Goal: Information Seeking & Learning: Find specific fact

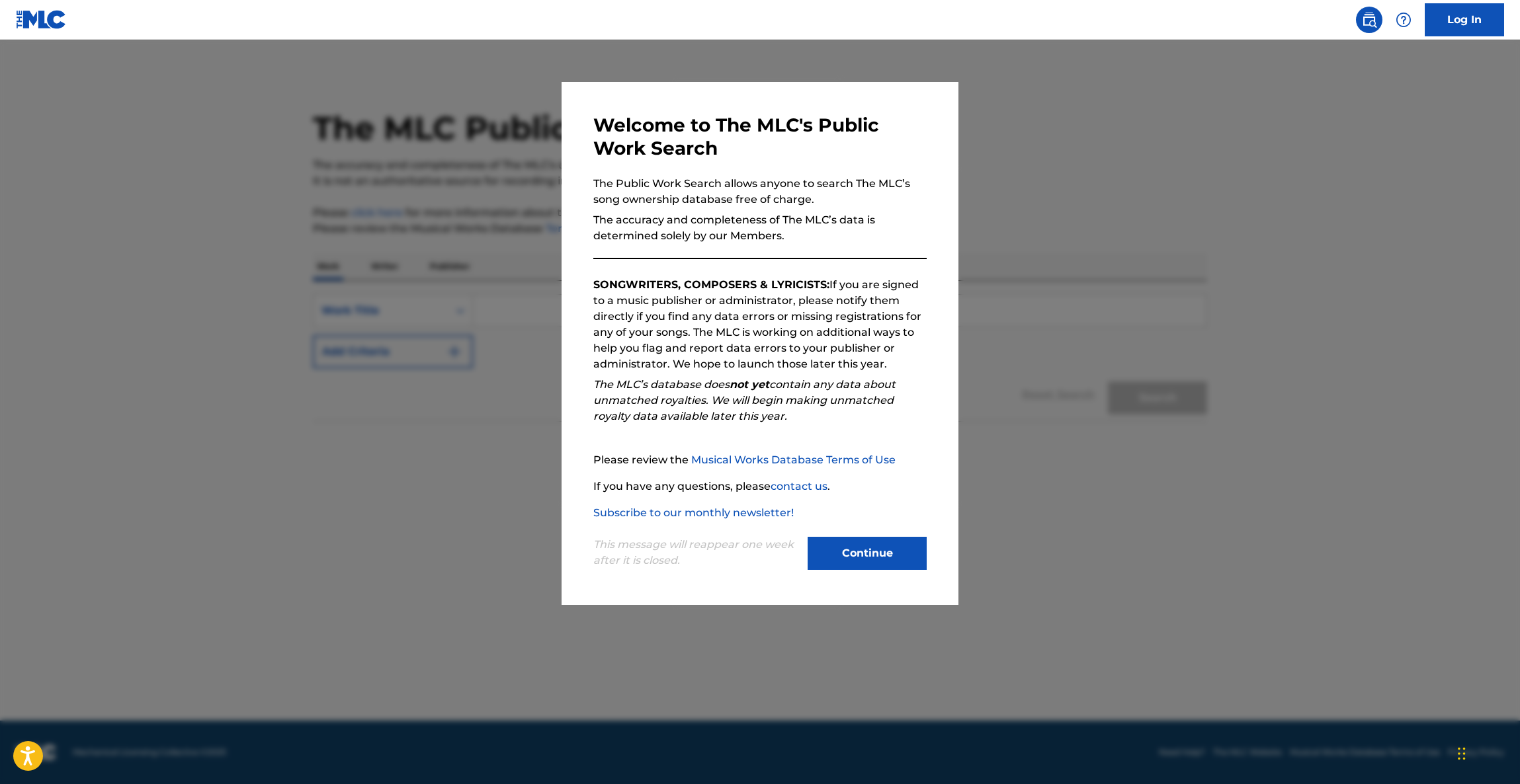
drag, startPoint x: 872, startPoint y: 551, endPoint x: 847, endPoint y: 526, distance: 35.4
click at [872, 550] on button "Continue" at bounding box center [867, 553] width 119 height 33
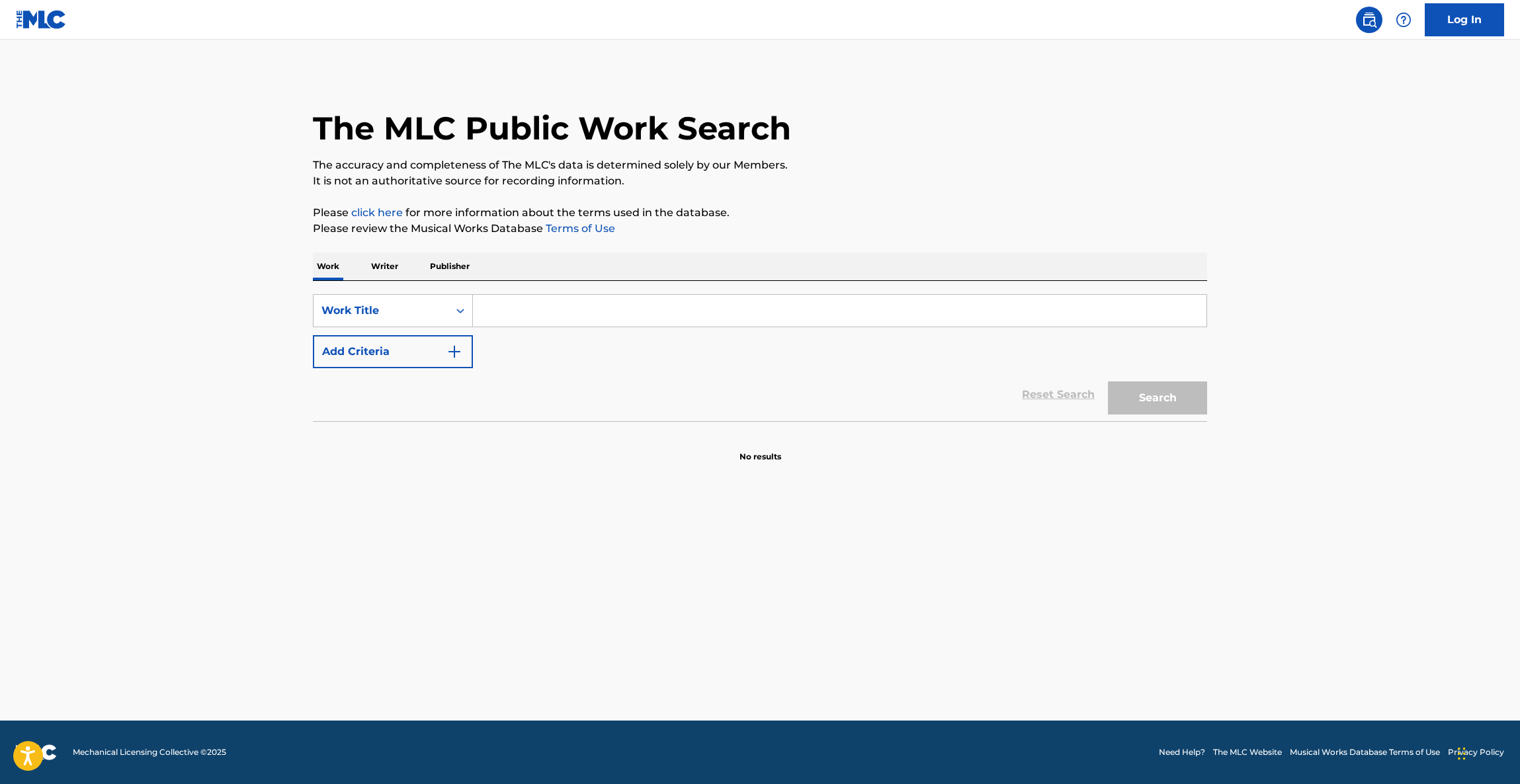
click at [535, 307] on input "Search Form" at bounding box center [840, 310] width 734 height 32
paste input "Rose of [GEOGRAPHIC_DATA]"
type input "Rose of [GEOGRAPHIC_DATA]"
click at [426, 347] on button "Add Criteria" at bounding box center [393, 352] width 160 height 33
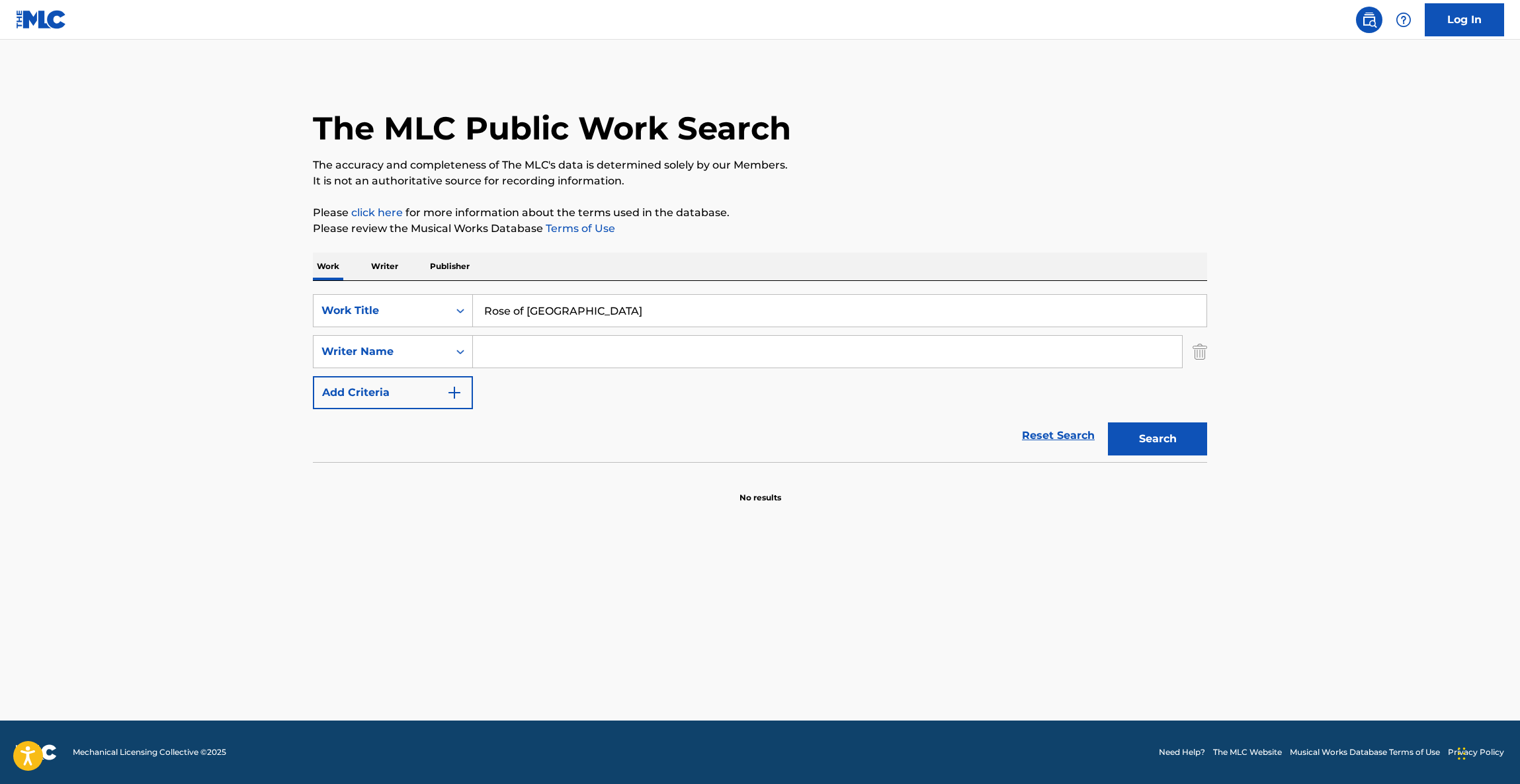
click at [508, 355] on input "Search Form" at bounding box center [828, 351] width 709 height 32
paste input "[PERSON_NAME]"
type input "[PERSON_NAME]"
click at [1201, 446] on button "Search" at bounding box center [1157, 439] width 100 height 33
click at [1342, 331] on main "The MLC Public Work Search The accuracy and completeness of The MLC's data is d…" at bounding box center [760, 380] width 1520 height 681
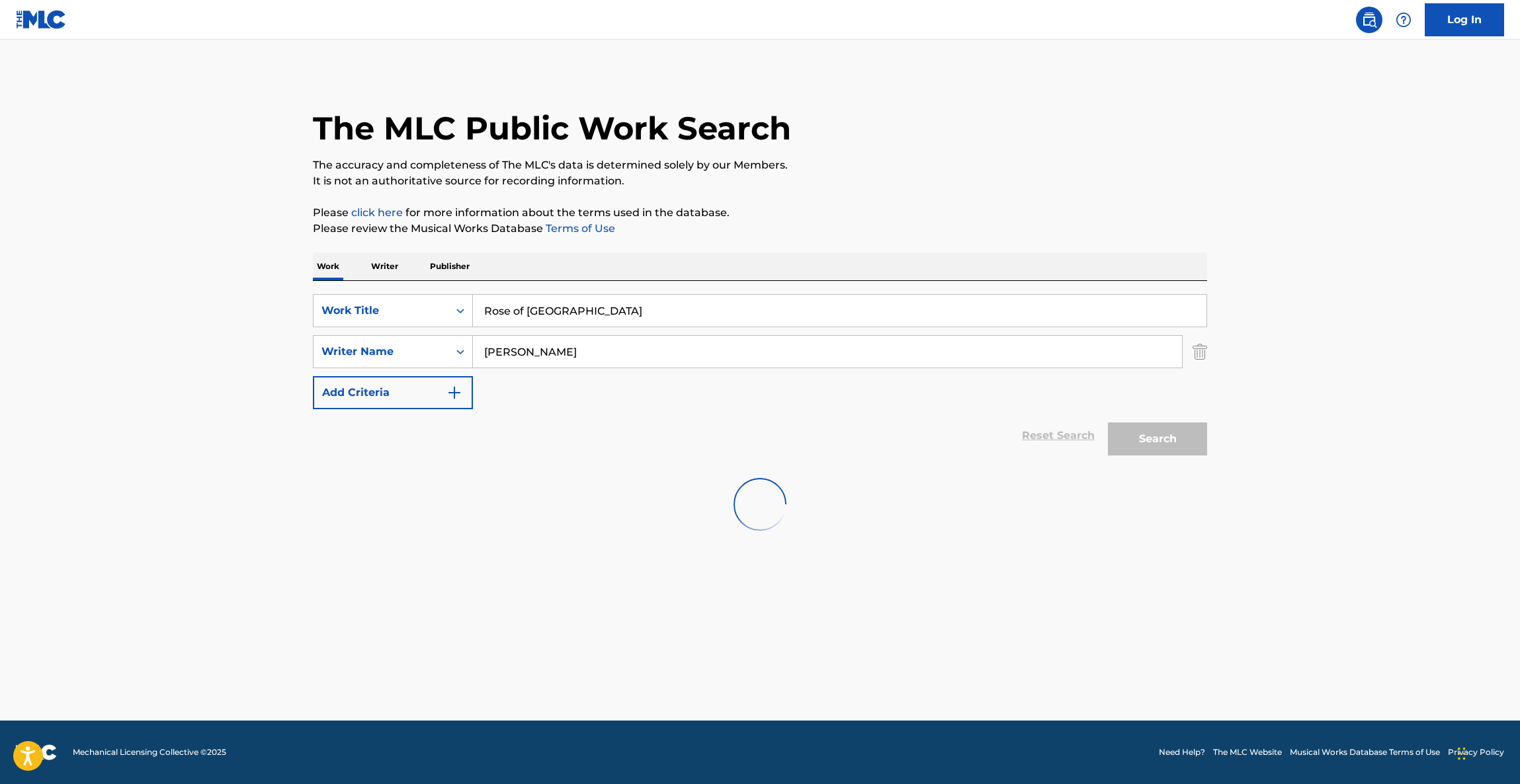
click at [696, 481] on div at bounding box center [760, 505] width 894 height 85
click at [827, 520] on div at bounding box center [760, 505] width 894 height 85
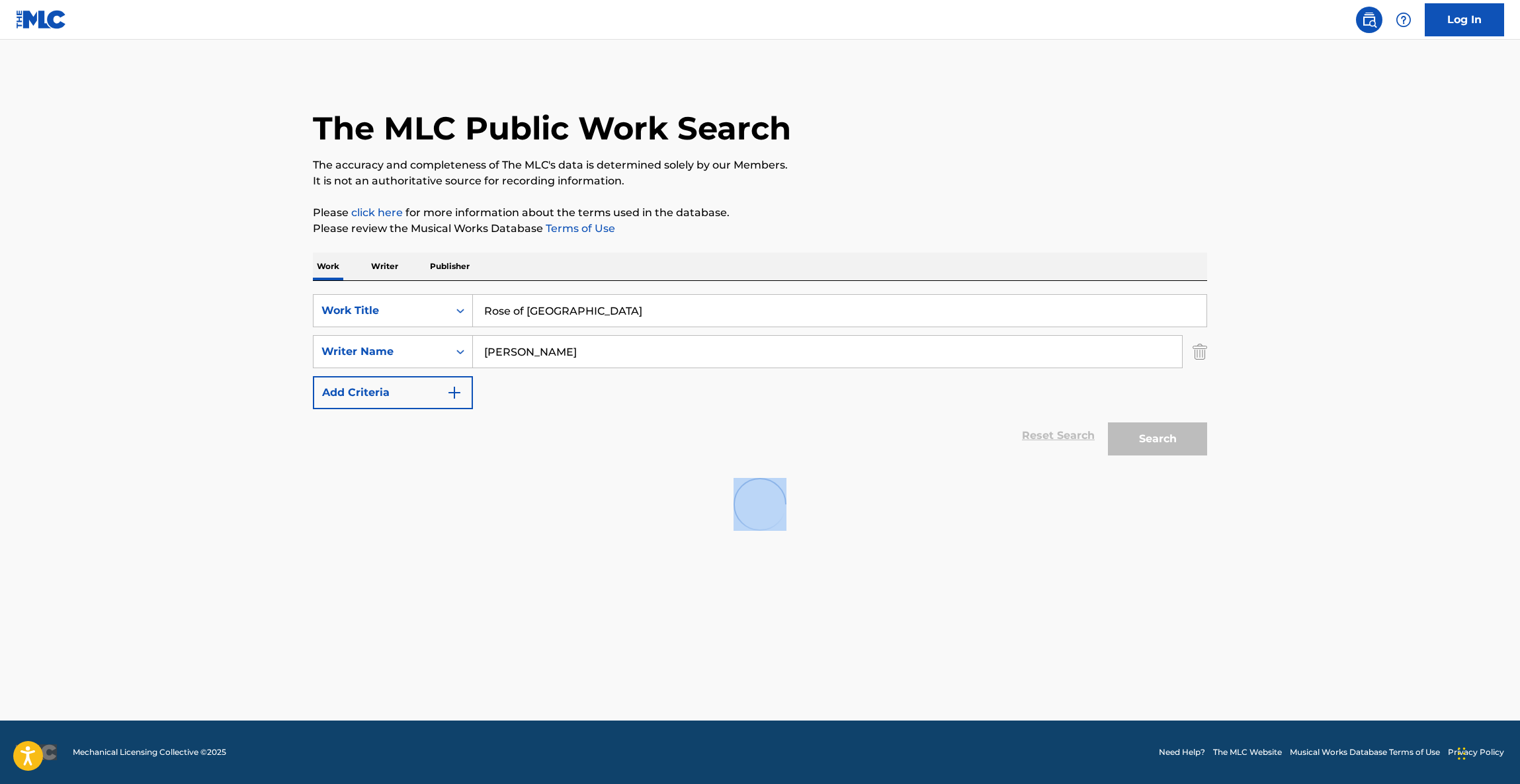
click at [827, 520] on div at bounding box center [760, 505] width 894 height 85
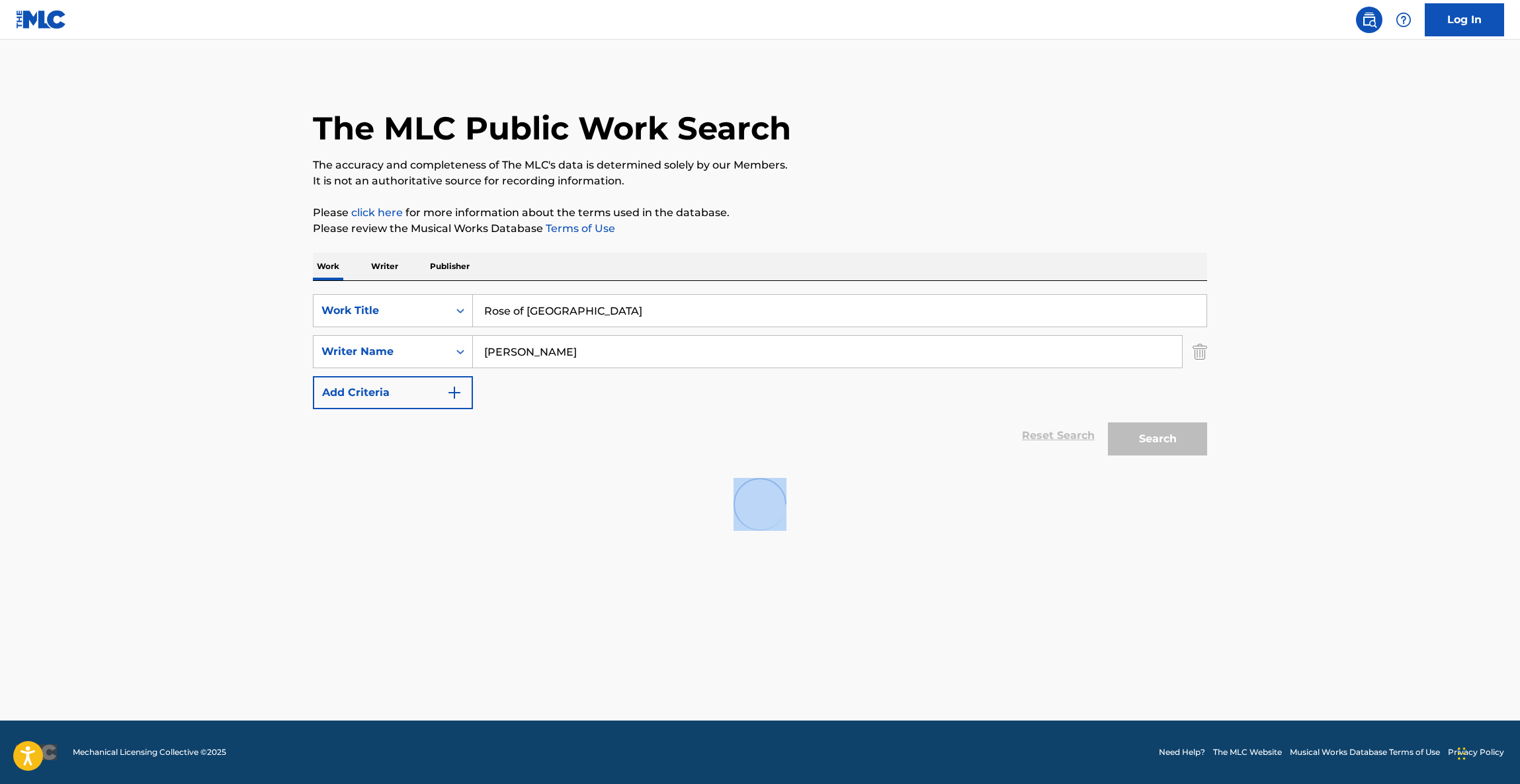
click at [827, 520] on div at bounding box center [760, 505] width 894 height 85
click at [793, 525] on div at bounding box center [760, 505] width 894 height 85
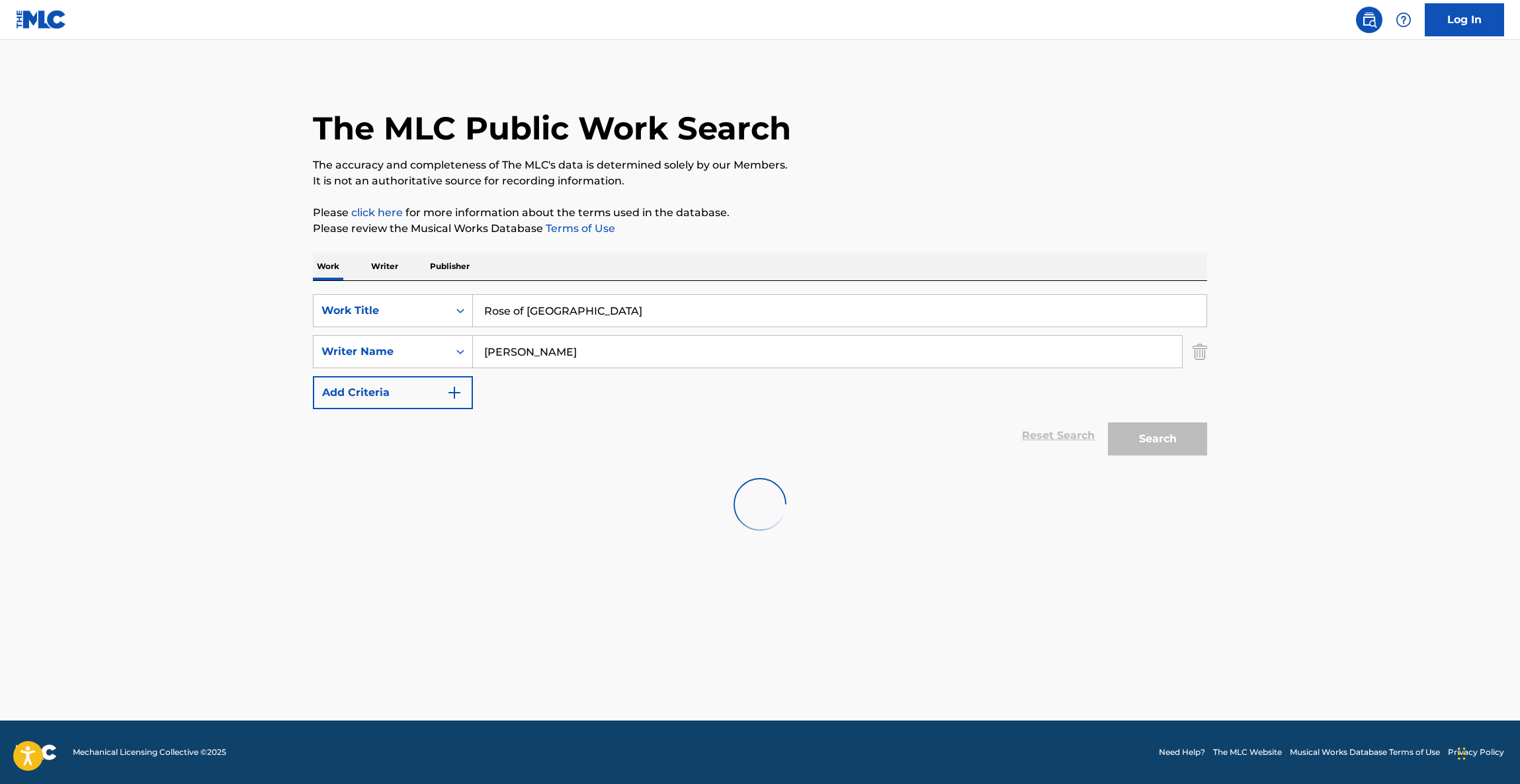
click at [788, 526] on div at bounding box center [760, 505] width 894 height 85
click at [483, 510] on div at bounding box center [760, 505] width 894 height 85
click at [490, 495] on div at bounding box center [760, 505] width 894 height 85
click at [489, 497] on div at bounding box center [760, 505] width 894 height 85
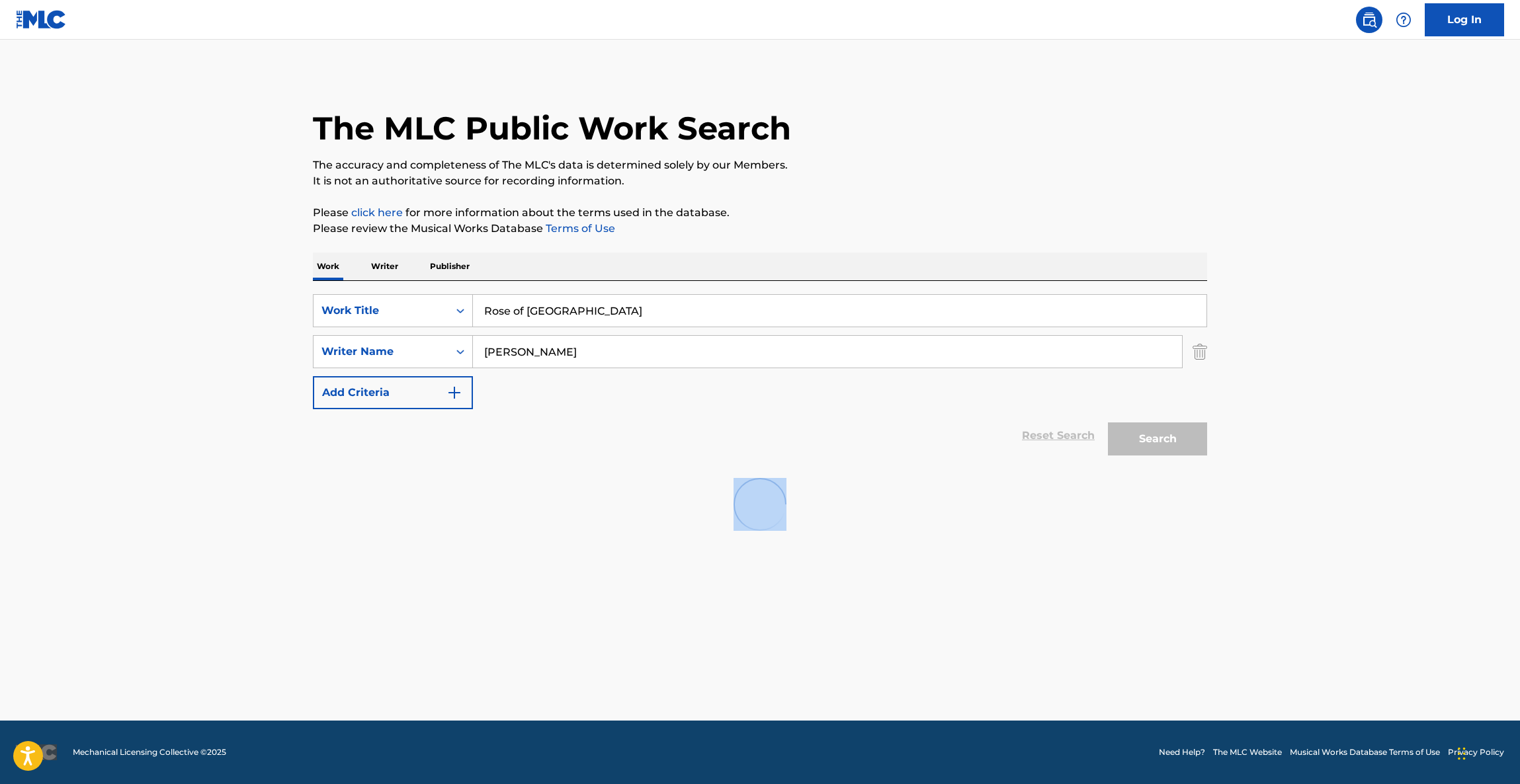
click at [489, 497] on div at bounding box center [760, 505] width 894 height 85
click at [493, 496] on div at bounding box center [760, 505] width 894 height 85
click at [494, 495] on div at bounding box center [760, 505] width 894 height 85
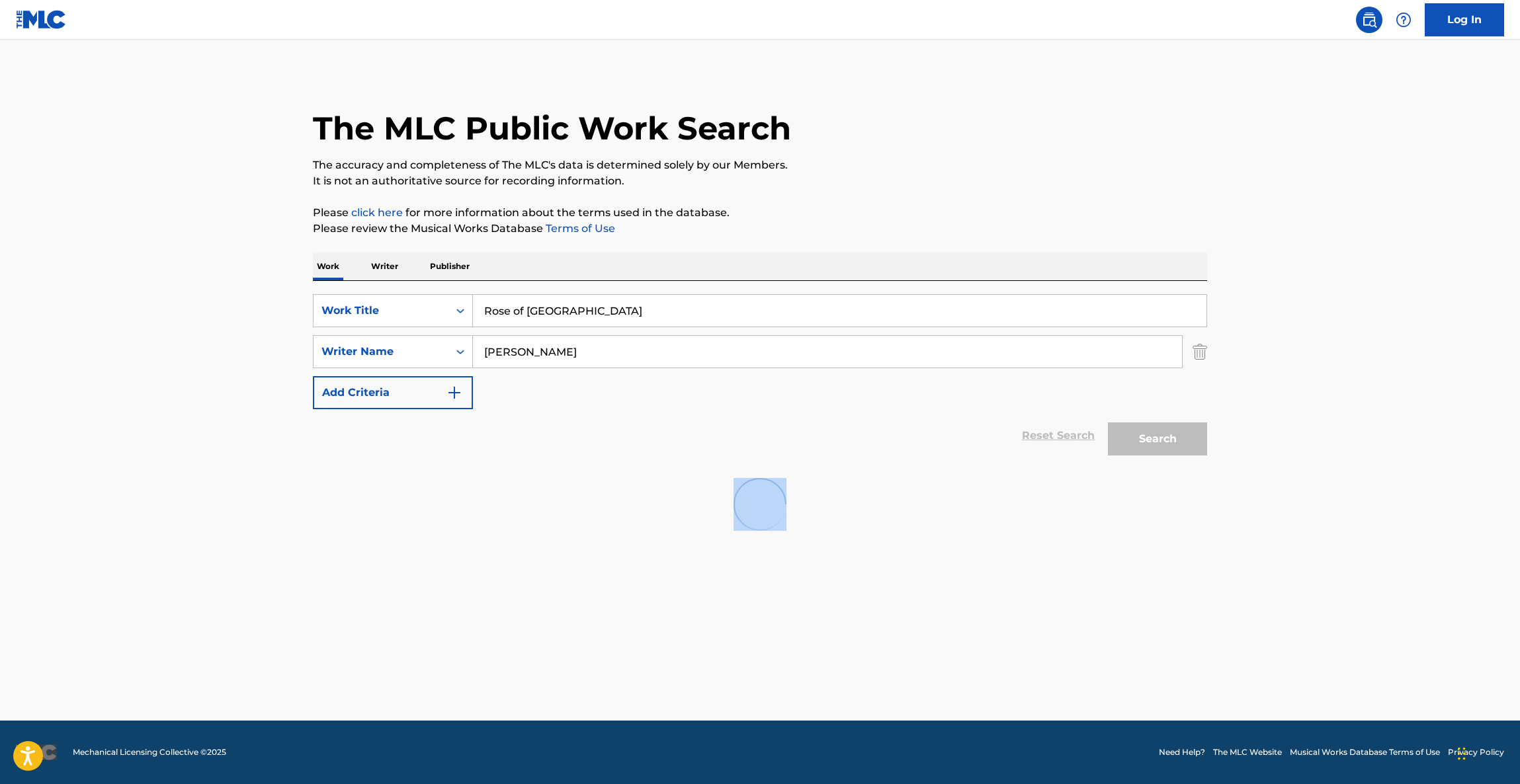
click at [494, 495] on div at bounding box center [760, 505] width 894 height 85
click at [495, 491] on div at bounding box center [760, 505] width 894 height 85
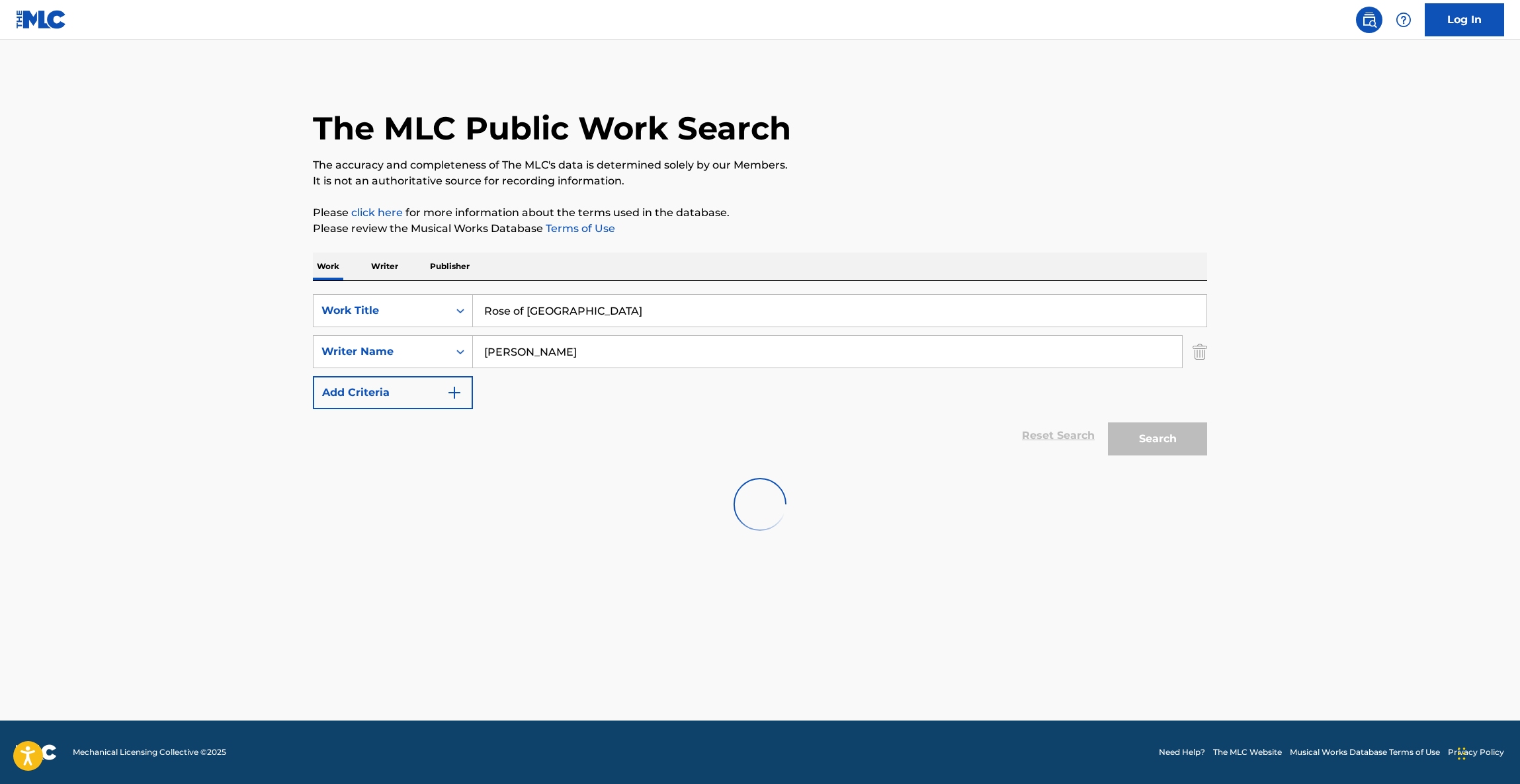
click at [498, 487] on div at bounding box center [760, 505] width 894 height 85
click at [500, 484] on div at bounding box center [760, 505] width 894 height 85
click at [610, 503] on div at bounding box center [760, 505] width 894 height 85
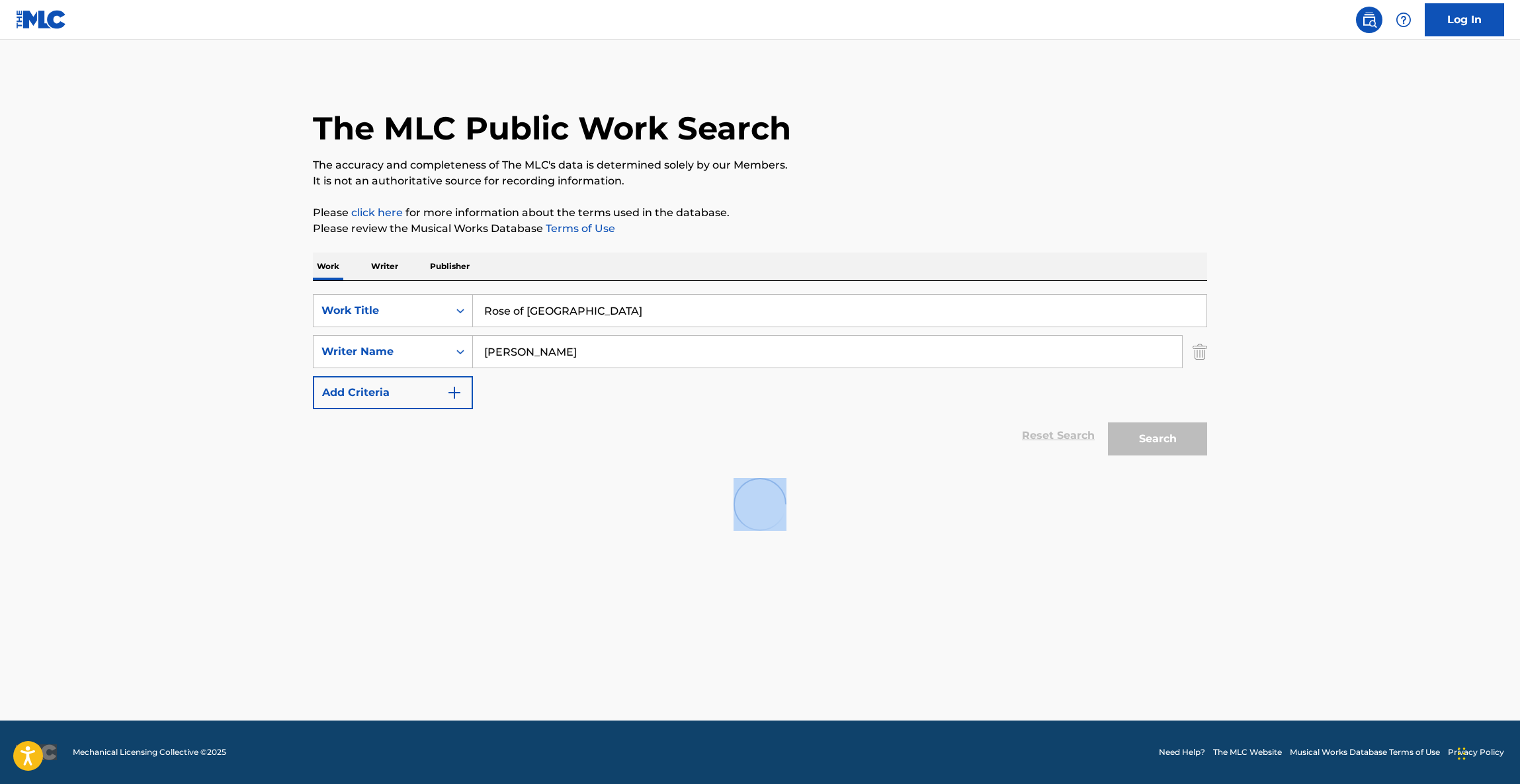
click at [610, 503] on div at bounding box center [760, 505] width 894 height 85
drag, startPoint x: 610, startPoint y: 503, endPoint x: 610, endPoint y: 495, distance: 8.0
click at [608, 503] on div at bounding box center [760, 505] width 894 height 85
click at [1358, 232] on main "The MLC Public Work Search The accuracy and completeness of The MLC's data is d…" at bounding box center [760, 380] width 1520 height 681
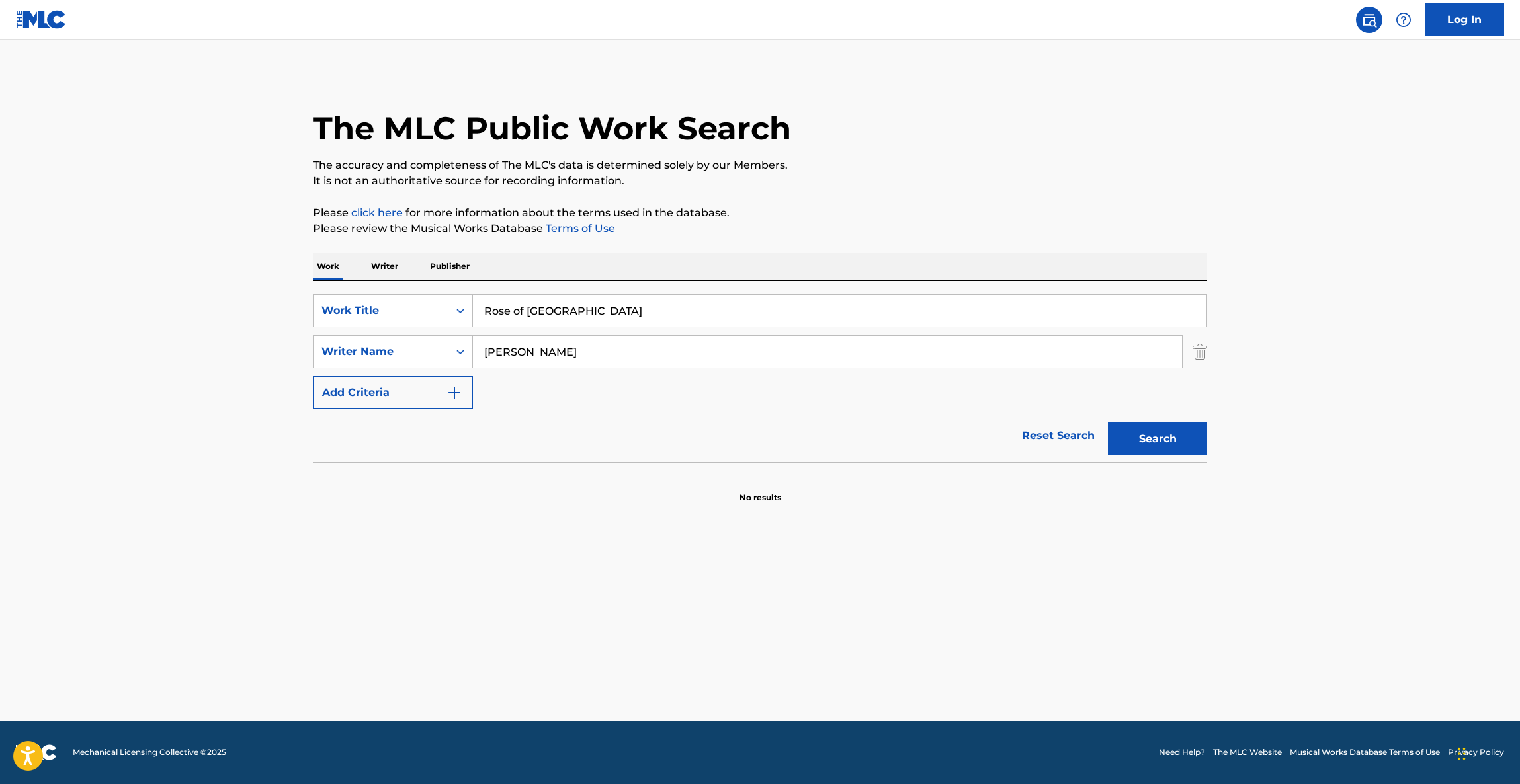
click at [1358, 232] on main "The MLC Public Work Search The accuracy and completeness of The MLC's data is d…" at bounding box center [760, 380] width 1520 height 681
click at [1368, 242] on main "The MLC Public Work Search The accuracy and completeness of The MLC's data is d…" at bounding box center [760, 380] width 1520 height 681
click at [1370, 244] on main "The MLC Public Work Search The accuracy and completeness of The MLC's data is d…" at bounding box center [760, 380] width 1520 height 681
click at [1370, 245] on main "The MLC Public Work Search The accuracy and completeness of The MLC's data is d…" at bounding box center [760, 380] width 1520 height 681
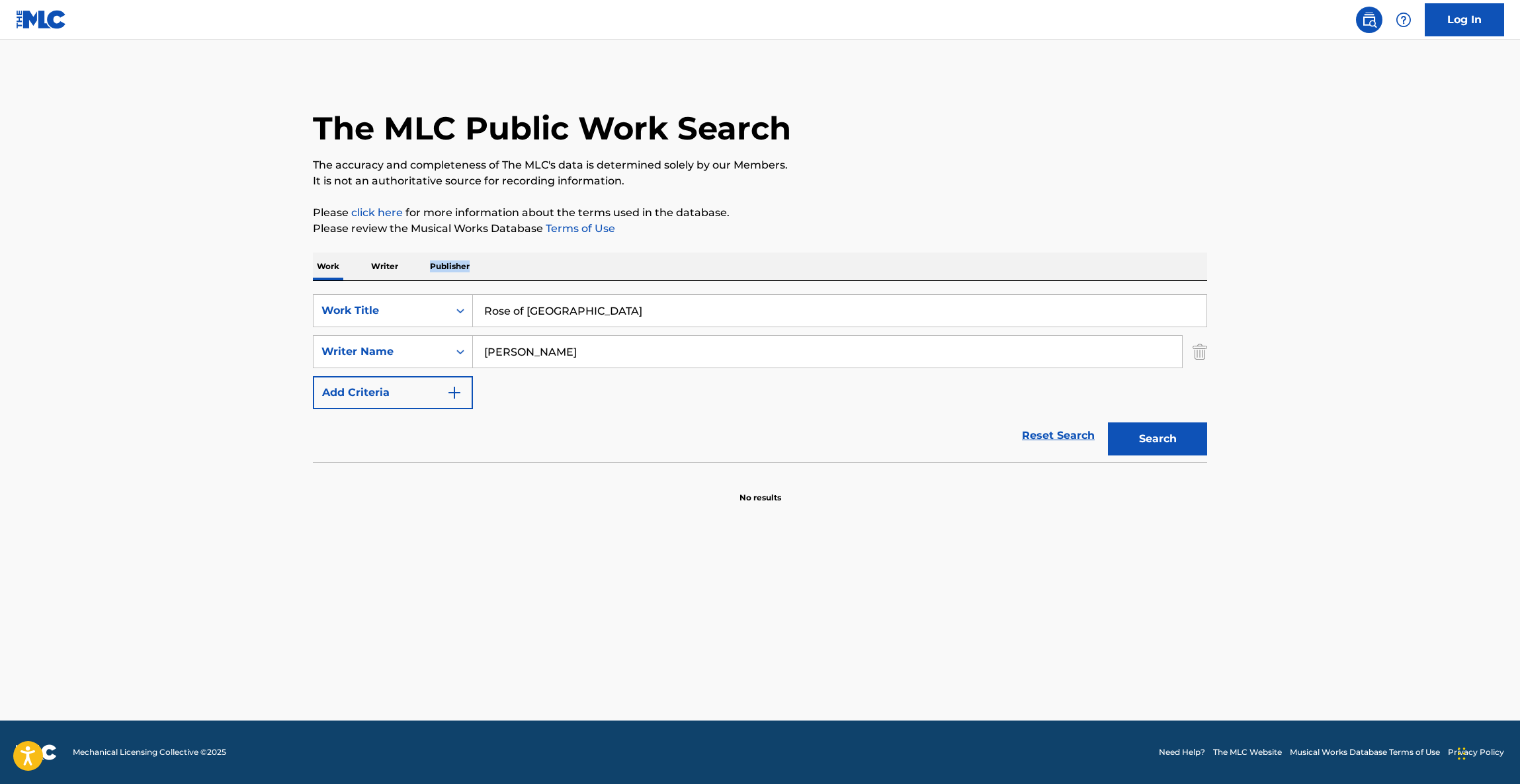
click at [1370, 245] on main "The MLC Public Work Search The accuracy and completeness of The MLC's data is d…" at bounding box center [760, 380] width 1520 height 681
click at [1368, 244] on main "The MLC Public Work Search The accuracy and completeness of The MLC's data is d…" at bounding box center [760, 380] width 1520 height 681
click at [1367, 242] on main "The MLC Public Work Search The accuracy and completeness of The MLC's data is d…" at bounding box center [760, 380] width 1520 height 681
click at [1358, 263] on main "The MLC Public Work Search The accuracy and completeness of The MLC's data is d…" at bounding box center [760, 380] width 1520 height 681
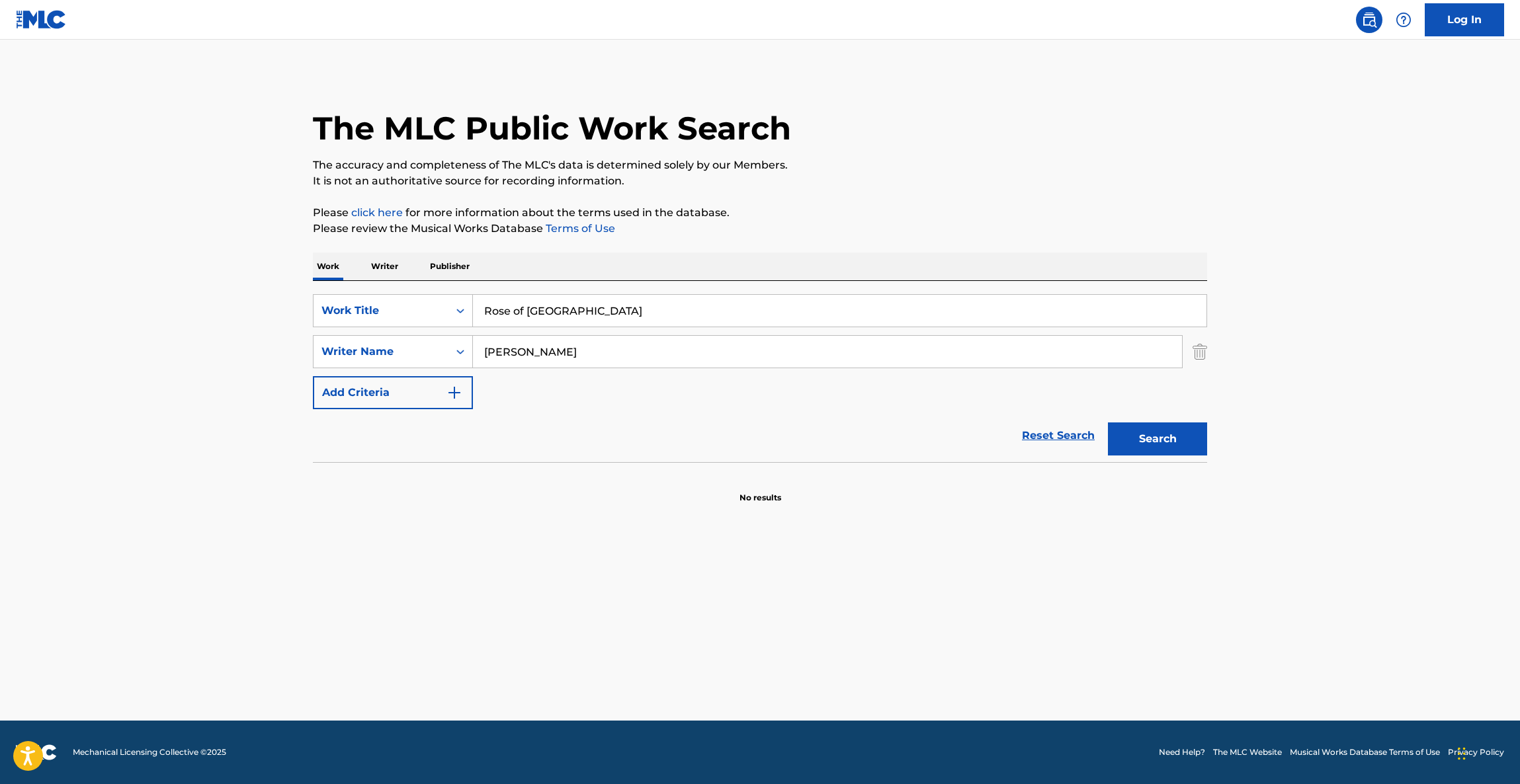
click at [1358, 263] on main "The MLC Public Work Search The accuracy and completeness of The MLC's data is d…" at bounding box center [760, 380] width 1520 height 681
click at [1360, 261] on main "The MLC Public Work Search The accuracy and completeness of The MLC's data is d…" at bounding box center [760, 380] width 1520 height 681
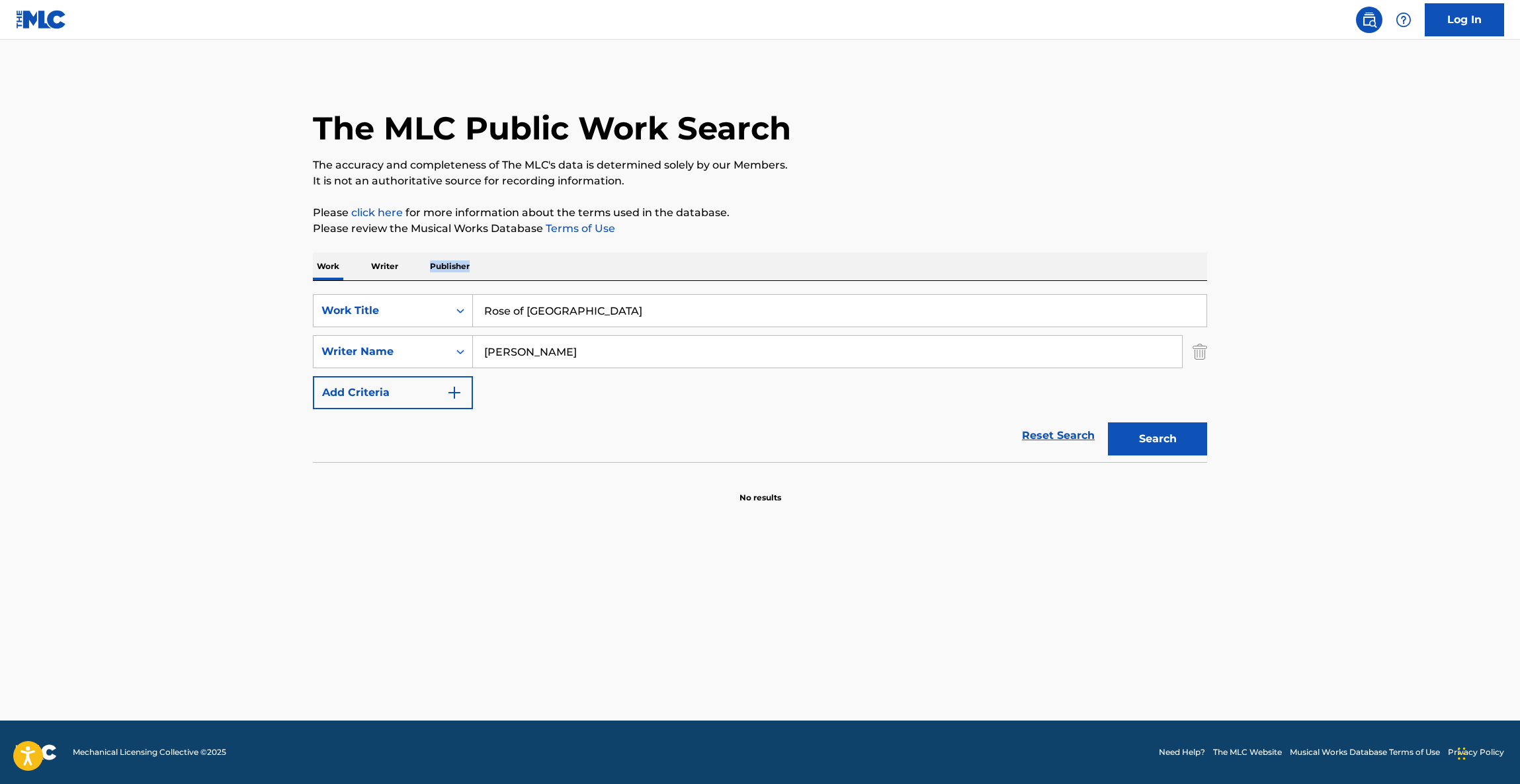
click at [1360, 261] on main "The MLC Public Work Search The accuracy and completeness of The MLC's data is d…" at bounding box center [760, 380] width 1520 height 681
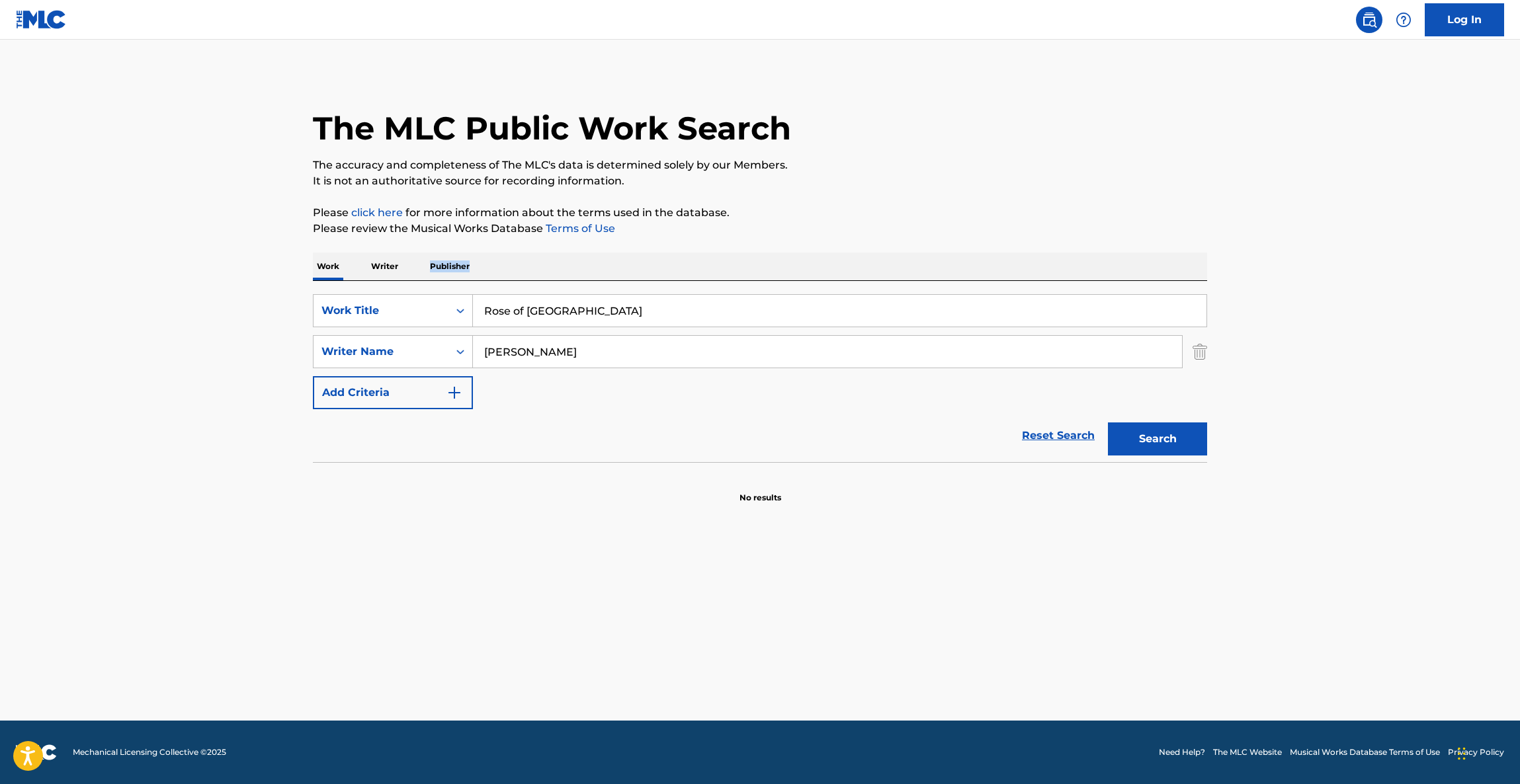
click at [1360, 261] on main "The MLC Public Work Search The accuracy and completeness of The MLC's data is d…" at bounding box center [760, 380] width 1520 height 681
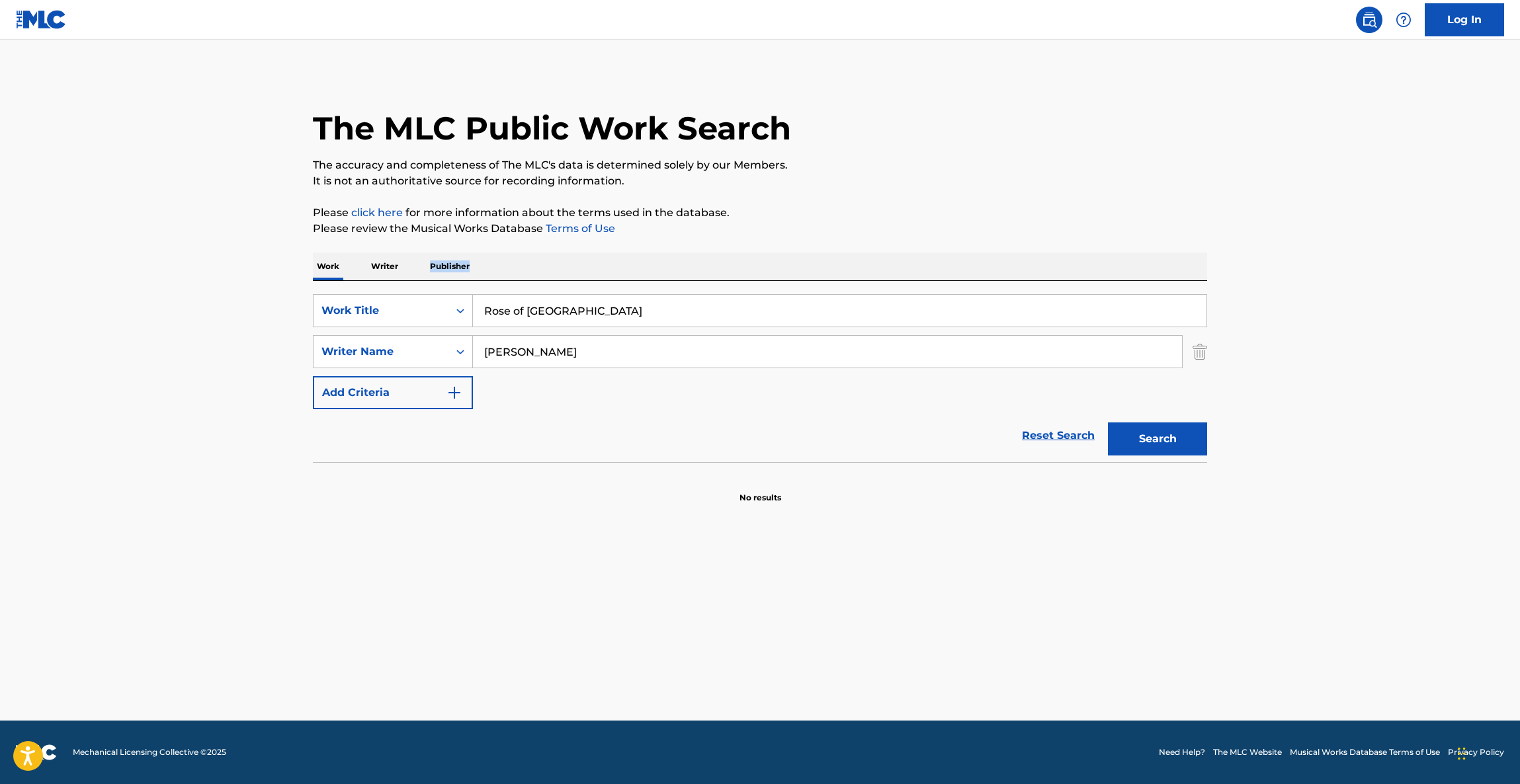
click at [1360, 261] on main "The MLC Public Work Search The accuracy and completeness of The MLC's data is d…" at bounding box center [760, 380] width 1520 height 681
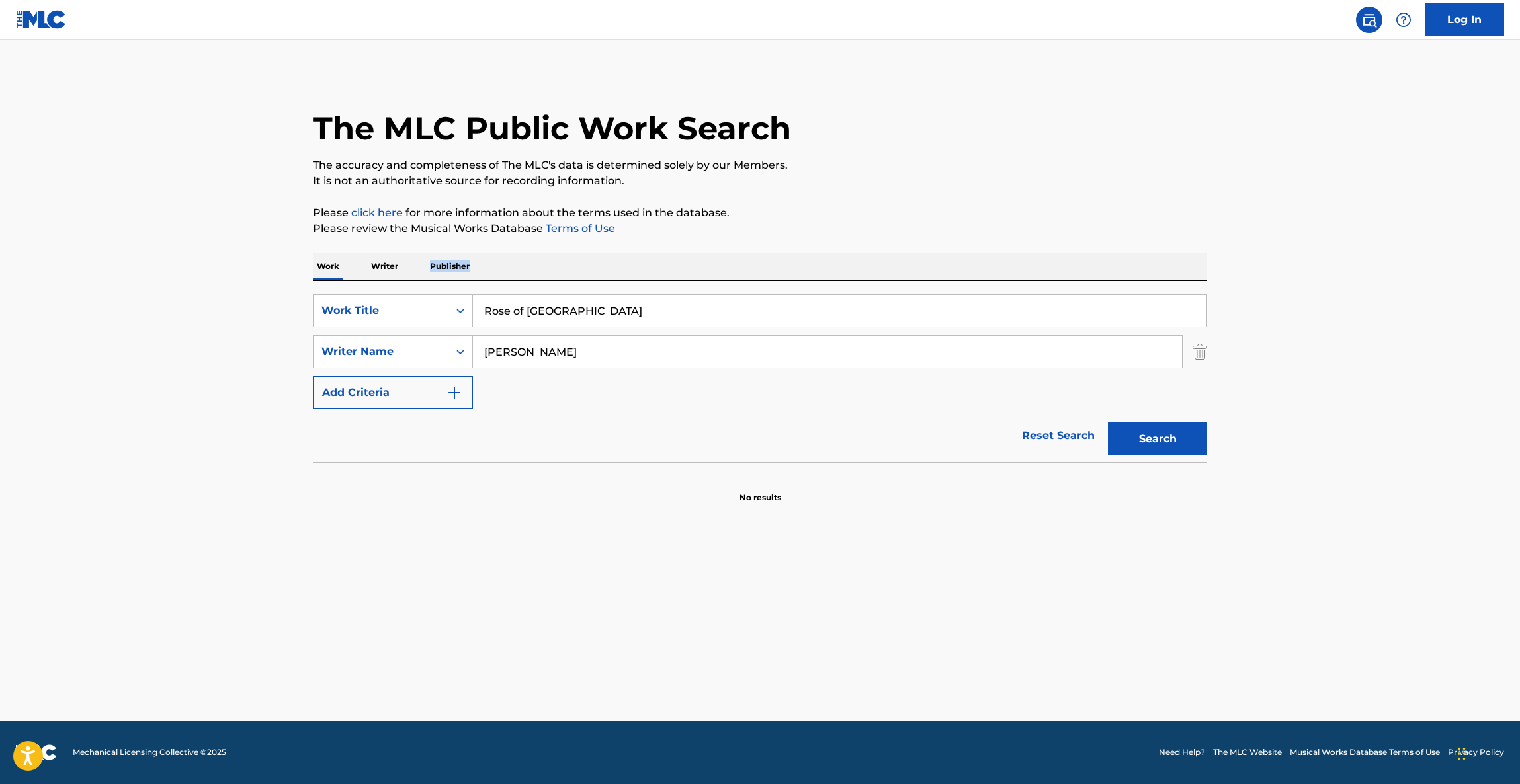
click at [1360, 261] on main "The MLC Public Work Search The accuracy and completeness of The MLC's data is d…" at bounding box center [760, 380] width 1520 height 681
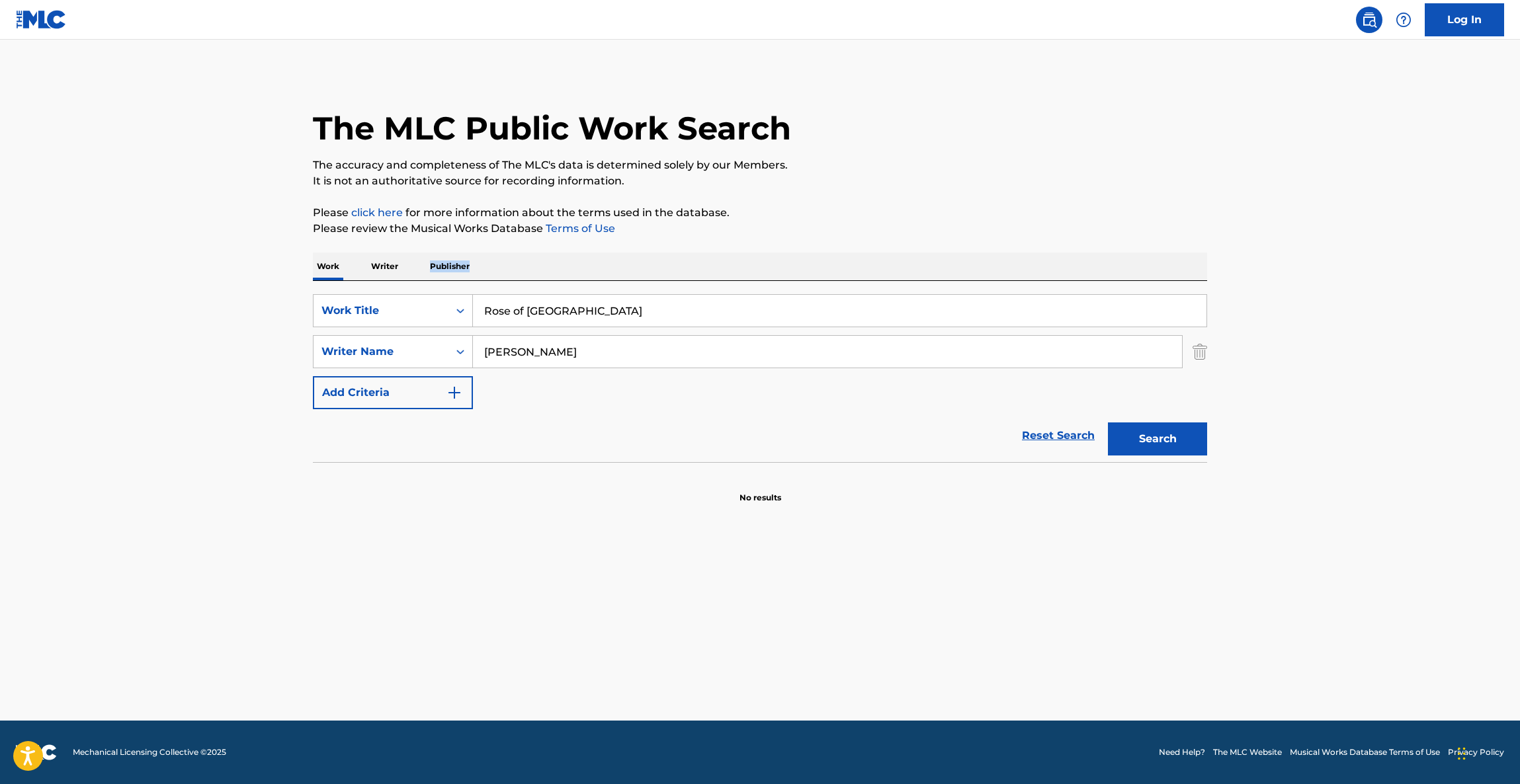
click at [1360, 261] on main "The MLC Public Work Search The accuracy and completeness of The MLC's data is d…" at bounding box center [760, 380] width 1520 height 681
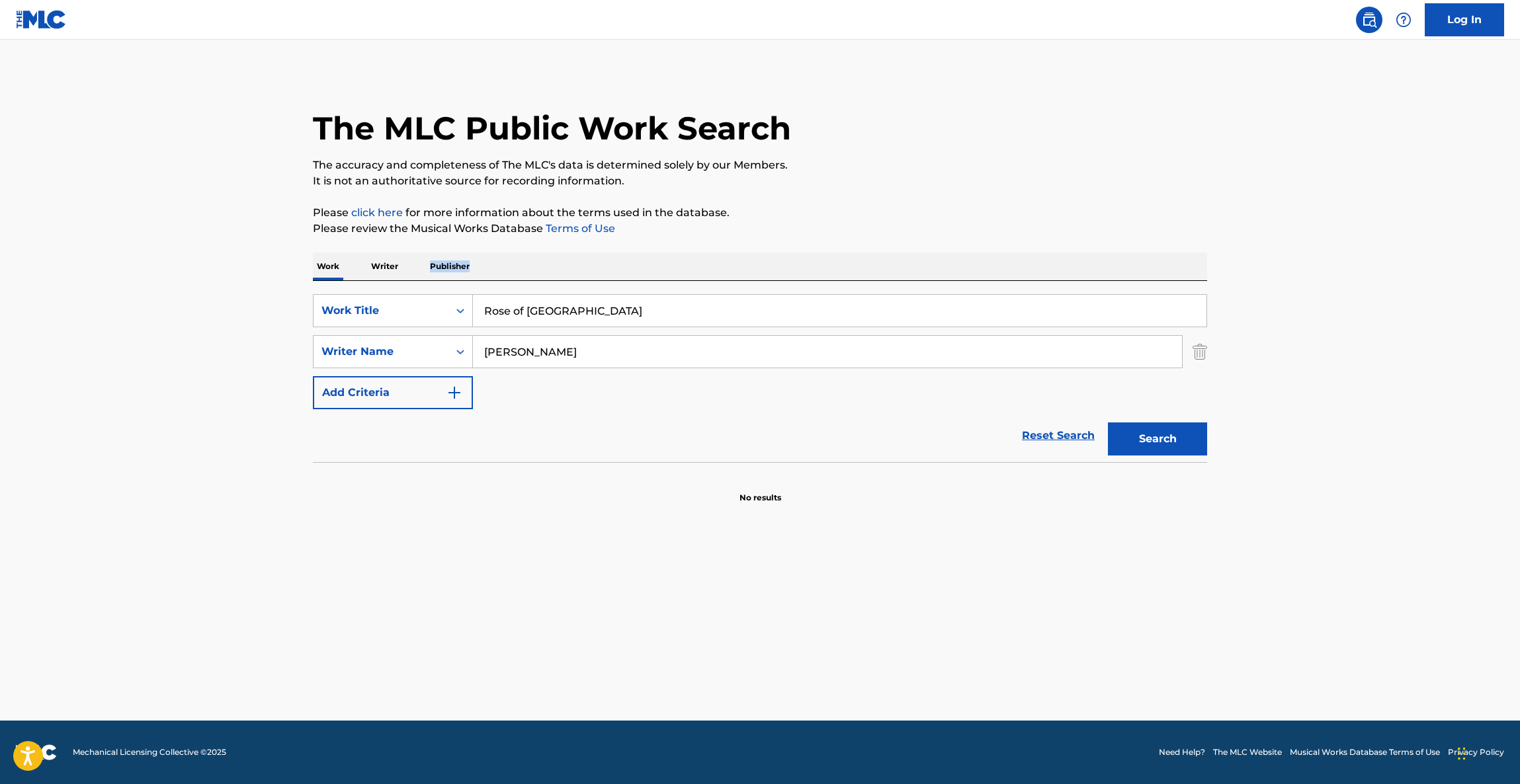
click at [1360, 261] on main "The MLC Public Work Search The accuracy and completeness of The MLC's data is d…" at bounding box center [760, 380] width 1520 height 681
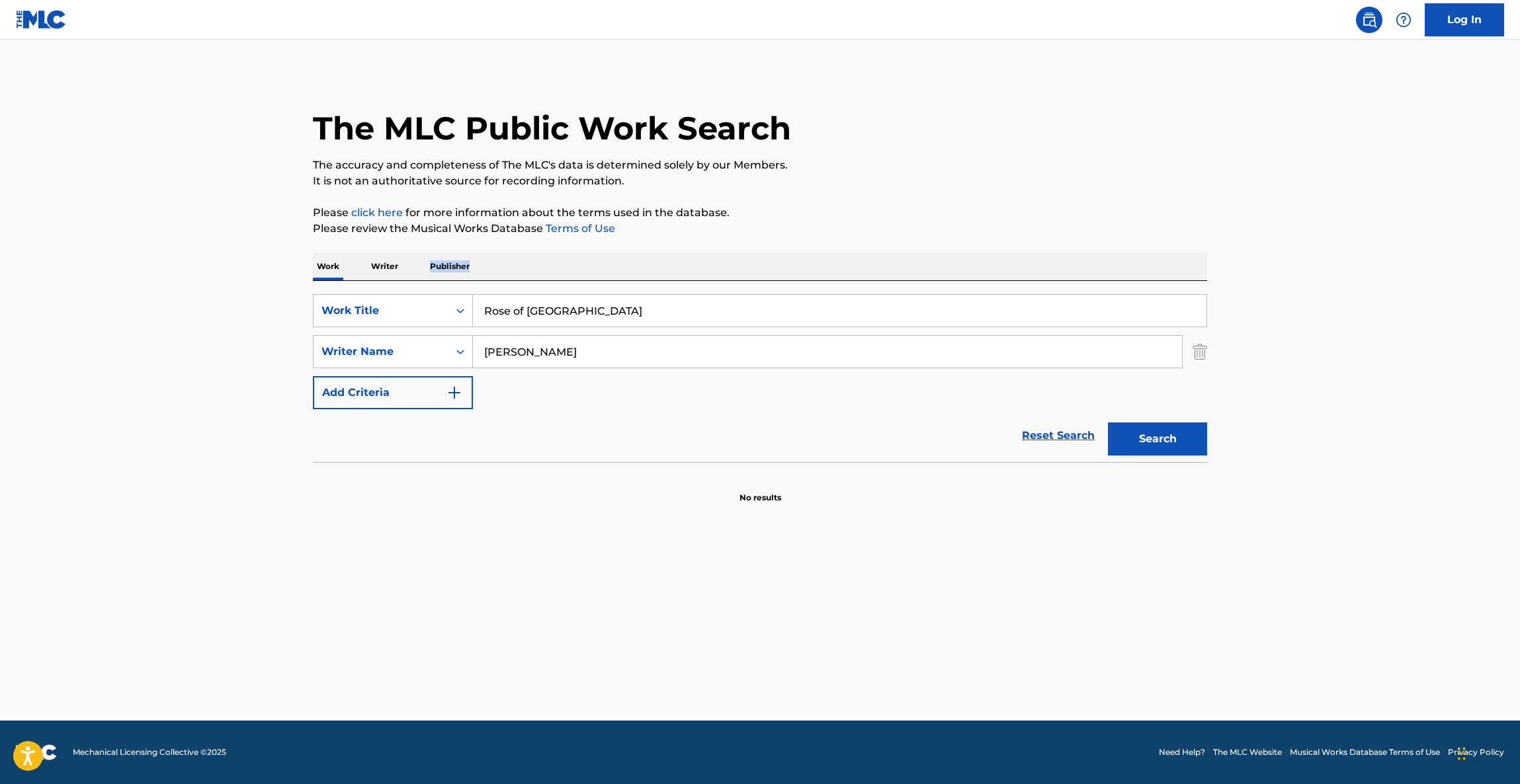
click at [1360, 261] on main "The MLC Public Work Search The accuracy and completeness of The MLC's data is d…" at bounding box center [760, 380] width 1520 height 681
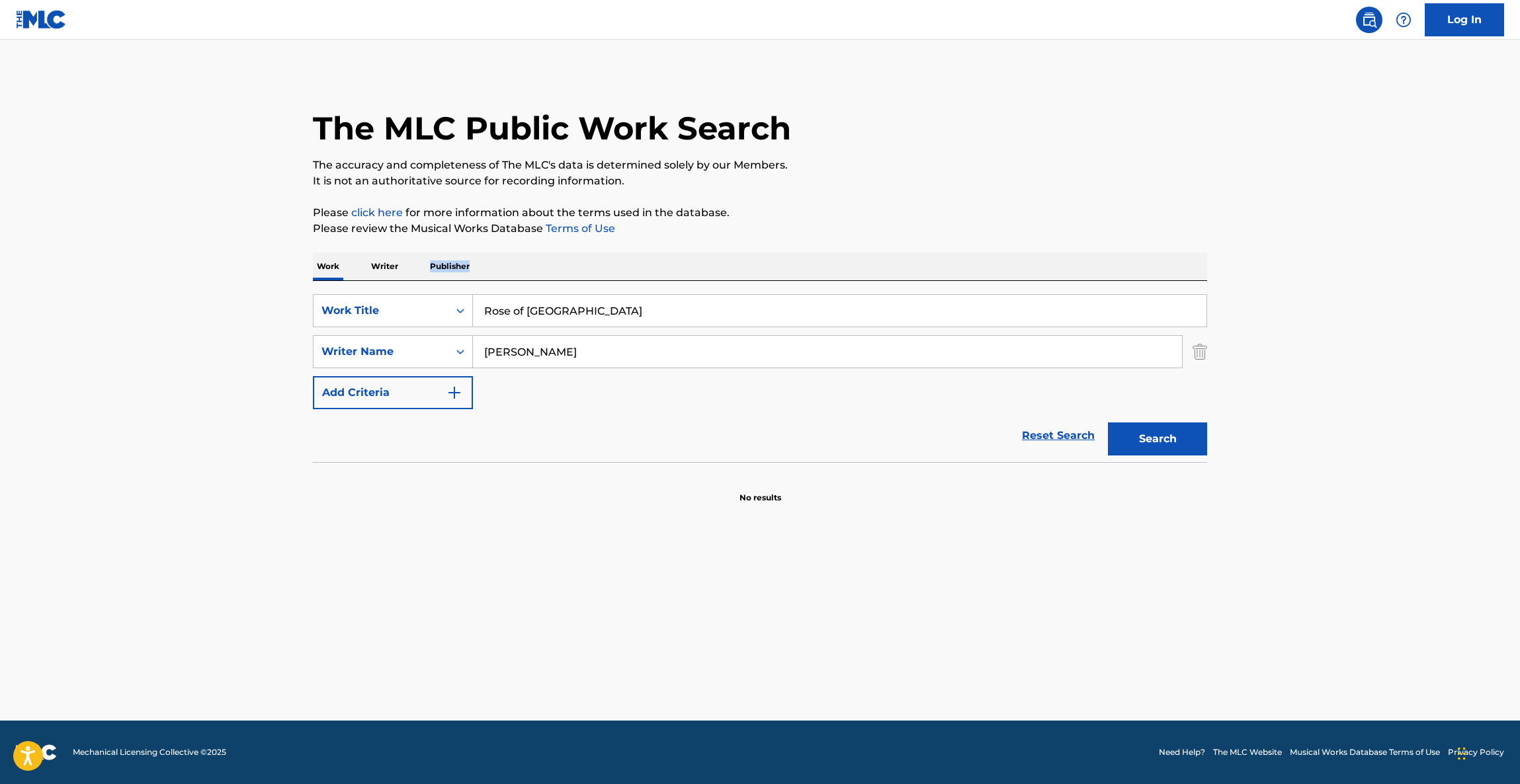
click at [1360, 261] on main "The MLC Public Work Search The accuracy and completeness of The MLC's data is d…" at bounding box center [760, 380] width 1520 height 681
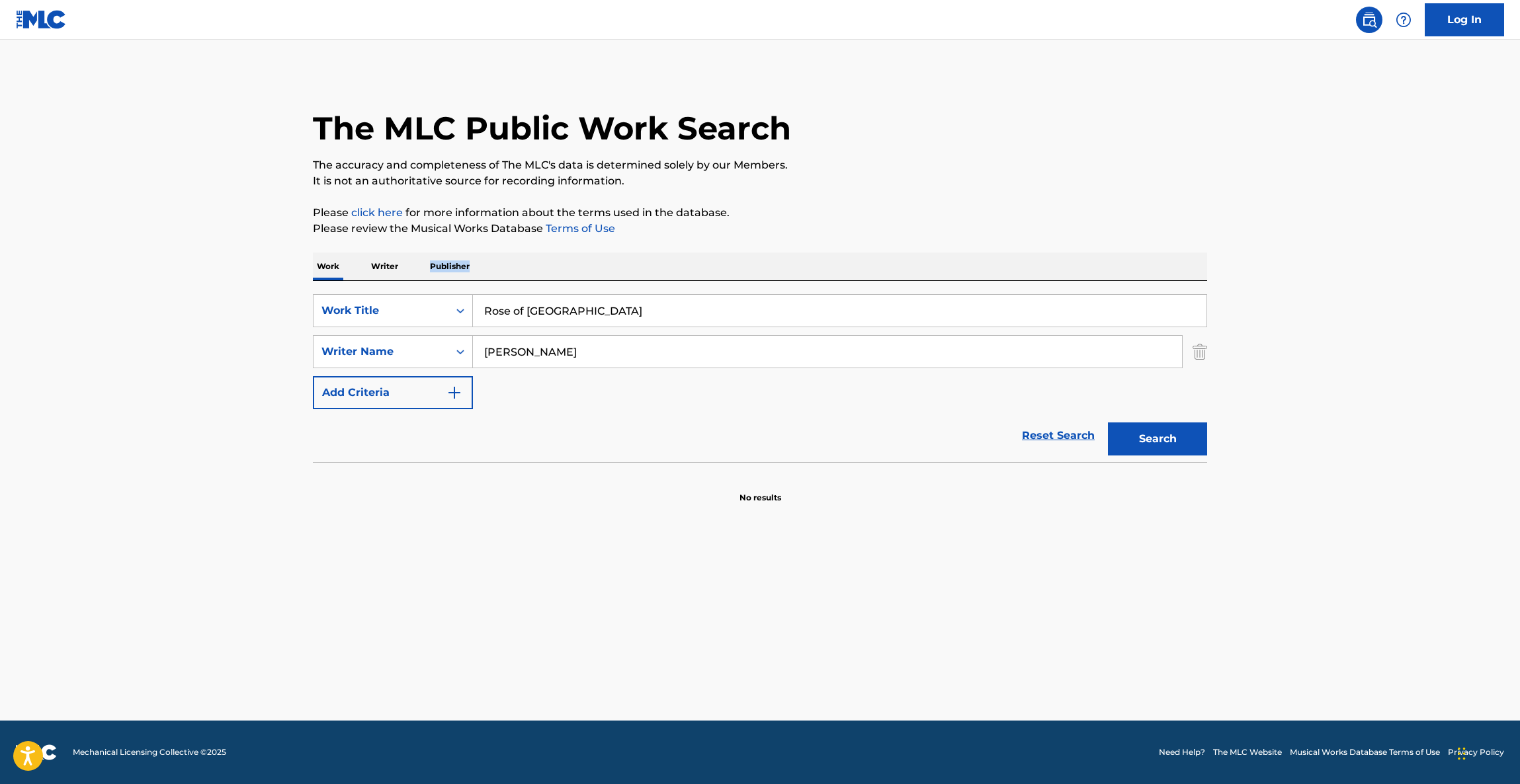
drag, startPoint x: 1360, startPoint y: 261, endPoint x: 1366, endPoint y: 251, distance: 11.7
click at [1361, 261] on main "The MLC Public Work Search The accuracy and completeness of The MLC's data is d…" at bounding box center [760, 380] width 1520 height 681
click at [1363, 264] on main "The MLC Public Work Search The accuracy and completeness of The MLC's data is d…" at bounding box center [760, 380] width 1520 height 681
click at [1363, 267] on main "The MLC Public Work Search The accuracy and completeness of The MLC's data is d…" at bounding box center [760, 380] width 1520 height 681
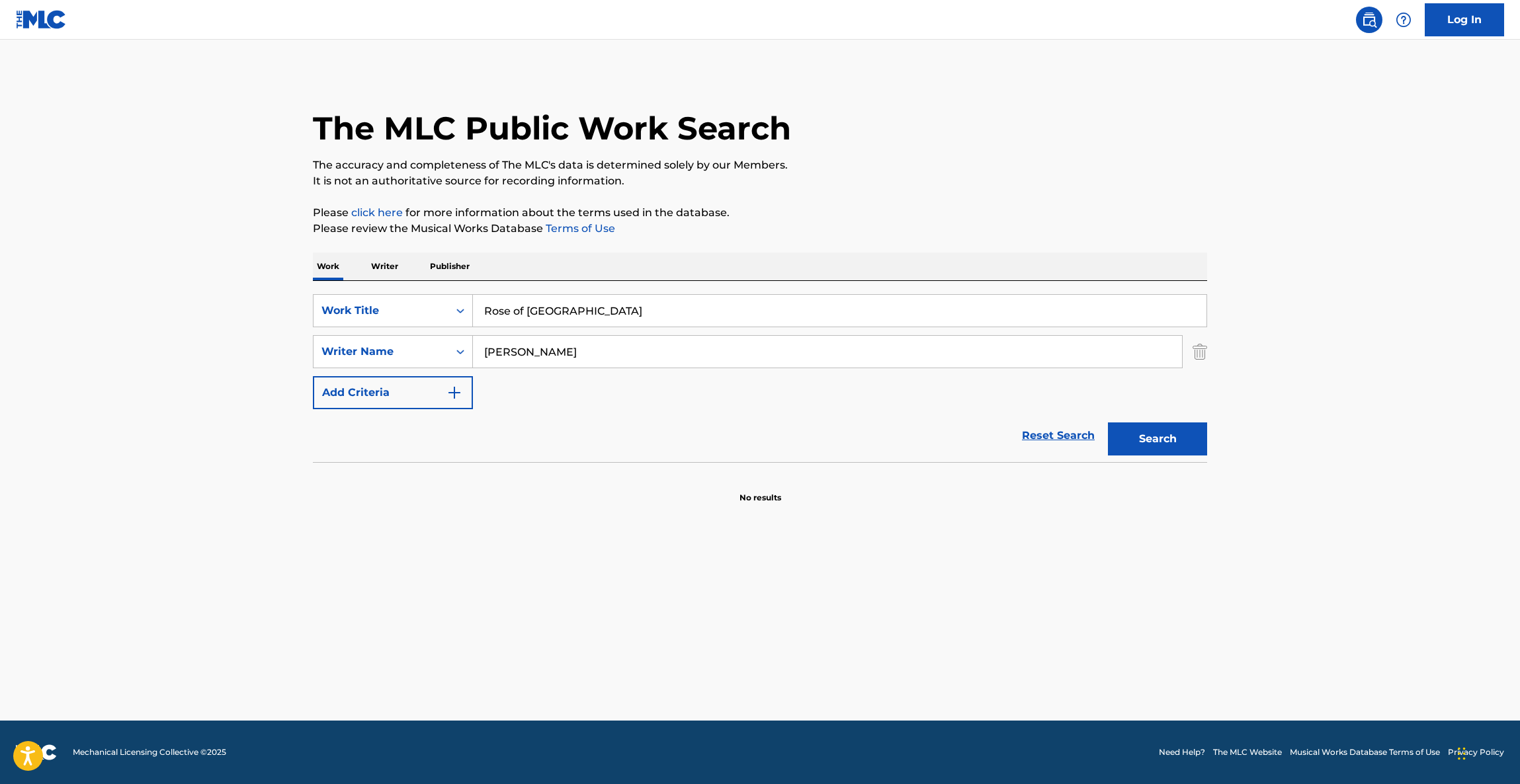
click at [1363, 267] on main "The MLC Public Work Search The accuracy and completeness of The MLC's data is d…" at bounding box center [760, 380] width 1520 height 681
click at [1363, 269] on main "The MLC Public Work Search The accuracy and completeness of The MLC's data is d…" at bounding box center [760, 380] width 1520 height 681
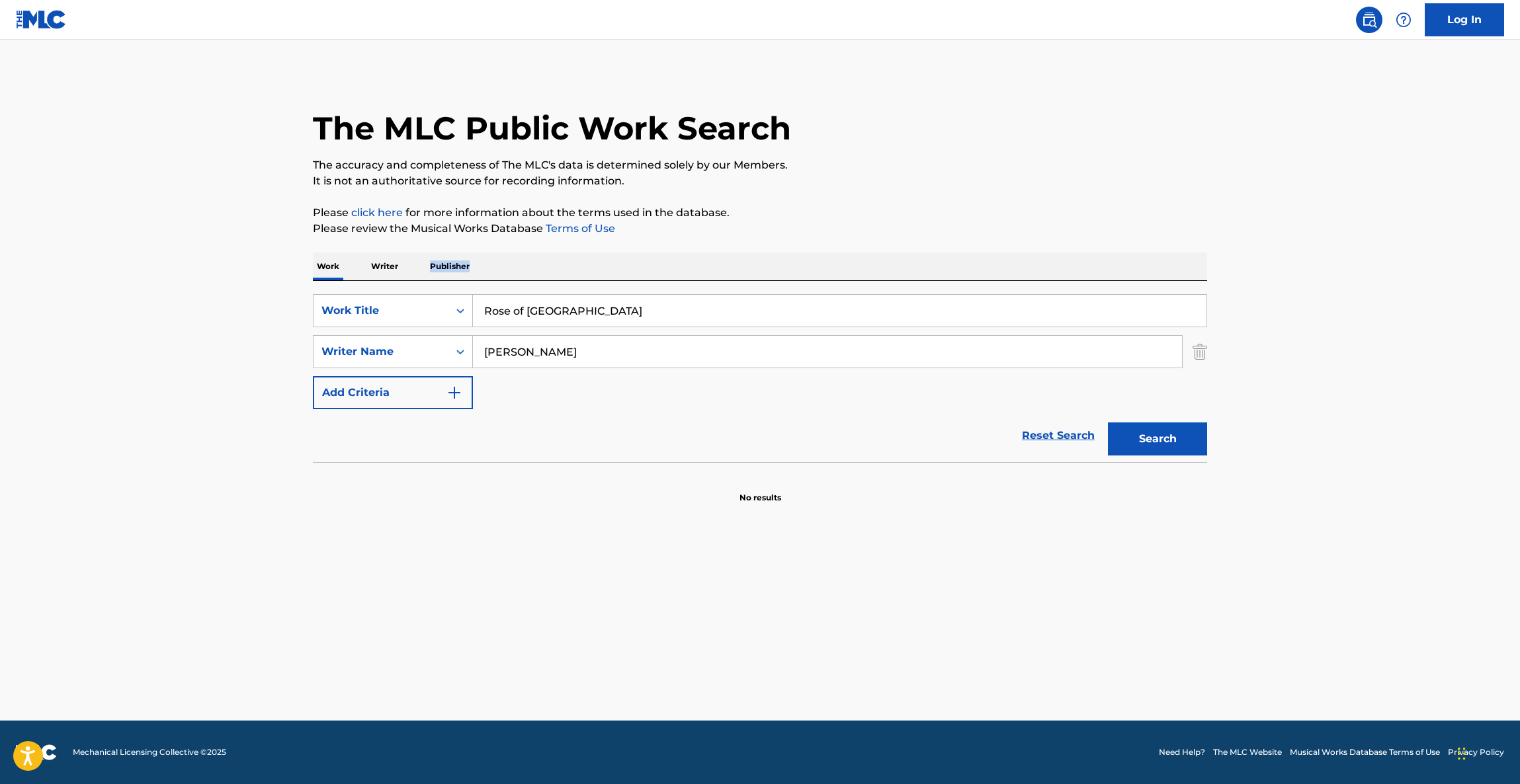
click at [1363, 269] on main "The MLC Public Work Search The accuracy and completeness of The MLC's data is d…" at bounding box center [760, 380] width 1520 height 681
click at [1360, 271] on main "The MLC Public Work Search The accuracy and completeness of The MLC's data is d…" at bounding box center [760, 380] width 1520 height 681
click at [1358, 271] on main "The MLC Public Work Search The accuracy and completeness of The MLC's data is d…" at bounding box center [760, 380] width 1520 height 681
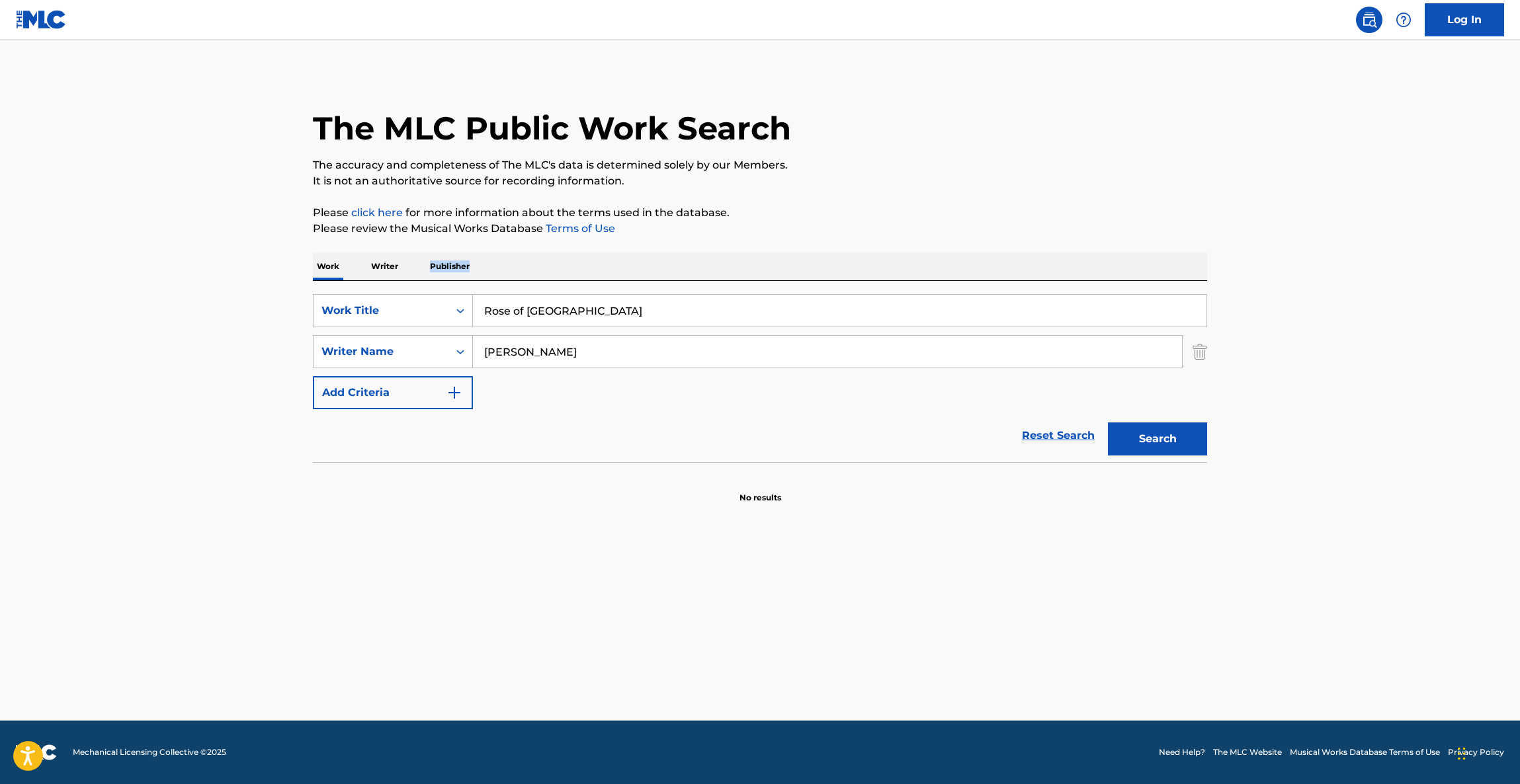
click at [1358, 271] on main "The MLC Public Work Search The accuracy and completeness of The MLC's data is d…" at bounding box center [760, 380] width 1520 height 681
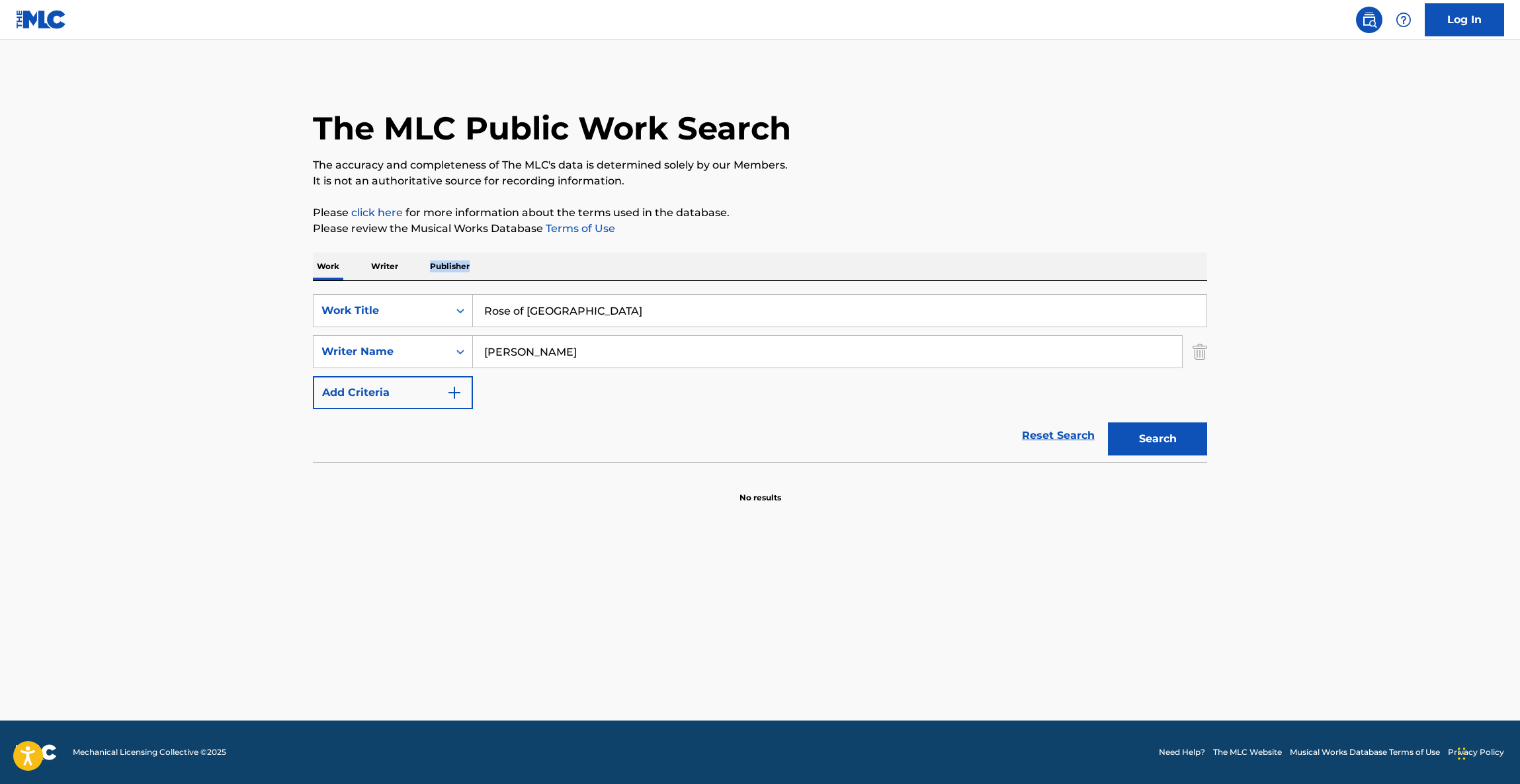
click at [1358, 271] on main "The MLC Public Work Search The accuracy and completeness of The MLC's data is d…" at bounding box center [760, 380] width 1520 height 681
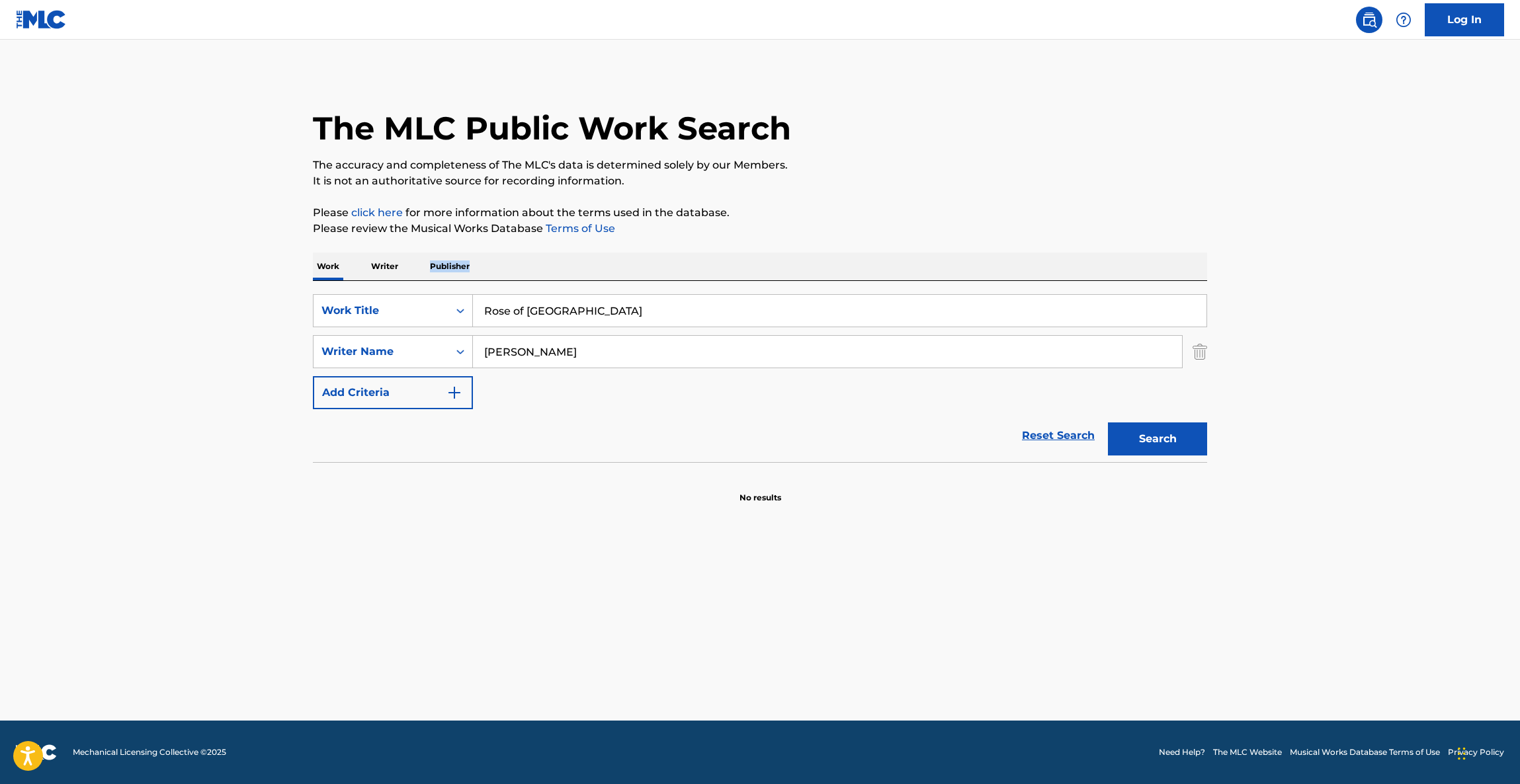
click at [1358, 271] on main "The MLC Public Work Search The accuracy and completeness of The MLC's data is d…" at bounding box center [760, 380] width 1520 height 681
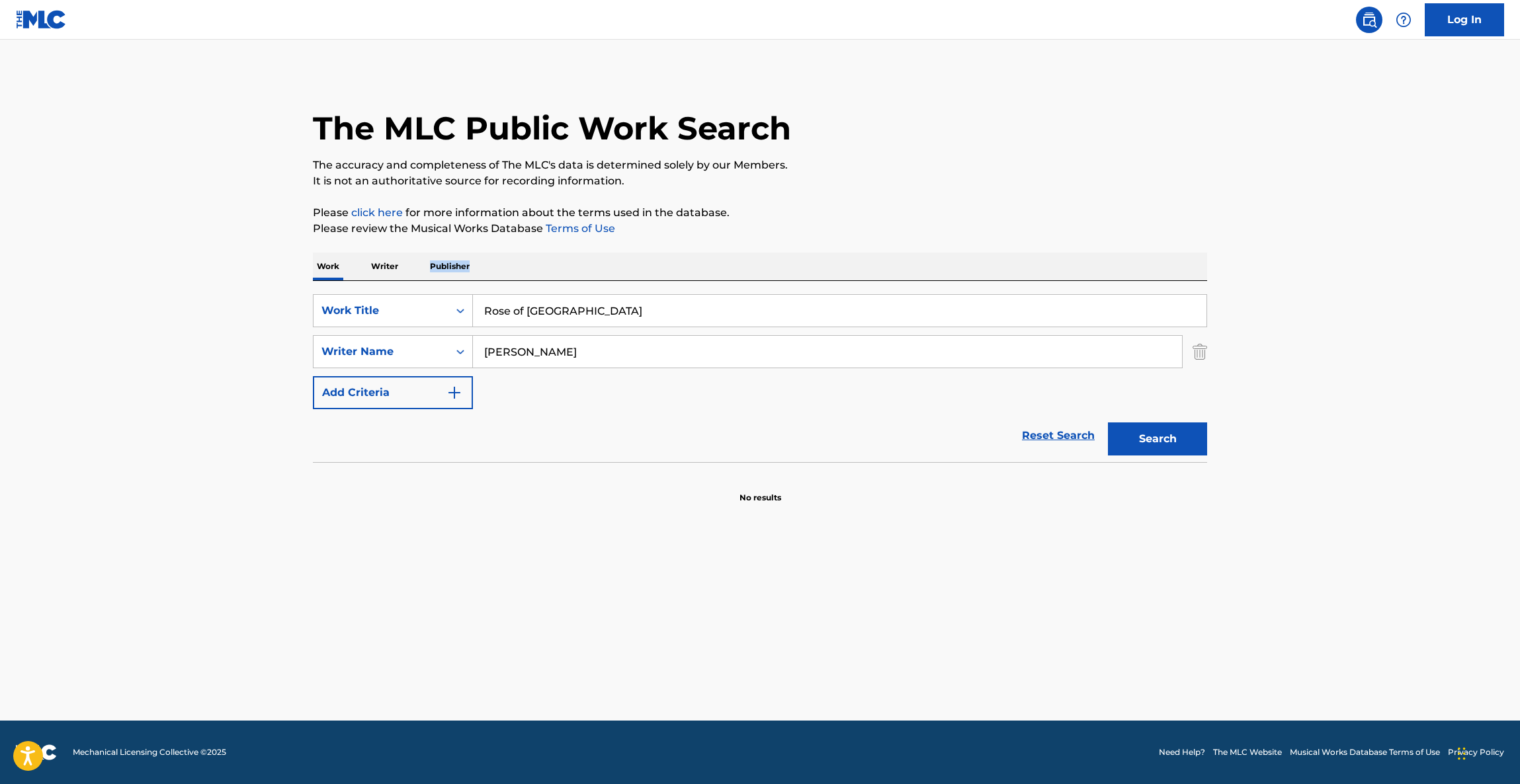
click at [1358, 271] on main "The MLC Public Work Search The accuracy and completeness of The MLC's data is d…" at bounding box center [760, 380] width 1520 height 681
click at [1356, 272] on main "The MLC Public Work Search The accuracy and completeness of The MLC's data is d…" at bounding box center [760, 380] width 1520 height 681
click at [1355, 273] on main "The MLC Public Work Search The accuracy and completeness of The MLC's data is d…" at bounding box center [760, 380] width 1520 height 681
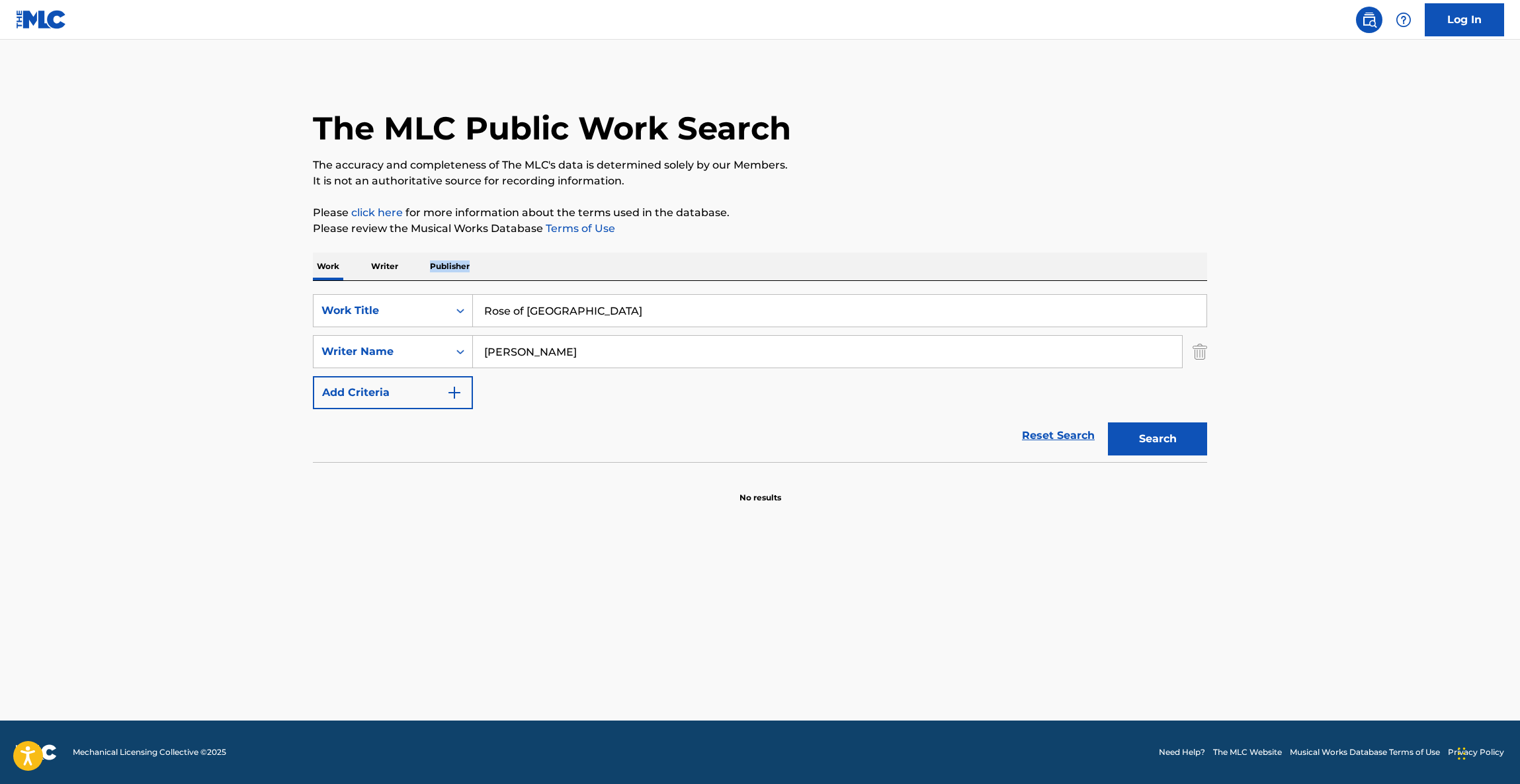
click at [1355, 273] on main "The MLC Public Work Search The accuracy and completeness of The MLC's data is d…" at bounding box center [760, 380] width 1520 height 681
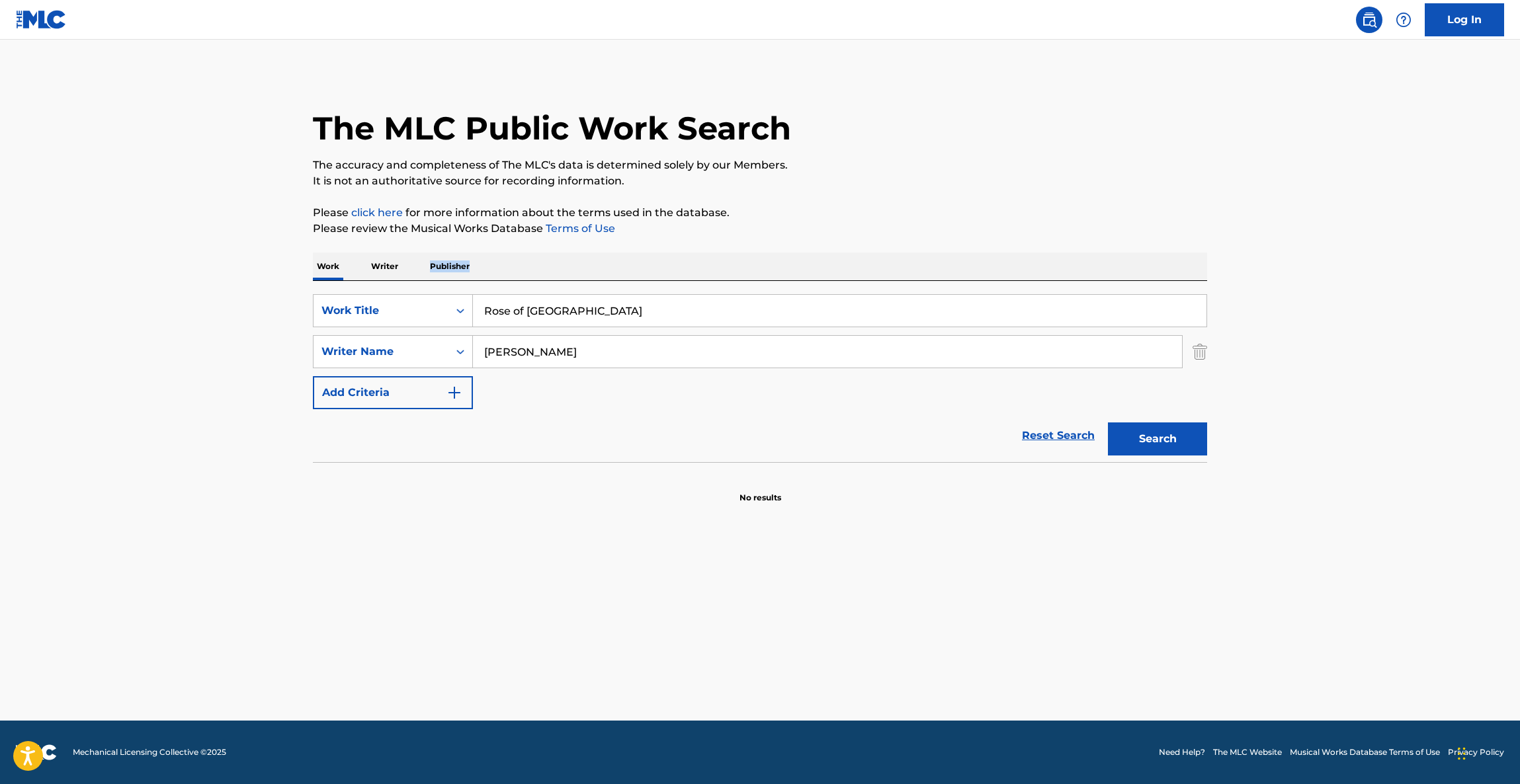
click at [1355, 273] on main "The MLC Public Work Search The accuracy and completeness of The MLC's data is d…" at bounding box center [760, 380] width 1520 height 681
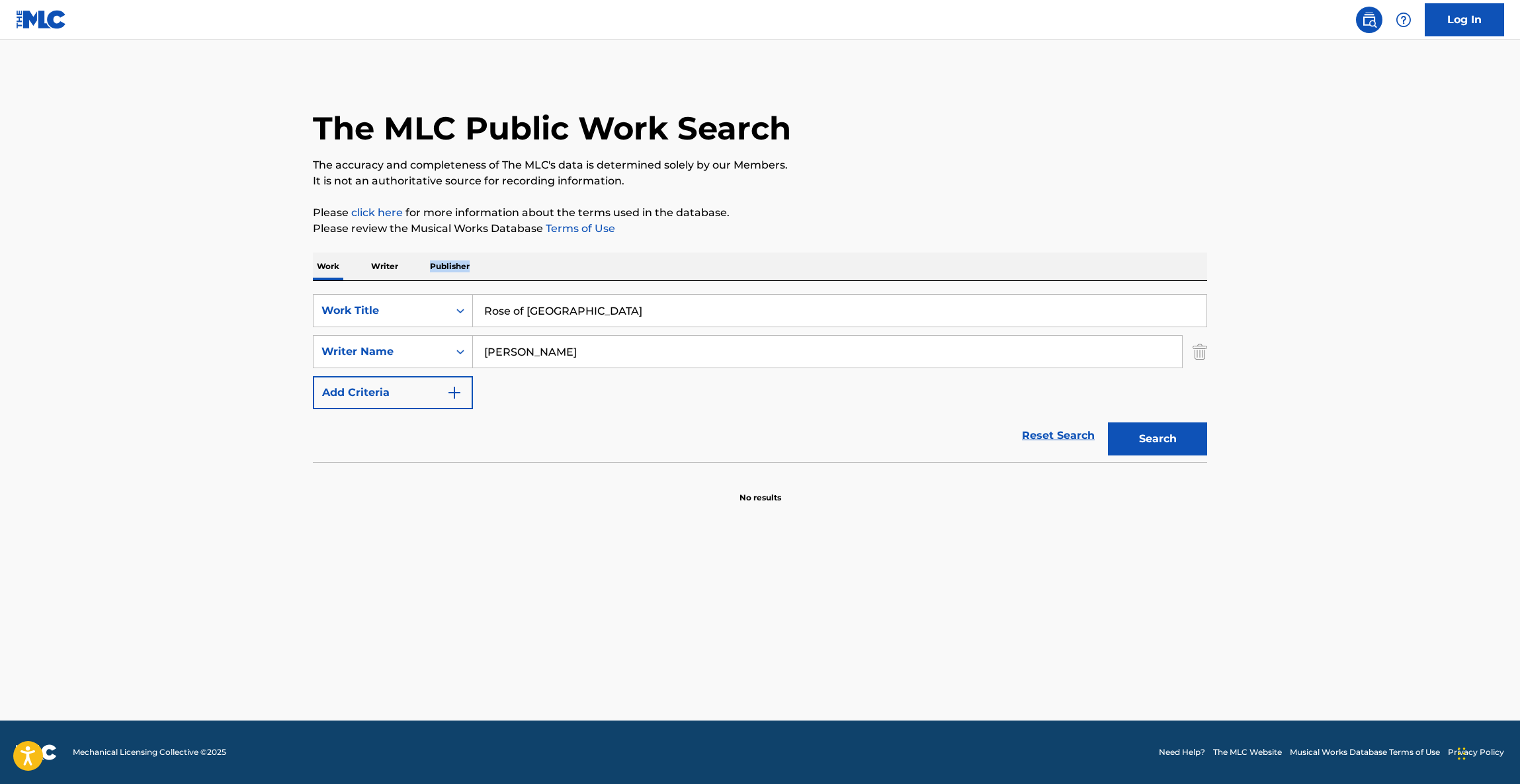
click at [1355, 273] on main "The MLC Public Work Search The accuracy and completeness of The MLC's data is d…" at bounding box center [760, 380] width 1520 height 681
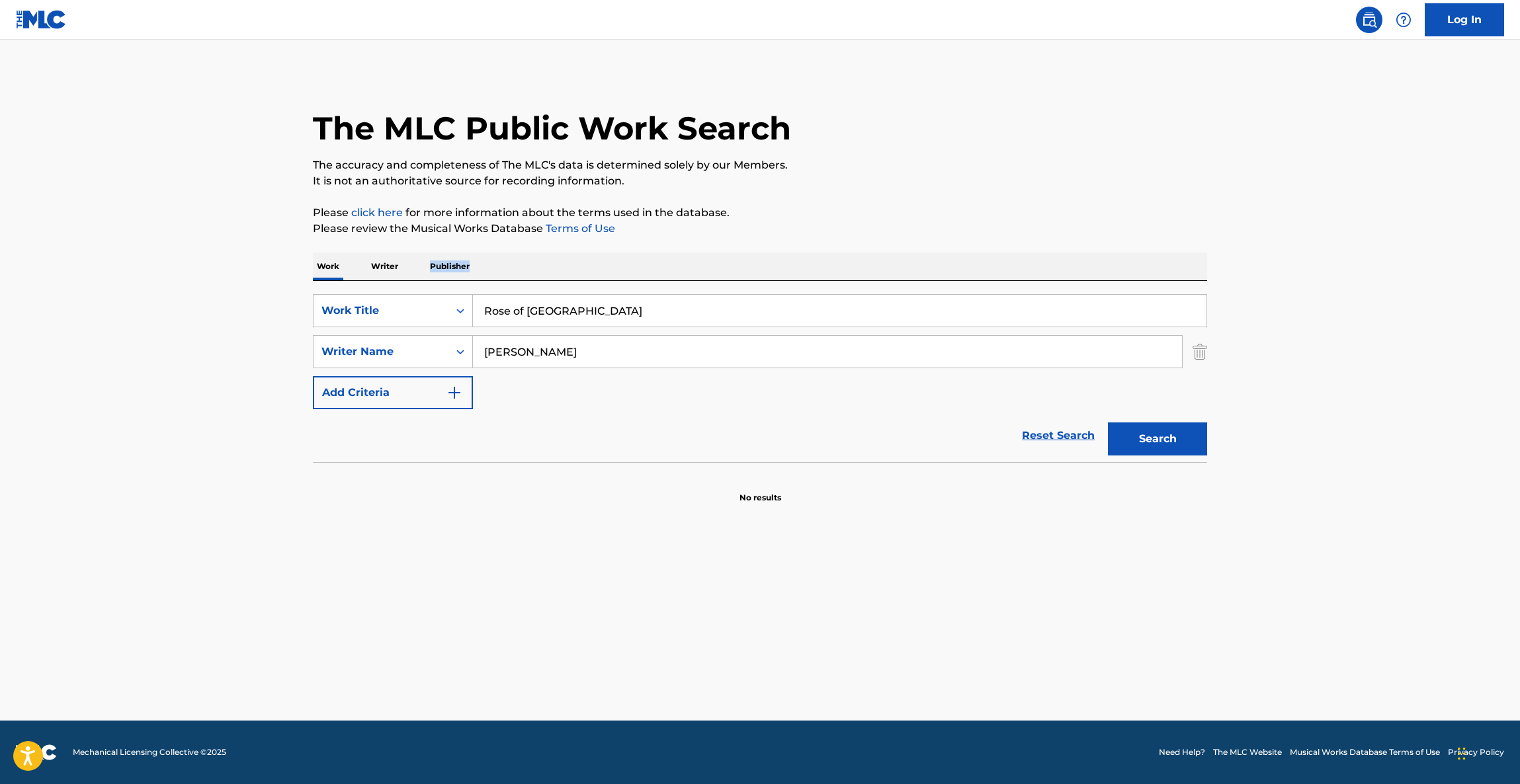
click at [1355, 274] on main "The MLC Public Work Search The accuracy and completeness of The MLC's data is d…" at bounding box center [760, 380] width 1520 height 681
click at [1354, 276] on main "The MLC Public Work Search The accuracy and completeness of The MLC's data is d…" at bounding box center [760, 380] width 1520 height 681
click at [1354, 277] on main "The MLC Public Work Search The accuracy and completeness of The MLC's data is d…" at bounding box center [760, 380] width 1520 height 681
click at [1353, 277] on main "The MLC Public Work Search The accuracy and completeness of The MLC's data is d…" at bounding box center [760, 380] width 1520 height 681
click at [1352, 277] on main "The MLC Public Work Search The accuracy and completeness of The MLC's data is d…" at bounding box center [760, 380] width 1520 height 681
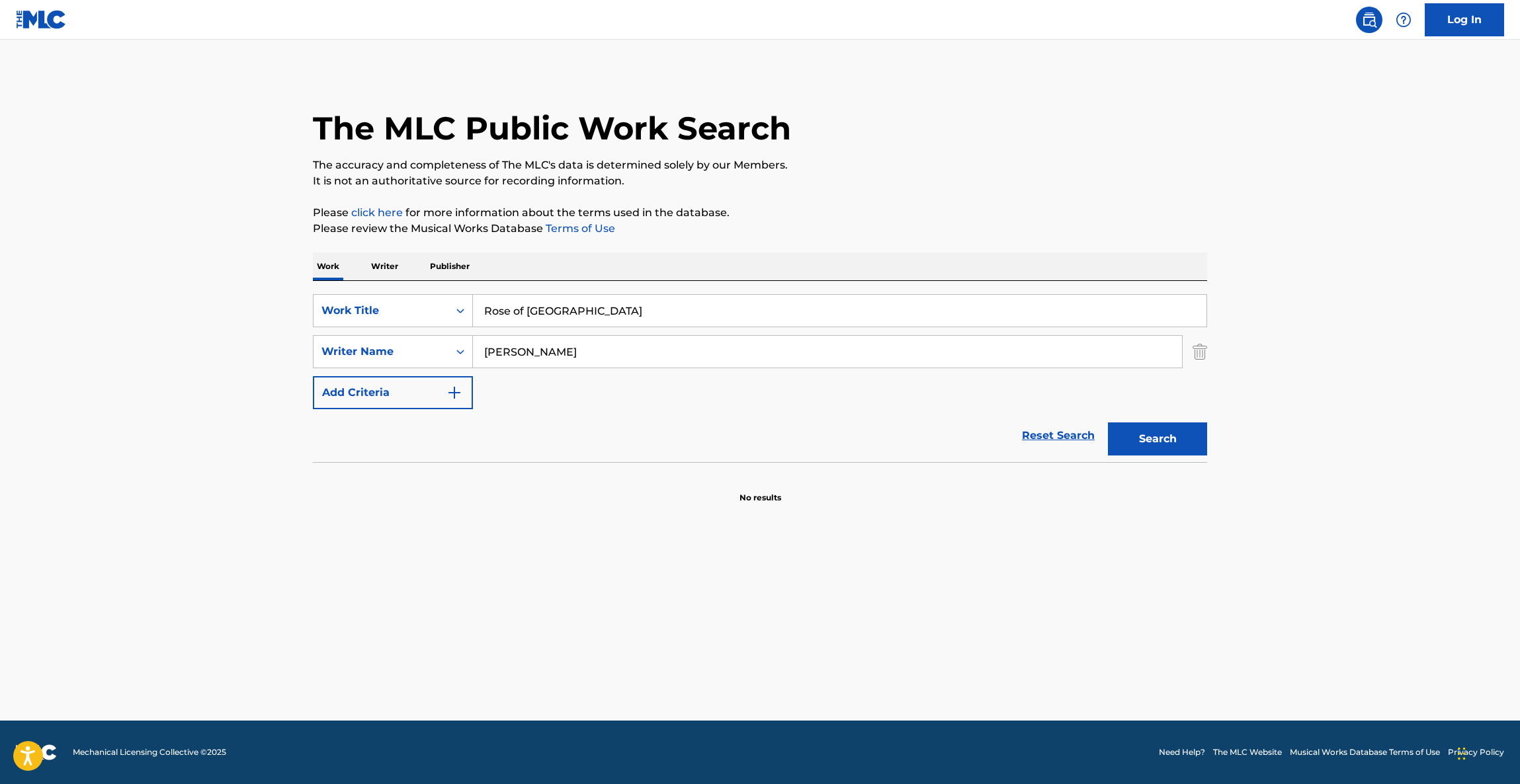
click at [1352, 277] on main "The MLC Public Work Search The accuracy and completeness of The MLC's data is d…" at bounding box center [760, 380] width 1520 height 681
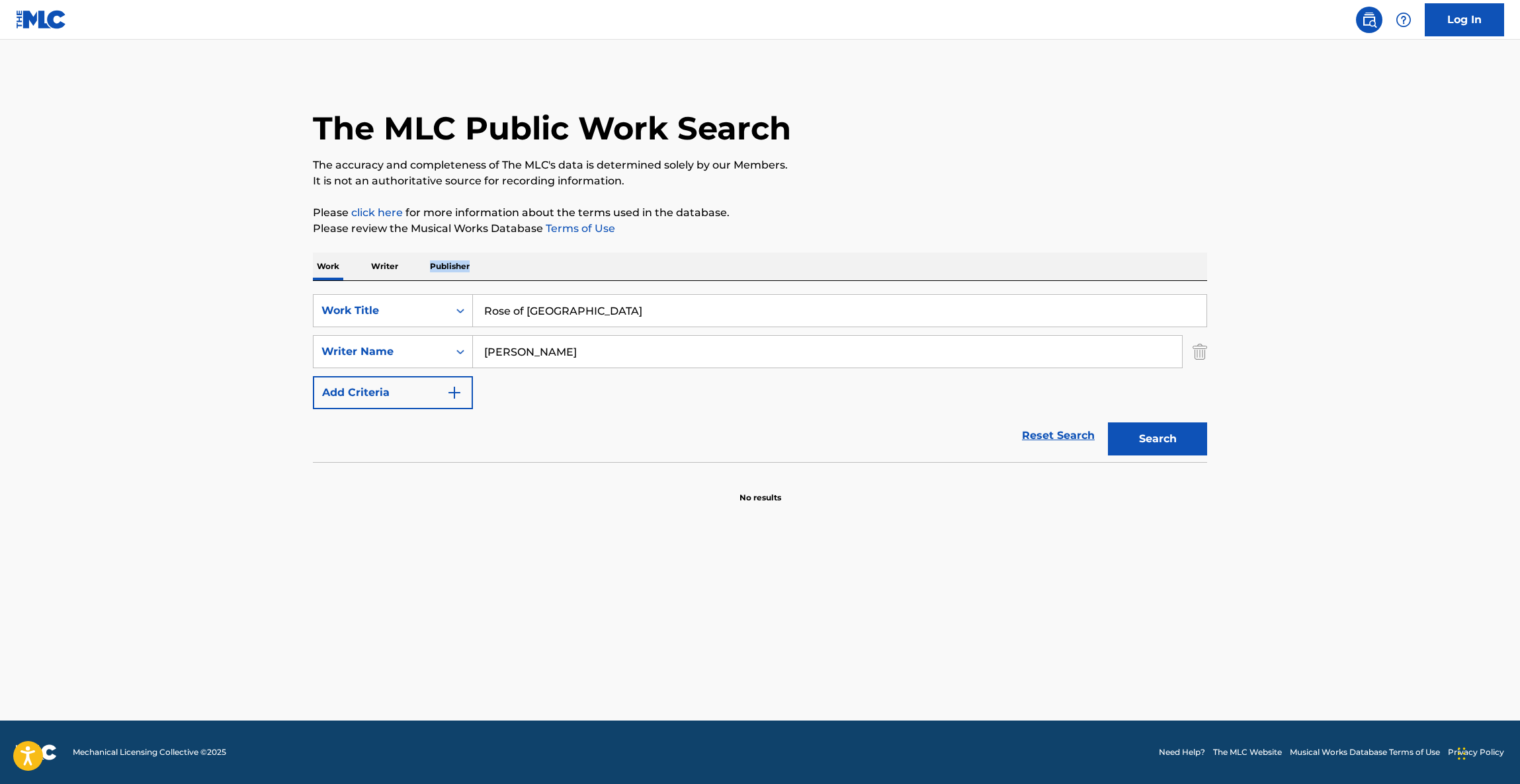
click at [1352, 278] on main "The MLC Public Work Search The accuracy and completeness of The MLC's data is d…" at bounding box center [760, 380] width 1520 height 681
click at [1351, 280] on main "The MLC Public Work Search The accuracy and completeness of The MLC's data is d…" at bounding box center [760, 380] width 1520 height 681
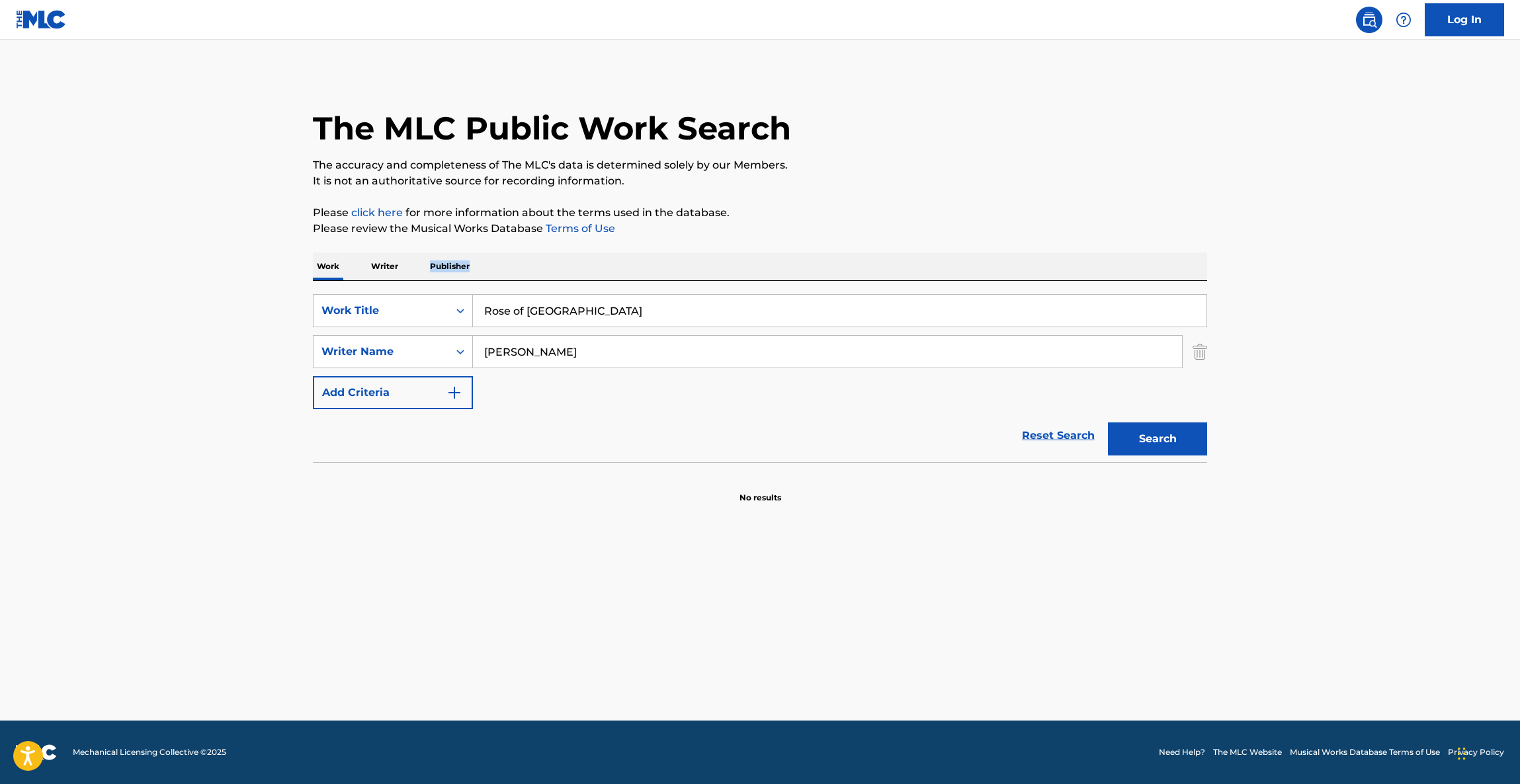
click at [1351, 280] on main "The MLC Public Work Search The accuracy and completeness of The MLC's data is d…" at bounding box center [760, 380] width 1520 height 681
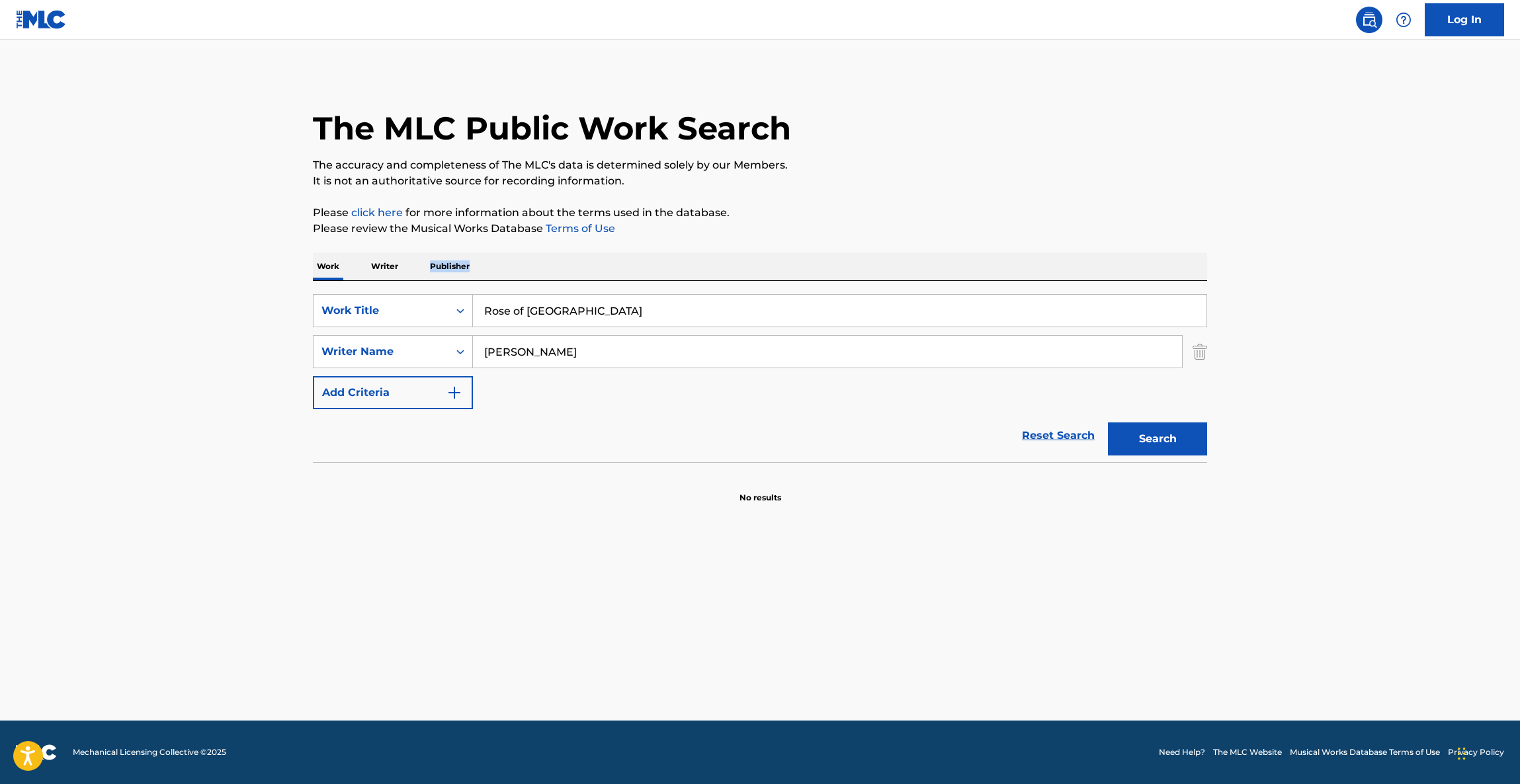
click at [1351, 280] on main "The MLC Public Work Search The accuracy and completeness of The MLC's data is d…" at bounding box center [760, 380] width 1520 height 681
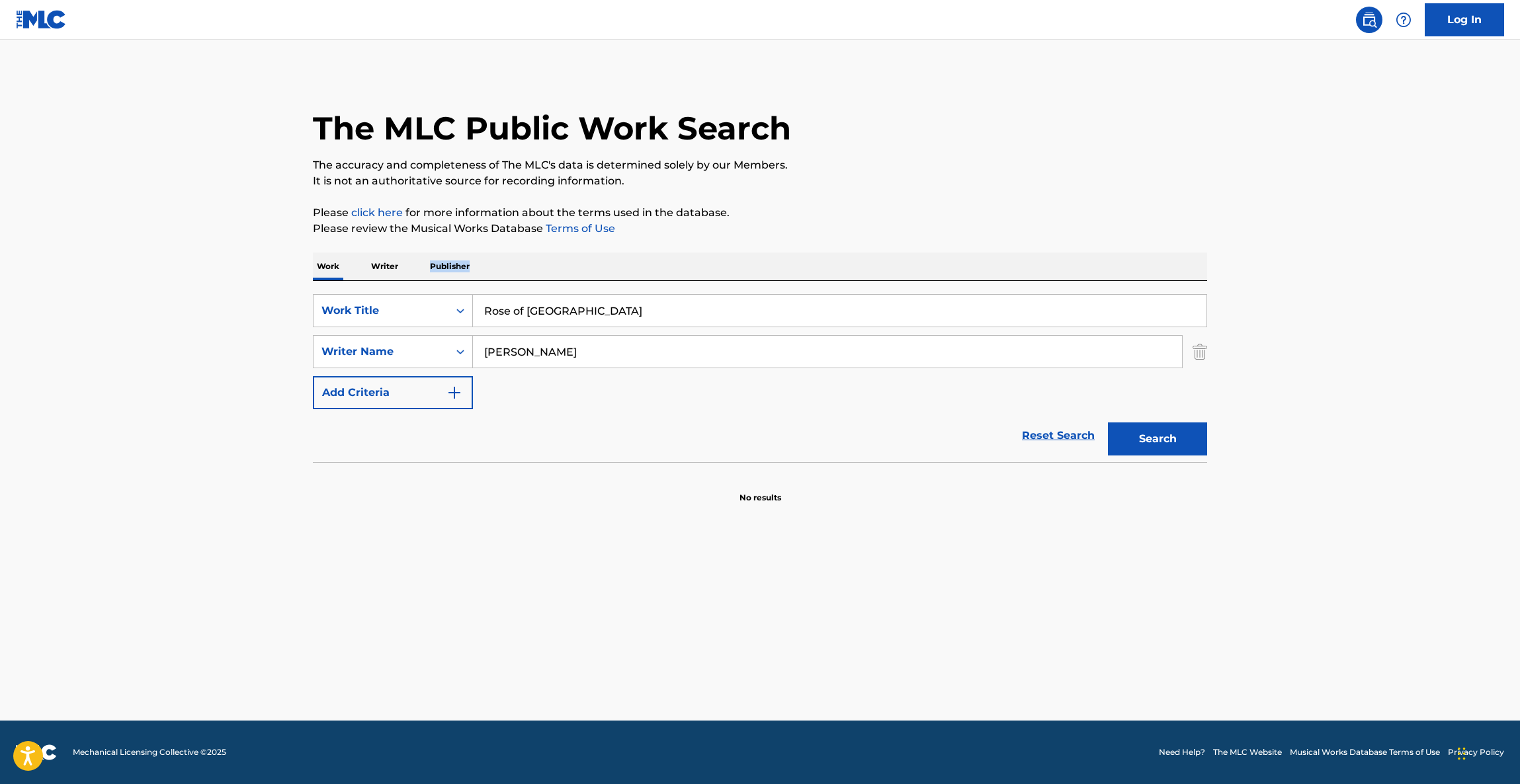
click at [1351, 280] on main "The MLC Public Work Search The accuracy and completeness of The MLC's data is d…" at bounding box center [760, 380] width 1520 height 681
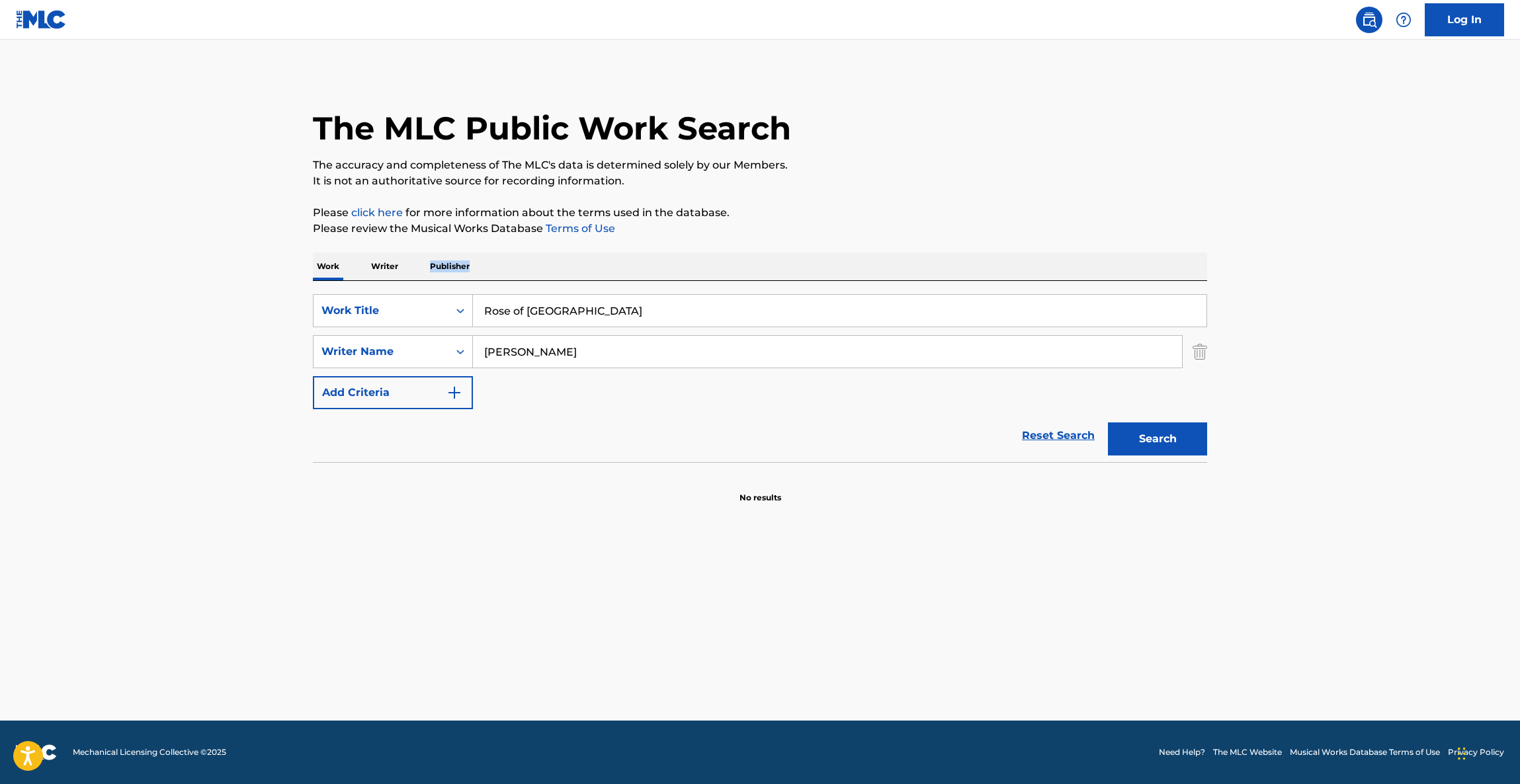
click at [1351, 280] on main "The MLC Public Work Search The accuracy and completeness of The MLC's data is d…" at bounding box center [760, 380] width 1520 height 681
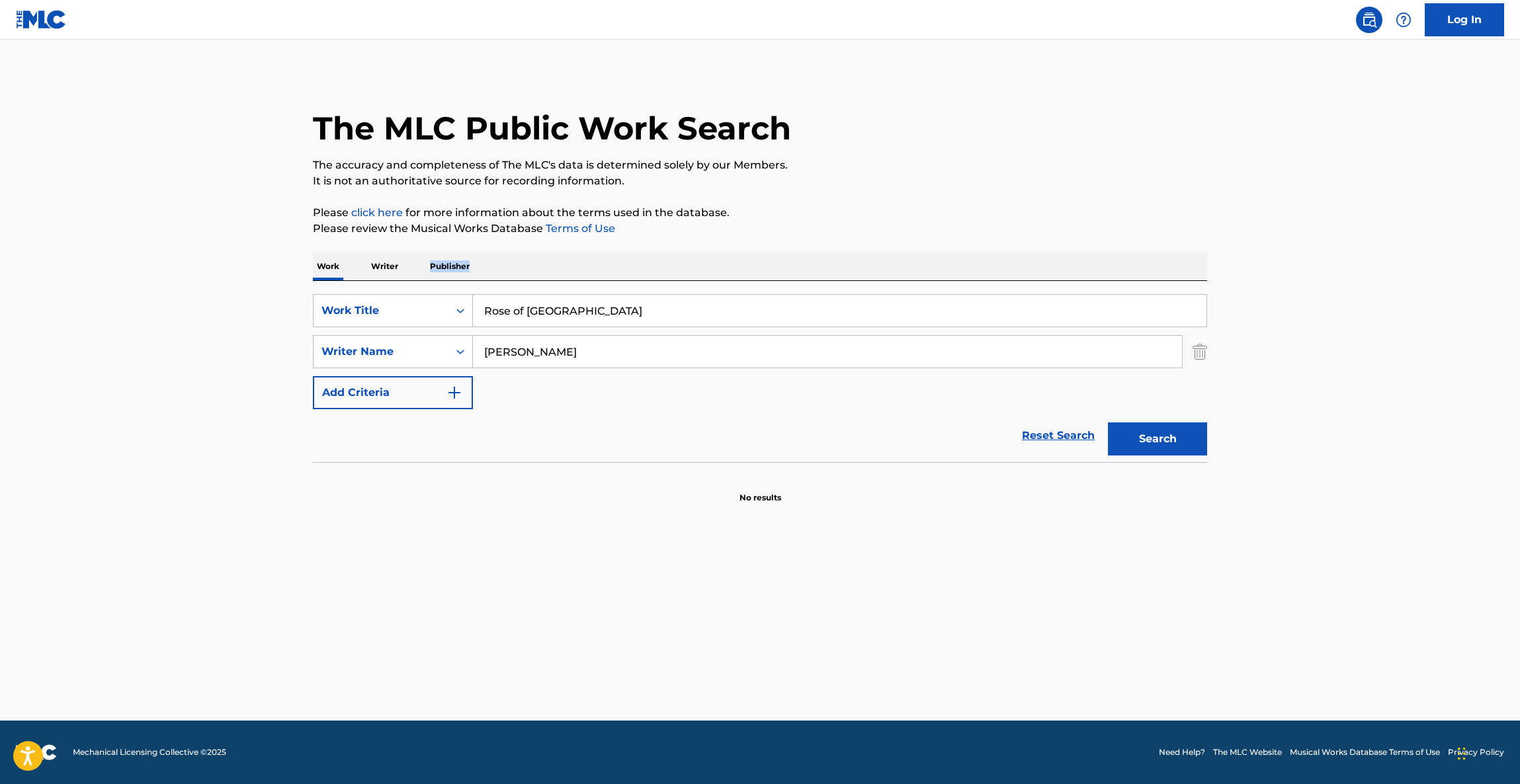
click at [1351, 280] on main "The MLC Public Work Search The accuracy and completeness of The MLC's data is d…" at bounding box center [760, 380] width 1520 height 681
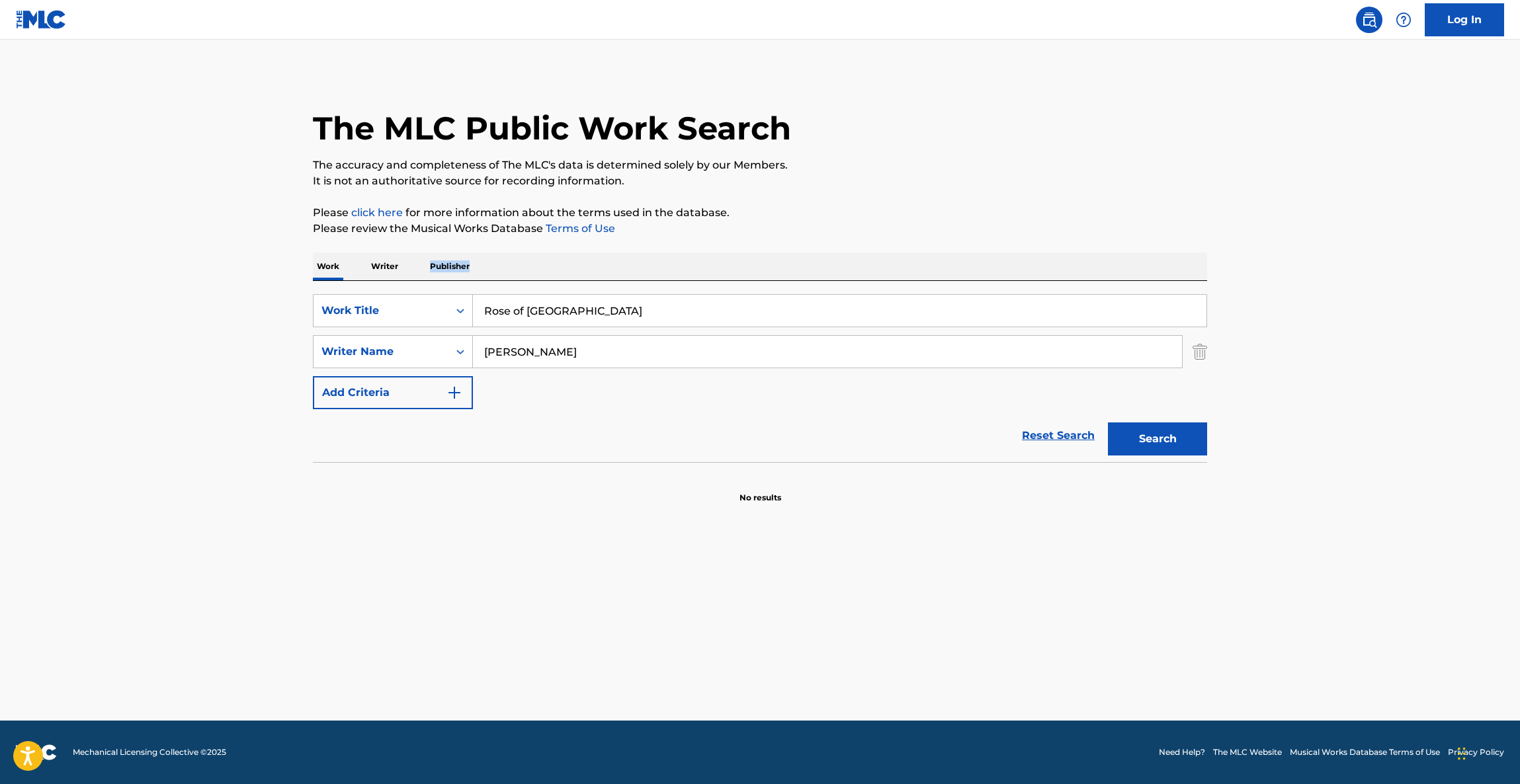
click at [1351, 280] on main "The MLC Public Work Search The accuracy and completeness of The MLC's data is d…" at bounding box center [760, 380] width 1520 height 681
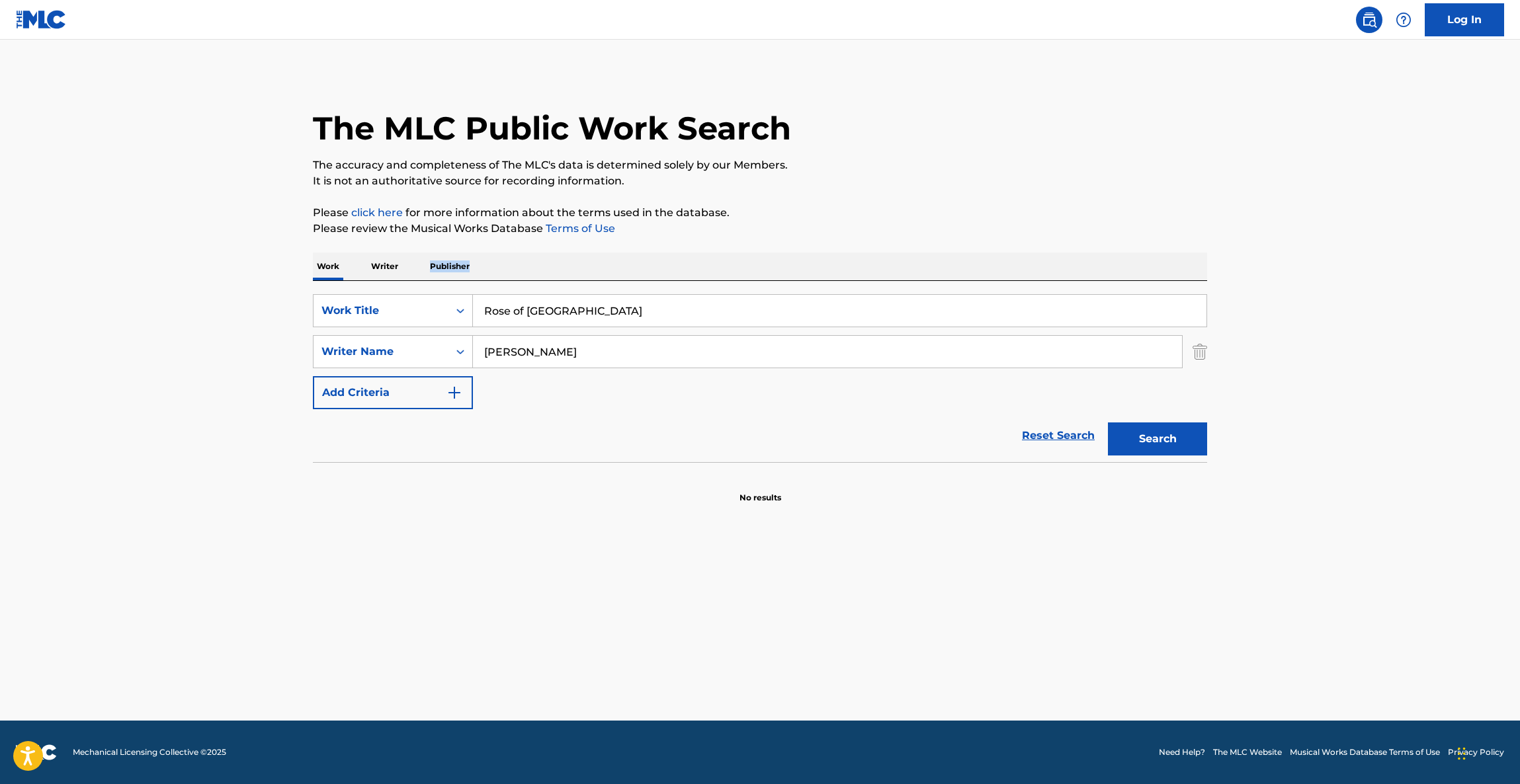
click at [1351, 280] on main "The MLC Public Work Search The accuracy and completeness of The MLC's data is d…" at bounding box center [760, 380] width 1520 height 681
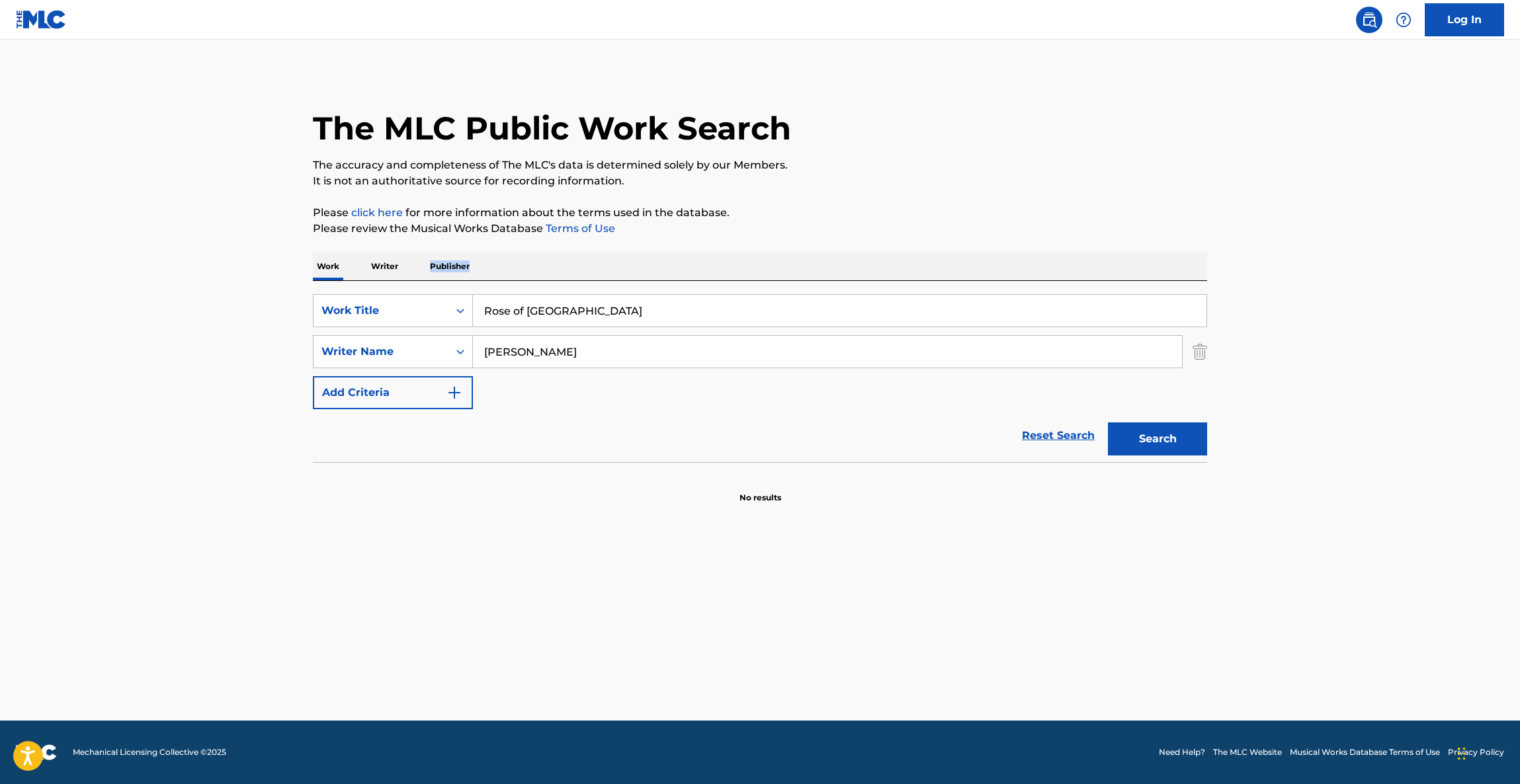
click at [1351, 280] on main "The MLC Public Work Search The accuracy and completeness of The MLC's data is d…" at bounding box center [760, 380] width 1520 height 681
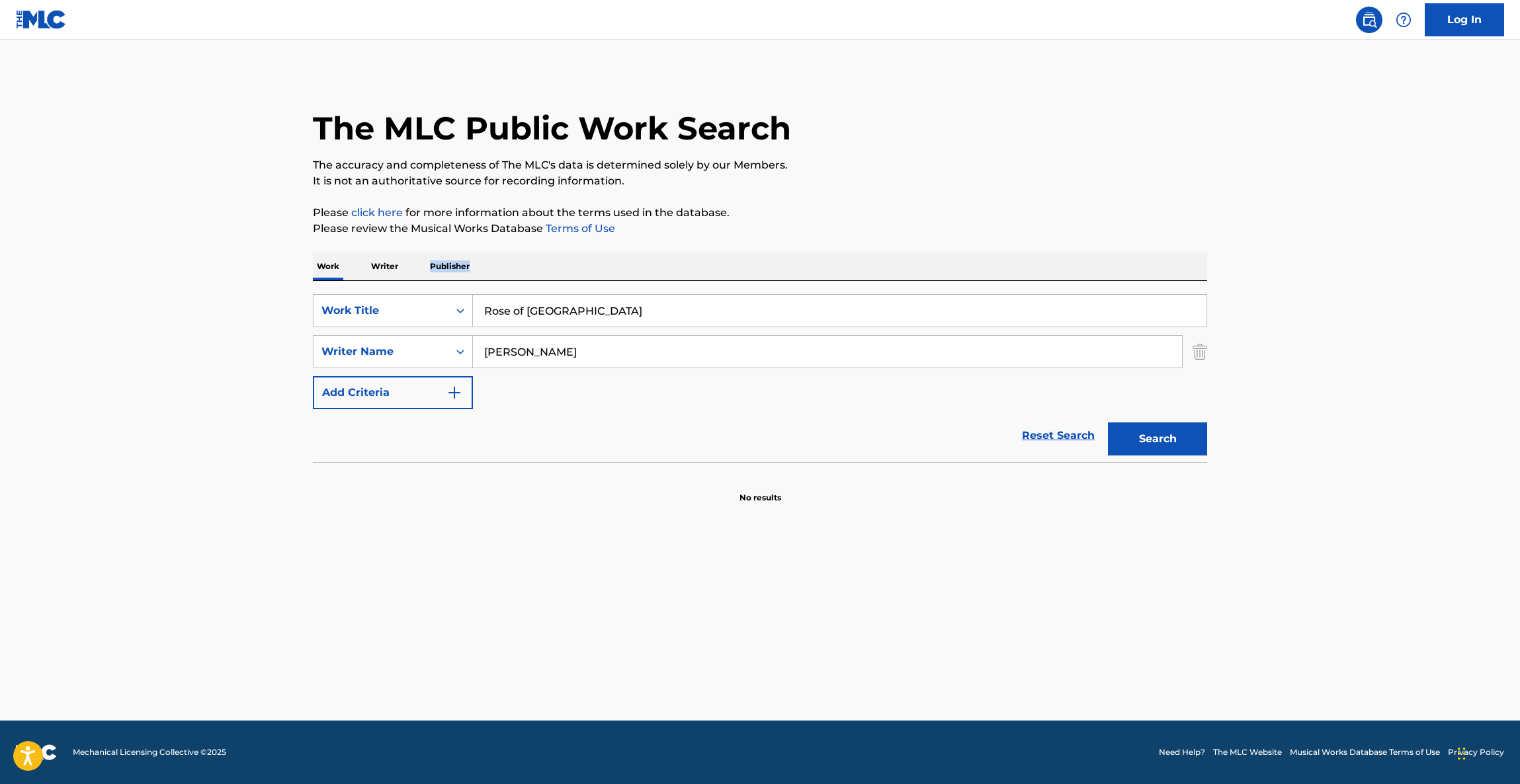
click at [1351, 280] on main "The MLC Public Work Search The accuracy and completeness of The MLC's data is d…" at bounding box center [760, 380] width 1520 height 681
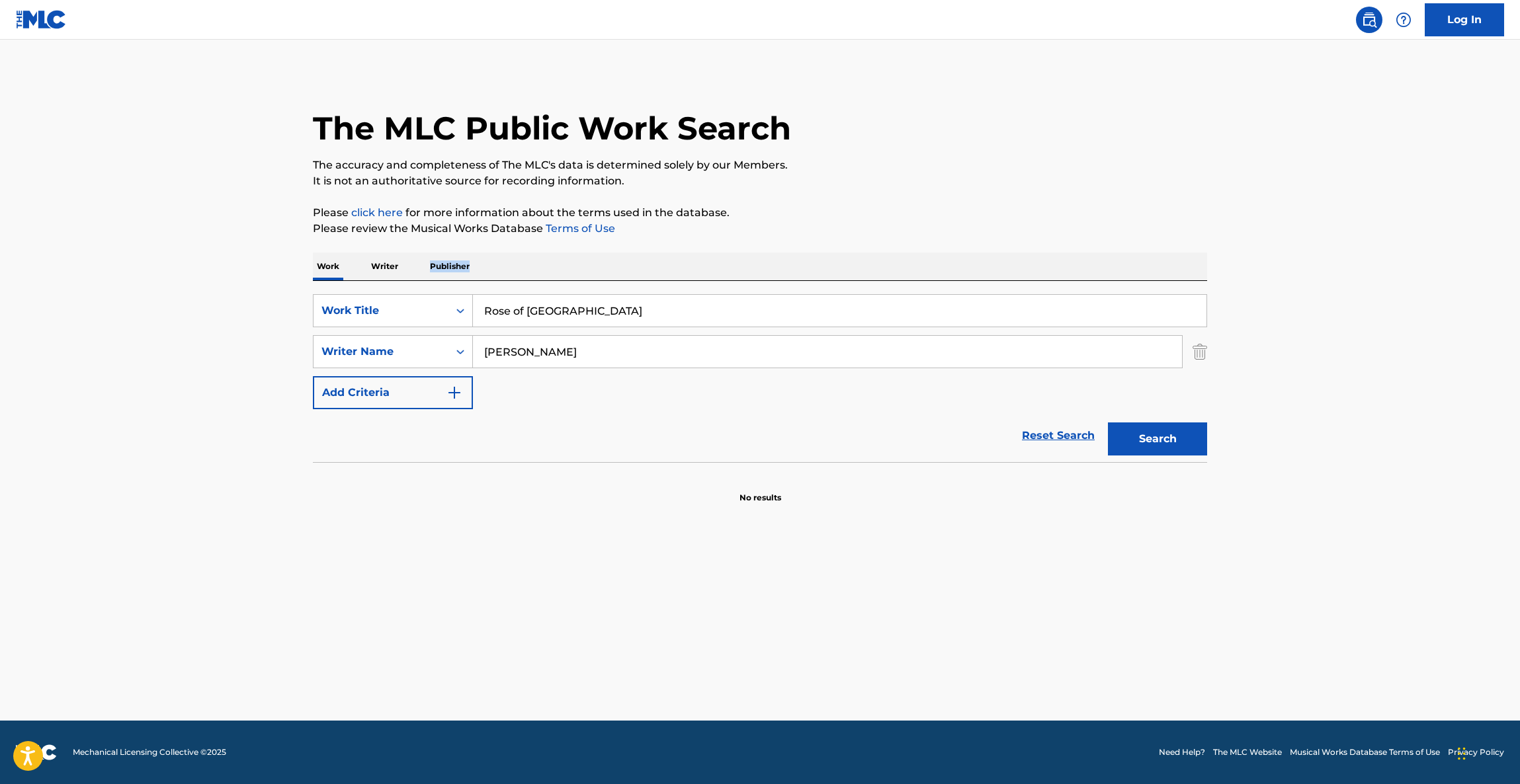
click at [1351, 280] on main "The MLC Public Work Search The accuracy and completeness of The MLC's data is d…" at bounding box center [760, 380] width 1520 height 681
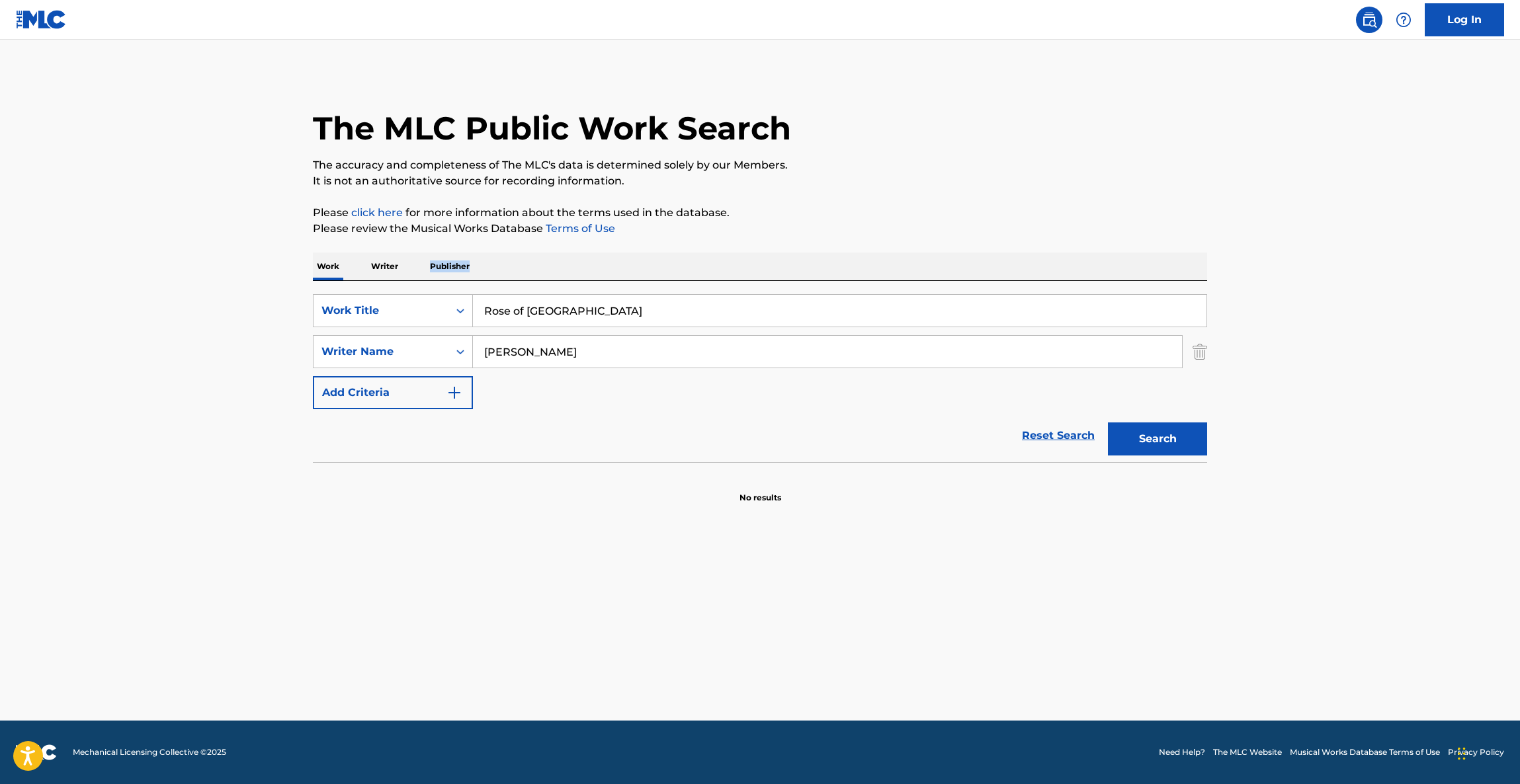
click at [1351, 280] on main "The MLC Public Work Search The accuracy and completeness of The MLC's data is d…" at bounding box center [760, 380] width 1520 height 681
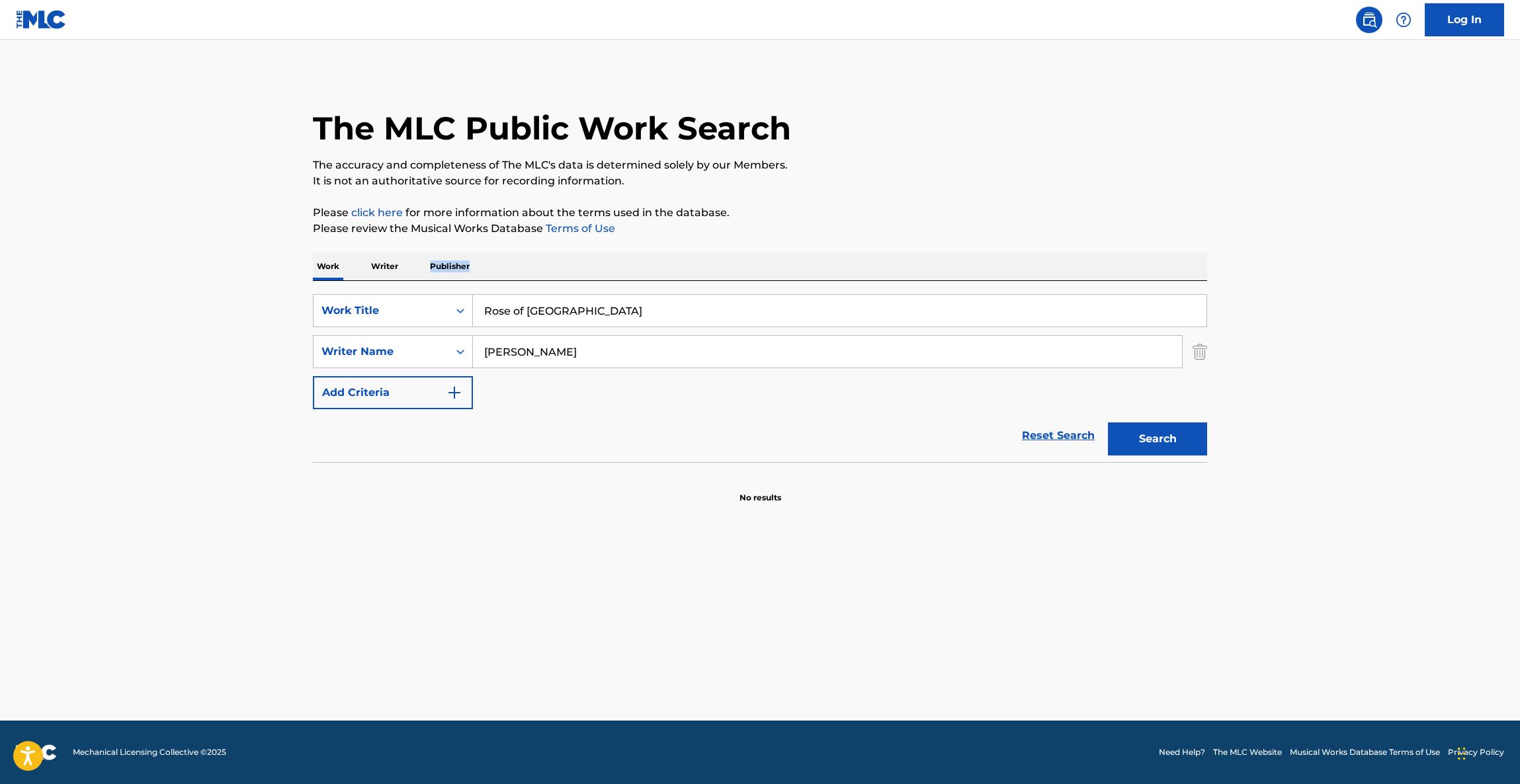
click at [1351, 280] on main "The MLC Public Work Search The accuracy and completeness of The MLC's data is d…" at bounding box center [760, 380] width 1520 height 681
click at [1350, 280] on main "The MLC Public Work Search The accuracy and completeness of The MLC's data is d…" at bounding box center [760, 380] width 1520 height 681
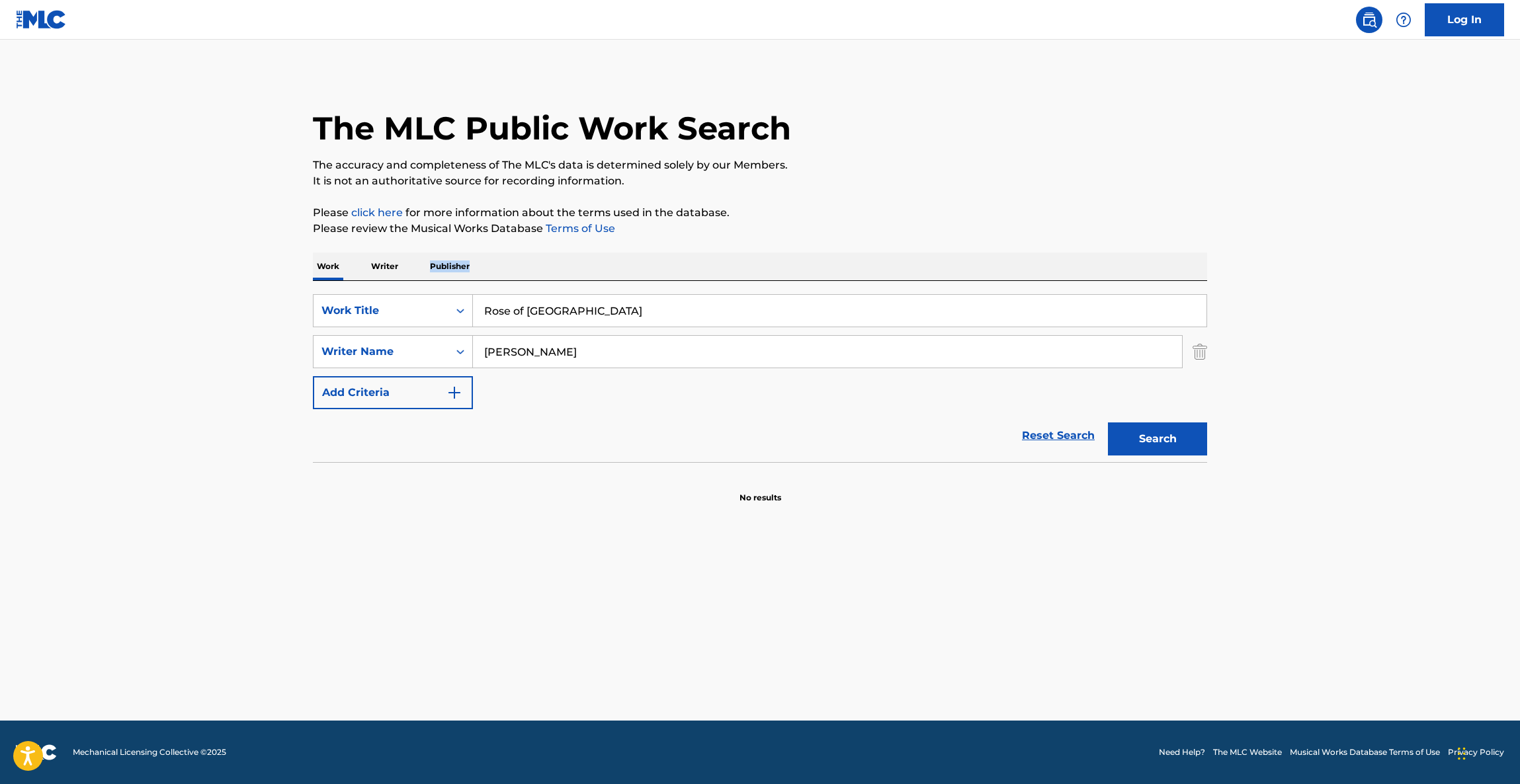
click at [1350, 280] on main "The MLC Public Work Search The accuracy and completeness of The MLC's data is d…" at bounding box center [760, 380] width 1520 height 681
click at [1348, 280] on main "The MLC Public Work Search The accuracy and completeness of The MLC's data is d…" at bounding box center [760, 380] width 1520 height 681
click at [1346, 280] on main "The MLC Public Work Search The accuracy and completeness of The MLC's data is d…" at bounding box center [760, 380] width 1520 height 681
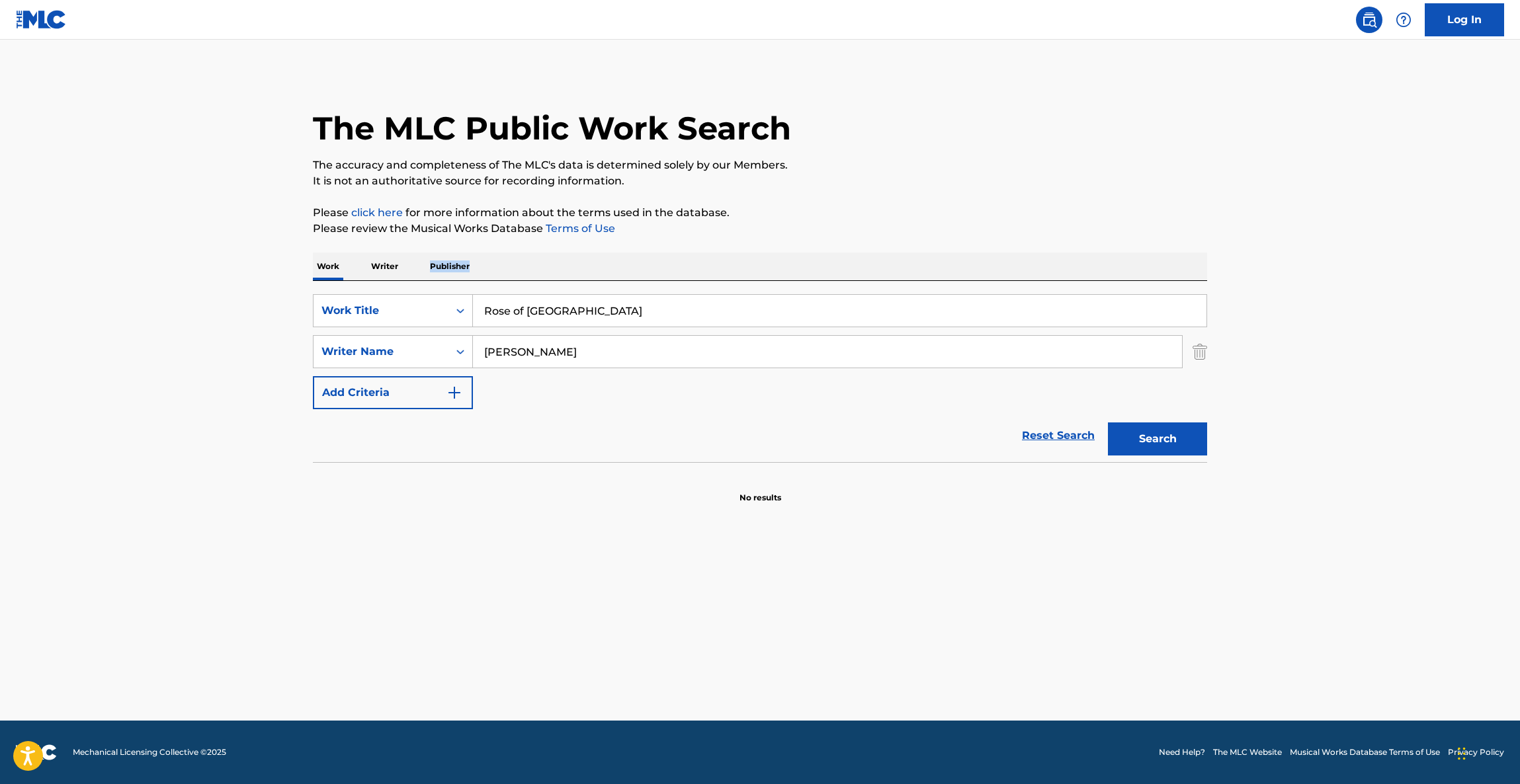
click at [1346, 280] on main "The MLC Public Work Search The accuracy and completeness of The MLC's data is d…" at bounding box center [760, 380] width 1520 height 681
click at [1345, 280] on main "The MLC Public Work Search The accuracy and completeness of The MLC's data is d…" at bounding box center [760, 380] width 1520 height 681
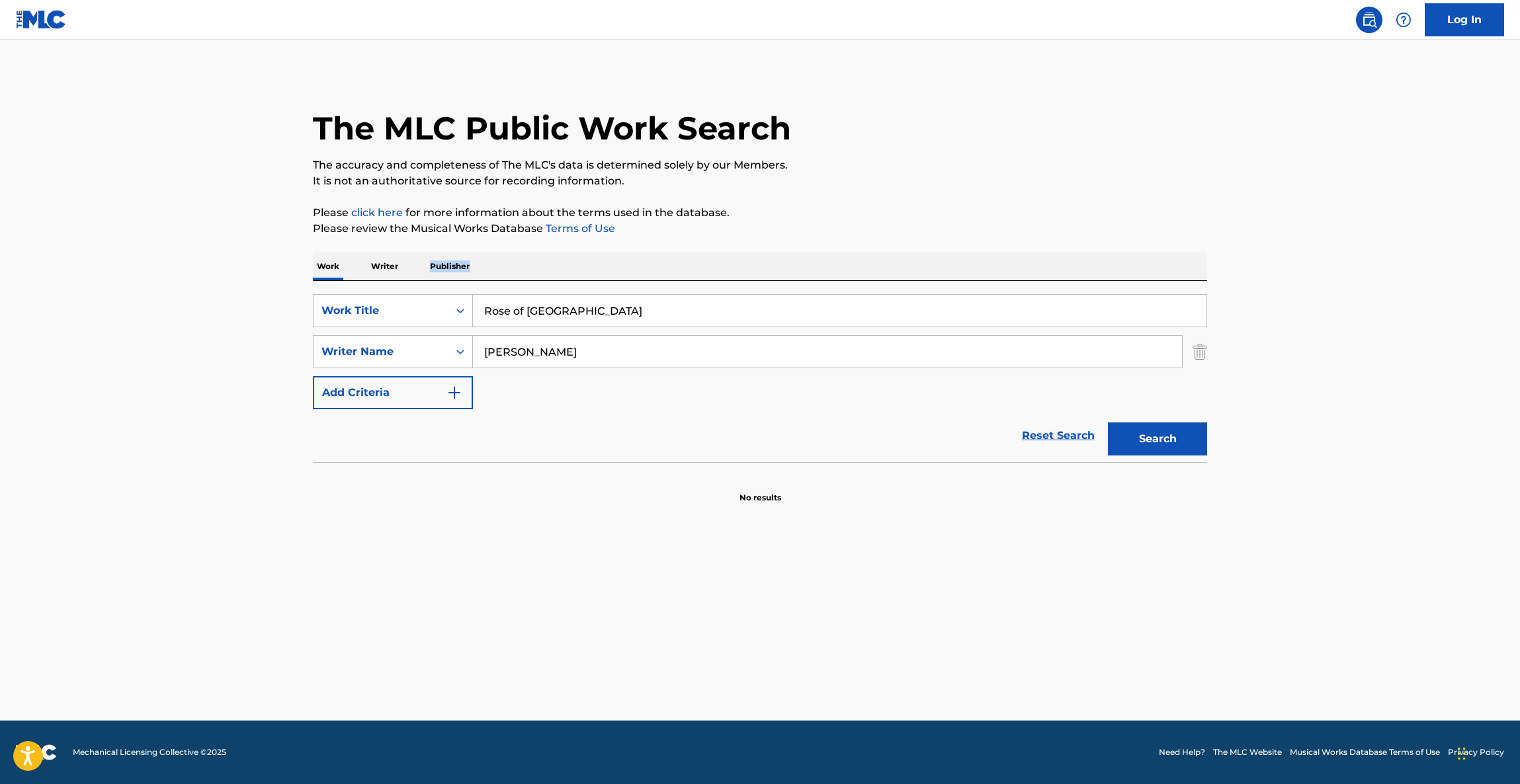
click at [1344, 280] on main "The MLC Public Work Search The accuracy and completeness of The MLC's data is d…" at bounding box center [760, 380] width 1520 height 681
click at [1341, 280] on main "The MLC Public Work Search The accuracy and completeness of The MLC's data is d…" at bounding box center [760, 380] width 1520 height 681
click at [1336, 280] on main "The MLC Public Work Search The accuracy and completeness of The MLC's data is d…" at bounding box center [760, 380] width 1520 height 681
click at [1336, 279] on main "The MLC Public Work Search The accuracy and completeness of The MLC's data is d…" at bounding box center [760, 380] width 1520 height 681
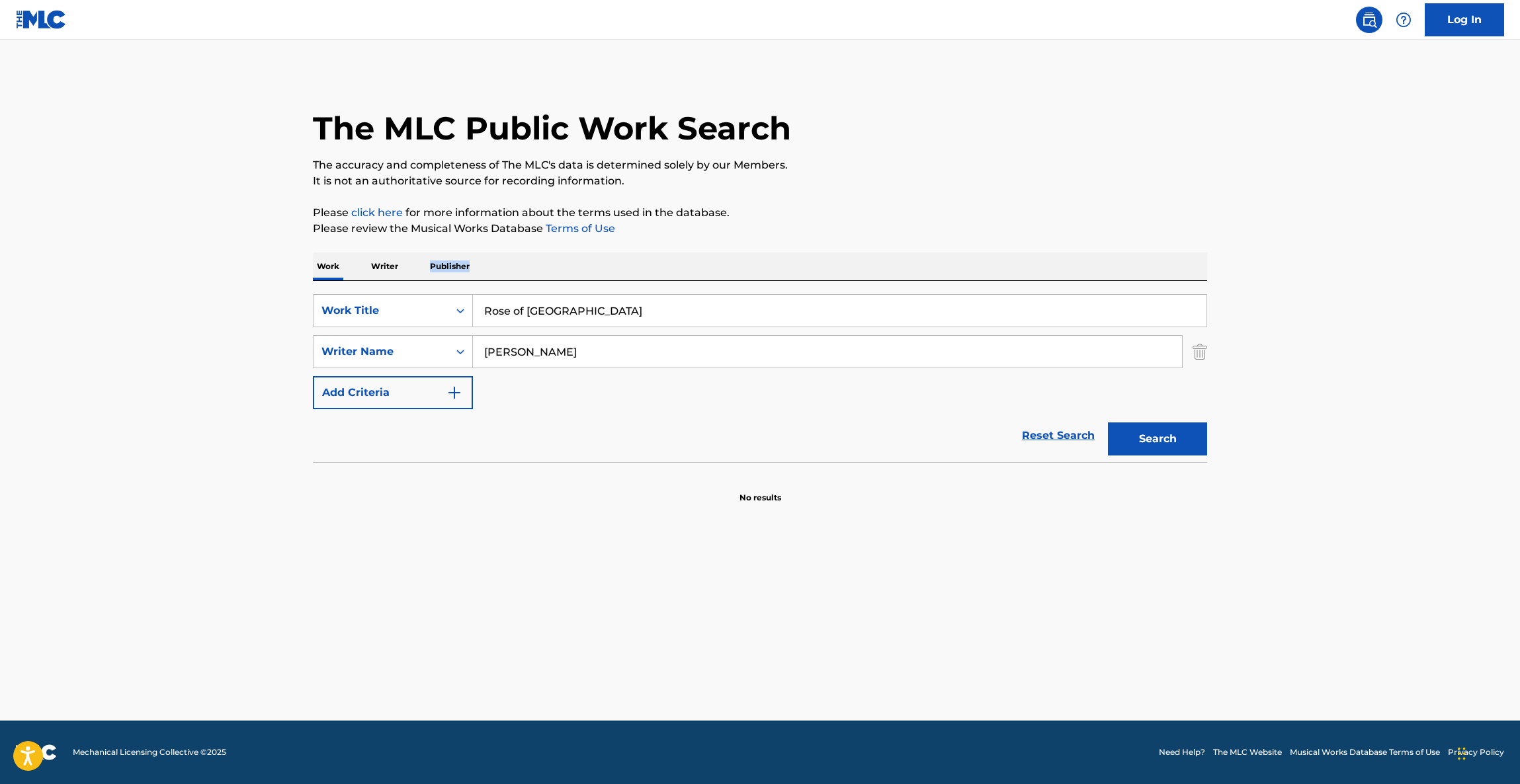
click at [1335, 279] on main "The MLC Public Work Search The accuracy and completeness of The MLC's data is d…" at bounding box center [760, 380] width 1520 height 681
click at [1334, 279] on main "The MLC Public Work Search The accuracy and completeness of The MLC's data is d…" at bounding box center [760, 380] width 1520 height 681
click at [1331, 279] on main "The MLC Public Work Search The accuracy and completeness of The MLC's data is d…" at bounding box center [760, 380] width 1520 height 681
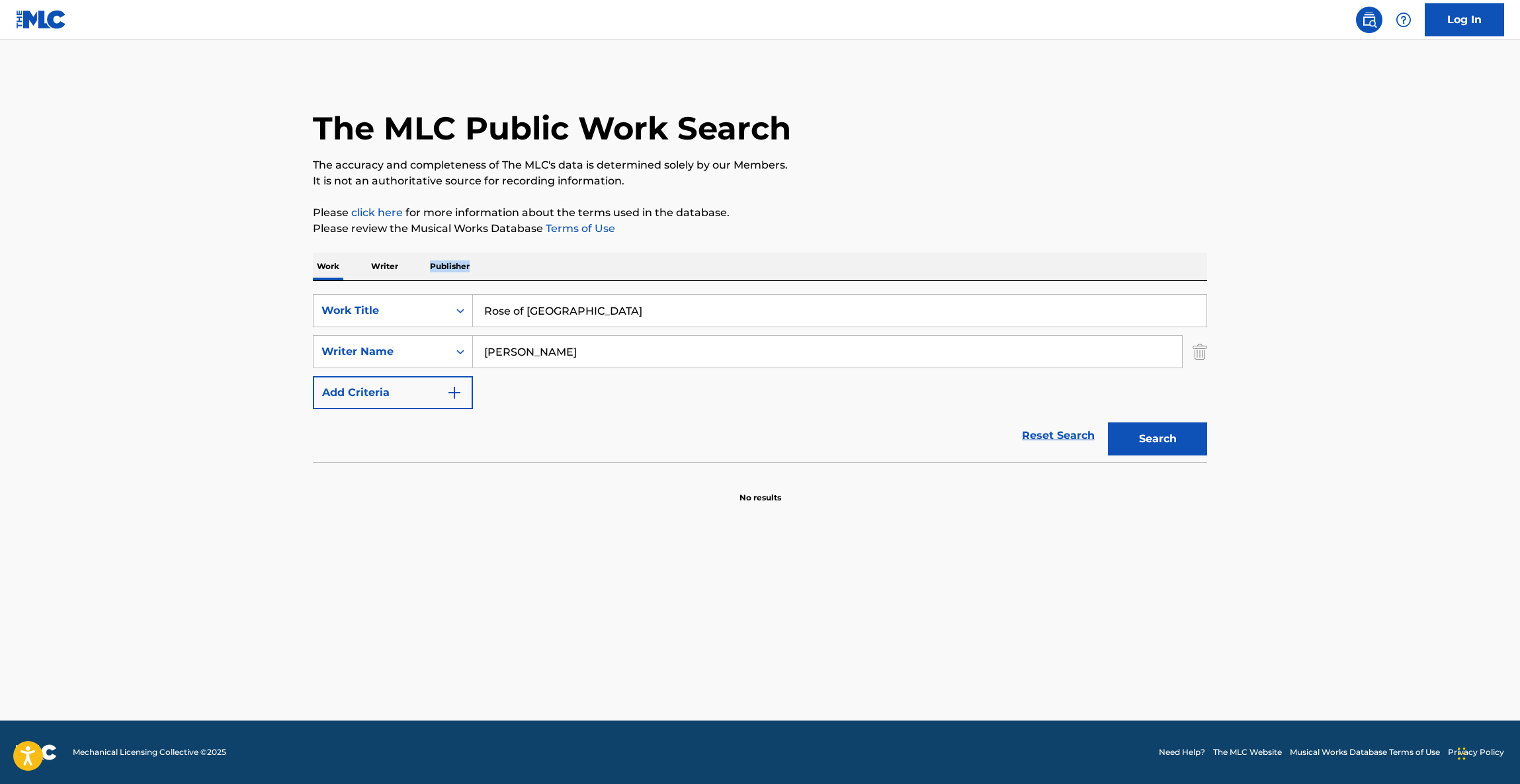
click at [1326, 276] on main "The MLC Public Work Search The accuracy and completeness of The MLC's data is d…" at bounding box center [760, 380] width 1520 height 681
click at [1325, 276] on main "The MLC Public Work Search The accuracy and completeness of The MLC's data is d…" at bounding box center [760, 380] width 1520 height 681
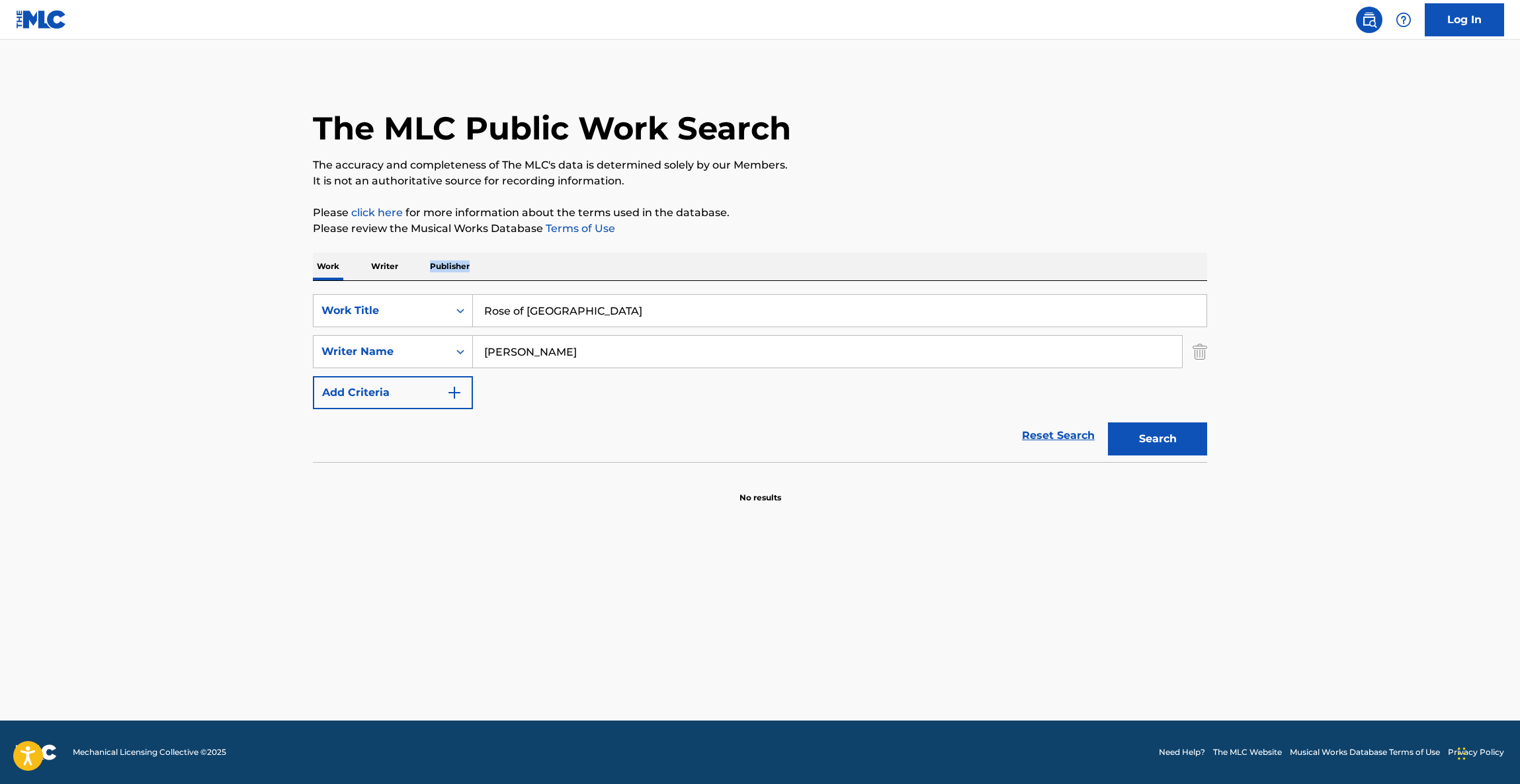
click at [1324, 276] on main "The MLC Public Work Search The accuracy and completeness of The MLC's data is d…" at bounding box center [760, 380] width 1520 height 681
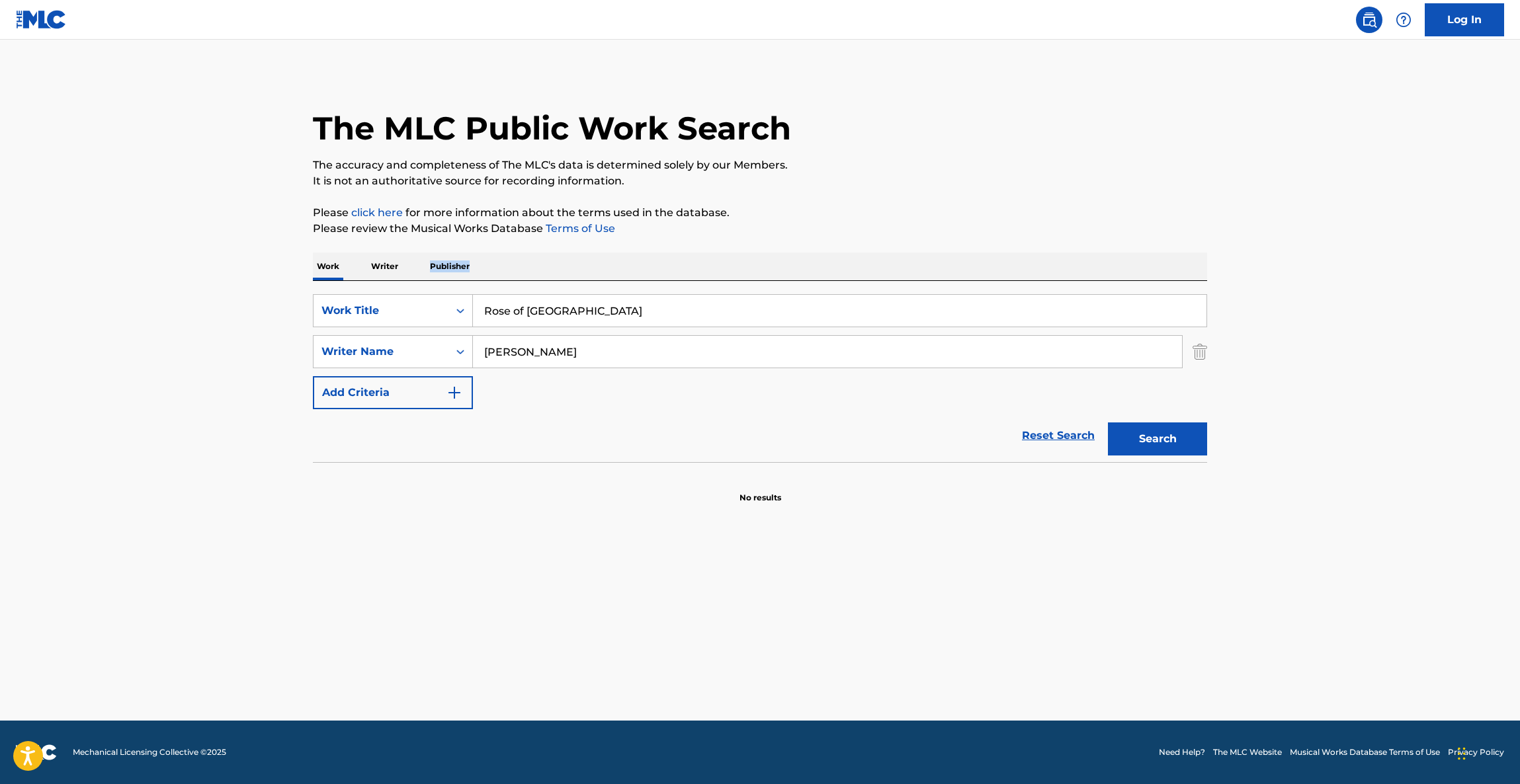
click at [1324, 276] on main "The MLC Public Work Search The accuracy and completeness of The MLC's data is d…" at bounding box center [760, 380] width 1520 height 681
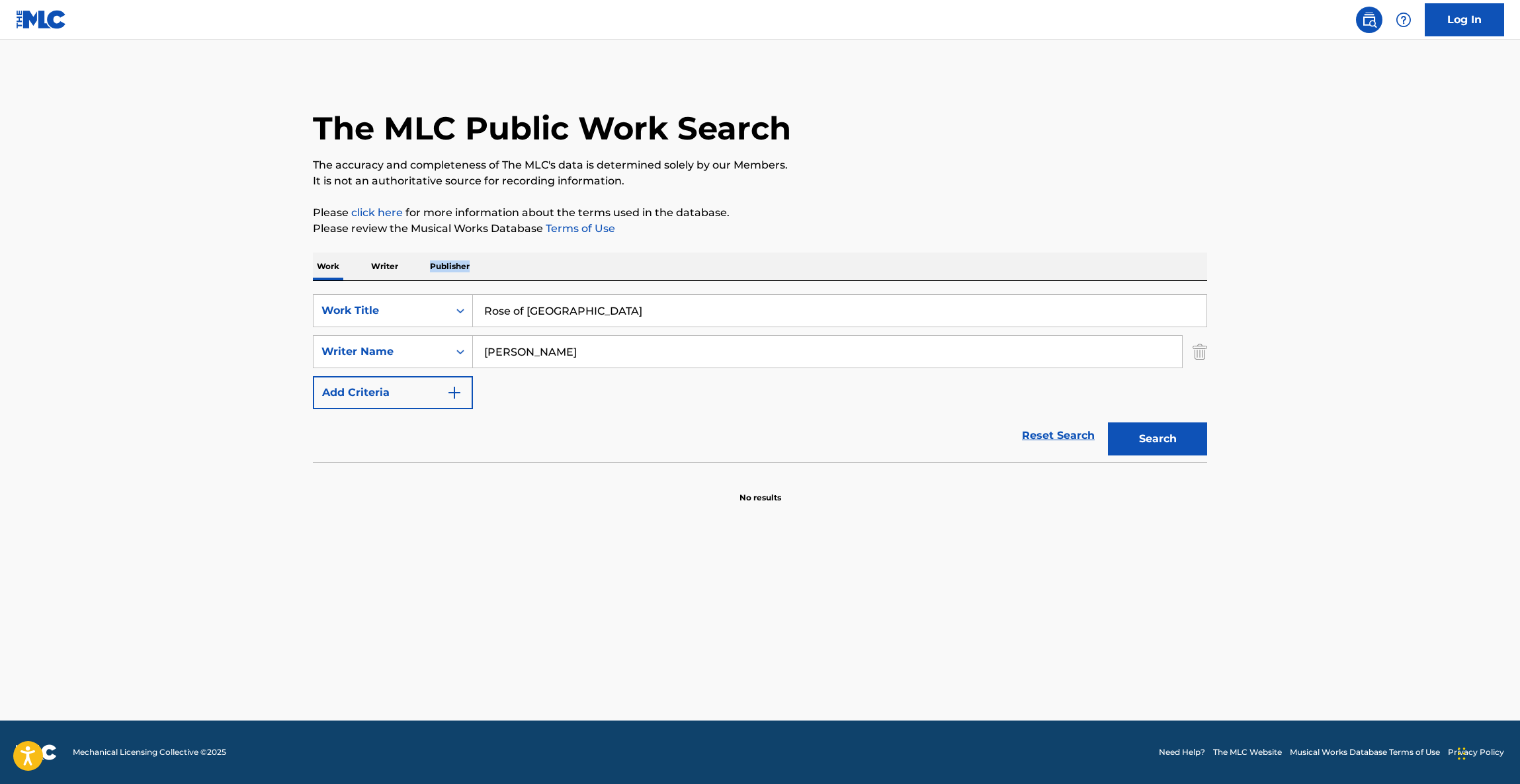
click at [1324, 276] on main "The MLC Public Work Search The accuracy and completeness of The MLC's data is d…" at bounding box center [760, 380] width 1520 height 681
click at [1316, 269] on main "The MLC Public Work Search The accuracy and completeness of The MLC's data is d…" at bounding box center [760, 380] width 1520 height 681
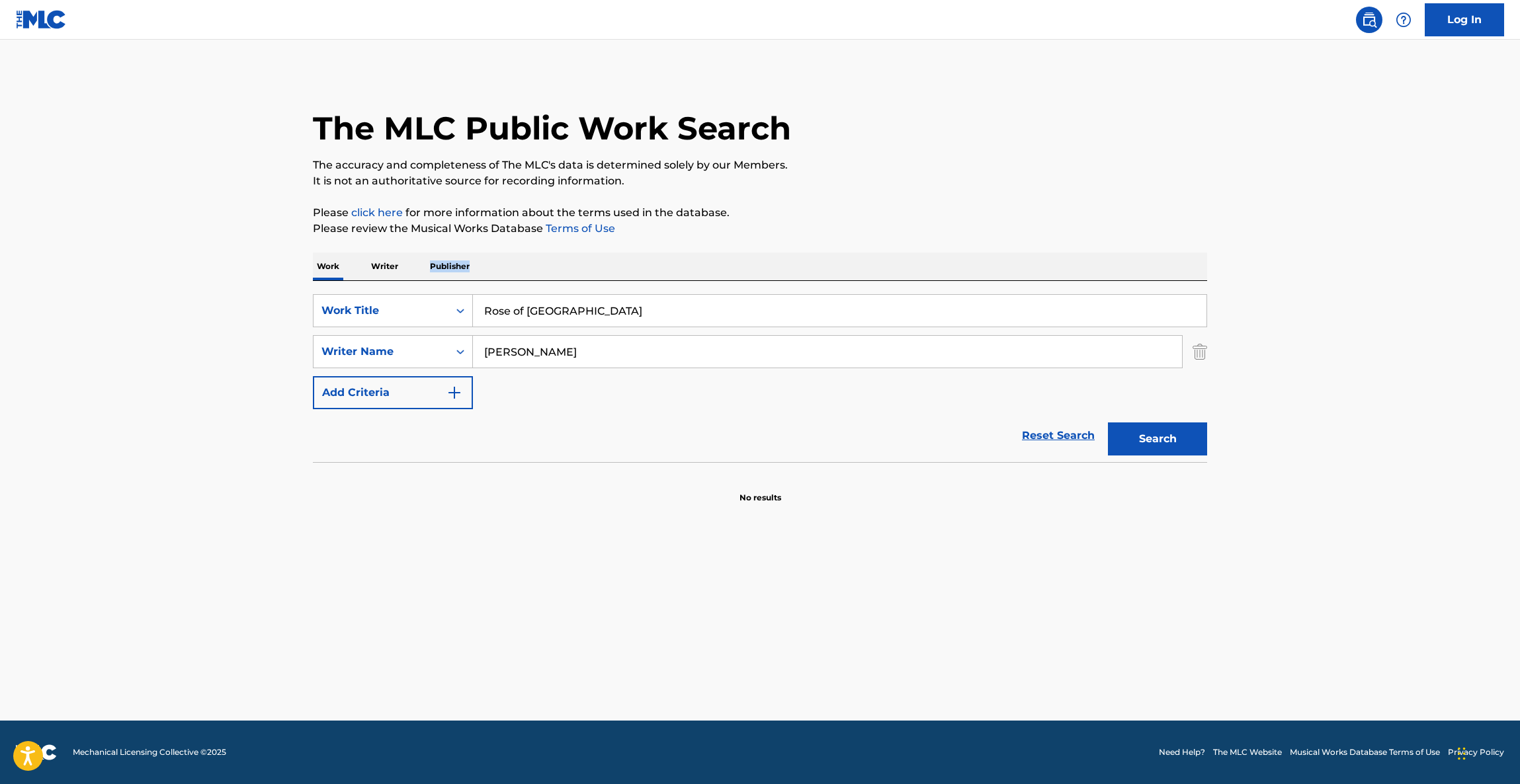
click at [1316, 269] on main "The MLC Public Work Search The accuracy and completeness of The MLC's data is d…" at bounding box center [760, 380] width 1520 height 681
click at [1315, 269] on main "The MLC Public Work Search The accuracy and completeness of The MLC's data is d…" at bounding box center [760, 380] width 1520 height 681
click at [1310, 269] on main "The MLC Public Work Search The accuracy and completeness of The MLC's data is d…" at bounding box center [760, 380] width 1520 height 681
click at [1307, 269] on main "The MLC Public Work Search The accuracy and completeness of The MLC's data is d…" at bounding box center [760, 380] width 1520 height 681
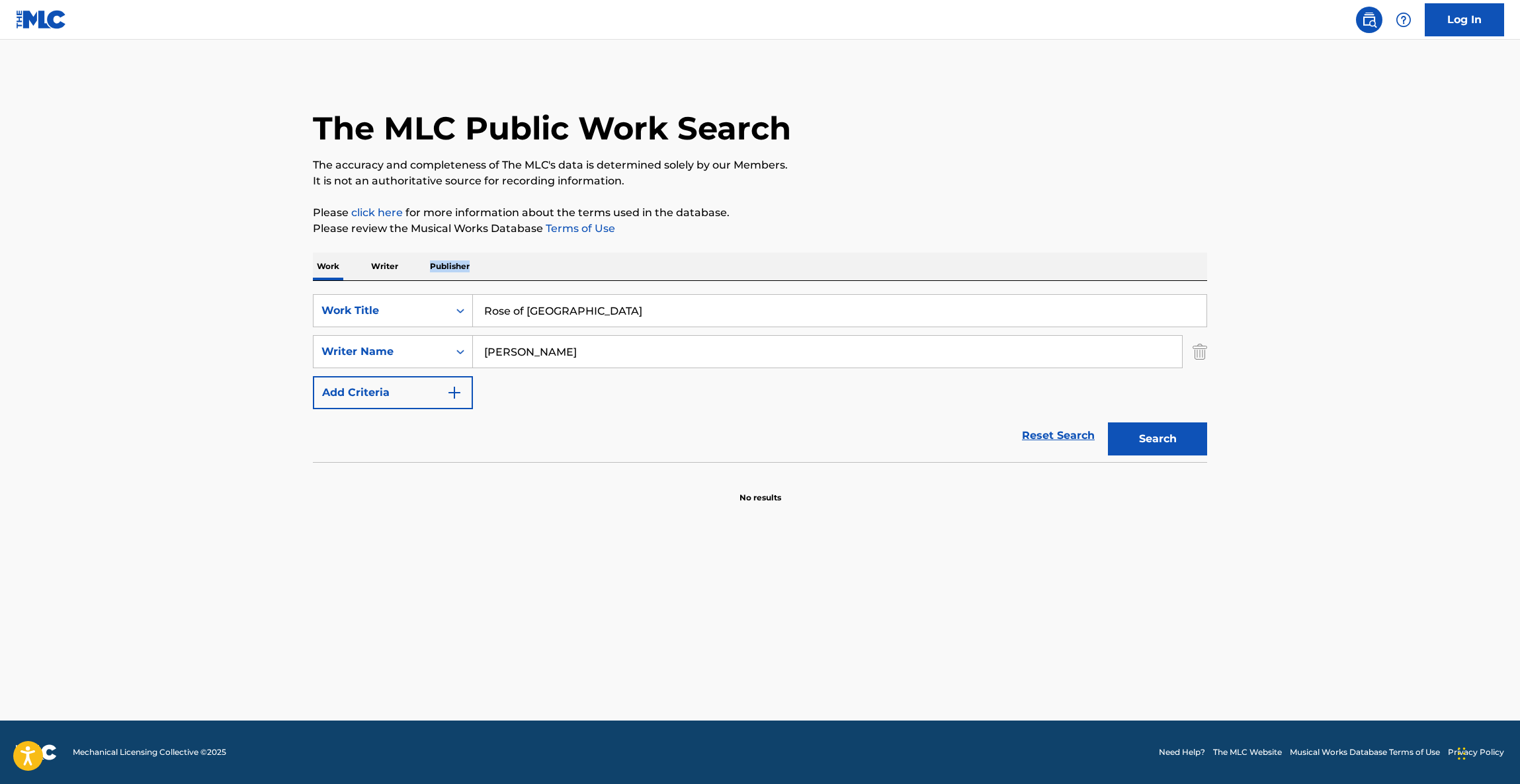
click at [1307, 269] on main "The MLC Public Work Search The accuracy and completeness of The MLC's data is d…" at bounding box center [760, 380] width 1520 height 681
click at [1306, 269] on main "The MLC Public Work Search The accuracy and completeness of The MLC's data is d…" at bounding box center [760, 380] width 1520 height 681
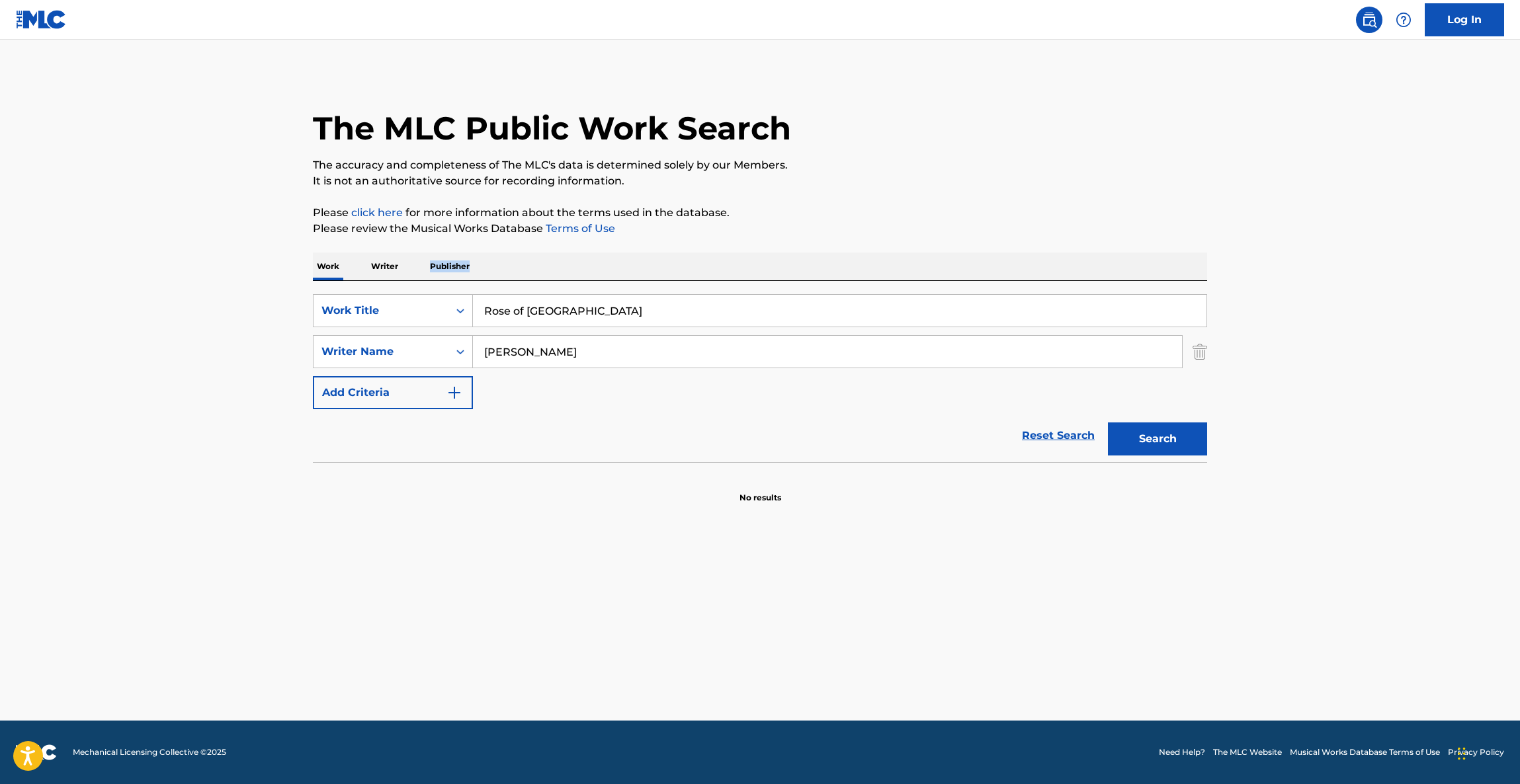
click at [1305, 269] on main "The MLC Public Work Search The accuracy and completeness of The MLC's data is d…" at bounding box center [760, 380] width 1520 height 681
click at [1304, 269] on main "The MLC Public Work Search The accuracy and completeness of The MLC's data is d…" at bounding box center [760, 380] width 1520 height 681
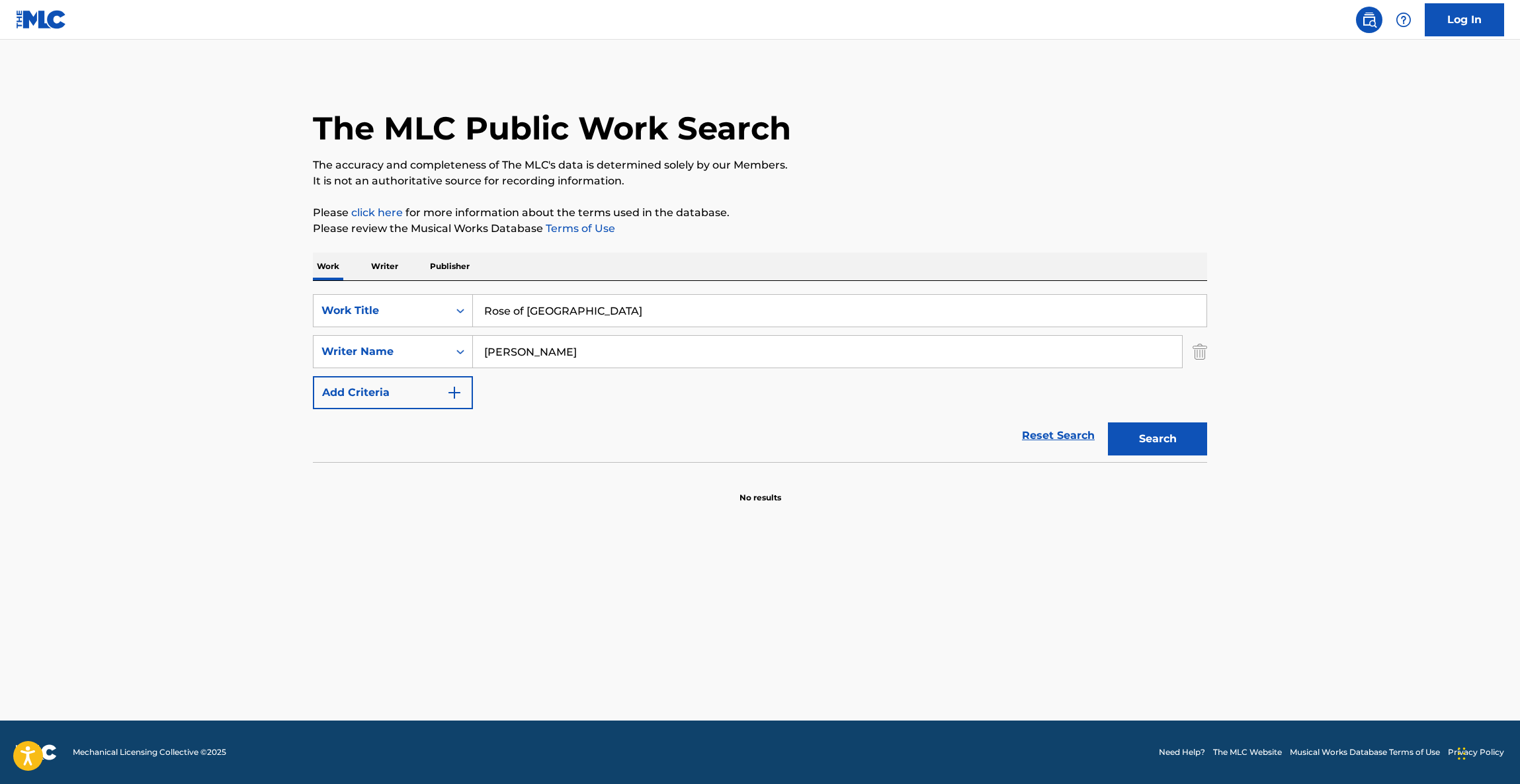
click at [1304, 269] on main "The MLC Public Work Search The accuracy and completeness of The MLC's data is d…" at bounding box center [760, 380] width 1520 height 681
click at [1283, 542] on main "The MLC Public Work Search The accuracy and completeness of The MLC's data is d…" at bounding box center [760, 380] width 1520 height 681
click at [1280, 545] on main "The MLC Public Work Search The accuracy and completeness of The MLC's data is d…" at bounding box center [760, 380] width 1520 height 681
click at [1279, 545] on main "The MLC Public Work Search The accuracy and completeness of The MLC's data is d…" at bounding box center [760, 380] width 1520 height 681
click at [1277, 546] on main "The MLC Public Work Search The accuracy and completeness of The MLC's data is d…" at bounding box center [760, 380] width 1520 height 681
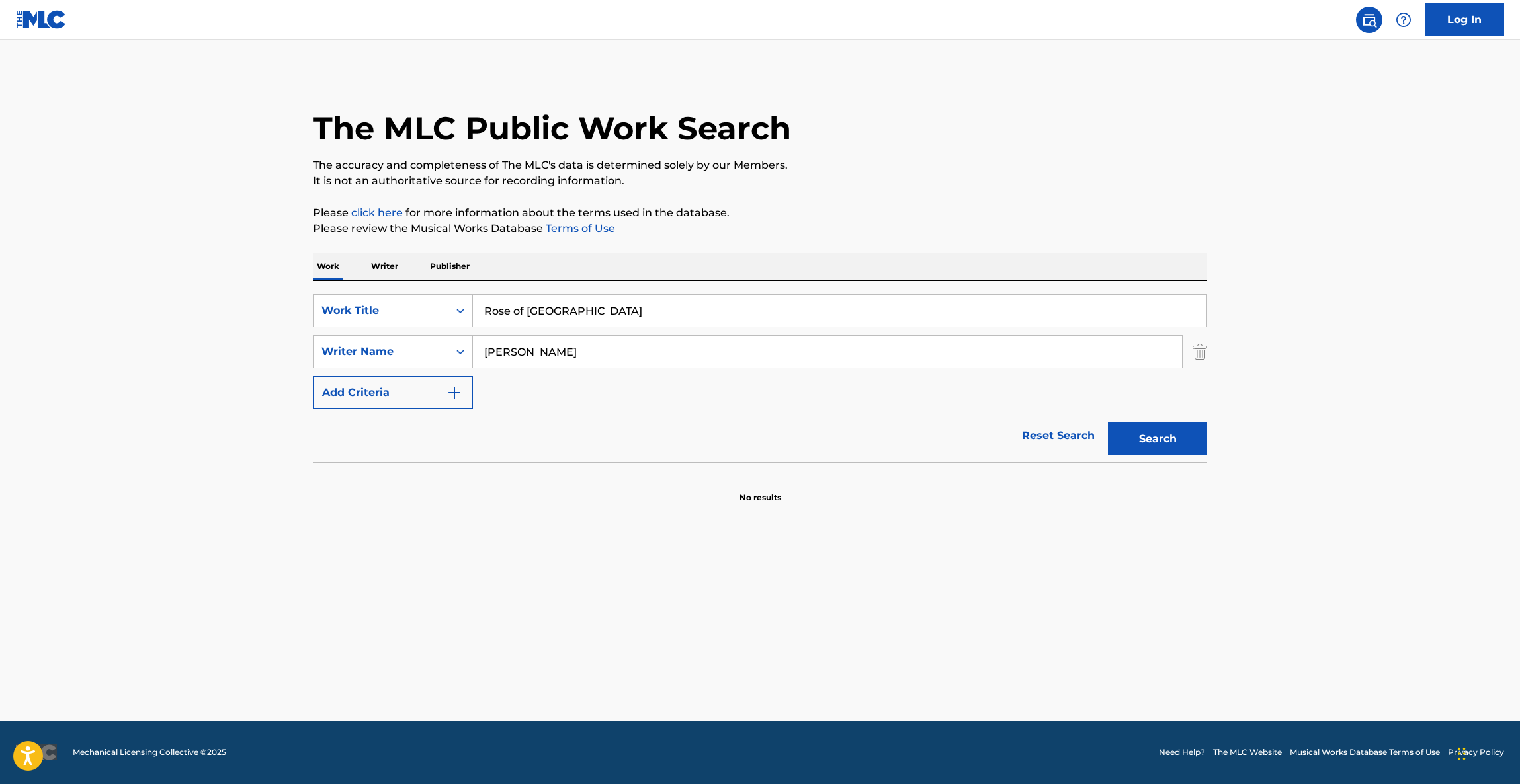
click at [1277, 547] on main "The MLC Public Work Search The accuracy and completeness of The MLC's data is d…" at bounding box center [760, 380] width 1520 height 681
drag, startPoint x: 1277, startPoint y: 547, endPoint x: 1272, endPoint y: 553, distance: 7.8
click at [1272, 553] on main "The MLC Public Work Search The accuracy and completeness of The MLC's data is d…" at bounding box center [760, 380] width 1520 height 681
click at [1271, 554] on main "The MLC Public Work Search The accuracy and completeness of The MLC's data is d…" at bounding box center [760, 380] width 1520 height 681
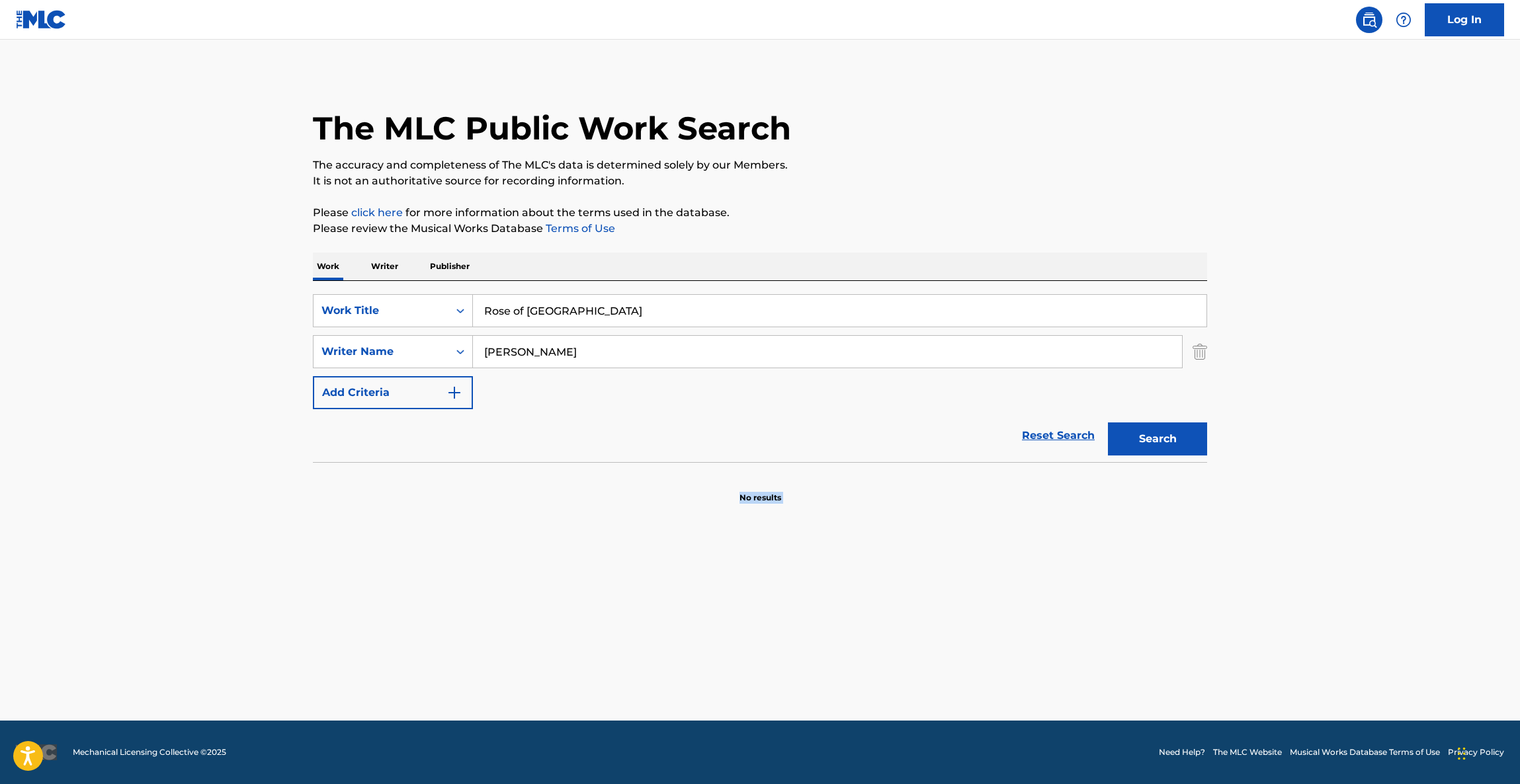
click at [1271, 554] on main "The MLC Public Work Search The accuracy and completeness of The MLC's data is d…" at bounding box center [760, 380] width 1520 height 681
click at [1270, 555] on main "The MLC Public Work Search The accuracy and completeness of The MLC's data is d…" at bounding box center [760, 380] width 1520 height 681
click at [1267, 559] on main "The MLC Public Work Search The accuracy and completeness of The MLC's data is d…" at bounding box center [760, 380] width 1520 height 681
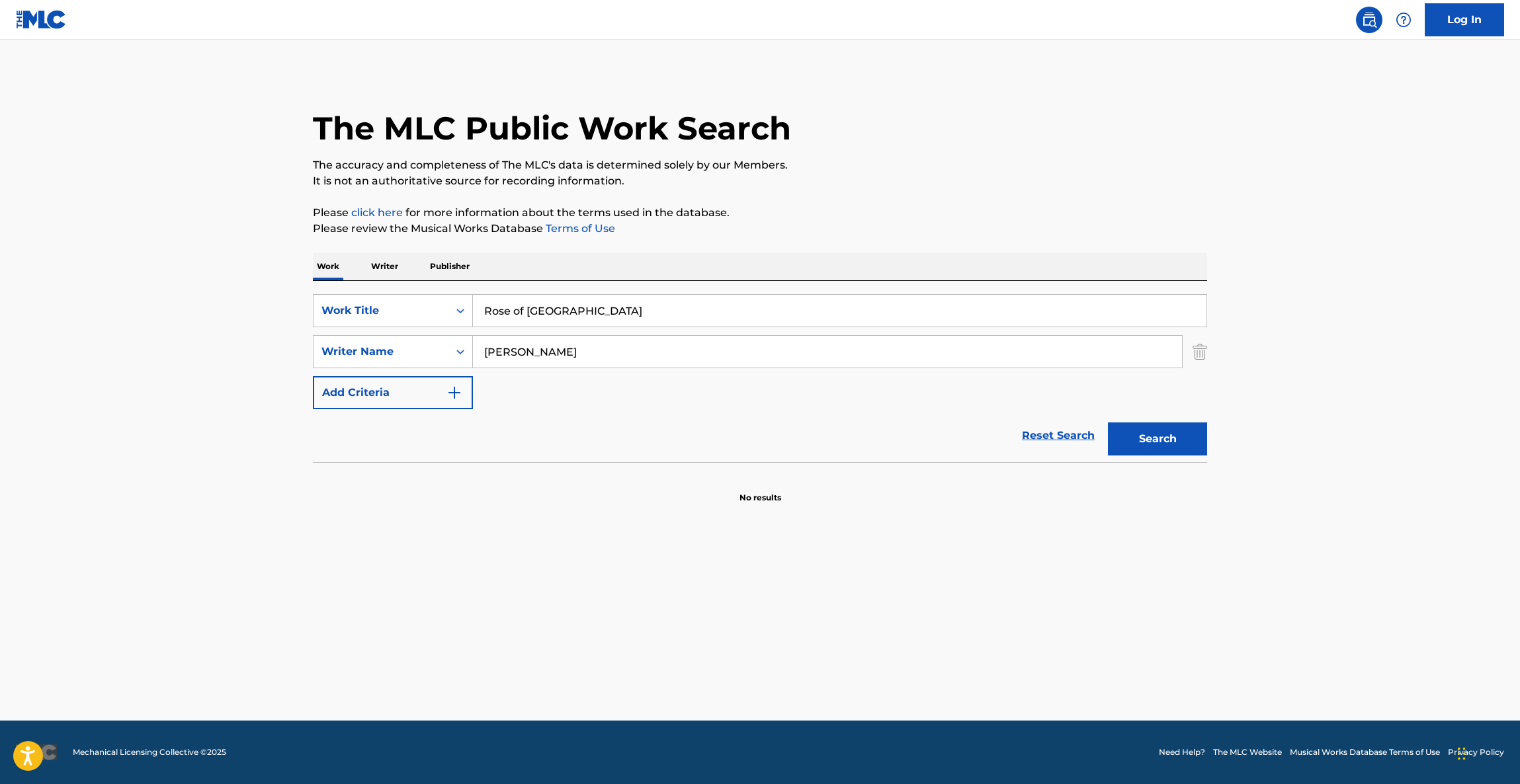
click at [1267, 562] on main "The MLC Public Work Search The accuracy and completeness of The MLC's data is d…" at bounding box center [760, 380] width 1520 height 681
click at [1264, 562] on main "The MLC Public Work Search The accuracy and completeness of The MLC's data is d…" at bounding box center [760, 380] width 1520 height 681
click at [1262, 563] on main "The MLC Public Work Search The accuracy and completeness of The MLC's data is d…" at bounding box center [760, 380] width 1520 height 681
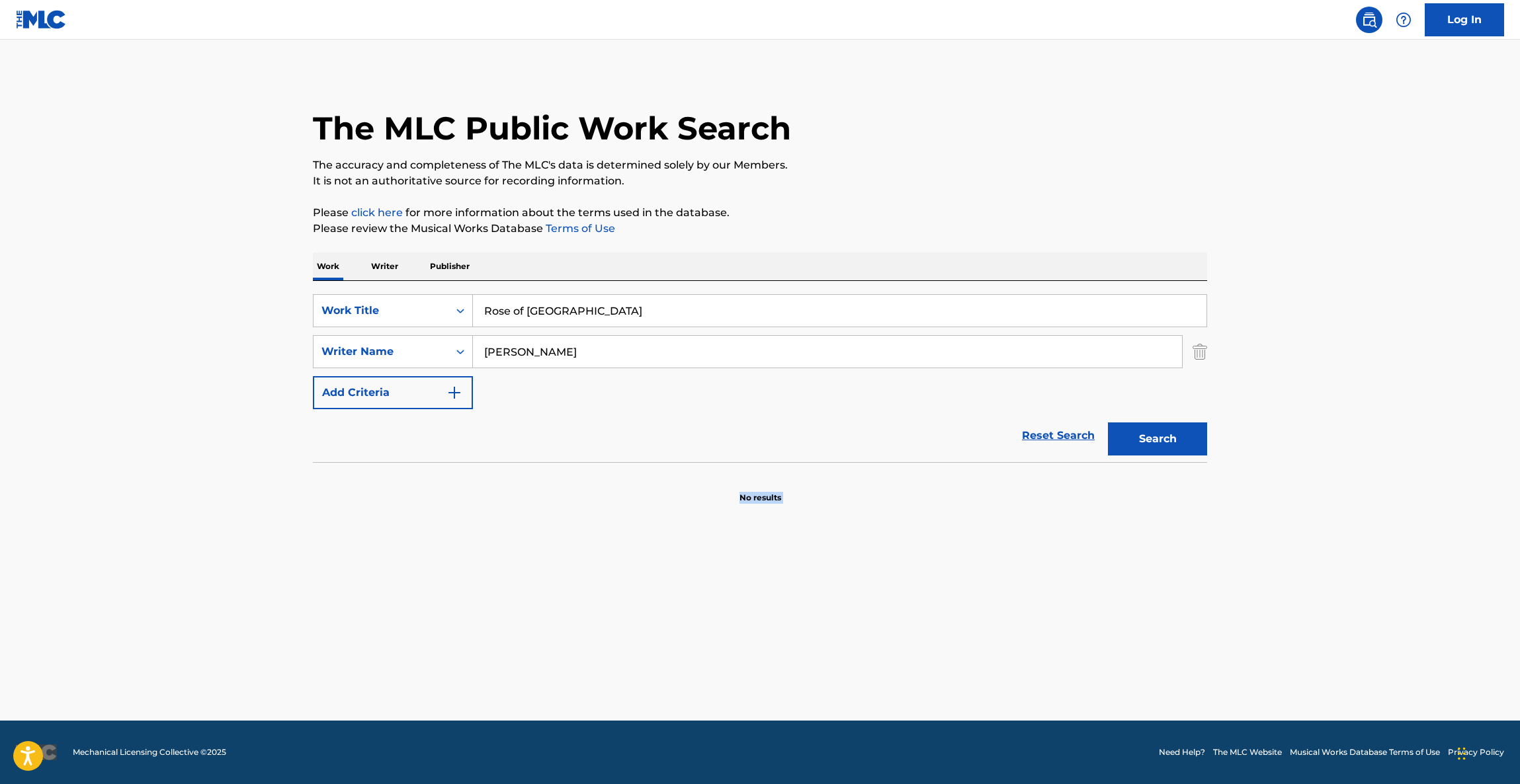
click at [1262, 563] on main "The MLC Public Work Search The accuracy and completeness of The MLC's data is d…" at bounding box center [760, 380] width 1520 height 681
click at [1260, 565] on main "The MLC Public Work Search The accuracy and completeness of The MLC's data is d…" at bounding box center [760, 380] width 1520 height 681
click at [1259, 566] on main "The MLC Public Work Search The accuracy and completeness of The MLC's data is d…" at bounding box center [760, 380] width 1520 height 681
click at [1259, 567] on main "The MLC Public Work Search The accuracy and completeness of The MLC's data is d…" at bounding box center [760, 380] width 1520 height 681
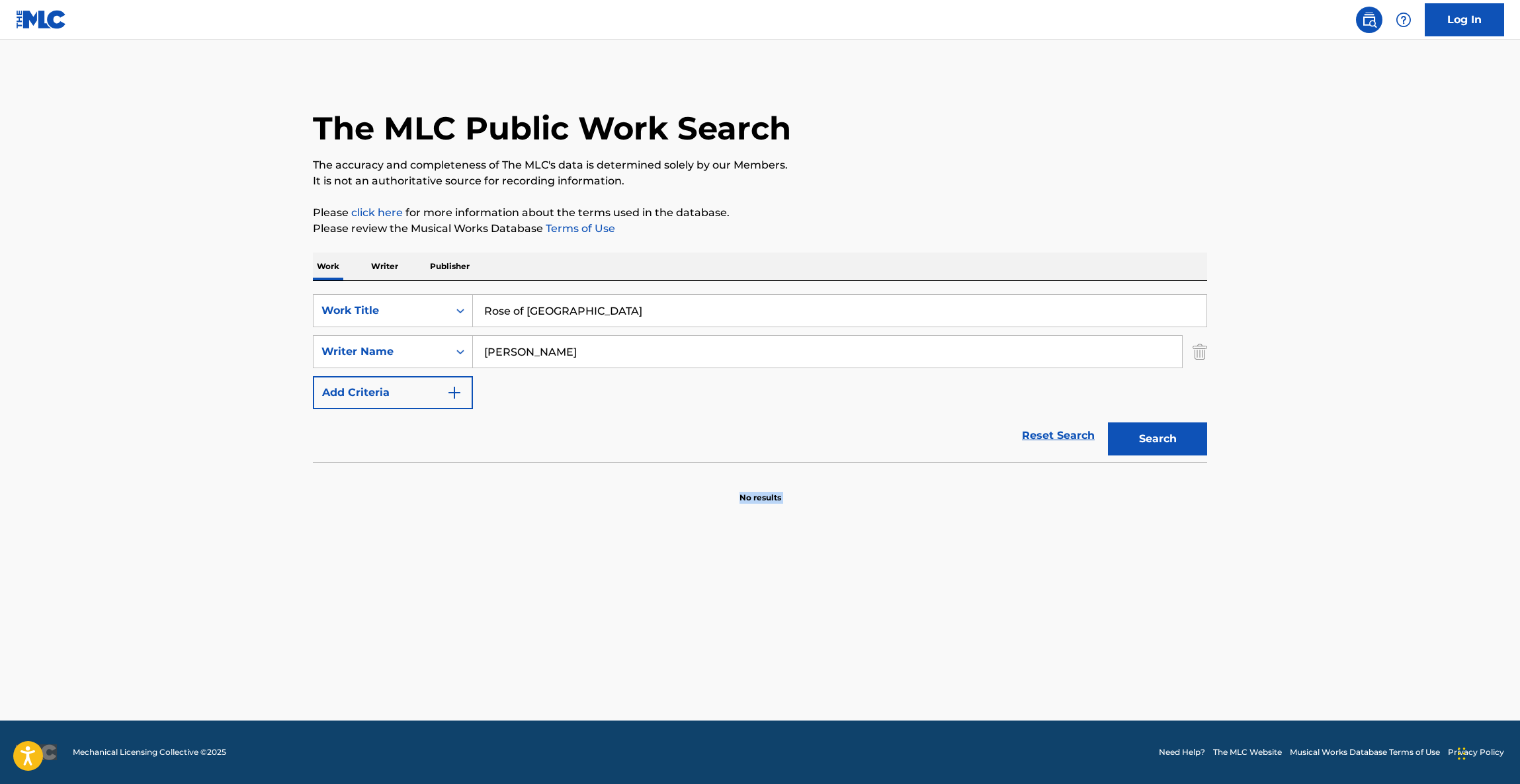
click at [1259, 567] on main "The MLC Public Work Search The accuracy and completeness of The MLC's data is d…" at bounding box center [760, 380] width 1520 height 681
click at [1248, 559] on main "The MLC Public Work Search The accuracy and completeness of The MLC's data is d…" at bounding box center [760, 380] width 1520 height 681
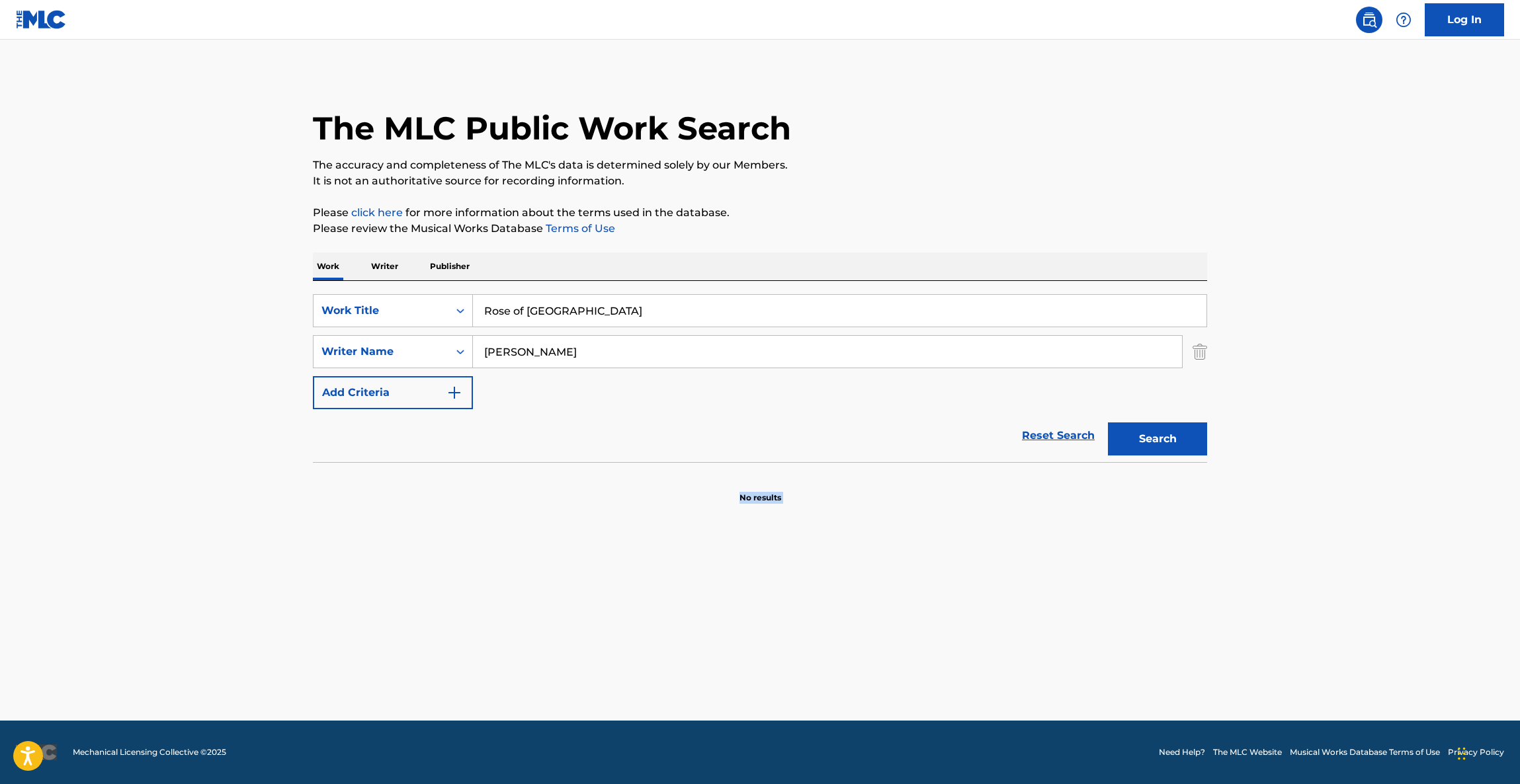
click at [1248, 559] on main "The MLC Public Work Search The accuracy and completeness of The MLC's data is d…" at bounding box center [760, 380] width 1520 height 681
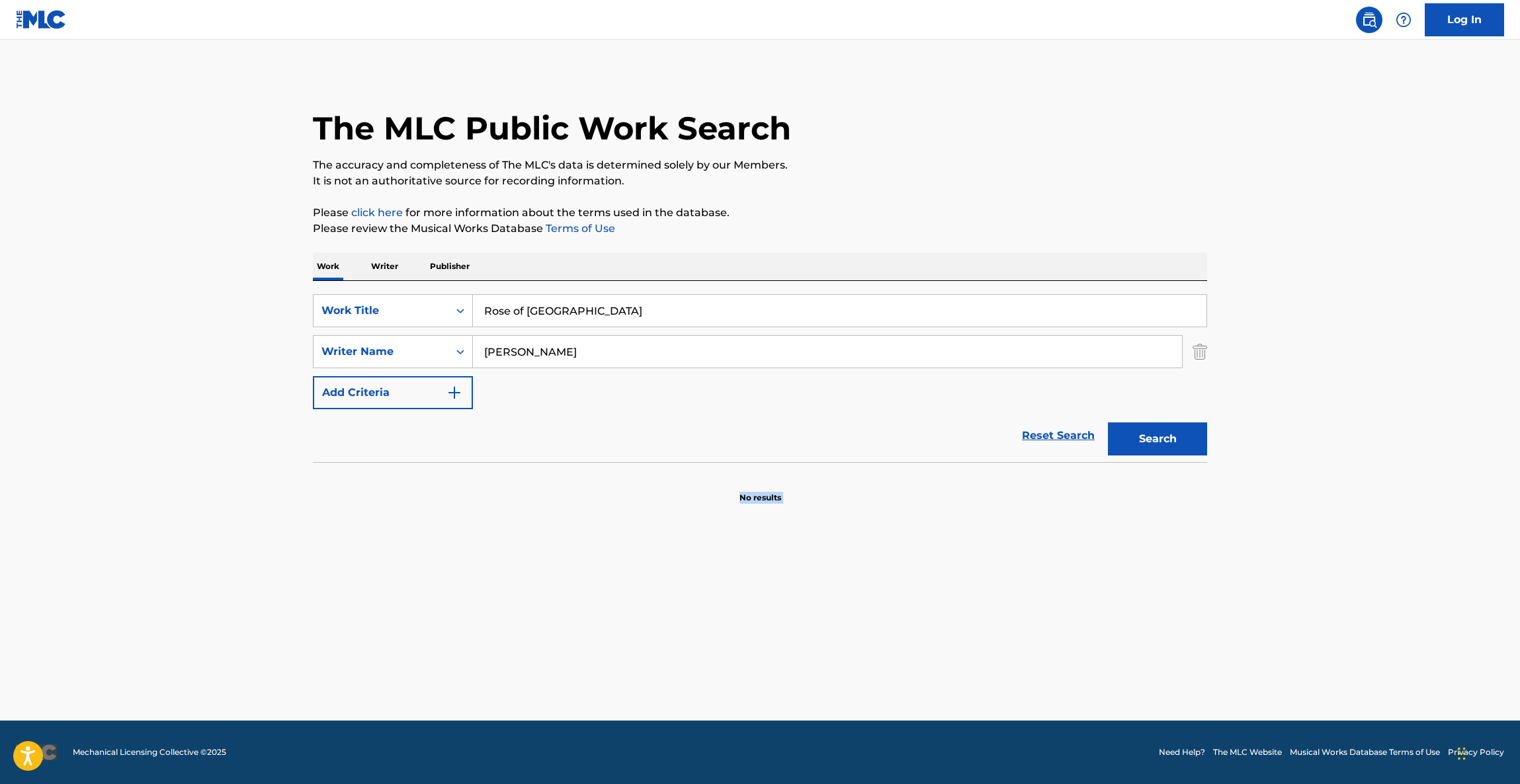
click at [1248, 559] on main "The MLC Public Work Search The accuracy and completeness of The MLC's data is d…" at bounding box center [760, 380] width 1520 height 681
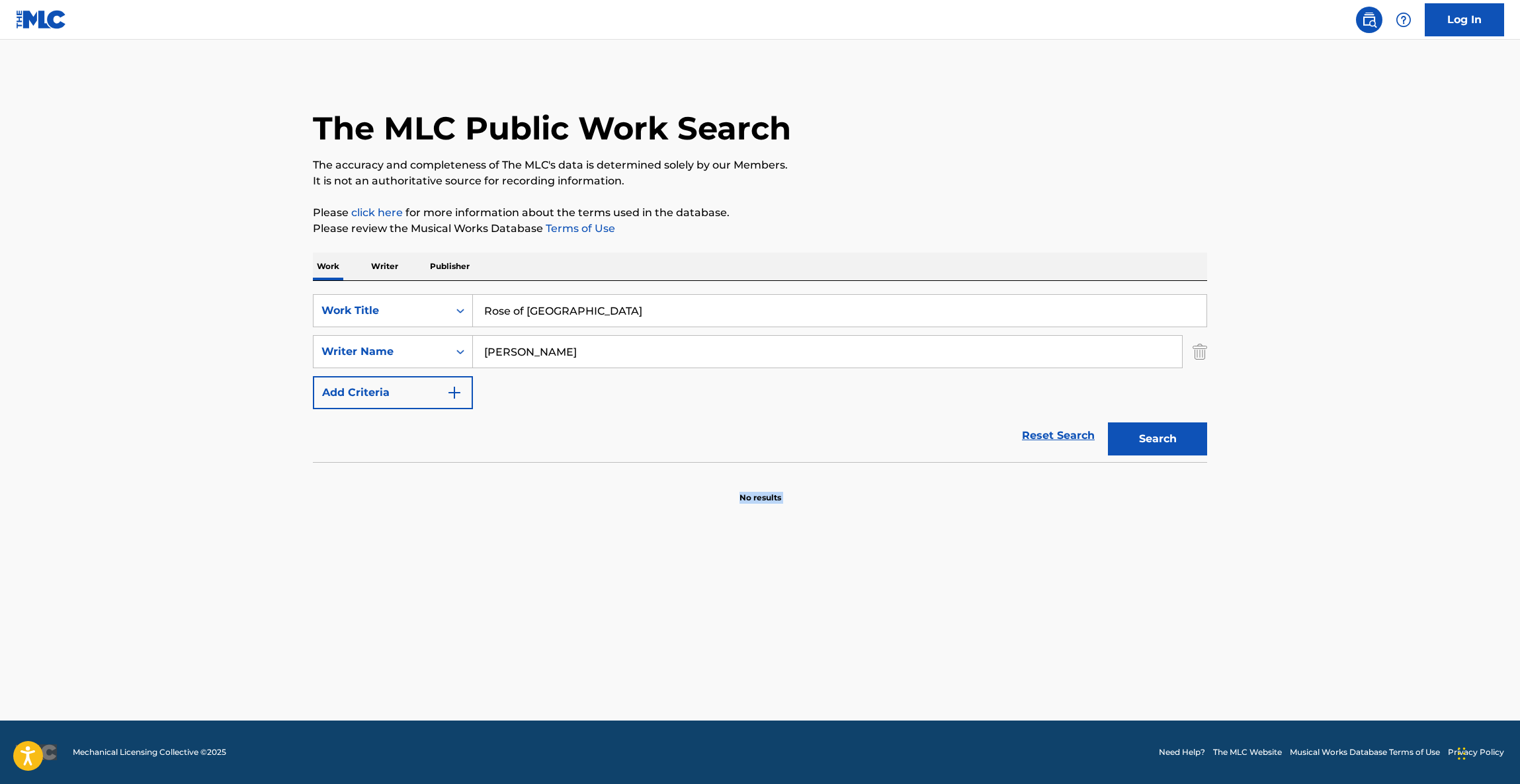
click at [1248, 559] on main "The MLC Public Work Search The accuracy and completeness of The MLC's data is d…" at bounding box center [760, 380] width 1520 height 681
click at [1245, 559] on main "The MLC Public Work Search The accuracy and completeness of The MLC's data is d…" at bounding box center [760, 380] width 1520 height 681
click at [1242, 559] on main "The MLC Public Work Search The accuracy and completeness of The MLC's data is d…" at bounding box center [760, 380] width 1520 height 681
click at [1240, 558] on main "The MLC Public Work Search The accuracy and completeness of The MLC's data is d…" at bounding box center [760, 380] width 1520 height 681
click at [1229, 555] on main "The MLC Public Work Search The accuracy and completeness of The MLC's data is d…" at bounding box center [760, 380] width 1520 height 681
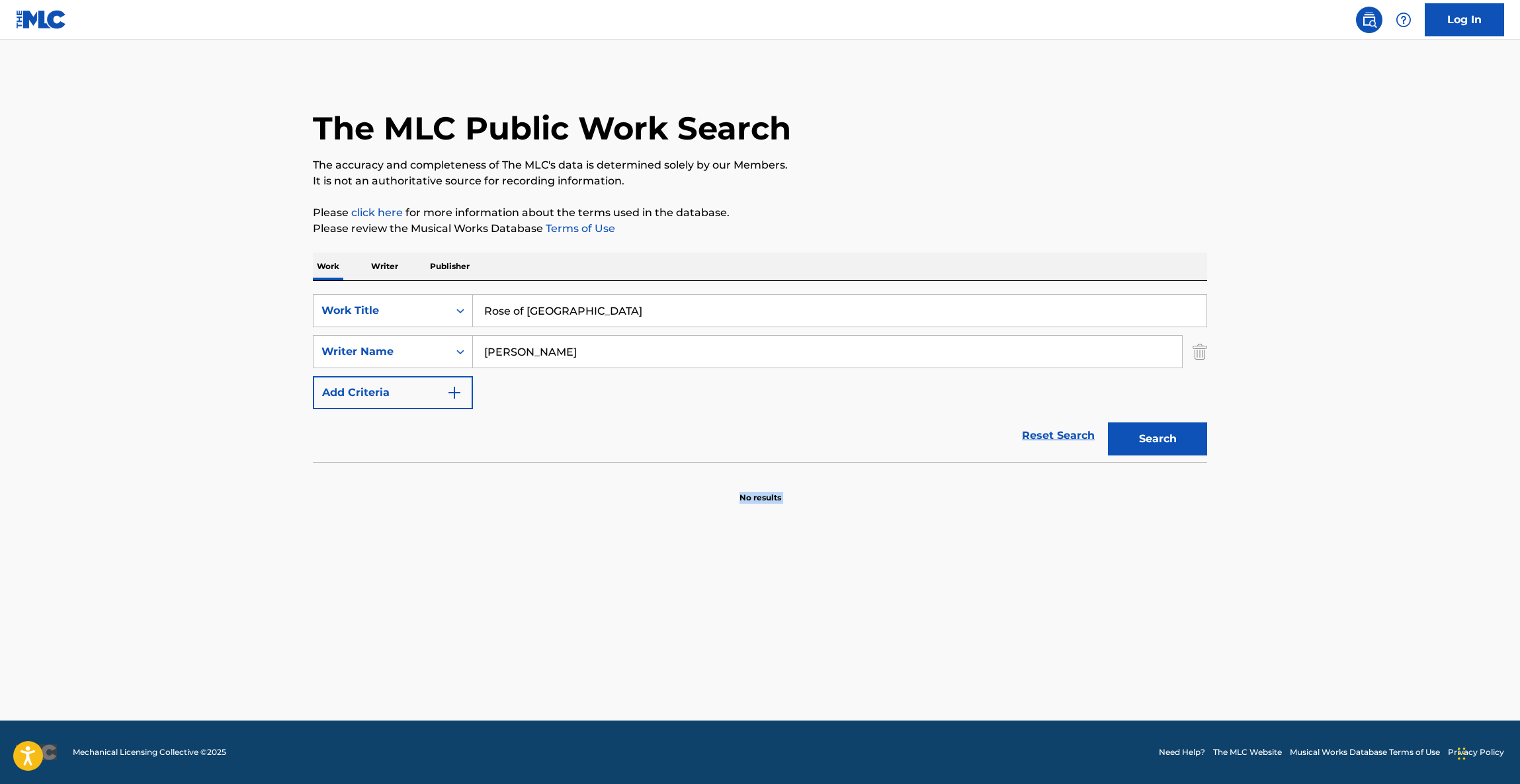
click at [1228, 555] on main "The MLC Public Work Search The accuracy and completeness of The MLC's data is d…" at bounding box center [760, 380] width 1520 height 681
click at [1221, 552] on main "The MLC Public Work Search The accuracy and completeness of The MLC's data is d…" at bounding box center [760, 380] width 1520 height 681
click at [1221, 562] on main "The MLC Public Work Search The accuracy and completeness of The MLC's data is d…" at bounding box center [760, 380] width 1520 height 681
drag, startPoint x: 1221, startPoint y: 562, endPoint x: 1211, endPoint y: 572, distance: 14.1
click at [1211, 572] on main "The MLC Public Work Search The accuracy and completeness of The MLC's data is d…" at bounding box center [760, 380] width 1520 height 681
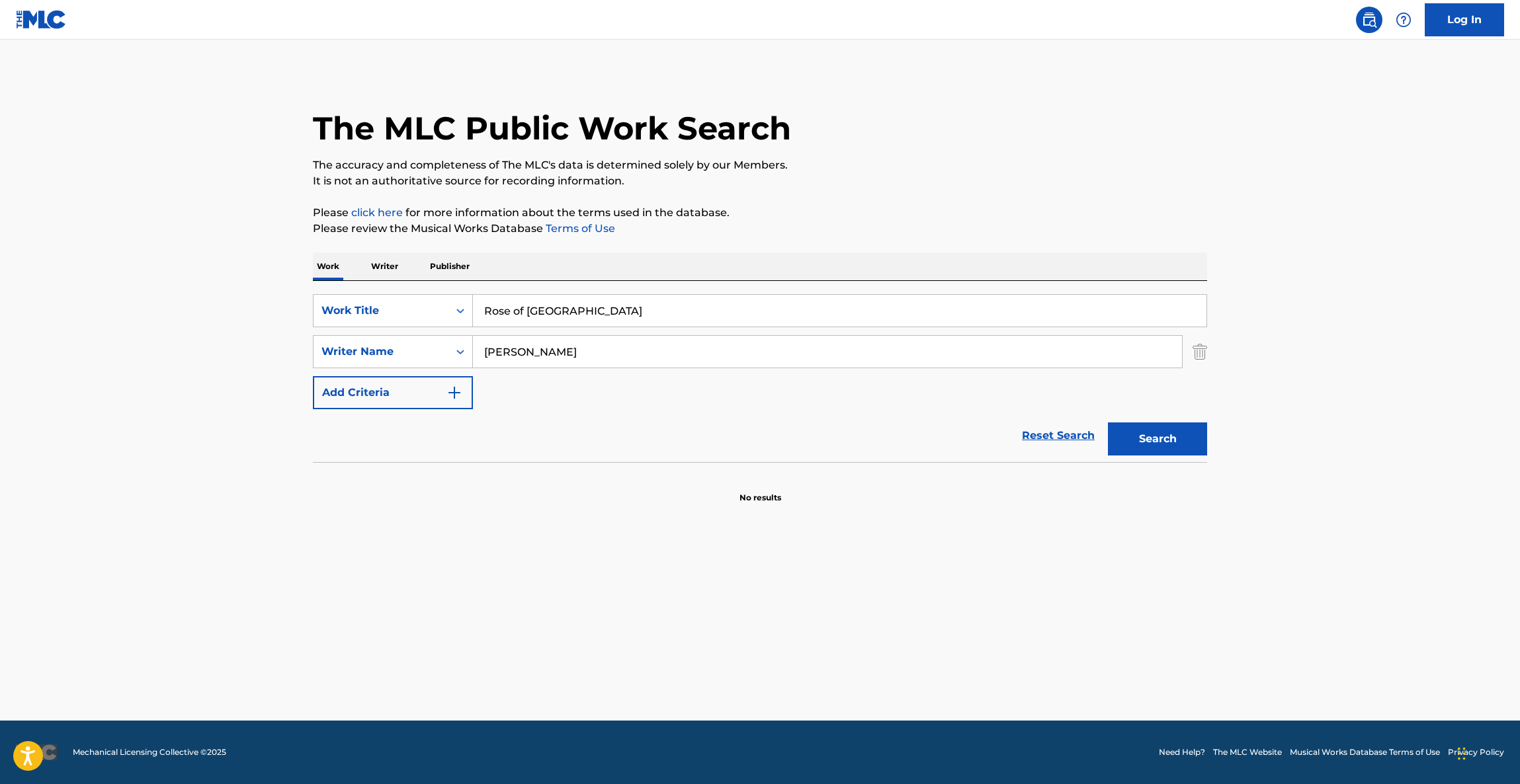
click at [1211, 573] on main "The MLC Public Work Search The accuracy and completeness of The MLC's data is d…" at bounding box center [760, 380] width 1520 height 681
click at [1211, 573] on main "The MLC Public Work Search The accuracy and completeness of The MLC's data is d…" at bounding box center [760, 380] width 1520 height 681
click at [1211, 574] on main "The MLC Public Work Search The accuracy and completeness of The MLC's data is d…" at bounding box center [760, 380] width 1520 height 681
click at [1206, 583] on main "The MLC Public Work Search The accuracy and completeness of The MLC's data is d…" at bounding box center [760, 380] width 1520 height 681
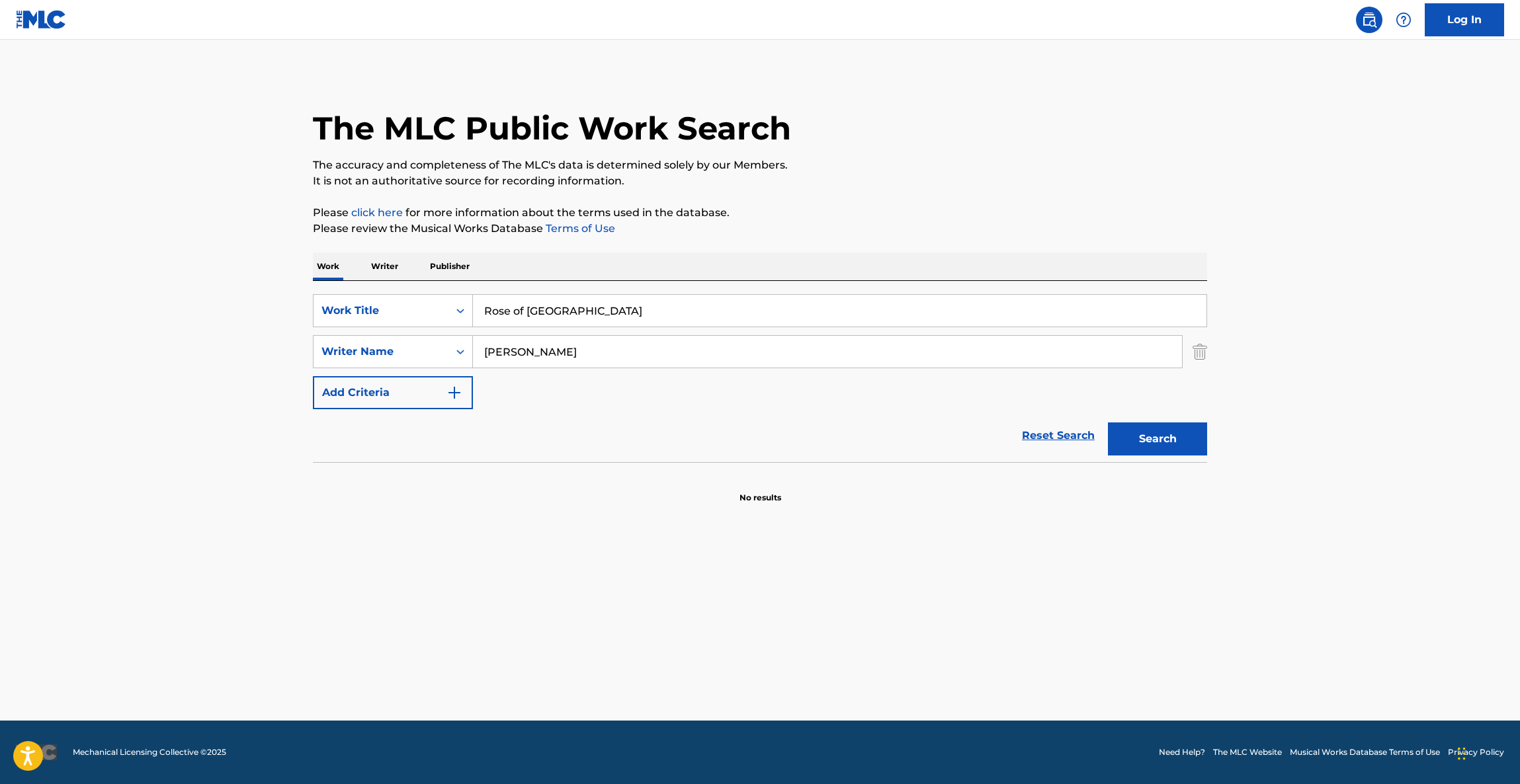
click at [1208, 581] on main "The MLC Public Work Search The accuracy and completeness of The MLC's data is d…" at bounding box center [760, 380] width 1520 height 681
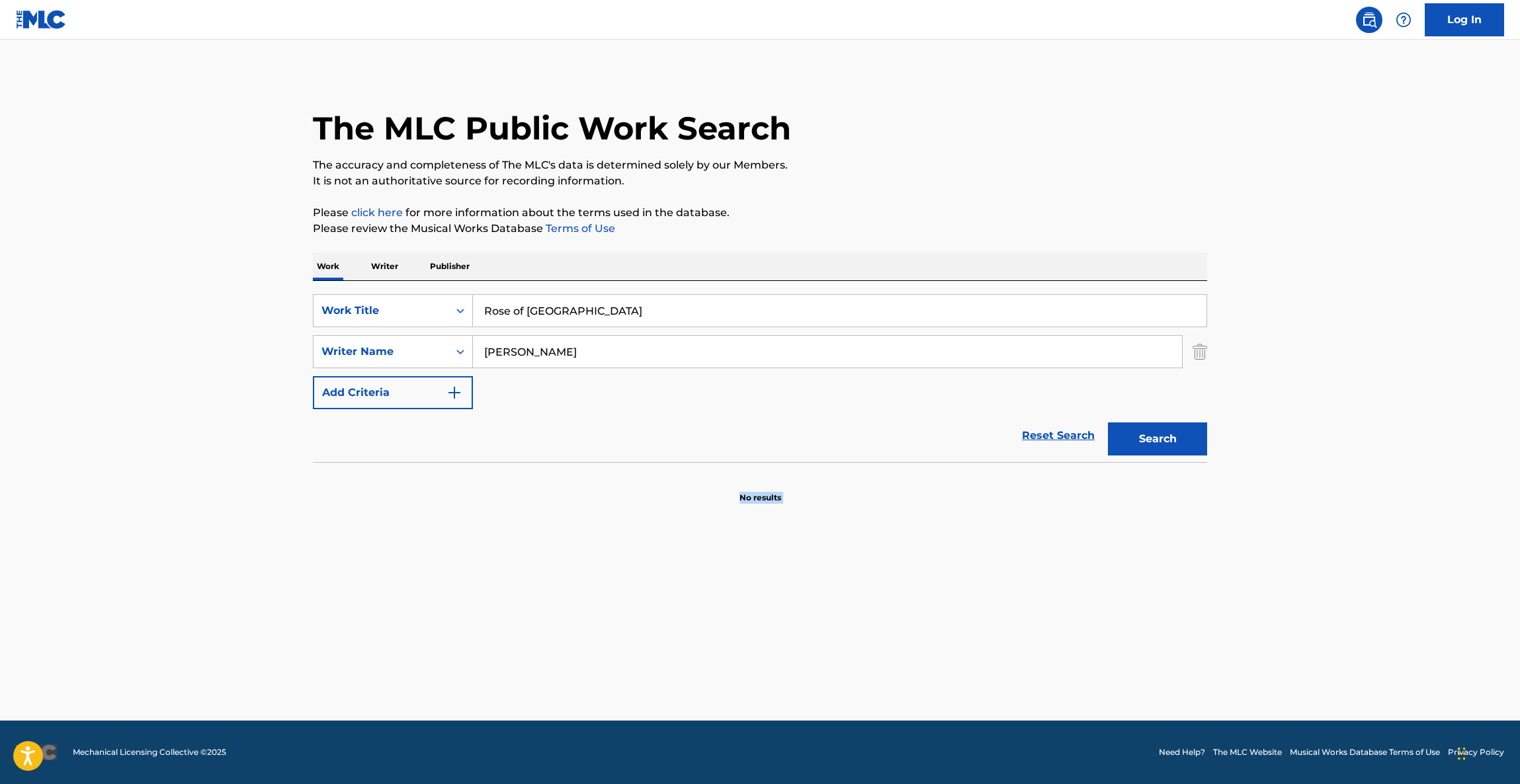
click at [1208, 581] on main "The MLC Public Work Search The accuracy and completeness of The MLC's data is d…" at bounding box center [760, 380] width 1520 height 681
click at [1208, 582] on main "The MLC Public Work Search The accuracy and completeness of The MLC's data is d…" at bounding box center [760, 380] width 1520 height 681
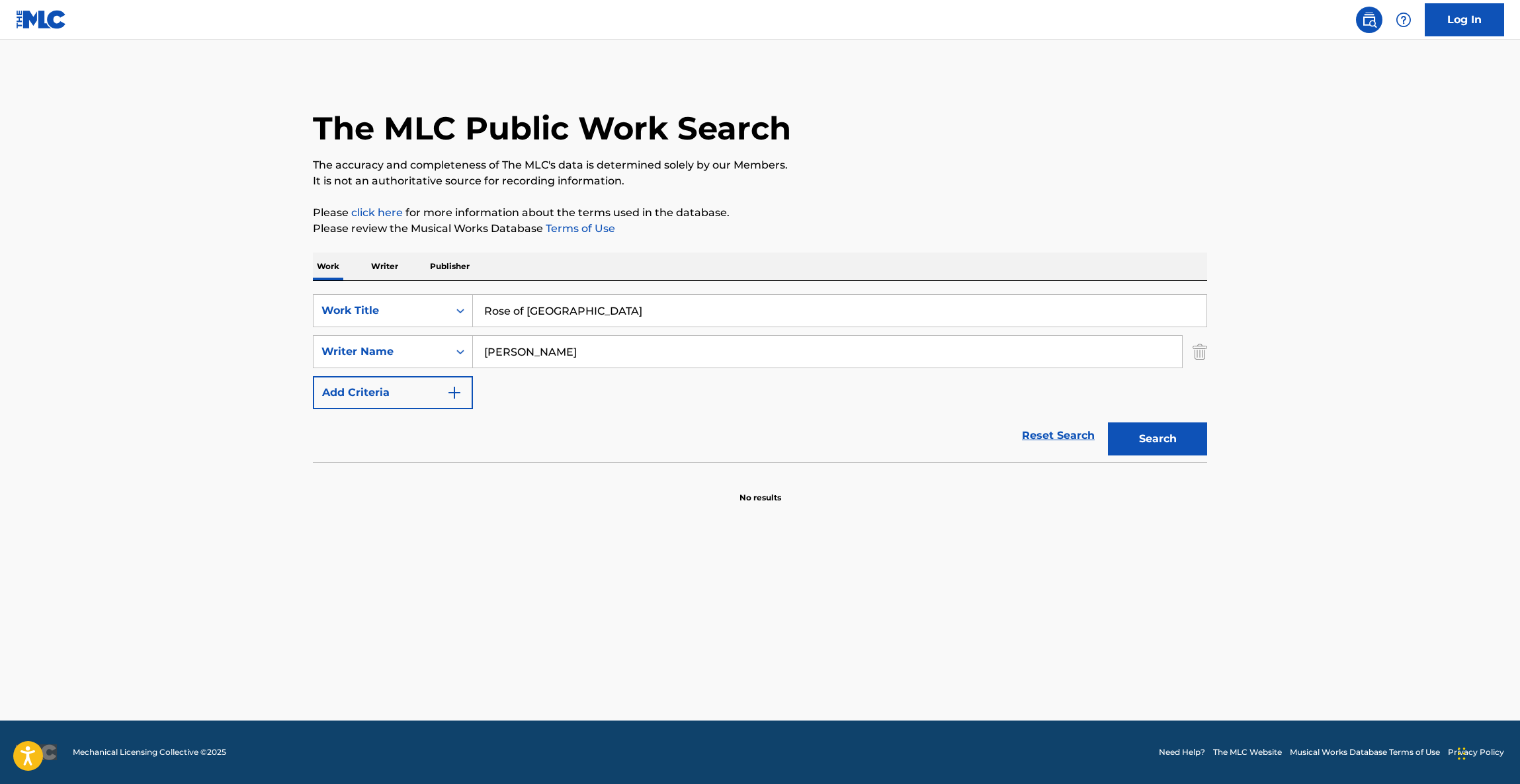
click at [1197, 589] on main "The MLC Public Work Search The accuracy and completeness of The MLC's data is d…" at bounding box center [760, 380] width 1520 height 681
click at [1233, 581] on main "The MLC Public Work Search The accuracy and completeness of The MLC's data is d…" at bounding box center [760, 380] width 1520 height 681
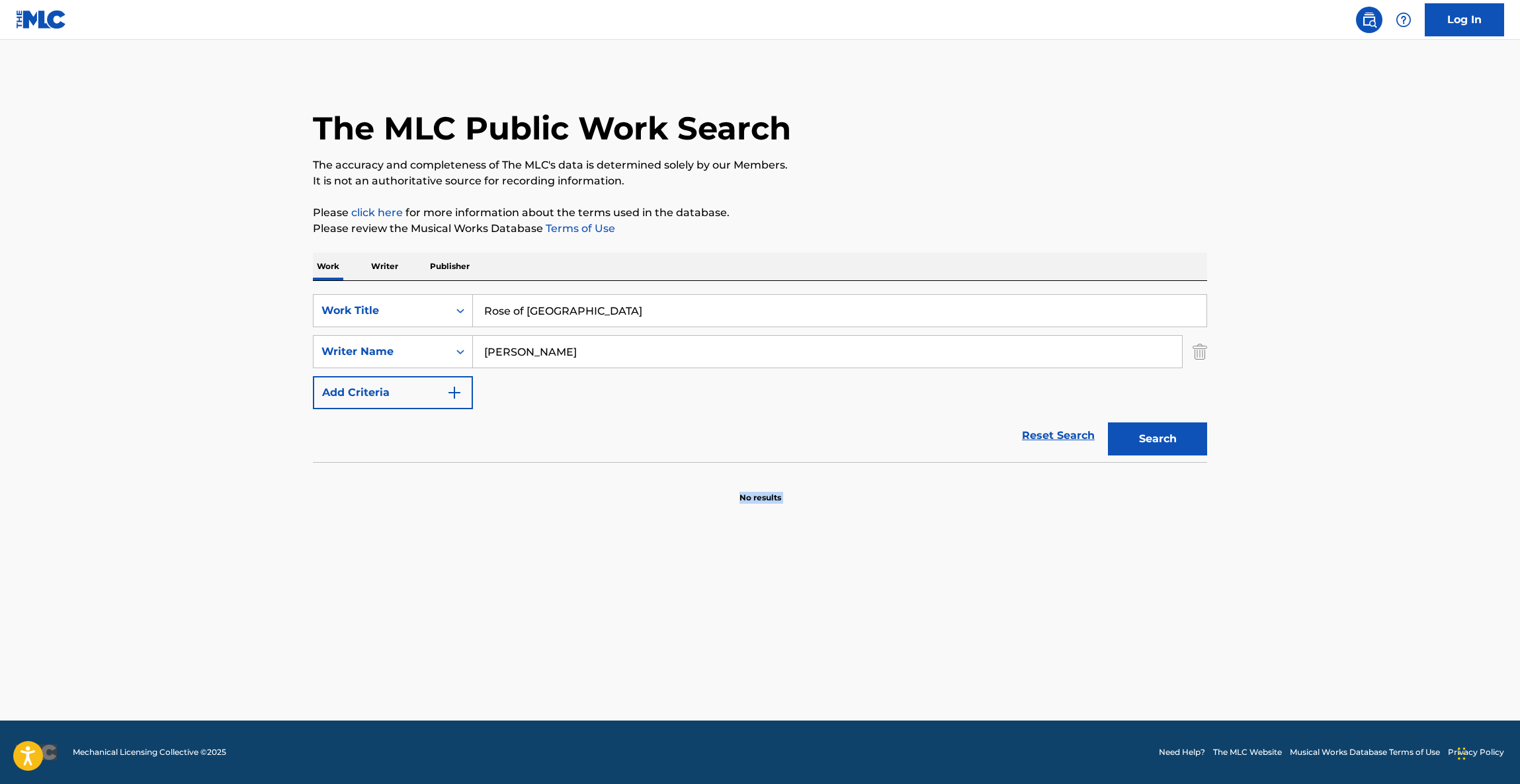
click at [1233, 581] on main "The MLC Public Work Search The accuracy and completeness of The MLC's data is d…" at bounding box center [760, 380] width 1520 height 681
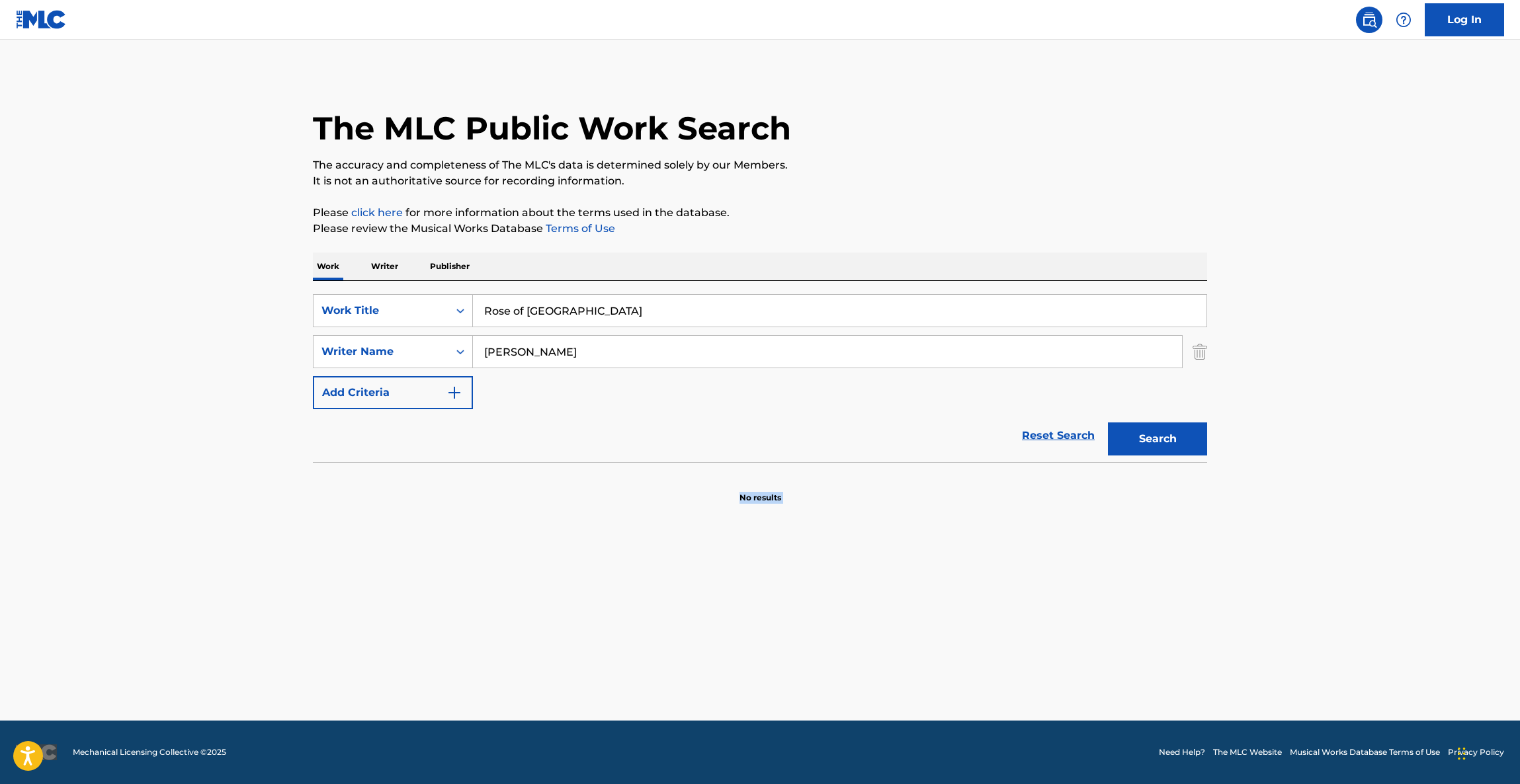
click at [1233, 581] on main "The MLC Public Work Search The accuracy and completeness of The MLC's data is d…" at bounding box center [760, 380] width 1520 height 681
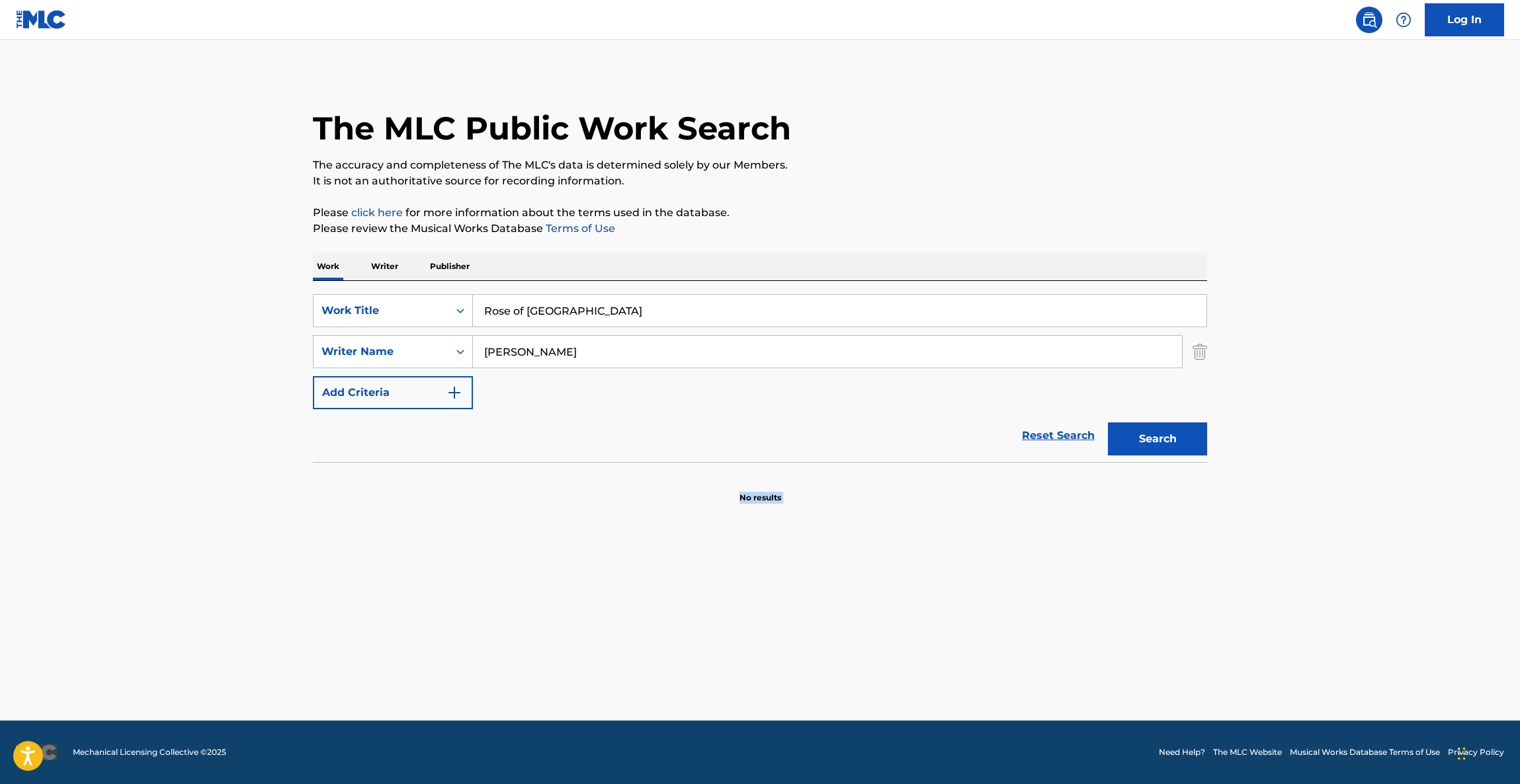
click at [1233, 581] on main "The MLC Public Work Search The accuracy and completeness of The MLC's data is d…" at bounding box center [760, 380] width 1520 height 681
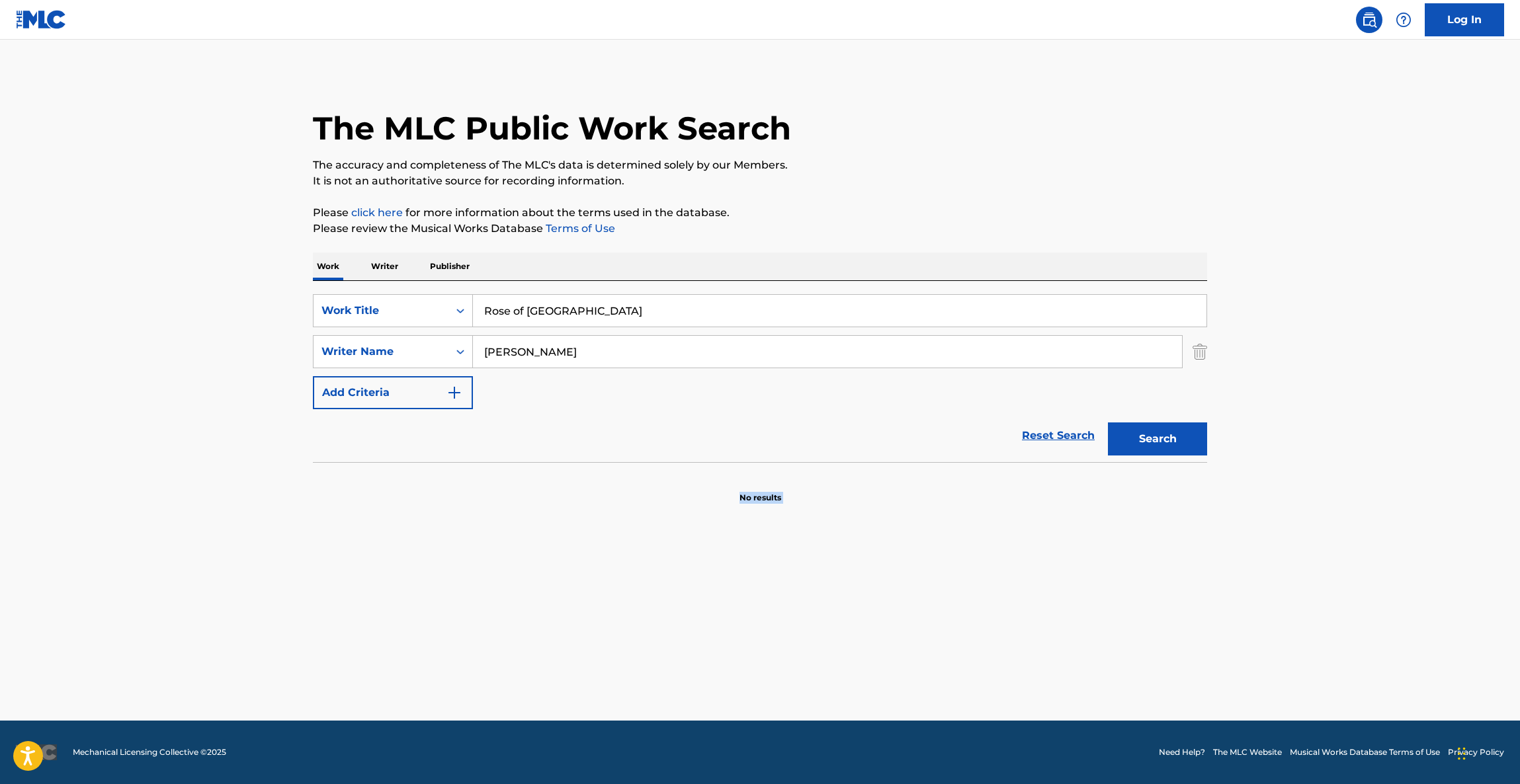
click at [1233, 581] on main "The MLC Public Work Search The accuracy and completeness of The MLC's data is d…" at bounding box center [760, 380] width 1520 height 681
click at [1245, 575] on main "The MLC Public Work Search The accuracy and completeness of The MLC's data is d…" at bounding box center [760, 380] width 1520 height 681
click at [1250, 571] on main "The MLC Public Work Search The accuracy and completeness of The MLC's data is d…" at bounding box center [760, 380] width 1520 height 681
click at [1252, 571] on main "The MLC Public Work Search The accuracy and completeness of The MLC's data is d…" at bounding box center [760, 380] width 1520 height 681
click at [1300, 482] on main "The MLC Public Work Search The accuracy and completeness of The MLC's data is d…" at bounding box center [760, 380] width 1520 height 681
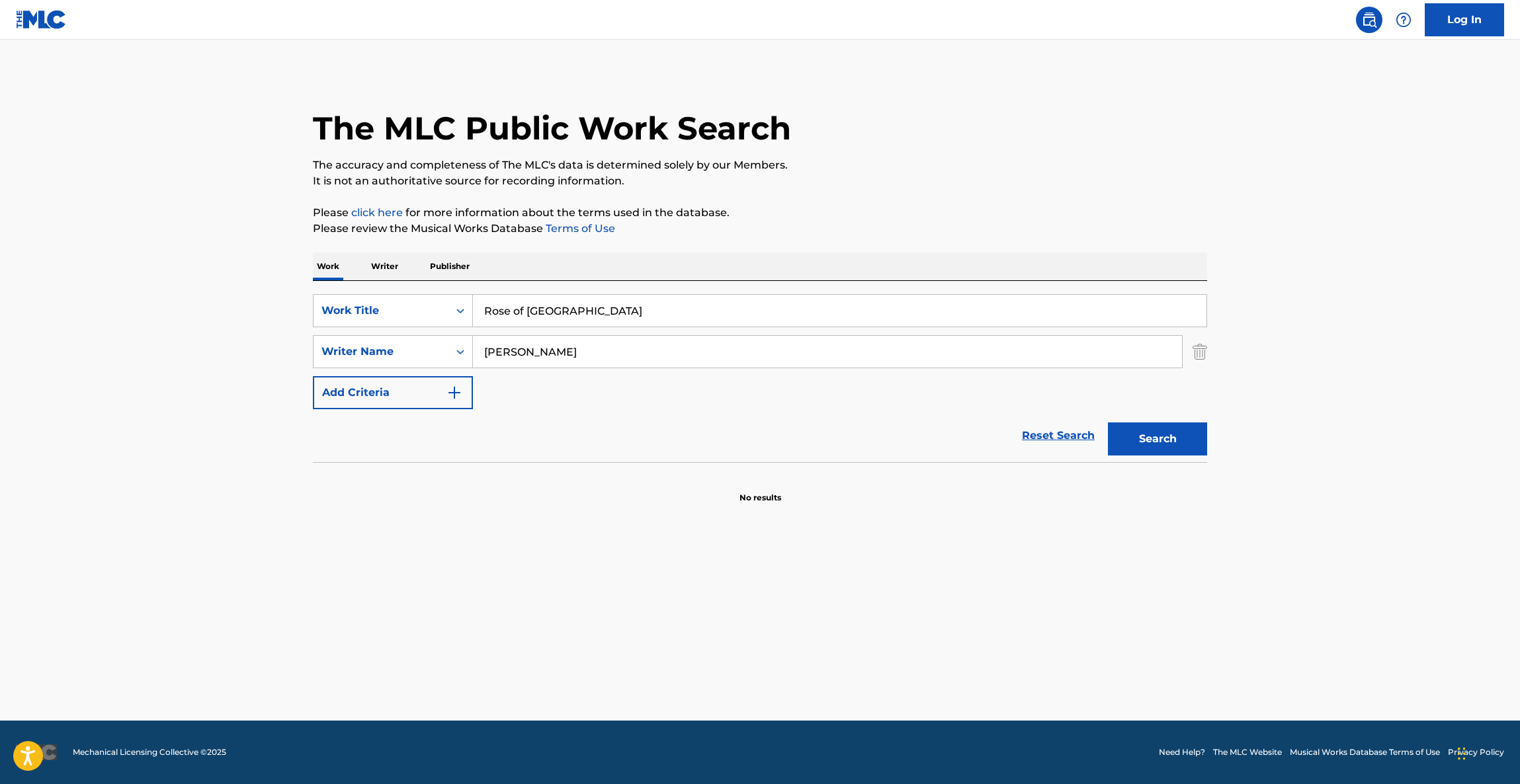
click at [1300, 482] on main "The MLC Public Work Search The accuracy and completeness of The MLC's data is d…" at bounding box center [760, 380] width 1520 height 681
drag, startPoint x: 508, startPoint y: 315, endPoint x: 469, endPoint y: 311, distance: 39.2
click at [459, 309] on div "SearchWithCriteriaf0596c03-d668-43d1-858a-b91a0b29084f Work Title Rose of [GEOG…" at bounding box center [760, 310] width 894 height 33
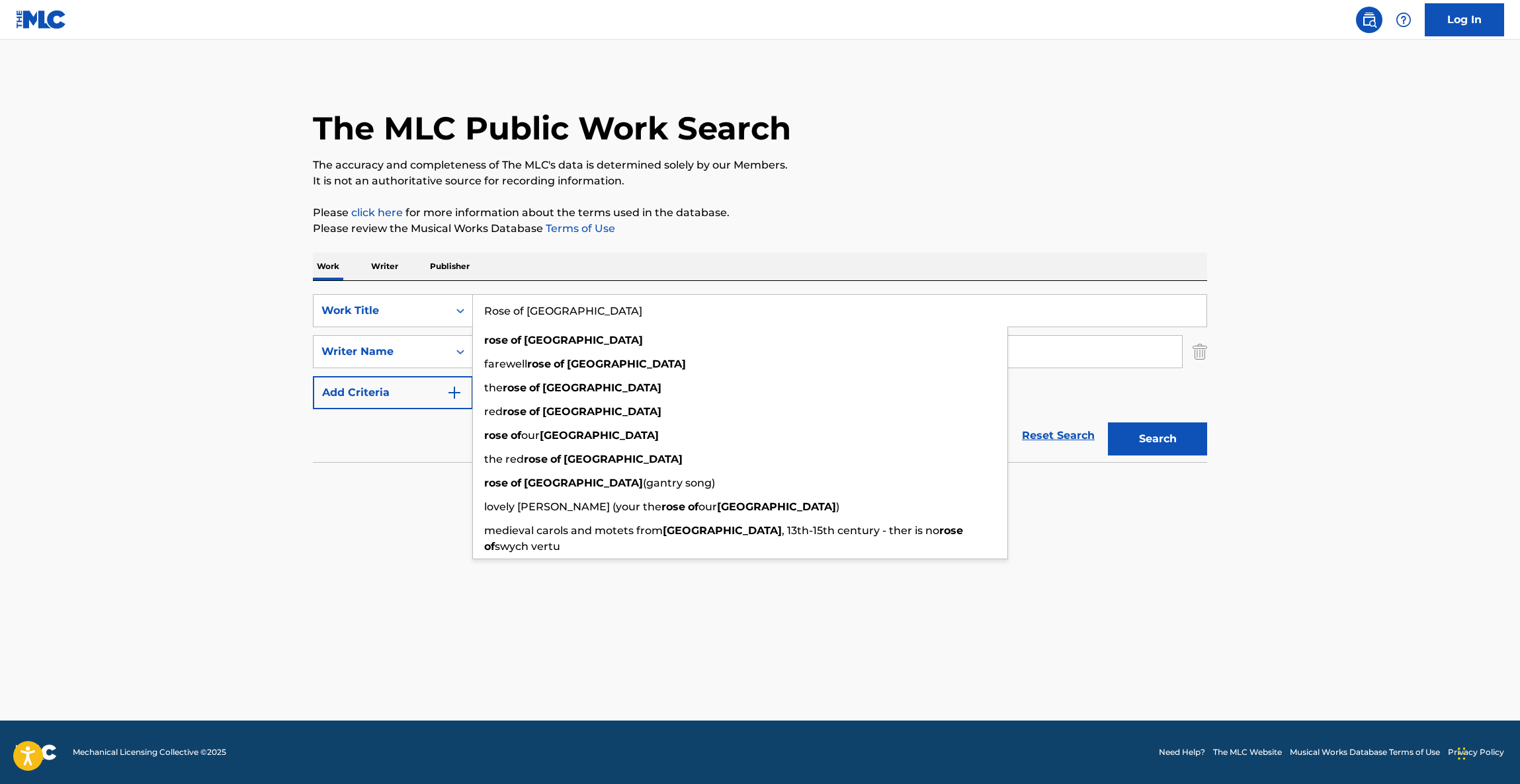
paste input "Wishing Well - [PERSON_NAME]"
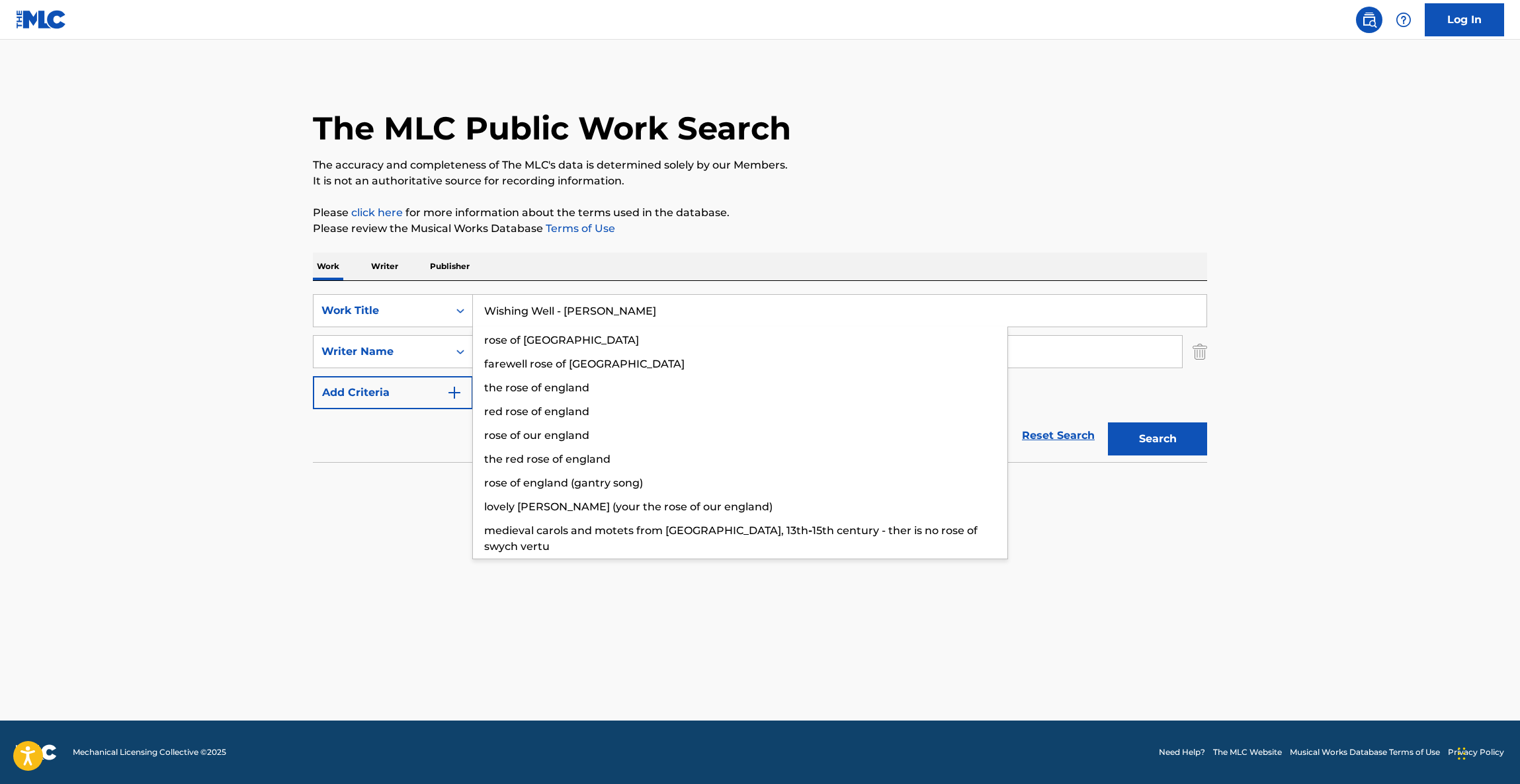
drag, startPoint x: 565, startPoint y: 307, endPoint x: 588, endPoint y: 306, distance: 23.0
click at [588, 306] on input "Wishing Well - [PERSON_NAME]" at bounding box center [840, 310] width 734 height 32
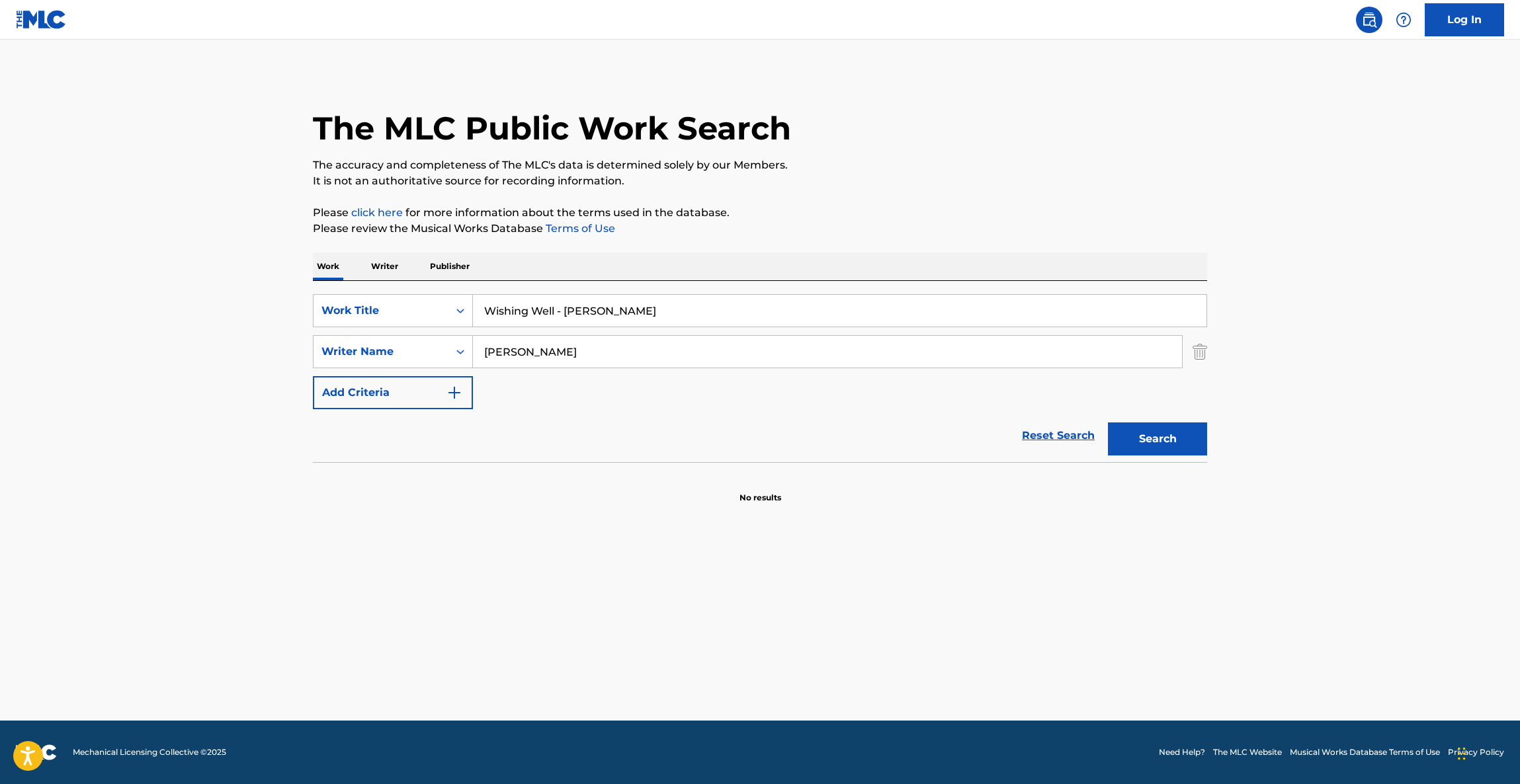
click at [588, 306] on input "Wishing Well - [PERSON_NAME]" at bounding box center [840, 310] width 734 height 32
drag, startPoint x: 556, startPoint y: 307, endPoint x: 678, endPoint y: 313, distance: 122.1
click at [678, 313] on input "Wishing Well - Maitreya" at bounding box center [840, 310] width 734 height 32
type input "Wishing Well"
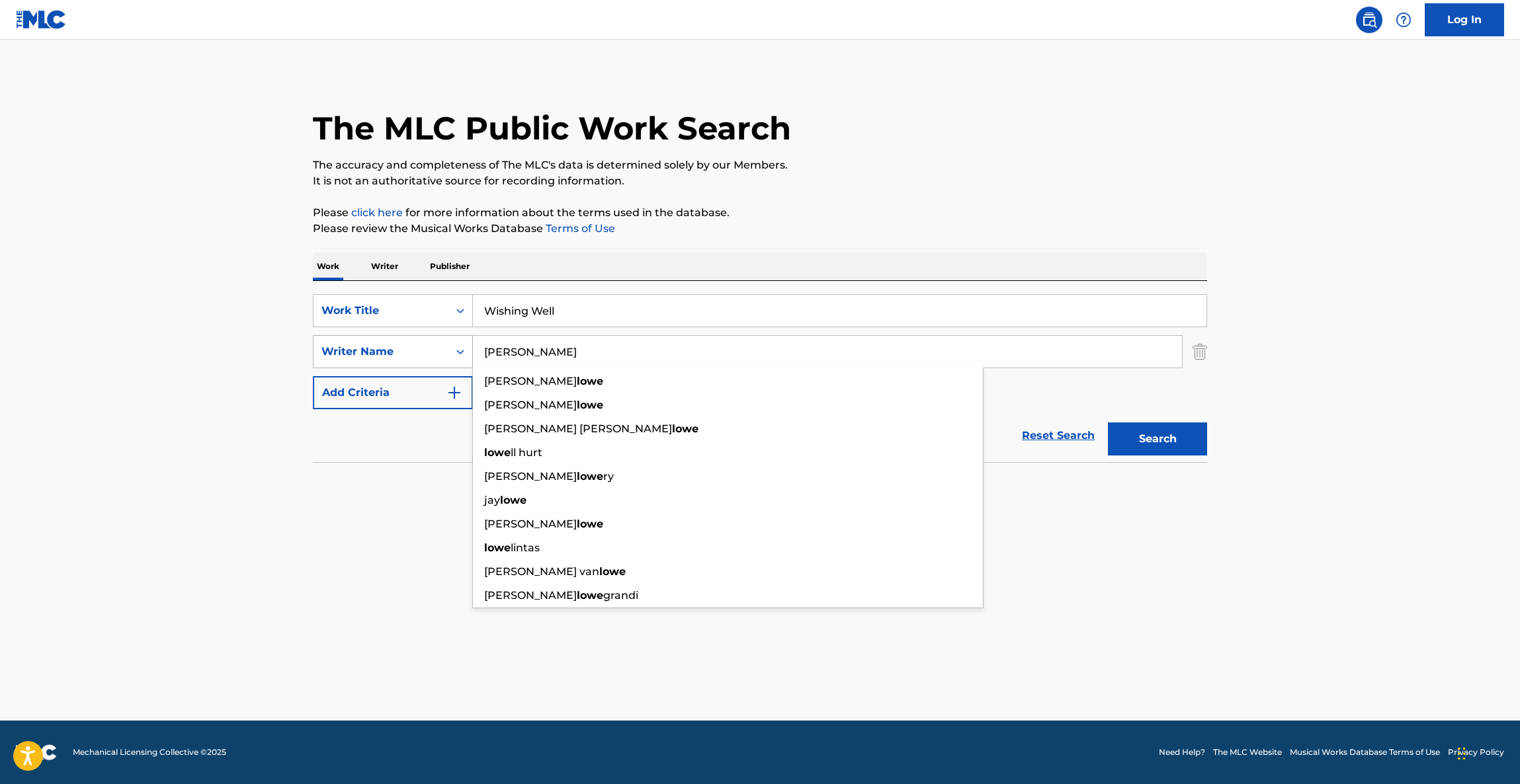
drag, startPoint x: 540, startPoint y: 347, endPoint x: 422, endPoint y: 343, distance: 118.1
click at [422, 343] on div "SearchWithCriteria182bdfd4-d892-44d8-a715-f22f20b472c5 Writer Name [PERSON_NAME…" at bounding box center [760, 352] width 894 height 33
paste input "Sananda"
type input "Sananda"
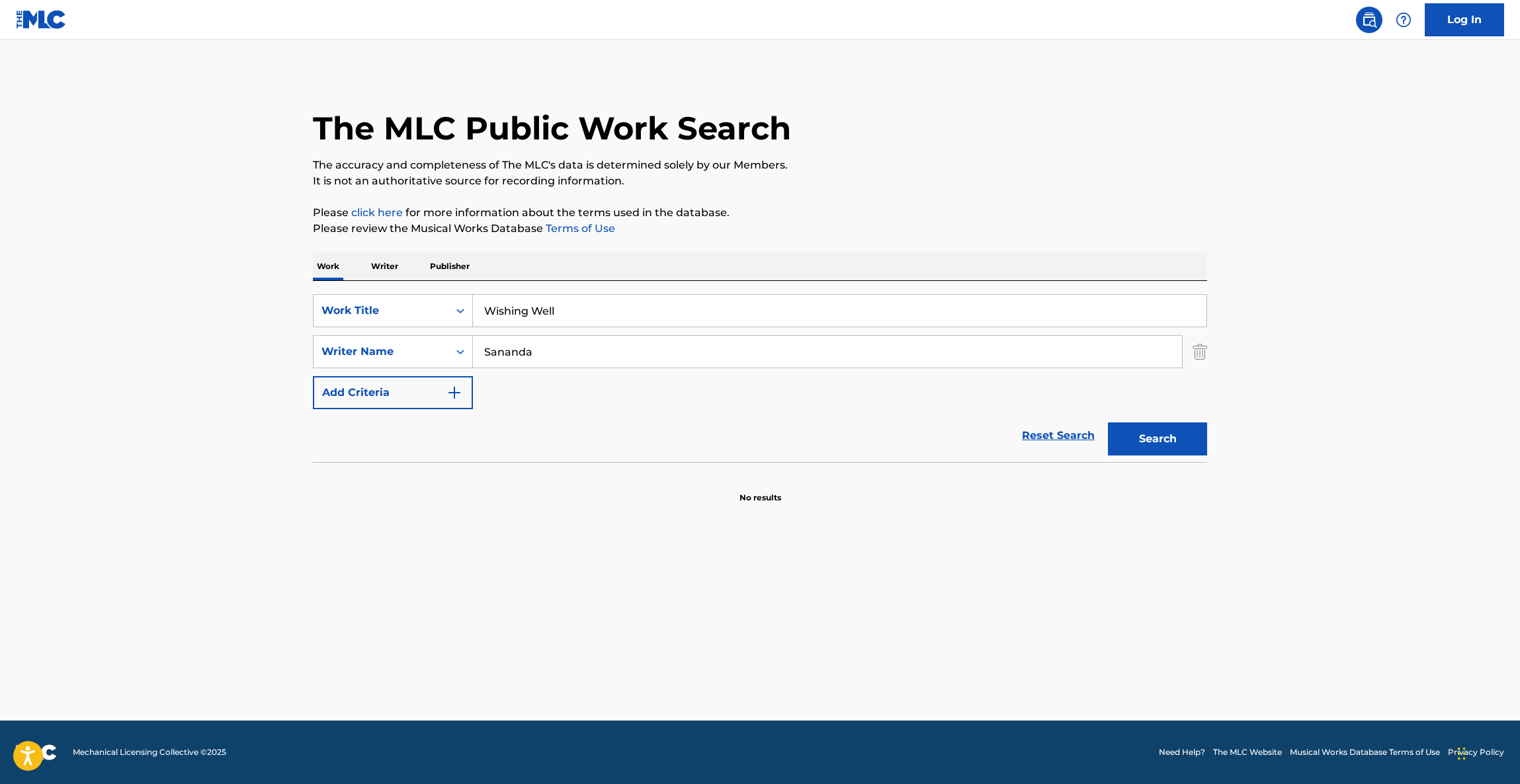
click at [1196, 462] on section at bounding box center [760, 466] width 894 height 7
click at [1191, 449] on button "Search" at bounding box center [1157, 439] width 100 height 33
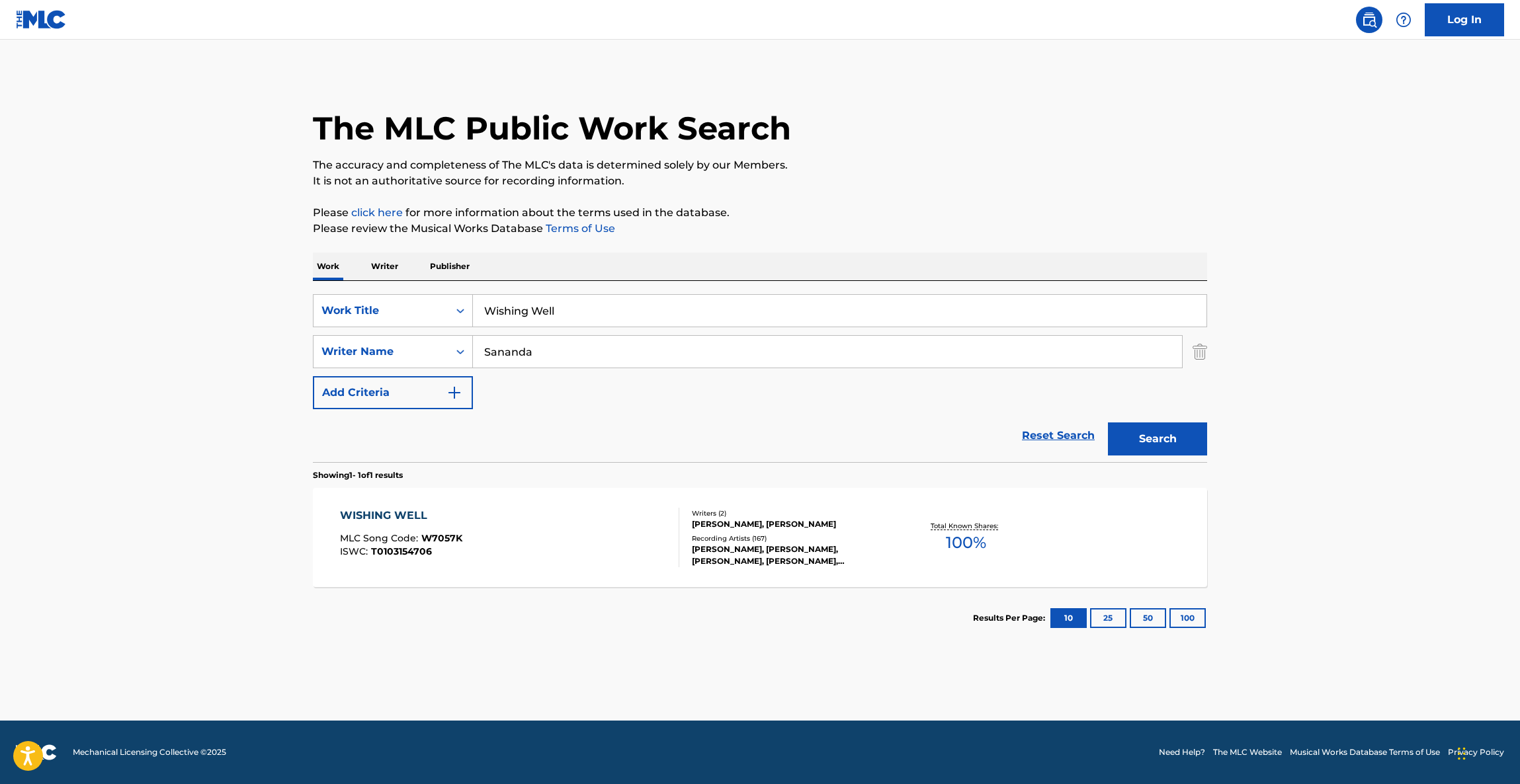
click at [416, 517] on div "WISHING WELL" at bounding box center [401, 515] width 122 height 16
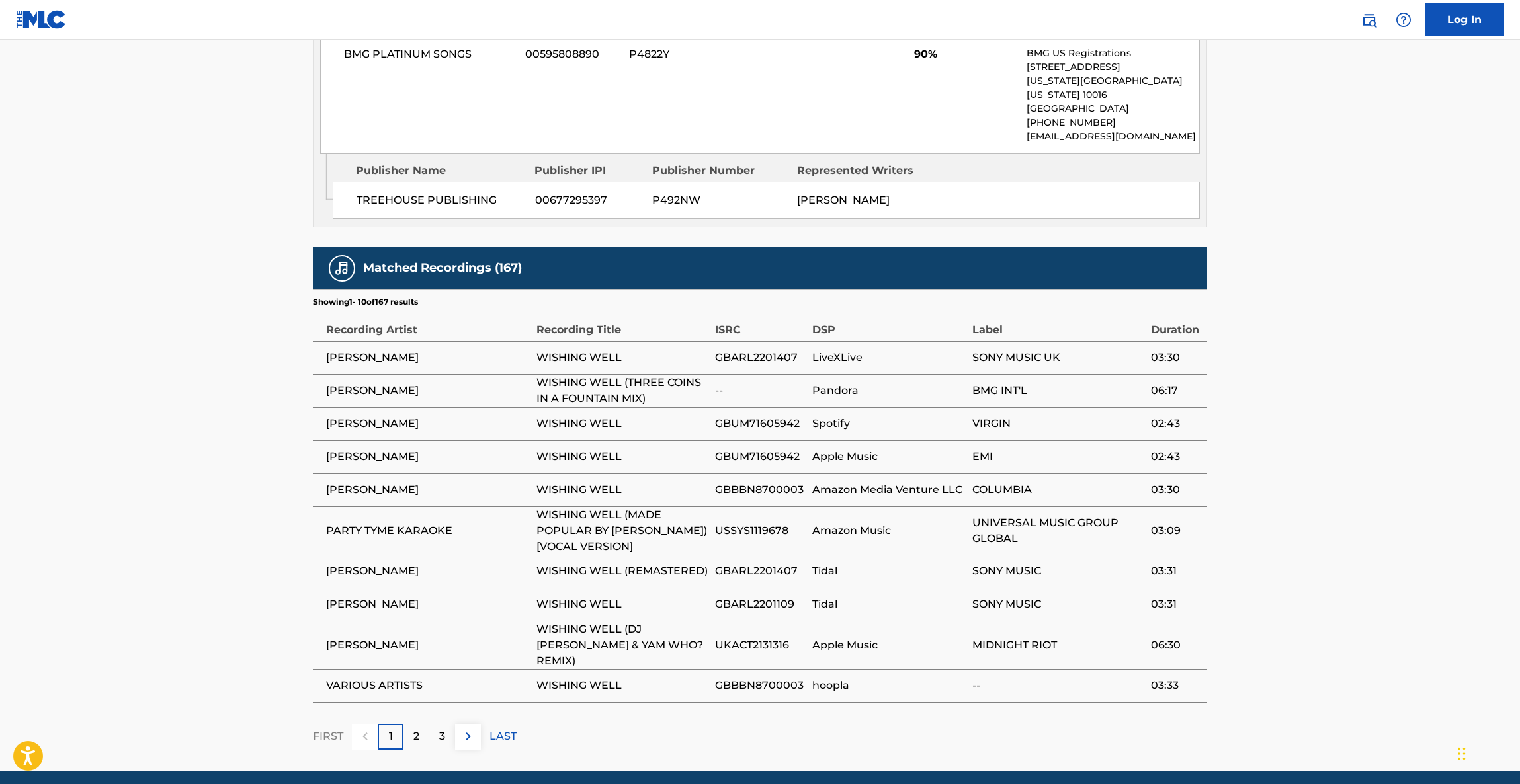
scroll to position [1090, 0]
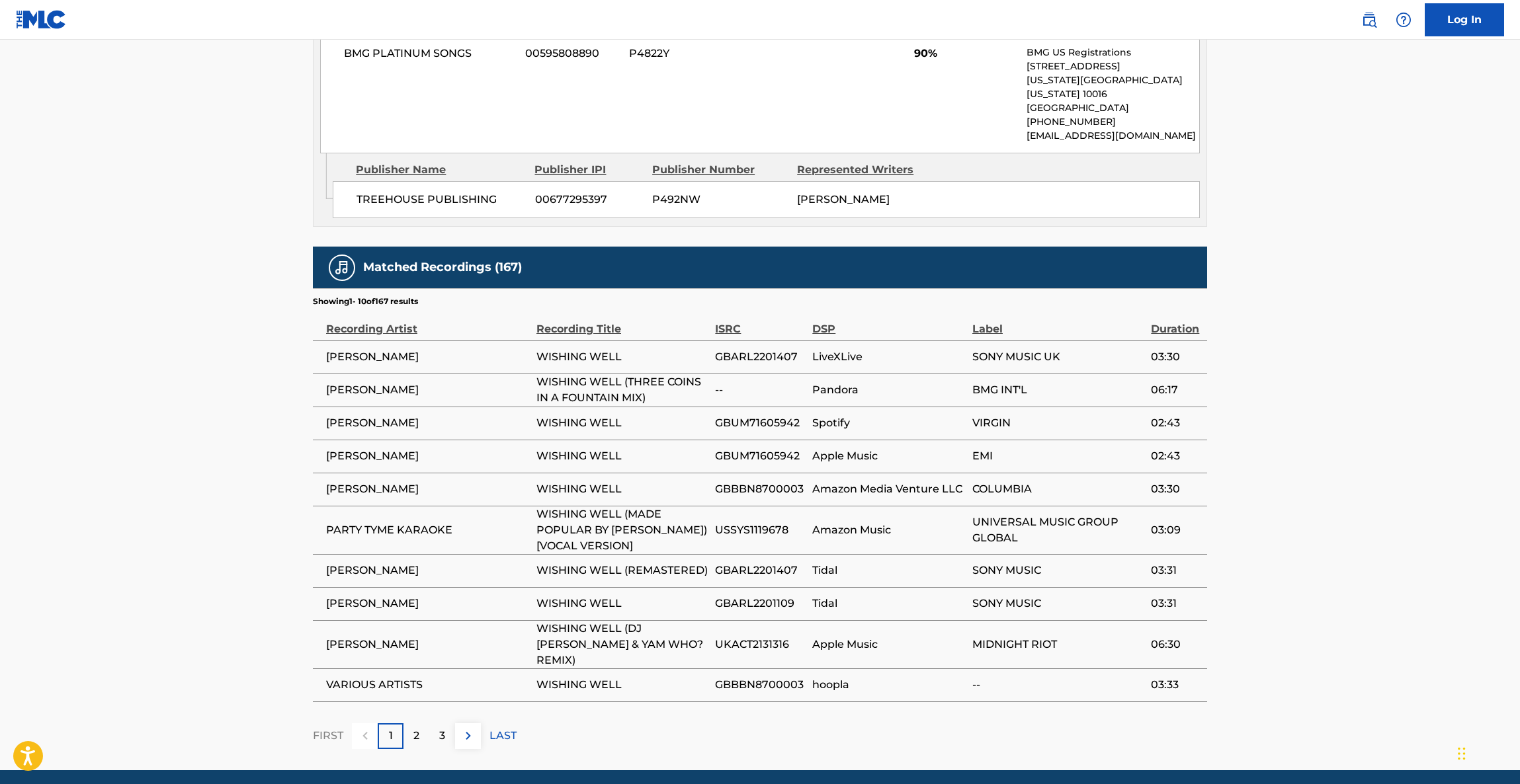
drag, startPoint x: 1505, startPoint y: 462, endPoint x: 1177, endPoint y: 685, distance: 396.6
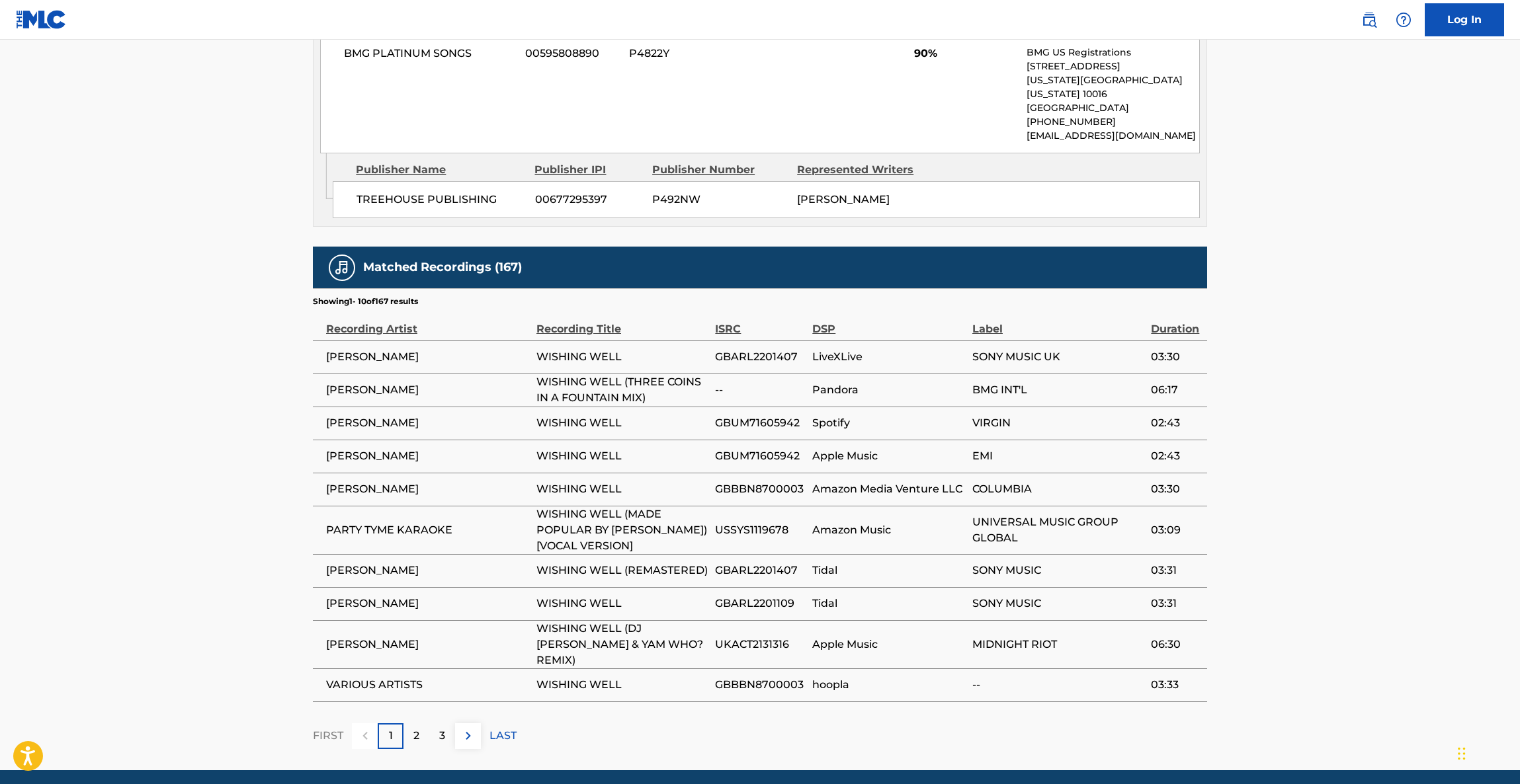
drag, startPoint x: 1291, startPoint y: 414, endPoint x: 1148, endPoint y: 461, distance: 150.5
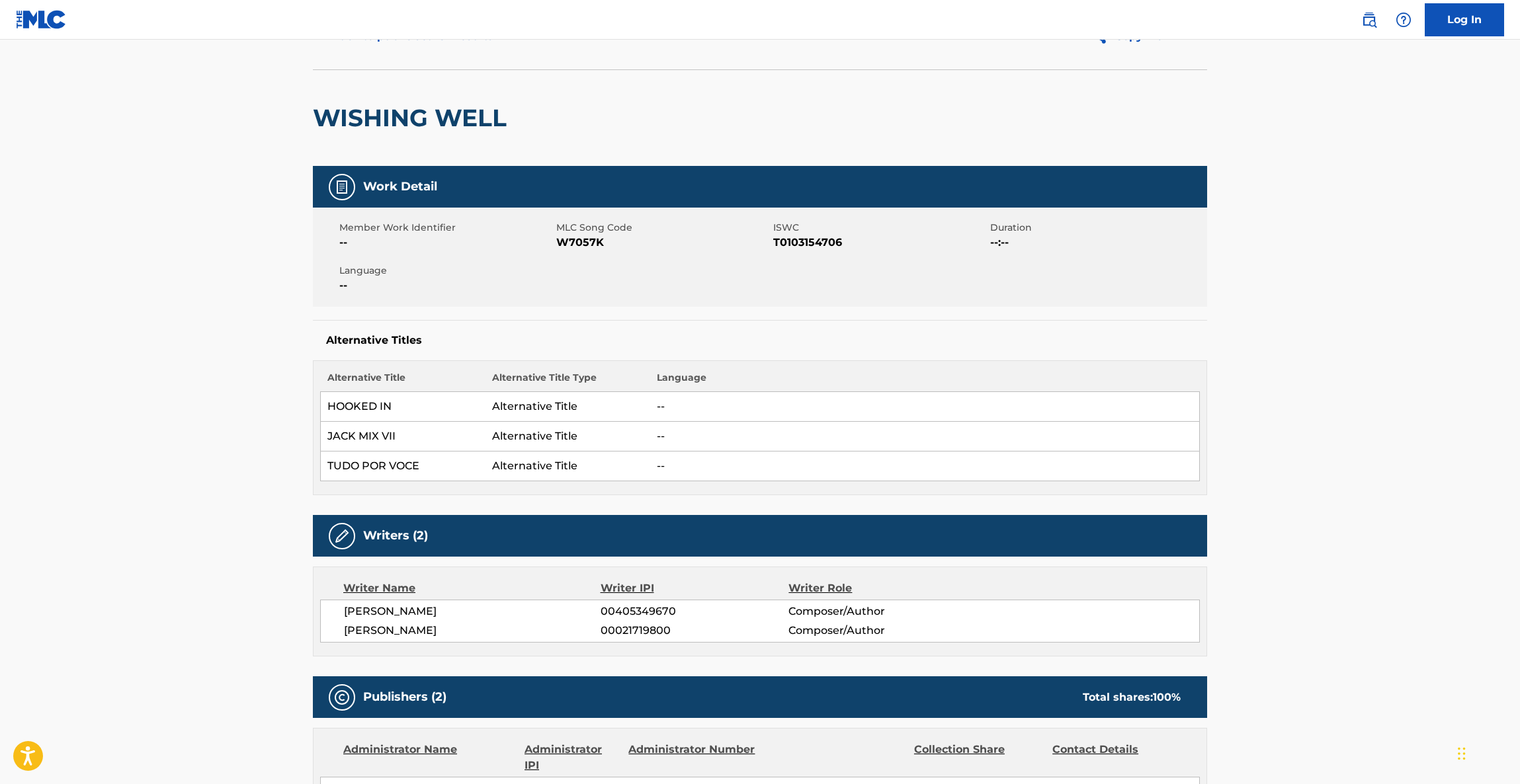
scroll to position [0, 0]
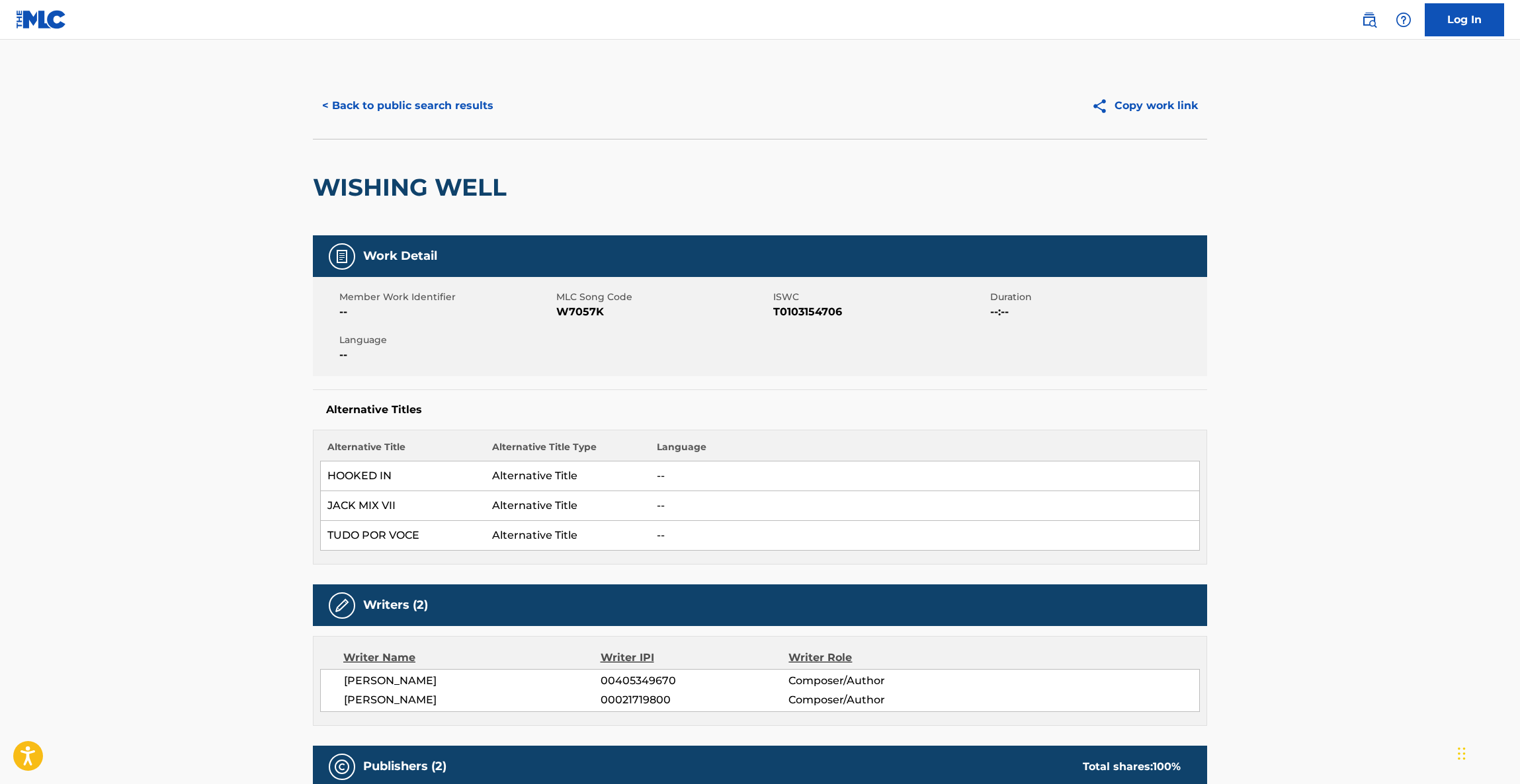
click at [429, 75] on div "< Back to public search results Copy work link" at bounding box center [760, 105] width 894 height 66
click at [426, 95] on button "< Back to public search results" at bounding box center [408, 106] width 190 height 33
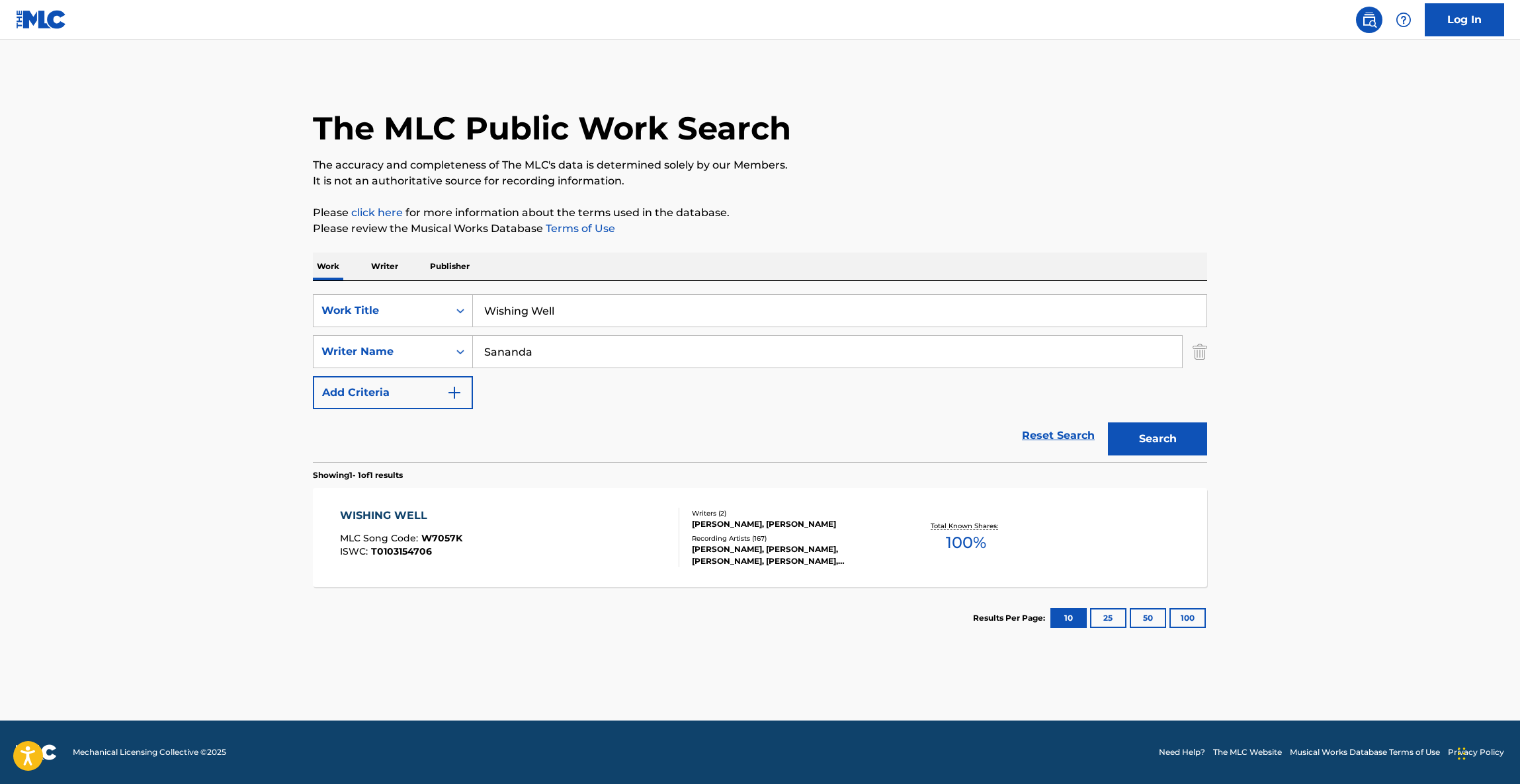
drag, startPoint x: 603, startPoint y: 335, endPoint x: 531, endPoint y: 324, distance: 72.8
click at [522, 330] on div "SearchWithCriteriaf0596c03-d668-43d1-858a-b91a0b29084f Work Title Wishing Well …" at bounding box center [760, 351] width 894 height 115
click at [422, 307] on div "SearchWithCriteriaf0596c03-d668-43d1-858a-b91a0b29084f Work Title Wishing Well" at bounding box center [760, 310] width 894 height 33
paste input "Cold World"
type input "Cold World"
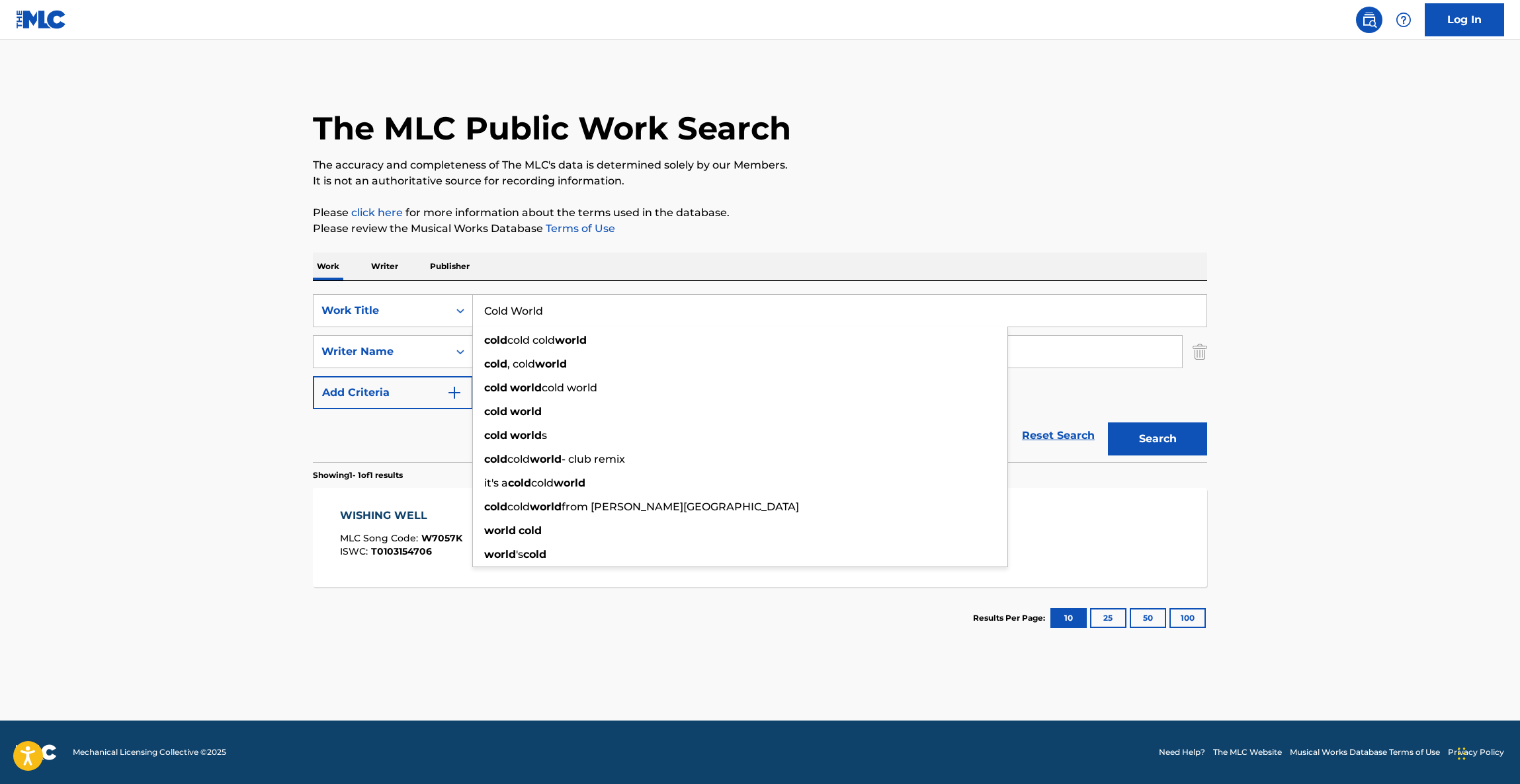
click at [104, 281] on main "The MLC Public Work Search The accuracy and completeness of The MLC's data is d…" at bounding box center [760, 380] width 1520 height 681
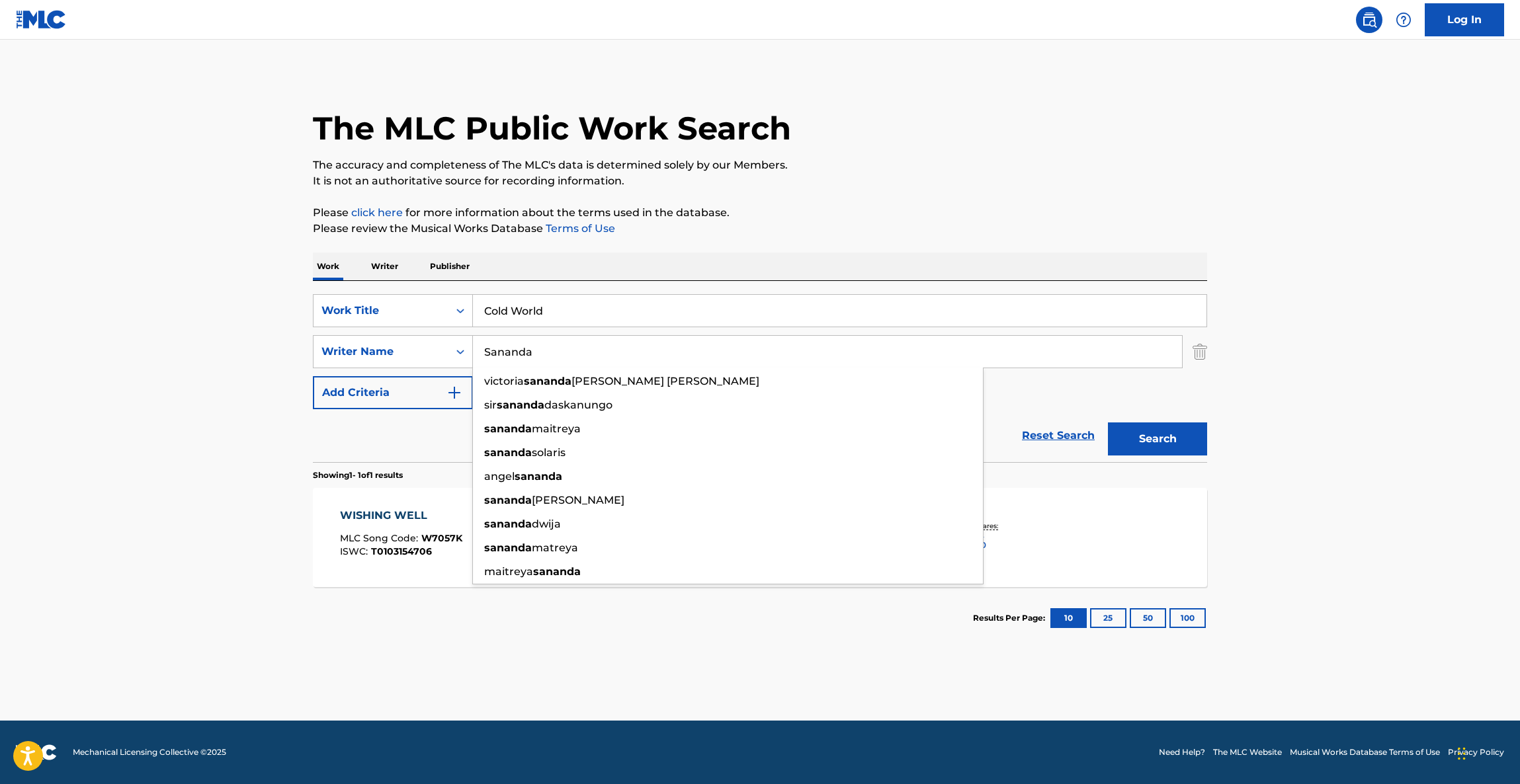
drag, startPoint x: 582, startPoint y: 353, endPoint x: 569, endPoint y: 374, distance: 24.7
click at [314, 333] on div "SearchWithCriteriaf0596c03-d668-43d1-858a-b91a0b29084f Work Title Cold World Se…" at bounding box center [760, 351] width 894 height 115
paste input "voboda"
type input "[PERSON_NAME]"
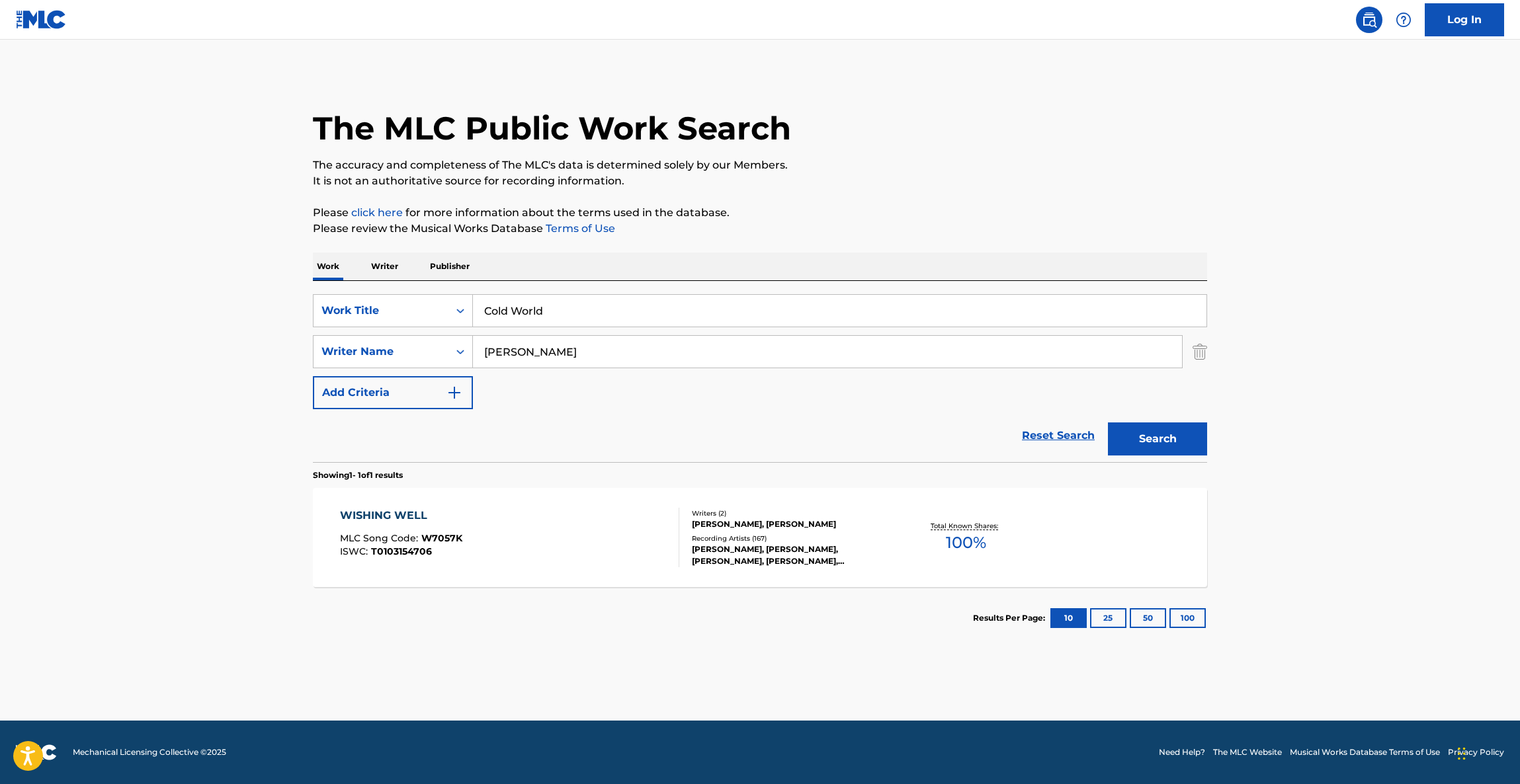
click at [1133, 428] on button "Search" at bounding box center [1157, 439] width 100 height 33
drag, startPoint x: 1133, startPoint y: 428, endPoint x: 1133, endPoint y: 420, distance: 8.0
click at [1133, 427] on div "Search" at bounding box center [1154, 435] width 106 height 52
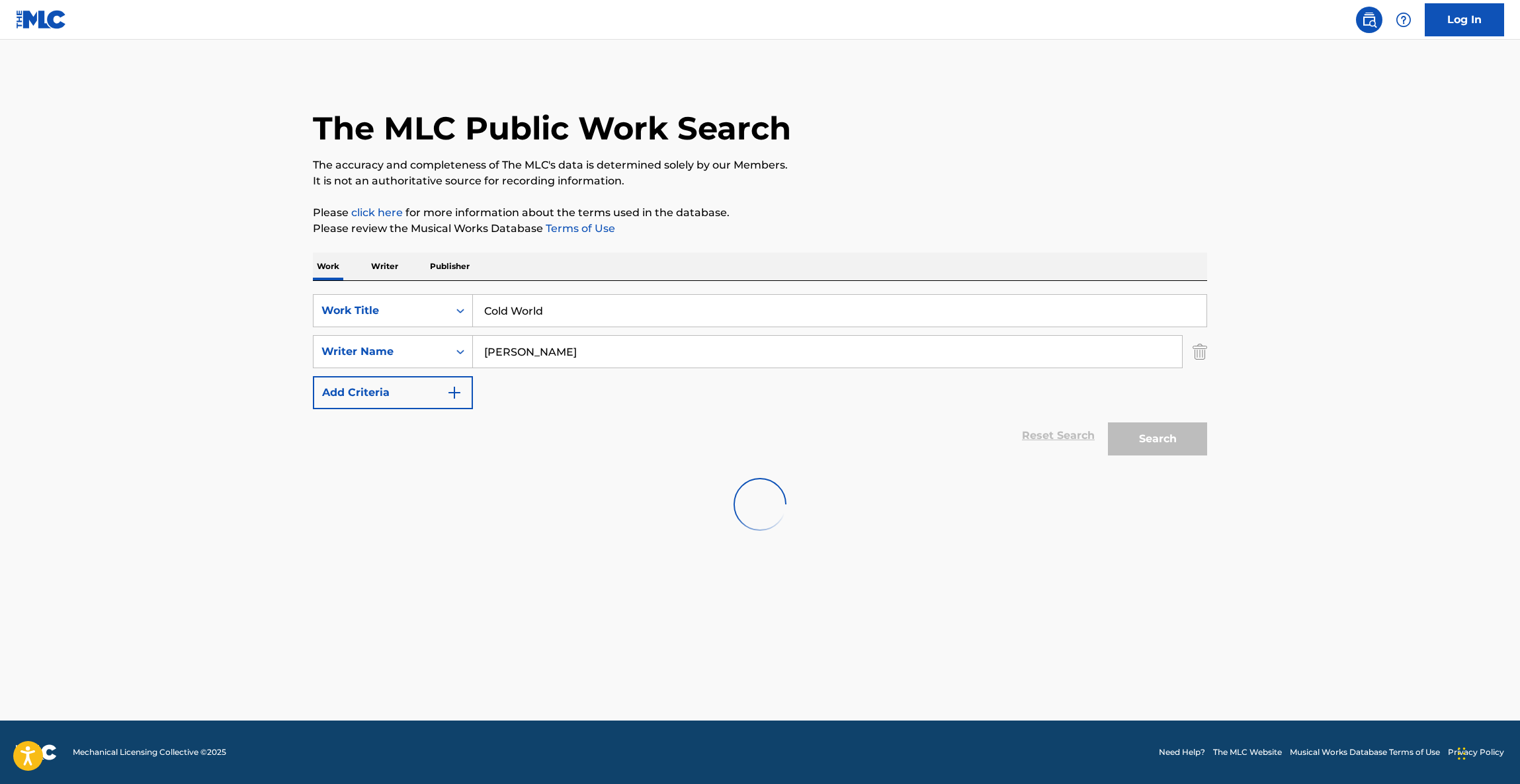
click at [1083, 184] on p "It is not an authoritative source for recording information." at bounding box center [760, 182] width 894 height 16
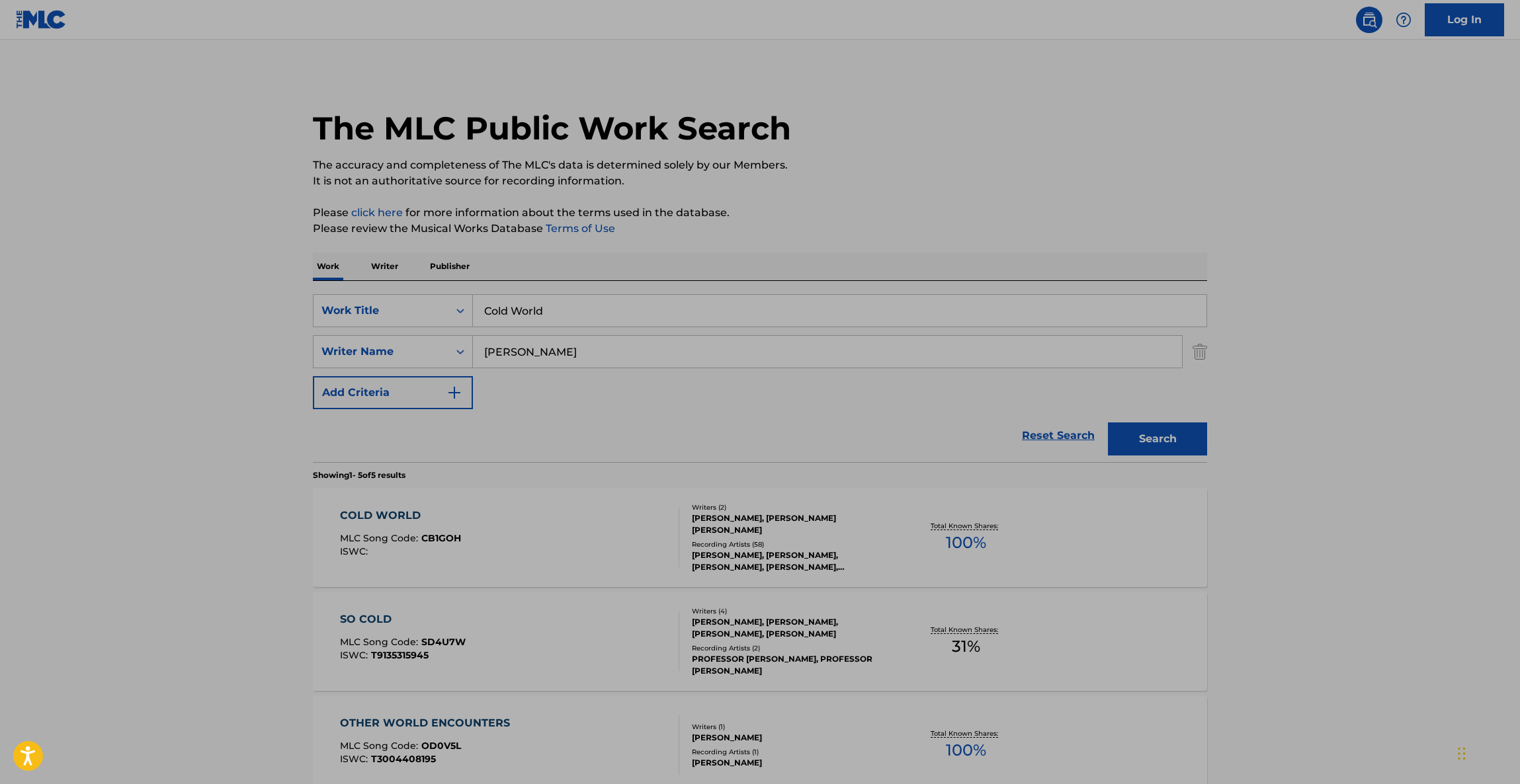
click at [565, 305] on input "Cold World" at bounding box center [840, 310] width 734 height 32
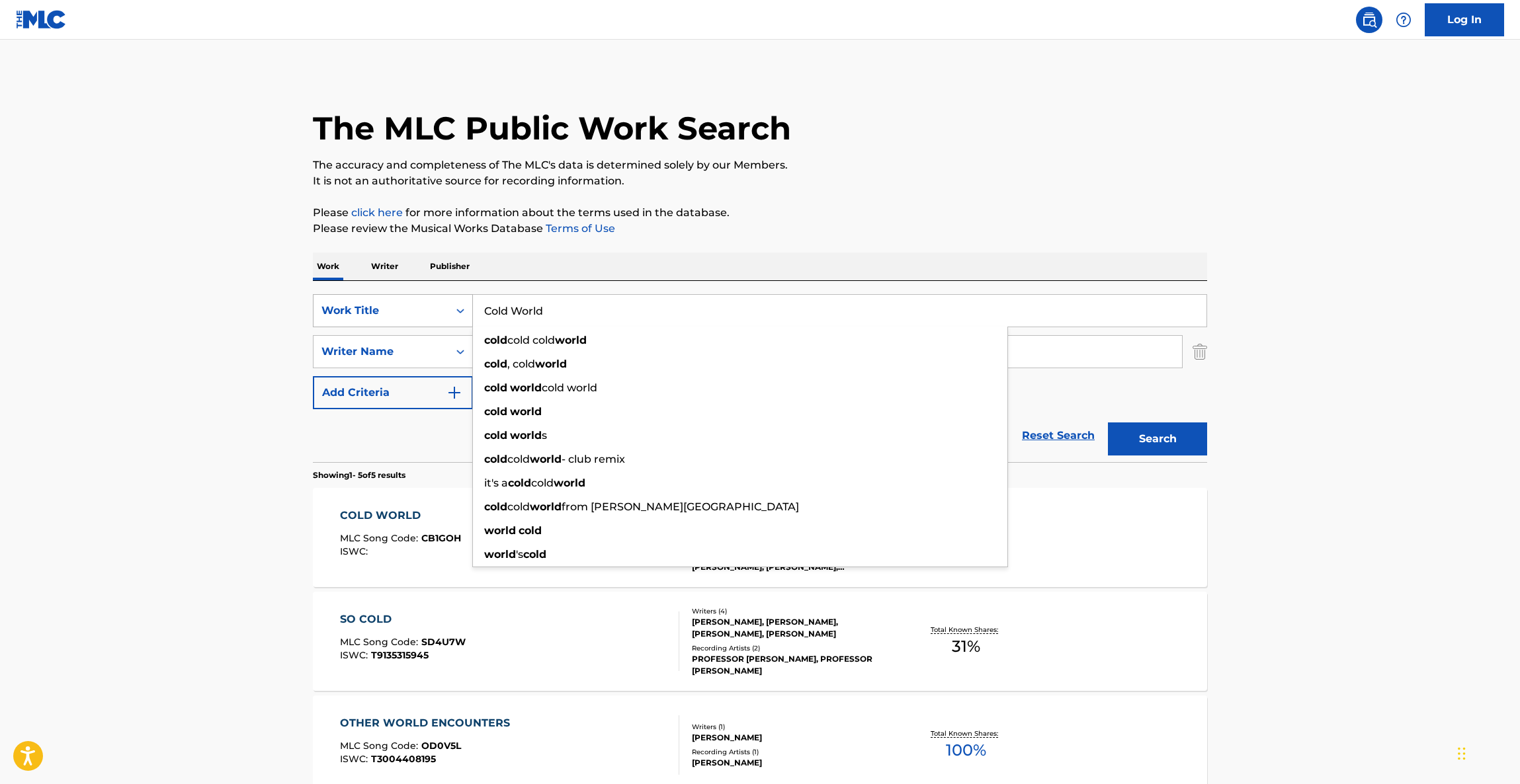
drag, startPoint x: 543, startPoint y: 311, endPoint x: 451, endPoint y: 306, distance: 92.1
click at [451, 307] on div "SearchWithCriteriaf0596c03-d668-43d1-858a-b91a0b29084f Work Title Cold World co…" at bounding box center [760, 310] width 894 height 33
paste input "MONSTER"
type input "MONSTER"
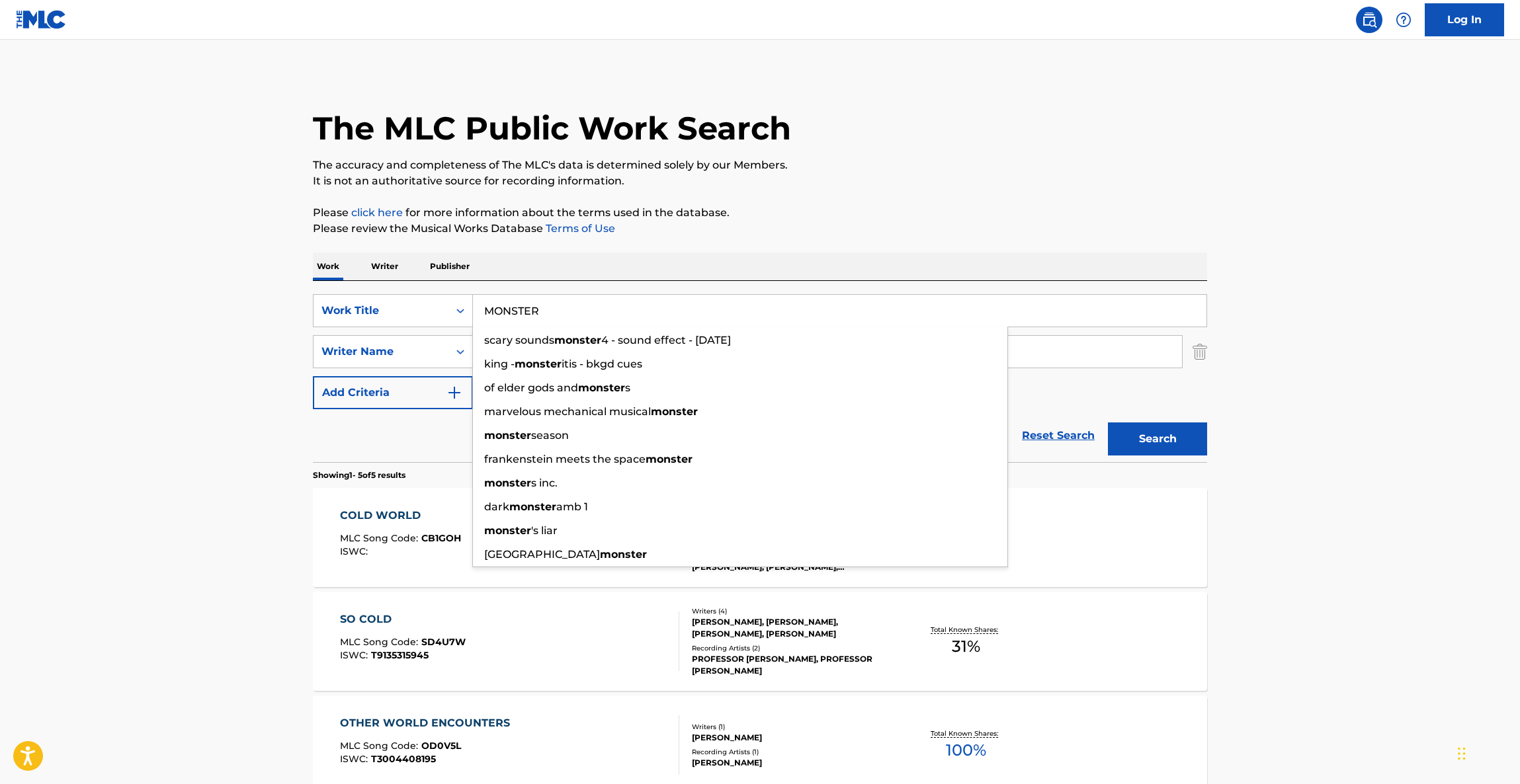
click at [240, 407] on main "The MLC Public Work Search The accuracy and completeness of The MLC's data is d…" at bounding box center [760, 555] width 1520 height 1031
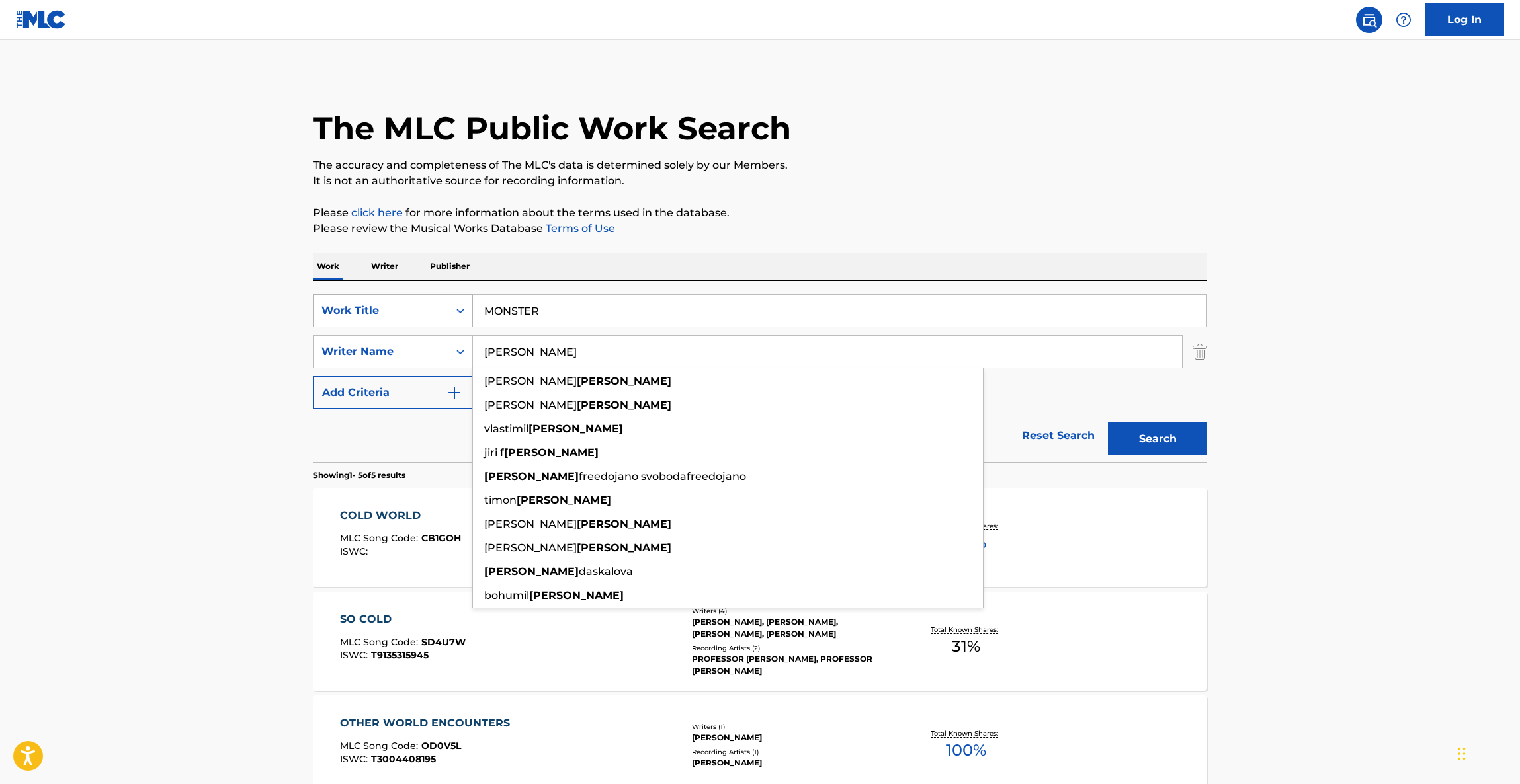
drag, startPoint x: 566, startPoint y: 348, endPoint x: 387, endPoint y: 326, distance: 180.3
click at [387, 326] on div "SearchWithCriteriaf0596c03-d668-43d1-858a-b91a0b29084f Work Title MONSTER Searc…" at bounding box center [760, 351] width 894 height 115
paste input "[PERSON_NAME]"
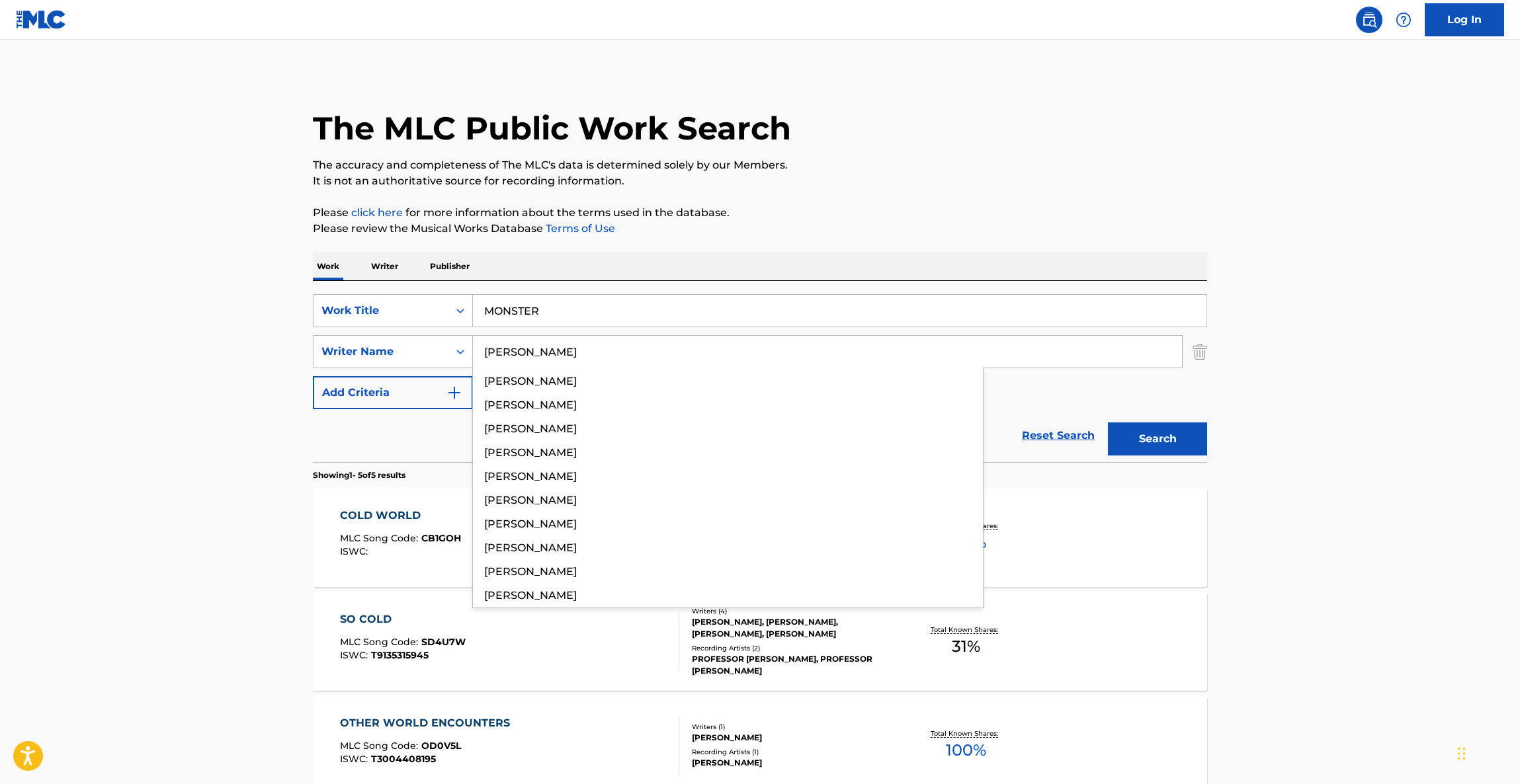
type input "[PERSON_NAME]"
click at [1145, 436] on button "Search" at bounding box center [1157, 439] width 100 height 33
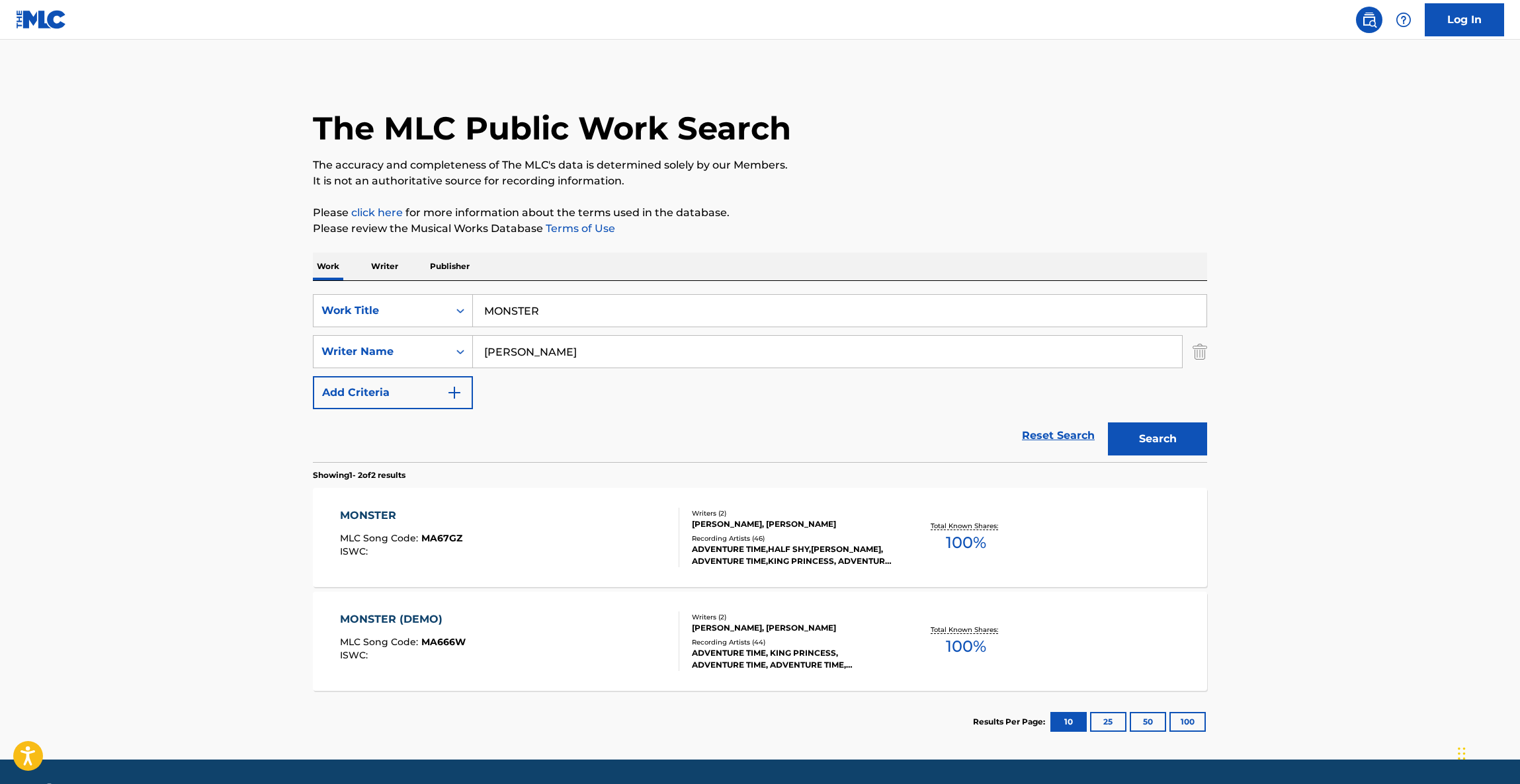
click at [372, 514] on div "MONSTER" at bounding box center [401, 515] width 122 height 16
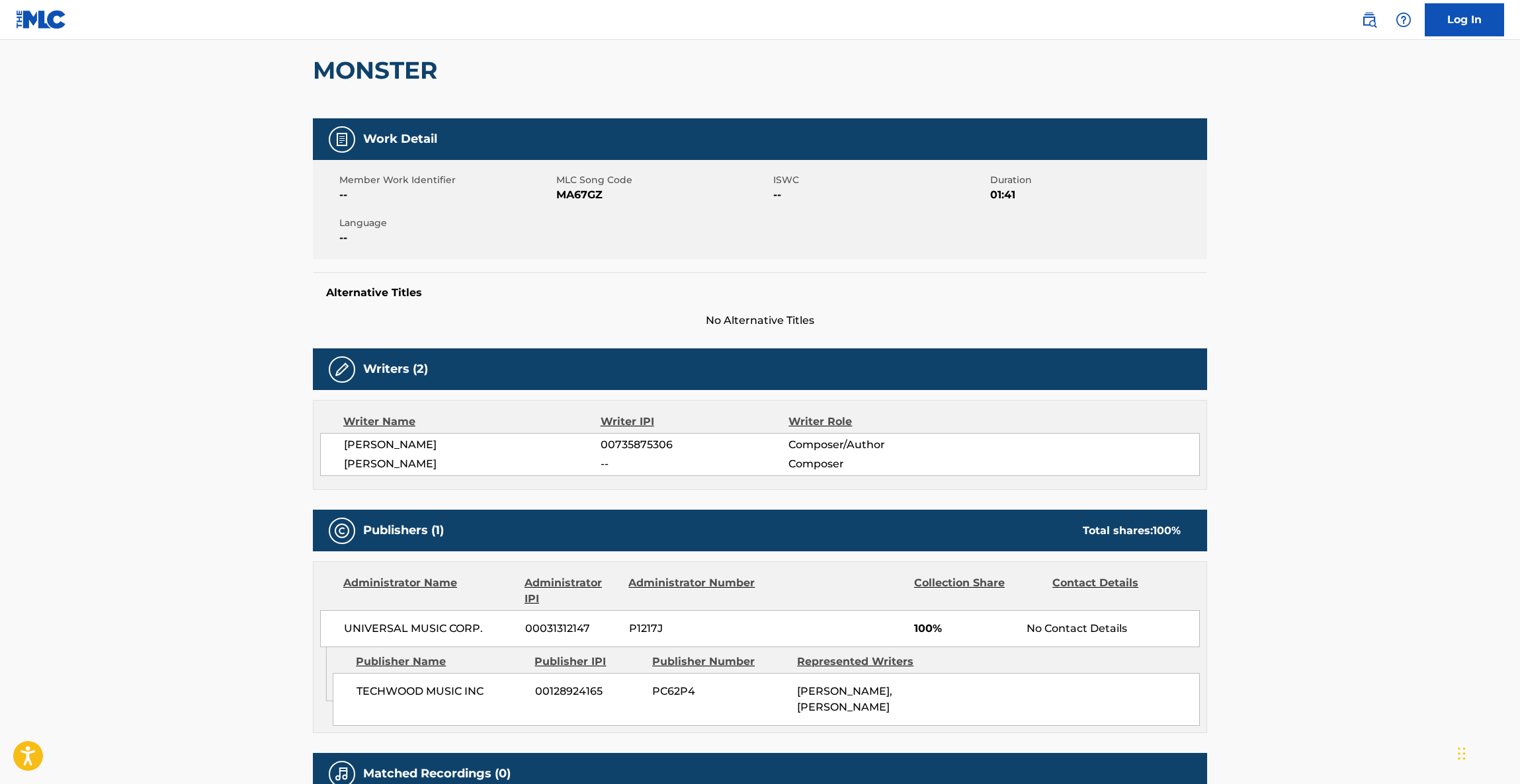
scroll to position [296, 0]
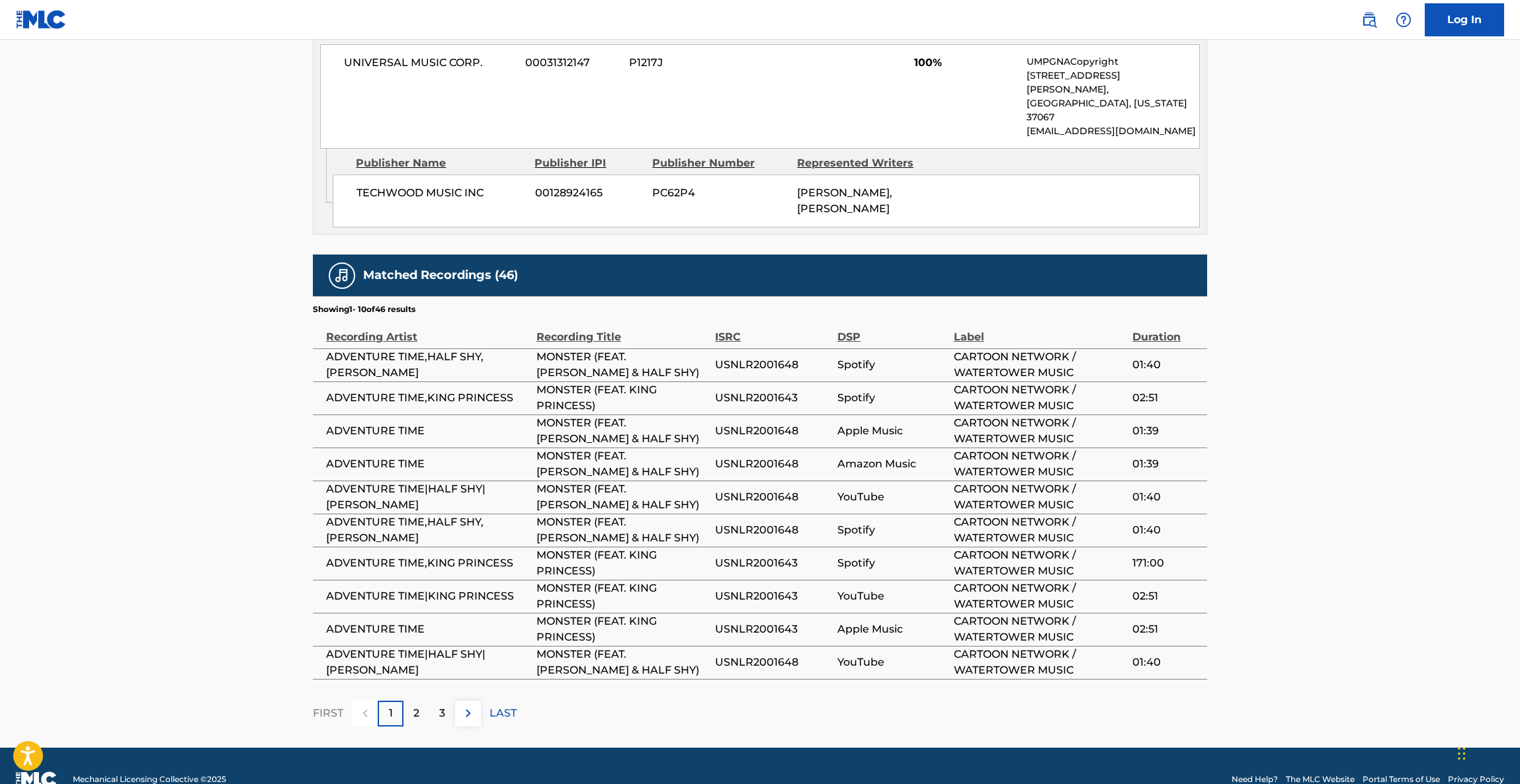
click at [193, 440] on main "< Back to public search results Copy work link MONSTER Work Detail Member Work …" at bounding box center [760, 52] width 1520 height 1391
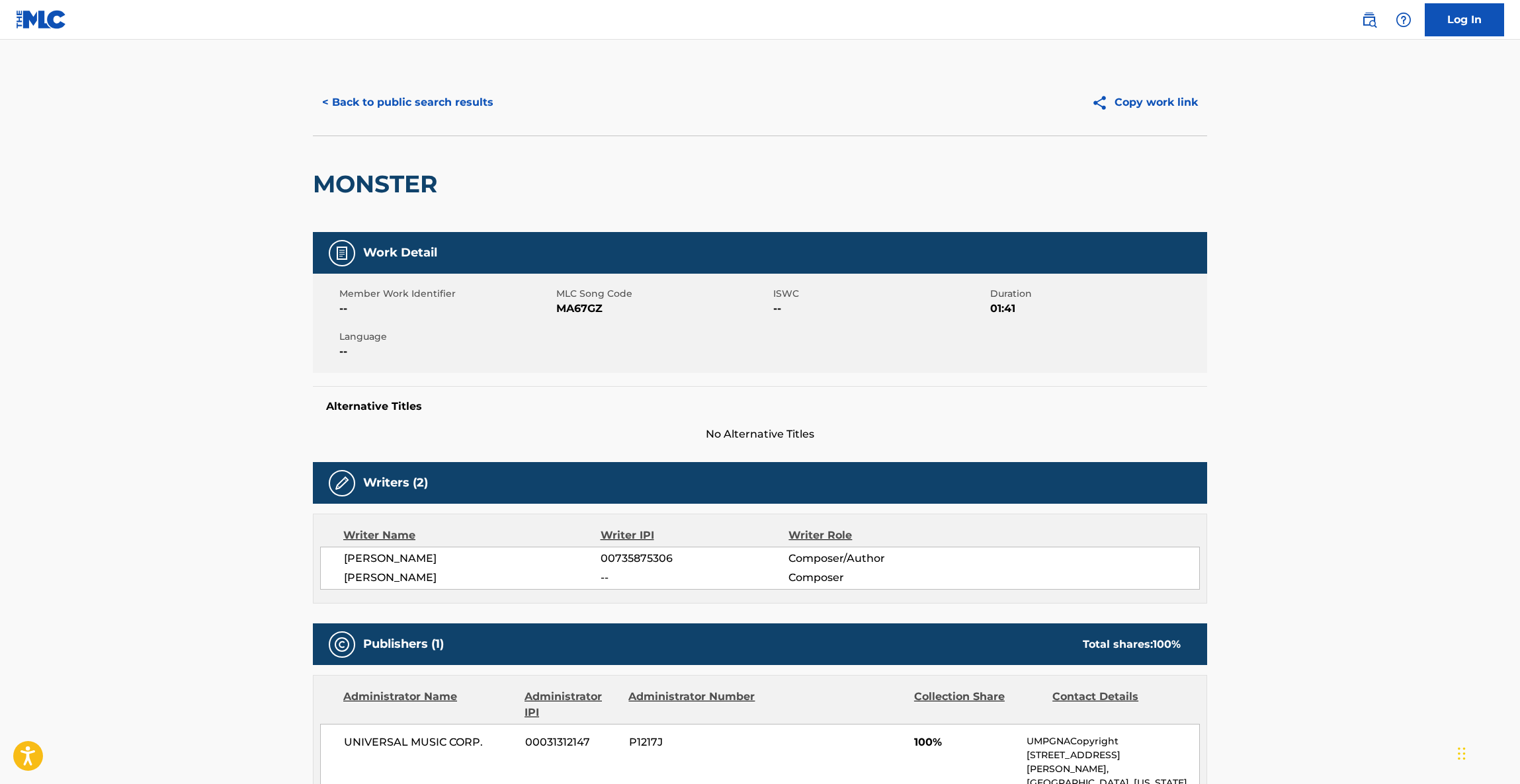
scroll to position [0, 0]
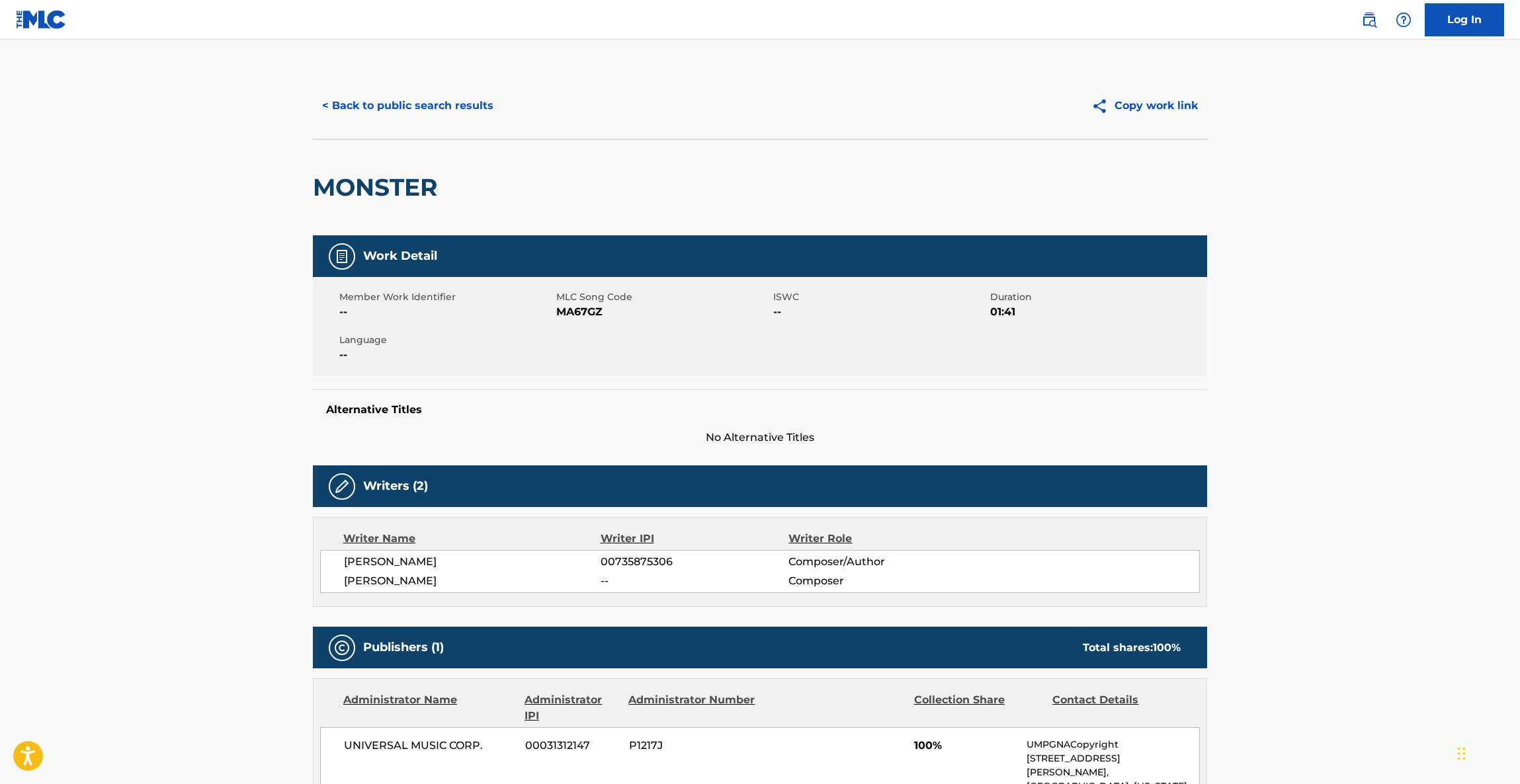
click at [415, 97] on button "< Back to public search results" at bounding box center [408, 106] width 190 height 33
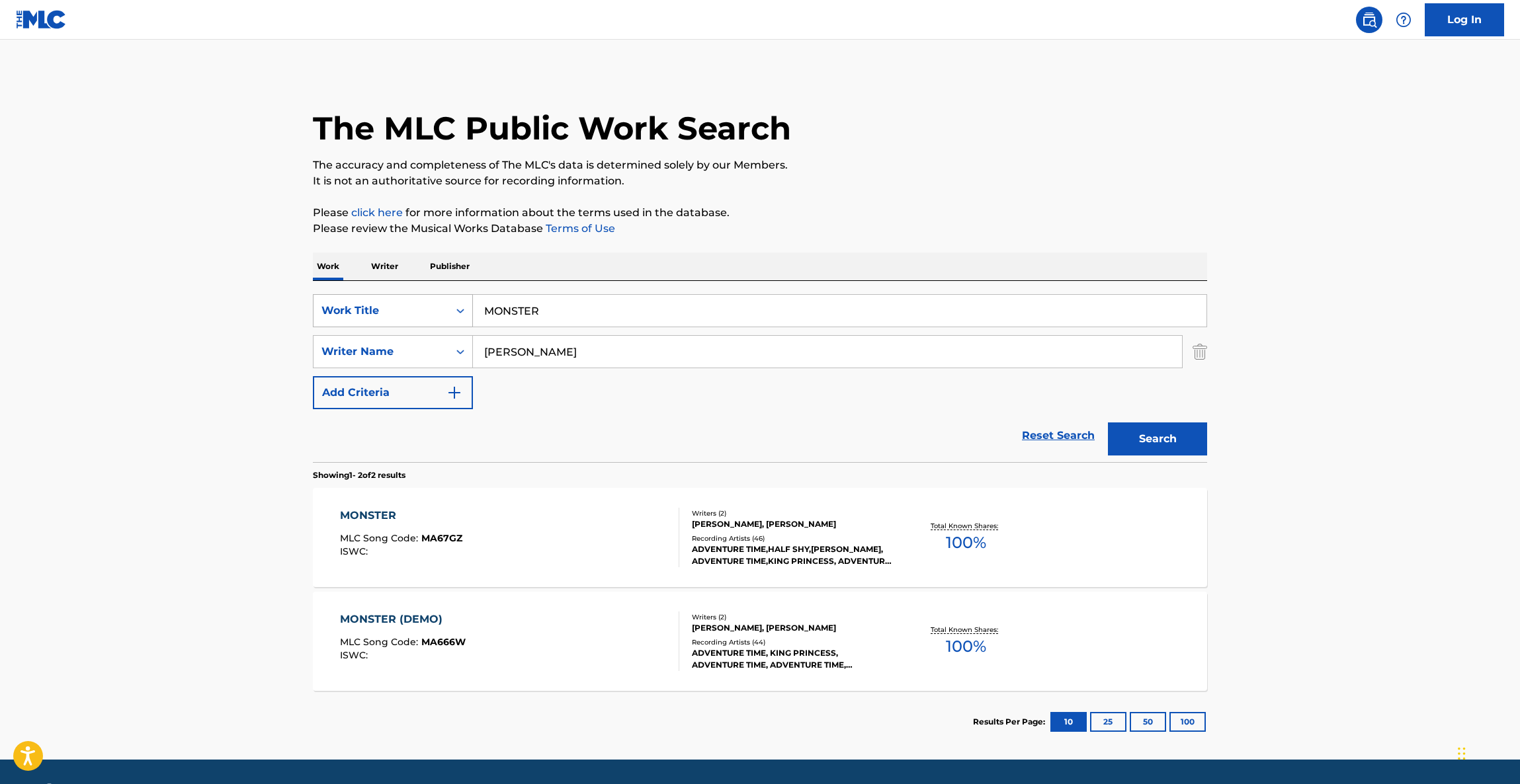
drag, startPoint x: 568, startPoint y: 313, endPoint x: 438, endPoint y: 306, distance: 130.2
click at [417, 301] on div "SearchWithCriteriaf0596c03-d668-43d1-858a-b91a0b29084f Work Title MONSTER" at bounding box center [760, 310] width 894 height 33
paste input "Sangre por Sangre"
type input "Sangre por Sangre"
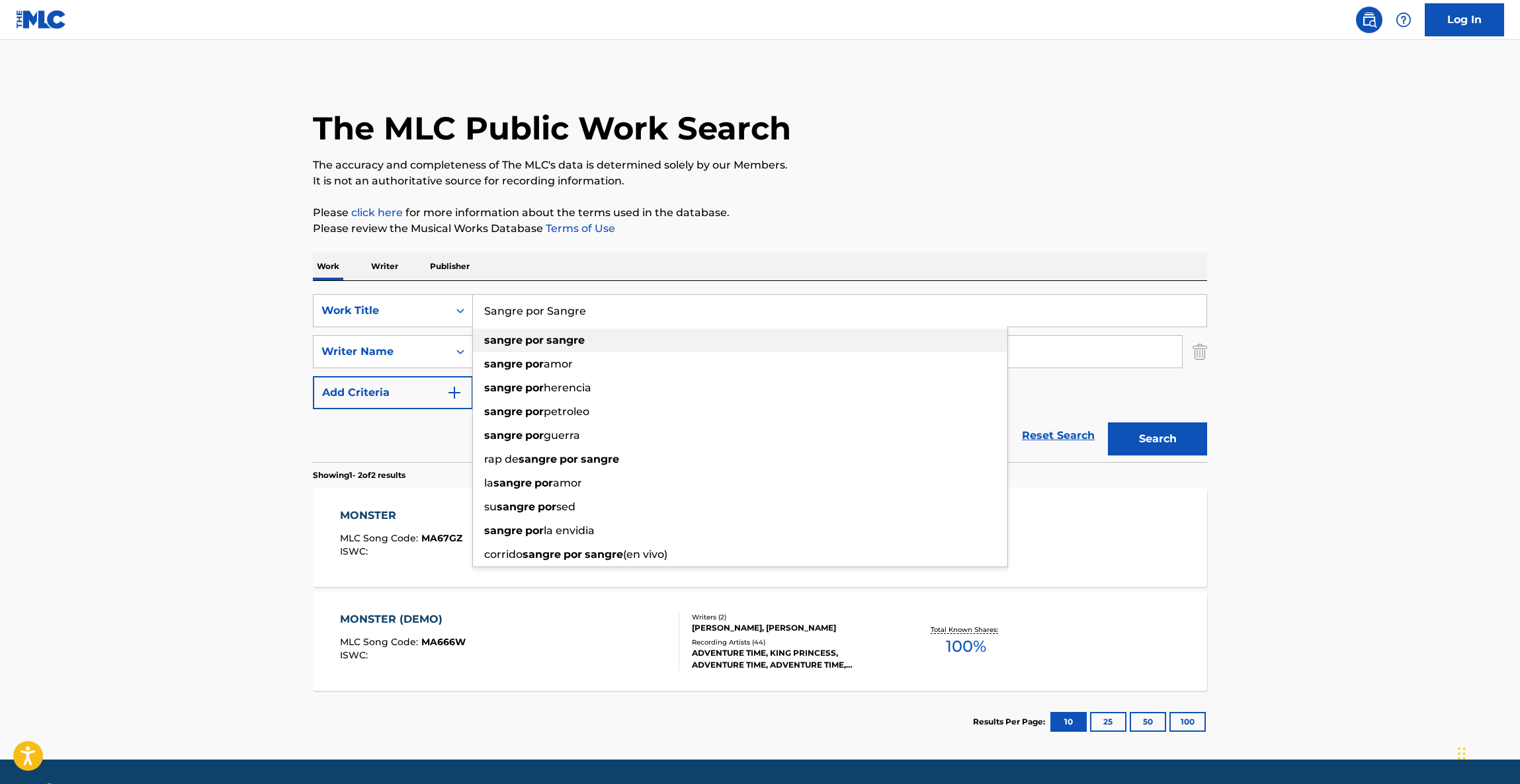
click at [149, 296] on main "The MLC Public Work Search The accuracy and completeness of The MLC's data is d…" at bounding box center [760, 400] width 1520 height 720
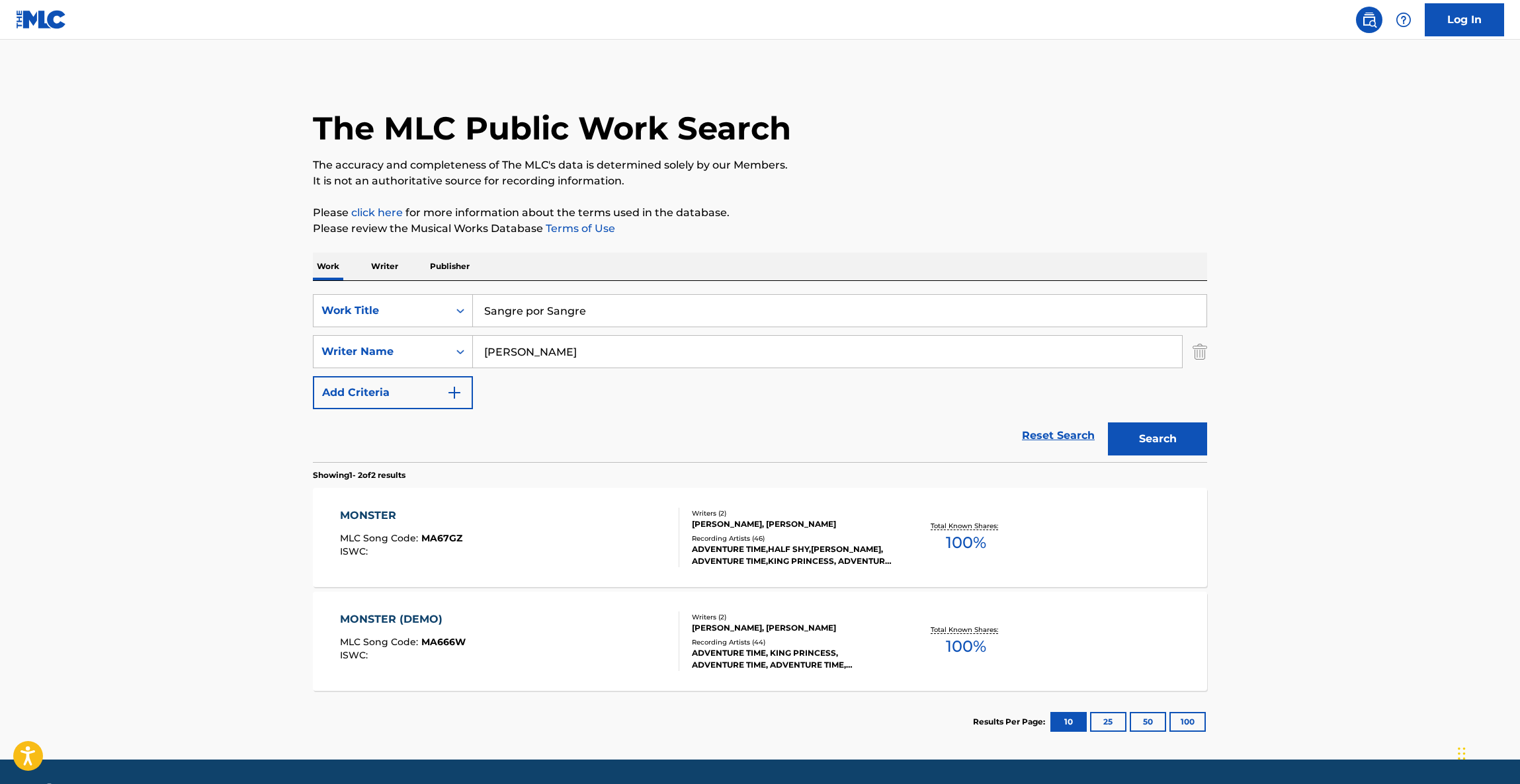
drag, startPoint x: 442, startPoint y: 351, endPoint x: 570, endPoint y: 369, distance: 129.3
click at [412, 347] on div "SearchWithCriteria182bdfd4-d892-44d8-a715-f22f20b472c5 Writer Name [PERSON_NAME]" at bounding box center [760, 352] width 894 height 33
paste input "[PERSON_NAME]"
click at [1149, 432] on button "Search" at bounding box center [1157, 439] width 100 height 33
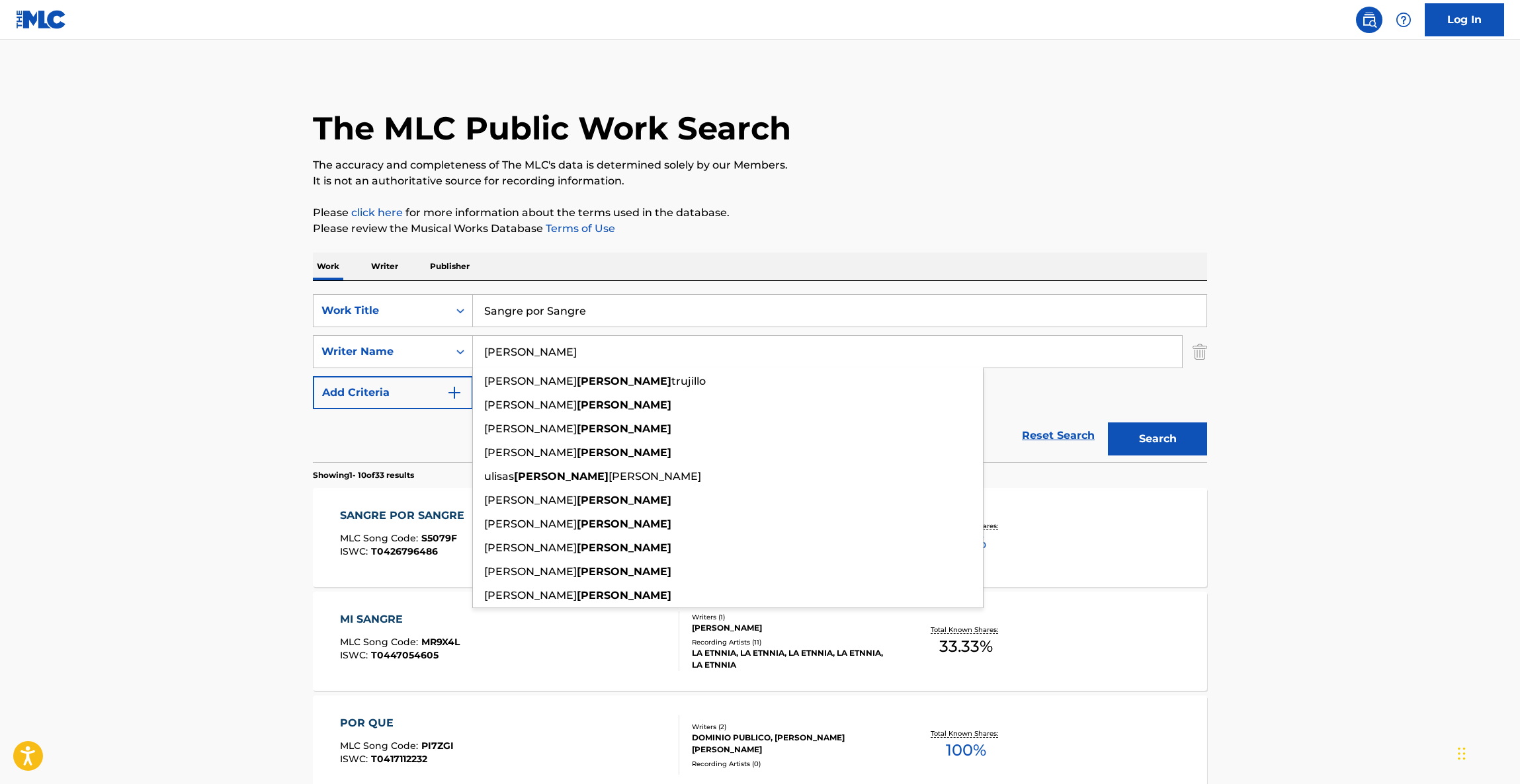
drag, startPoint x: 500, startPoint y: 355, endPoint x: 520, endPoint y: 360, distance: 20.6
click at [477, 354] on input "[PERSON_NAME]" at bounding box center [828, 351] width 709 height 32
paste input "[PERSON_NAME]"
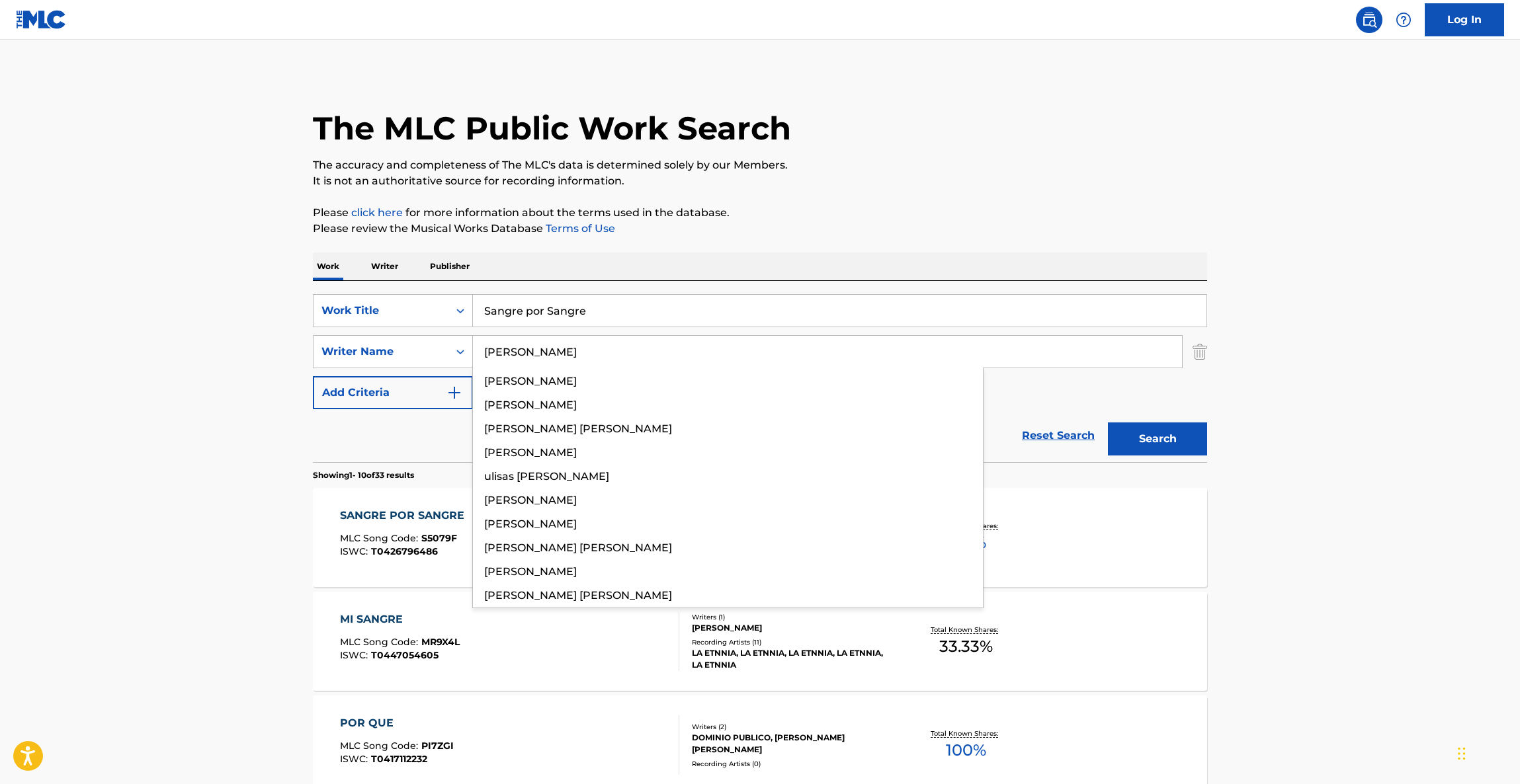
type input "[PERSON_NAME]"
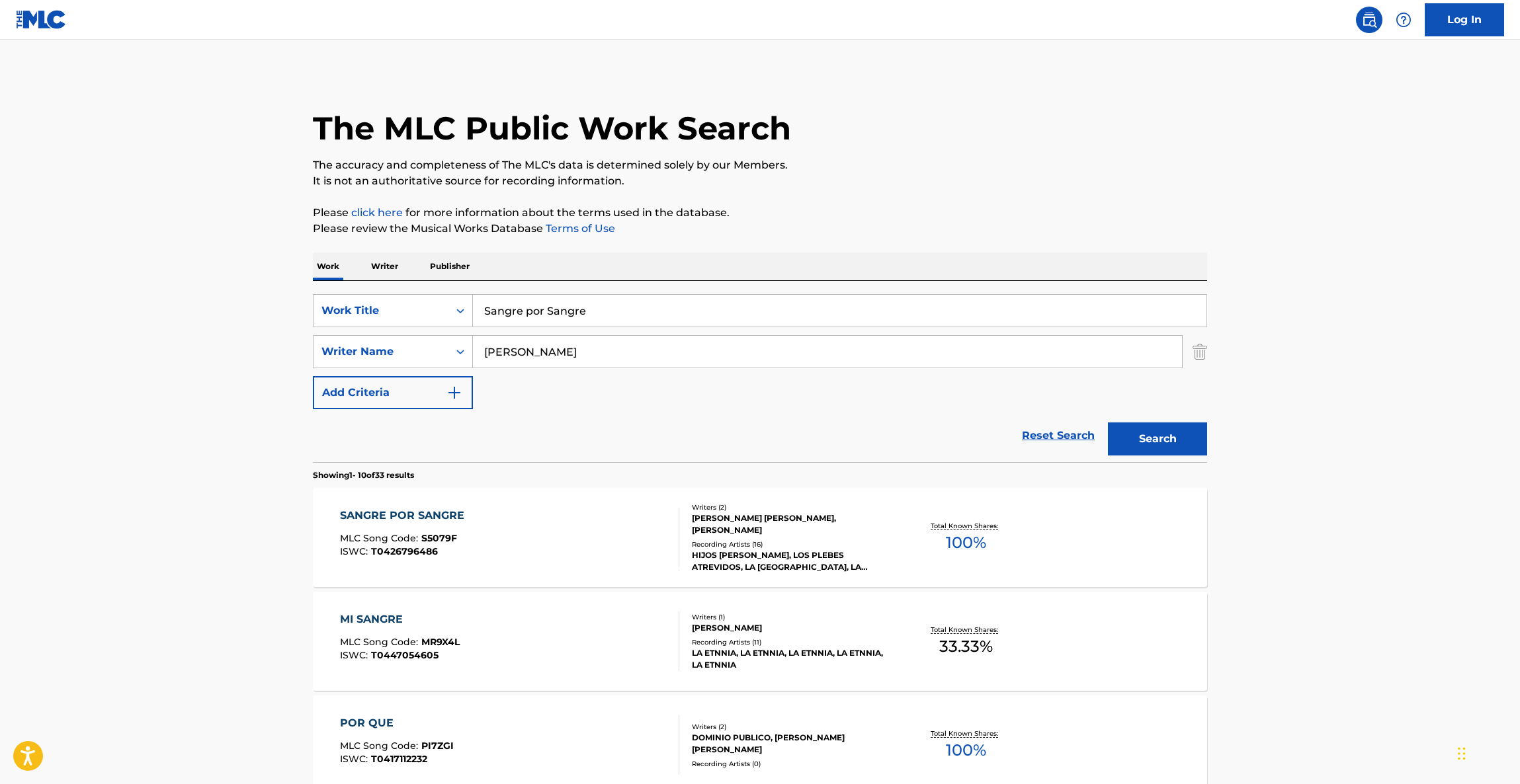
click at [1153, 434] on button "Search" at bounding box center [1157, 439] width 100 height 33
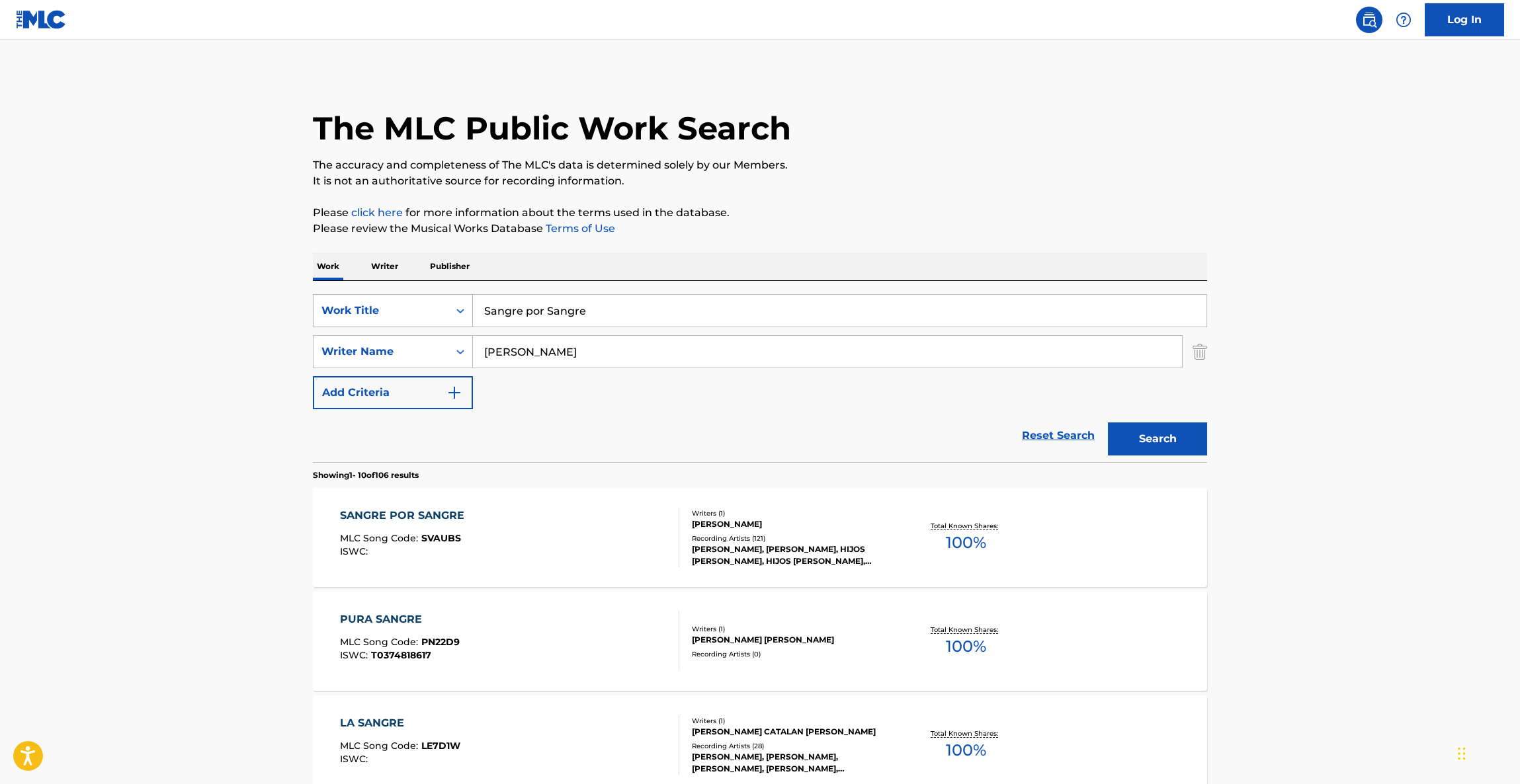
drag, startPoint x: 644, startPoint y: 323, endPoint x: 360, endPoint y: 315, distance: 284.1
click at [363, 316] on div "SearchWithCriteriaf0596c03-d668-43d1-858a-b91a0b29084f Work Title Sangre por Sa…" at bounding box center [760, 310] width 894 height 33
paste input "COLD"
type input "COLD"
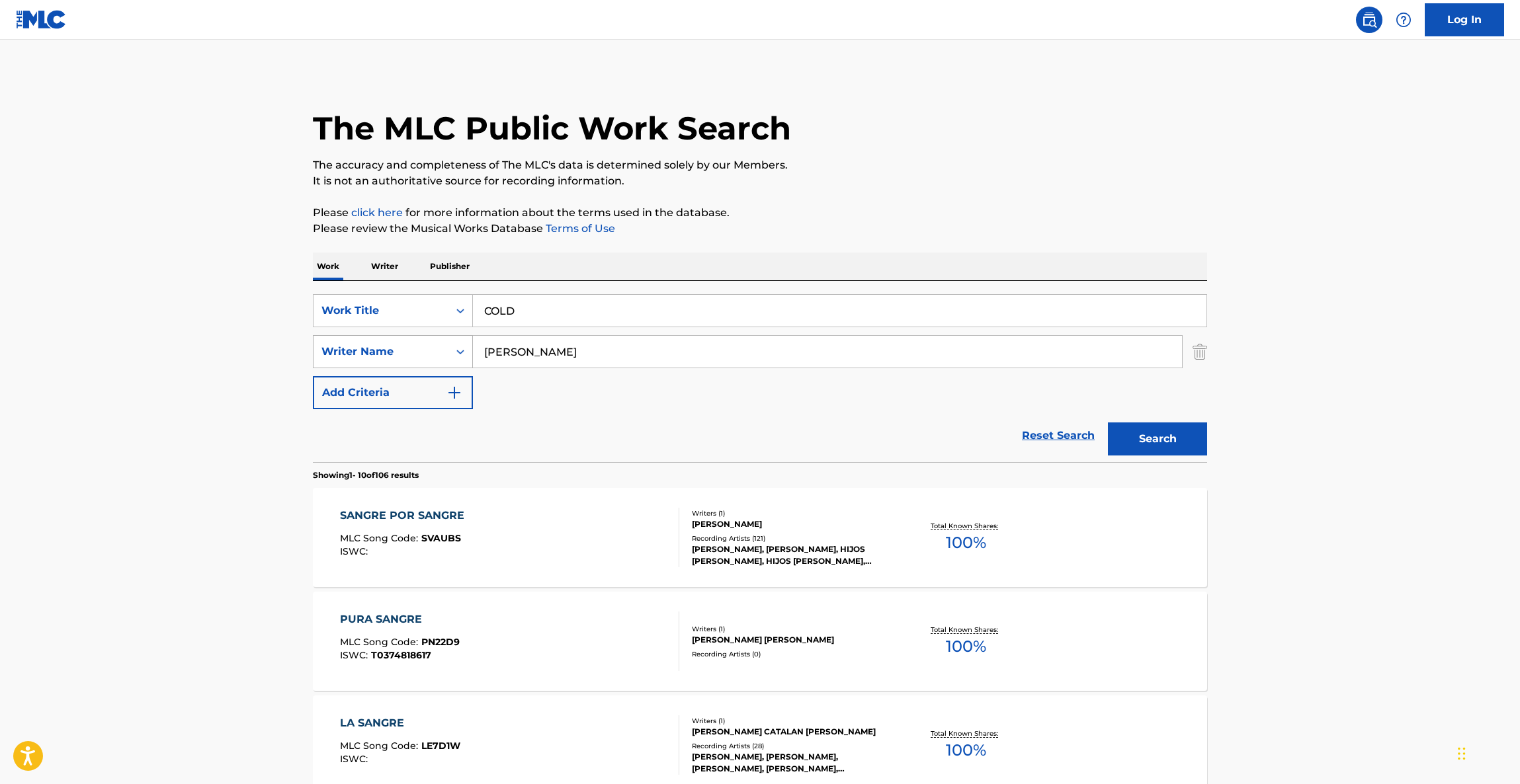
click at [378, 346] on div "SearchWithCriteria182bdfd4-d892-44d8-a715-f22f20b472c5 Writer Name [PERSON_NAME]" at bounding box center [760, 352] width 894 height 33
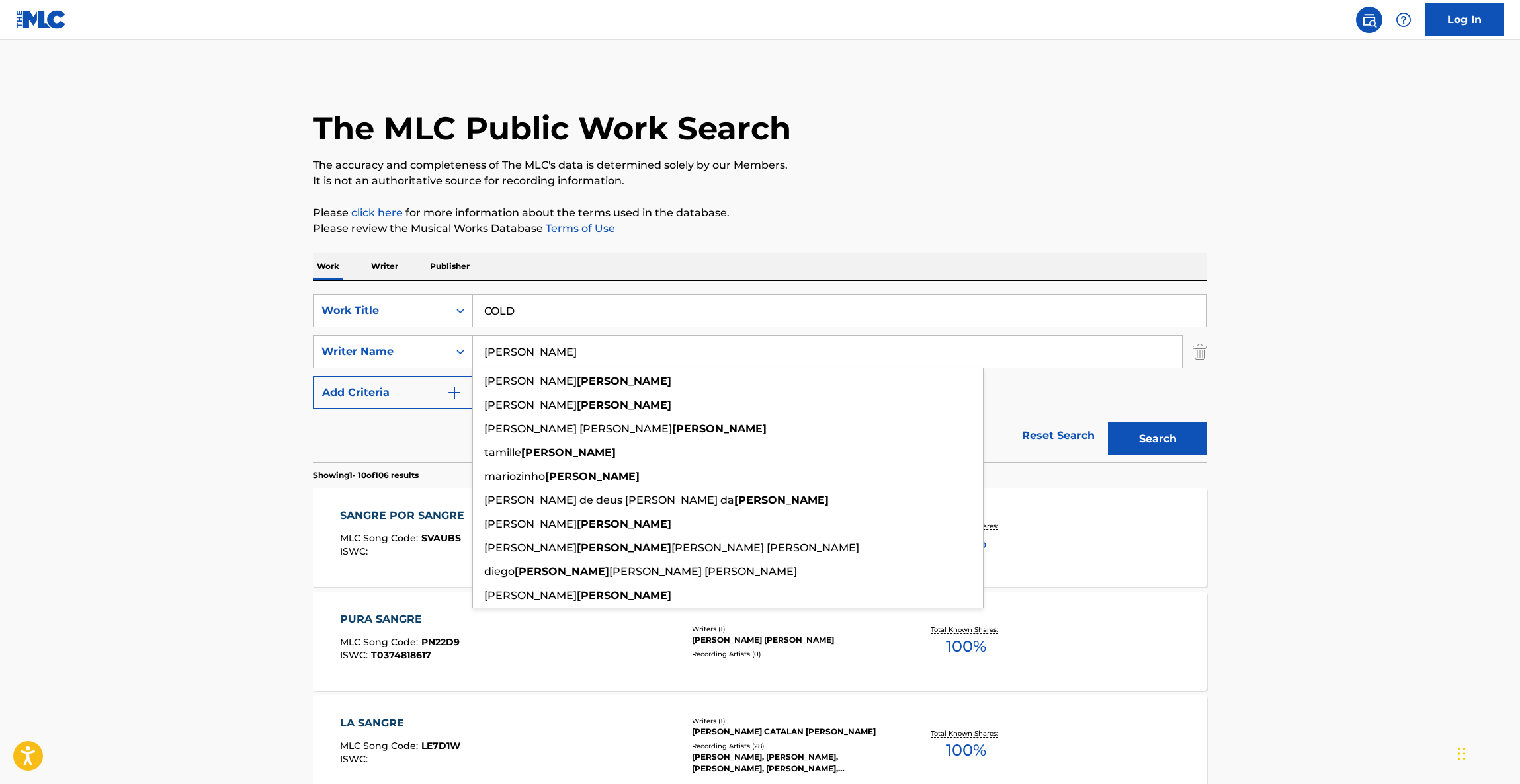
paste input "[PERSON_NAME]"
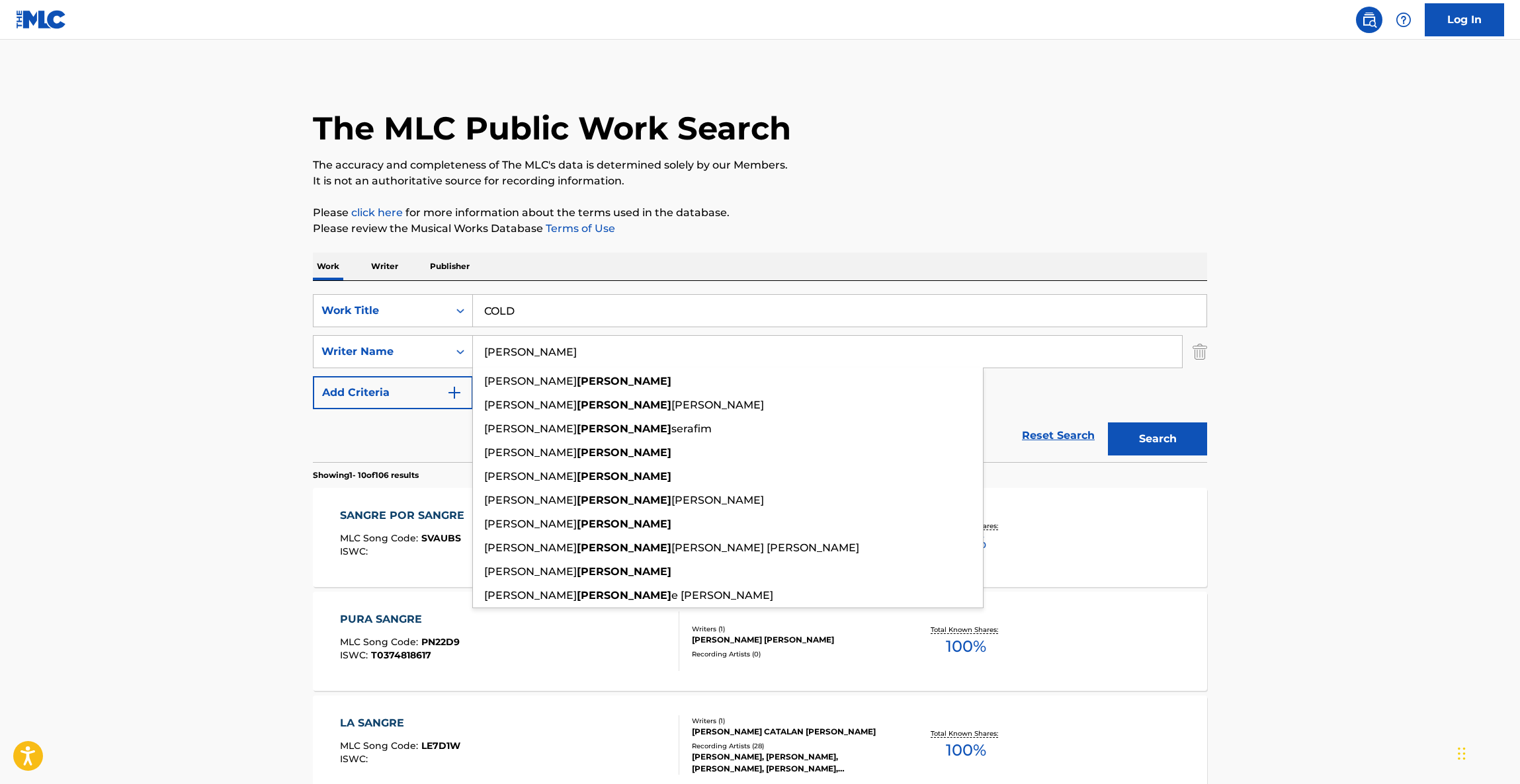
type input "[PERSON_NAME]"
click at [1152, 442] on button "Search" at bounding box center [1157, 439] width 100 height 33
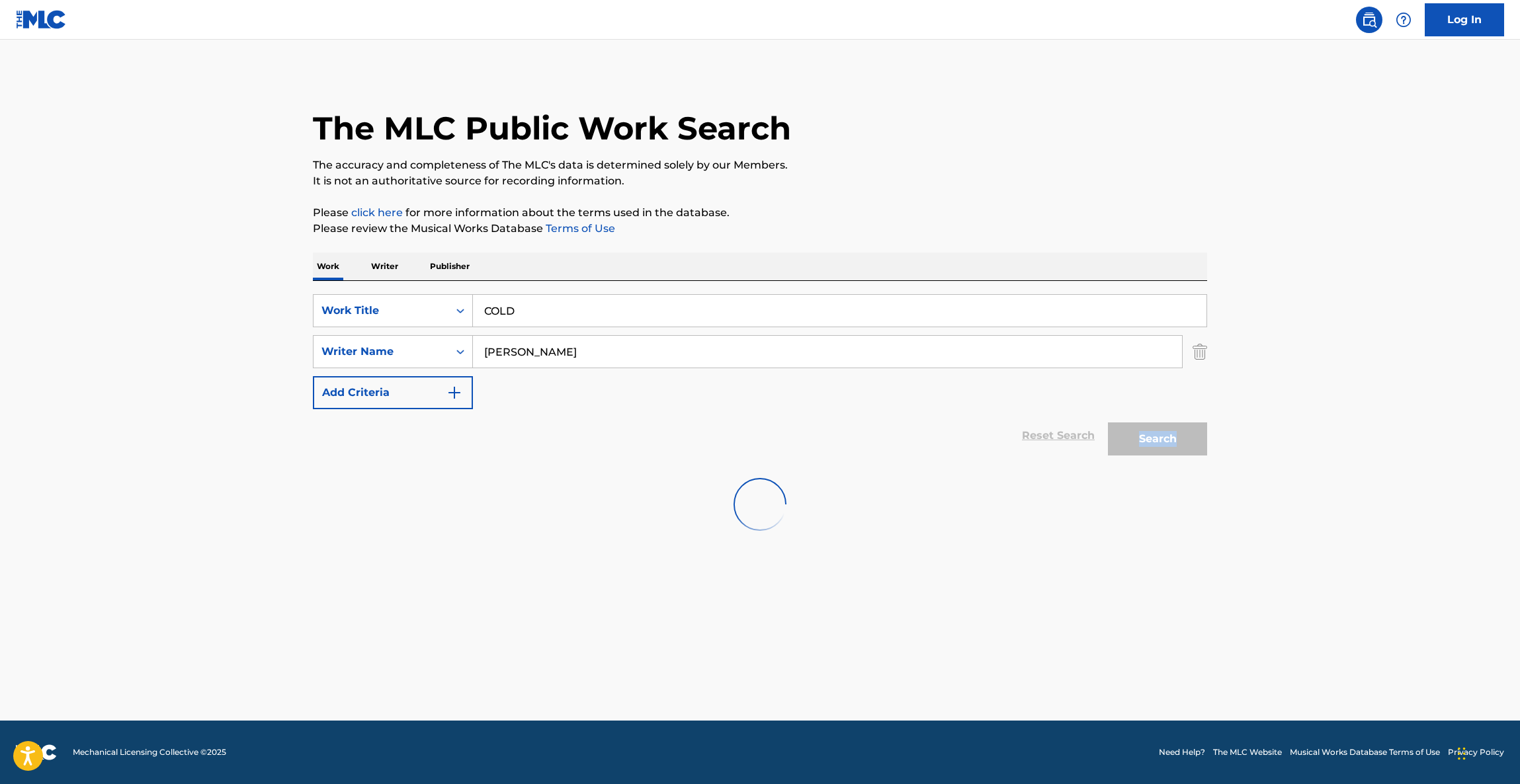
click at [1152, 442] on div "Search" at bounding box center [1154, 435] width 106 height 52
click at [1083, 133] on div "The MLC Public Work Search" at bounding box center [760, 120] width 894 height 97
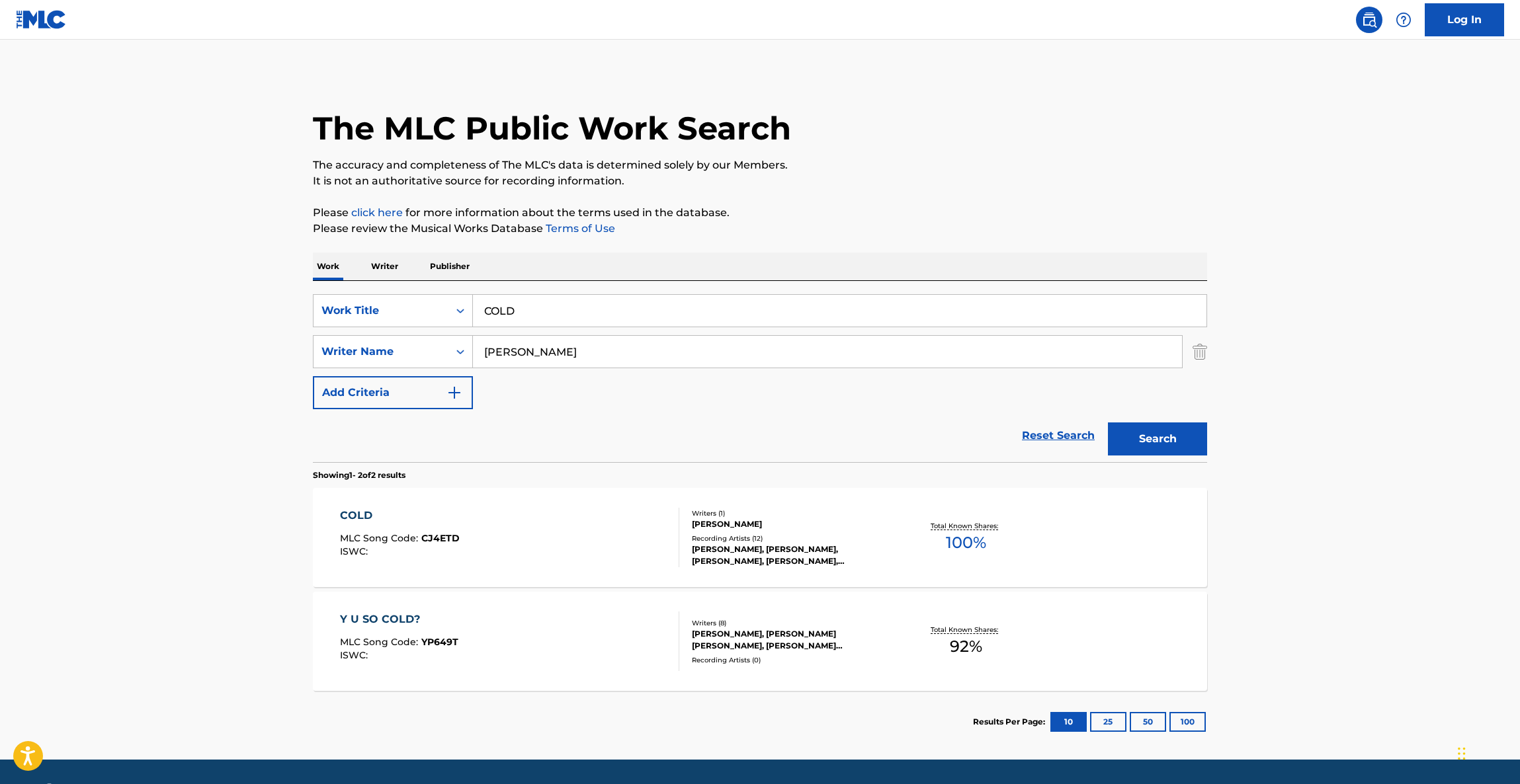
click at [360, 505] on div "COLD MLC Song Code : CJ4ETD ISWC : Writers ( 1 ) [PERSON_NAME] Recording Artist…" at bounding box center [760, 537] width 894 height 99
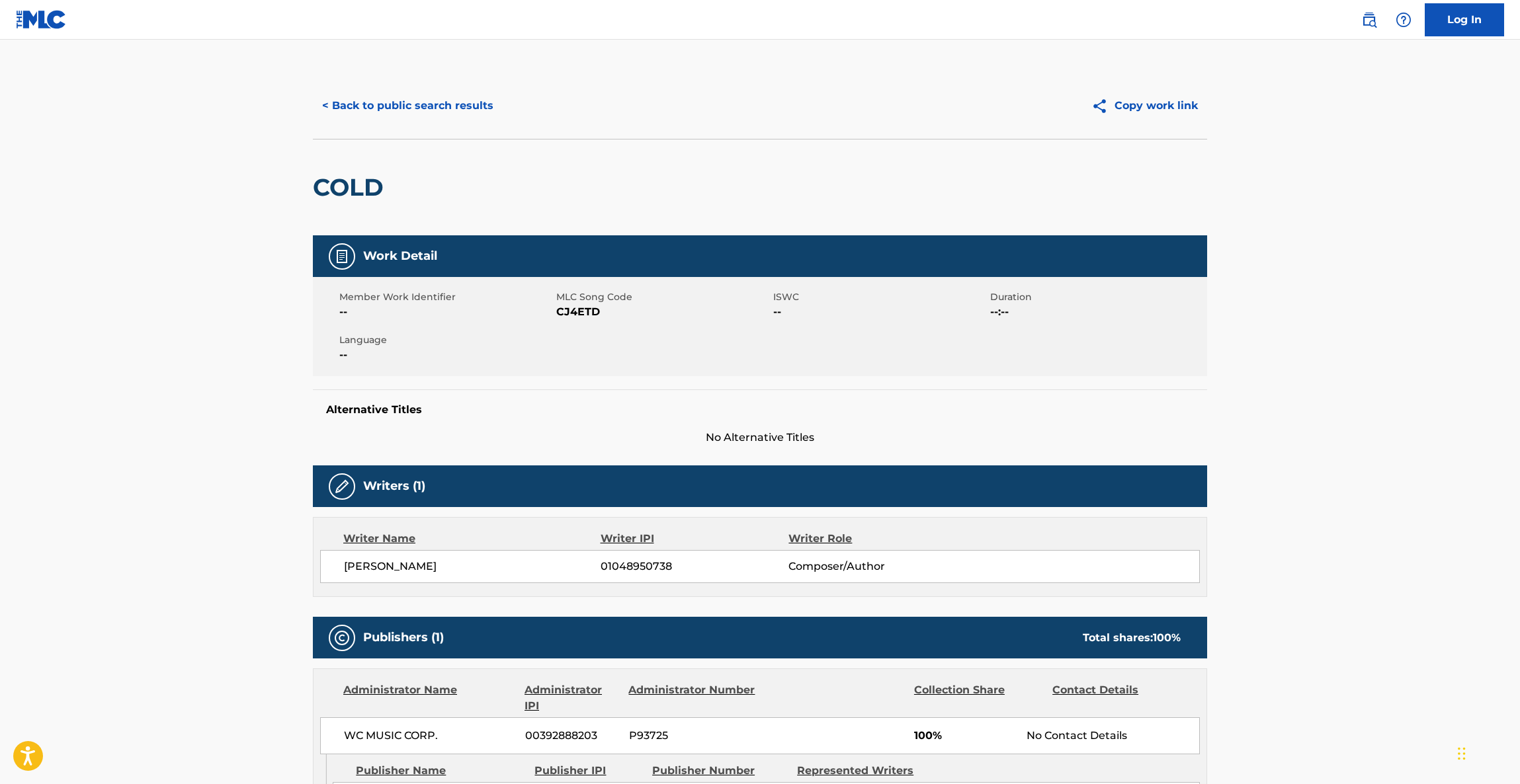
scroll to position [287, 0]
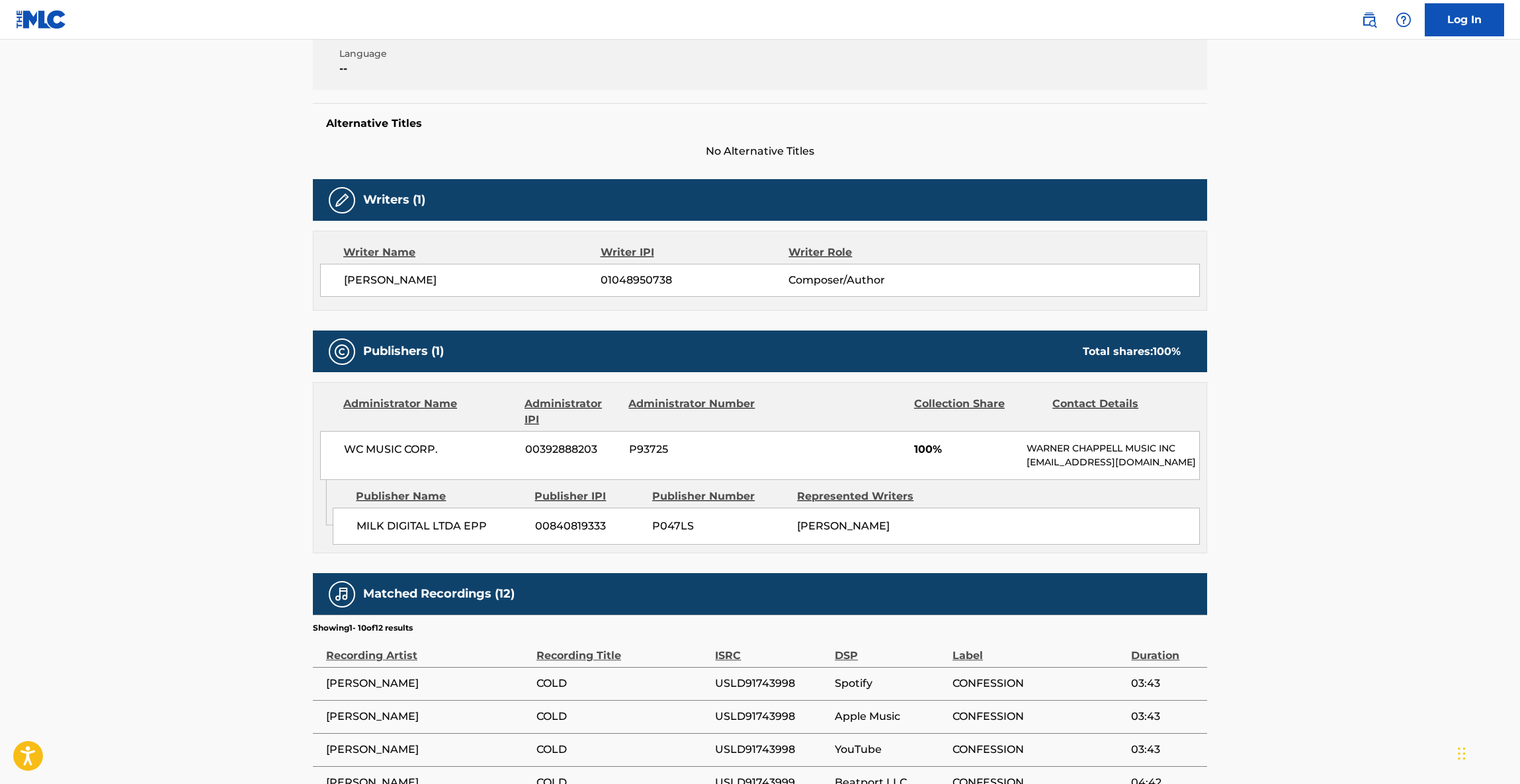
click at [189, 434] on main "< Back to public search results Copy work link COLD Work Detail Member Work Ide…" at bounding box center [760, 410] width 1520 height 1313
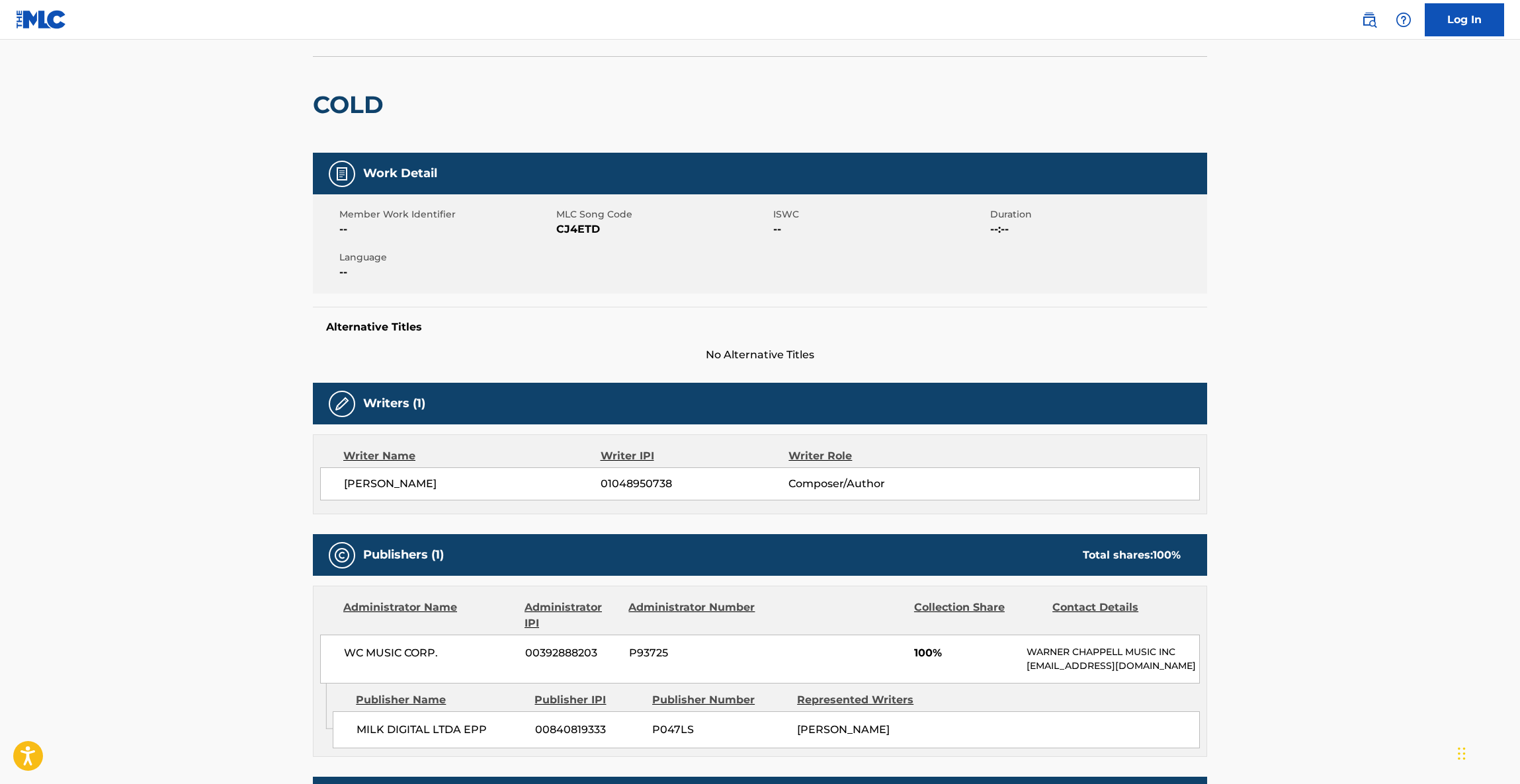
scroll to position [0, 0]
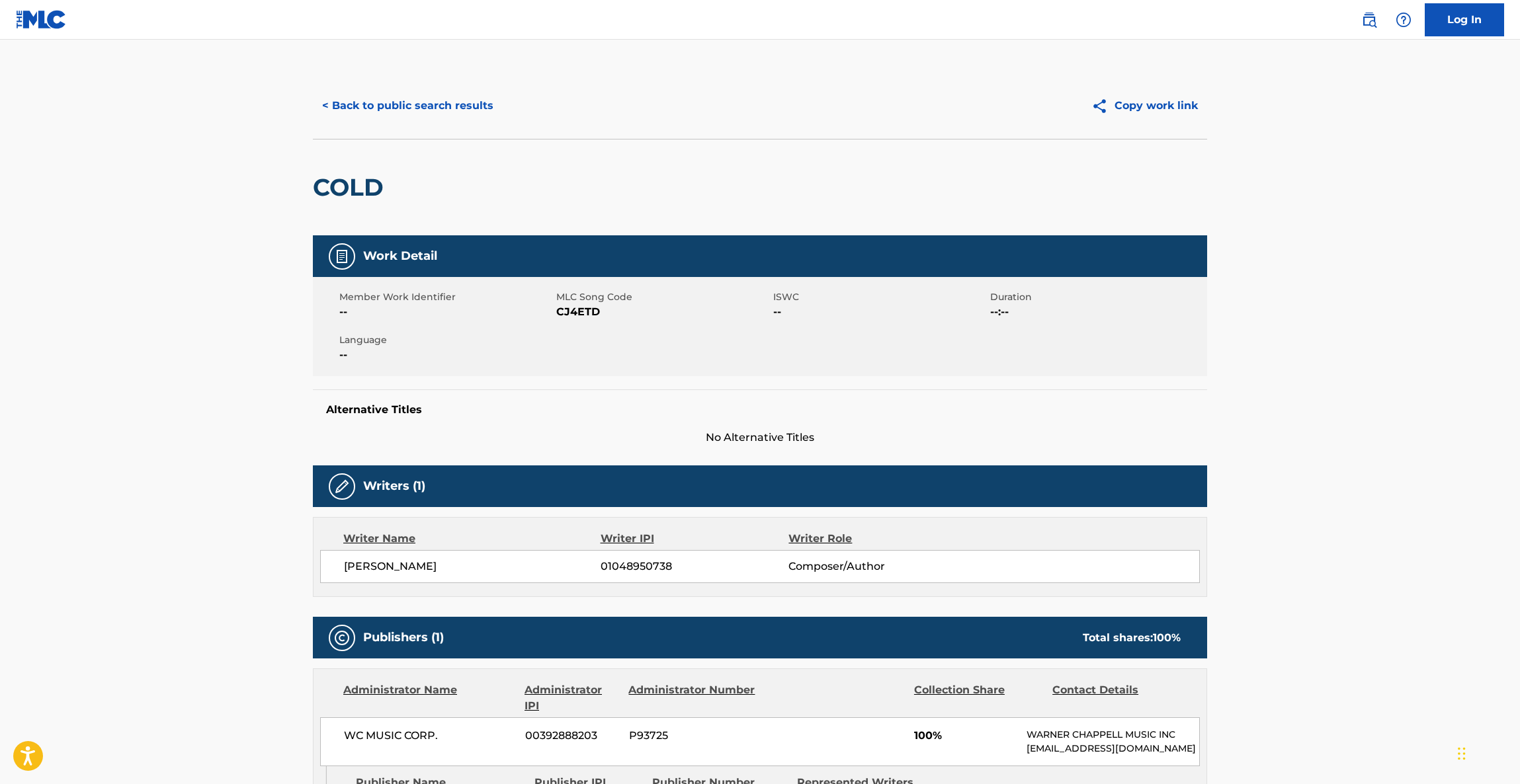
click at [413, 95] on button "< Back to public search results" at bounding box center [408, 106] width 190 height 33
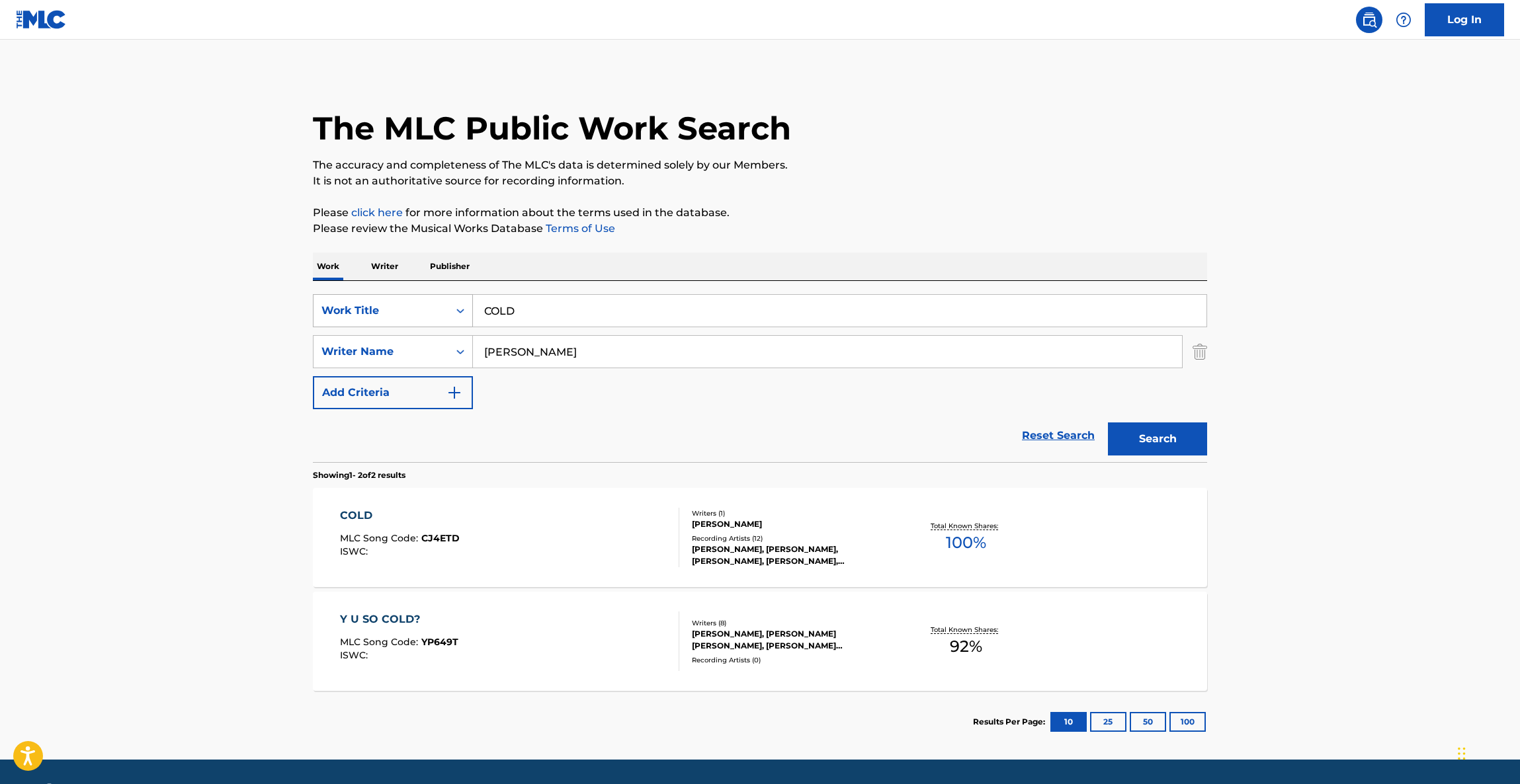
drag, startPoint x: 554, startPoint y: 303, endPoint x: 426, endPoint y: 298, distance: 128.1
click at [428, 298] on div "SearchWithCriteriaf0596c03-d668-43d1-858a-b91a0b29084f Work Title COLD" at bounding box center [760, 310] width 894 height 33
paste input "TEN PERCENT"
type input "TEN PERCENT"
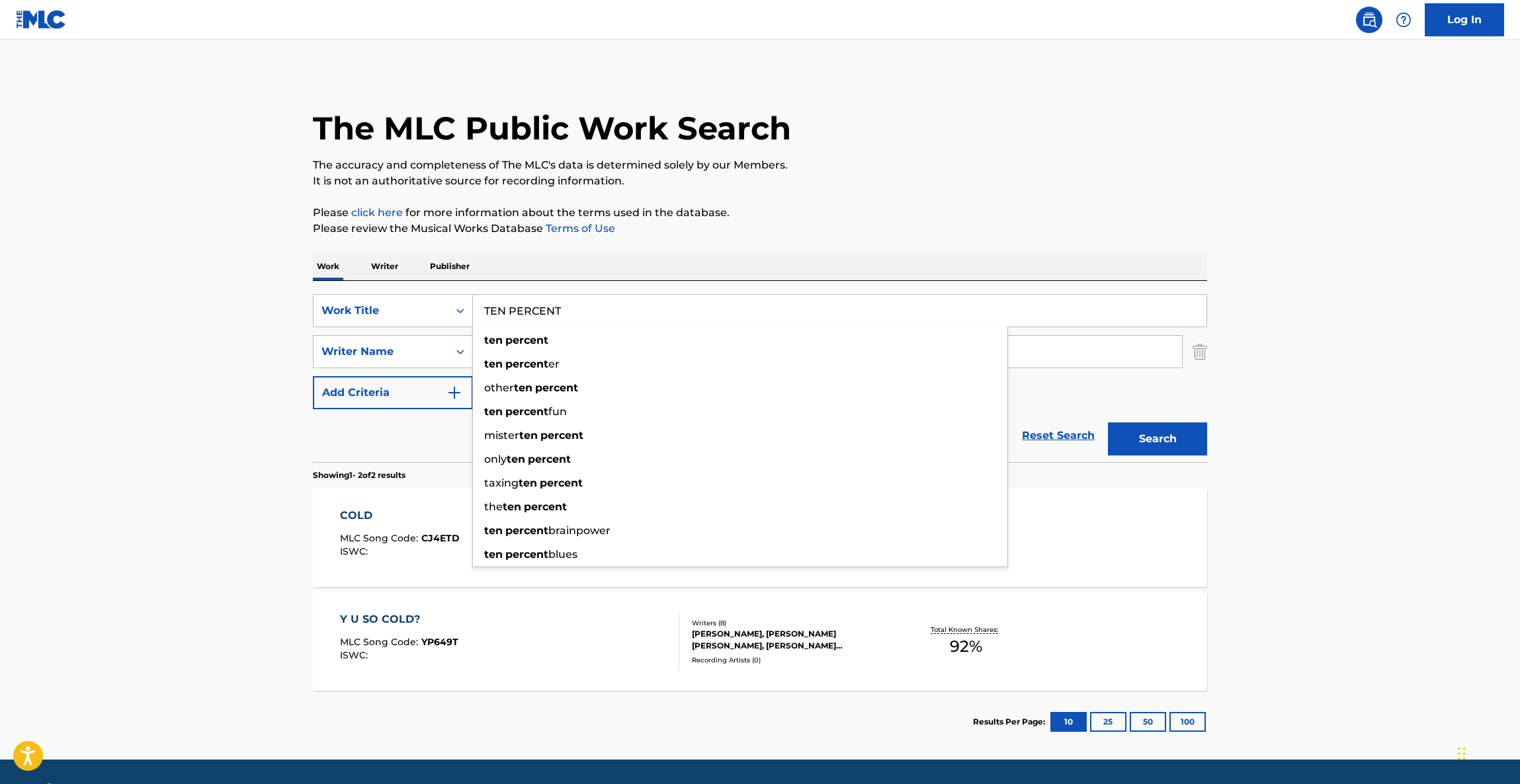
click at [161, 303] on main "The MLC Public Work Search The accuracy and completeness of The MLC's data is d…" at bounding box center [760, 400] width 1520 height 720
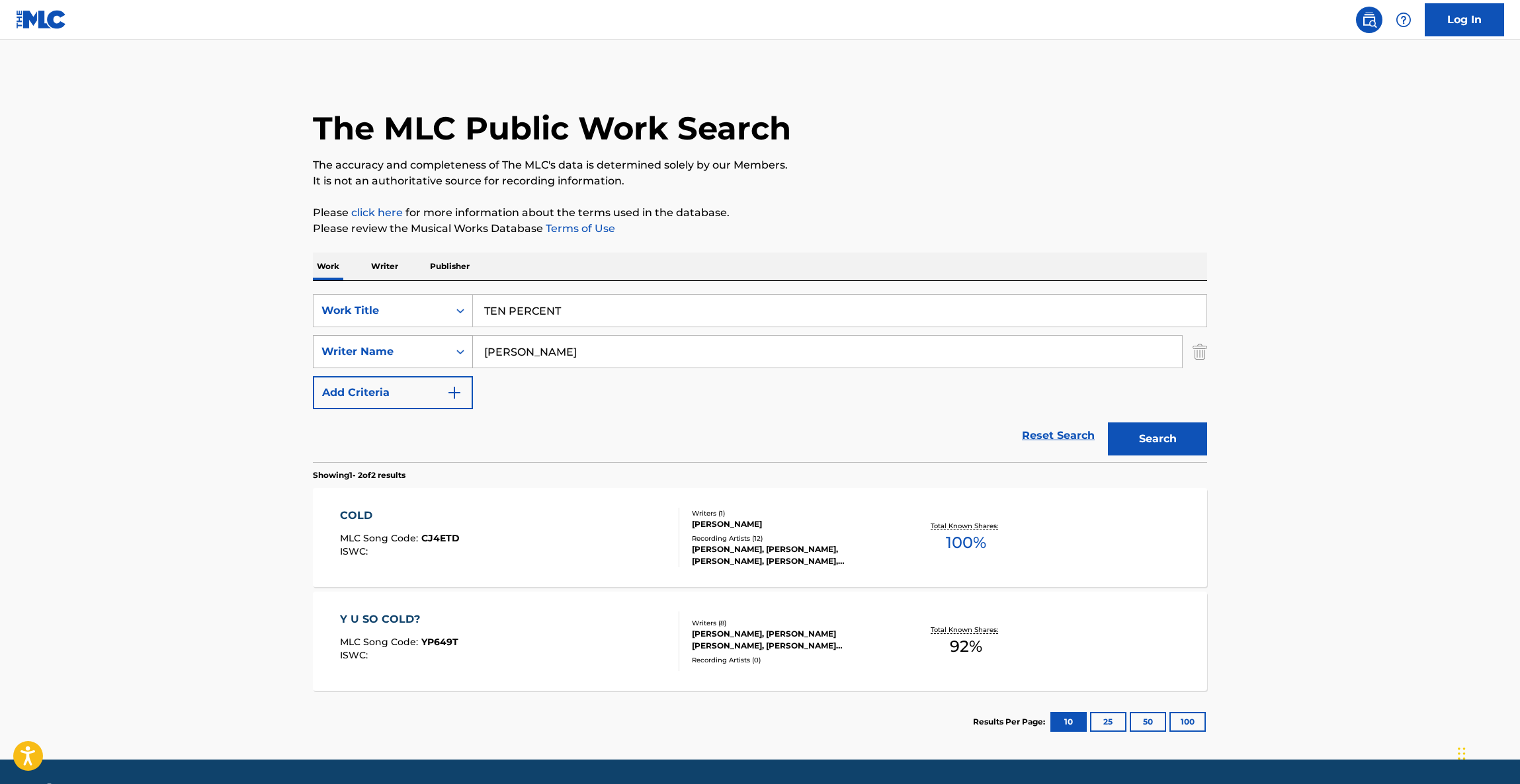
drag, startPoint x: 545, startPoint y: 349, endPoint x: 399, endPoint y: 347, distance: 146.0
click at [398, 348] on div "SearchWithCriteria182bdfd4-d892-44d8-a715-f22f20b472c5 Writer Name [PERSON_NAME]" at bounding box center [760, 352] width 894 height 33
paste input "ONWAY"
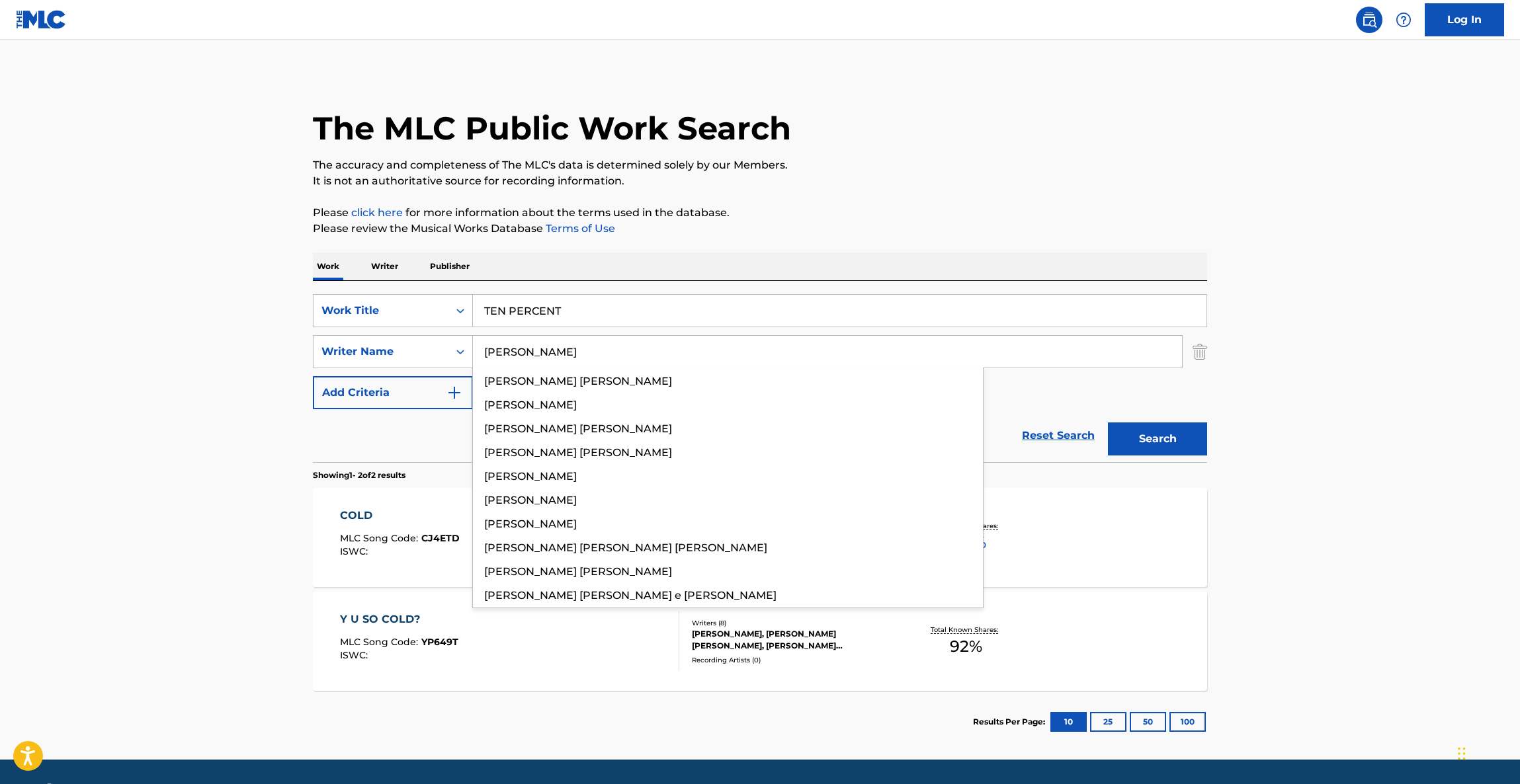
type input "[PERSON_NAME]"
click at [1160, 449] on button "Search" at bounding box center [1157, 439] width 100 height 33
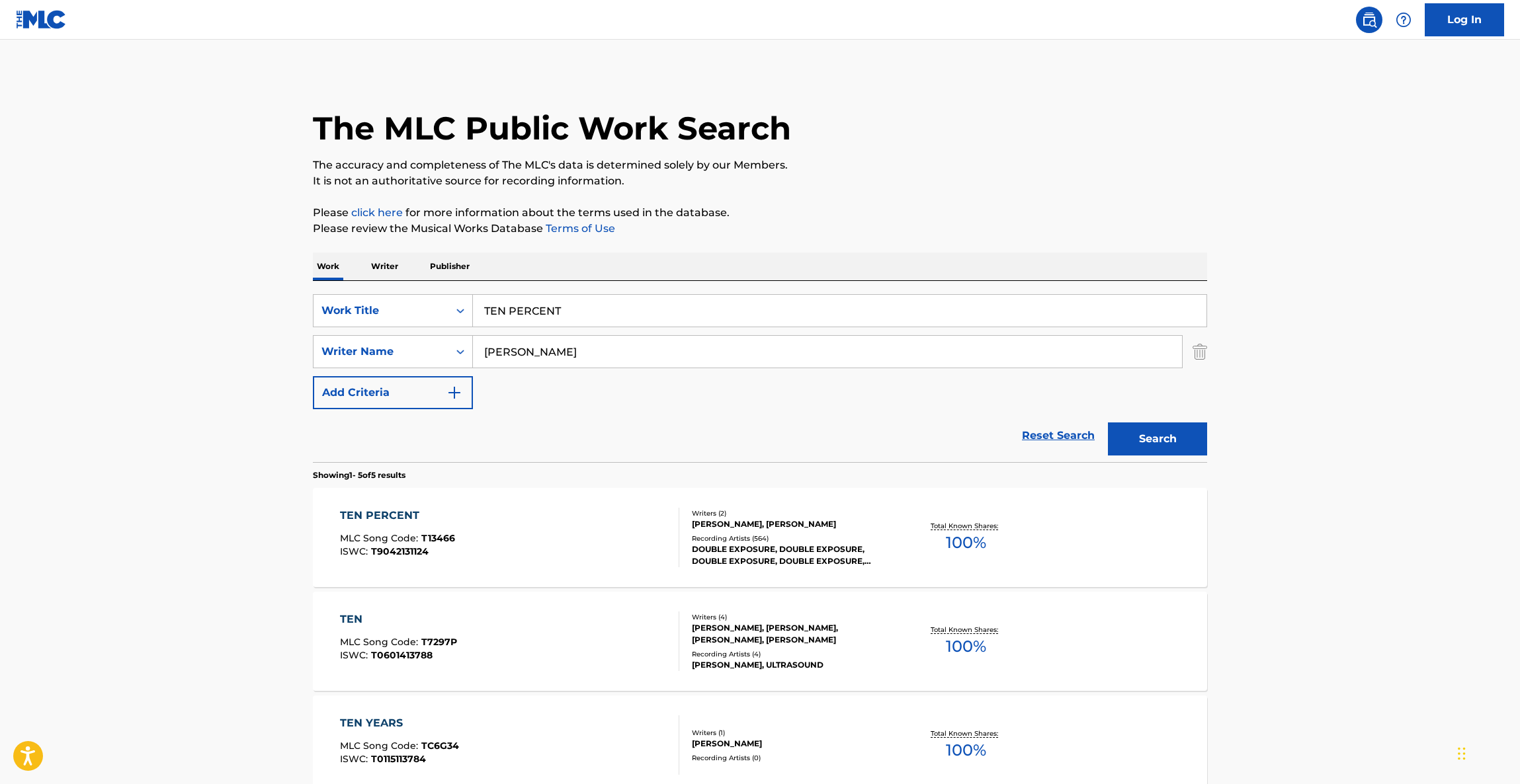
click at [382, 512] on div "TEN PERCENT" at bounding box center [397, 515] width 115 height 16
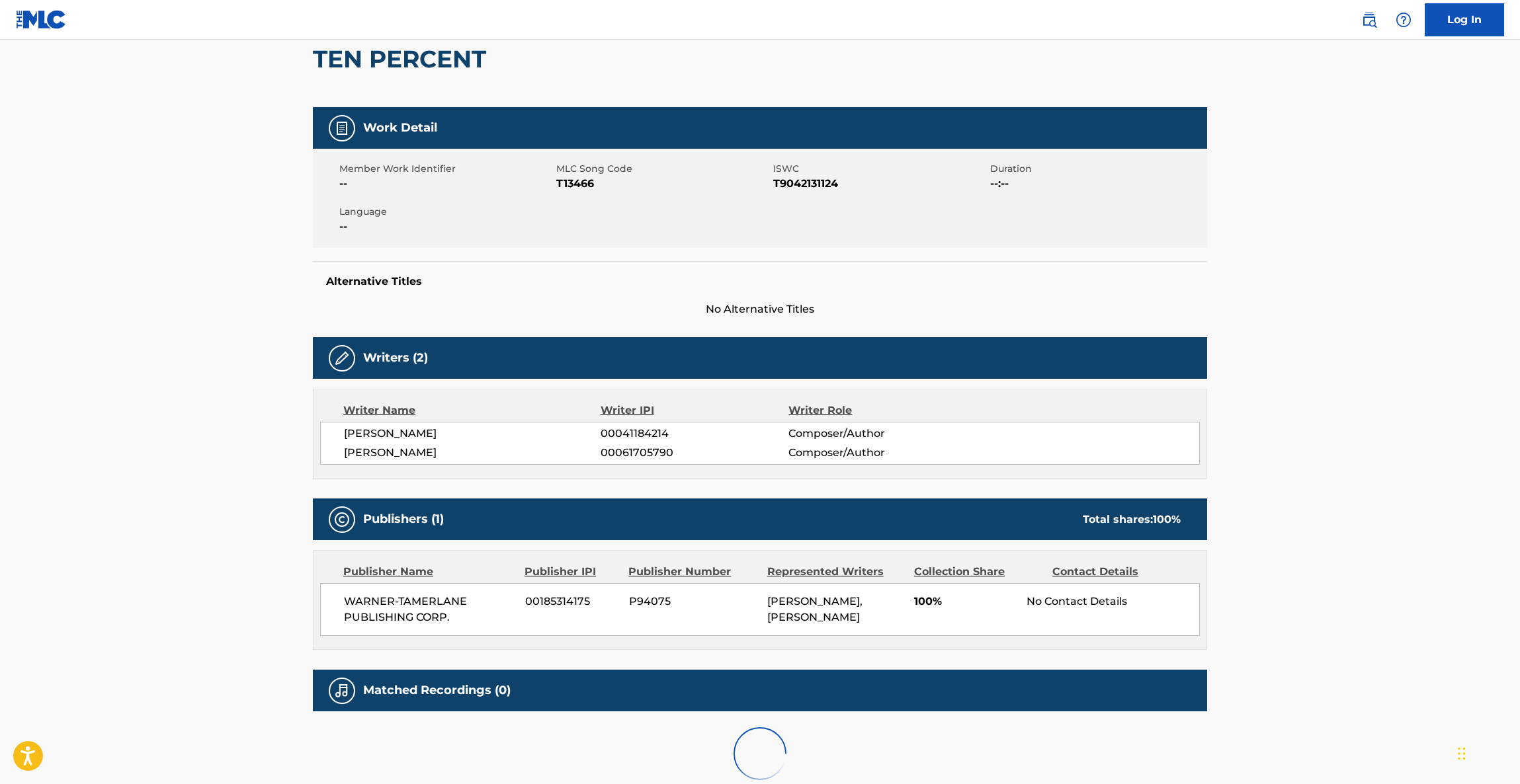
scroll to position [223, 0]
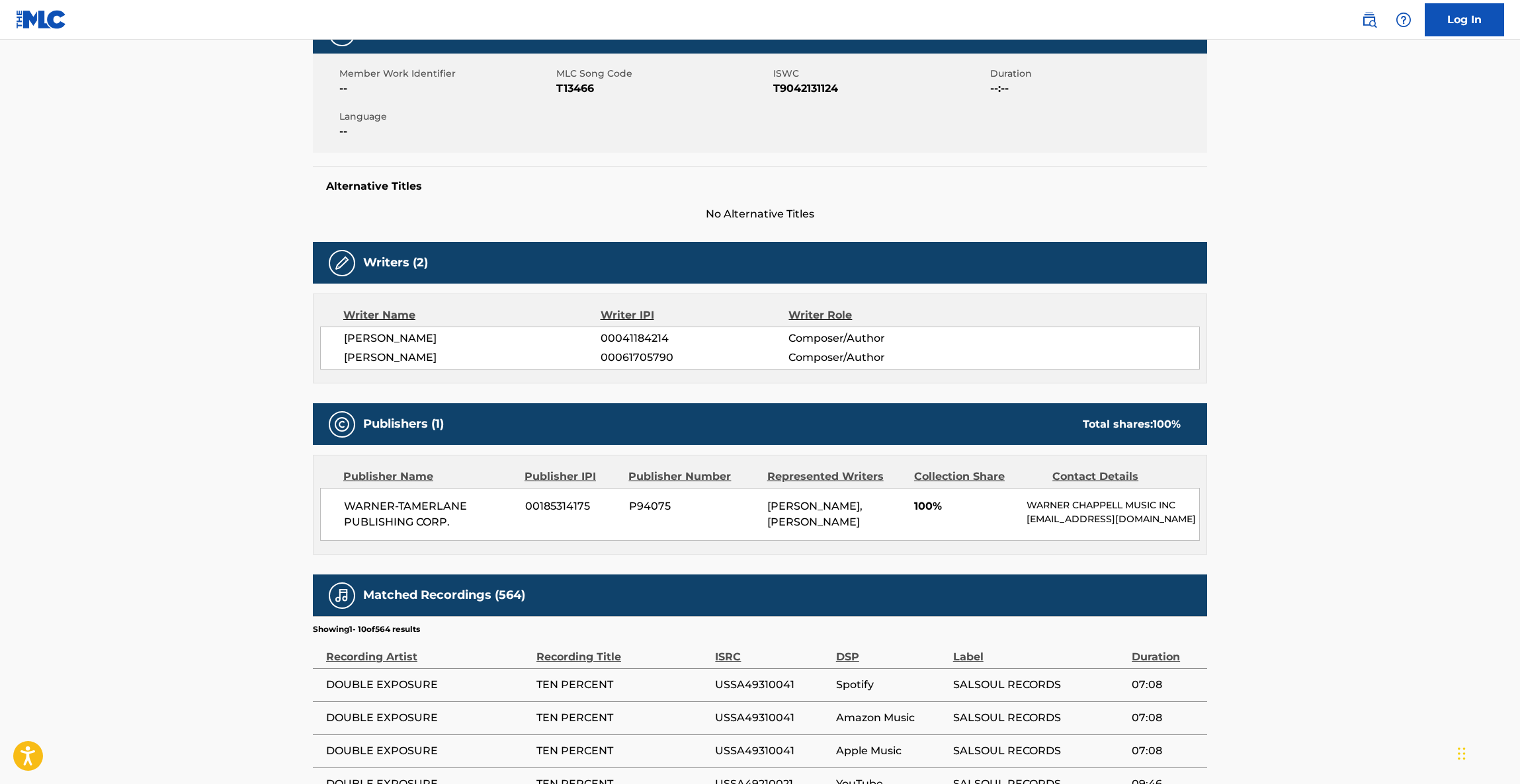
click at [148, 418] on main "< Back to public search results Copy work link TEN PERCENT Work Detail Member W…" at bounding box center [760, 442] width 1520 height 1252
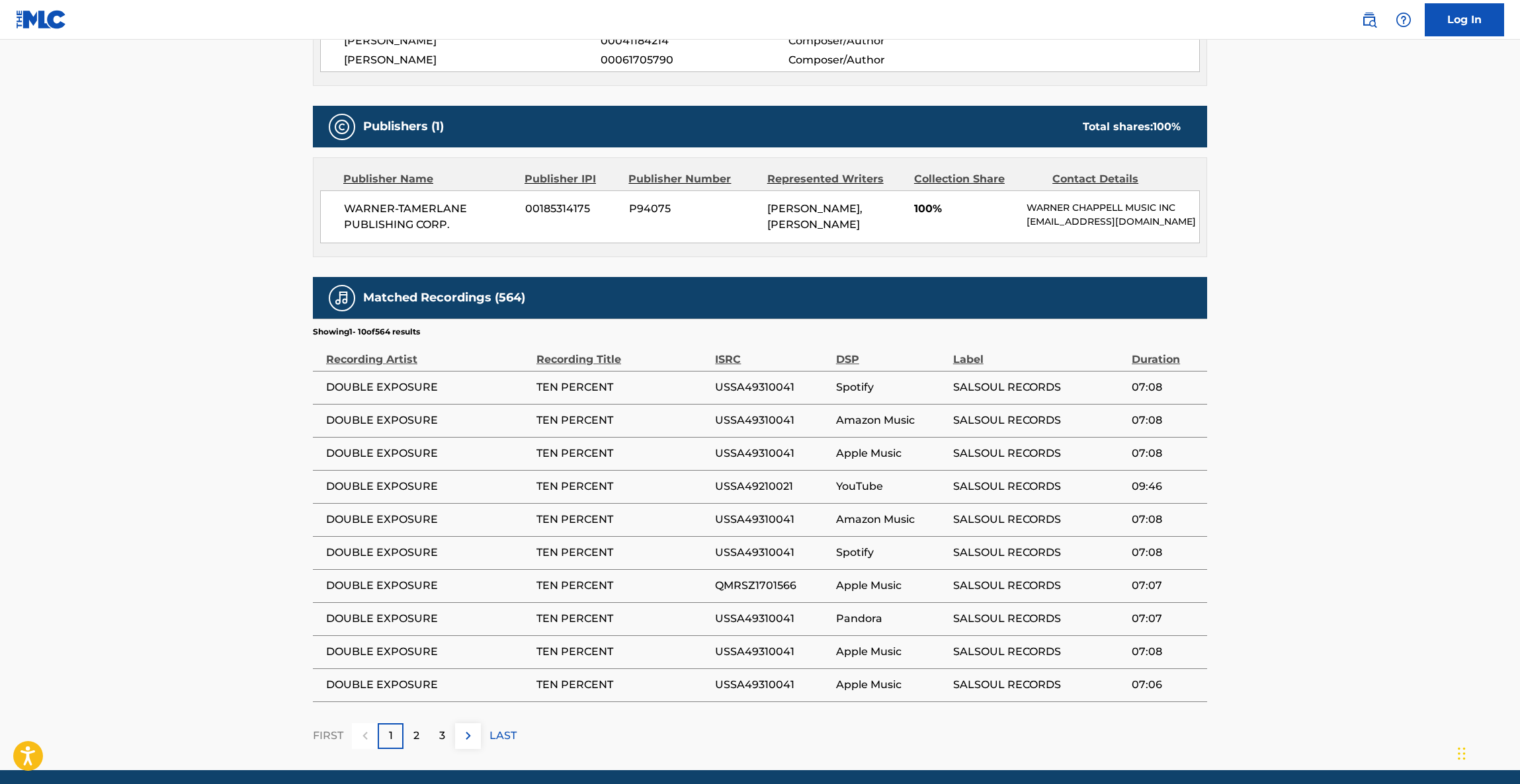
click at [164, 383] on main "< Back to public search results Copy work link TEN PERCENT Work Detail Member W…" at bounding box center [760, 145] width 1520 height 1252
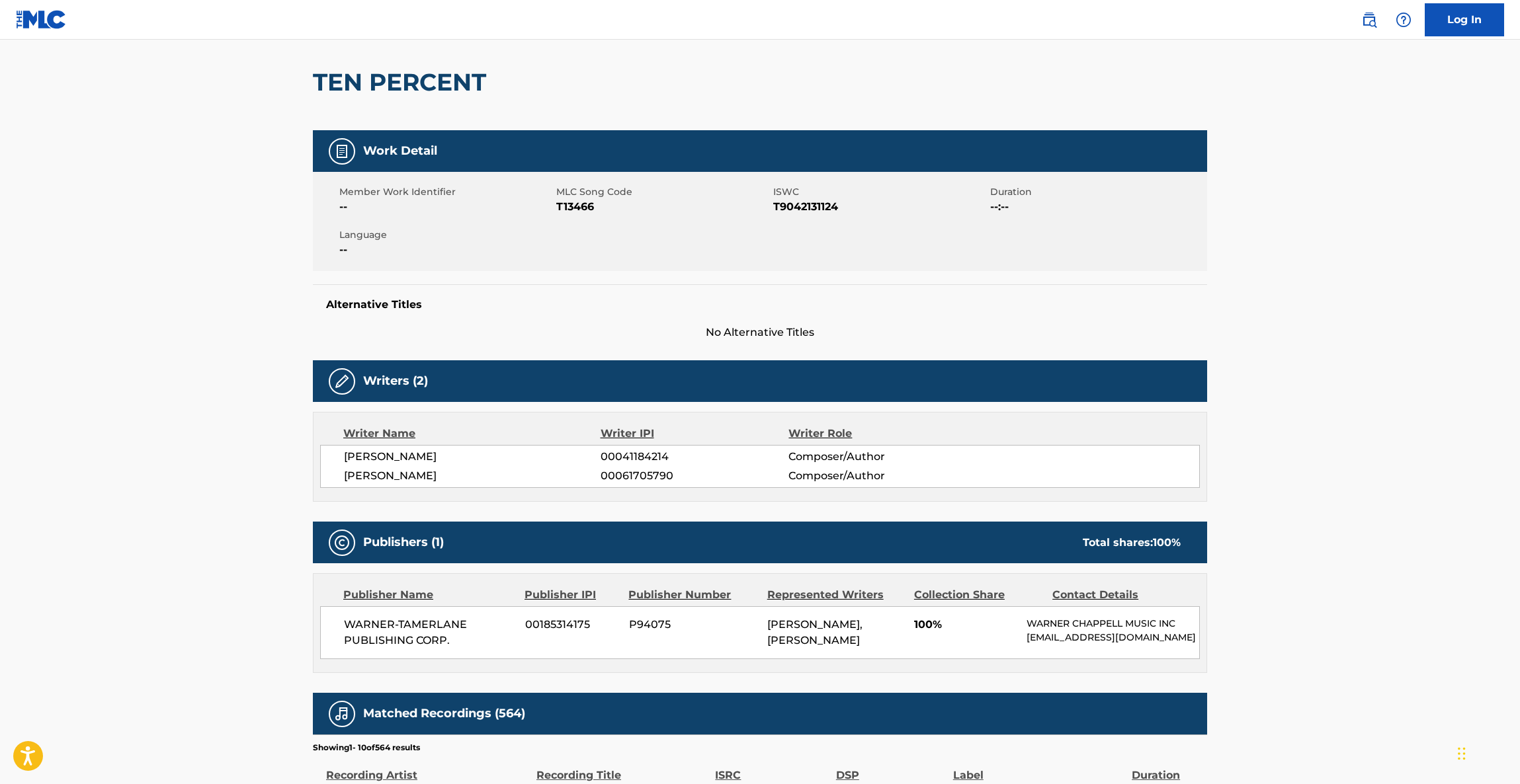
scroll to position [0, 0]
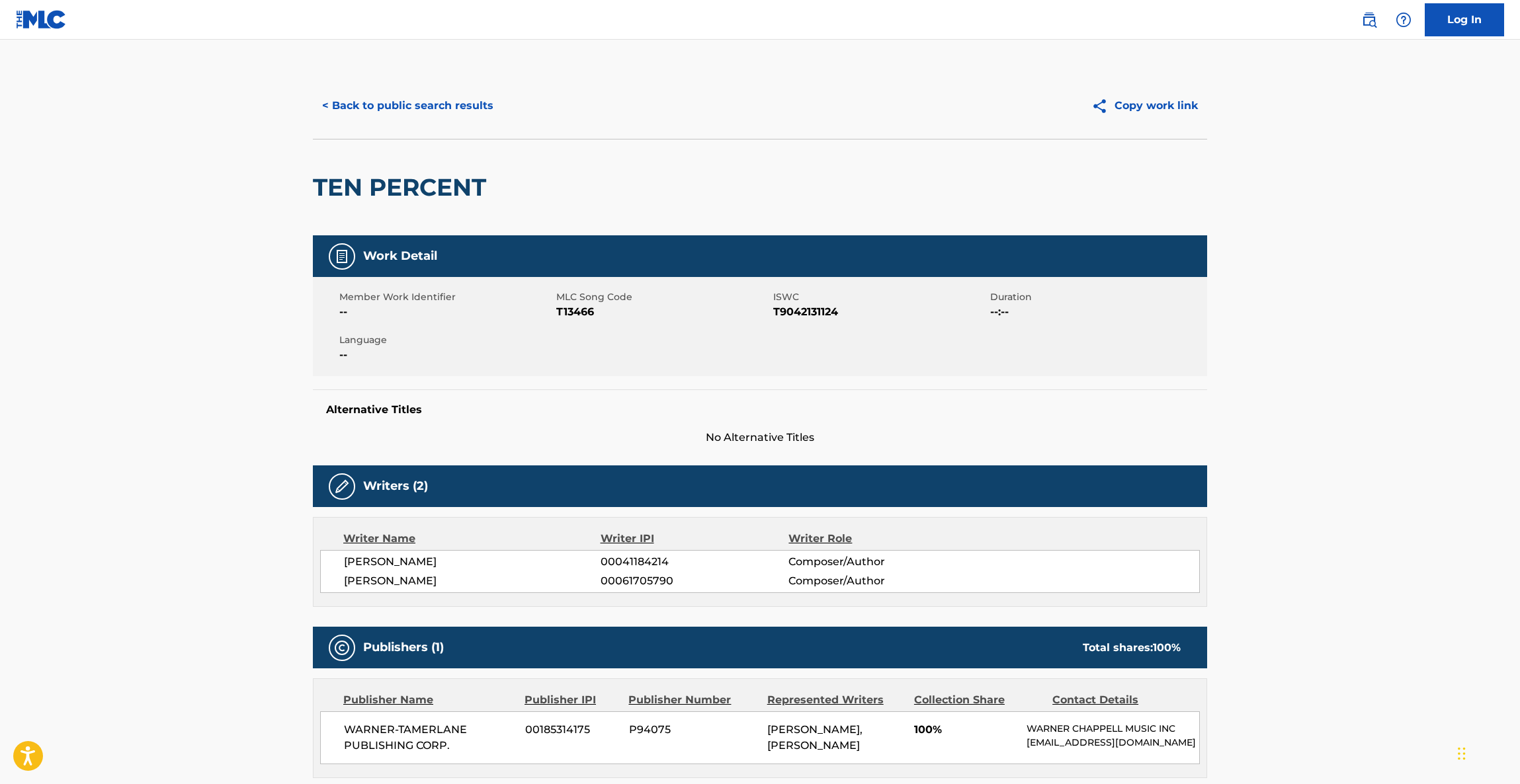
click at [453, 113] on button "< Back to public search results" at bounding box center [408, 106] width 190 height 33
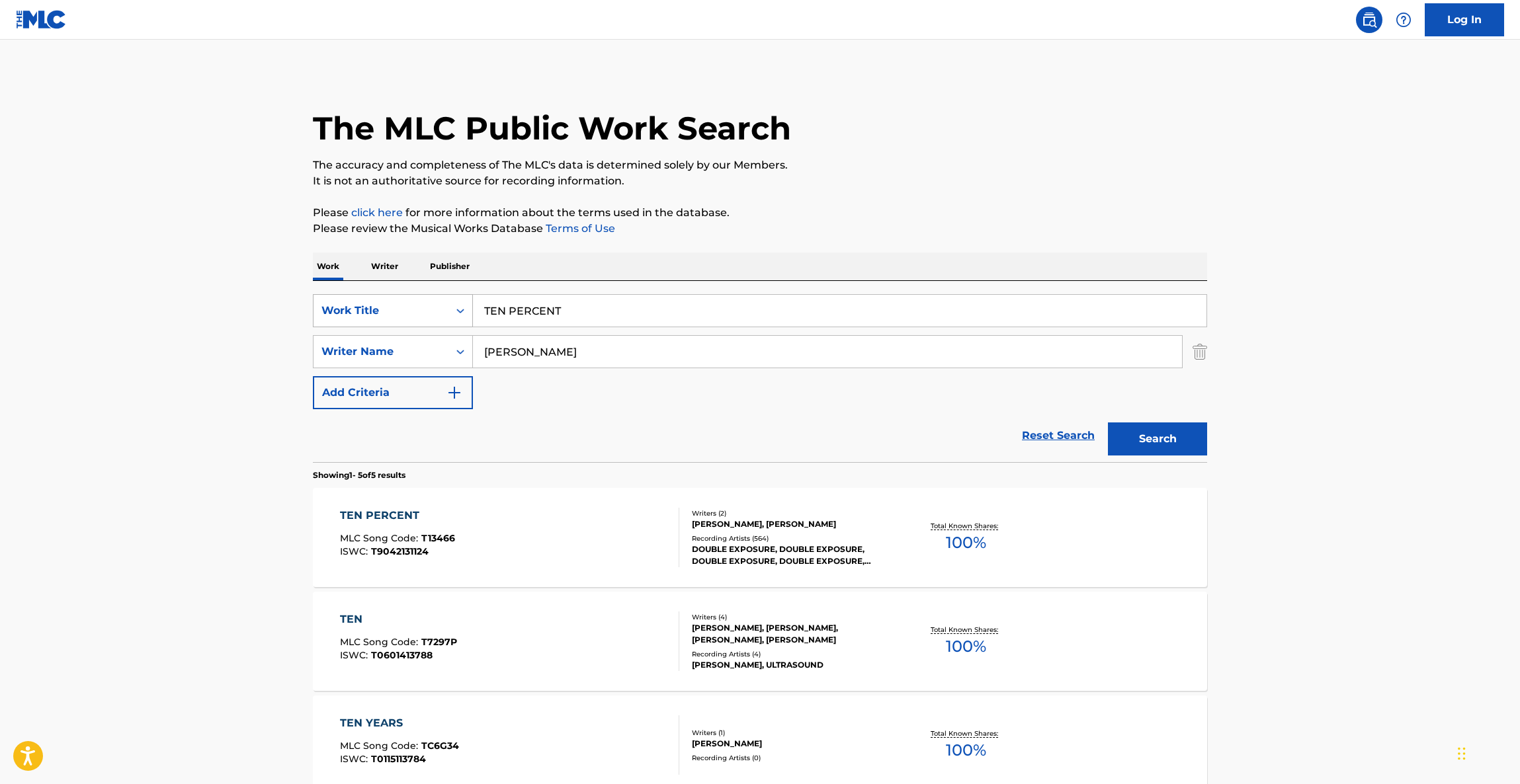
drag, startPoint x: 599, startPoint y: 304, endPoint x: 420, endPoint y: 297, distance: 179.1
click at [420, 298] on div "SearchWithCriteriaf0596c03-d668-43d1-858a-b91a0b29084f Work Title TEN PERCENT" at bounding box center [760, 310] width 894 height 33
paste input "Broken Wings - [PERSON_NAME]"
type input "Broken Wings - [PERSON_NAME]"
drag, startPoint x: 495, startPoint y: 351, endPoint x: 591, endPoint y: 347, distance: 96.1
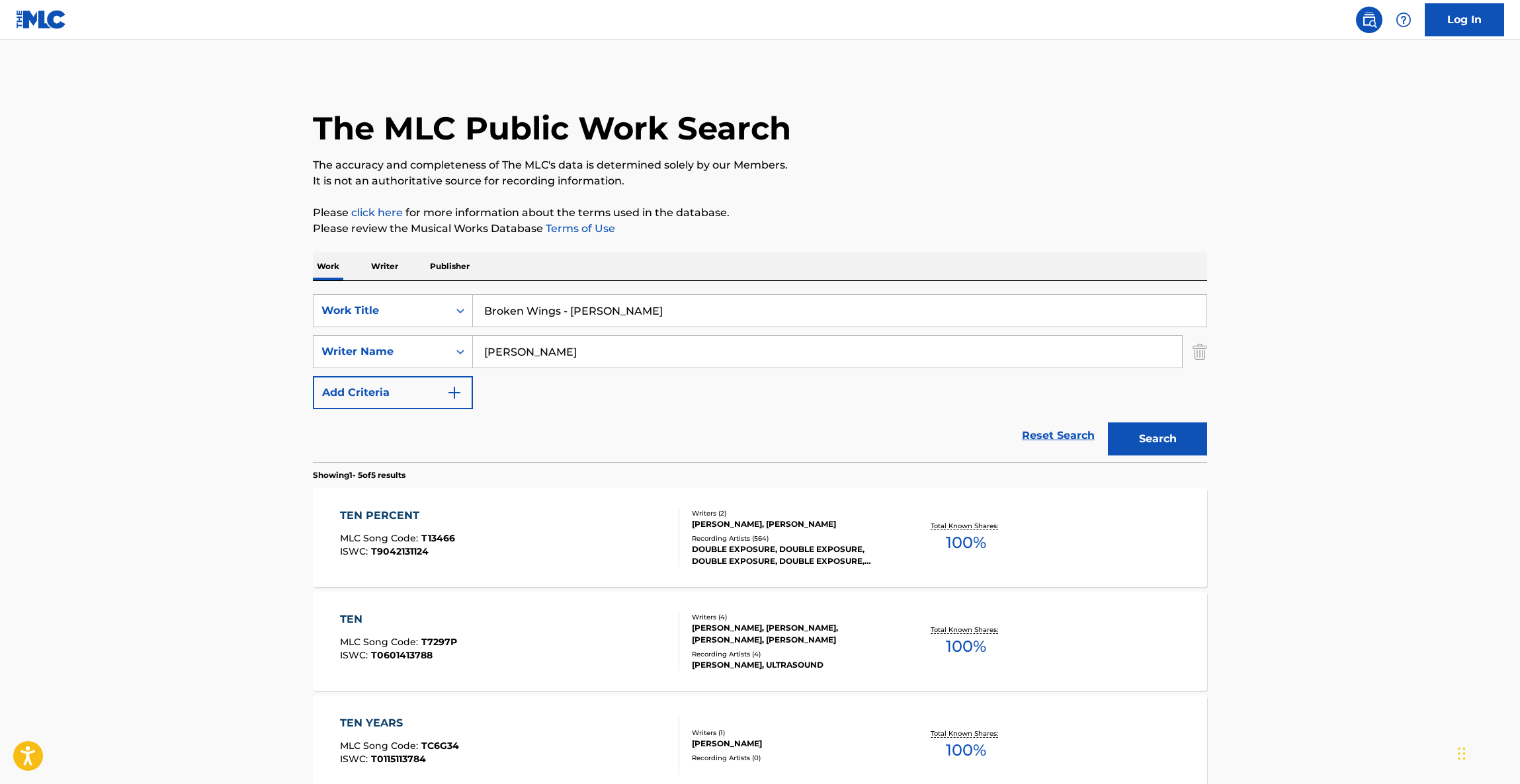
click at [446, 337] on div "SearchWithCriteria182bdfd4-d892-44d8-a715-f22f20b472c5 Writer Name [PERSON_NAME]" at bounding box center [760, 352] width 894 height 33
paste input "Page"
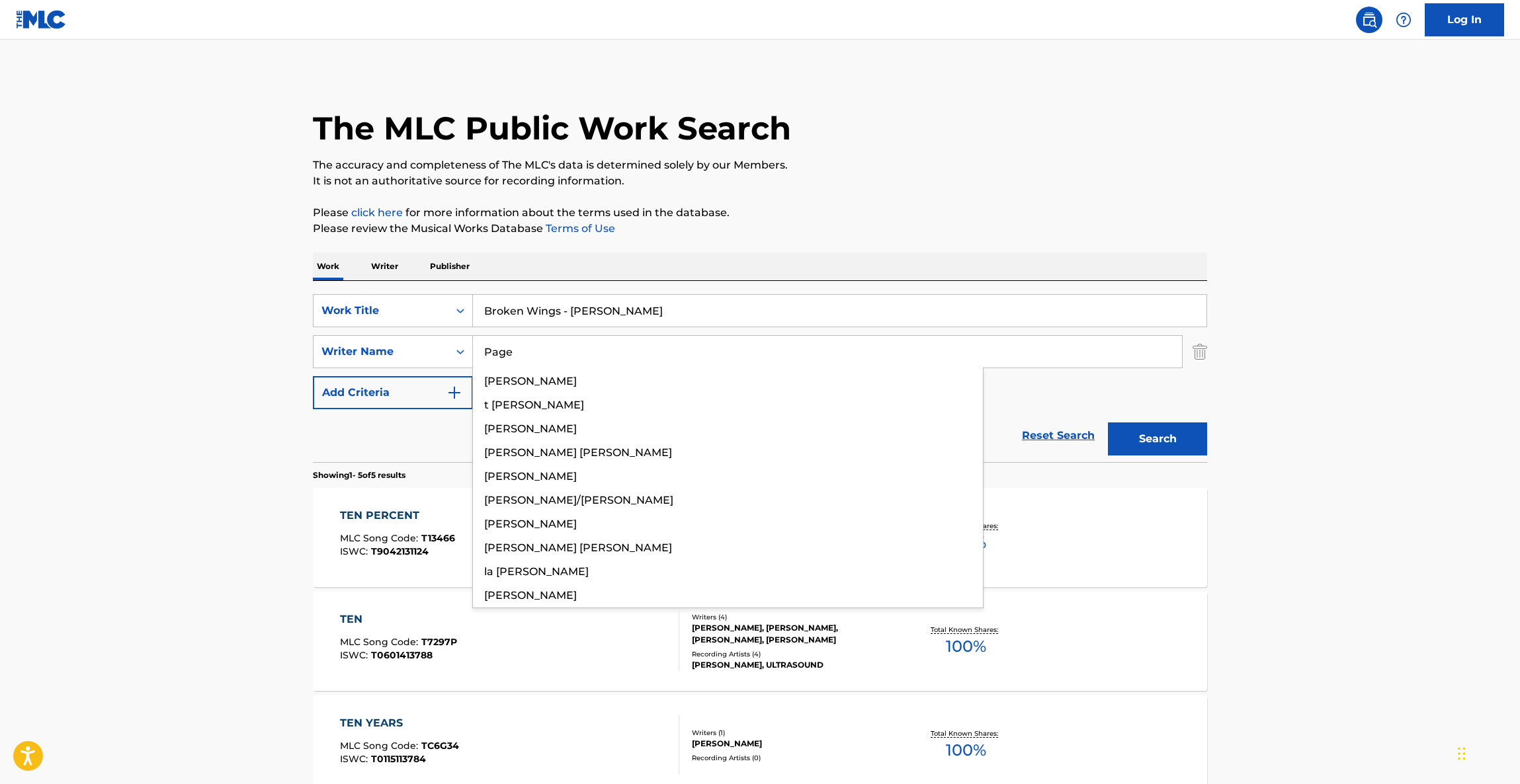
type input "Page"
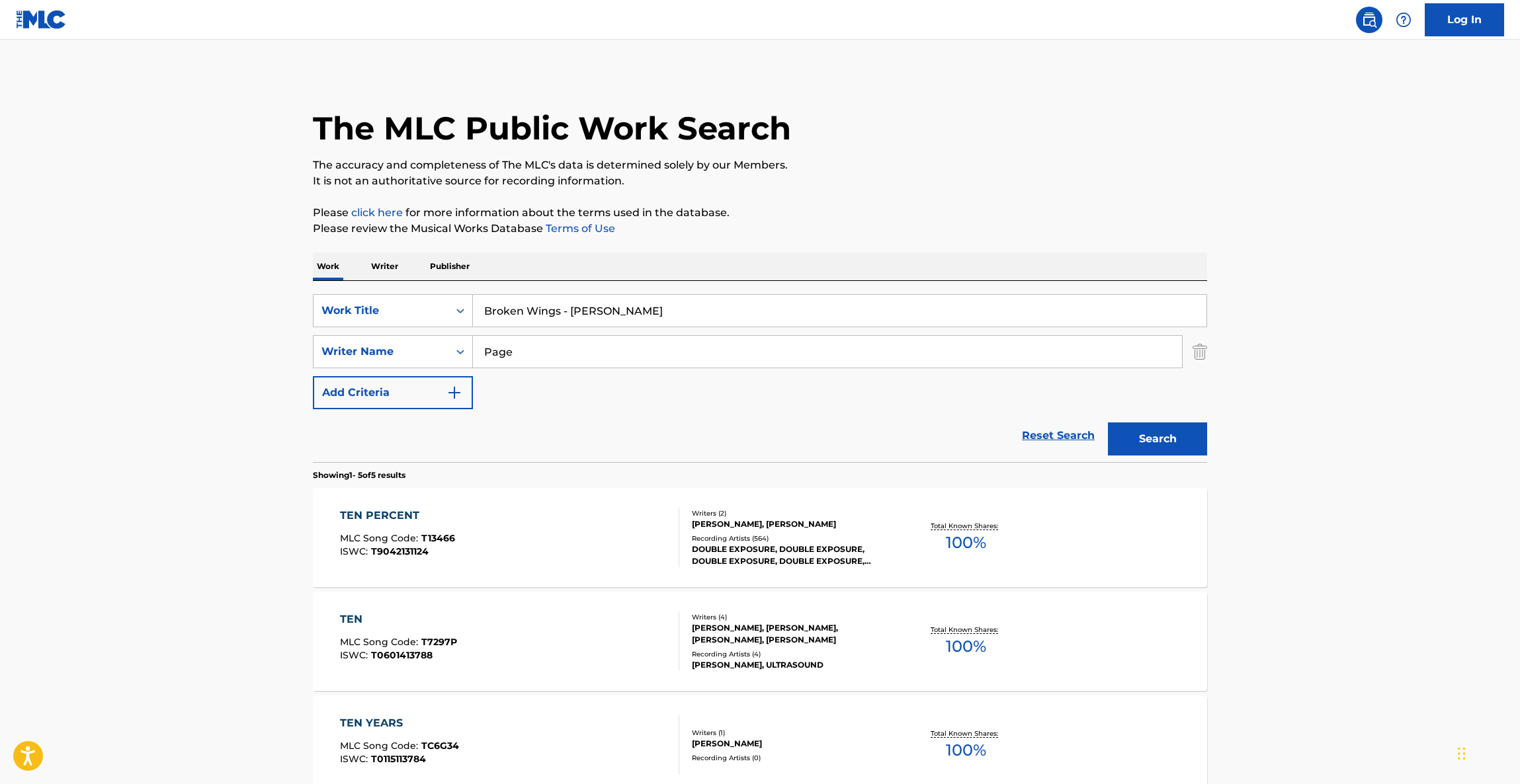
drag, startPoint x: 563, startPoint y: 308, endPoint x: 717, endPoint y: 316, distance: 154.2
click at [717, 316] on input "Broken Wings - [PERSON_NAME]" at bounding box center [840, 310] width 734 height 32
type input "Broken Wings"
click at [1166, 460] on div "Search" at bounding box center [1154, 435] width 106 height 52
click at [1159, 440] on button "Search" at bounding box center [1157, 439] width 100 height 33
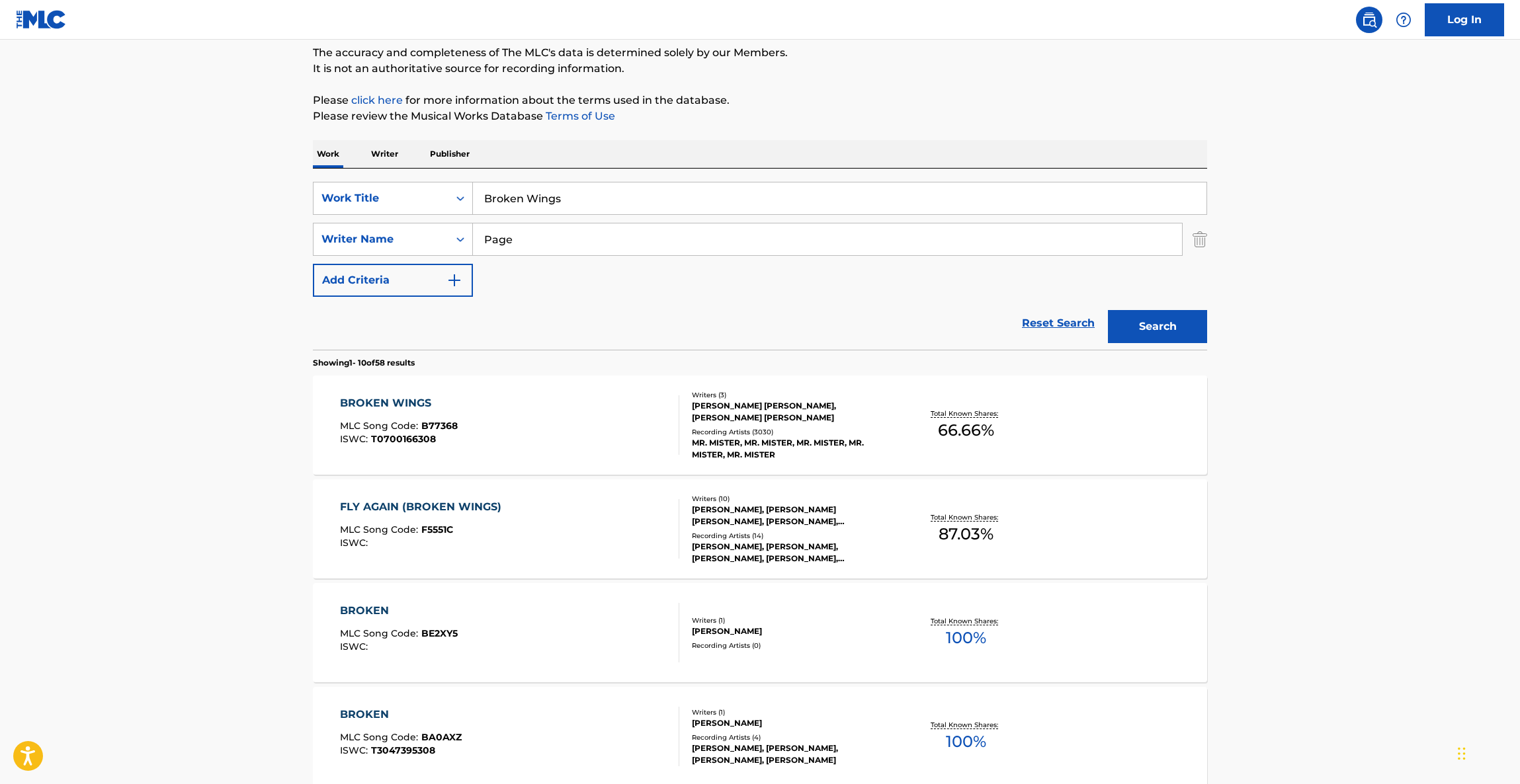
scroll to position [198, 0]
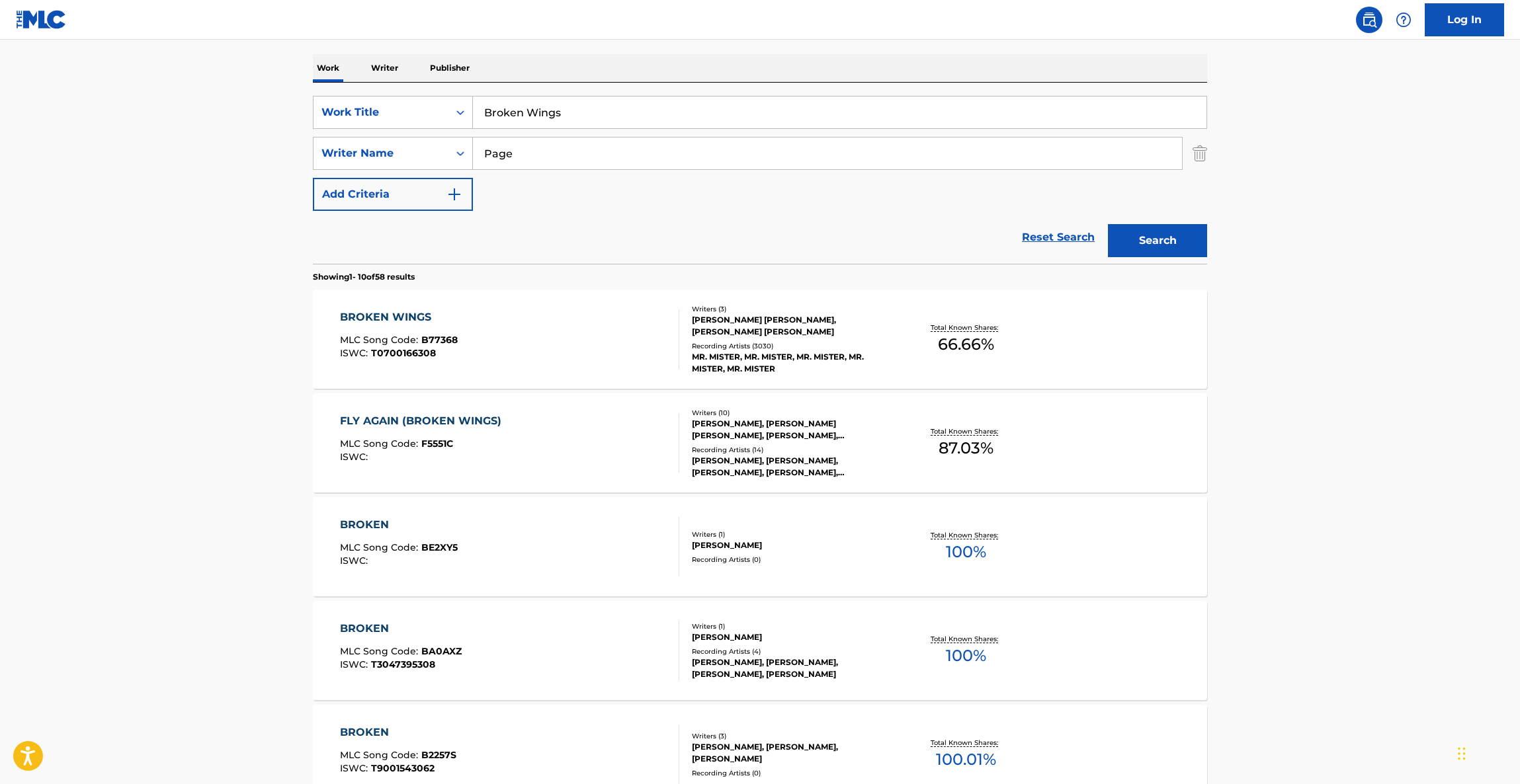
click at [1304, 504] on main "The MLC Public Work Search The accuracy and completeness of The MLC's data is d…" at bounding box center [760, 619] width 1520 height 1556
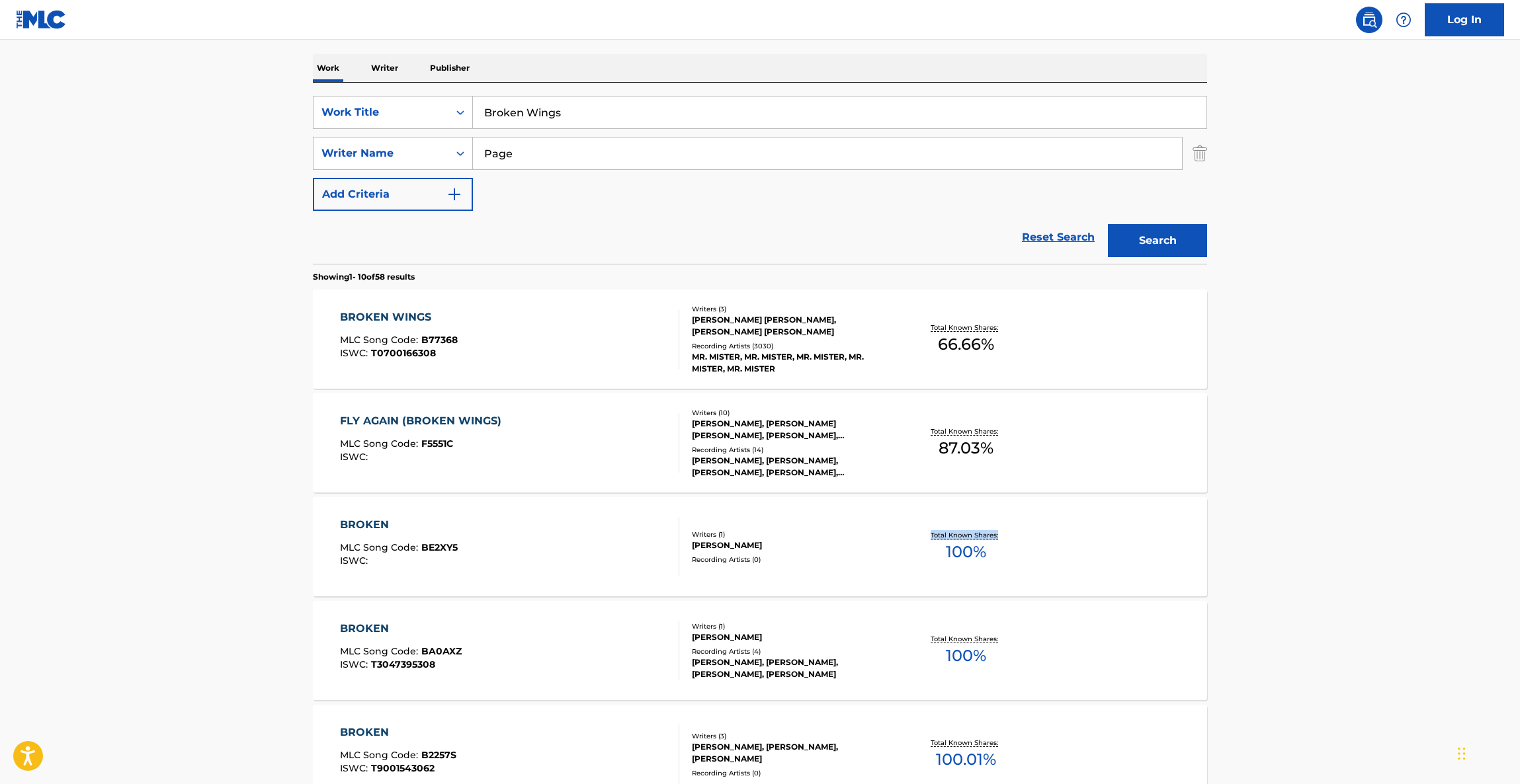
click at [1306, 503] on main "The MLC Public Work Search The accuracy and completeness of The MLC's data is d…" at bounding box center [760, 619] width 1520 height 1556
click at [1307, 503] on main "The MLC Public Work Search The accuracy and completeness of The MLC's data is d…" at bounding box center [760, 619] width 1520 height 1556
click at [1308, 503] on main "The MLC Public Work Search The accuracy and completeness of The MLC's data is d…" at bounding box center [760, 619] width 1520 height 1556
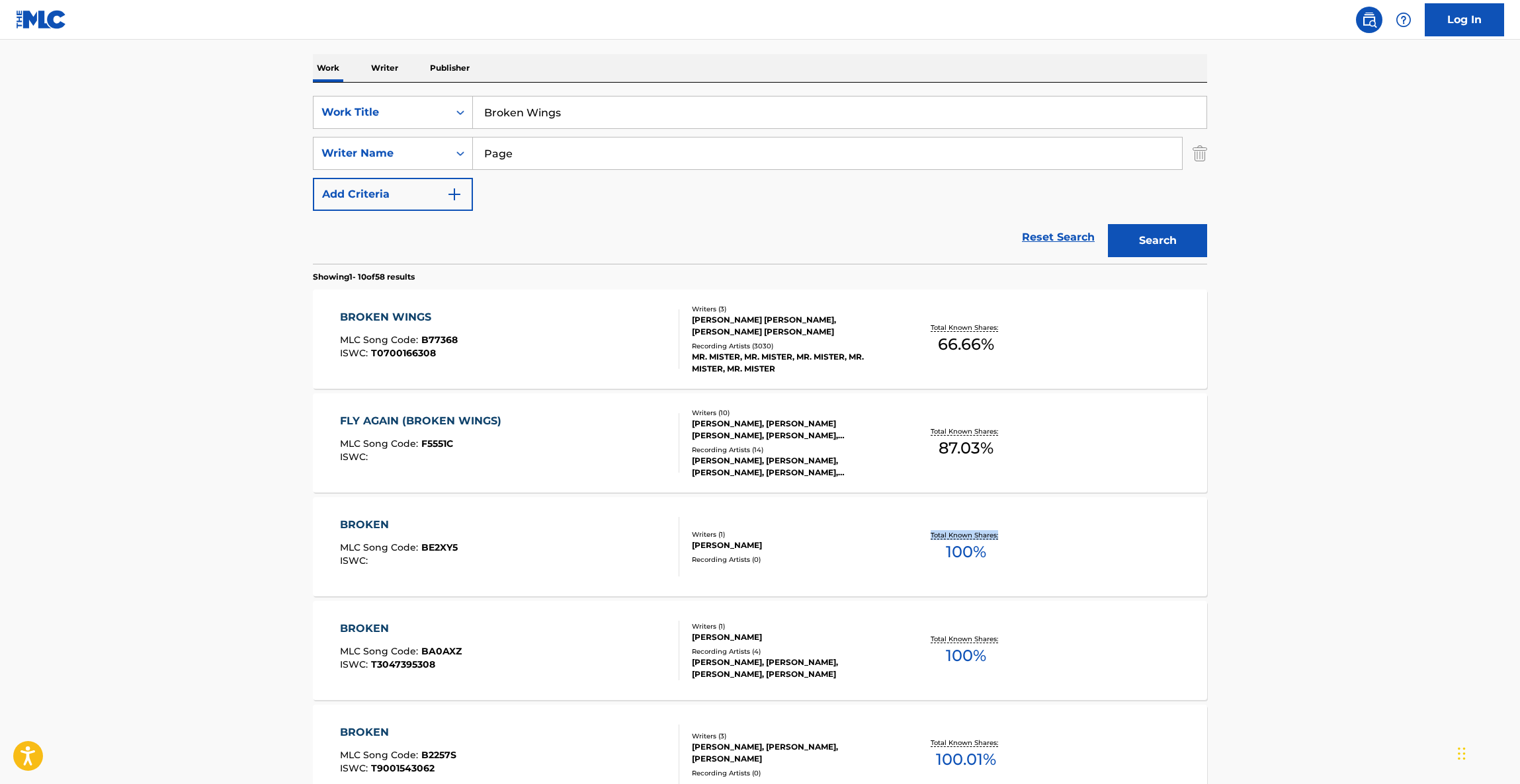
click at [1308, 503] on main "The MLC Public Work Search The accuracy and completeness of The MLC's data is d…" at bounding box center [760, 619] width 1520 height 1556
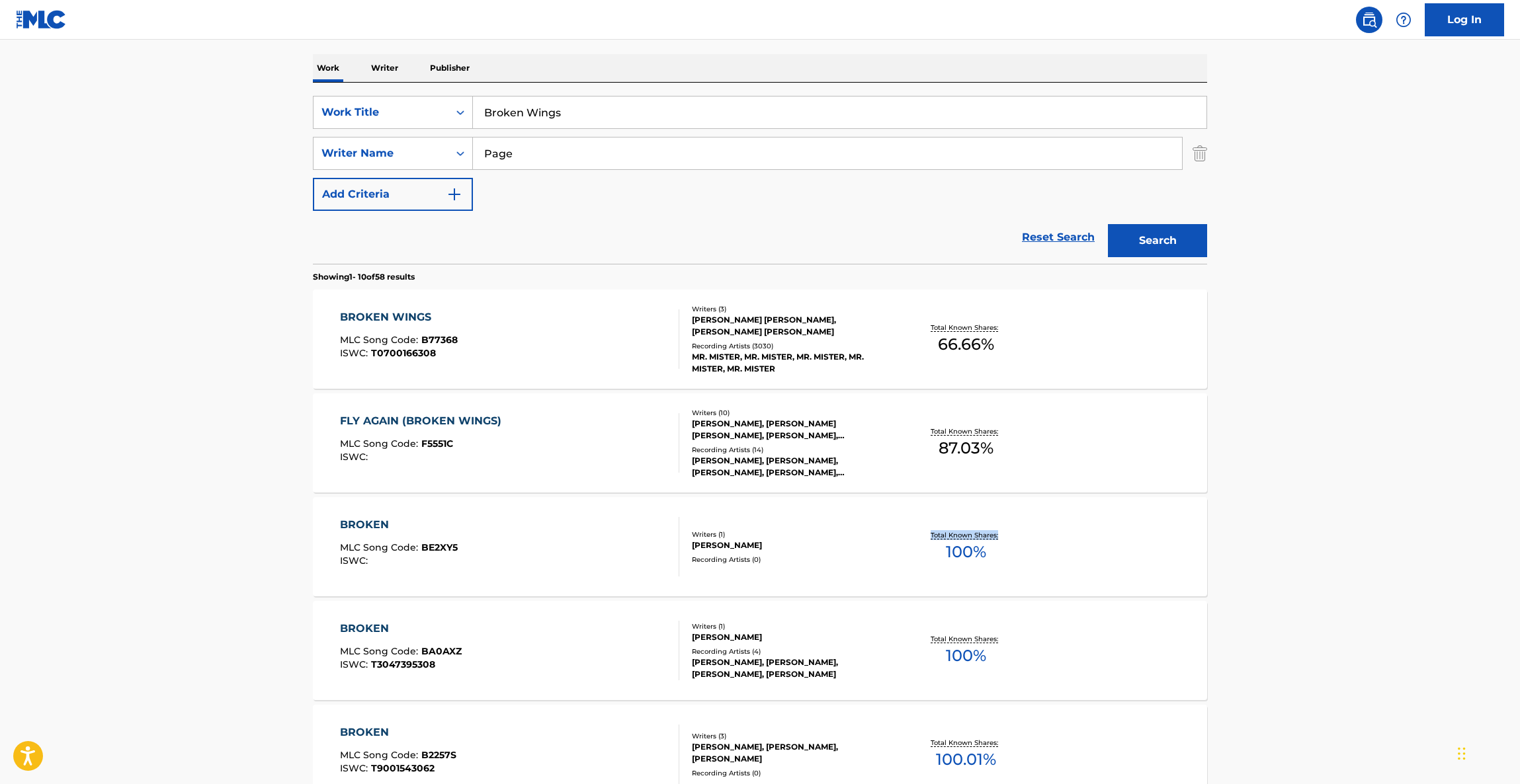
click at [1308, 503] on main "The MLC Public Work Search The accuracy and completeness of The MLC's data is d…" at bounding box center [760, 619] width 1520 height 1556
click at [1307, 503] on main "The MLC Public Work Search The accuracy and completeness of The MLC's data is d…" at bounding box center [760, 619] width 1520 height 1556
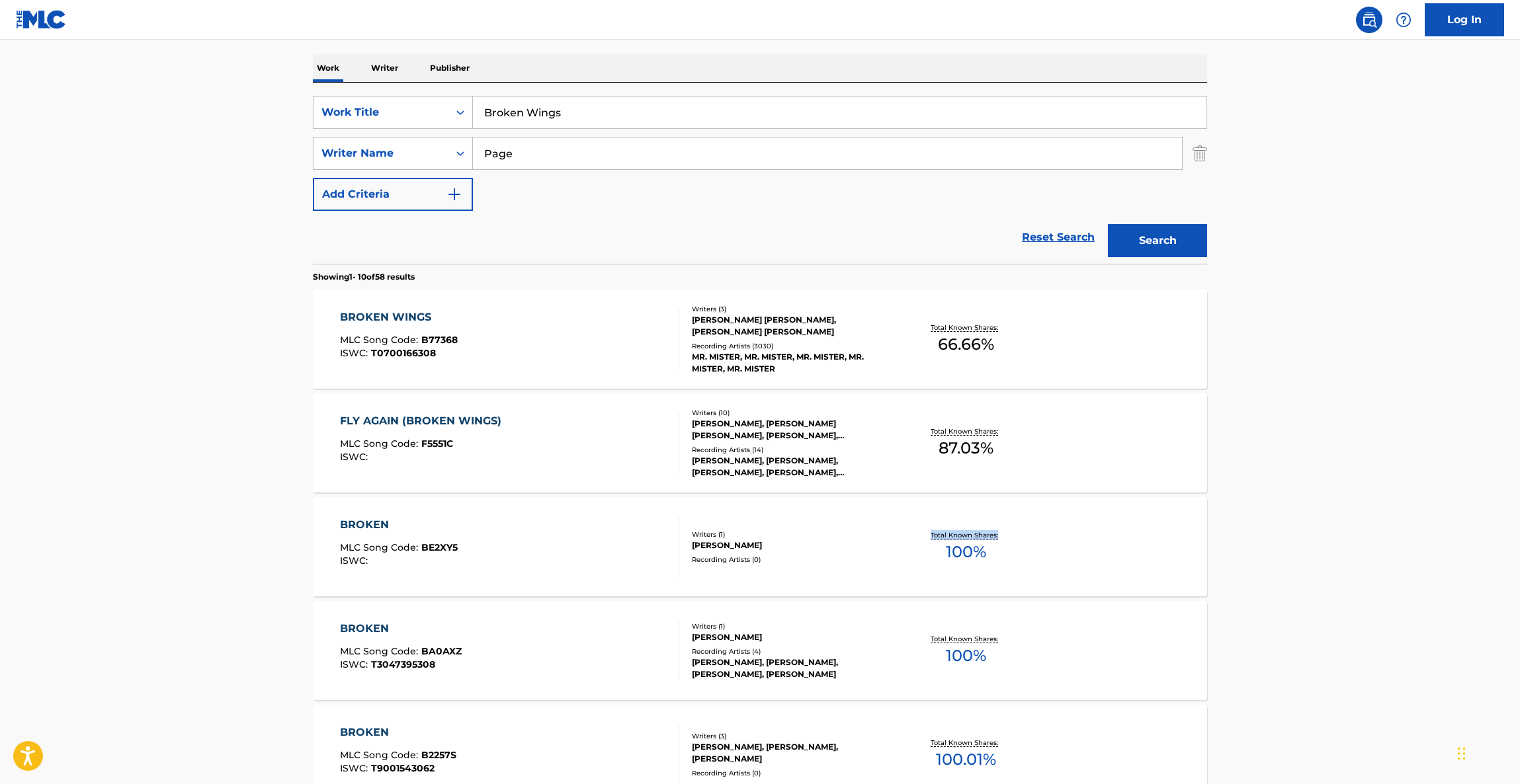
click at [1307, 503] on main "The MLC Public Work Search The accuracy and completeness of The MLC's data is d…" at bounding box center [760, 619] width 1520 height 1556
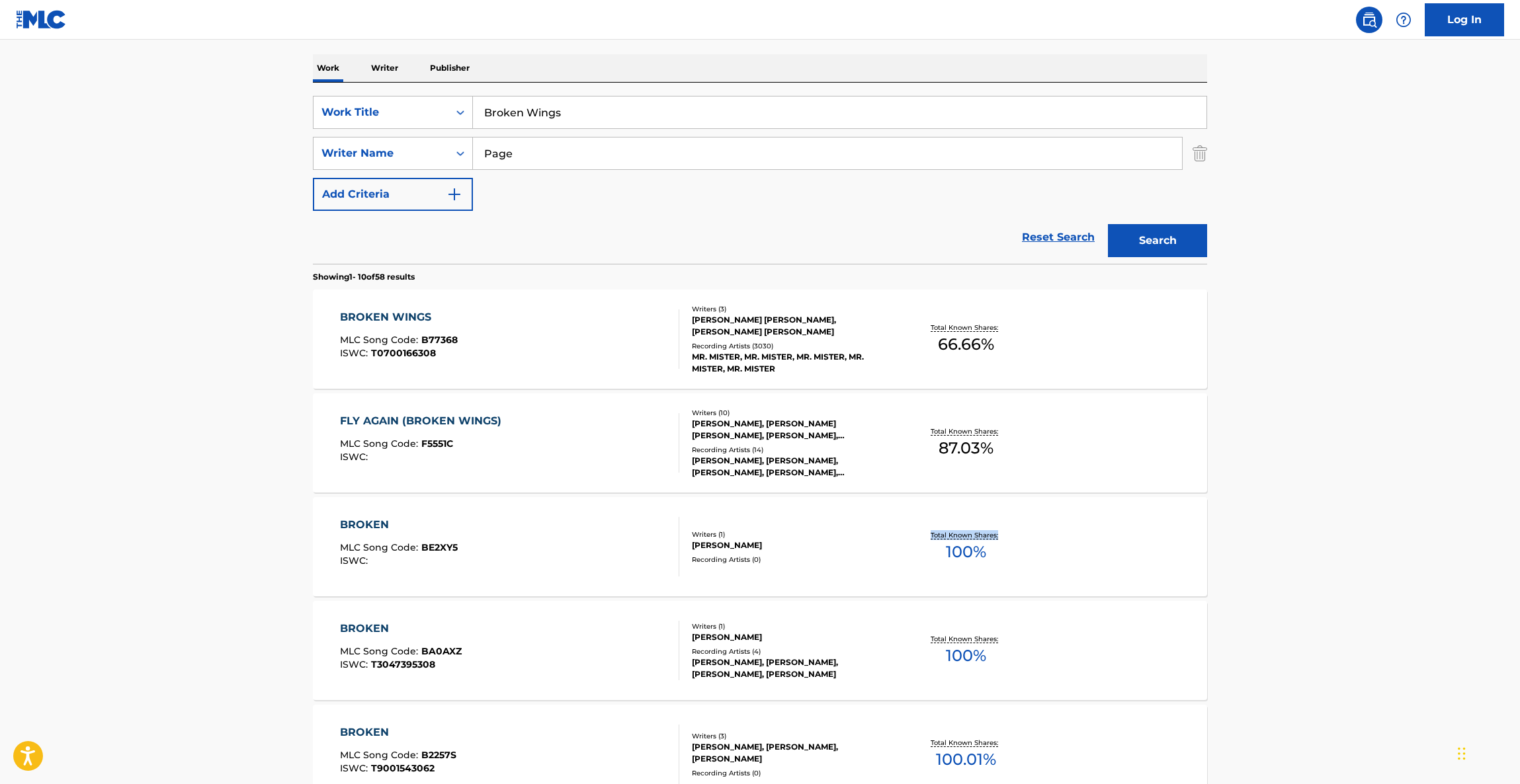
click at [1307, 503] on main "The MLC Public Work Search The accuracy and completeness of The MLC's data is d…" at bounding box center [760, 619] width 1520 height 1556
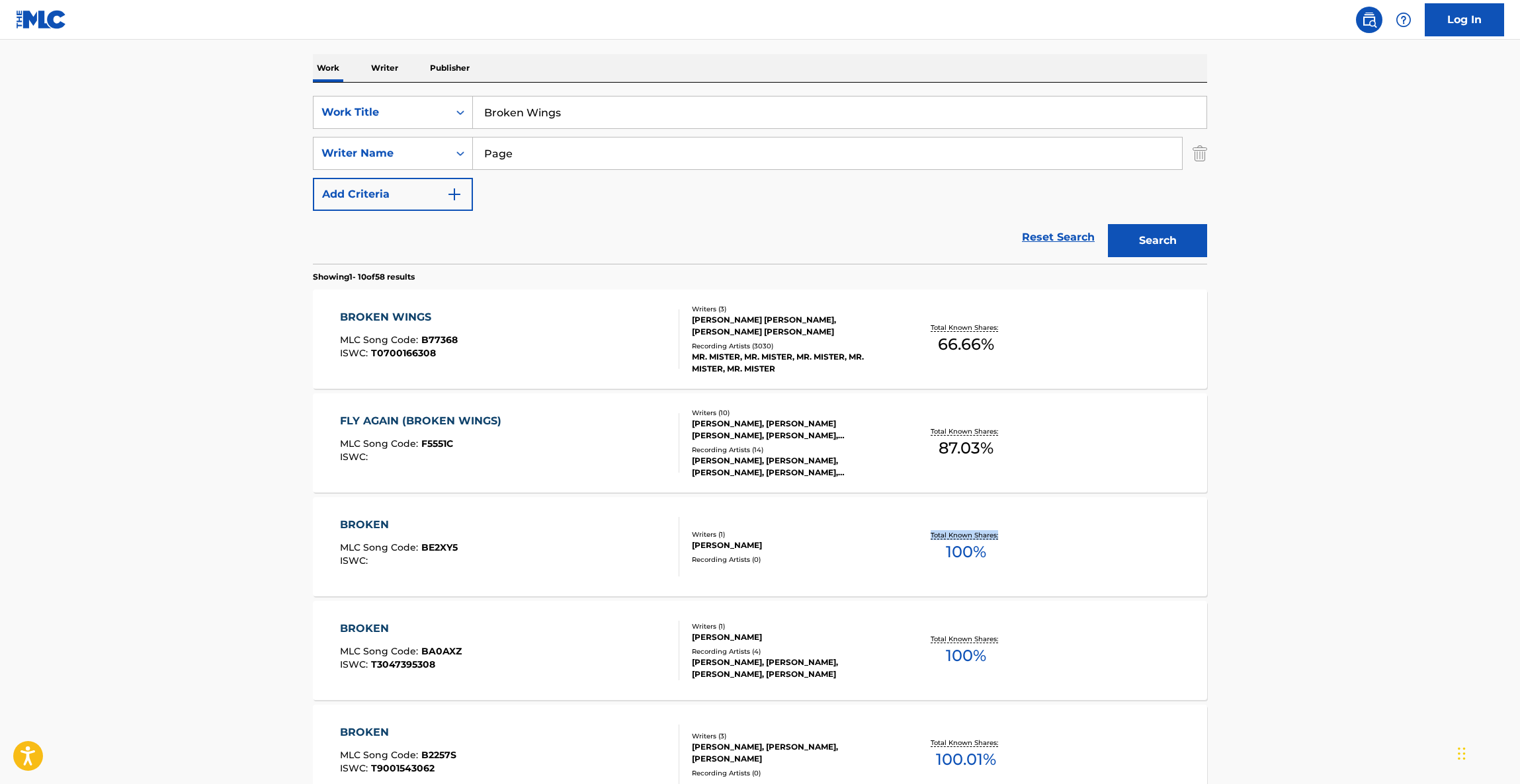
click at [1307, 503] on main "The MLC Public Work Search The accuracy and completeness of The MLC's data is d…" at bounding box center [760, 619] width 1520 height 1556
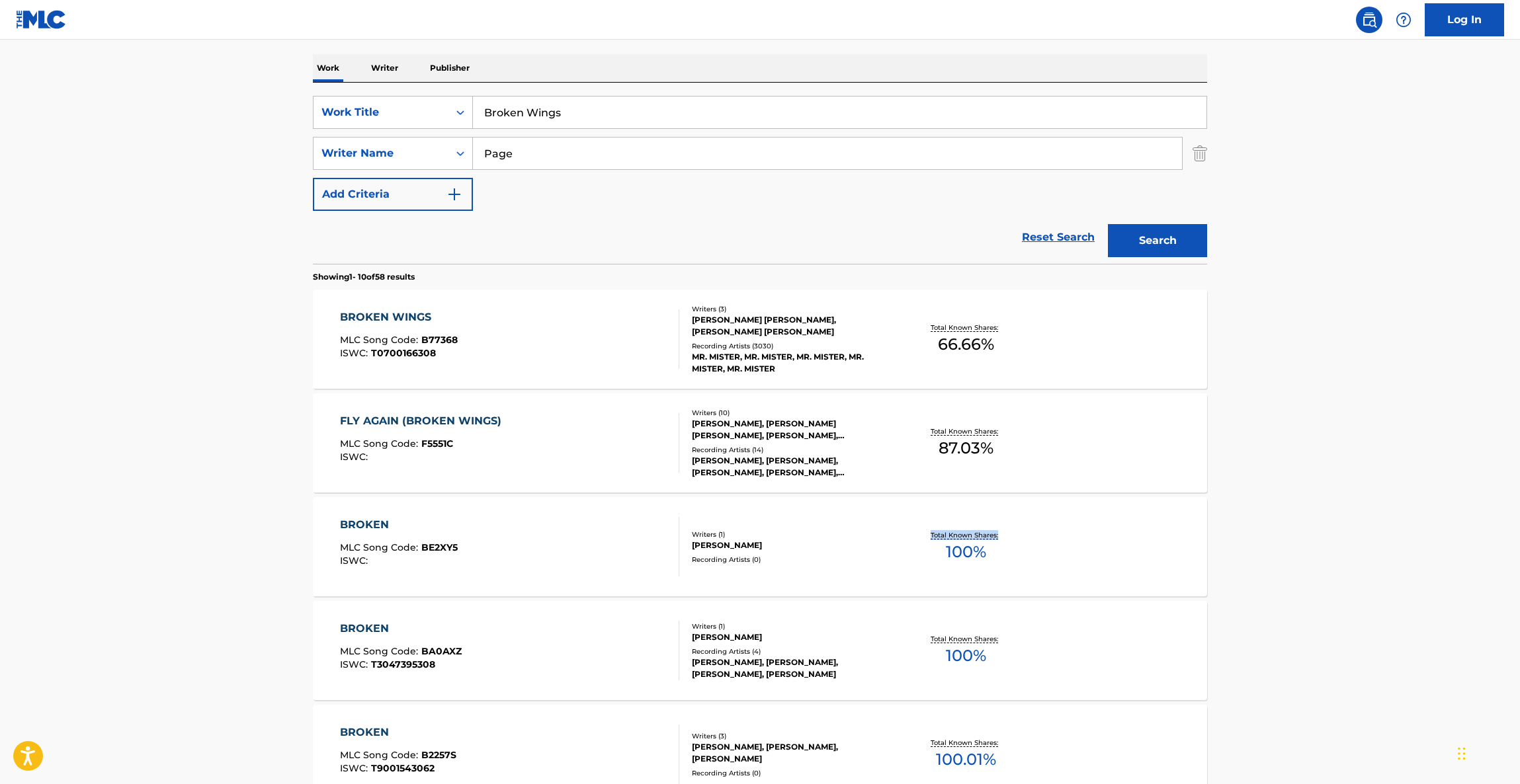
click at [1307, 503] on main "The MLC Public Work Search The accuracy and completeness of The MLC's data is d…" at bounding box center [760, 619] width 1520 height 1556
click at [1382, 626] on main "The MLC Public Work Search The accuracy and completeness of The MLC's data is d…" at bounding box center [760, 619] width 1520 height 1556
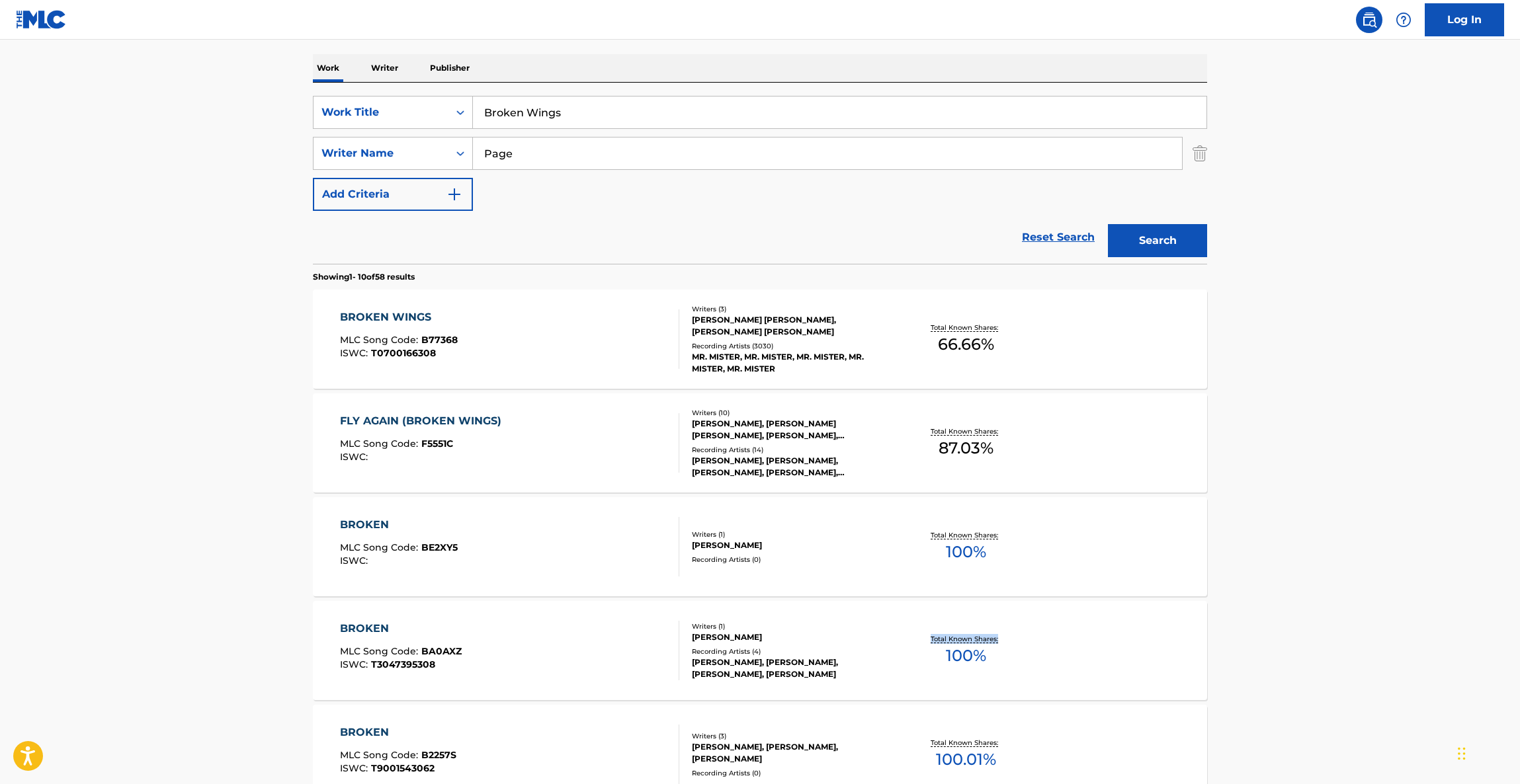
click at [1380, 626] on main "The MLC Public Work Search The accuracy and completeness of The MLC's data is d…" at bounding box center [760, 619] width 1520 height 1556
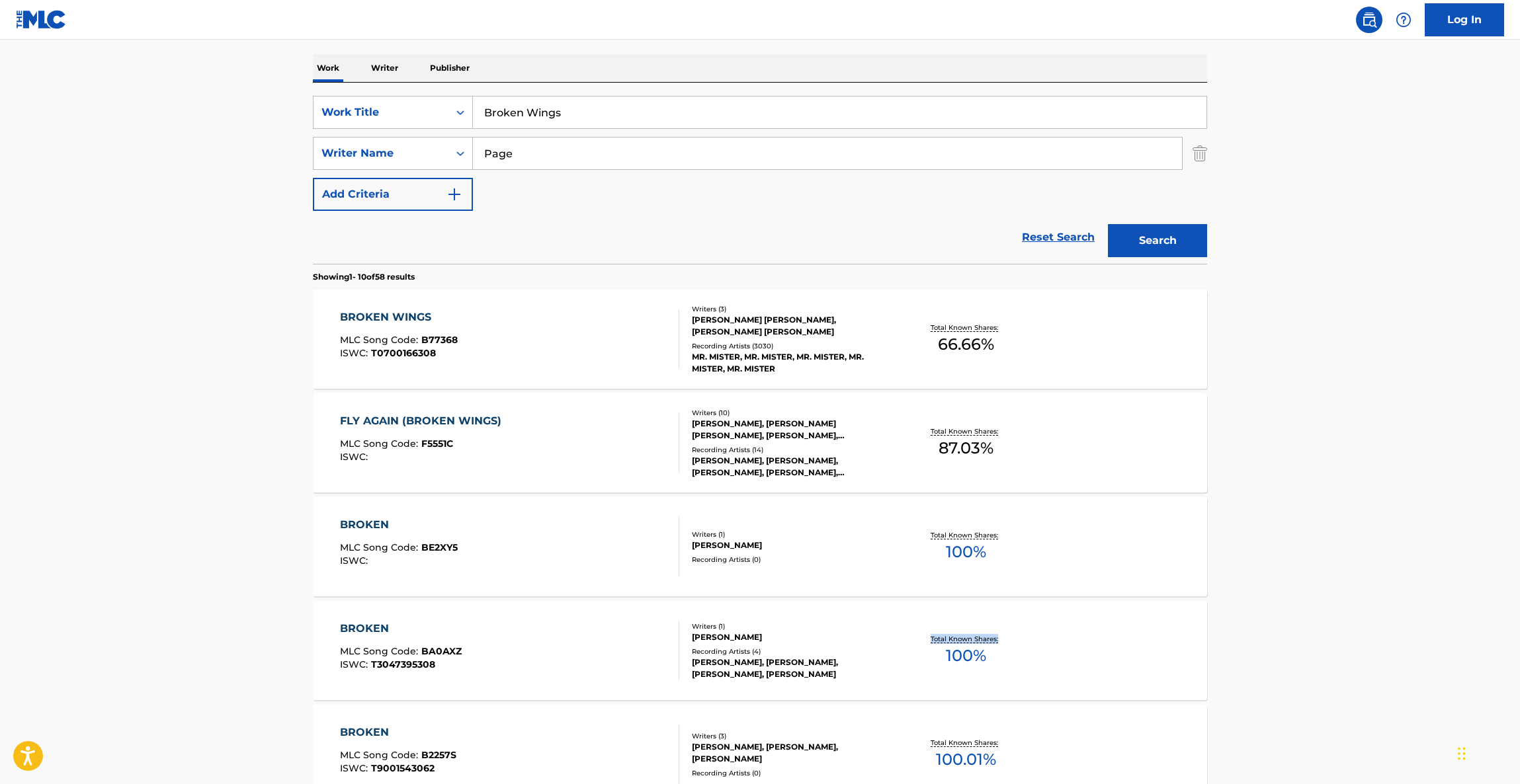
click at [1379, 626] on main "The MLC Public Work Search The accuracy and completeness of The MLC's data is d…" at bounding box center [760, 619] width 1520 height 1556
click at [1378, 626] on main "The MLC Public Work Search The accuracy and completeness of The MLC's data is d…" at bounding box center [760, 619] width 1520 height 1556
click at [1375, 626] on main "The MLC Public Work Search The accuracy and completeness of The MLC's data is d…" at bounding box center [760, 619] width 1520 height 1556
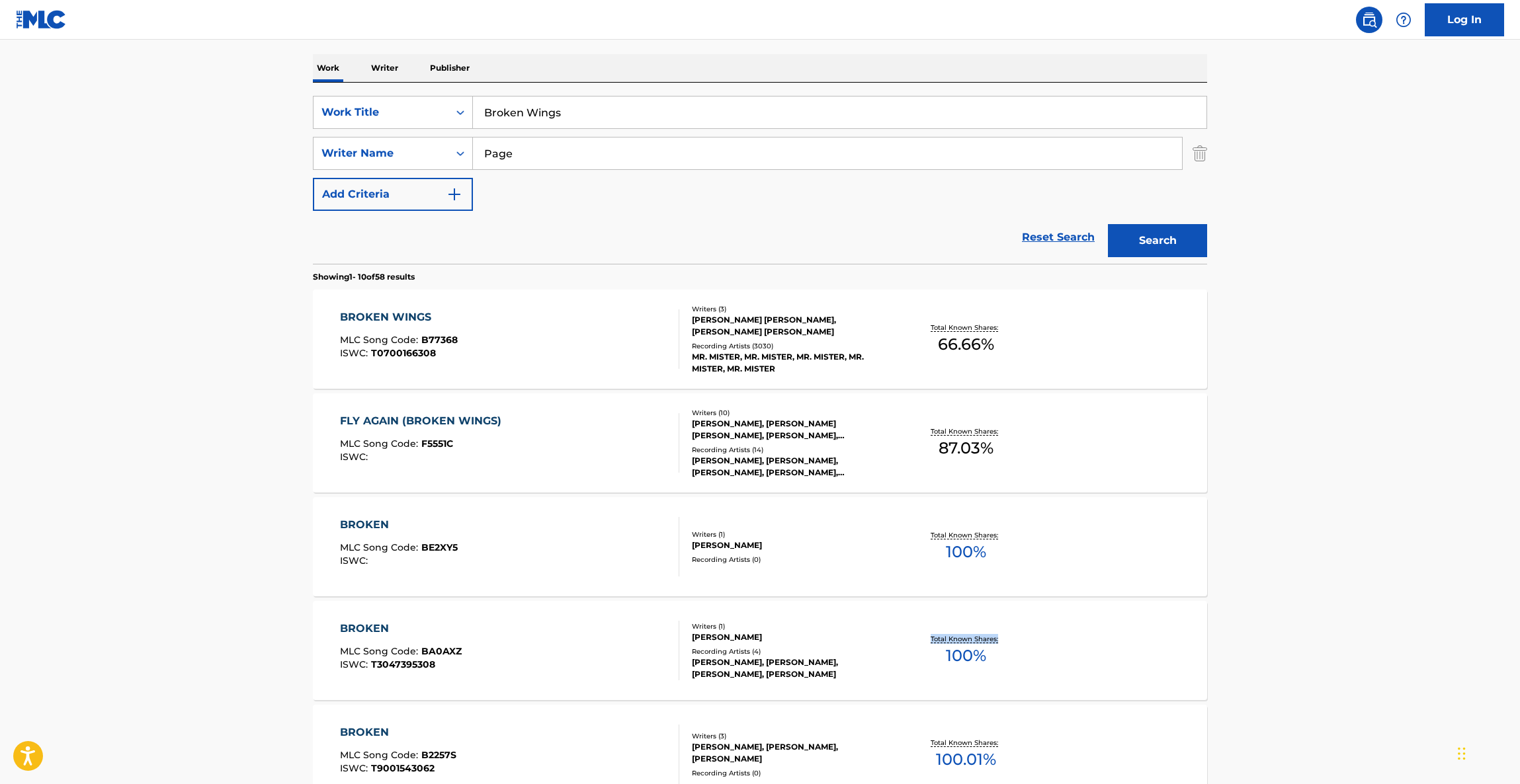
click at [1375, 626] on main "The MLC Public Work Search The accuracy and completeness of The MLC's data is d…" at bounding box center [760, 619] width 1520 height 1556
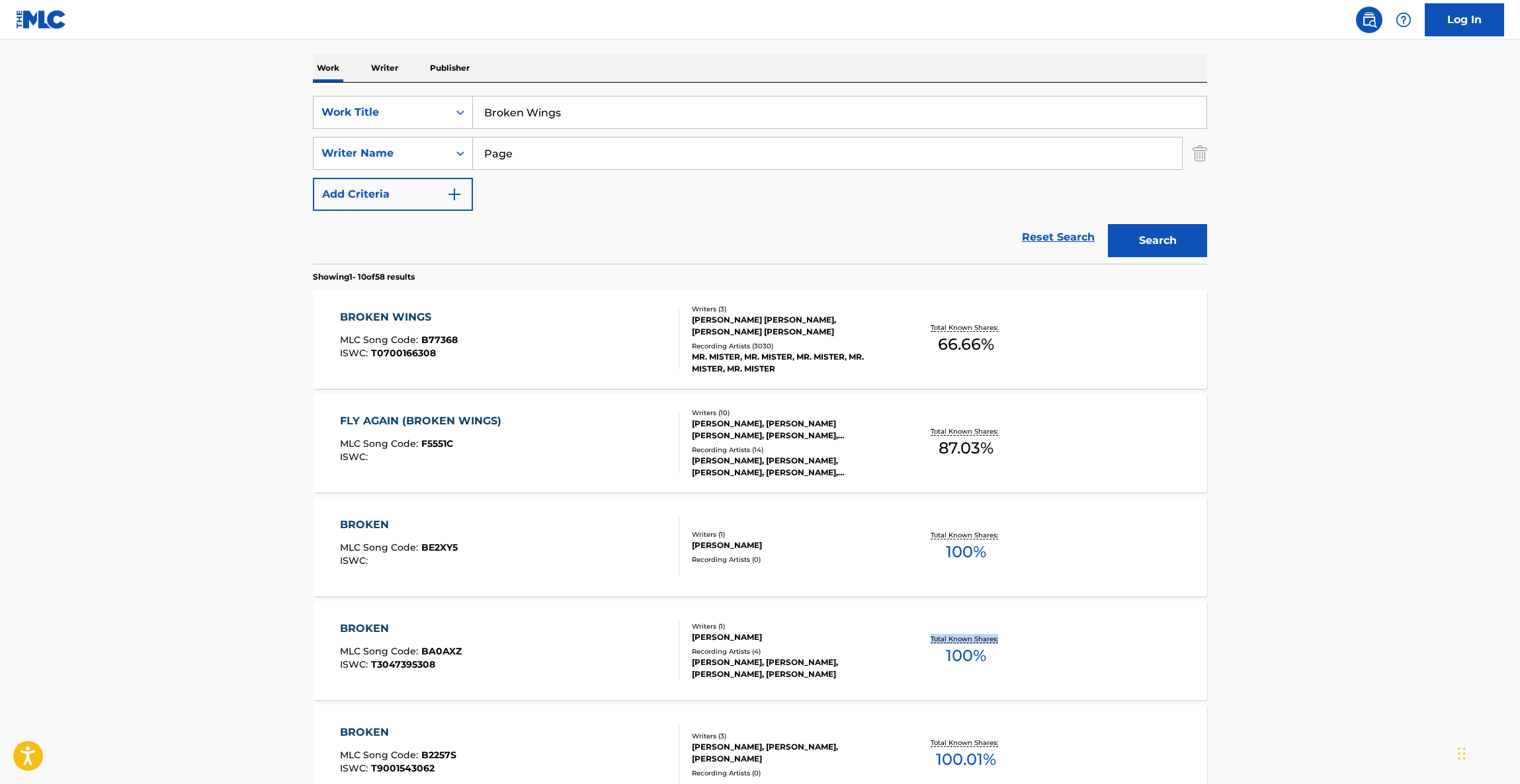
click at [1375, 626] on main "The MLC Public Work Search The accuracy and completeness of The MLC's data is d…" at bounding box center [760, 619] width 1520 height 1556
click at [1373, 626] on main "The MLC Public Work Search The accuracy and completeness of The MLC's data is d…" at bounding box center [760, 619] width 1520 height 1556
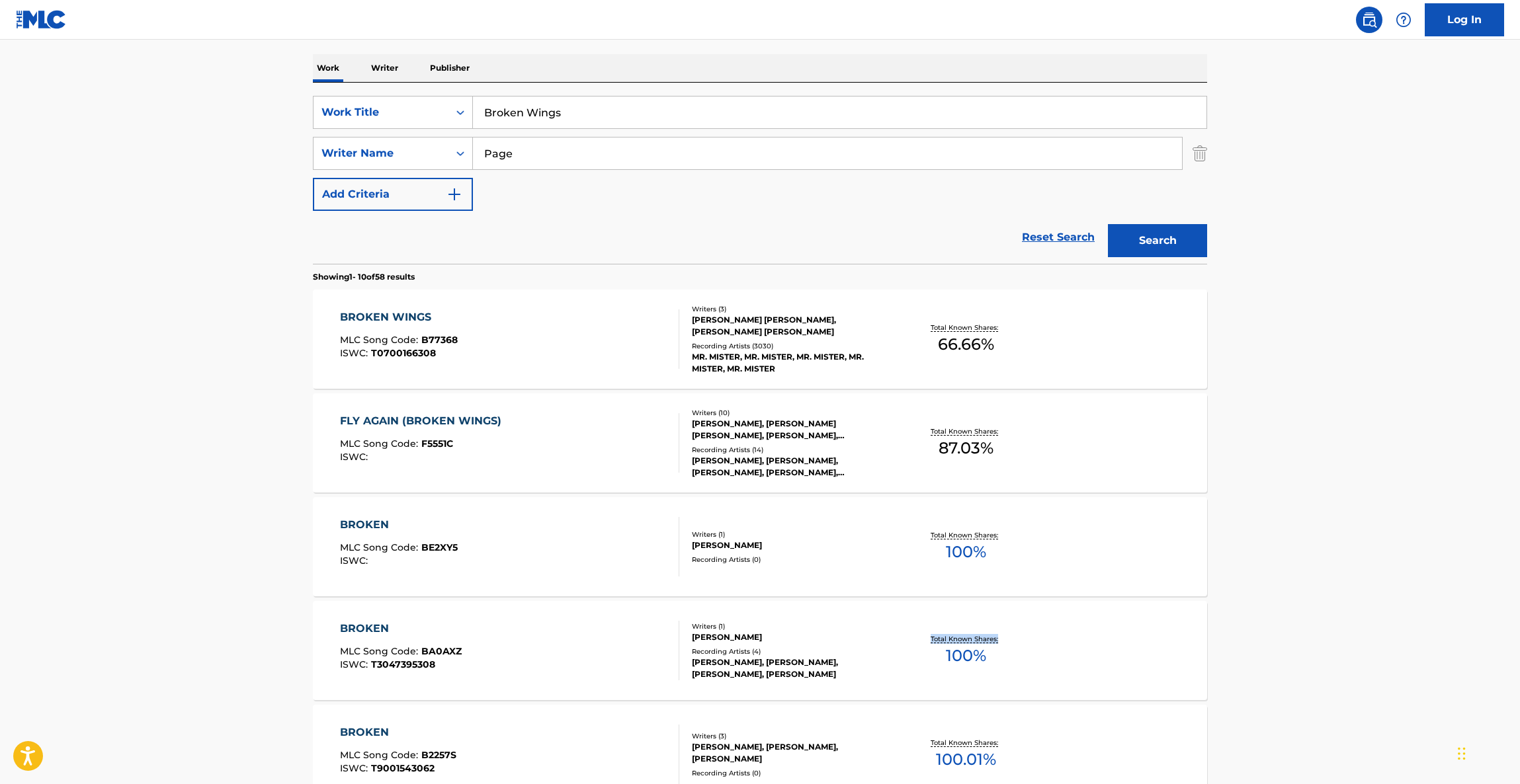
click at [1373, 626] on main "The MLC Public Work Search The accuracy and completeness of The MLC's data is d…" at bounding box center [760, 619] width 1520 height 1556
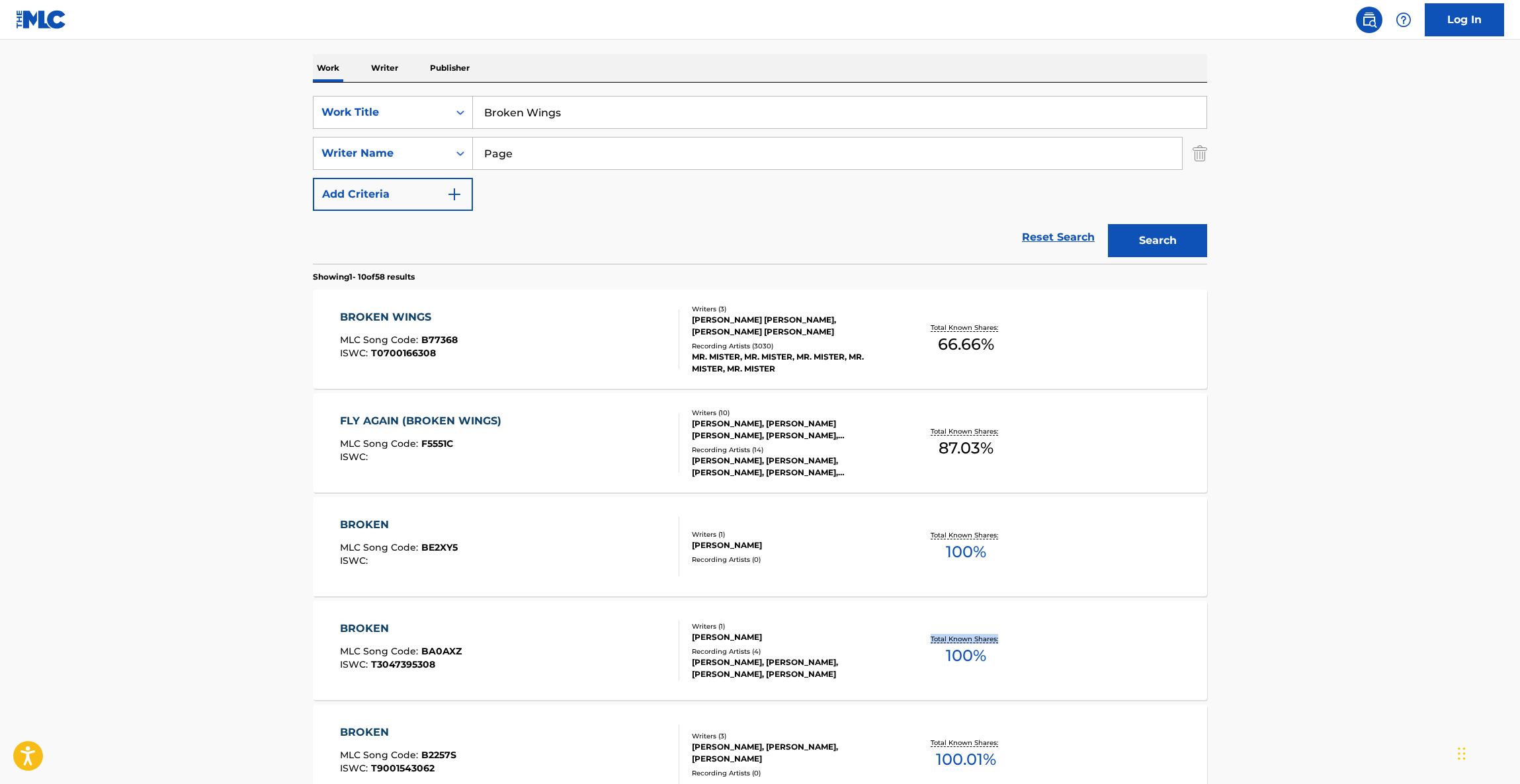
click at [1373, 626] on main "The MLC Public Work Search The accuracy and completeness of The MLC's data is d…" at bounding box center [760, 619] width 1520 height 1556
click at [1371, 626] on main "The MLC Public Work Search The accuracy and completeness of The MLC's data is d…" at bounding box center [760, 619] width 1520 height 1556
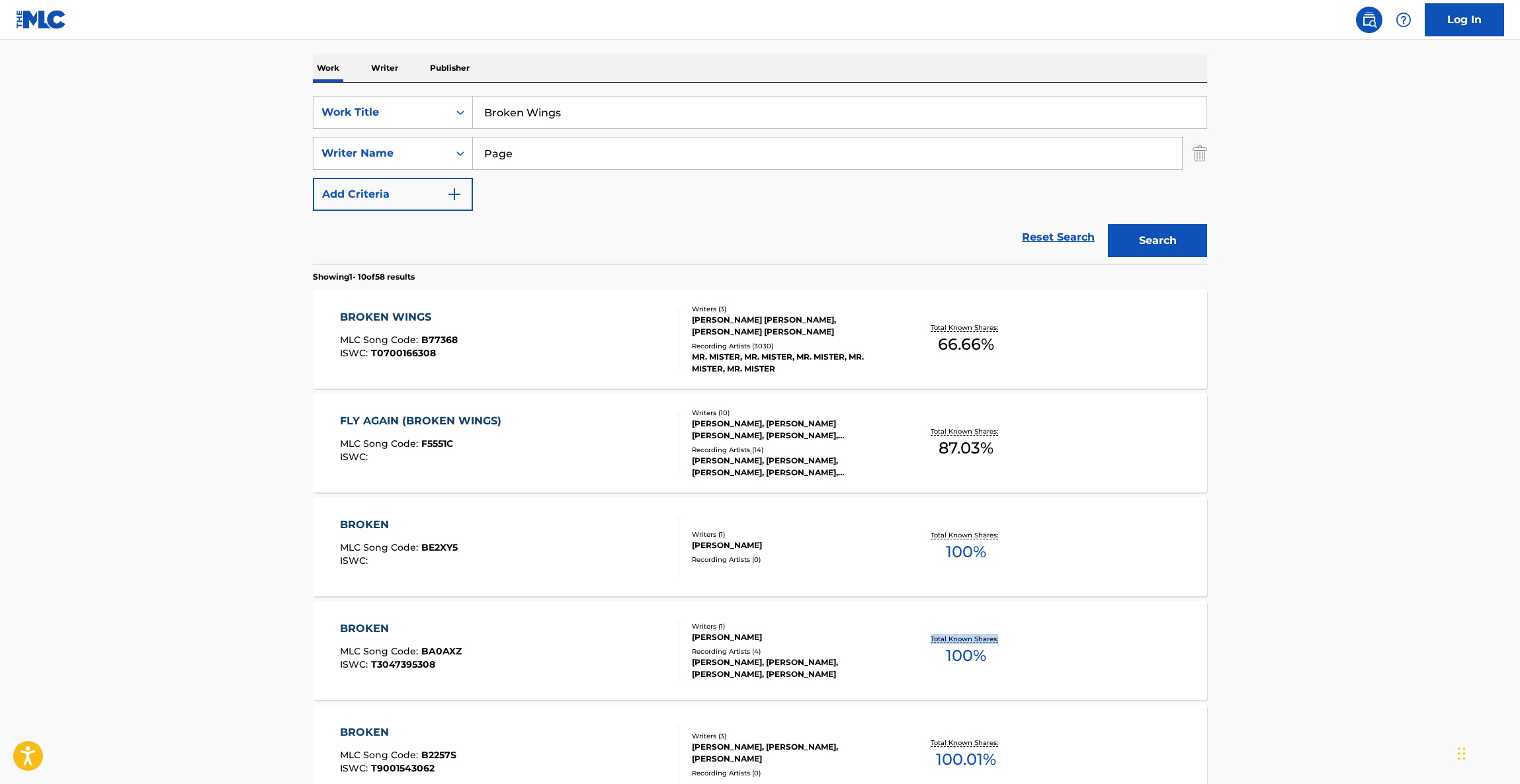
click at [1371, 626] on main "The MLC Public Work Search The accuracy and completeness of The MLC's data is d…" at bounding box center [760, 619] width 1520 height 1556
click at [1370, 626] on main "The MLC Public Work Search The accuracy and completeness of The MLC's data is d…" at bounding box center [760, 619] width 1520 height 1556
click at [1368, 626] on main "The MLC Public Work Search The accuracy and completeness of The MLC's data is d…" at bounding box center [760, 619] width 1520 height 1556
click at [1366, 626] on main "The MLC Public Work Search The accuracy and completeness of The MLC's data is d…" at bounding box center [760, 619] width 1520 height 1556
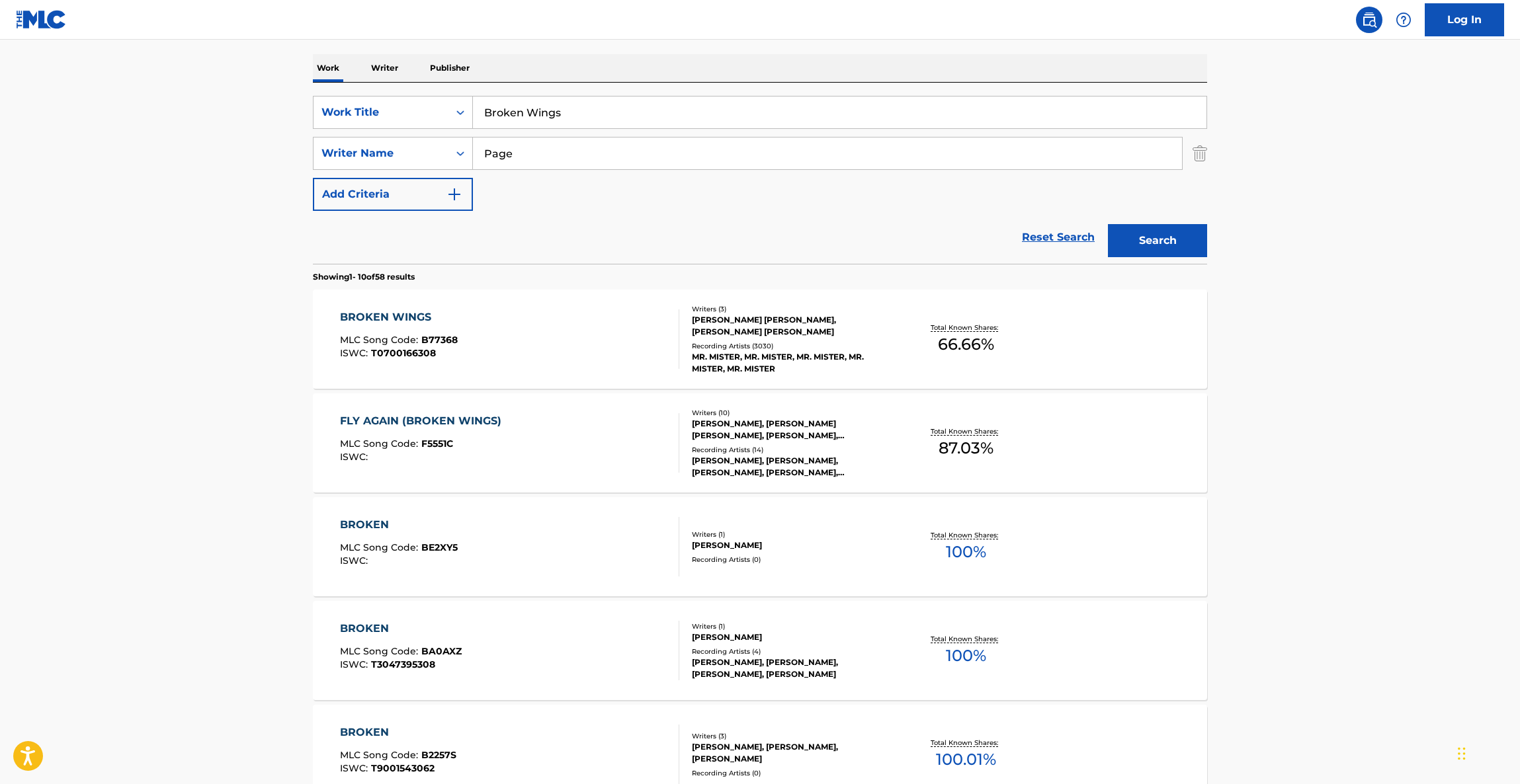
click at [1365, 626] on main "The MLC Public Work Search The accuracy and completeness of The MLC's data is d…" at bounding box center [760, 619] width 1520 height 1556
click at [1363, 626] on main "The MLC Public Work Search The accuracy and completeness of The MLC's data is d…" at bounding box center [760, 619] width 1520 height 1556
click at [1363, 626] on main "The MLC Public Work Search The accuracy and completeness of The MLC's data is d…" at bounding box center [760, 619] width 1520 height 1556
click at [1362, 626] on main "The MLC Public Work Search The accuracy and completeness of The MLC's data is d…" at bounding box center [760, 619] width 1520 height 1556
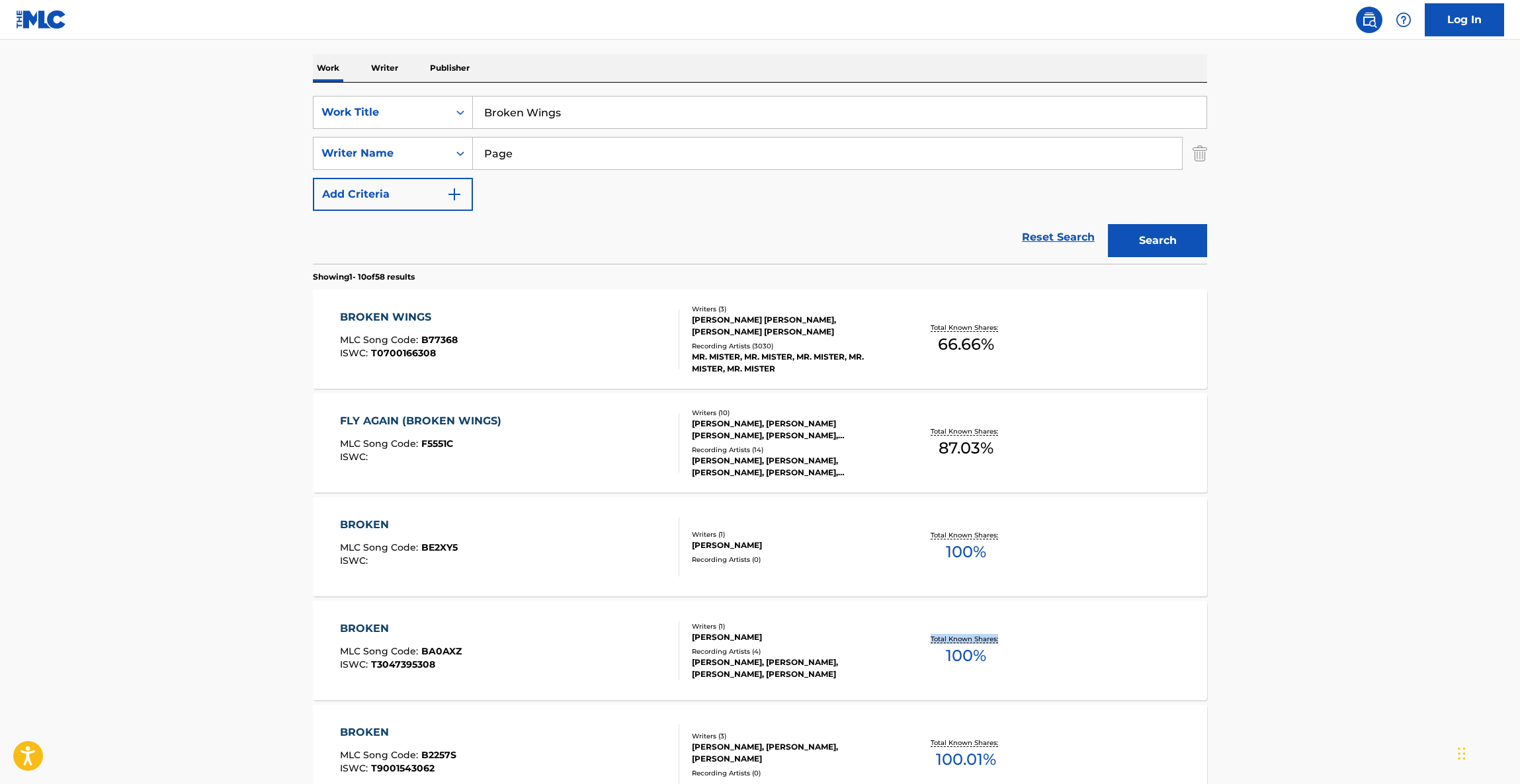
click at [1362, 626] on main "The MLC Public Work Search The accuracy and completeness of The MLC's data is d…" at bounding box center [760, 619] width 1520 height 1556
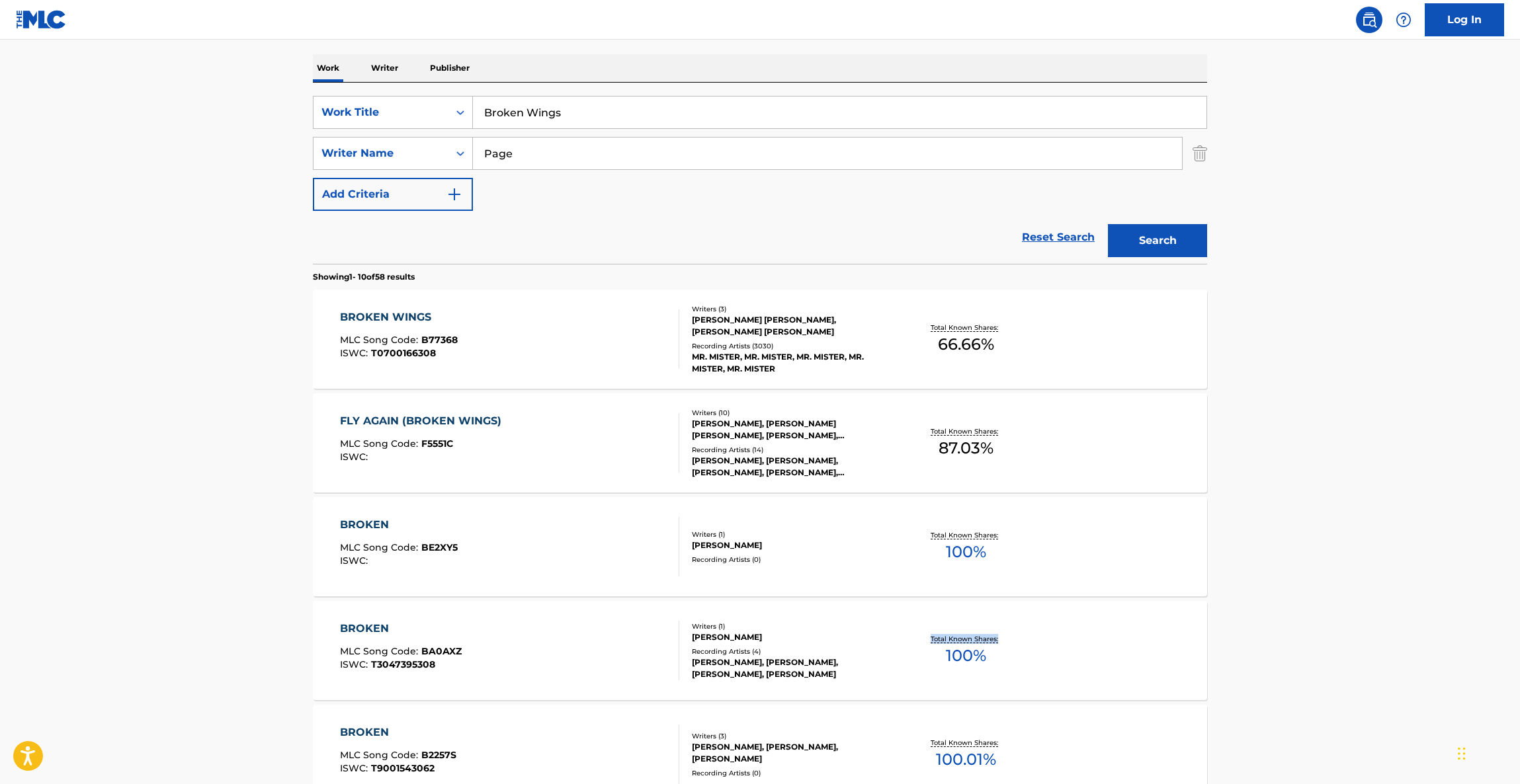
click at [1362, 626] on main "The MLC Public Work Search The accuracy and completeness of The MLC's data is d…" at bounding box center [760, 619] width 1520 height 1556
click at [1360, 626] on main "The MLC Public Work Search The accuracy and completeness of The MLC's data is d…" at bounding box center [760, 619] width 1520 height 1556
drag, startPoint x: 1355, startPoint y: 626, endPoint x: 1345, endPoint y: 626, distance: 10.0
click at [1355, 626] on main "The MLC Public Work Search The accuracy and completeness of The MLC's data is d…" at bounding box center [760, 619] width 1520 height 1556
click at [1333, 628] on main "The MLC Public Work Search The accuracy and completeness of The MLC's data is d…" at bounding box center [760, 619] width 1520 height 1556
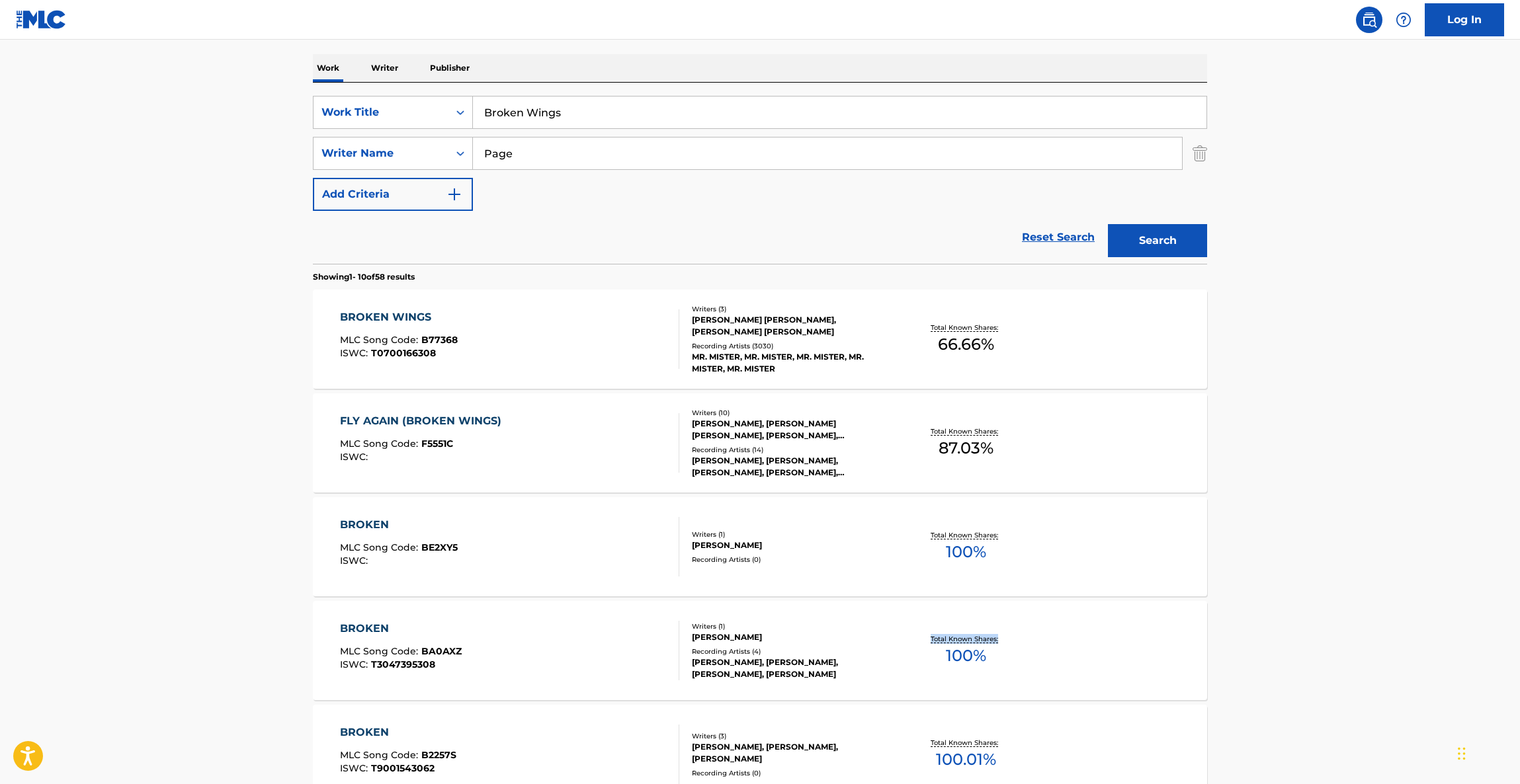
click at [1304, 638] on main "The MLC Public Work Search The accuracy and completeness of The MLC's data is d…" at bounding box center [760, 619] width 1520 height 1556
click at [1303, 638] on main "The MLC Public Work Search The accuracy and completeness of The MLC's data is d…" at bounding box center [760, 619] width 1520 height 1556
click at [1302, 638] on main "The MLC Public Work Search The accuracy and completeness of The MLC's data is d…" at bounding box center [760, 619] width 1520 height 1556
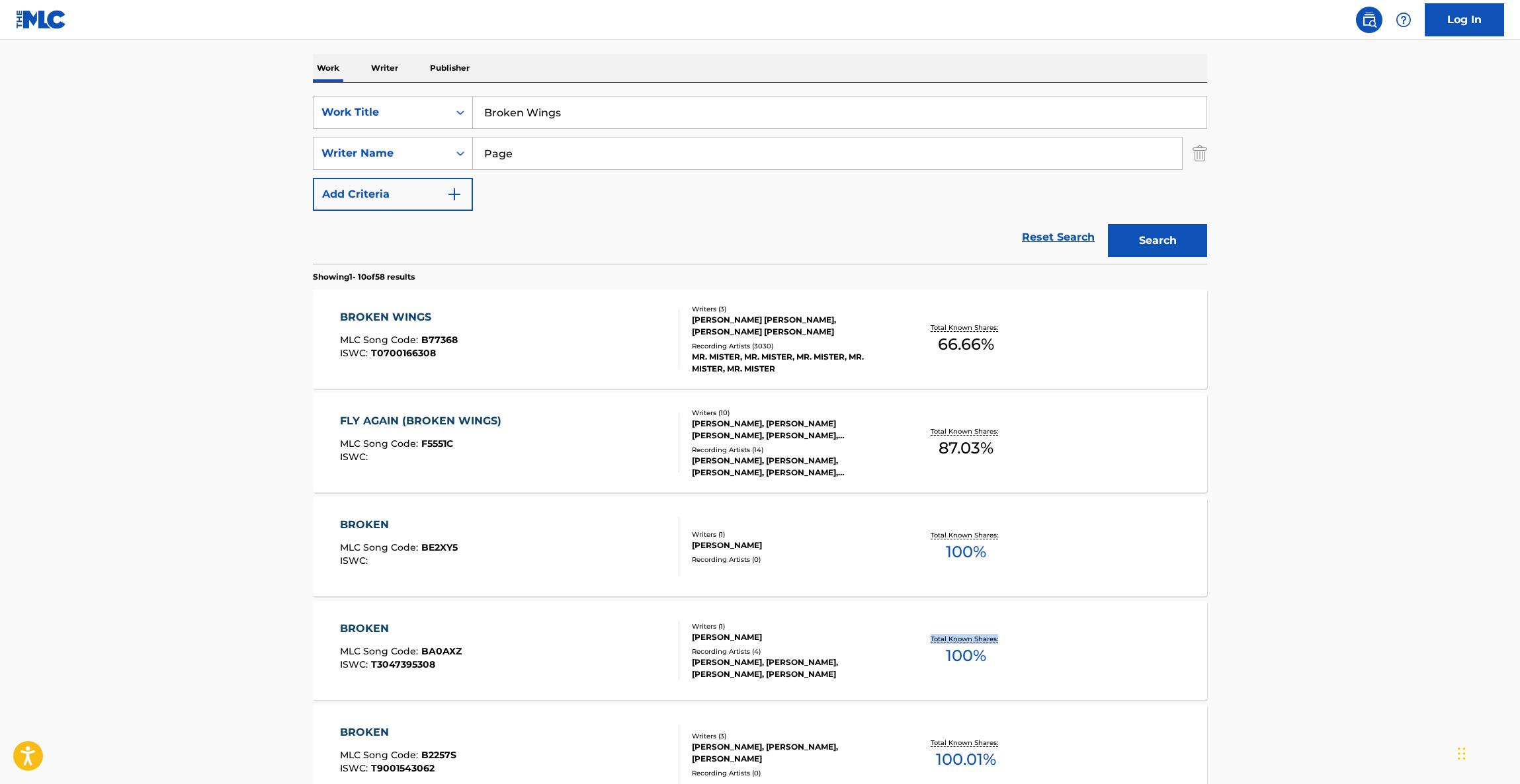
click at [1302, 632] on main "The MLC Public Work Search The accuracy and completeness of The MLC's data is d…" at bounding box center [760, 619] width 1520 height 1556
click at [1302, 630] on main "The MLC Public Work Search The accuracy and completeness of The MLC's data is d…" at bounding box center [760, 619] width 1520 height 1556
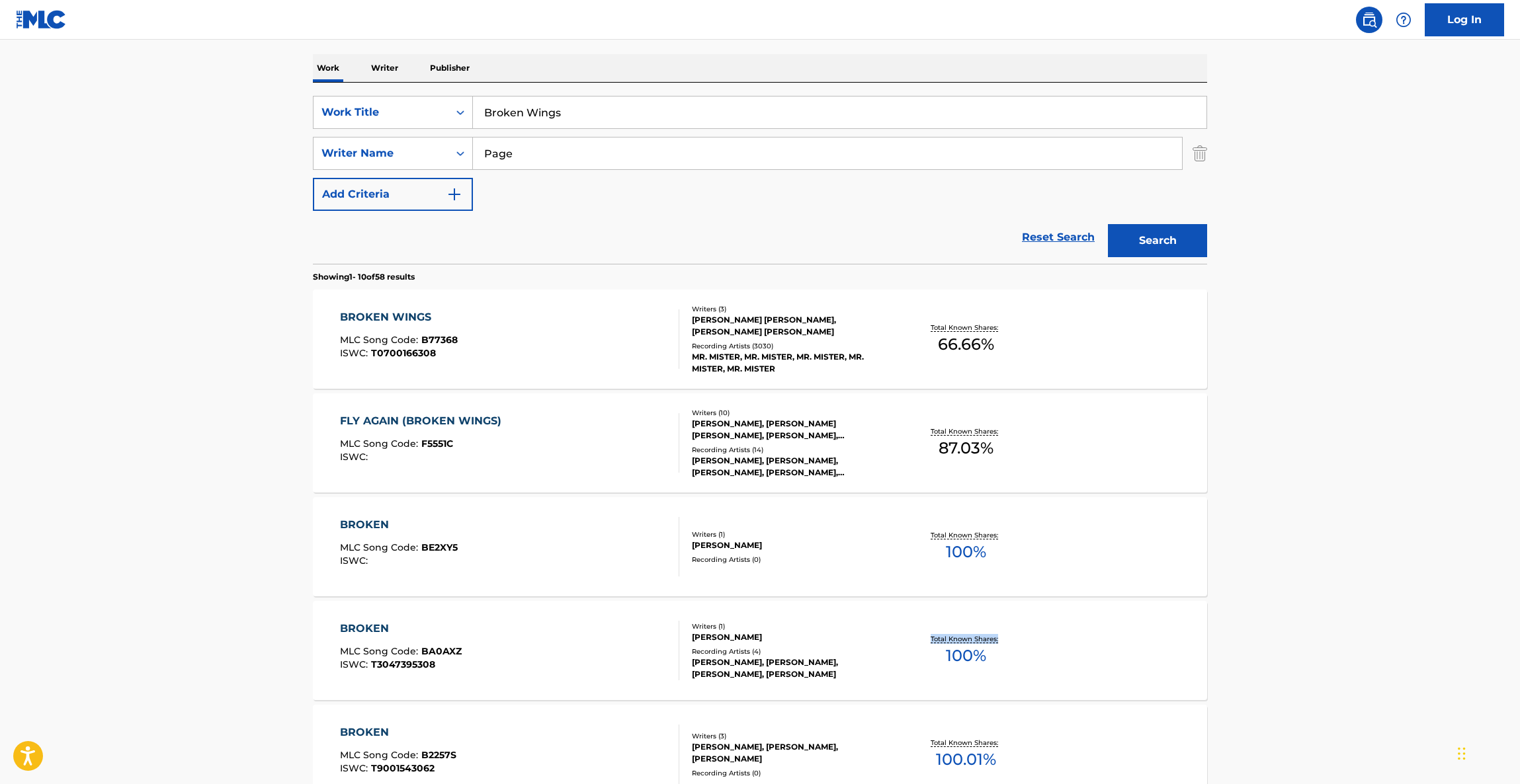
click at [1302, 630] on main "The MLC Public Work Search The accuracy and completeness of The MLC's data is d…" at bounding box center [760, 619] width 1520 height 1556
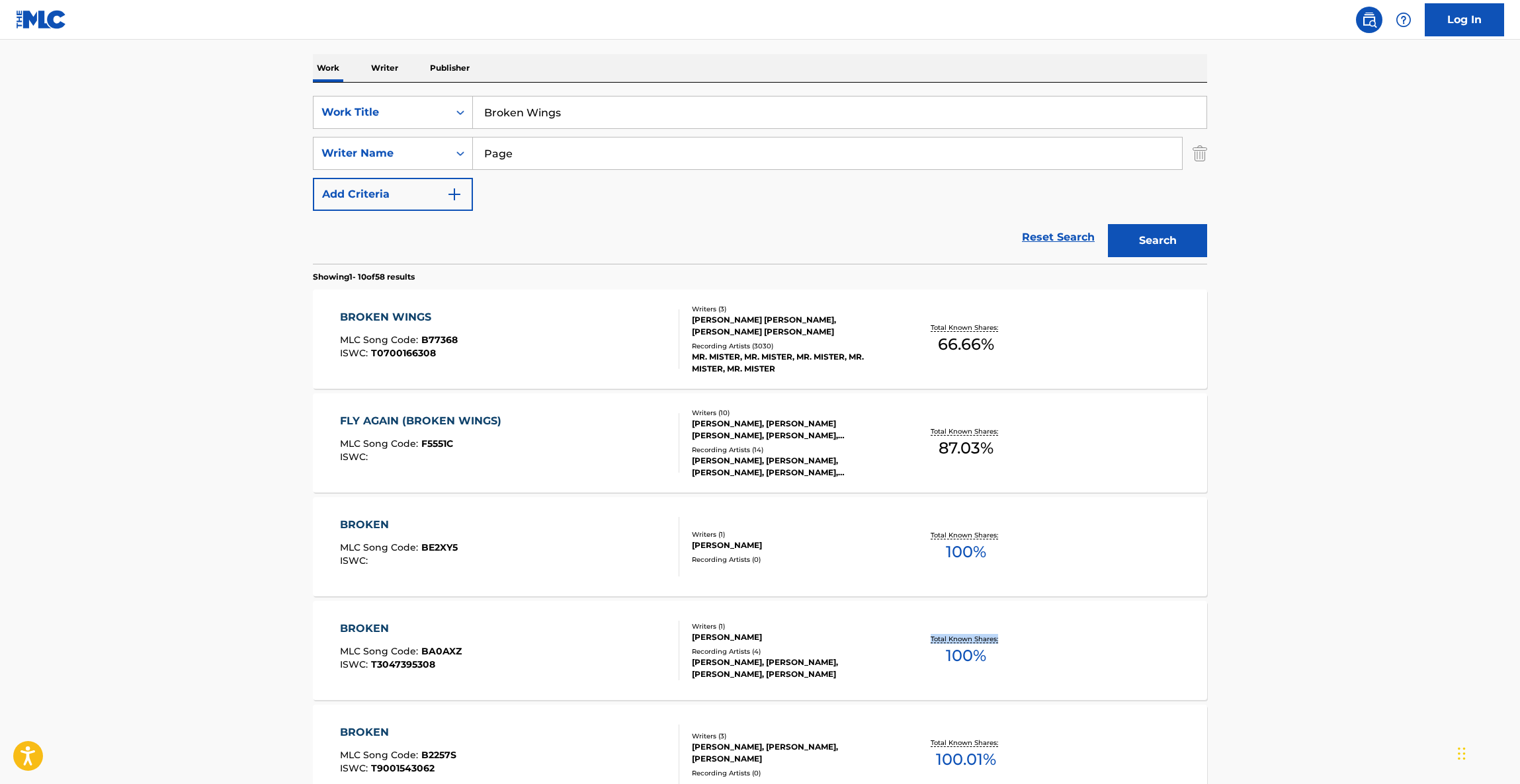
click at [1302, 630] on main "The MLC Public Work Search The accuracy and completeness of The MLC's data is d…" at bounding box center [760, 619] width 1520 height 1556
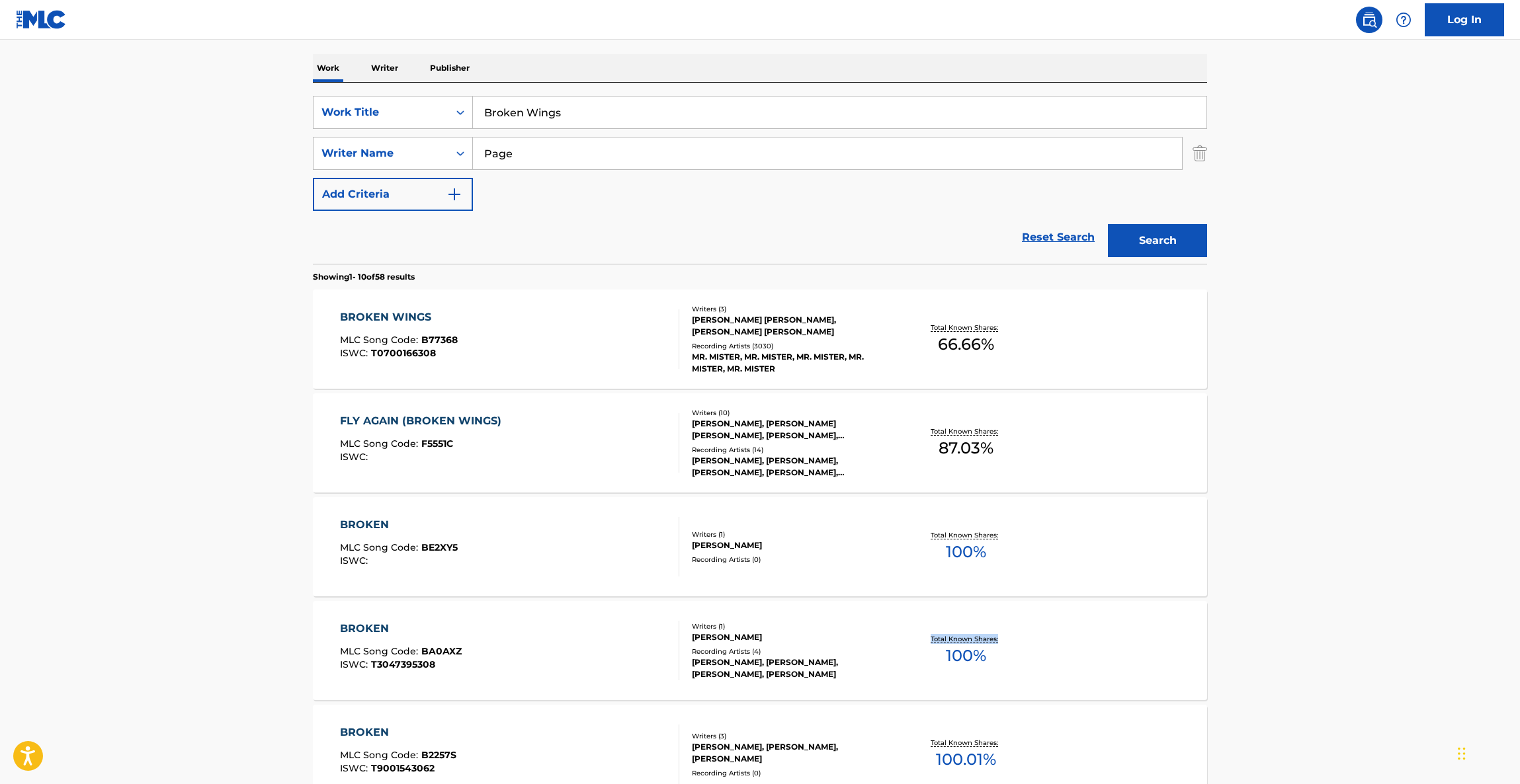
click at [1302, 630] on main "The MLC Public Work Search The accuracy and completeness of The MLC's data is d…" at bounding box center [760, 619] width 1520 height 1556
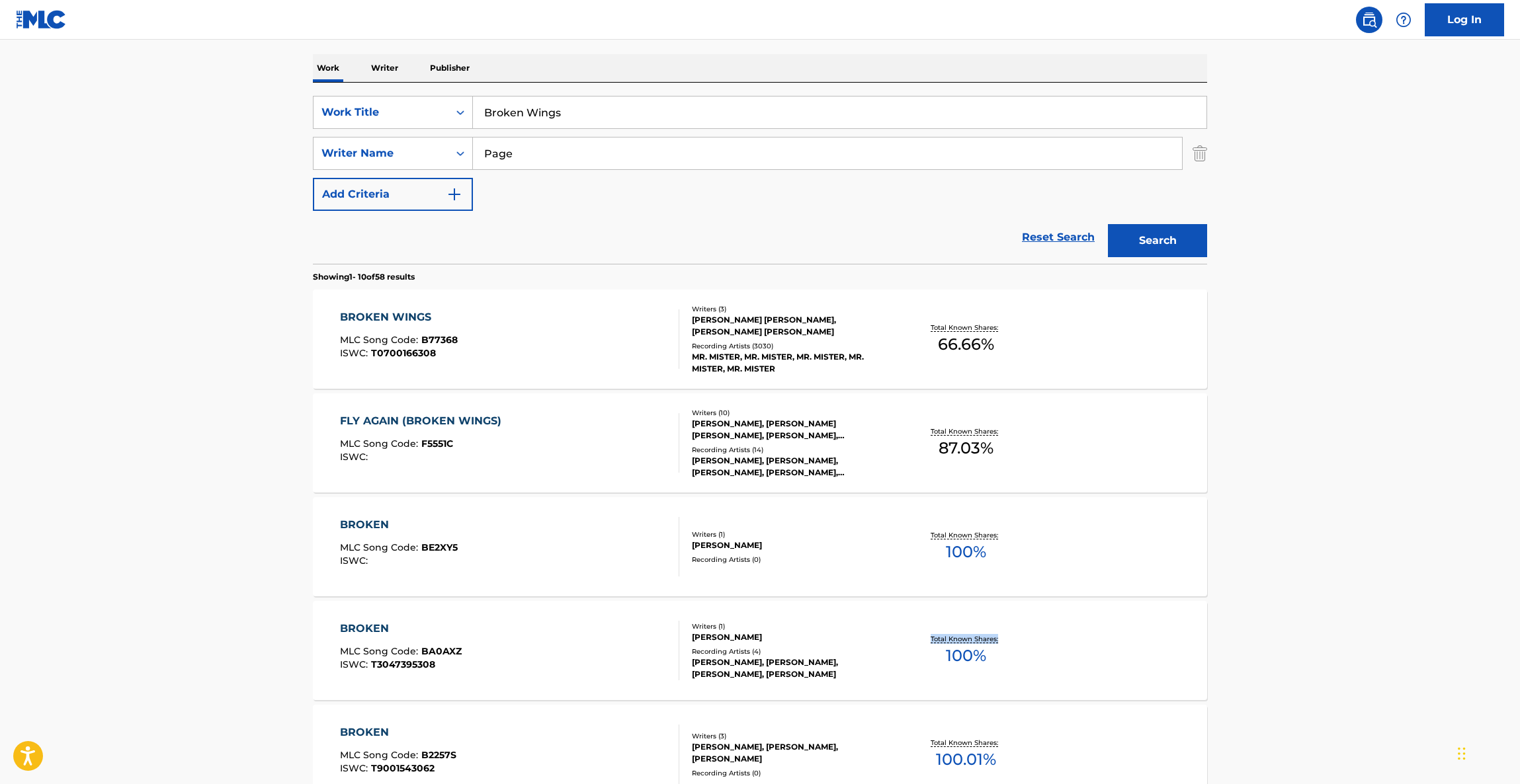
click at [1302, 630] on main "The MLC Public Work Search The accuracy and completeness of The MLC's data is d…" at bounding box center [760, 619] width 1520 height 1556
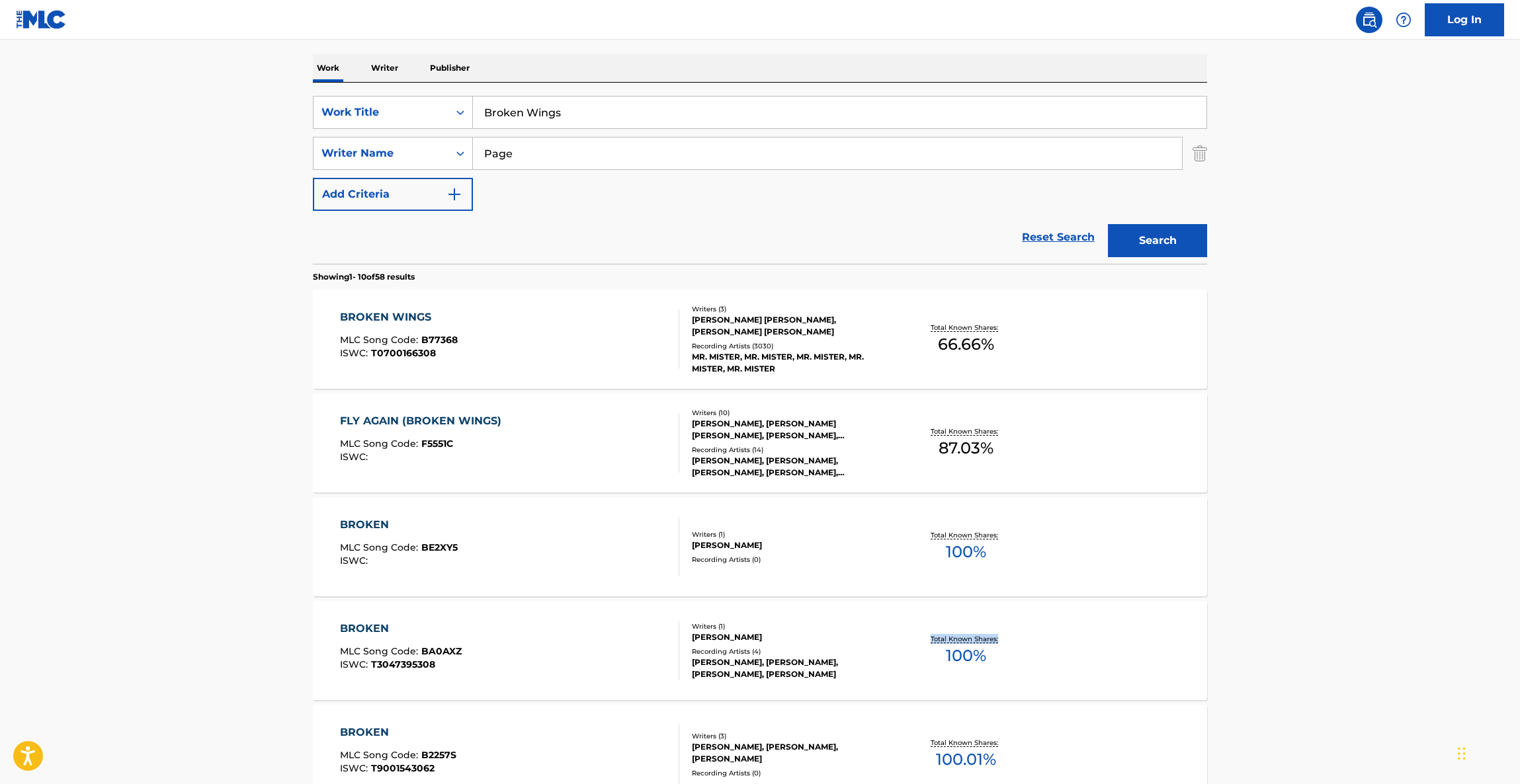
click at [1302, 630] on main "The MLC Public Work Search The accuracy and completeness of The MLC's data is d…" at bounding box center [760, 619] width 1520 height 1556
click at [1301, 630] on main "The MLC Public Work Search The accuracy and completeness of The MLC's data is d…" at bounding box center [760, 619] width 1520 height 1556
click at [1299, 630] on main "The MLC Public Work Search The accuracy and completeness of The MLC's data is d…" at bounding box center [760, 619] width 1520 height 1556
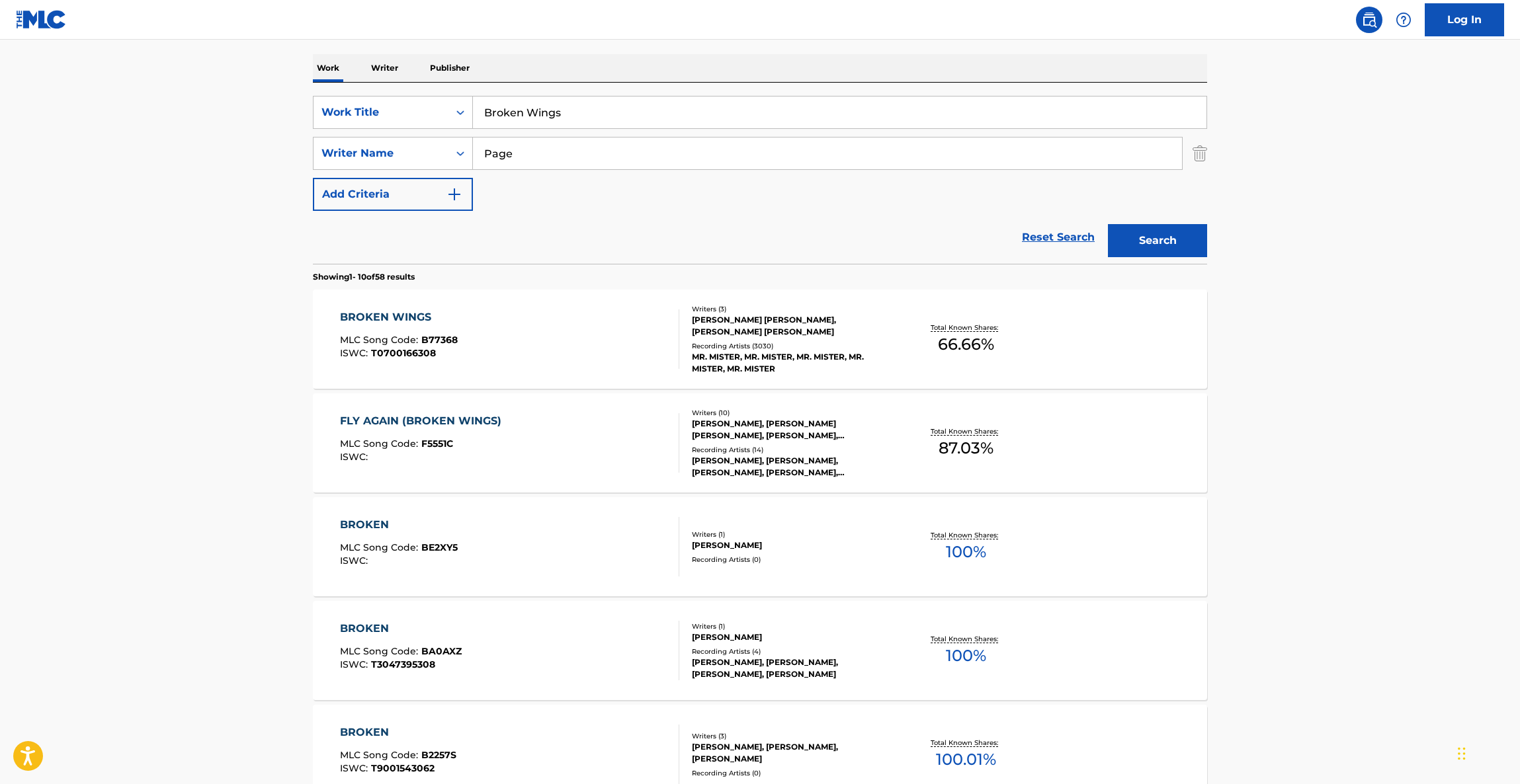
click at [1297, 630] on main "The MLC Public Work Search The accuracy and completeness of The MLC's data is d…" at bounding box center [760, 619] width 1520 height 1556
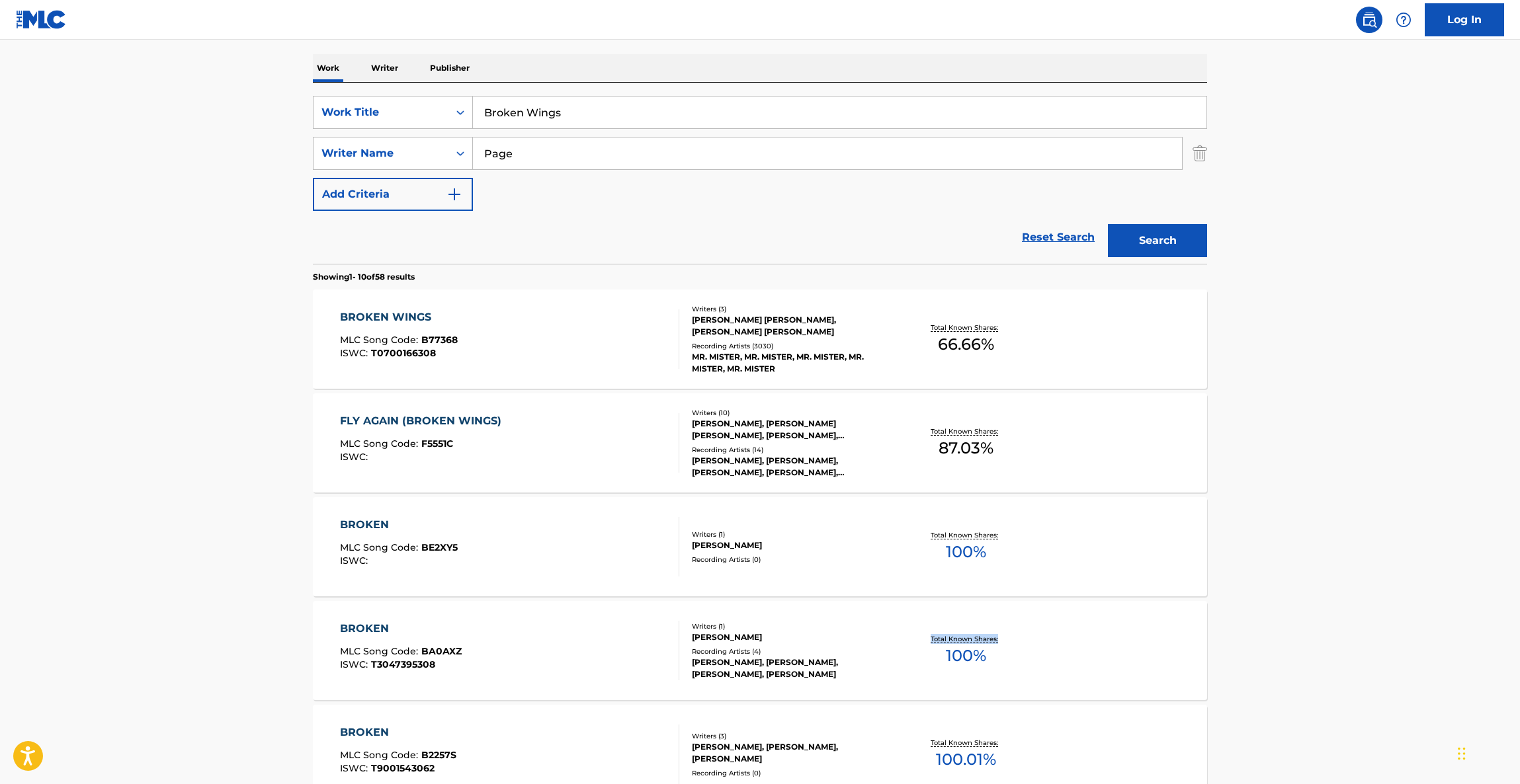
click at [1297, 630] on main "The MLC Public Work Search The accuracy and completeness of The MLC's data is d…" at bounding box center [760, 619] width 1520 height 1556
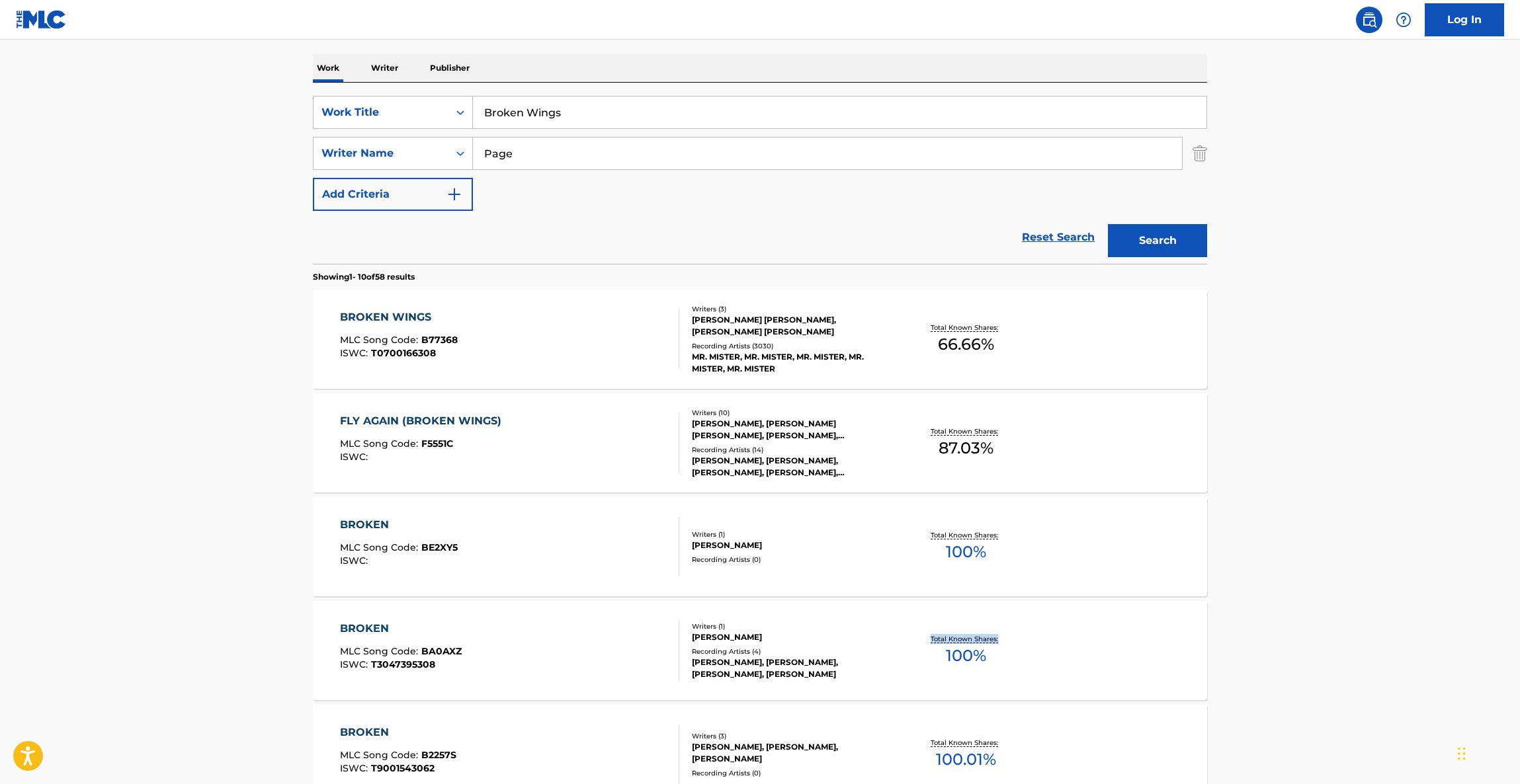
click at [1297, 630] on main "The MLC Public Work Search The accuracy and completeness of The MLC's data is d…" at bounding box center [760, 619] width 1520 height 1556
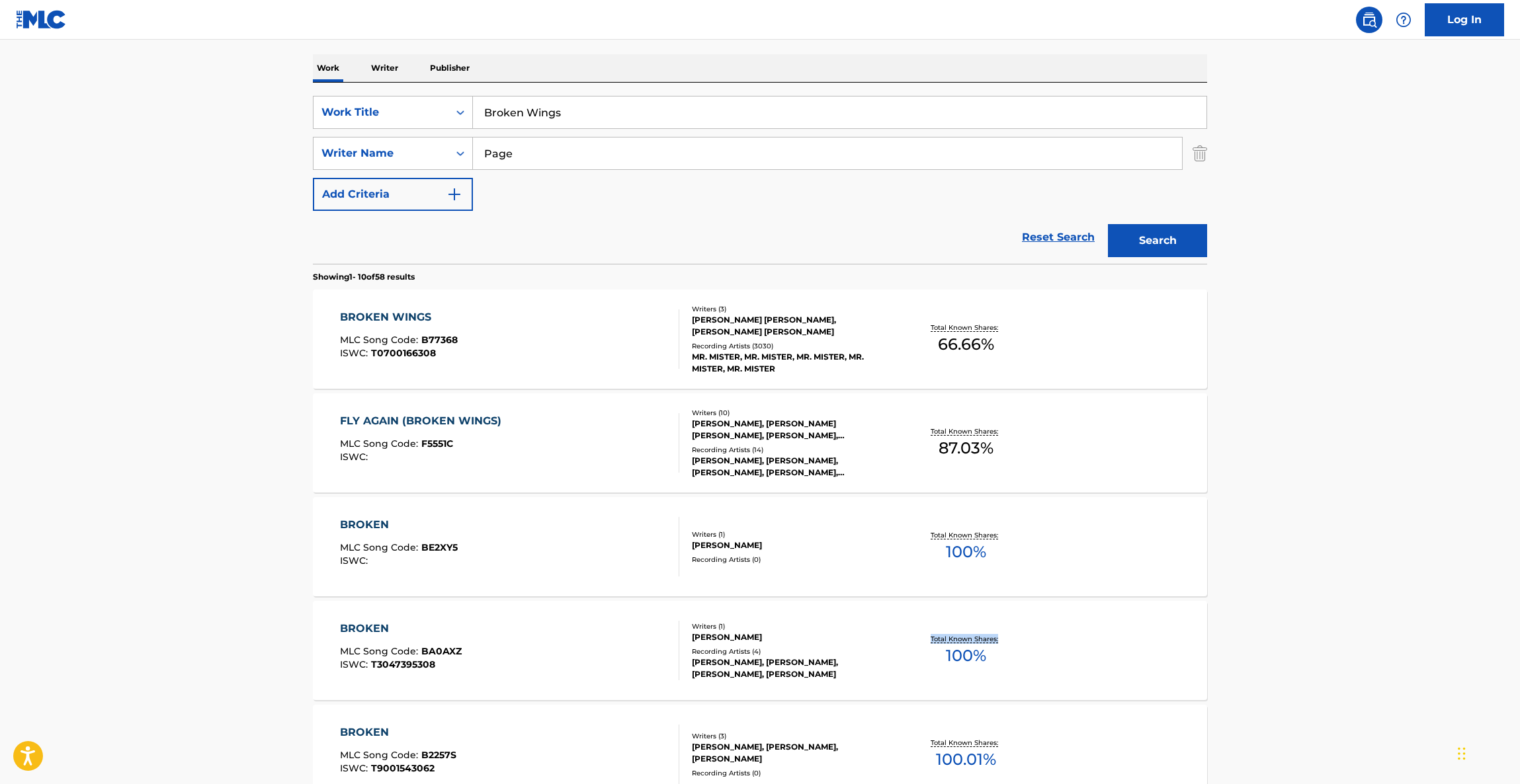
click at [1297, 630] on main "The MLC Public Work Search The accuracy and completeness of The MLC's data is d…" at bounding box center [760, 619] width 1520 height 1556
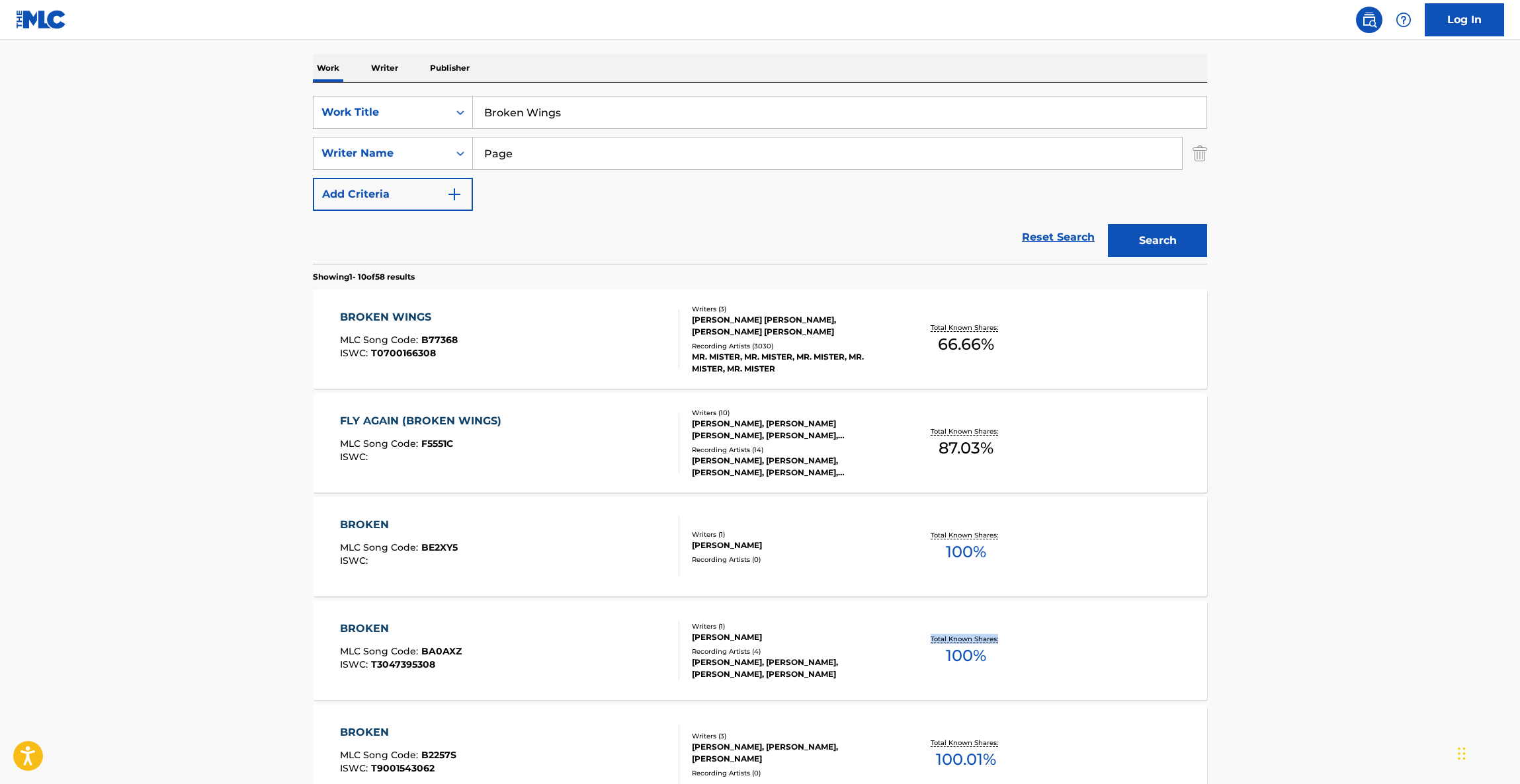
click at [1292, 630] on main "The MLC Public Work Search The accuracy and completeness of The MLC's data is d…" at bounding box center [760, 619] width 1520 height 1556
click at [1318, 482] on main "The MLC Public Work Search The accuracy and completeness of The MLC's data is d…" at bounding box center [760, 619] width 1520 height 1556
click at [1316, 484] on main "The MLC Public Work Search The accuracy and completeness of The MLC's data is d…" at bounding box center [760, 619] width 1520 height 1556
click at [1315, 486] on main "The MLC Public Work Search The accuracy and completeness of The MLC's data is d…" at bounding box center [760, 619] width 1520 height 1556
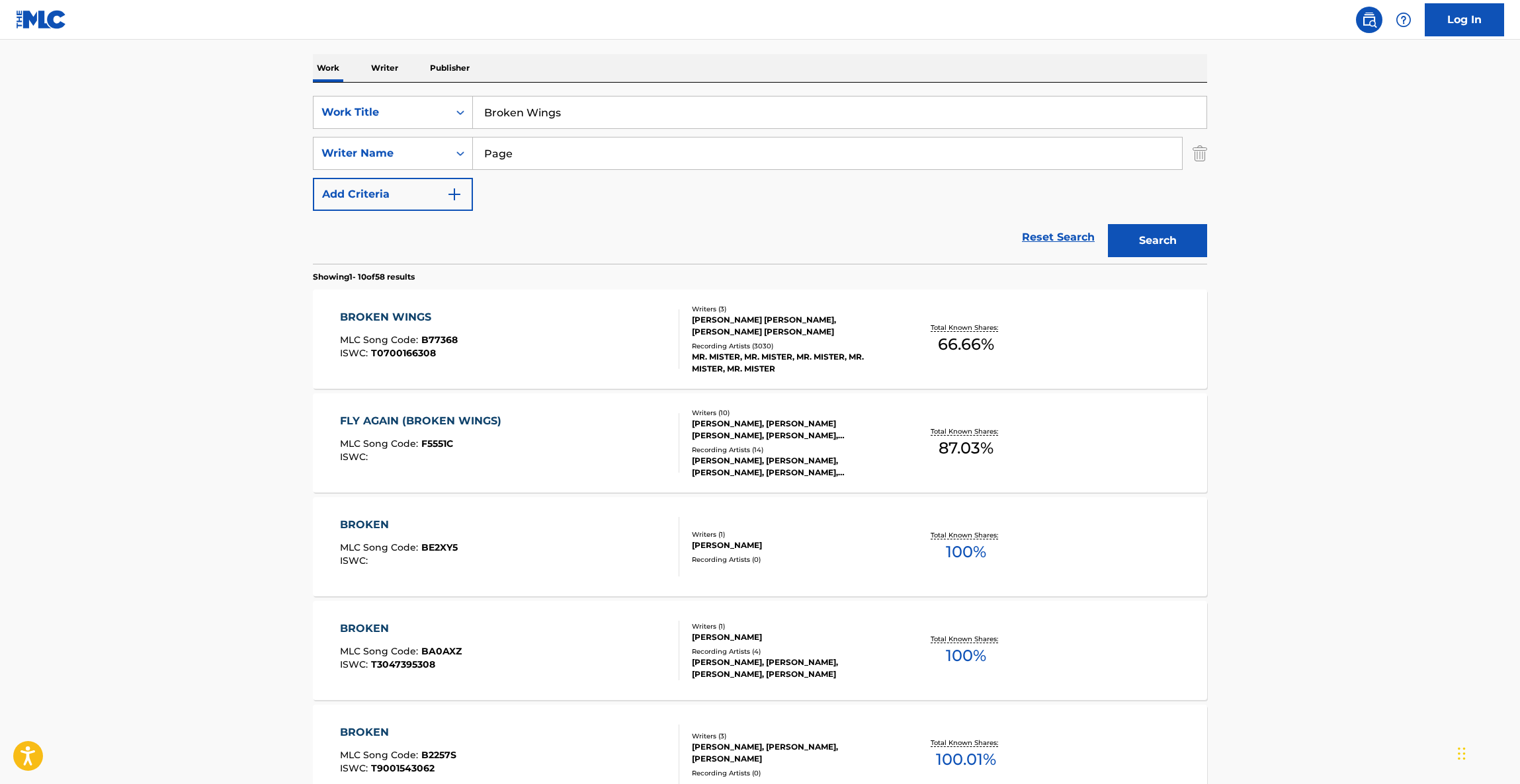
click at [1314, 486] on main "The MLC Public Work Search The accuracy and completeness of The MLC's data is d…" at bounding box center [760, 619] width 1520 height 1556
click at [1311, 486] on main "The MLC Public Work Search The accuracy and completeness of The MLC's data is d…" at bounding box center [760, 619] width 1520 height 1556
click at [1311, 486] on main "The MLC Public Work Search The accuracy and completeness of The MLC's data is d…" at bounding box center [760, 619] width 1520 height 1556
click at [1309, 487] on main "The MLC Public Work Search The accuracy and completeness of The MLC's data is d…" at bounding box center [760, 619] width 1520 height 1556
click at [1308, 487] on main "The MLC Public Work Search The accuracy and completeness of The MLC's data is d…" at bounding box center [760, 619] width 1520 height 1556
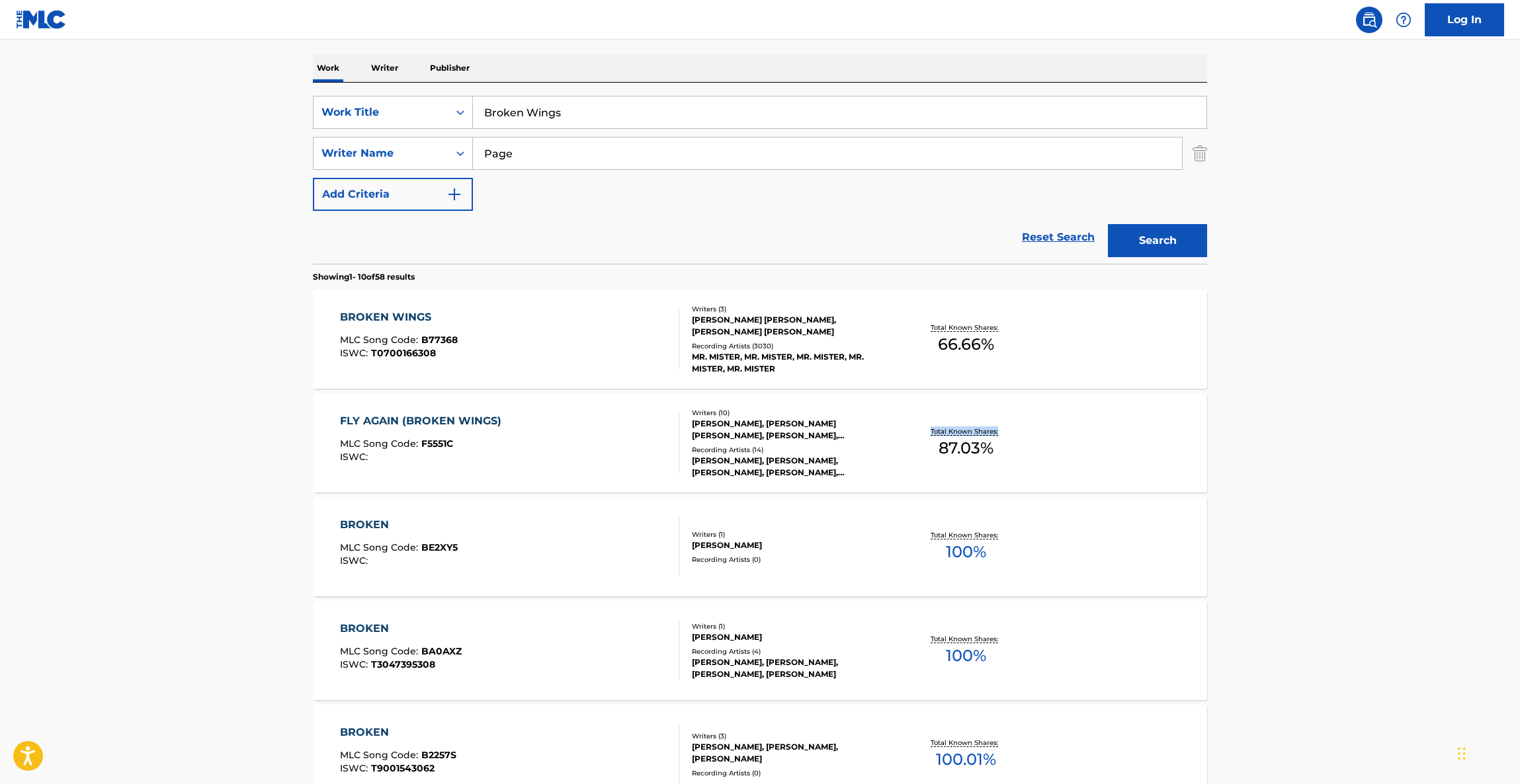
click at [1307, 487] on main "The MLC Public Work Search The accuracy and completeness of The MLC's data is d…" at bounding box center [760, 619] width 1520 height 1556
click at [1306, 489] on main "The MLC Public Work Search The accuracy and completeness of The MLC's data is d…" at bounding box center [760, 619] width 1520 height 1556
click at [1305, 490] on main "The MLC Public Work Search The accuracy and completeness of The MLC's data is d…" at bounding box center [760, 619] width 1520 height 1556
click at [1303, 490] on main "The MLC Public Work Search The accuracy and completeness of The MLC's data is d…" at bounding box center [760, 619] width 1520 height 1556
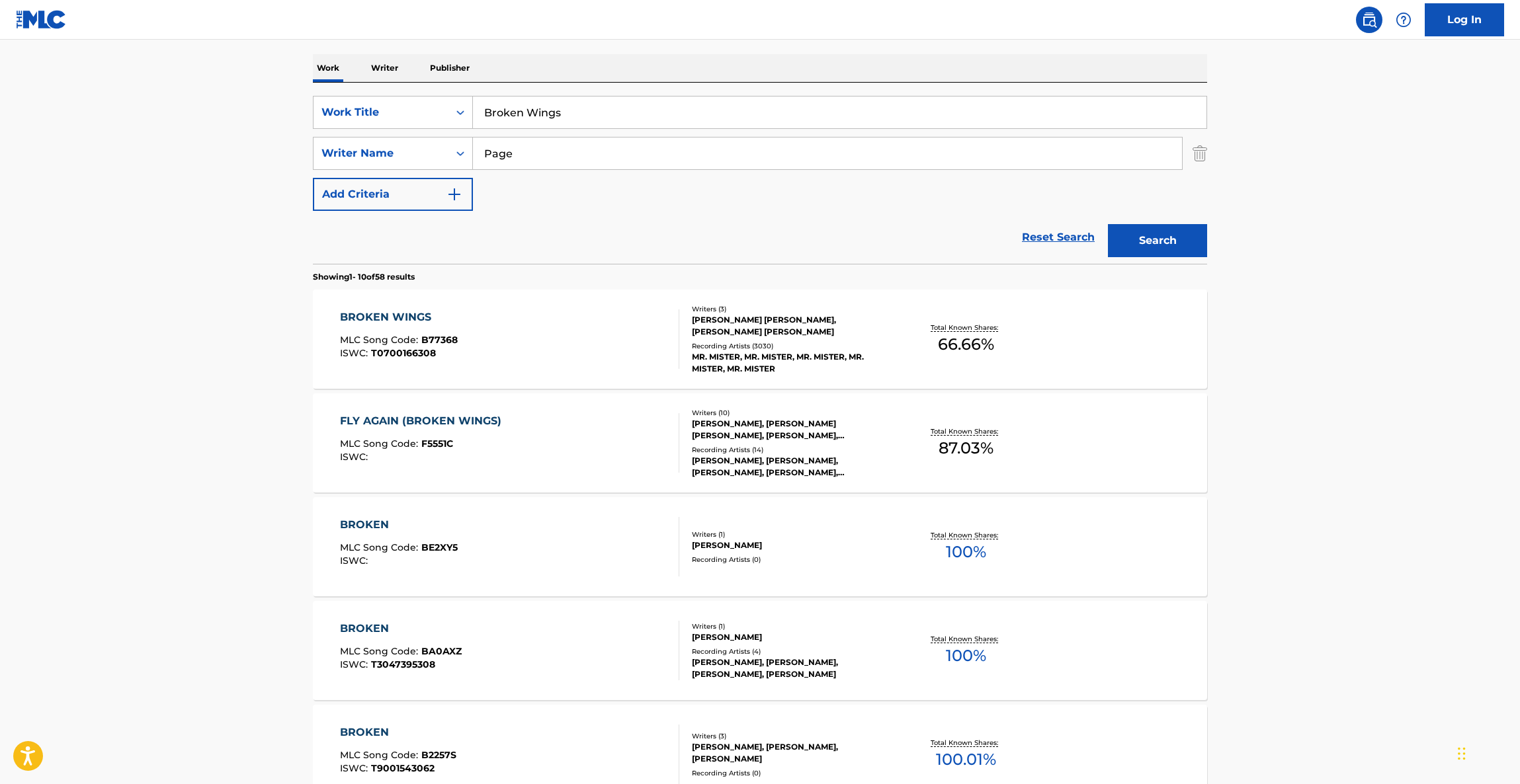
click at [1303, 490] on main "The MLC Public Work Search The accuracy and completeness of The MLC's data is d…" at bounding box center [760, 619] width 1520 height 1556
click at [1301, 491] on main "The MLC Public Work Search The accuracy and completeness of The MLC's data is d…" at bounding box center [760, 619] width 1520 height 1556
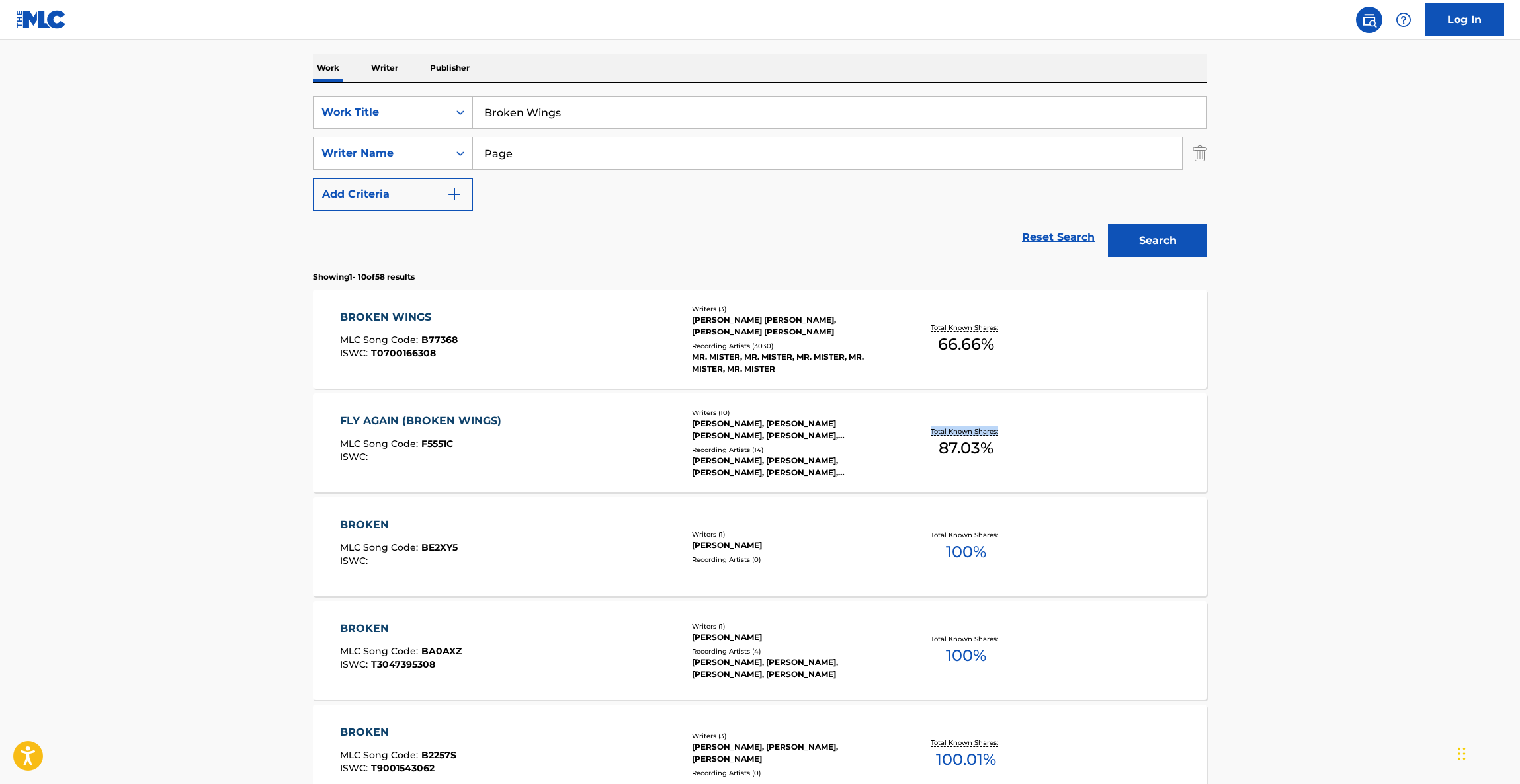
click at [1301, 491] on main "The MLC Public Work Search The accuracy and completeness of The MLC's data is d…" at bounding box center [760, 619] width 1520 height 1556
click at [1299, 492] on main "The MLC Public Work Search The accuracy and completeness of The MLC's data is d…" at bounding box center [760, 619] width 1520 height 1556
click at [1298, 492] on main "The MLC Public Work Search The accuracy and completeness of The MLC's data is d…" at bounding box center [760, 619] width 1520 height 1556
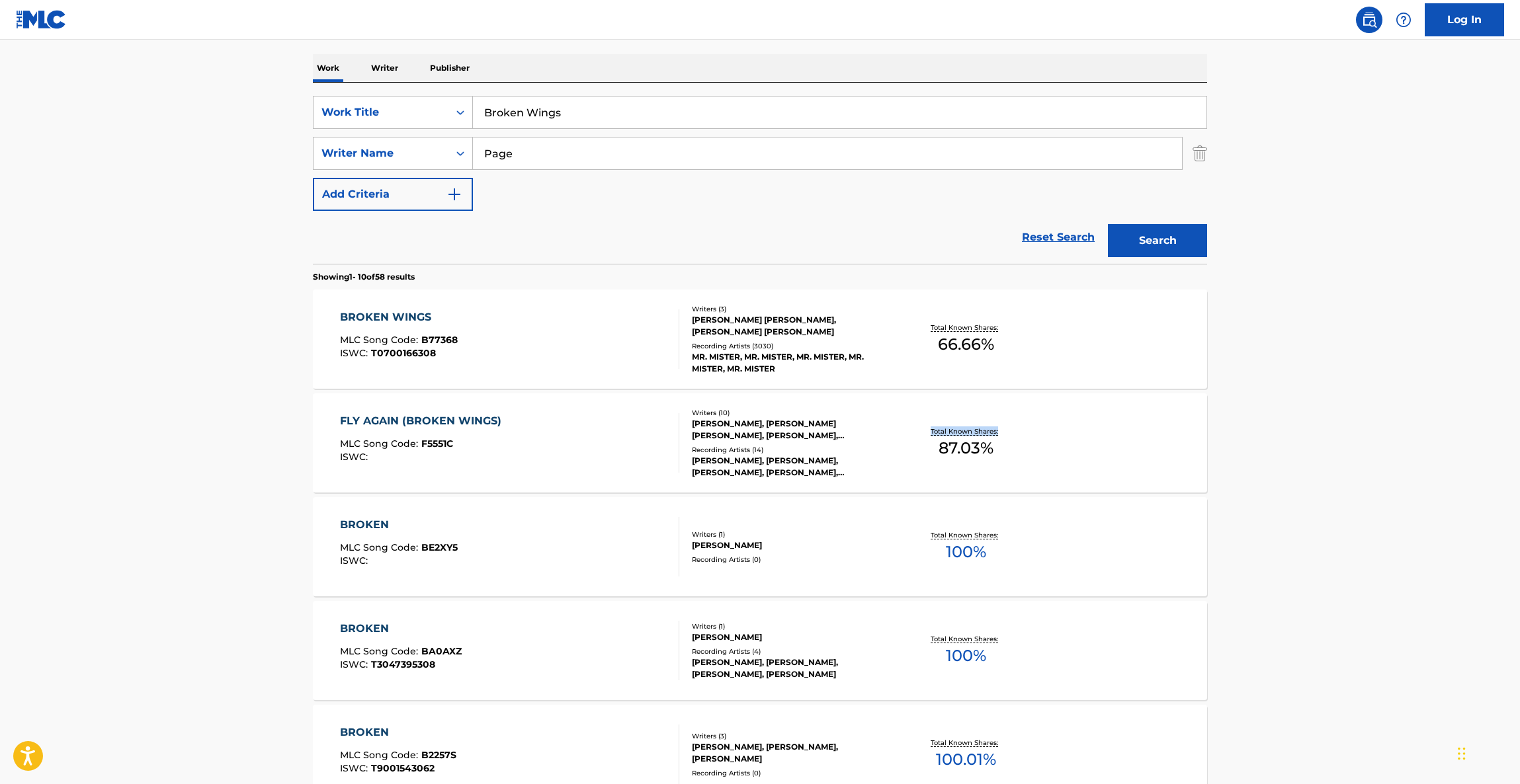
click at [1298, 492] on main "The MLC Public Work Search The accuracy and completeness of The MLC's data is d…" at bounding box center [760, 619] width 1520 height 1556
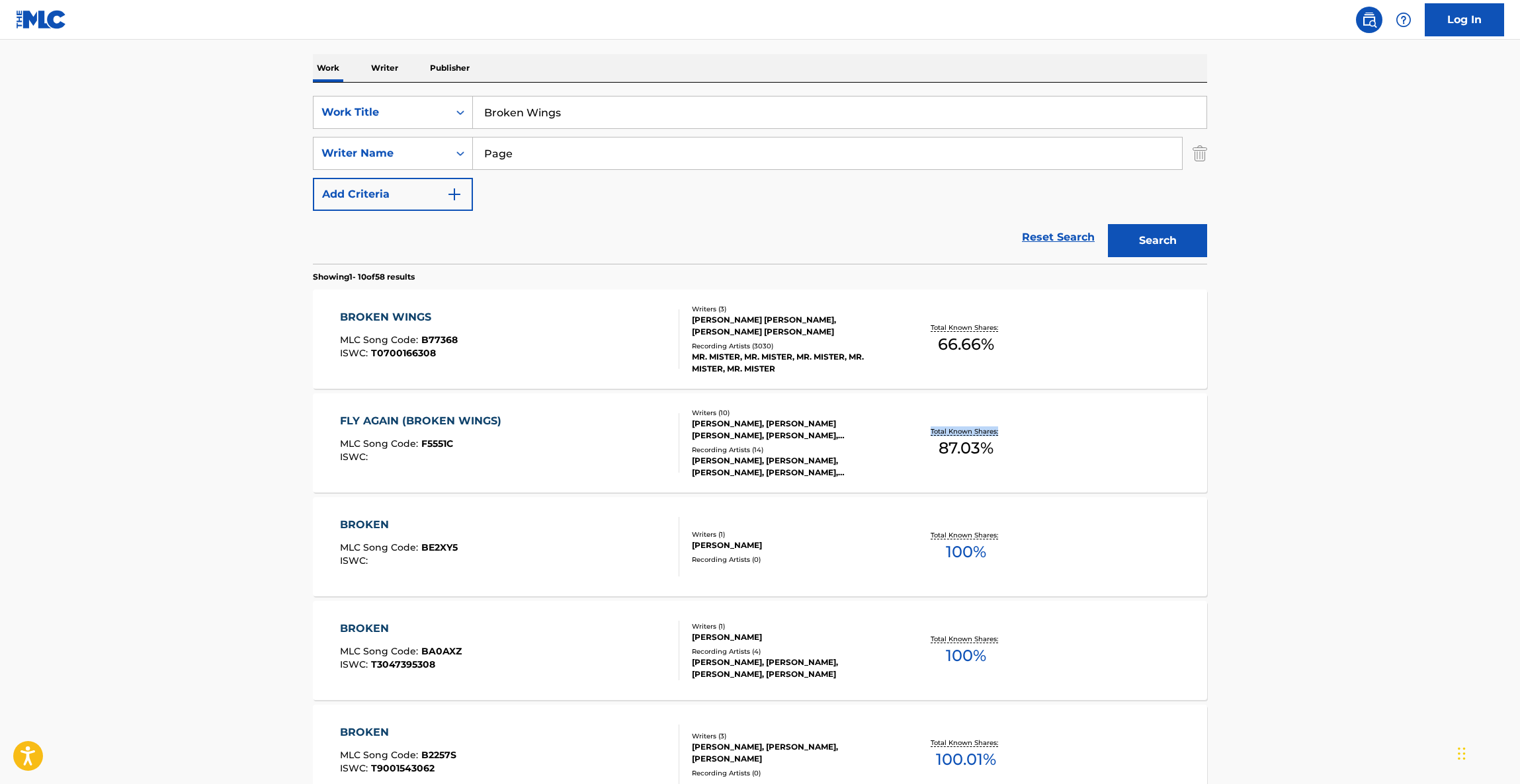
click at [1298, 492] on main "The MLC Public Work Search The accuracy and completeness of The MLC's data is d…" at bounding box center [760, 619] width 1520 height 1556
click at [1297, 492] on main "The MLC Public Work Search The accuracy and completeness of The MLC's data is d…" at bounding box center [760, 619] width 1520 height 1556
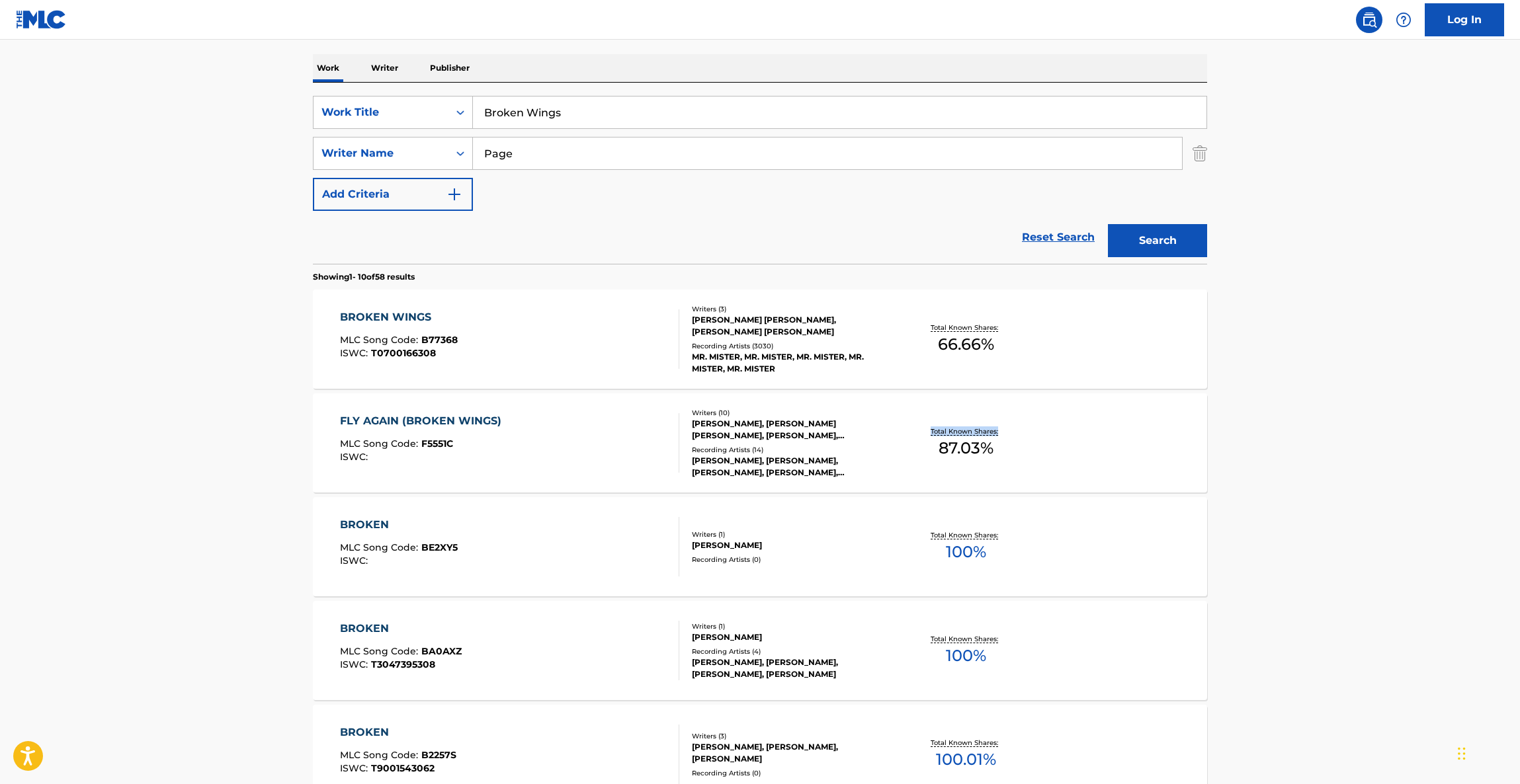
click at [1297, 492] on main "The MLC Public Work Search The accuracy and completeness of The MLC's data is d…" at bounding box center [760, 619] width 1520 height 1556
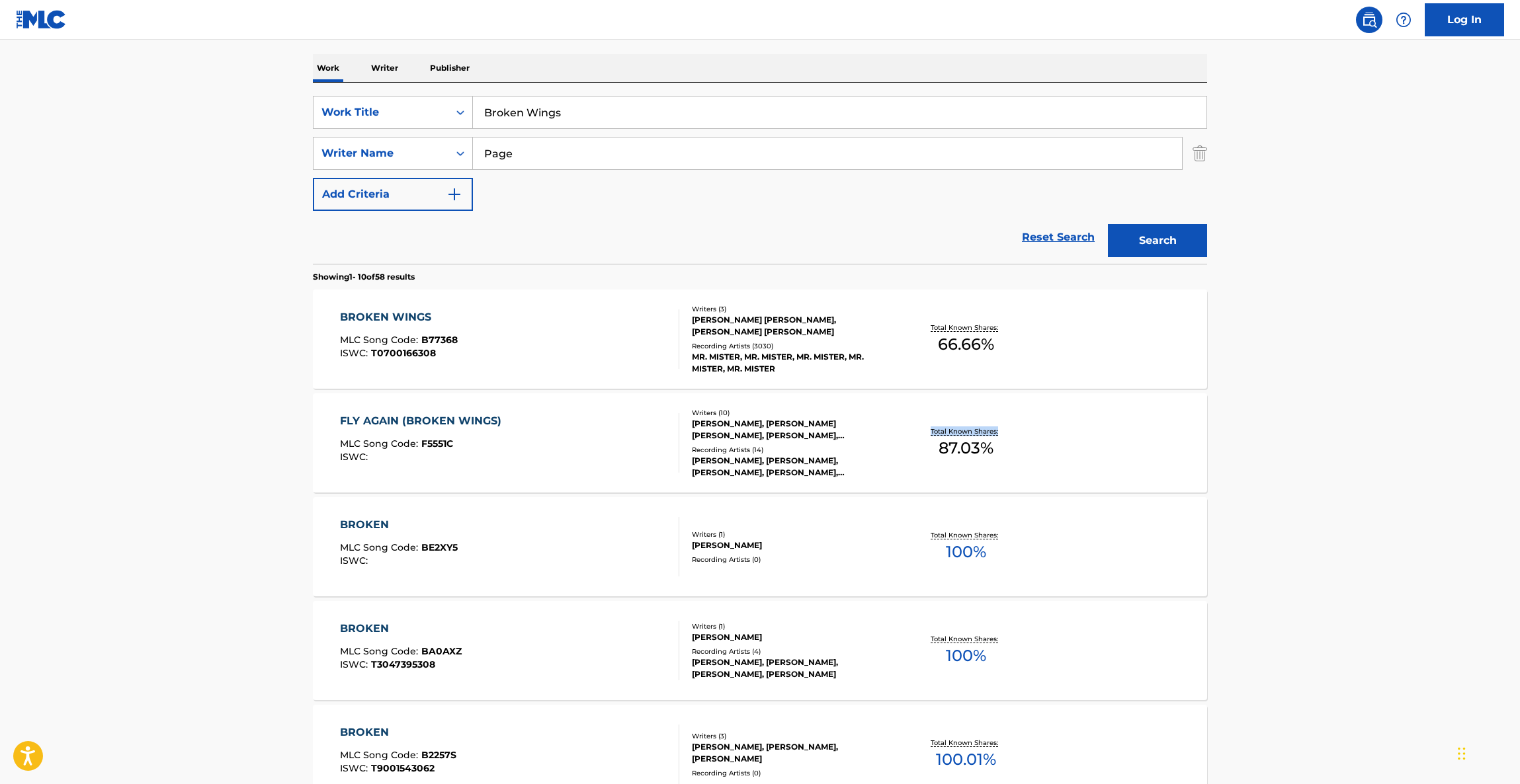
click at [1297, 493] on main "The MLC Public Work Search The accuracy and completeness of The MLC's data is d…" at bounding box center [760, 619] width 1520 height 1556
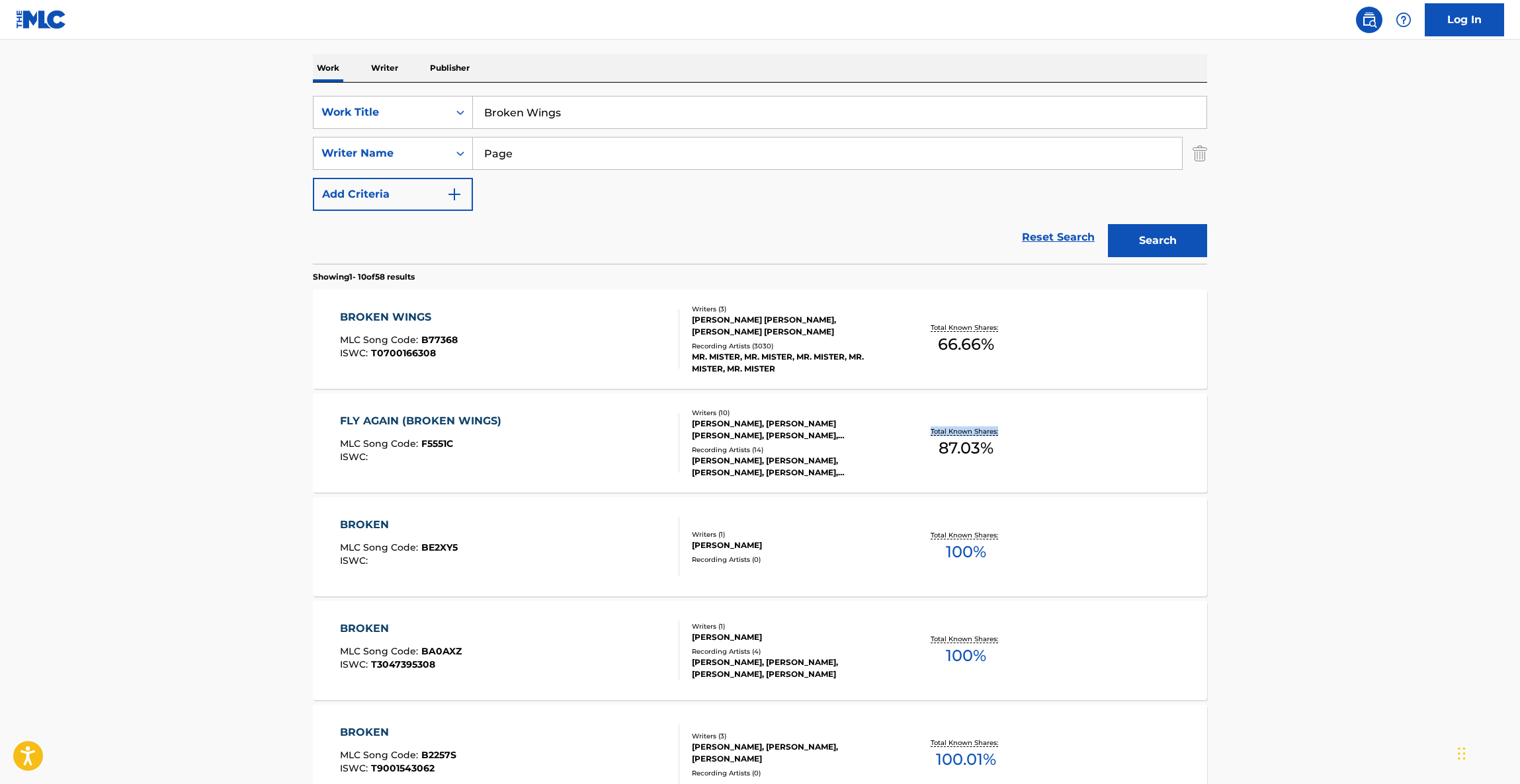
click at [1297, 493] on main "The MLC Public Work Search The accuracy and completeness of The MLC's data is d…" at bounding box center [760, 619] width 1520 height 1556
click at [1296, 493] on main "The MLC Public Work Search The accuracy and completeness of The MLC's data is d…" at bounding box center [760, 619] width 1520 height 1556
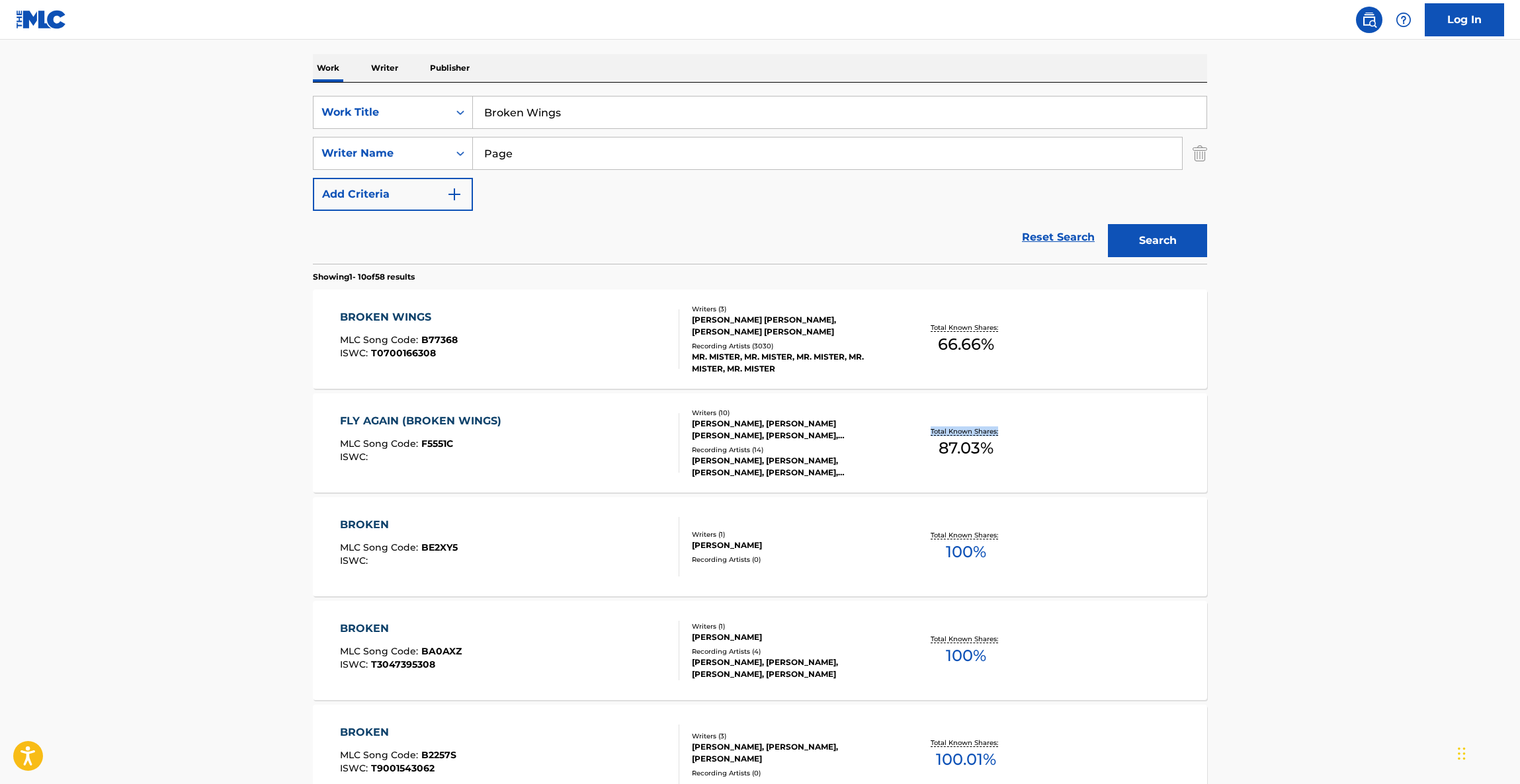
click at [1287, 495] on main "The MLC Public Work Search The accuracy and completeness of The MLC's data is d…" at bounding box center [760, 619] width 1520 height 1556
click at [1287, 495] on main "The MLC Public Work Search The accuracy and completeness of The MLC's data is d…" at bounding box center [760, 619] width 1520 height 1556
click at [1284, 493] on main "The MLC Public Work Search The accuracy and completeness of The MLC's data is d…" at bounding box center [760, 619] width 1520 height 1556
click at [1267, 491] on main "The MLC Public Work Search The accuracy and completeness of The MLC's data is d…" at bounding box center [760, 619] width 1520 height 1556
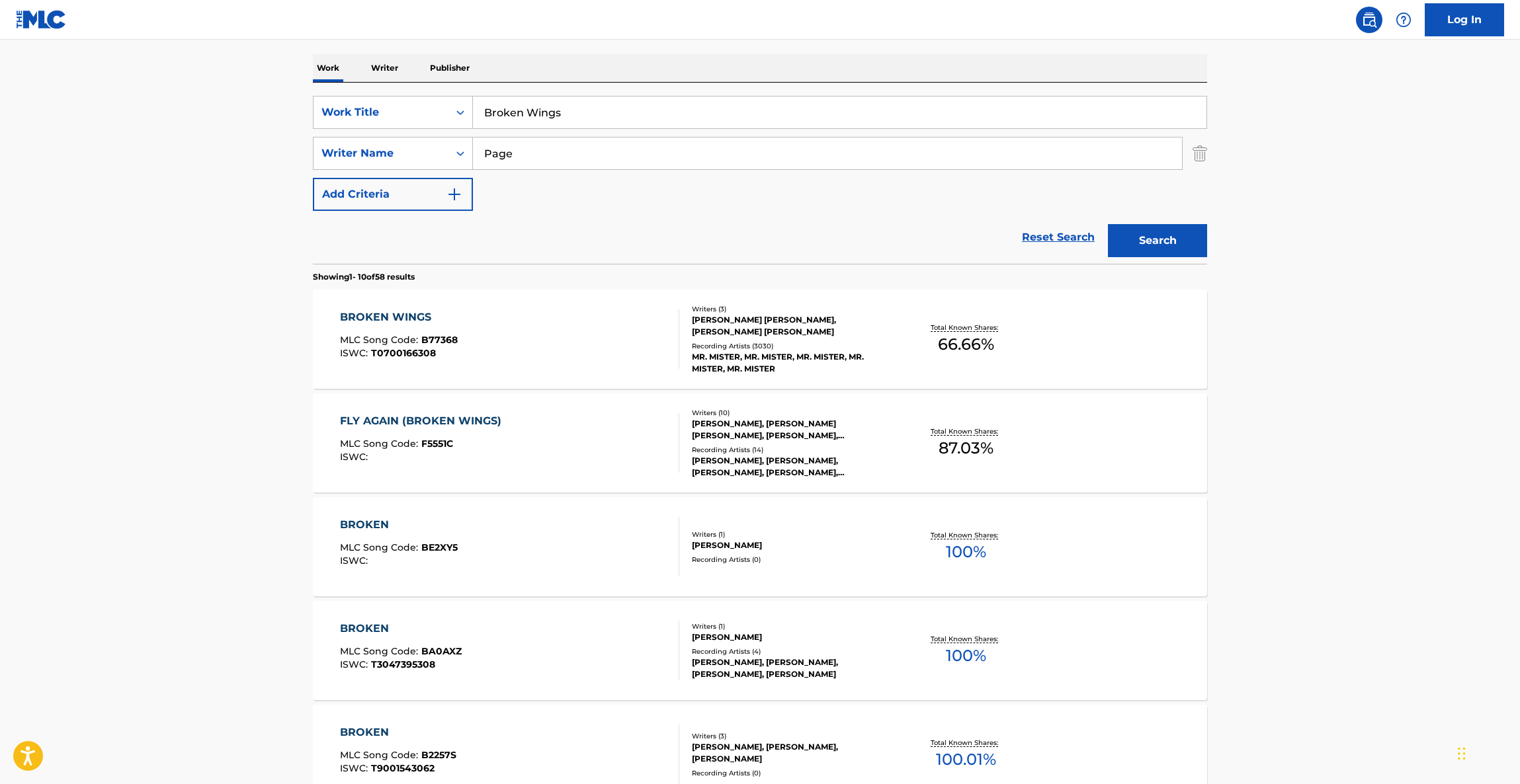
click at [1265, 491] on main "The MLC Public Work Search The accuracy and completeness of The MLC's data is d…" at bounding box center [760, 619] width 1520 height 1556
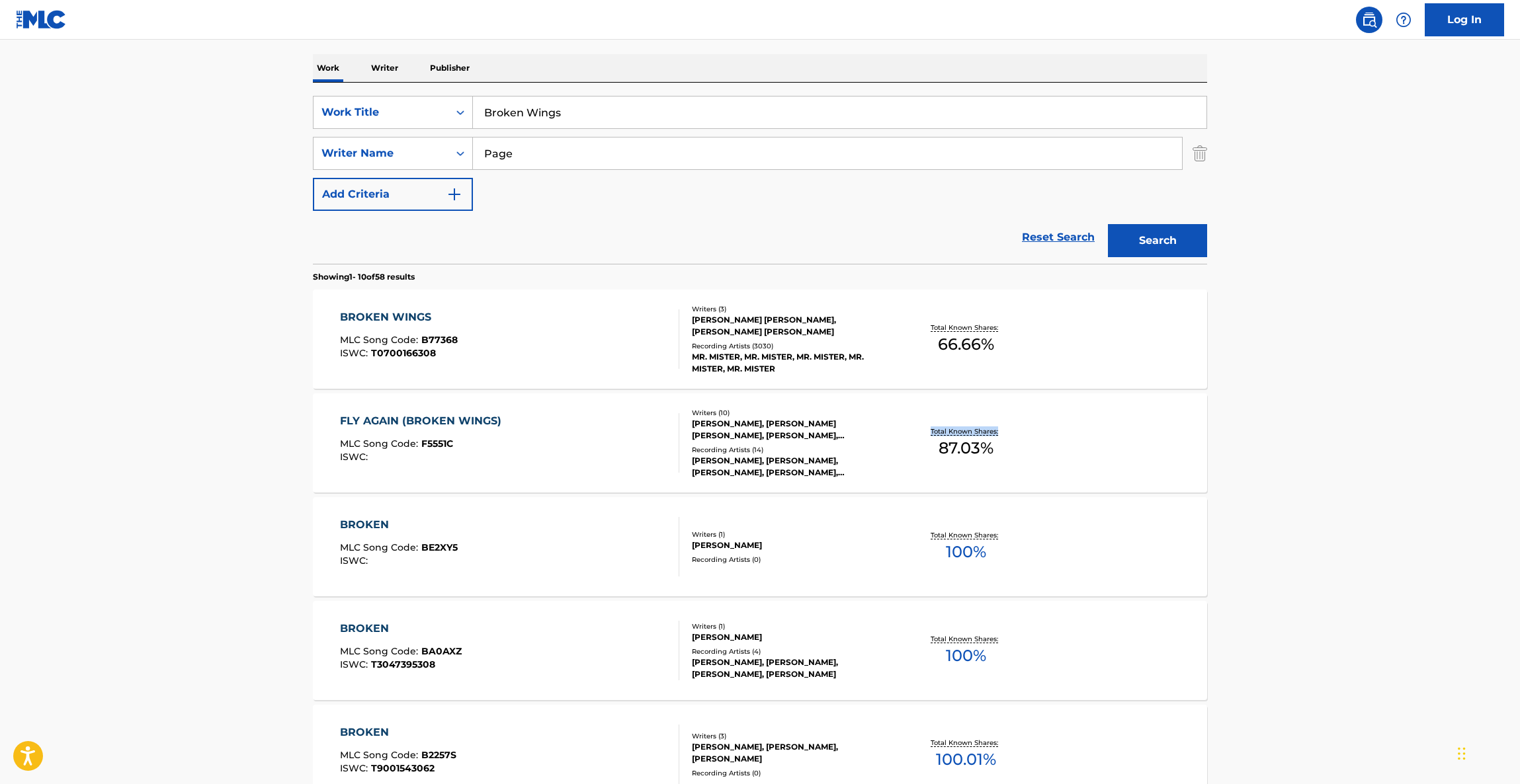
click at [1265, 491] on main "The MLC Public Work Search The accuracy and completeness of The MLC's data is d…" at bounding box center [760, 619] width 1520 height 1556
click at [1264, 490] on main "The MLC Public Work Search The accuracy and completeness of The MLC's data is d…" at bounding box center [760, 619] width 1520 height 1556
click at [1263, 490] on main "The MLC Public Work Search The accuracy and completeness of The MLC's data is d…" at bounding box center [760, 619] width 1520 height 1556
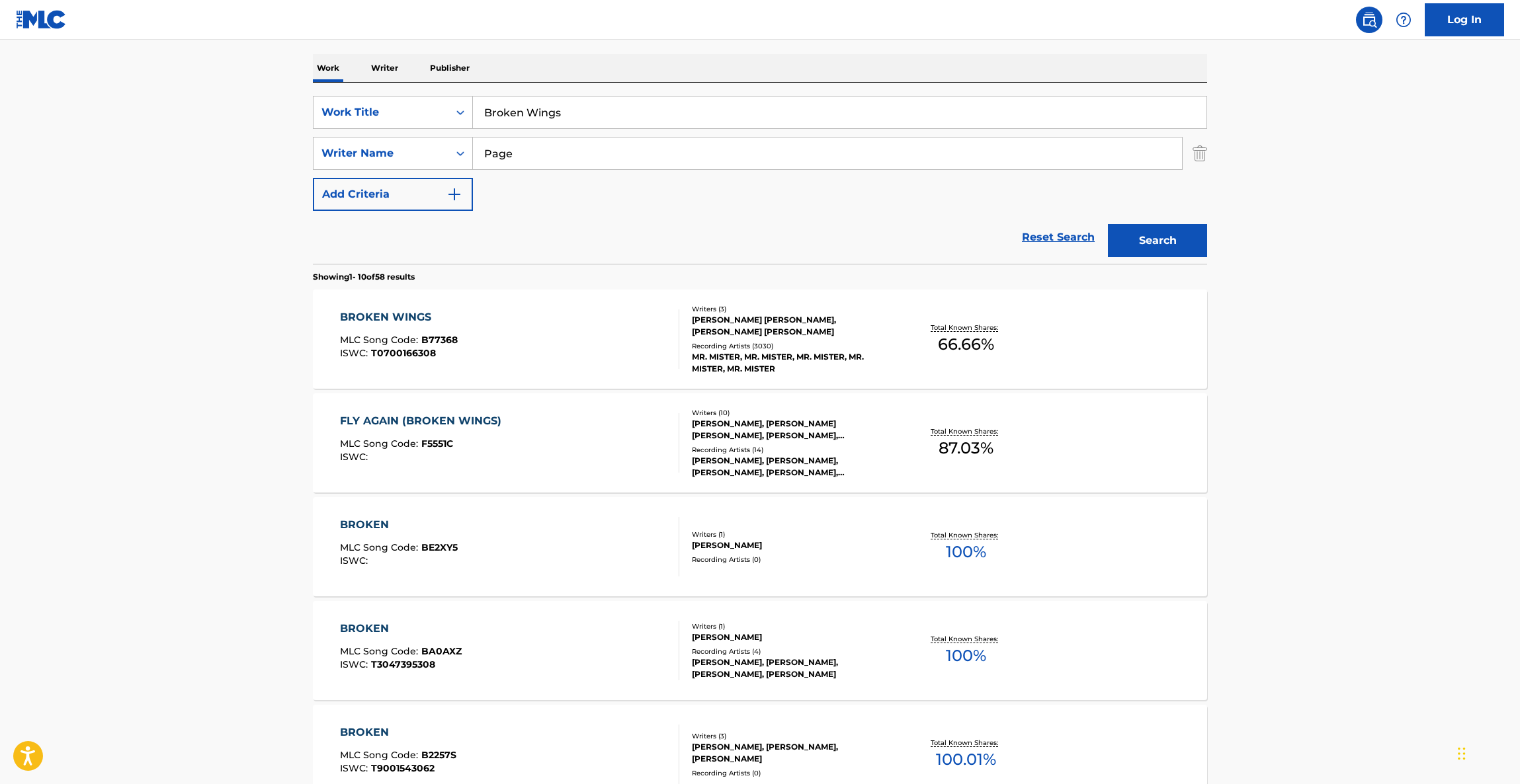
click at [1287, 481] on main "The MLC Public Work Search The accuracy and completeness of The MLC's data is d…" at bounding box center [760, 619] width 1520 height 1556
click at [1285, 481] on main "The MLC Public Work Search The accuracy and completeness of The MLC's data is d…" at bounding box center [760, 619] width 1520 height 1556
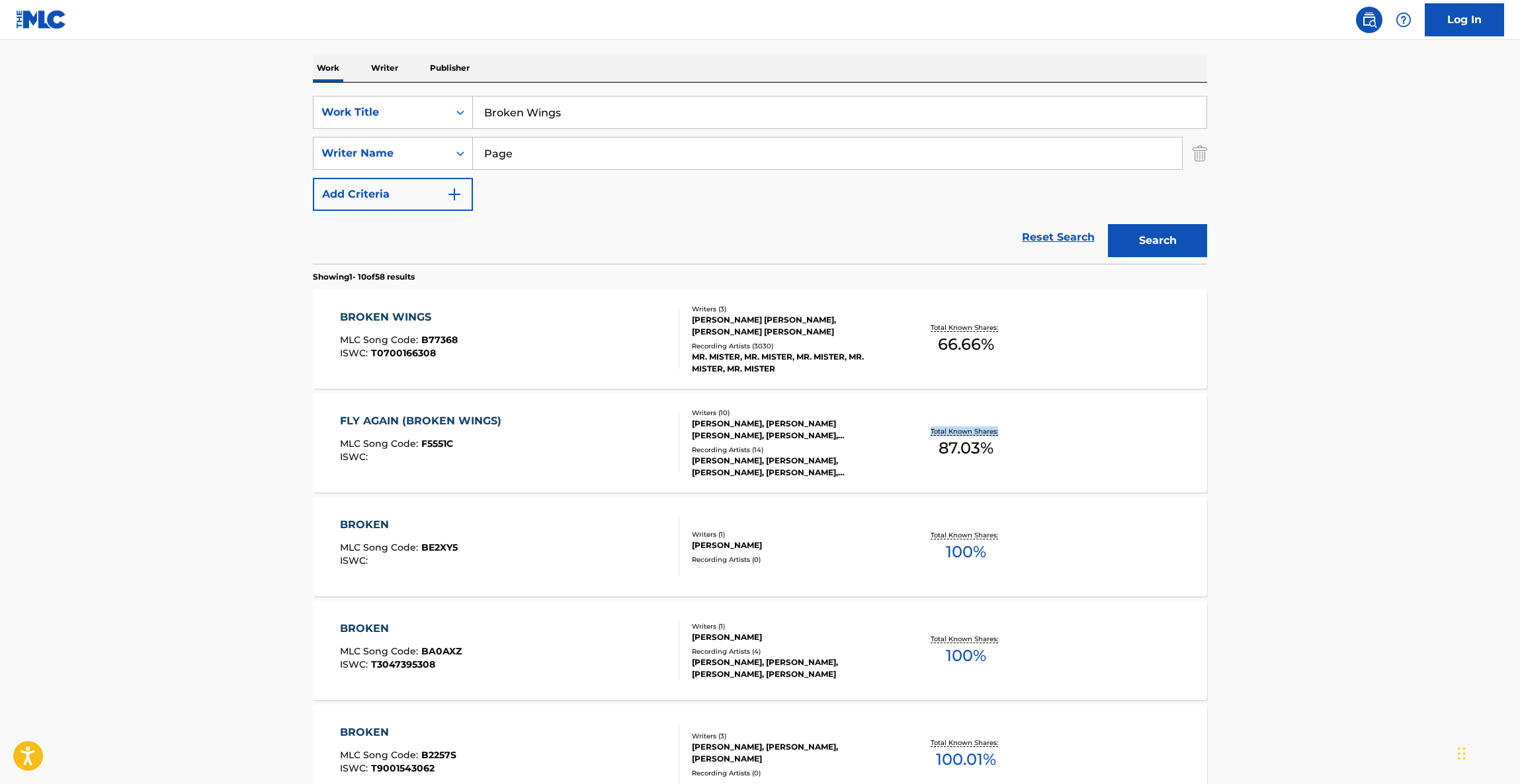
click at [1283, 481] on main "The MLC Public Work Search The accuracy and completeness of The MLC's data is d…" at bounding box center [760, 619] width 1520 height 1556
click at [1281, 483] on main "The MLC Public Work Search The accuracy and completeness of The MLC's data is d…" at bounding box center [760, 619] width 1520 height 1556
click at [1280, 483] on main "The MLC Public Work Search The accuracy and completeness of The MLC's data is d…" at bounding box center [760, 619] width 1520 height 1556
click at [1280, 484] on main "The MLC Public Work Search The accuracy and completeness of The MLC's data is d…" at bounding box center [760, 619] width 1520 height 1556
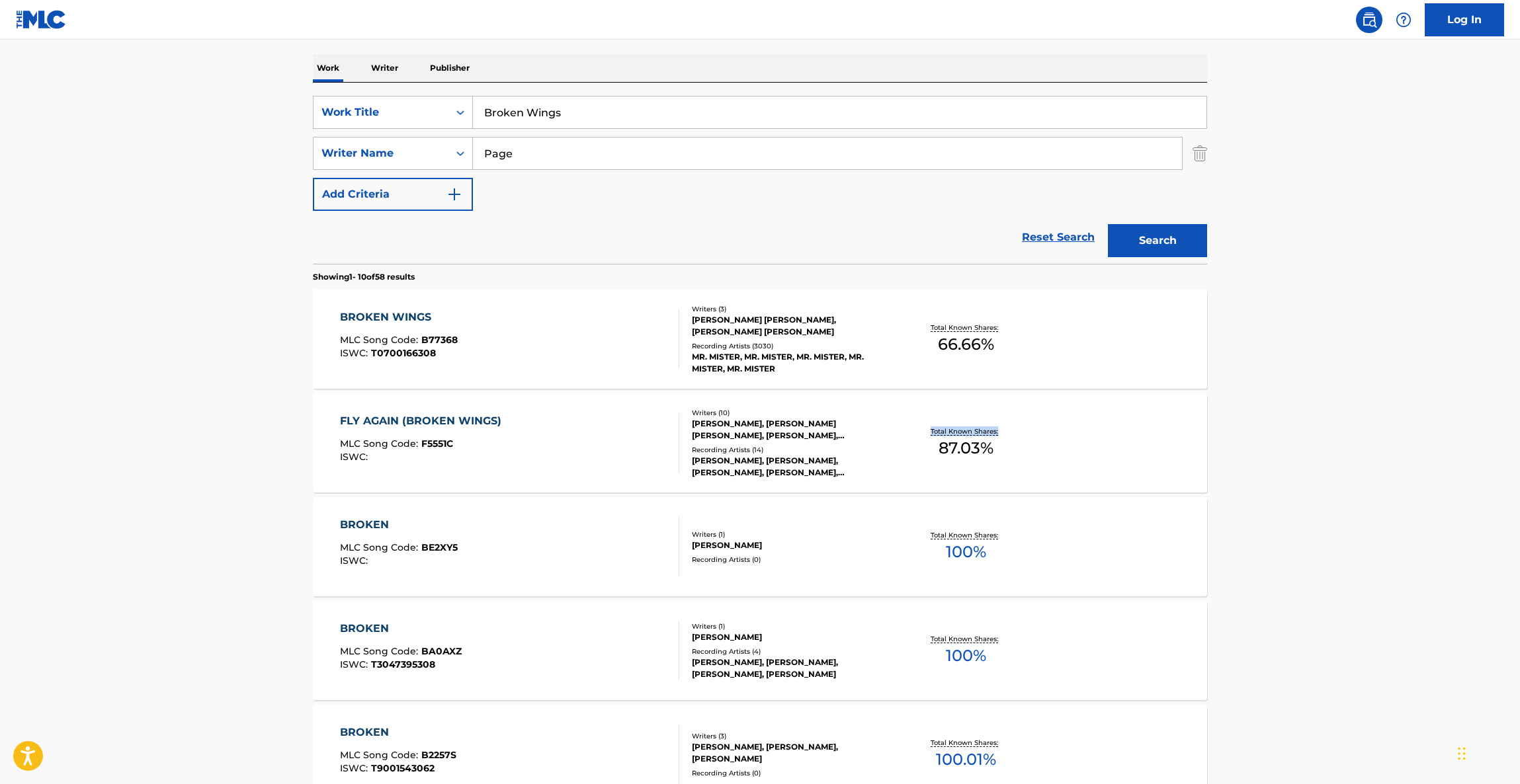
click at [1275, 487] on main "The MLC Public Work Search The accuracy and completeness of The MLC's data is d…" at bounding box center [760, 619] width 1520 height 1556
click at [1272, 487] on main "The MLC Public Work Search The accuracy and completeness of The MLC's data is d…" at bounding box center [760, 619] width 1520 height 1556
click at [1263, 490] on main "The MLC Public Work Search The accuracy and completeness of The MLC's data is d…" at bounding box center [760, 619] width 1520 height 1556
click at [1262, 490] on main "The MLC Public Work Search The accuracy and completeness of The MLC's data is d…" at bounding box center [760, 619] width 1520 height 1556
drag, startPoint x: 1262, startPoint y: 490, endPoint x: 1255, endPoint y: 503, distance: 14.8
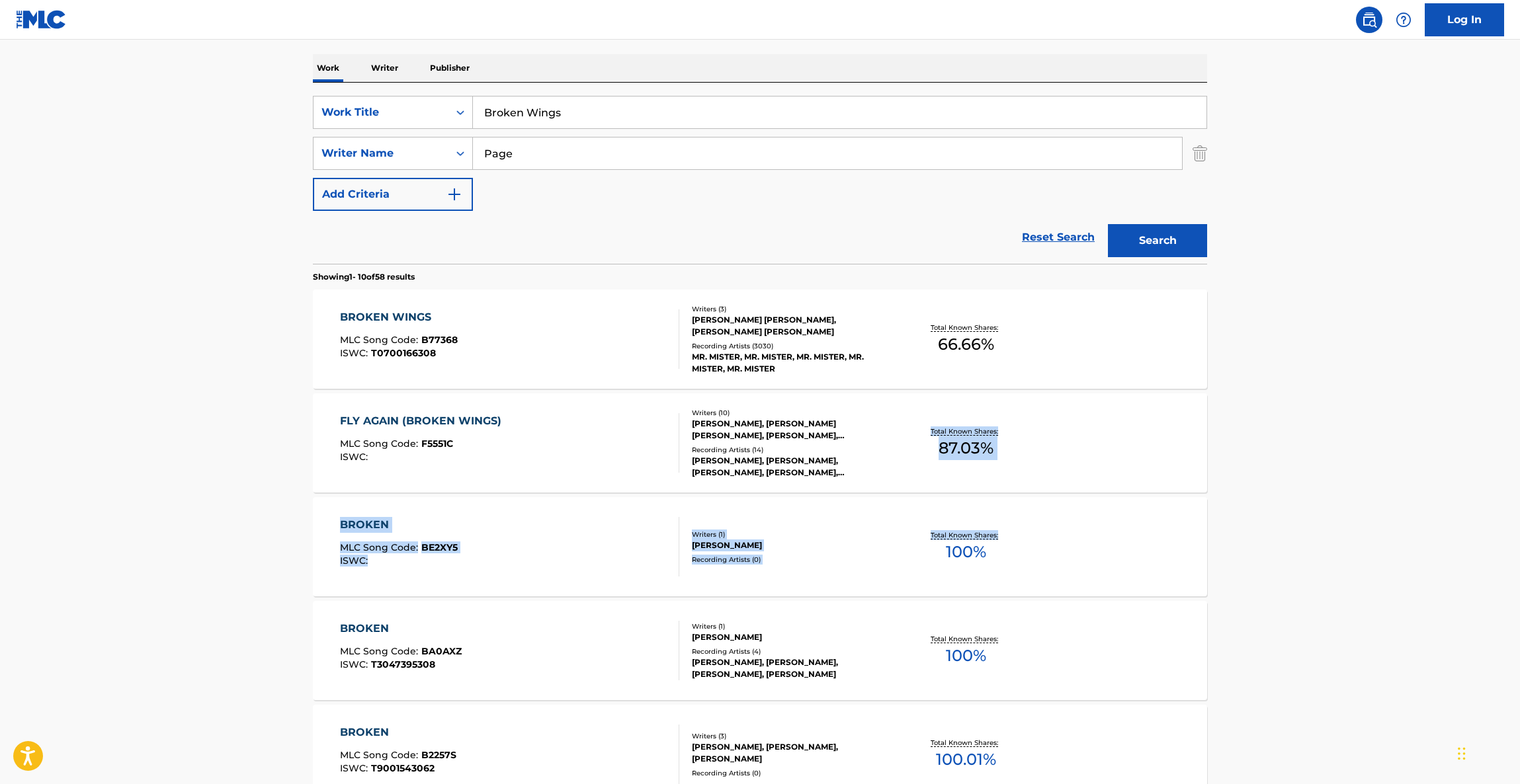
click at [1255, 503] on main "The MLC Public Work Search The accuracy and completeness of The MLC's data is d…" at bounding box center [760, 619] width 1520 height 1556
click at [1253, 504] on main "The MLC Public Work Search The accuracy and completeness of The MLC's data is d…" at bounding box center [760, 619] width 1520 height 1556
click at [1252, 505] on main "The MLC Public Work Search The accuracy and completeness of The MLC's data is d…" at bounding box center [760, 619] width 1520 height 1556
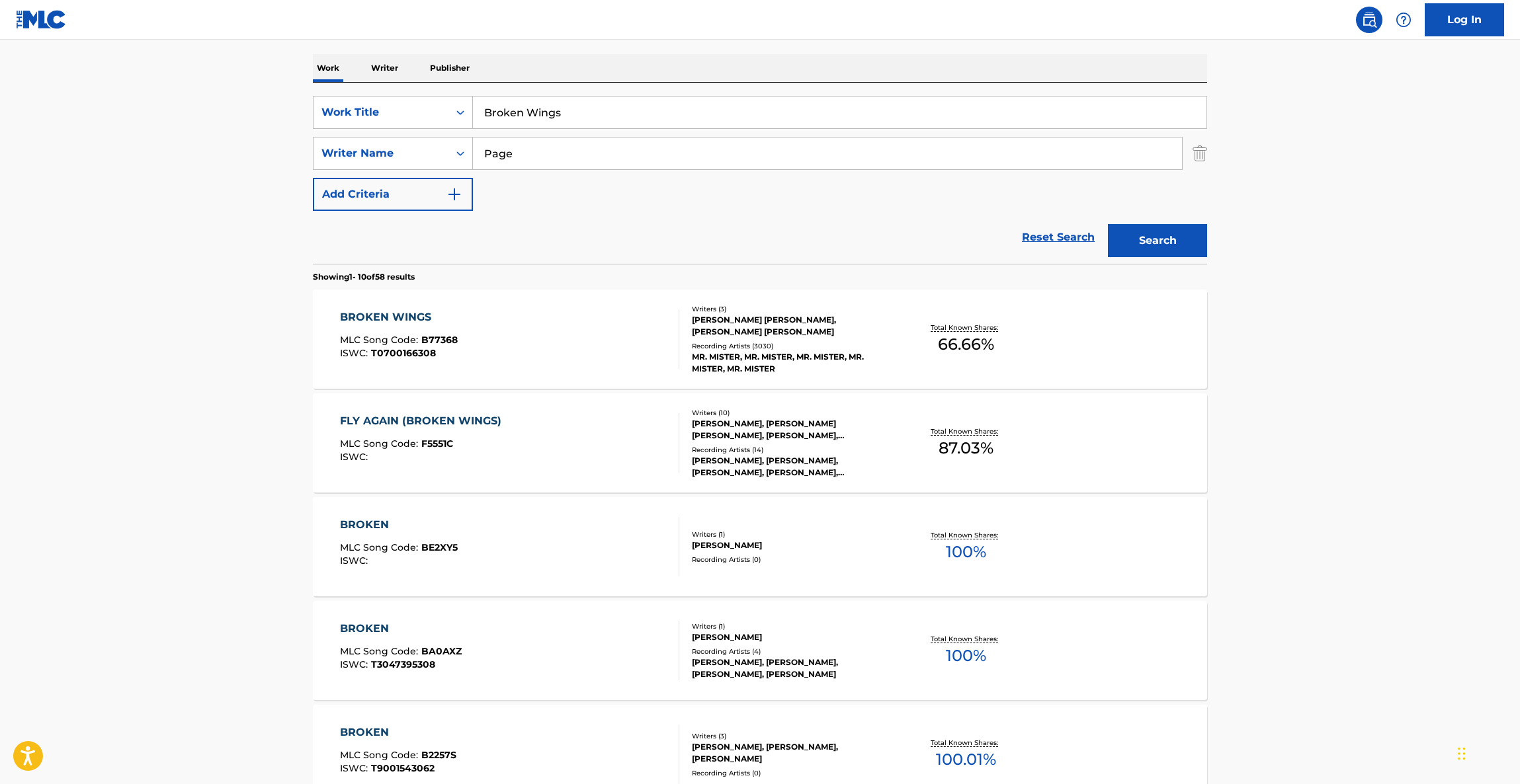
click at [1251, 505] on main "The MLC Public Work Search The accuracy and completeness of The MLC's data is d…" at bounding box center [760, 619] width 1520 height 1556
click at [1249, 505] on main "The MLC Public Work Search The accuracy and completeness of The MLC's data is d…" at bounding box center [760, 619] width 1520 height 1556
click at [1249, 507] on main "The MLC Public Work Search The accuracy and completeness of The MLC's data is d…" at bounding box center [760, 619] width 1520 height 1556
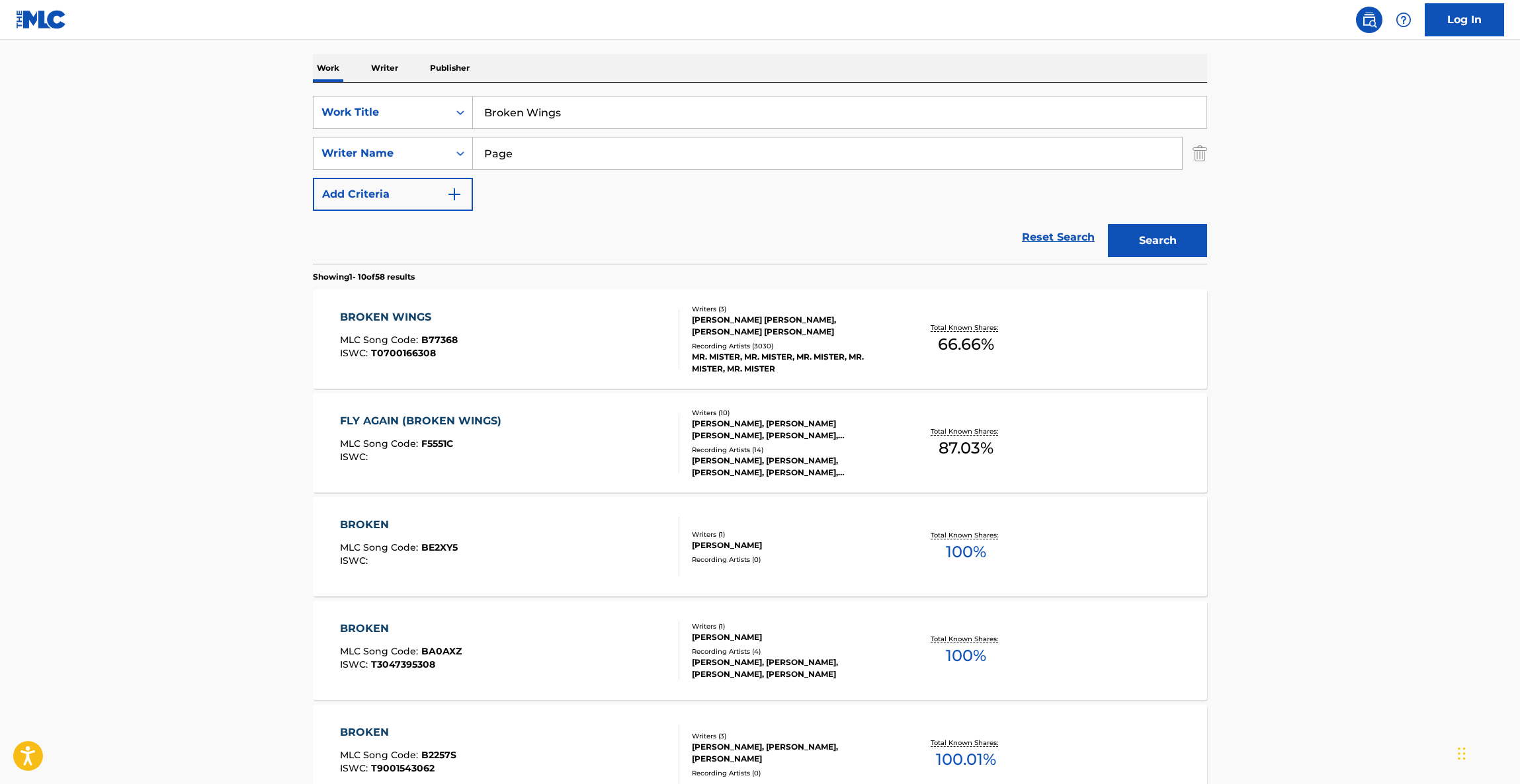
click at [1249, 507] on main "The MLC Public Work Search The accuracy and completeness of The MLC's data is d…" at bounding box center [760, 619] width 1520 height 1556
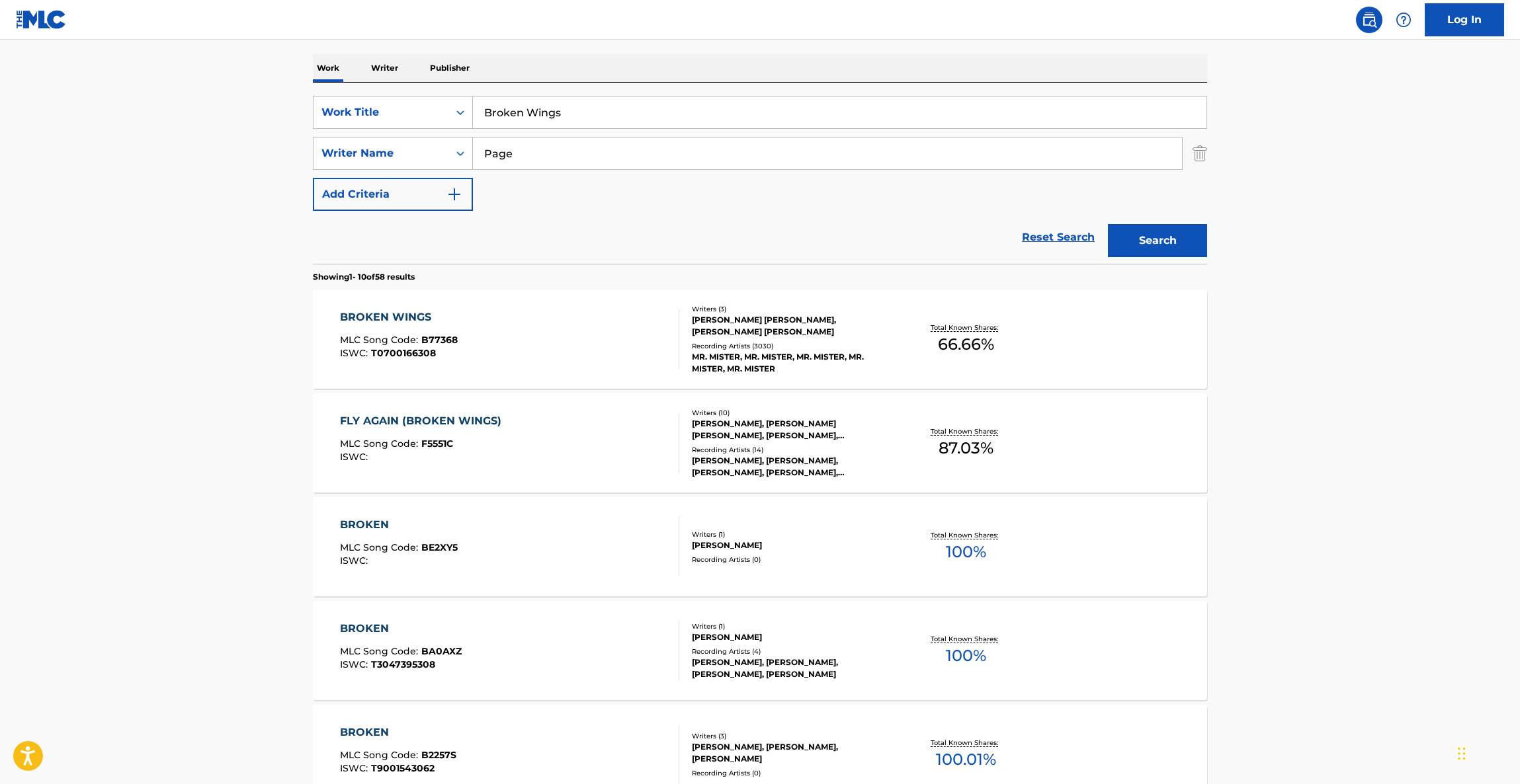
click at [1249, 507] on main "The MLC Public Work Search The accuracy and completeness of The MLC's data is d…" at bounding box center [760, 619] width 1520 height 1556
click at [1249, 505] on main "The MLC Public Work Search The accuracy and completeness of The MLC's data is d…" at bounding box center [760, 619] width 1520 height 1556
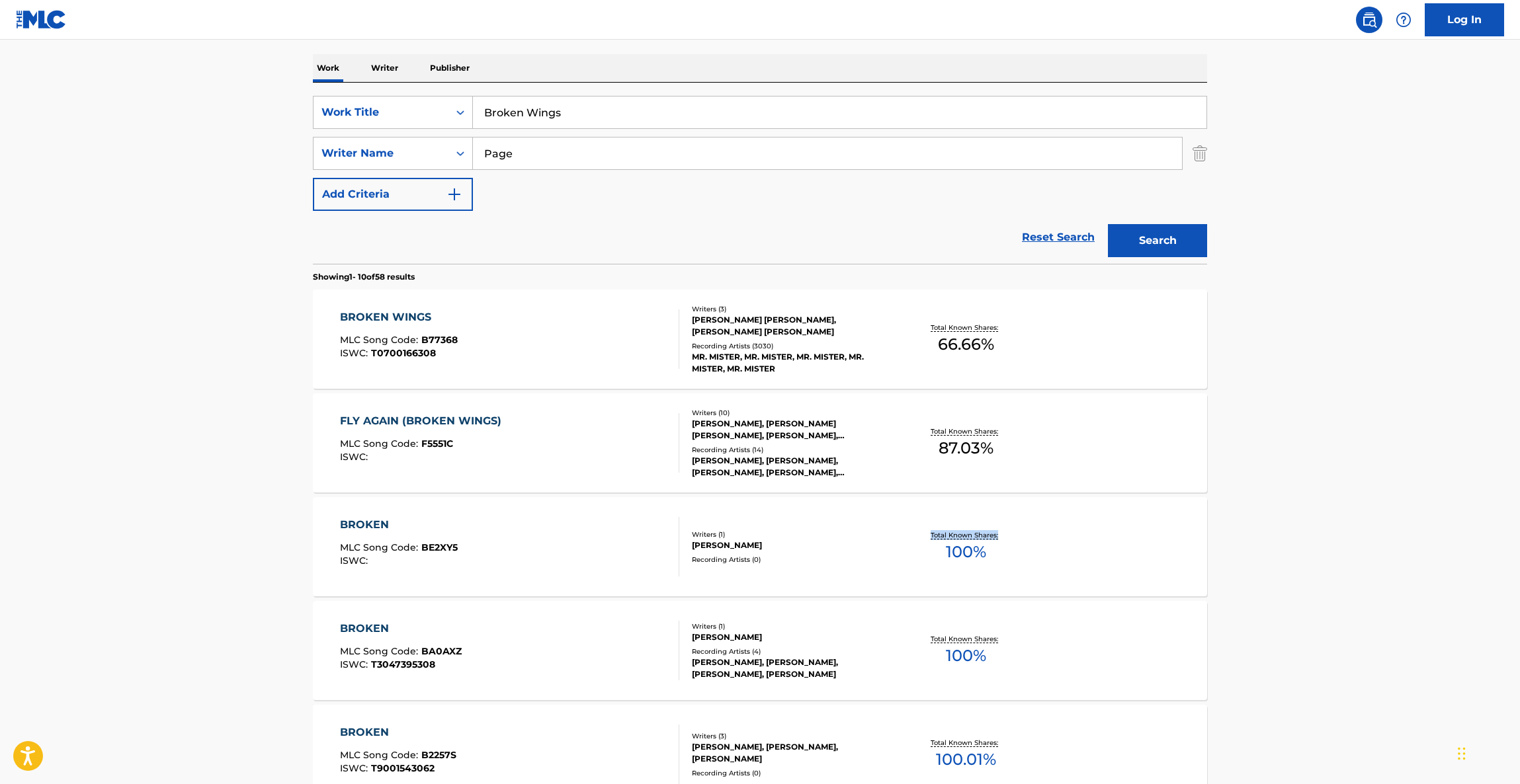
click at [1249, 505] on main "The MLC Public Work Search The accuracy and completeness of The MLC's data is d…" at bounding box center [760, 619] width 1520 height 1556
click at [1244, 503] on main "The MLC Public Work Search The accuracy and completeness of The MLC's data is d…" at bounding box center [760, 619] width 1520 height 1556
click at [1243, 503] on main "The MLC Public Work Search The accuracy and completeness of The MLC's data is d…" at bounding box center [760, 619] width 1520 height 1556
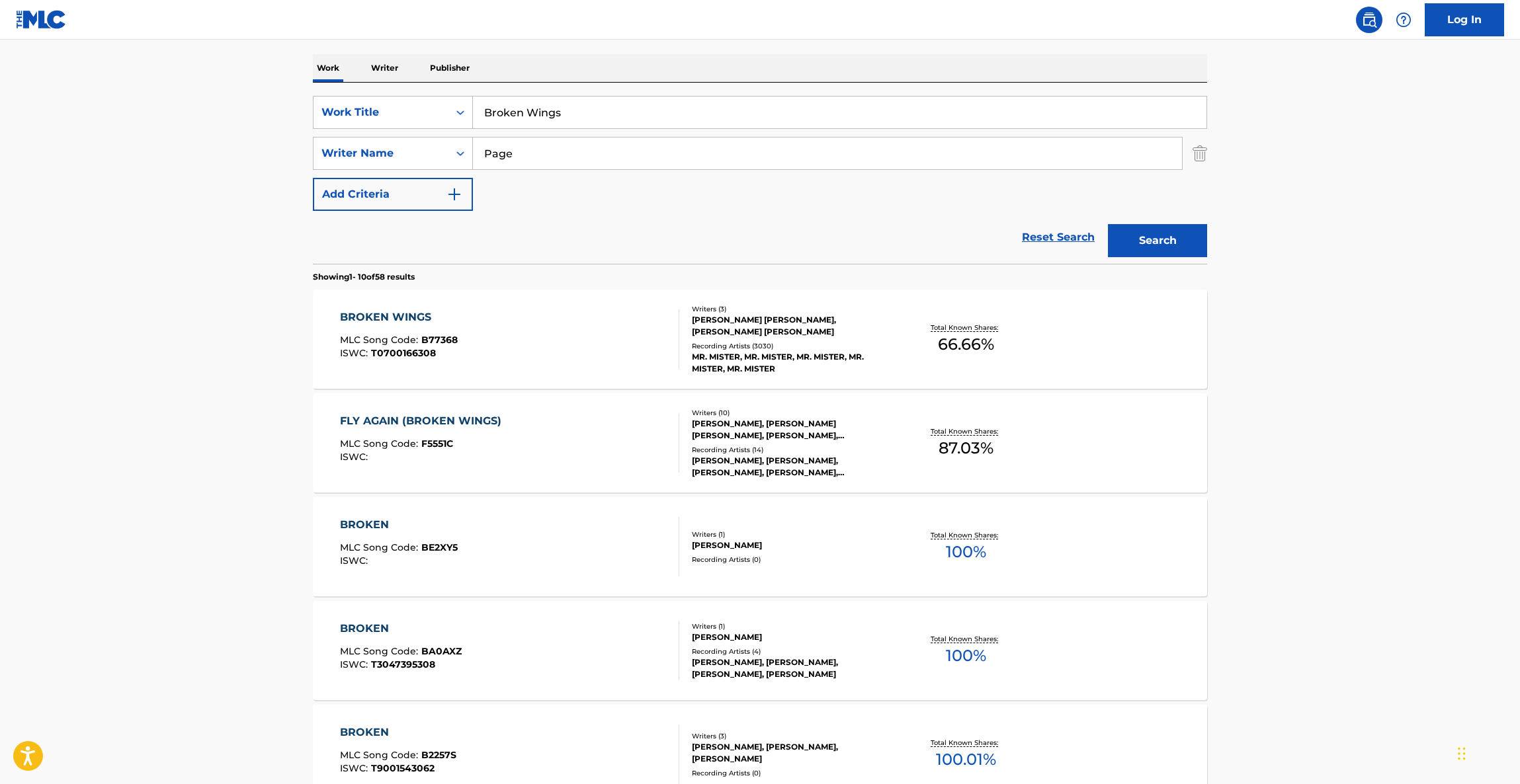
click at [1241, 502] on main "The MLC Public Work Search The accuracy and completeness of The MLC's data is d…" at bounding box center [760, 619] width 1520 height 1556
click at [1239, 502] on main "The MLC Public Work Search The accuracy and completeness of The MLC's data is d…" at bounding box center [760, 619] width 1520 height 1556
click at [1238, 502] on main "The MLC Public Work Search The accuracy and completeness of The MLC's data is d…" at bounding box center [760, 619] width 1520 height 1556
click at [1232, 501] on main "The MLC Public Work Search The accuracy and completeness of The MLC's data is d…" at bounding box center [760, 619] width 1520 height 1556
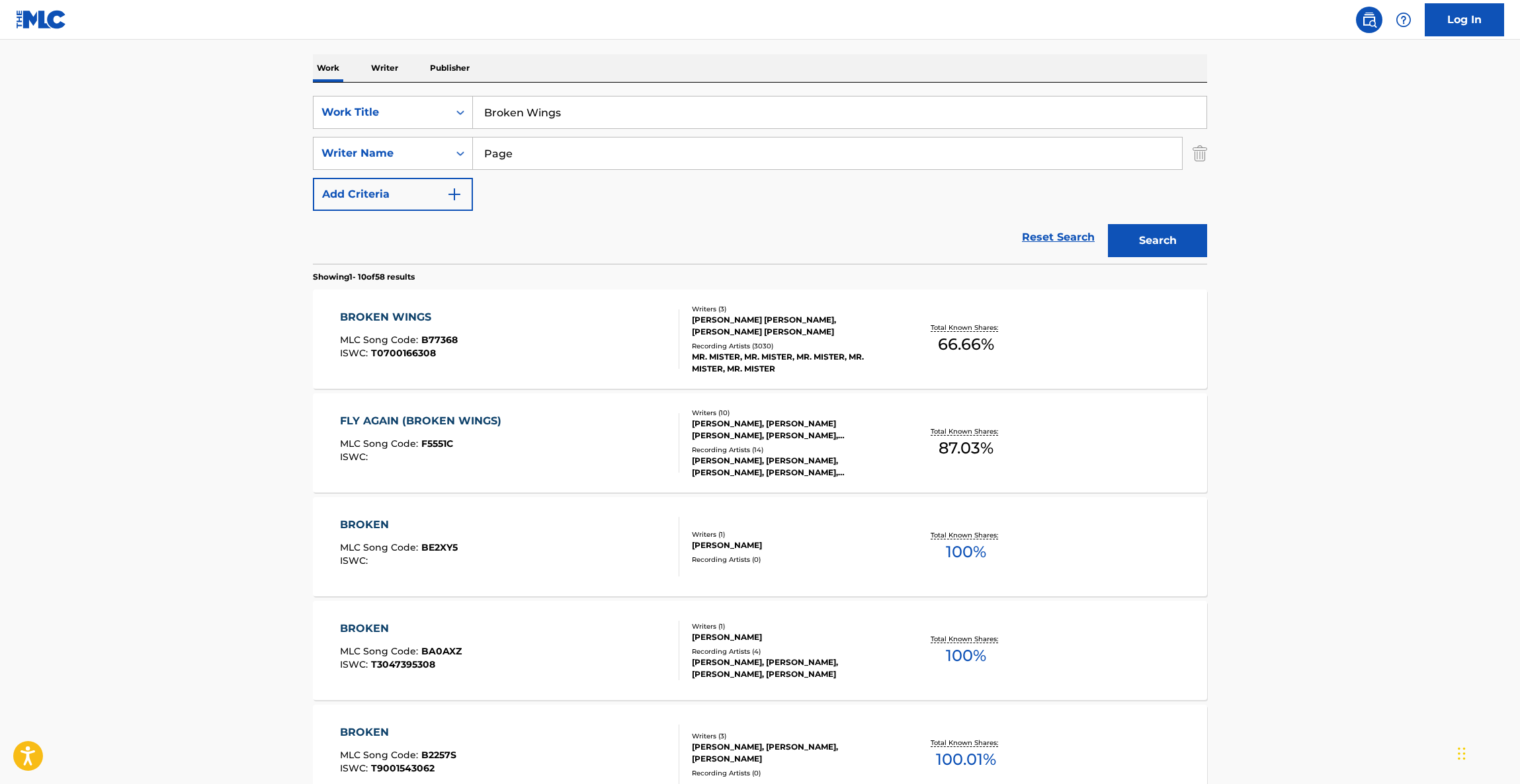
click at [1232, 501] on main "The MLC Public Work Search The accuracy and completeness of The MLC's data is d…" at bounding box center [760, 619] width 1520 height 1556
drag, startPoint x: 1230, startPoint y: 500, endPoint x: 1215, endPoint y: 500, distance: 15.0
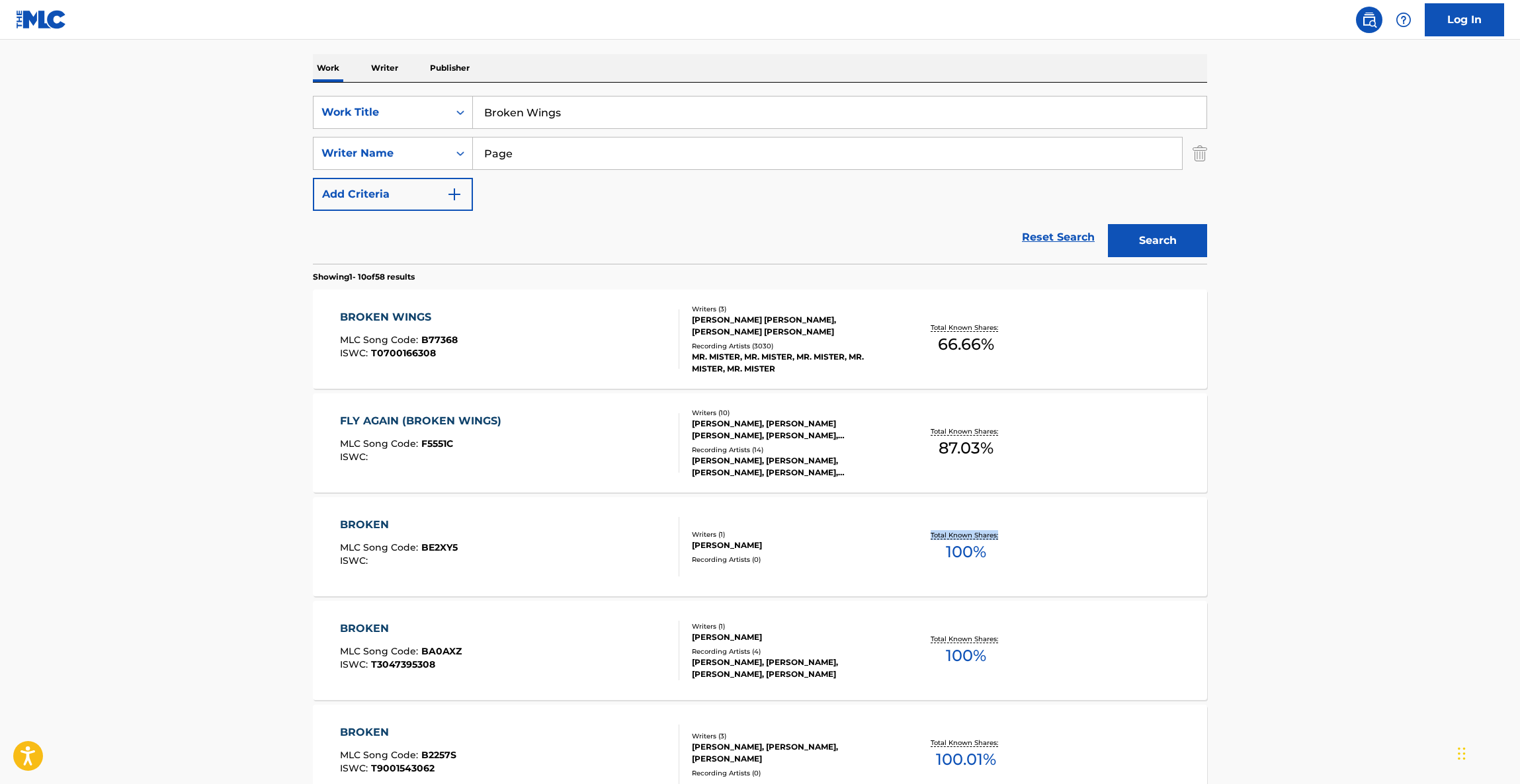
click at [1228, 500] on main "The MLC Public Work Search The accuracy and completeness of The MLC's data is d…" at bounding box center [760, 619] width 1520 height 1556
click at [1271, 456] on main "The MLC Public Work Search The accuracy and completeness of The MLC's data is d…" at bounding box center [760, 619] width 1520 height 1556
click at [1296, 450] on main "The MLC Public Work Search The accuracy and completeness of The MLC's data is d…" at bounding box center [760, 619] width 1520 height 1556
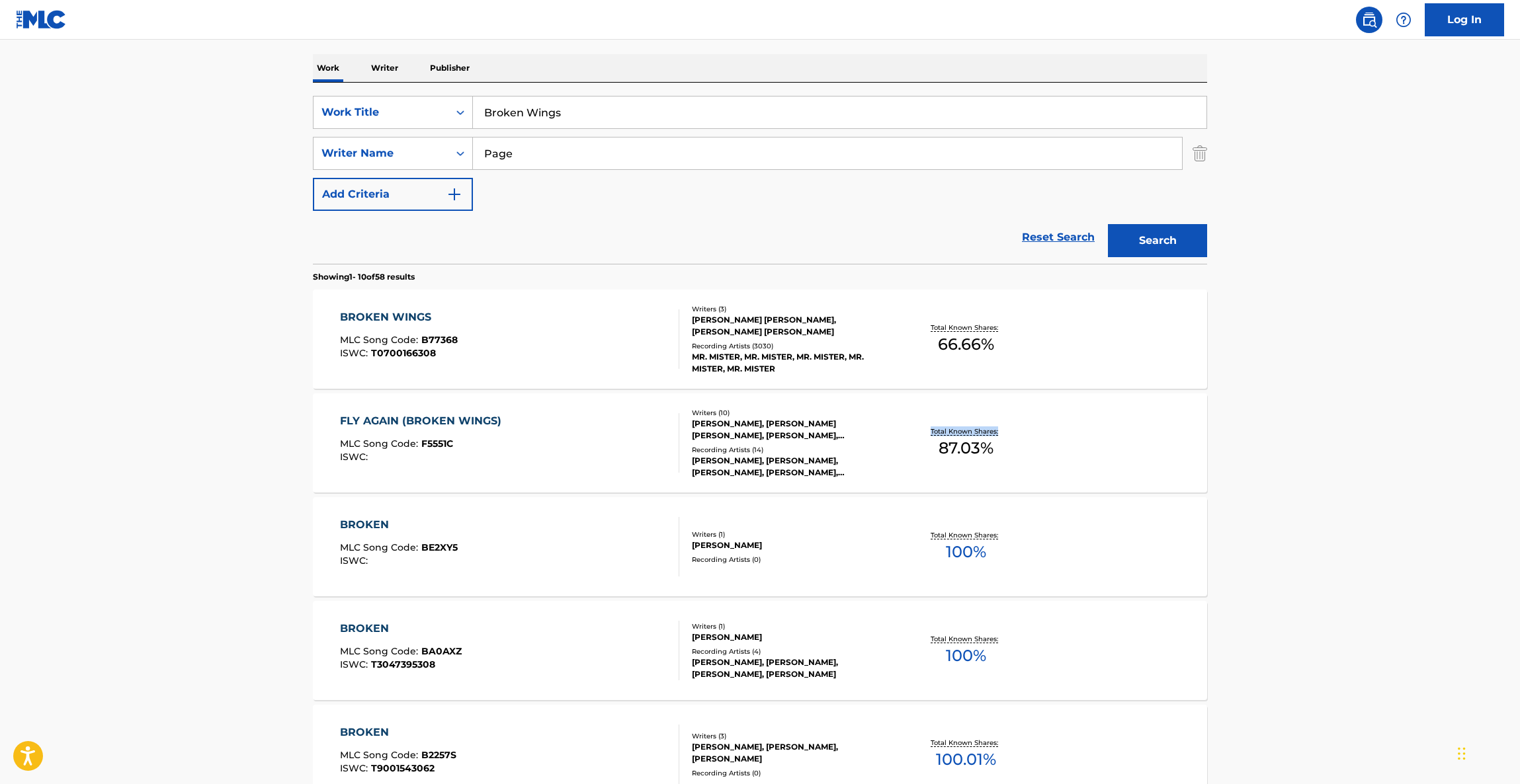
click at [1296, 450] on main "The MLC Public Work Search The accuracy and completeness of The MLC's data is d…" at bounding box center [760, 619] width 1520 height 1556
click at [1297, 450] on main "The MLC Public Work Search The accuracy and completeness of The MLC's data is d…" at bounding box center [760, 619] width 1520 height 1556
click at [1298, 449] on main "The MLC Public Work Search The accuracy and completeness of The MLC's data is d…" at bounding box center [760, 619] width 1520 height 1556
click at [1299, 449] on main "The MLC Public Work Search The accuracy and completeness of The MLC's data is d…" at bounding box center [760, 619] width 1520 height 1556
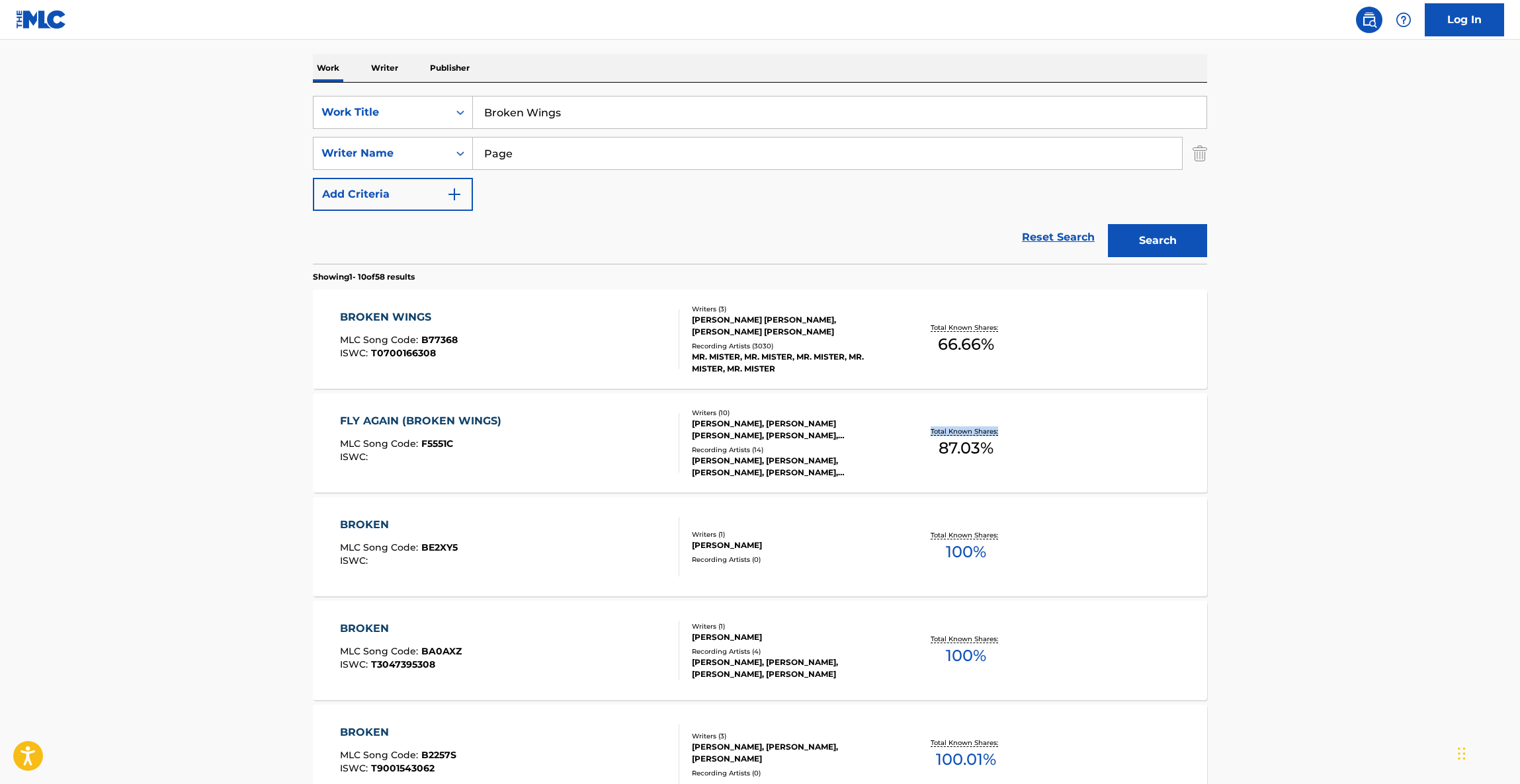
click at [1299, 449] on main "The MLC Public Work Search The accuracy and completeness of The MLC's data is d…" at bounding box center [760, 619] width 1520 height 1556
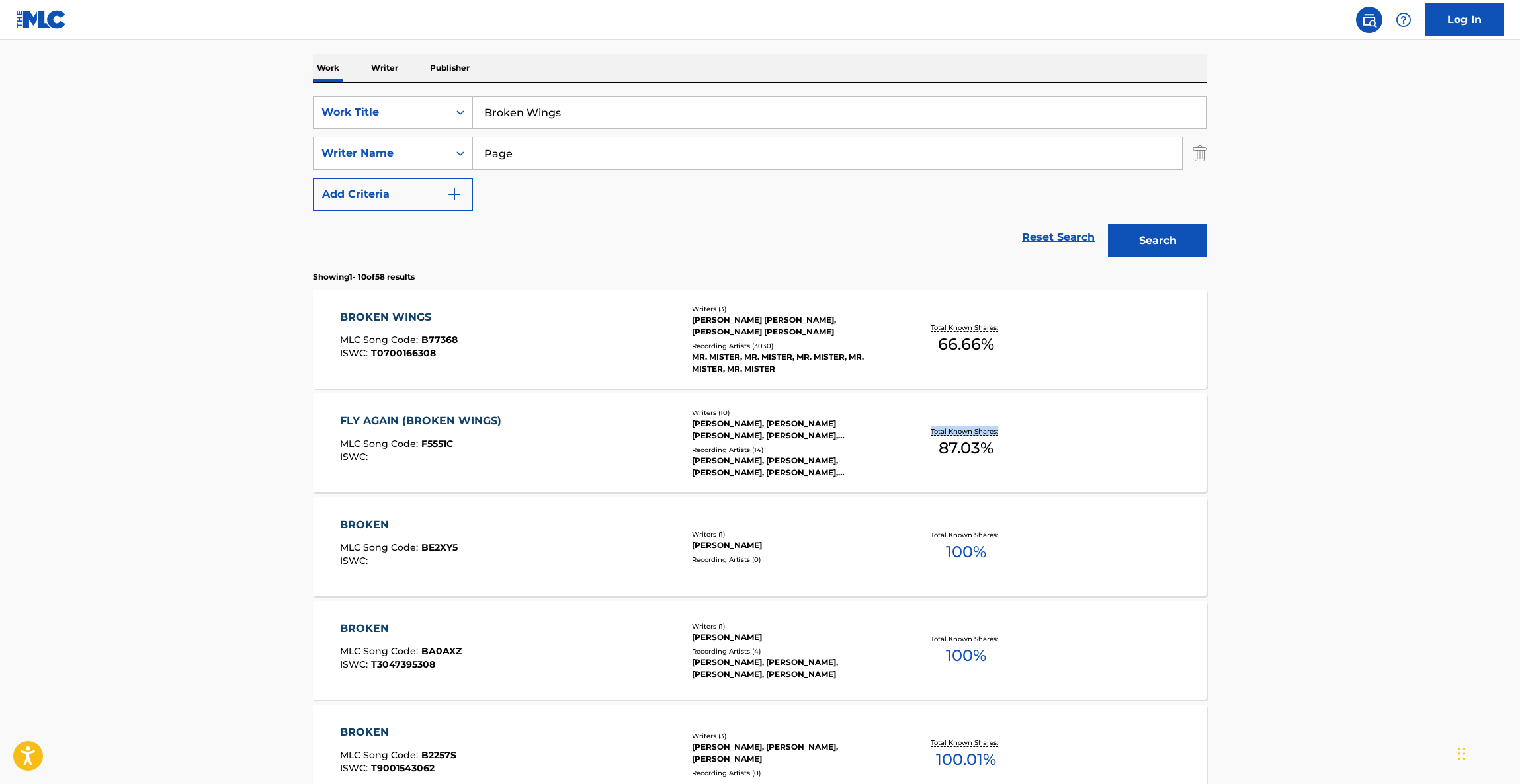
click at [1299, 449] on main "The MLC Public Work Search The accuracy and completeness of The MLC's data is d…" at bounding box center [760, 619] width 1520 height 1556
drag, startPoint x: 1423, startPoint y: 463, endPoint x: 1416, endPoint y: 464, distance: 7.1
click at [1425, 463] on main "The MLC Public Work Search The accuracy and completeness of The MLC's data is d…" at bounding box center [760, 619] width 1520 height 1556
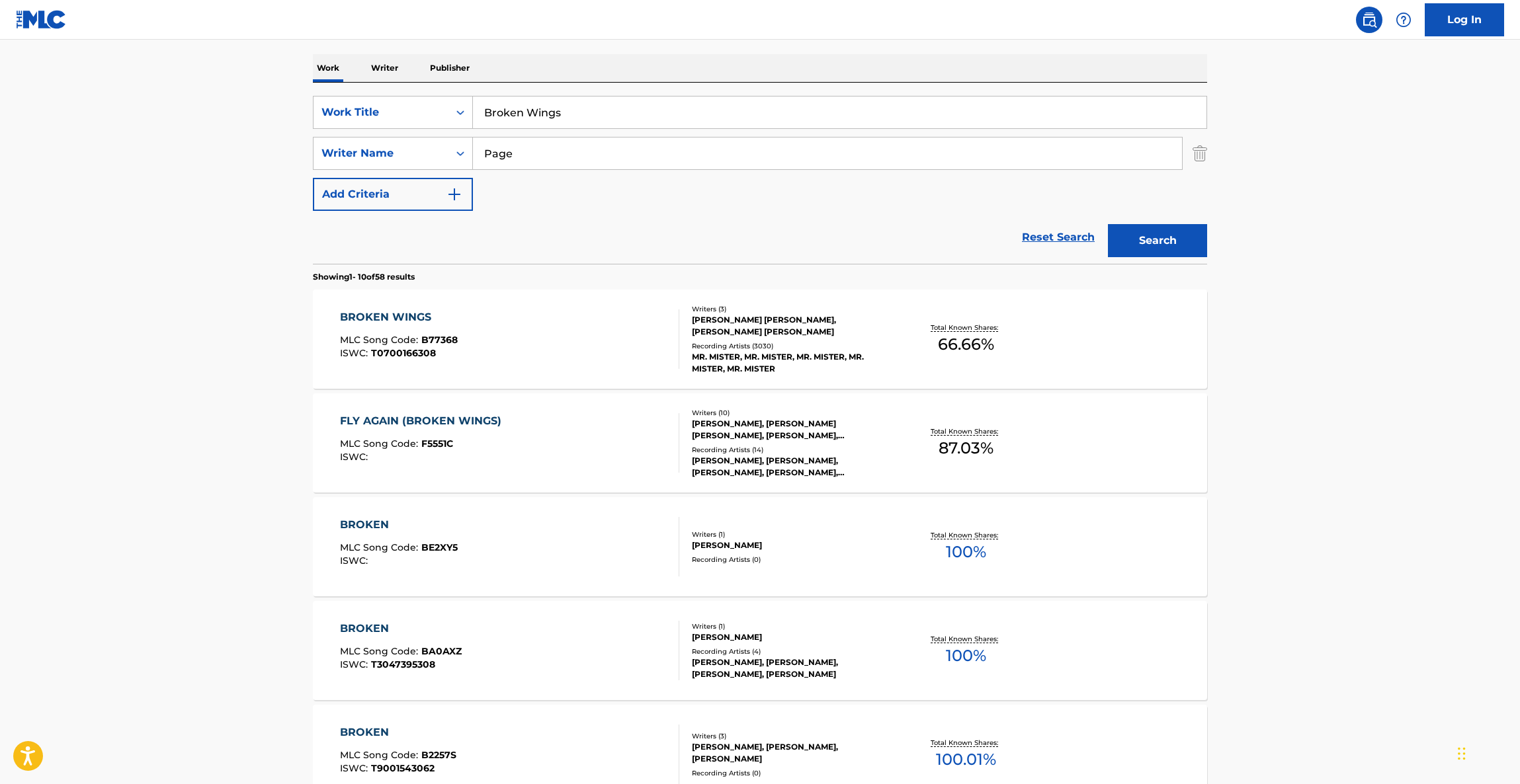
click at [1375, 463] on main "The MLC Public Work Search The accuracy and completeness of The MLC's data is d…" at bounding box center [760, 619] width 1520 height 1556
click at [1373, 463] on main "The MLC Public Work Search The accuracy and completeness of The MLC's data is d…" at bounding box center [760, 619] width 1520 height 1556
click at [1371, 463] on main "The MLC Public Work Search The accuracy and completeness of The MLC's data is d…" at bounding box center [760, 619] width 1520 height 1556
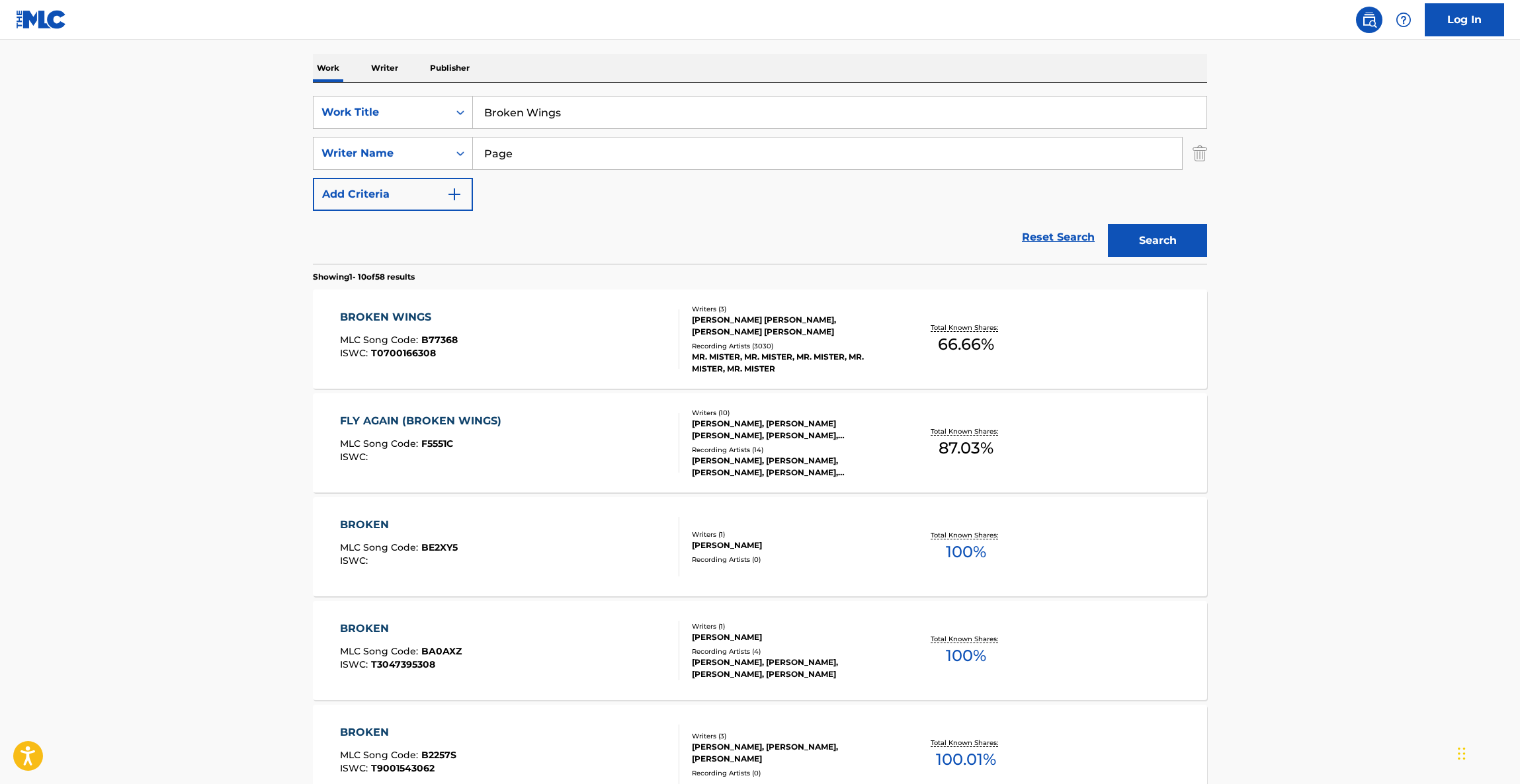
click at [1370, 464] on main "The MLC Public Work Search The accuracy and completeness of The MLC's data is d…" at bounding box center [760, 619] width 1520 height 1556
click at [1367, 466] on main "The MLC Public Work Search The accuracy and completeness of The MLC's data is d…" at bounding box center [760, 619] width 1520 height 1556
click at [1365, 466] on main "The MLC Public Work Search The accuracy and completeness of The MLC's data is d…" at bounding box center [760, 619] width 1520 height 1556
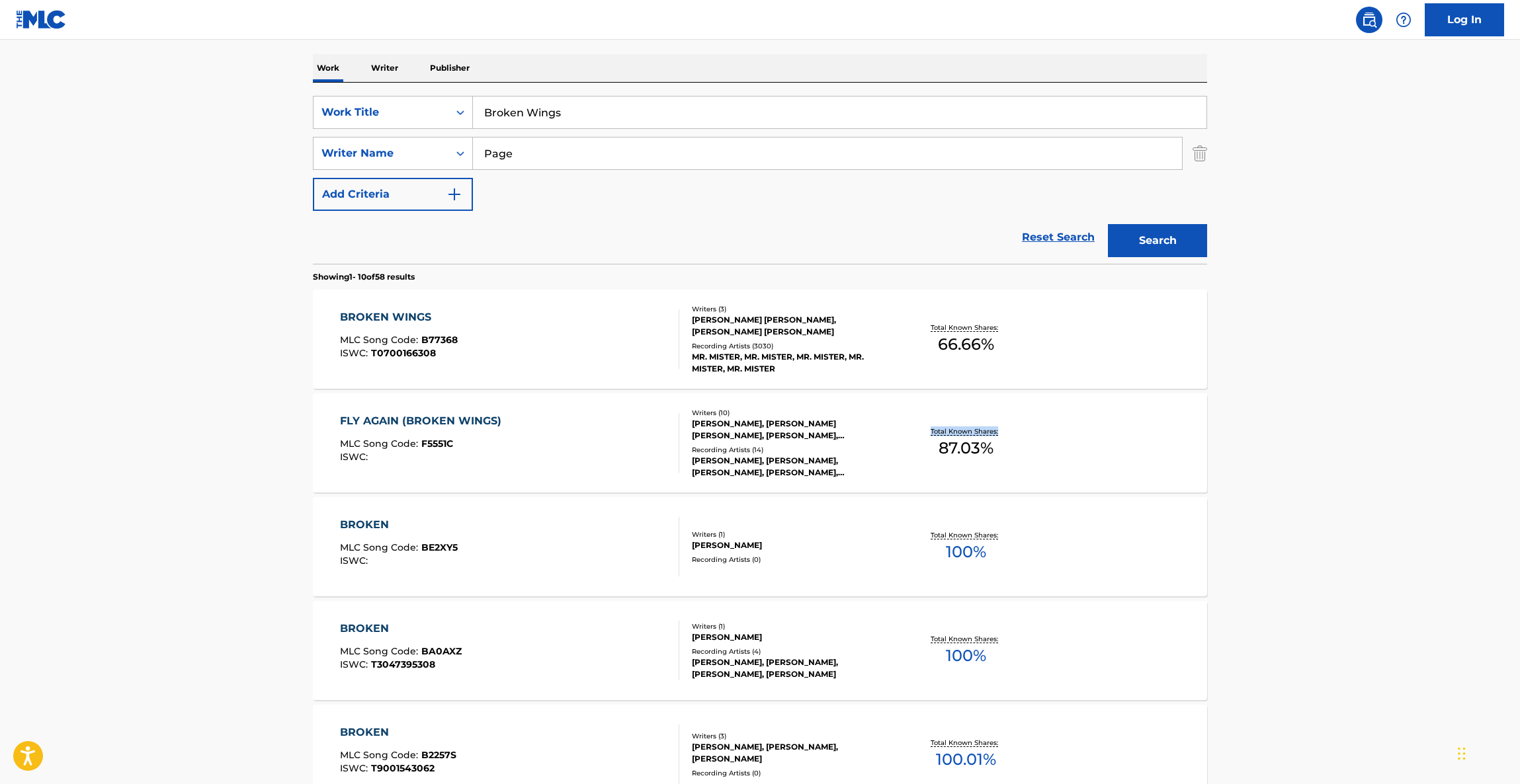
click at [1365, 466] on main "The MLC Public Work Search The accuracy and completeness of The MLC's data is d…" at bounding box center [760, 619] width 1520 height 1556
click at [1363, 466] on main "The MLC Public Work Search The accuracy and completeness of The MLC's data is d…" at bounding box center [760, 619] width 1520 height 1556
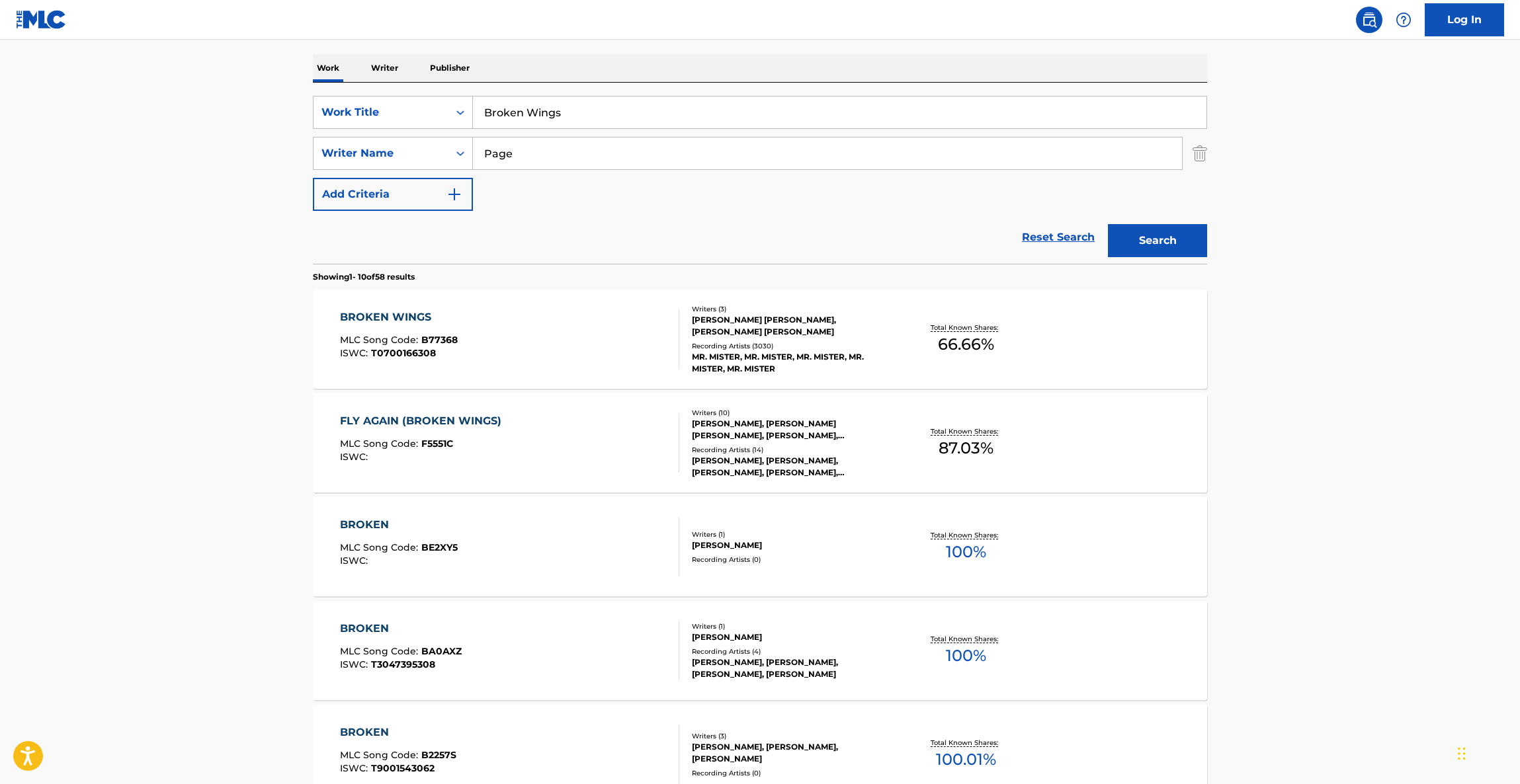
click at [1361, 466] on main "The MLC Public Work Search The accuracy and completeness of The MLC's data is d…" at bounding box center [760, 619] width 1520 height 1556
click at [1352, 468] on main "The MLC Public Work Search The accuracy and completeness of The MLC's data is d…" at bounding box center [760, 619] width 1520 height 1556
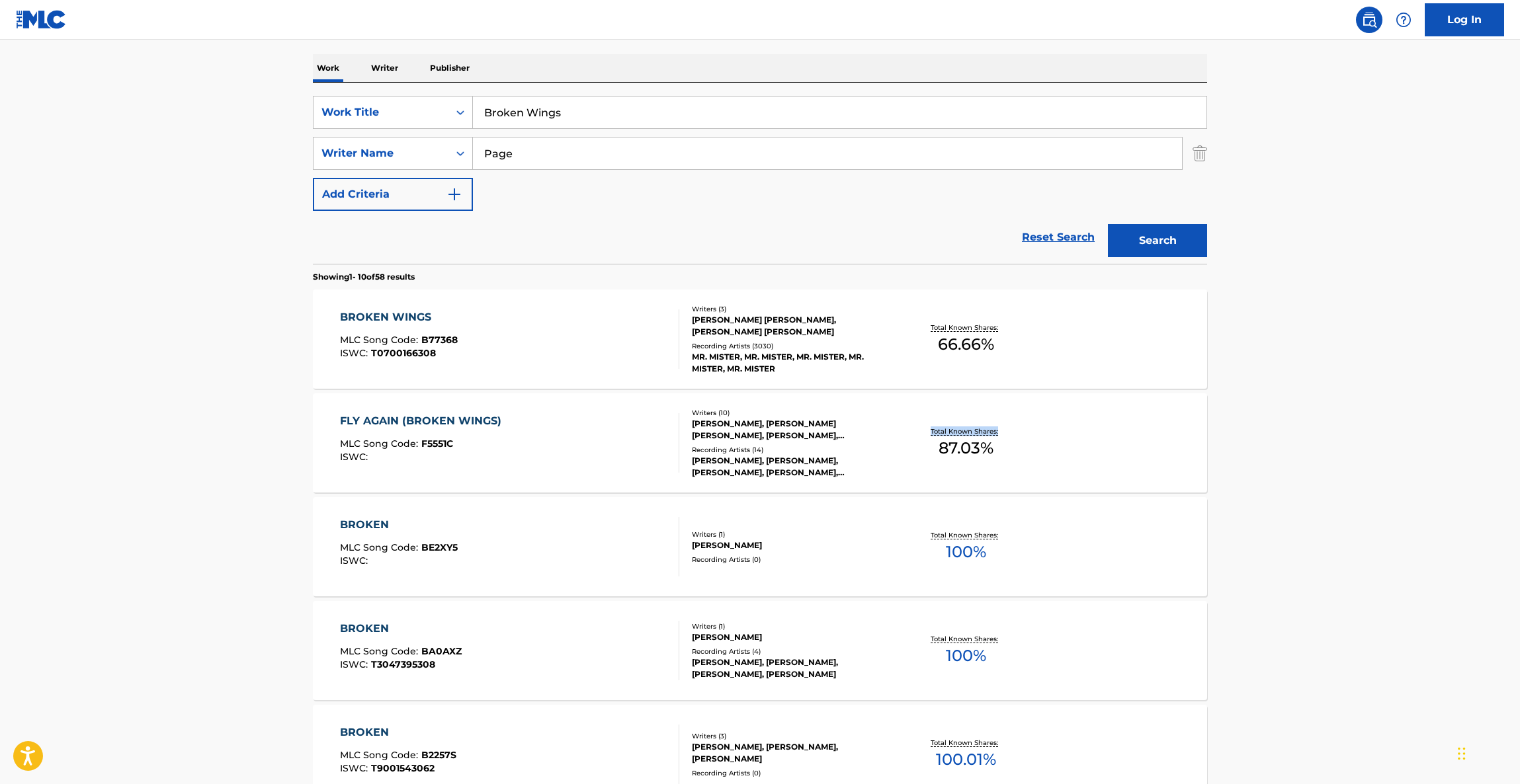
click at [1352, 468] on main "The MLC Public Work Search The accuracy and completeness of The MLC's data is d…" at bounding box center [760, 619] width 1520 height 1556
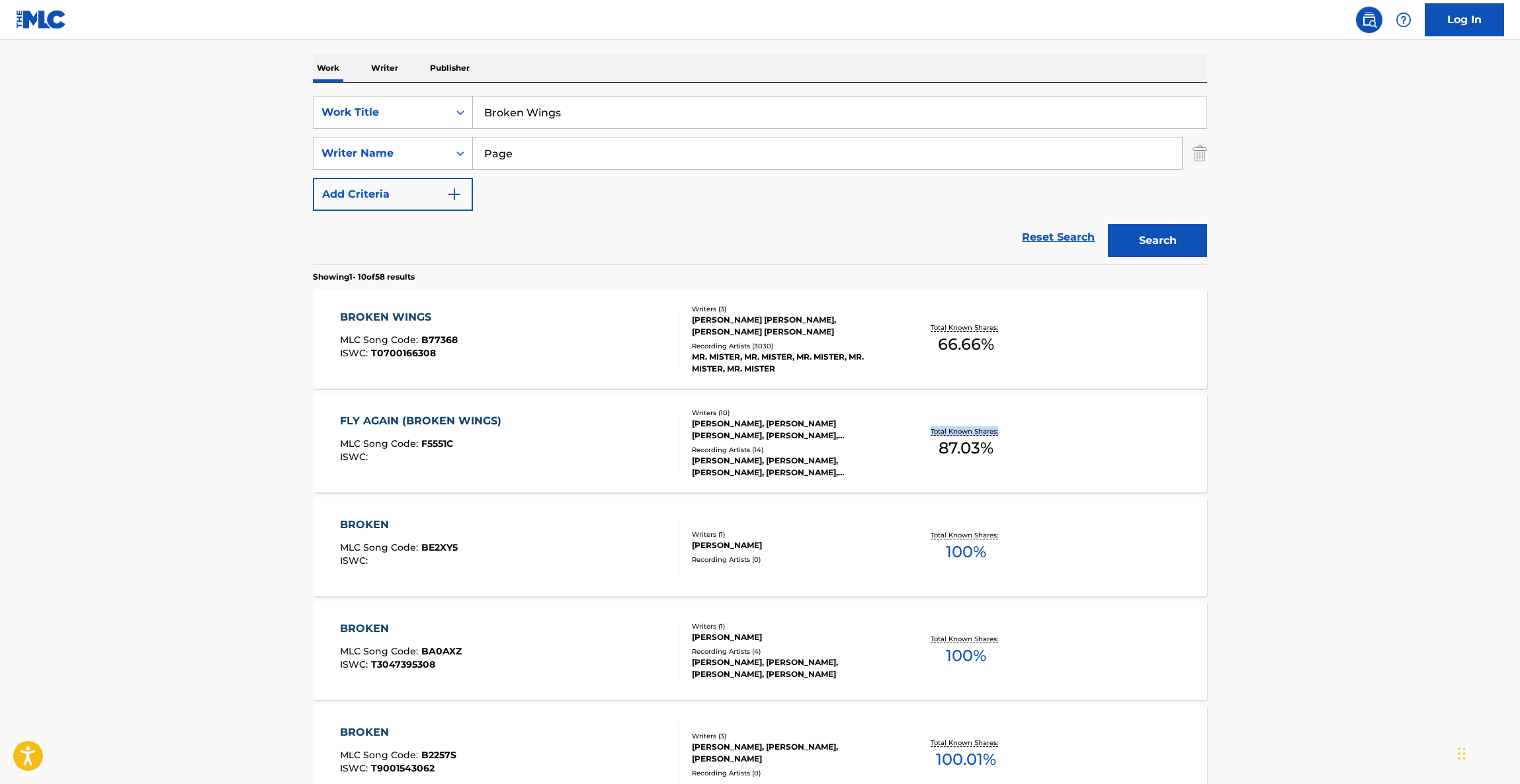
click at [1352, 468] on main "The MLC Public Work Search The accuracy and completeness of The MLC's data is d…" at bounding box center [760, 619] width 1520 height 1556
click at [1347, 469] on main "The MLC Public Work Search The accuracy and completeness of The MLC's data is d…" at bounding box center [760, 619] width 1520 height 1556
drag, startPoint x: 1334, startPoint y: 461, endPoint x: 1330, endPoint y: 455, distance: 7.2
click at [1332, 456] on main "The MLC Public Work Search The accuracy and completeness of The MLC's data is d…" at bounding box center [760, 619] width 1520 height 1556
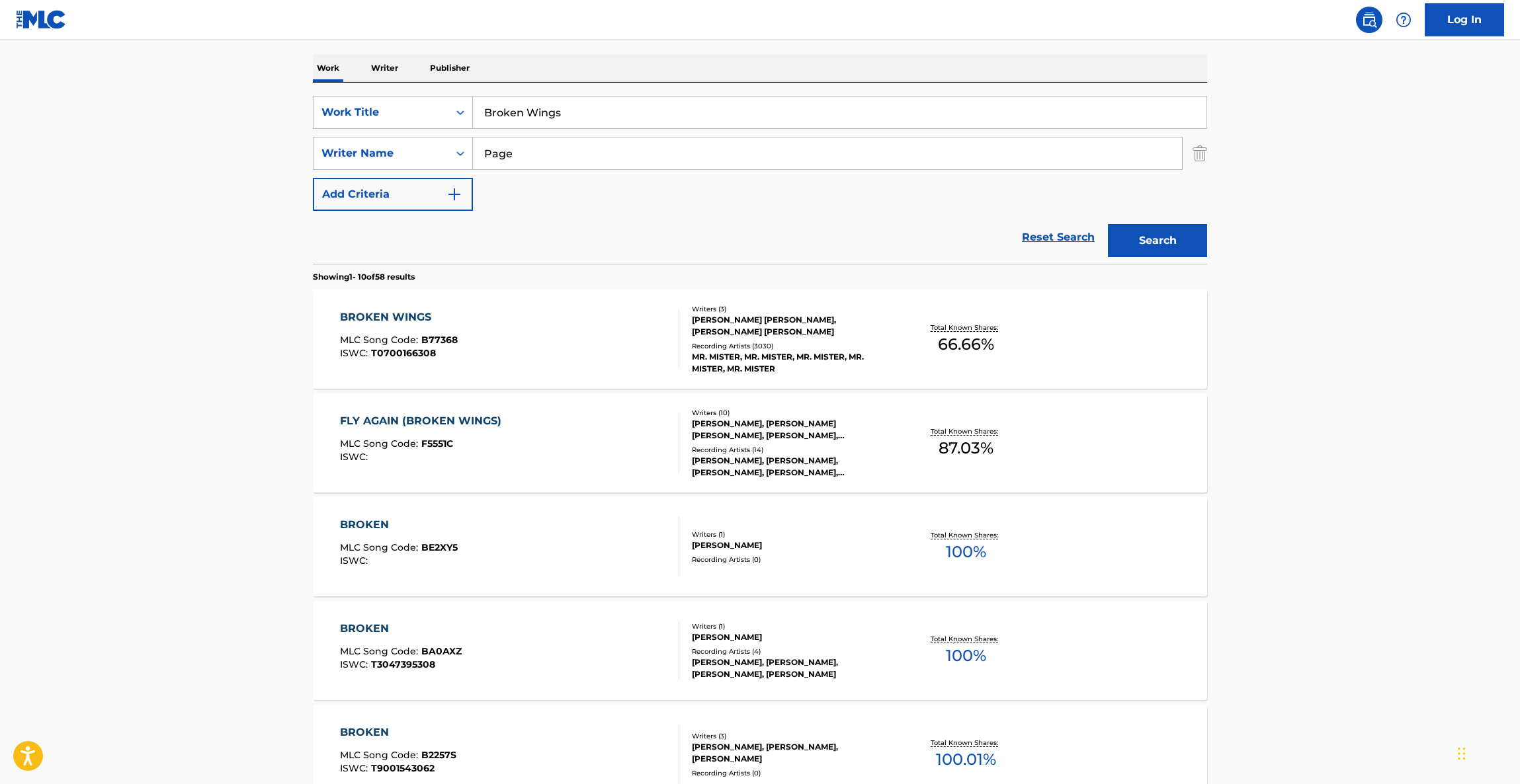
click at [1330, 455] on main "The MLC Public Work Search The accuracy and completeness of The MLC's data is d…" at bounding box center [760, 619] width 1520 height 1556
click at [1324, 446] on main "The MLC Public Work Search The accuracy and completeness of The MLC's data is d…" at bounding box center [760, 619] width 1520 height 1556
click at [1315, 439] on main "The MLC Public Work Search The accuracy and completeness of The MLC's data is d…" at bounding box center [760, 619] width 1520 height 1556
click at [1302, 450] on main "The MLC Public Work Search The accuracy and completeness of The MLC's data is d…" at bounding box center [760, 619] width 1520 height 1556
click at [1300, 451] on main "The MLC Public Work Search The accuracy and completeness of The MLC's data is d…" at bounding box center [760, 619] width 1520 height 1556
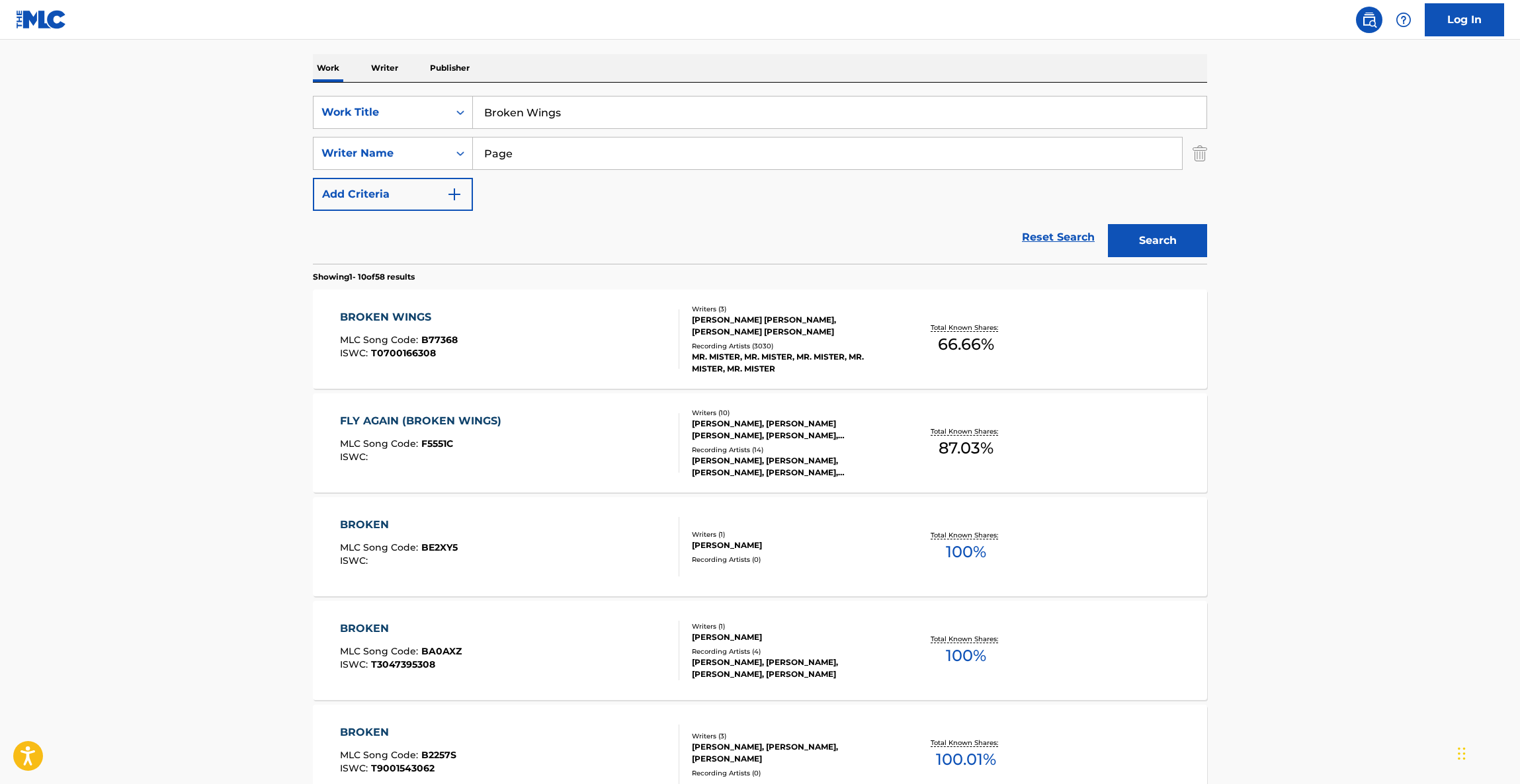
click at [1300, 451] on main "The MLC Public Work Search The accuracy and completeness of The MLC's data is d…" at bounding box center [760, 619] width 1520 height 1556
click at [1363, 384] on main "The MLC Public Work Search The accuracy and completeness of The MLC's data is d…" at bounding box center [760, 619] width 1520 height 1556
click at [1362, 386] on main "The MLC Public Work Search The accuracy and completeness of The MLC's data is d…" at bounding box center [760, 619] width 1520 height 1556
click at [1360, 387] on main "The MLC Public Work Search The accuracy and completeness of The MLC's data is d…" at bounding box center [760, 619] width 1520 height 1556
click at [1318, 400] on main "The MLC Public Work Search The accuracy and completeness of The MLC's data is d…" at bounding box center [760, 619] width 1520 height 1556
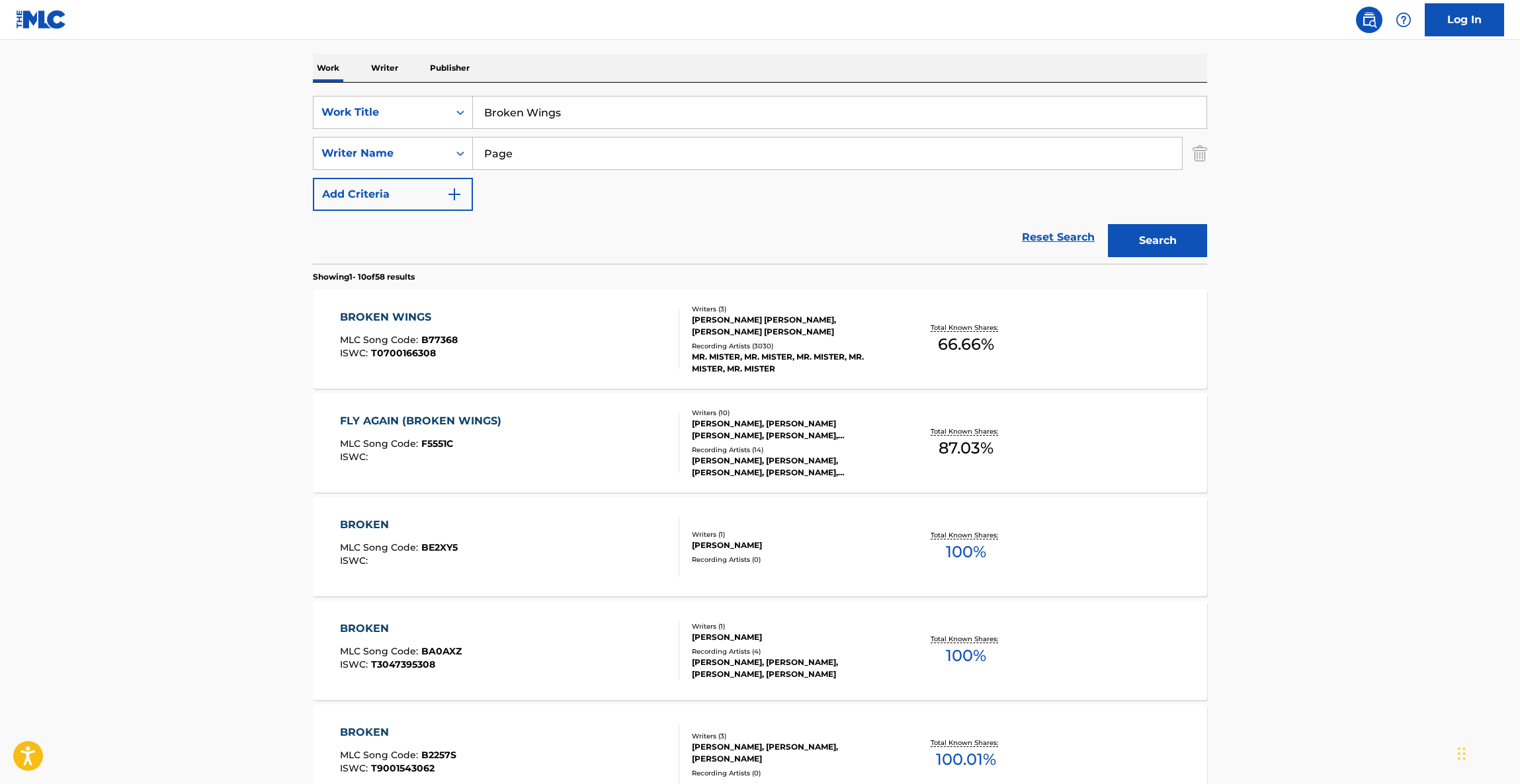
click at [1304, 411] on main "The MLC Public Work Search The accuracy and completeness of The MLC's data is d…" at bounding box center [760, 619] width 1520 height 1556
click at [1300, 414] on main "The MLC Public Work Search The accuracy and completeness of The MLC's data is d…" at bounding box center [760, 619] width 1520 height 1556
click at [1231, 401] on main "The MLC Public Work Search The accuracy and completeness of The MLC's data is d…" at bounding box center [760, 619] width 1520 height 1556
click at [1275, 415] on main "The MLC Public Work Search The accuracy and completeness of The MLC's data is d…" at bounding box center [760, 619] width 1520 height 1556
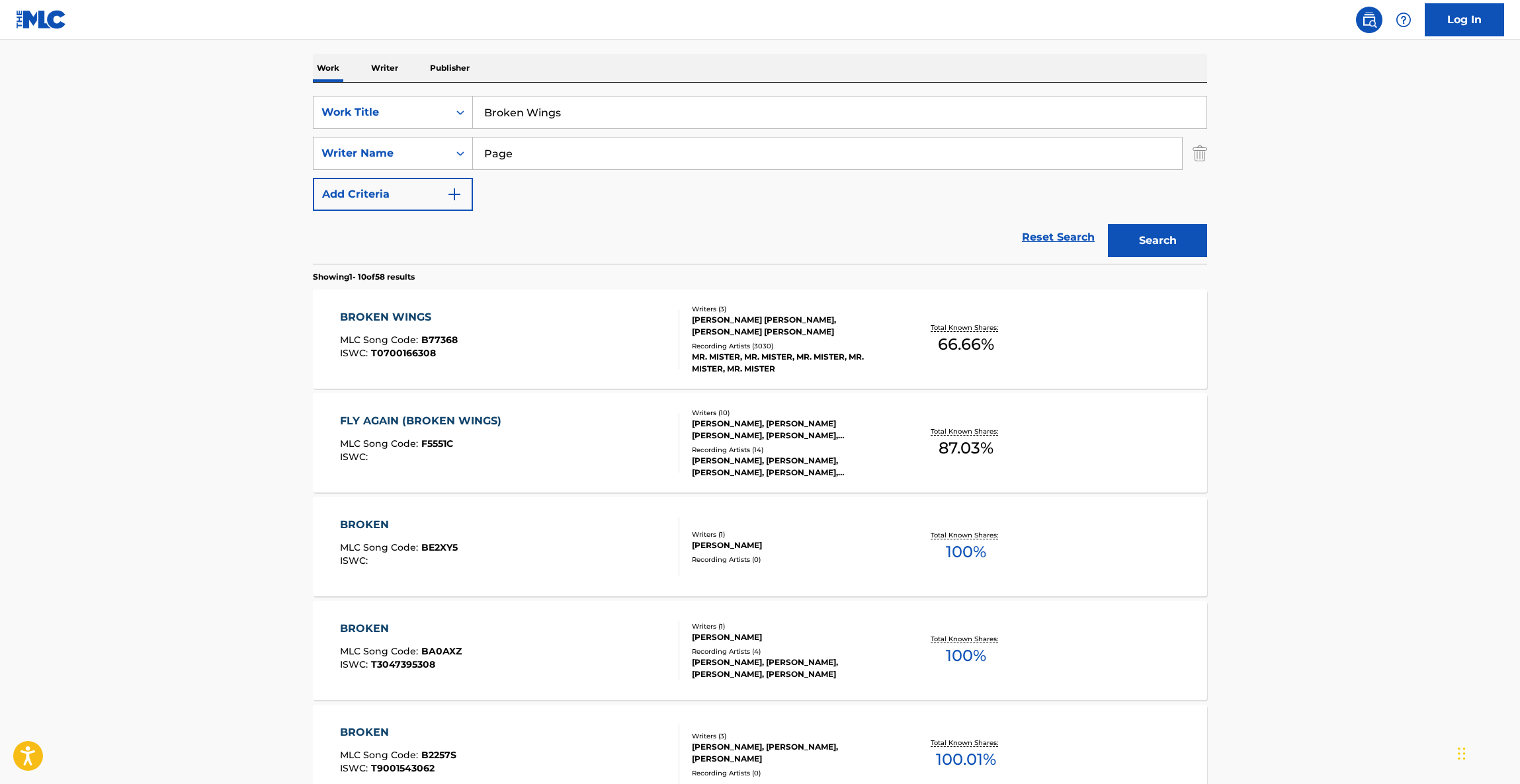
click at [1330, 406] on main "The MLC Public Work Search The accuracy and completeness of The MLC's data is d…" at bounding box center [760, 619] width 1520 height 1556
click at [1333, 399] on main "The MLC Public Work Search The accuracy and completeness of The MLC's data is d…" at bounding box center [760, 619] width 1520 height 1556
click at [1335, 399] on main "The MLC Public Work Search The accuracy and completeness of The MLC's data is d…" at bounding box center [760, 619] width 1520 height 1556
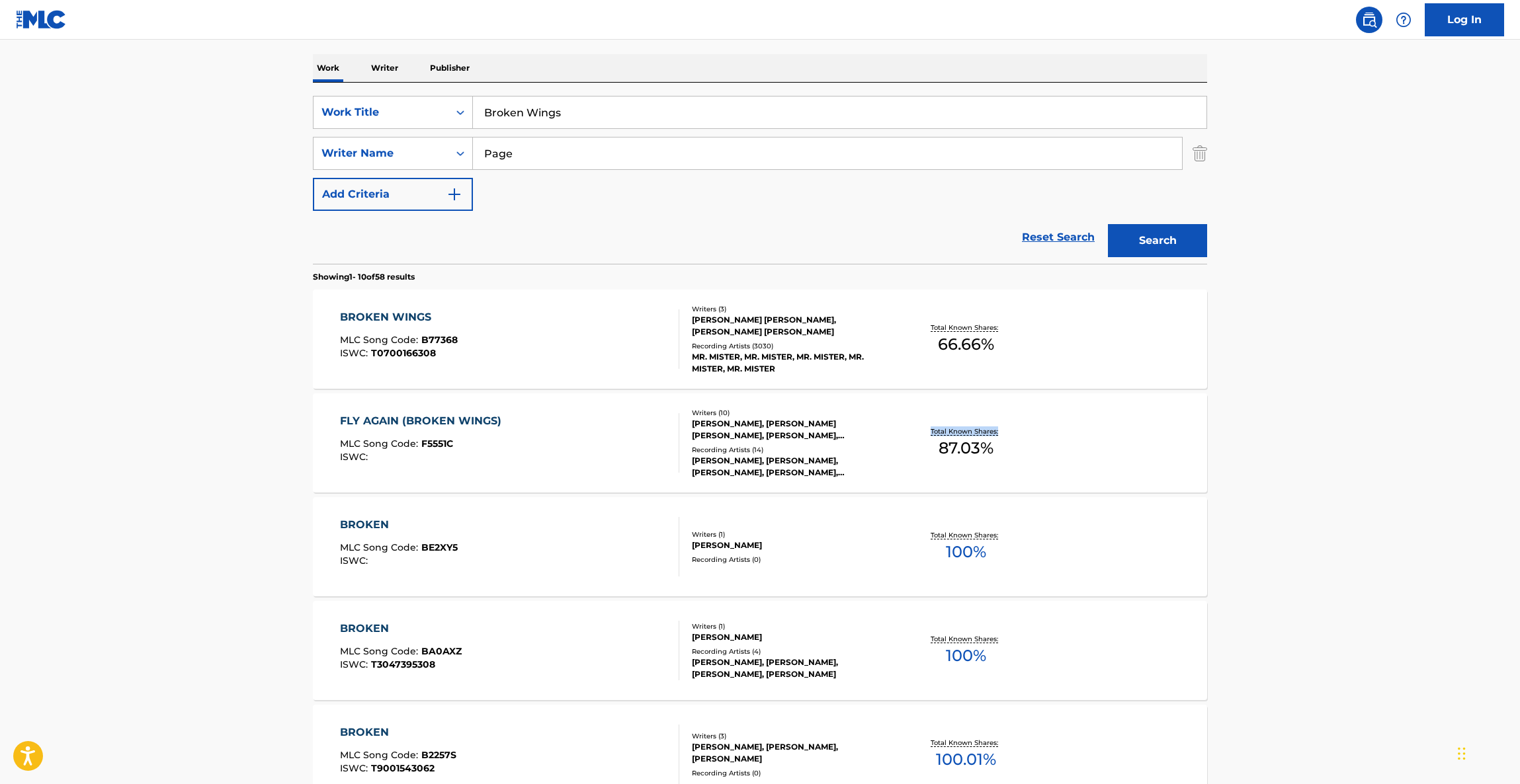
click at [1335, 399] on main "The MLC Public Work Search The accuracy and completeness of The MLC's data is d…" at bounding box center [760, 619] width 1520 height 1556
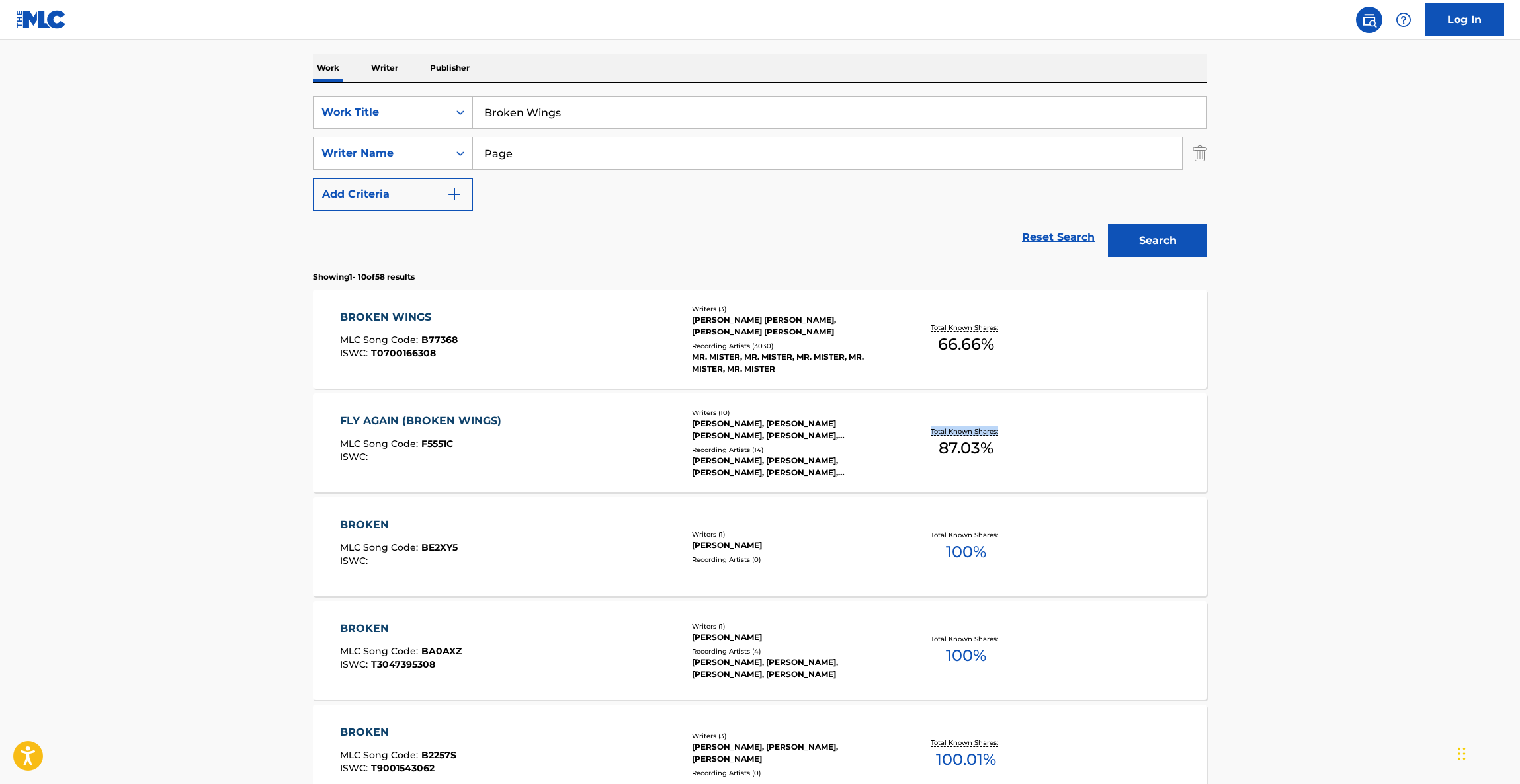
click at [1335, 399] on main "The MLC Public Work Search The accuracy and completeness of The MLC's data is d…" at bounding box center [760, 619] width 1520 height 1556
click at [1335, 399] on main "The MLC Public Work Search The accuracy and completeness of The MLC's data is d…" at bounding box center [760, 619] width 1520 height 1556
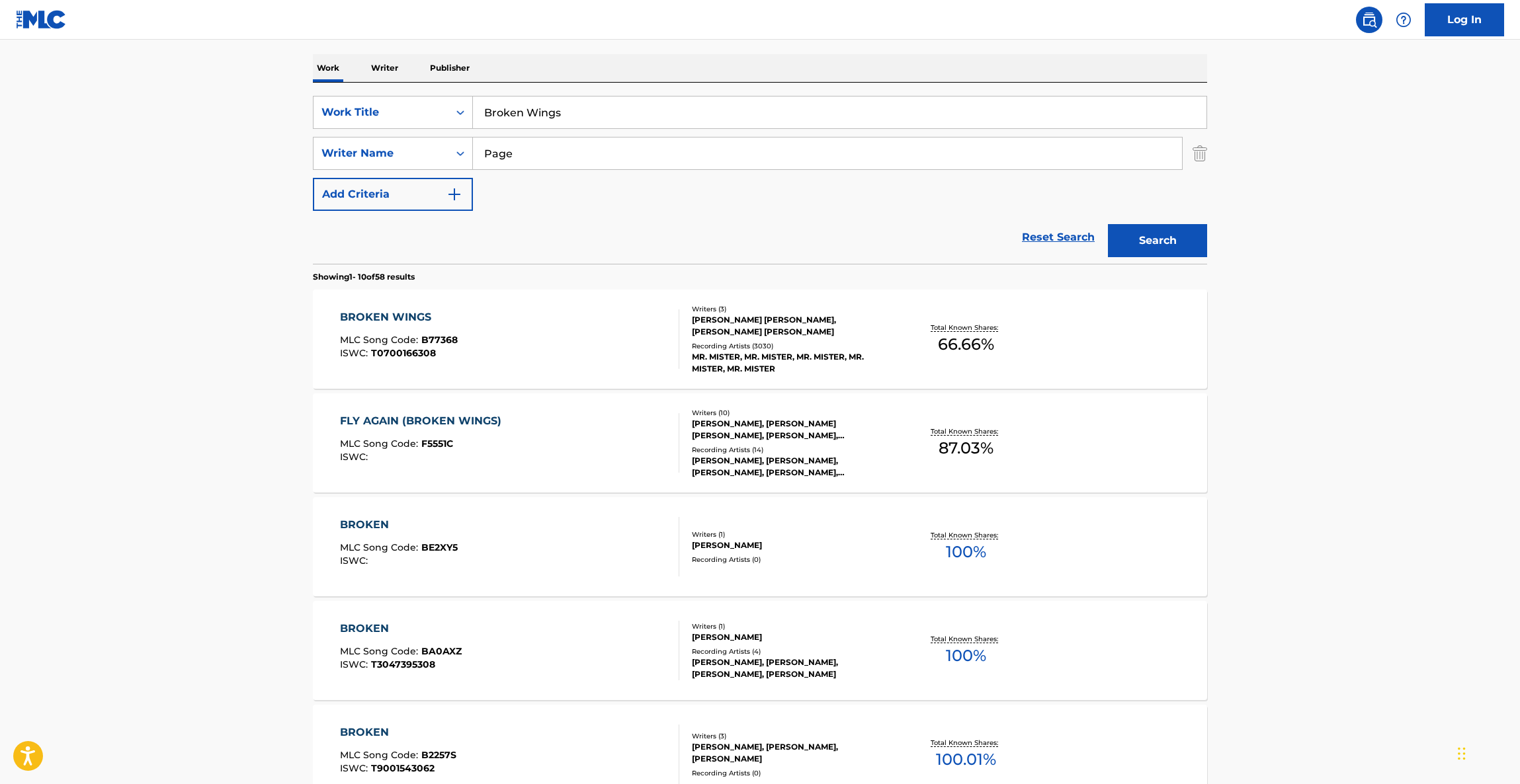
click at [1335, 398] on main "The MLC Public Work Search The accuracy and completeness of The MLC's data is d…" at bounding box center [760, 619] width 1520 height 1556
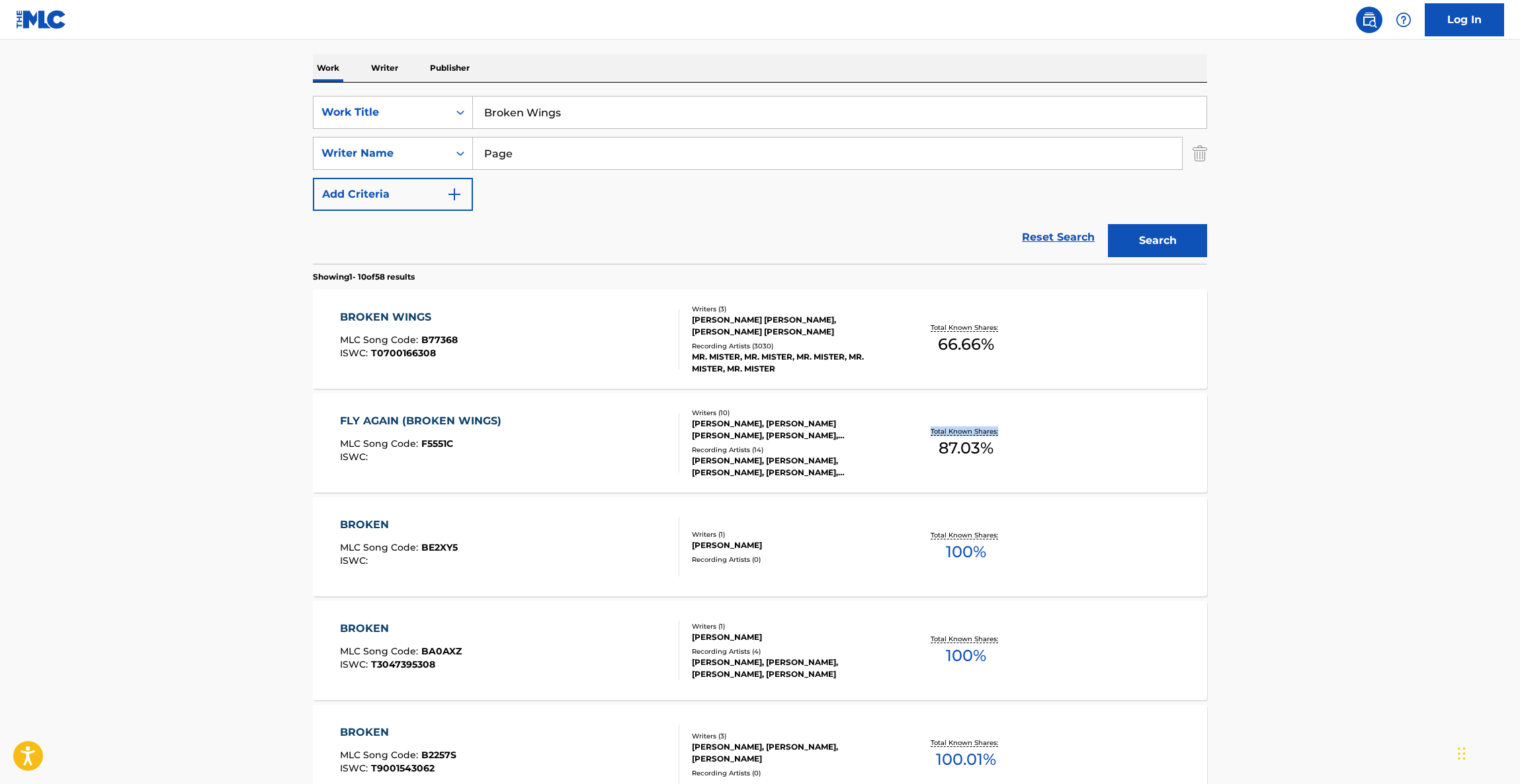
click at [1335, 398] on main "The MLC Public Work Search The accuracy and completeness of The MLC's data is d…" at bounding box center [760, 619] width 1520 height 1556
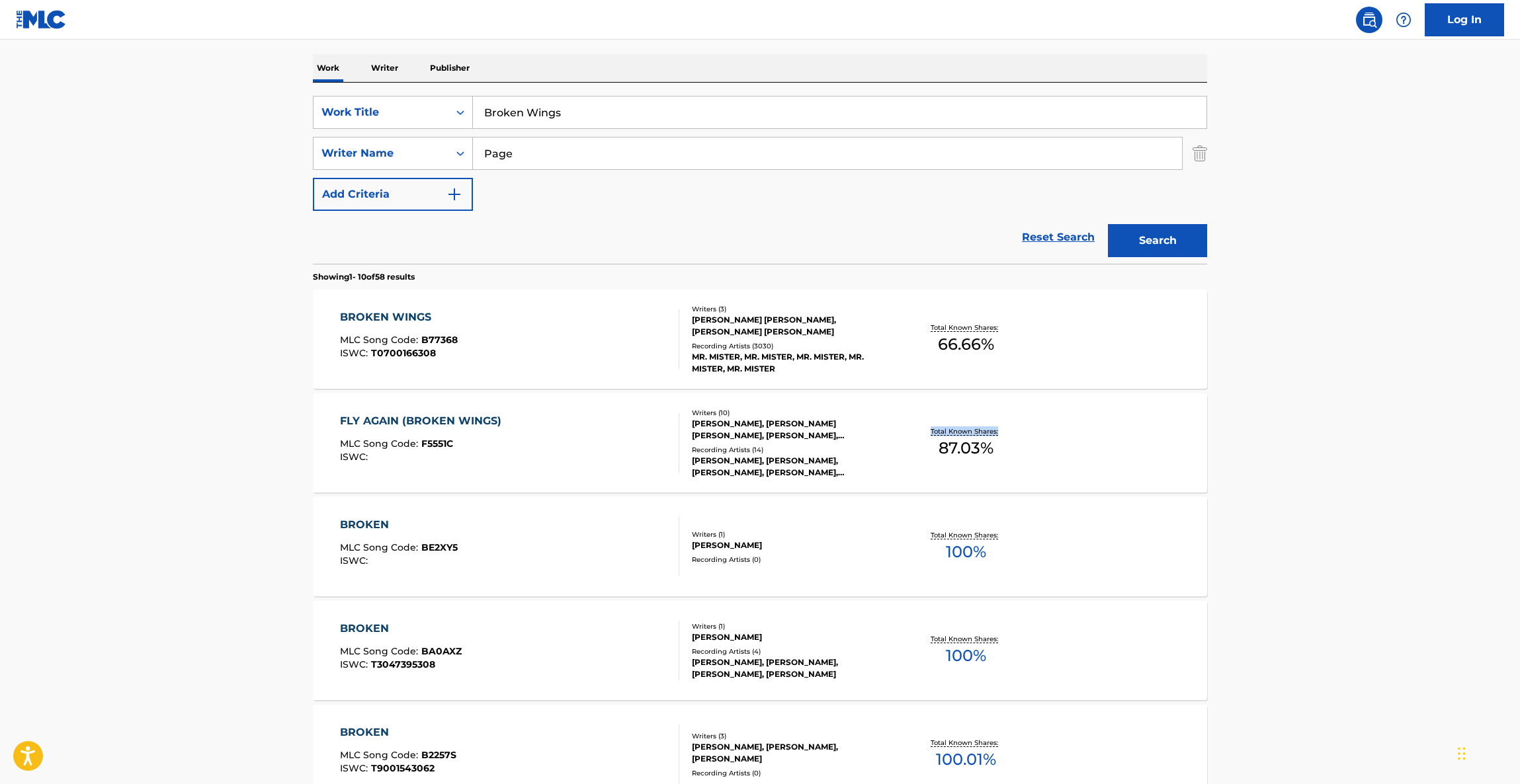
click at [1335, 398] on main "The MLC Public Work Search The accuracy and completeness of The MLC's data is d…" at bounding box center [760, 619] width 1520 height 1556
click at [1335, 396] on main "The MLC Public Work Search The accuracy and completeness of The MLC's data is d…" at bounding box center [760, 619] width 1520 height 1556
click at [1336, 392] on main "The MLC Public Work Search The accuracy and completeness of The MLC's data is d…" at bounding box center [760, 619] width 1520 height 1556
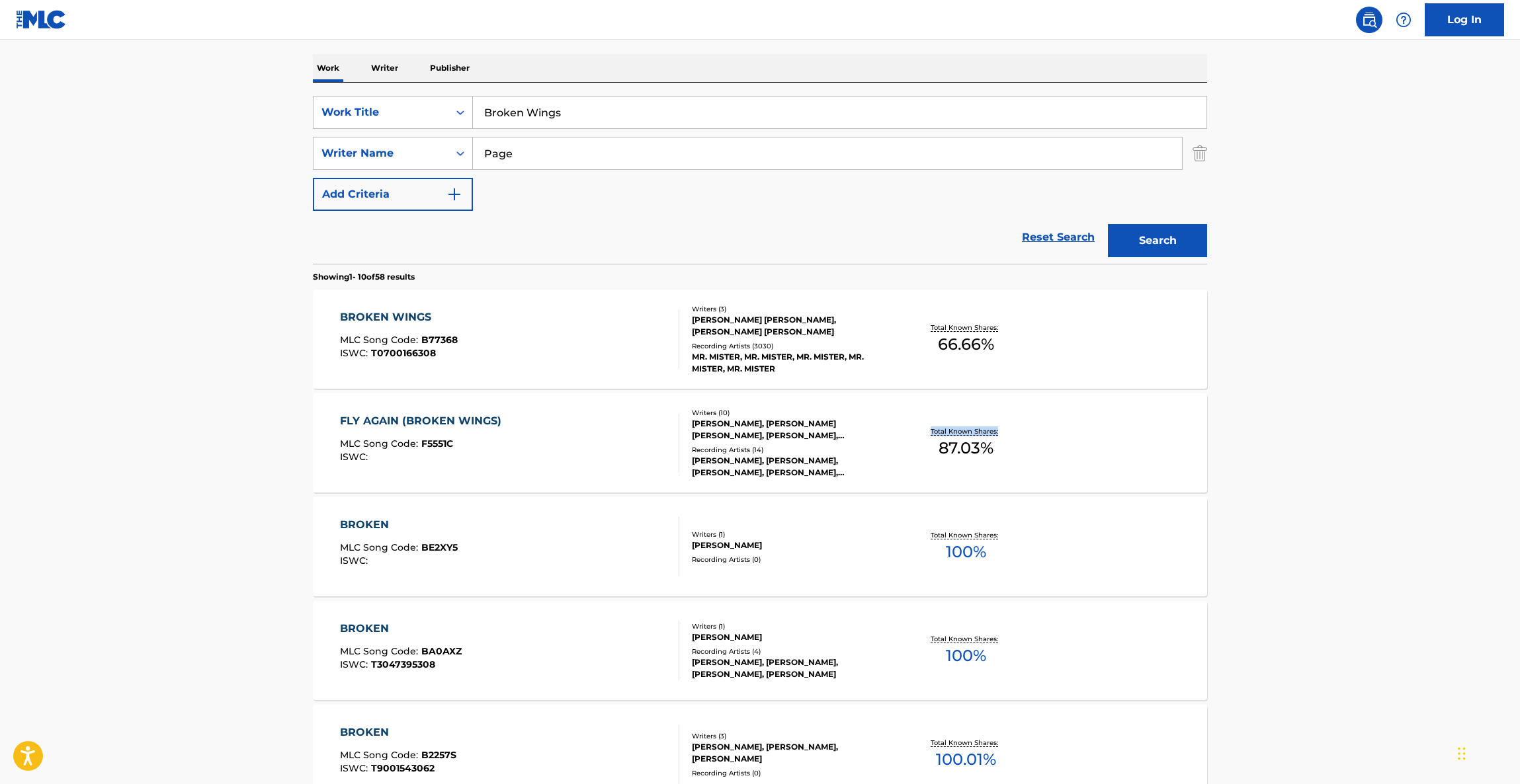
click at [1336, 391] on main "The MLC Public Work Search The accuracy and completeness of The MLC's data is d…" at bounding box center [760, 619] width 1520 height 1556
click at [1338, 387] on main "The MLC Public Work Search The accuracy and completeness of The MLC's data is d…" at bounding box center [760, 619] width 1520 height 1556
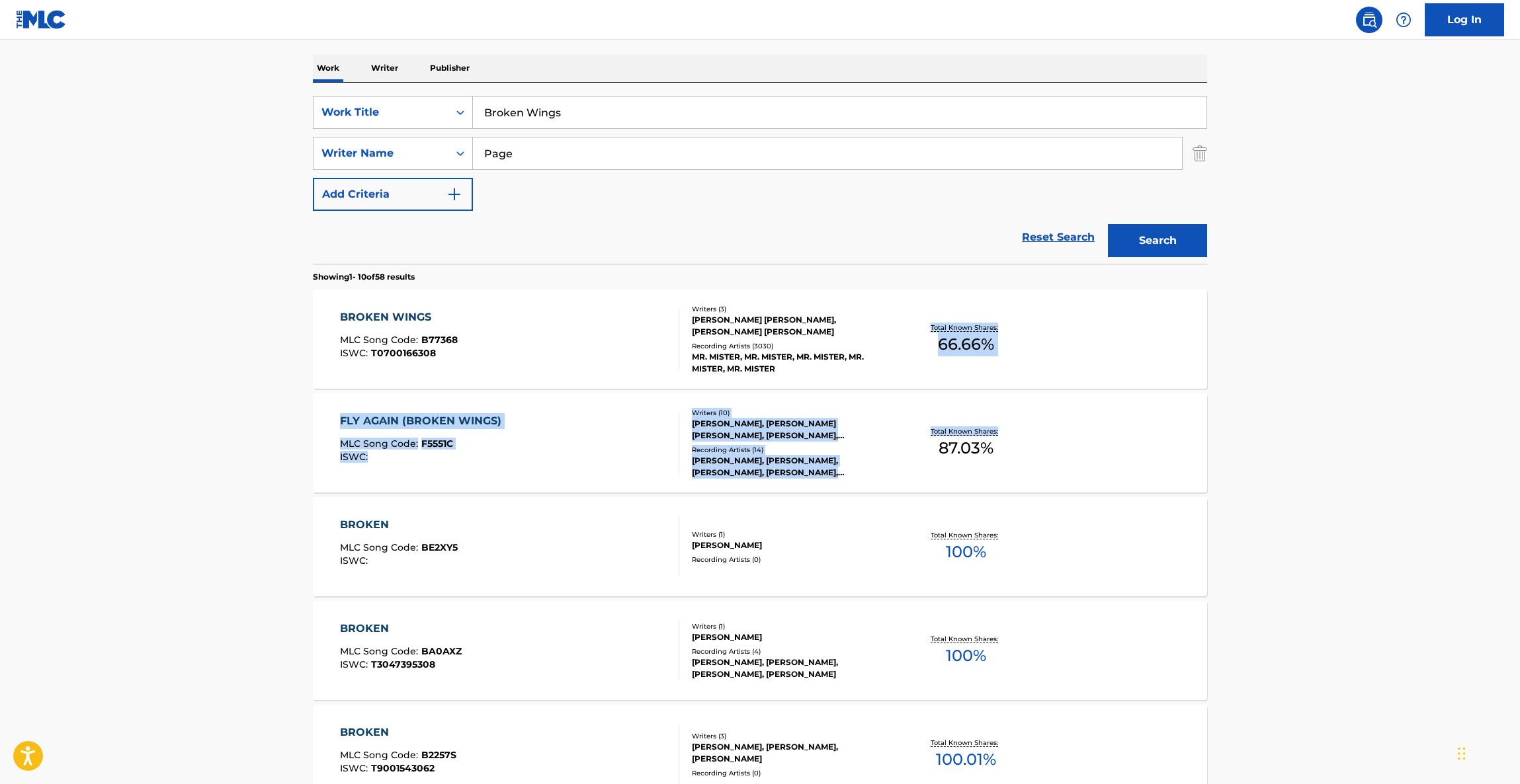
click at [1338, 384] on main "The MLC Public Work Search The accuracy and completeness of The MLC's data is d…" at bounding box center [760, 619] width 1520 height 1556
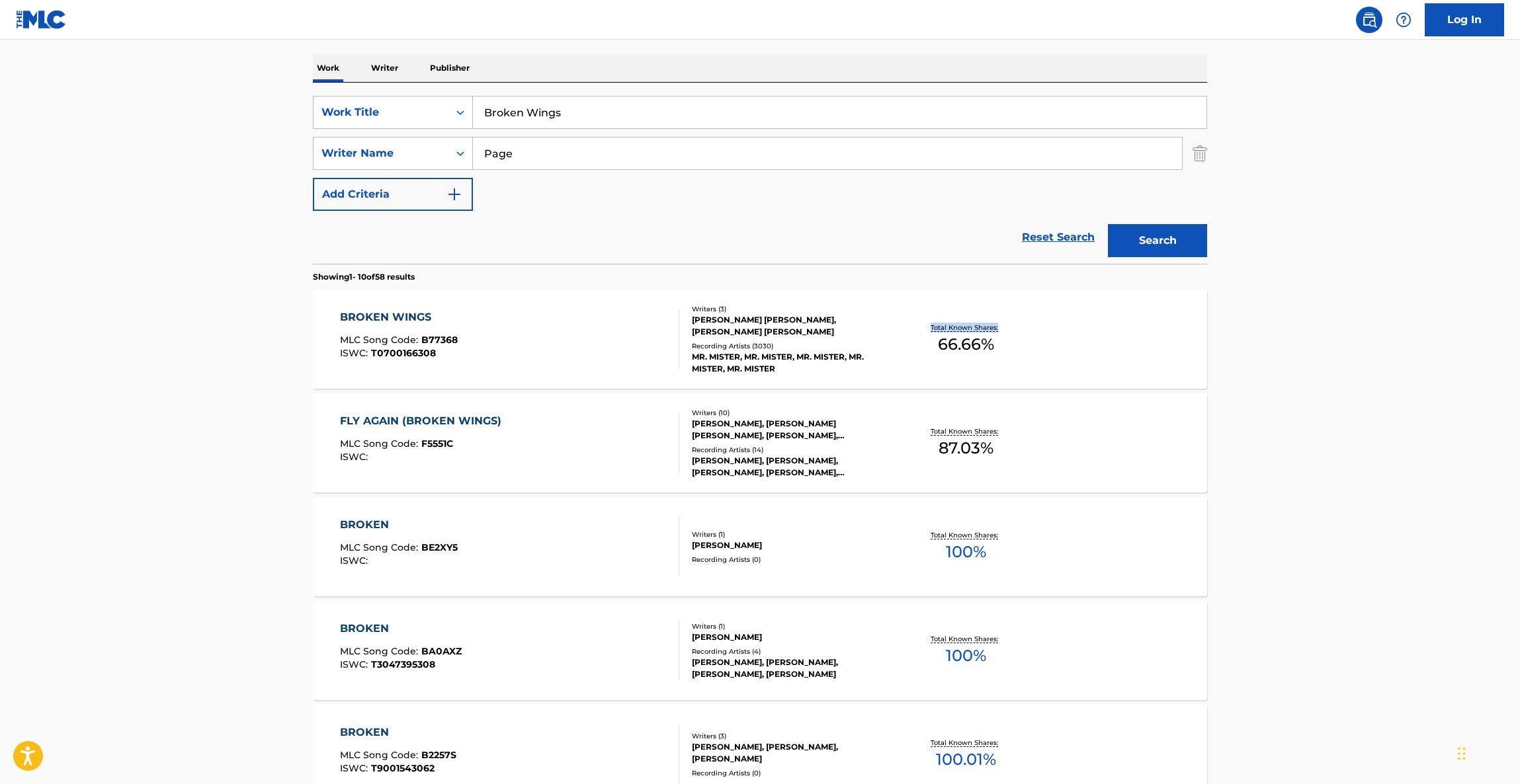
click at [1338, 384] on main "The MLC Public Work Search The accuracy and completeness of The MLC's data is d…" at bounding box center [760, 619] width 1520 height 1556
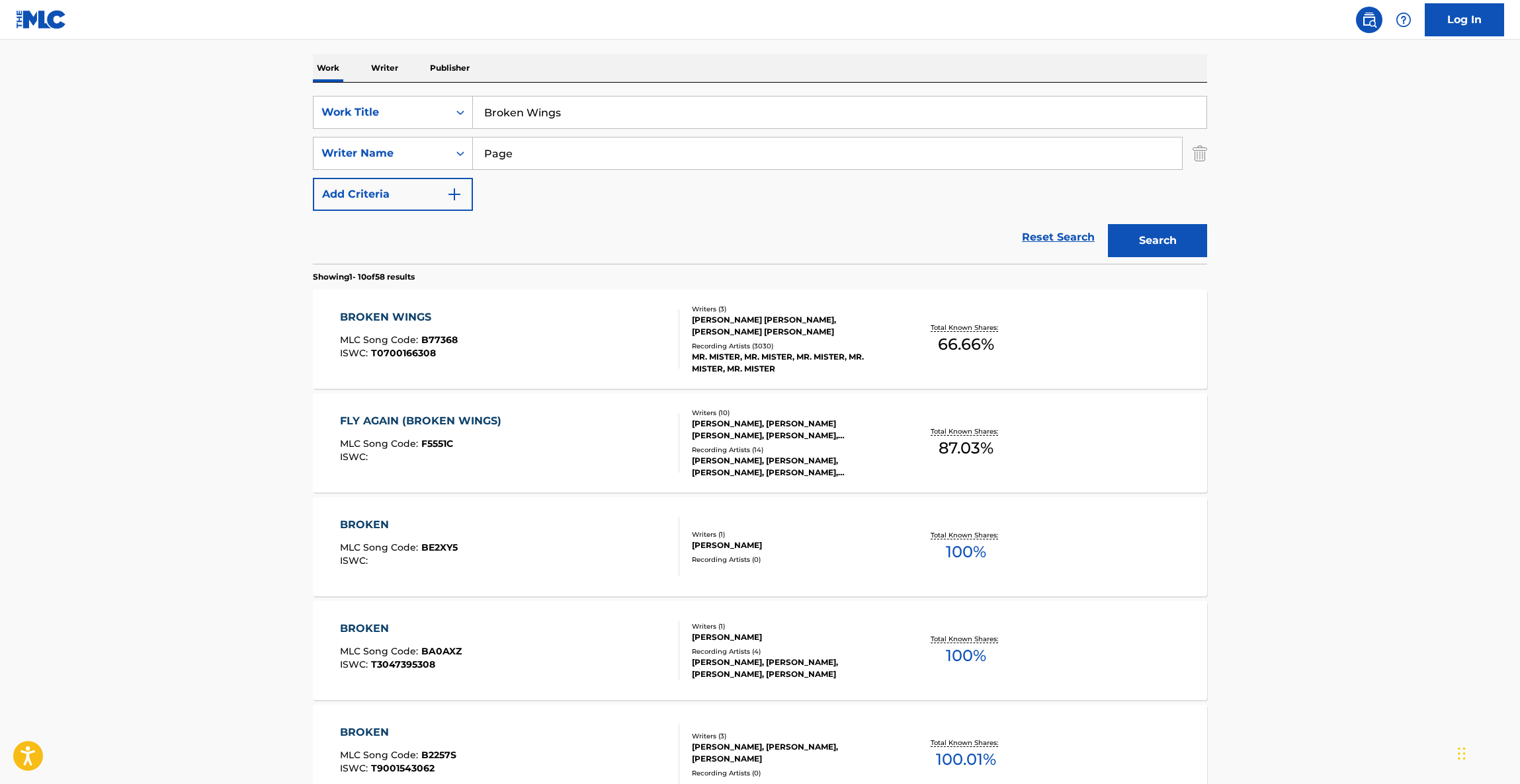
click at [1338, 384] on main "The MLC Public Work Search The accuracy and completeness of The MLC's data is d…" at bounding box center [760, 619] width 1520 height 1556
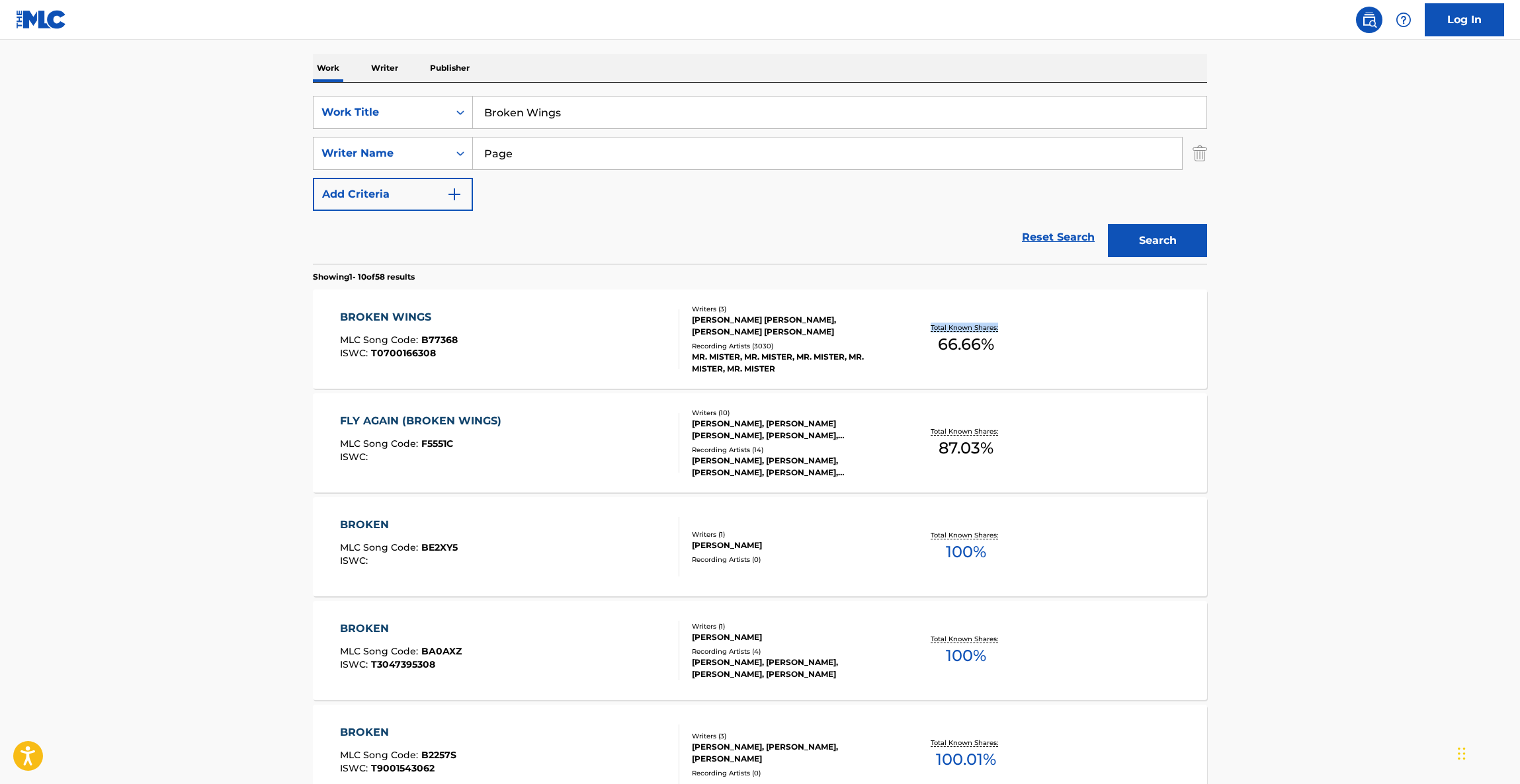
click at [1338, 384] on main "The MLC Public Work Search The accuracy and completeness of The MLC's data is d…" at bounding box center [760, 619] width 1520 height 1556
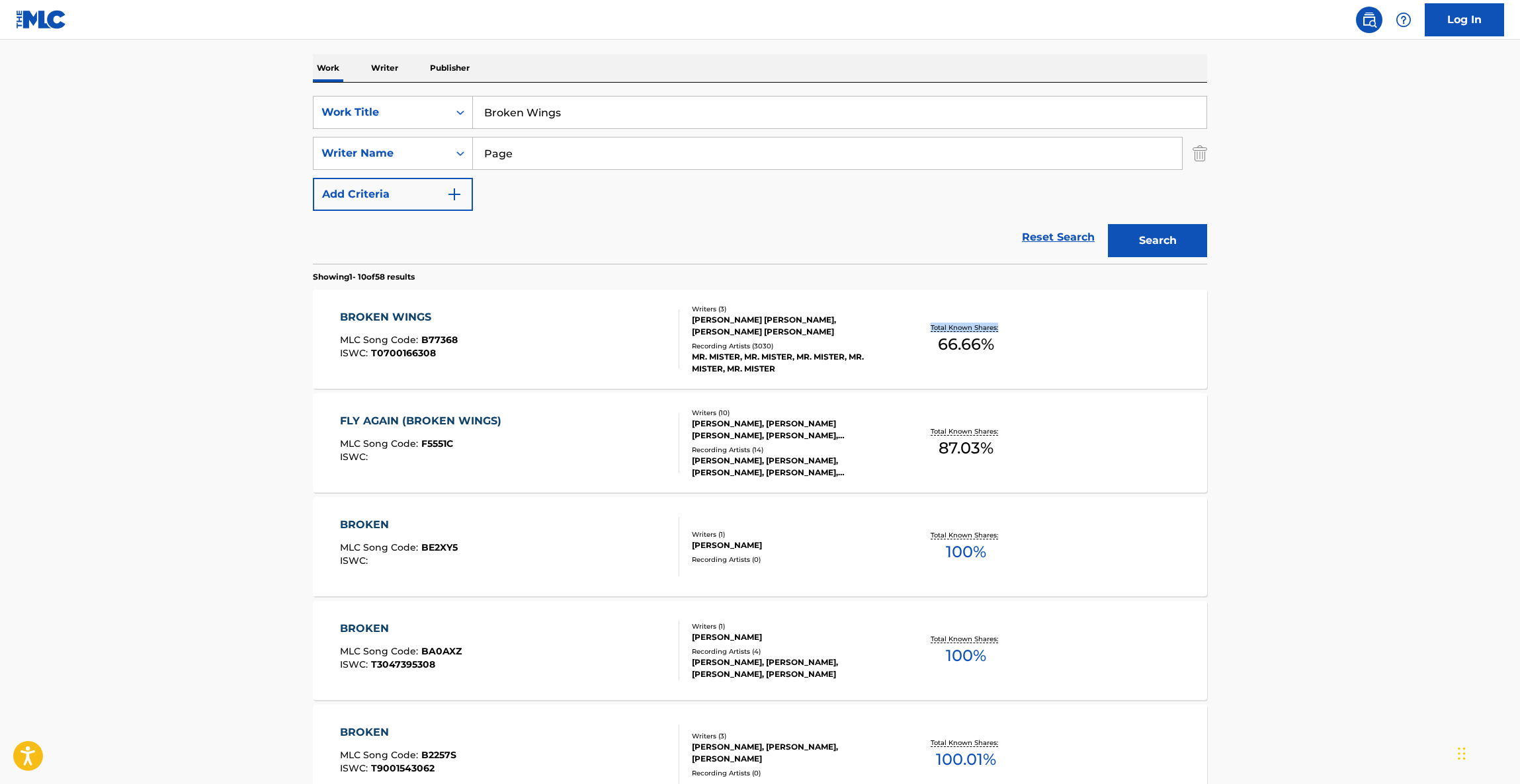
click at [1338, 384] on main "The MLC Public Work Search The accuracy and completeness of The MLC's data is d…" at bounding box center [760, 619] width 1520 height 1556
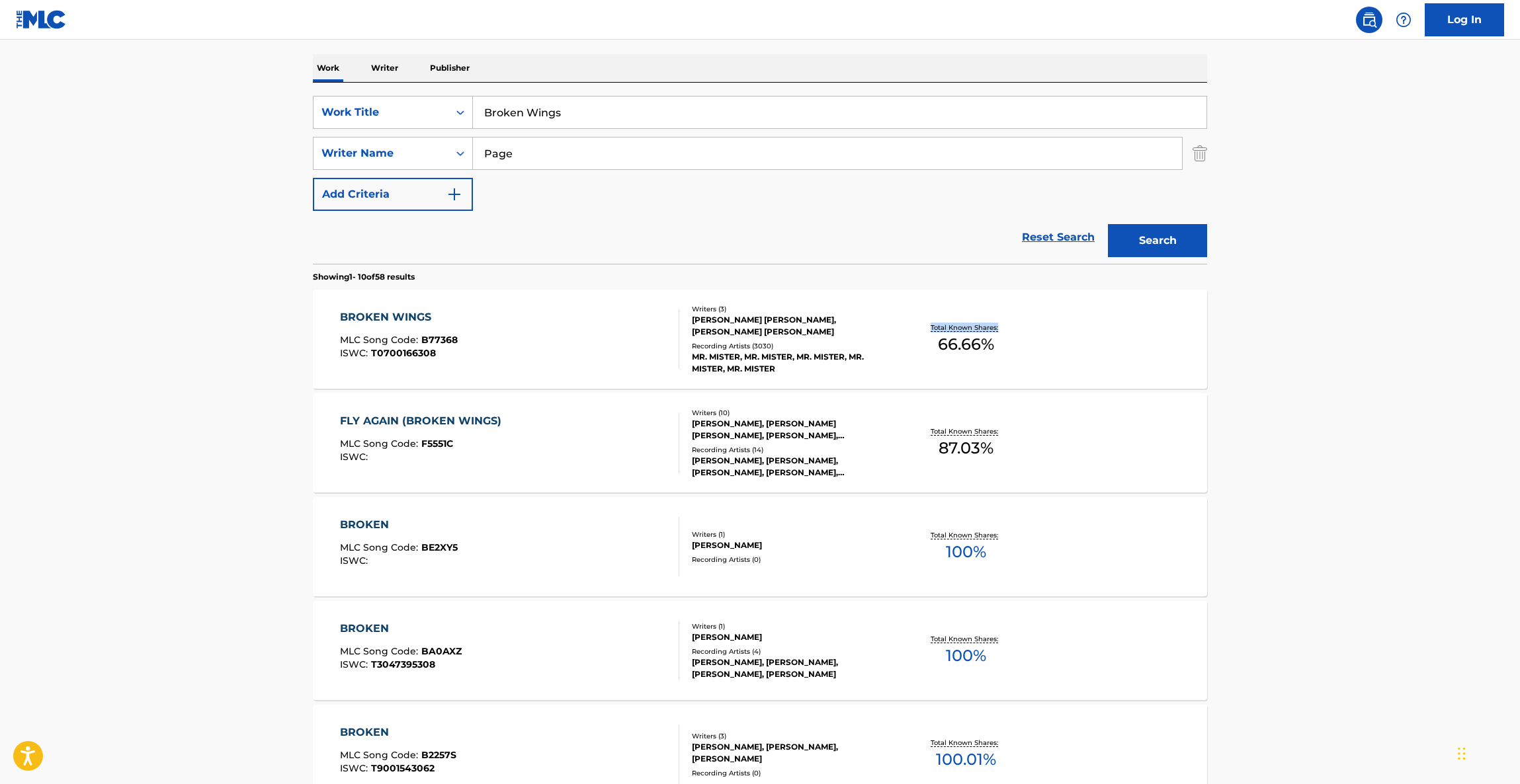
click at [1338, 384] on main "The MLC Public Work Search The accuracy and completeness of The MLC's data is d…" at bounding box center [760, 619] width 1520 height 1556
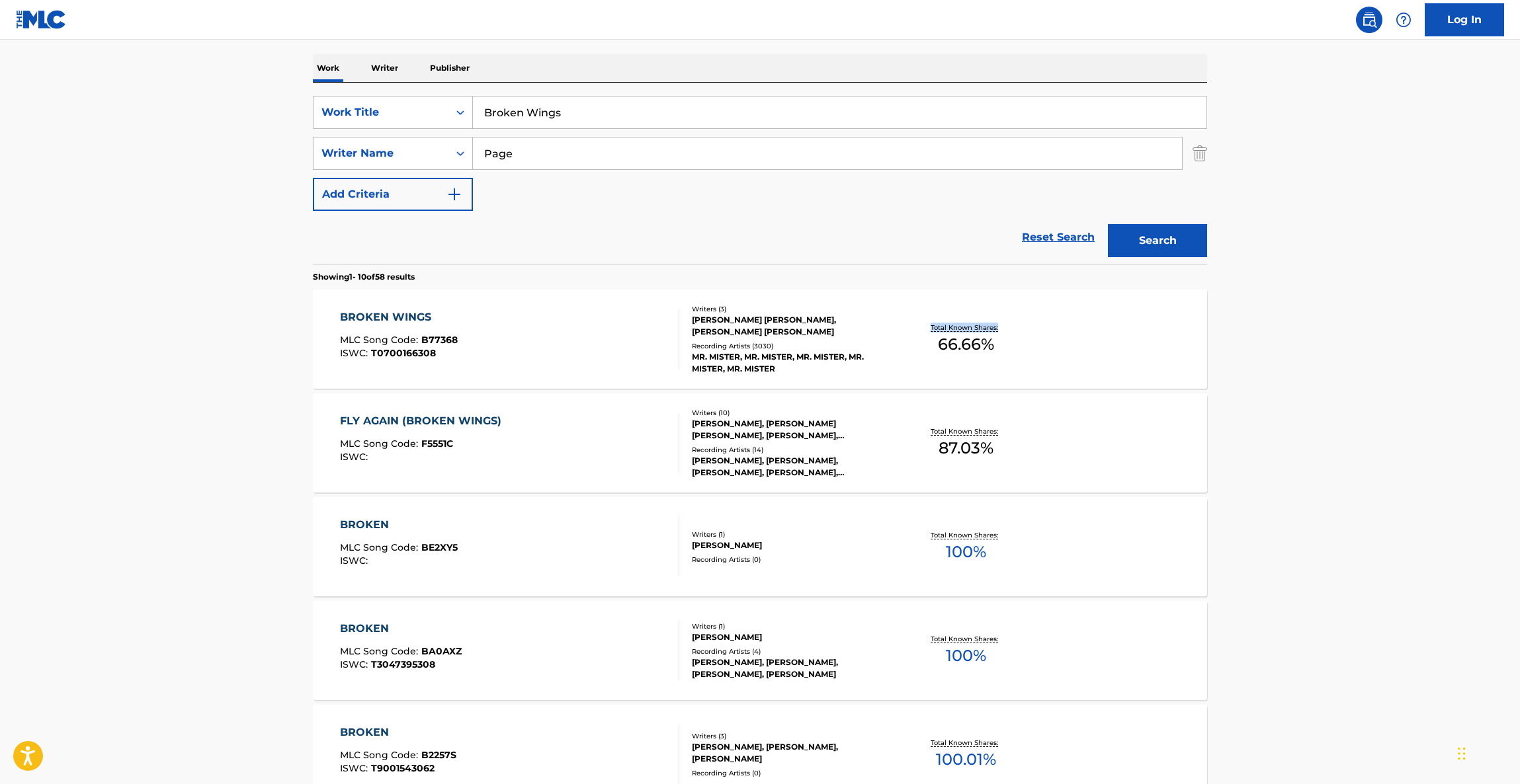
click at [1338, 384] on main "The MLC Public Work Search The accuracy and completeness of The MLC's data is d…" at bounding box center [760, 619] width 1520 height 1556
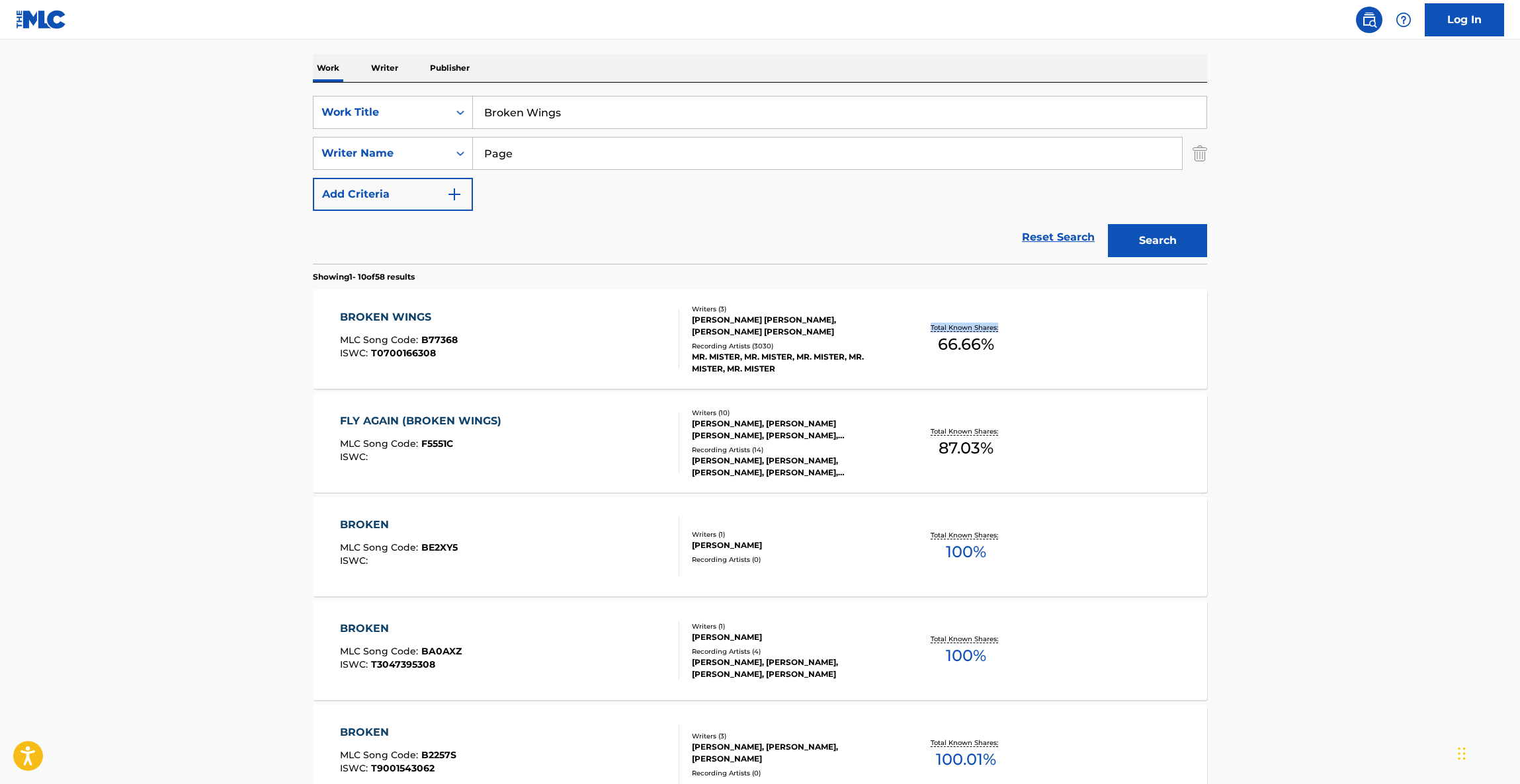
click at [1338, 384] on main "The MLC Public Work Search The accuracy and completeness of The MLC's data is d…" at bounding box center [760, 619] width 1520 height 1556
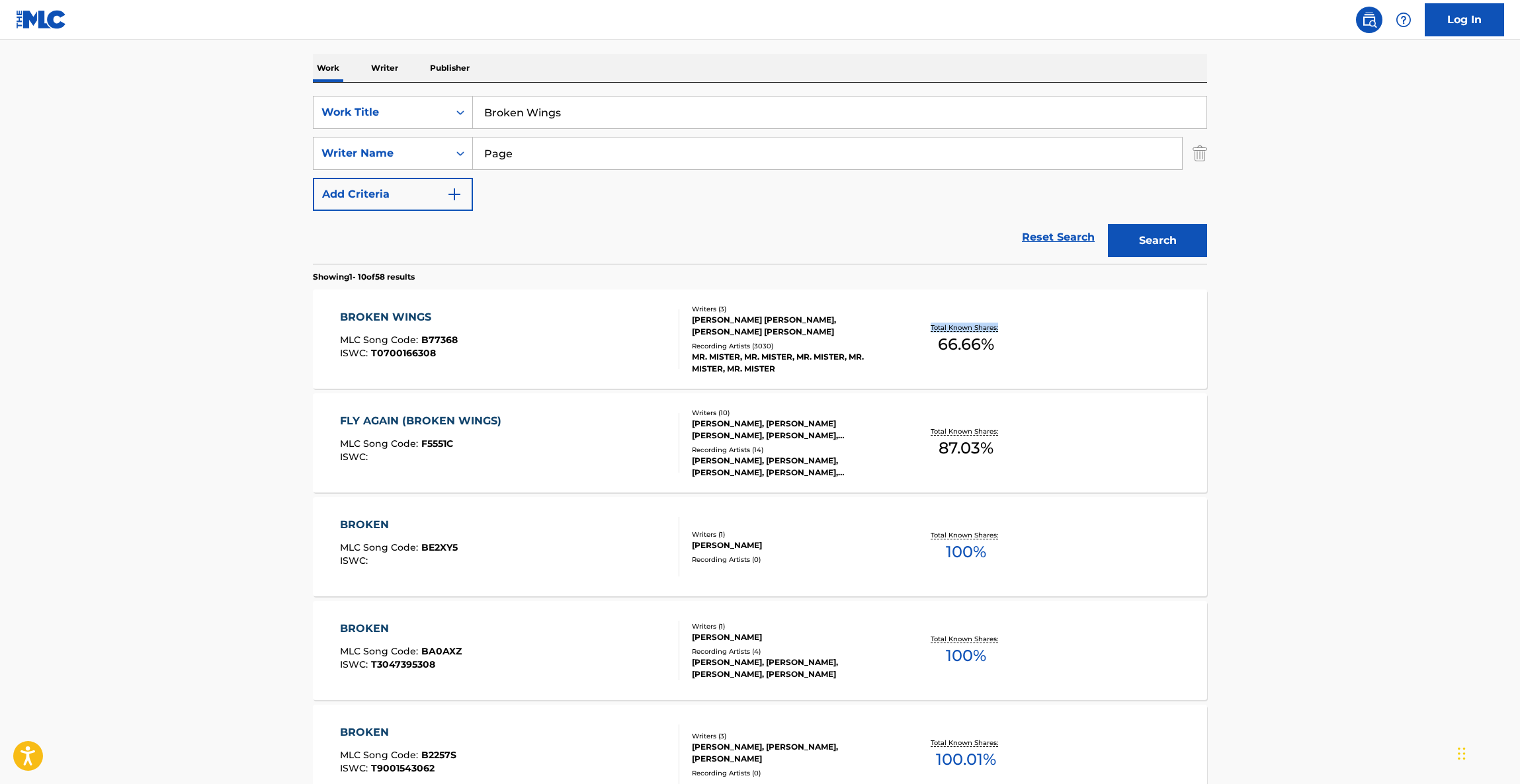
click at [1338, 384] on main "The MLC Public Work Search The accuracy and completeness of The MLC's data is d…" at bounding box center [760, 619] width 1520 height 1556
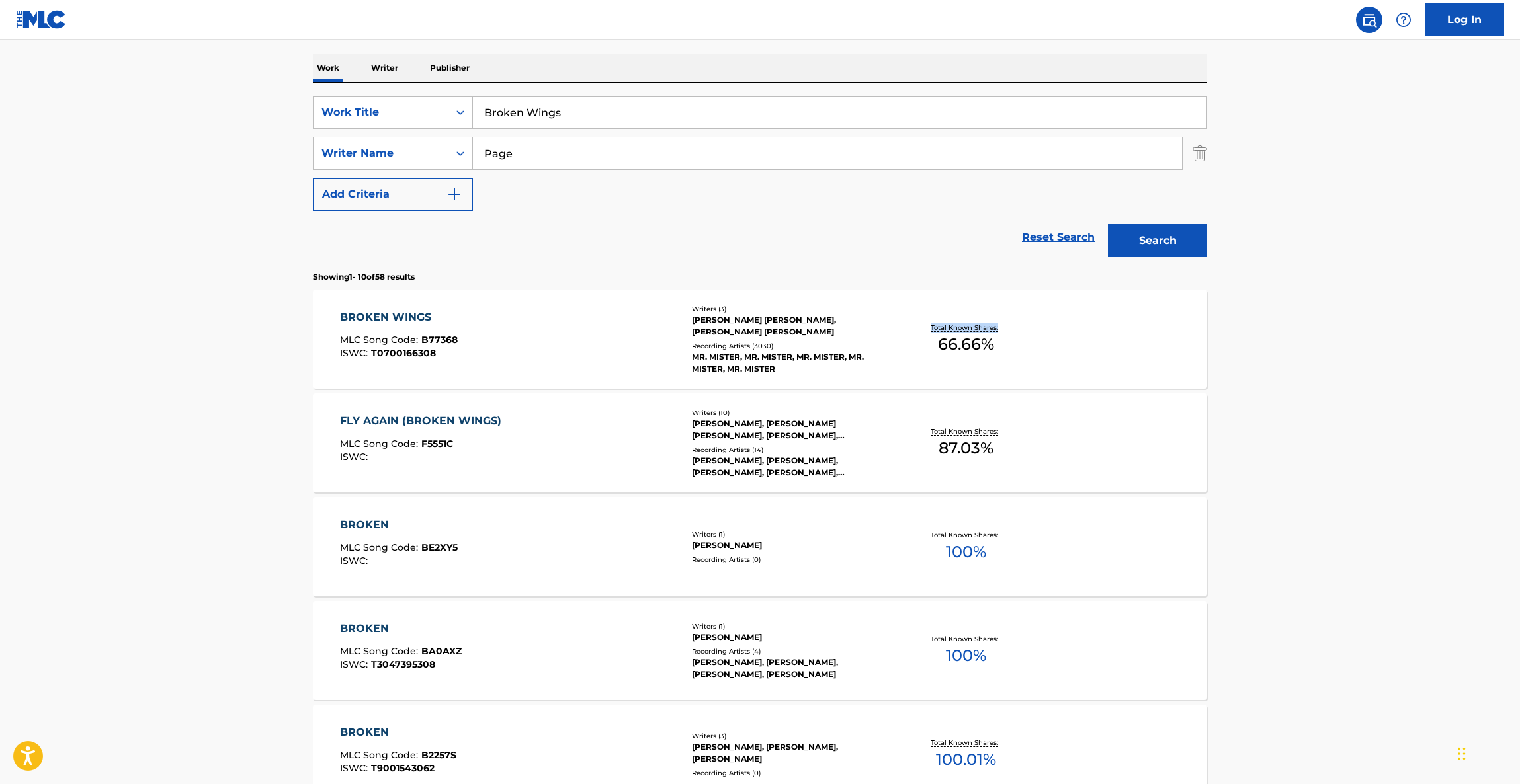
click at [1338, 384] on main "The MLC Public Work Search The accuracy and completeness of The MLC's data is d…" at bounding box center [760, 619] width 1520 height 1556
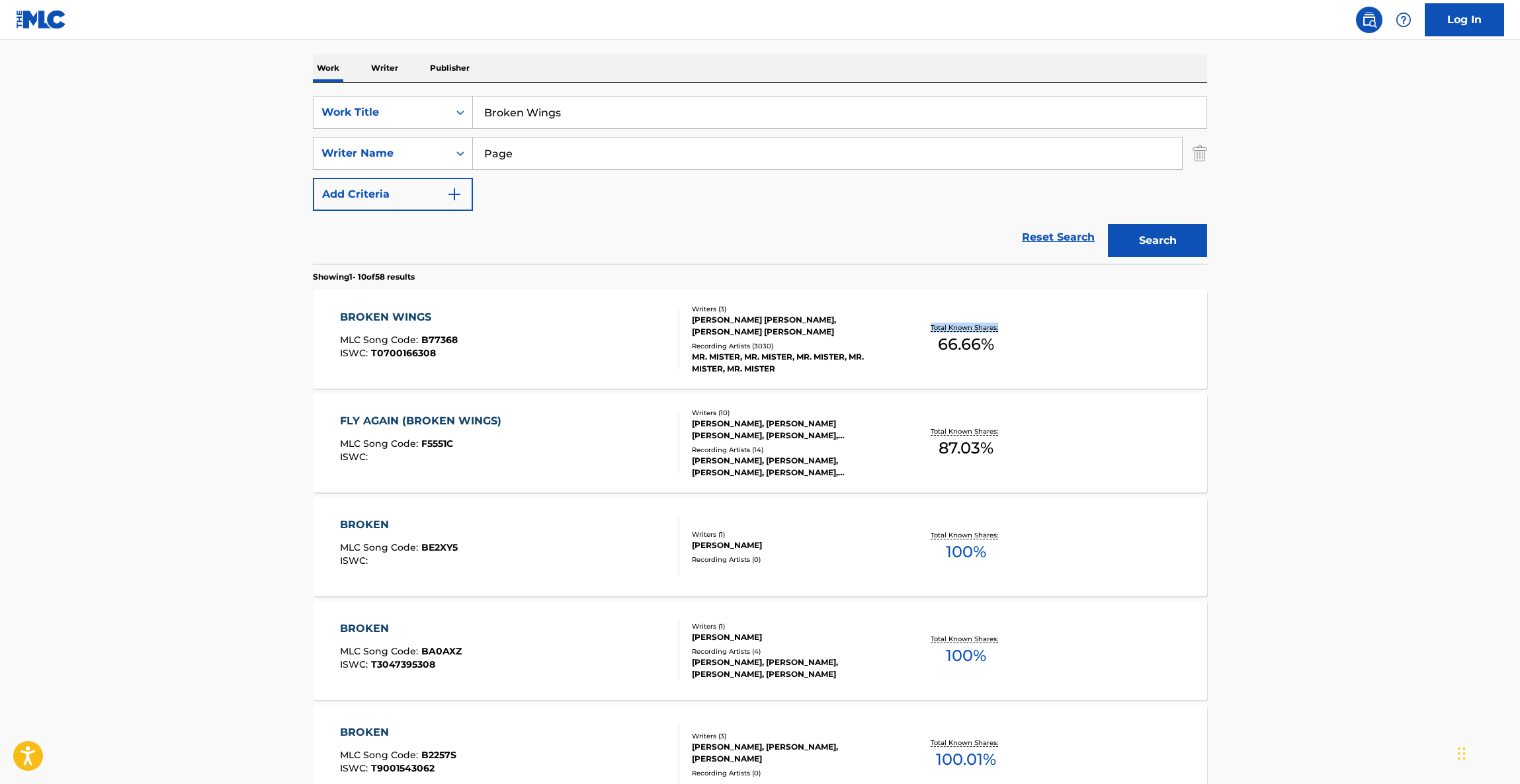
click at [1338, 384] on main "The MLC Public Work Search The accuracy and completeness of The MLC's data is d…" at bounding box center [760, 619] width 1520 height 1556
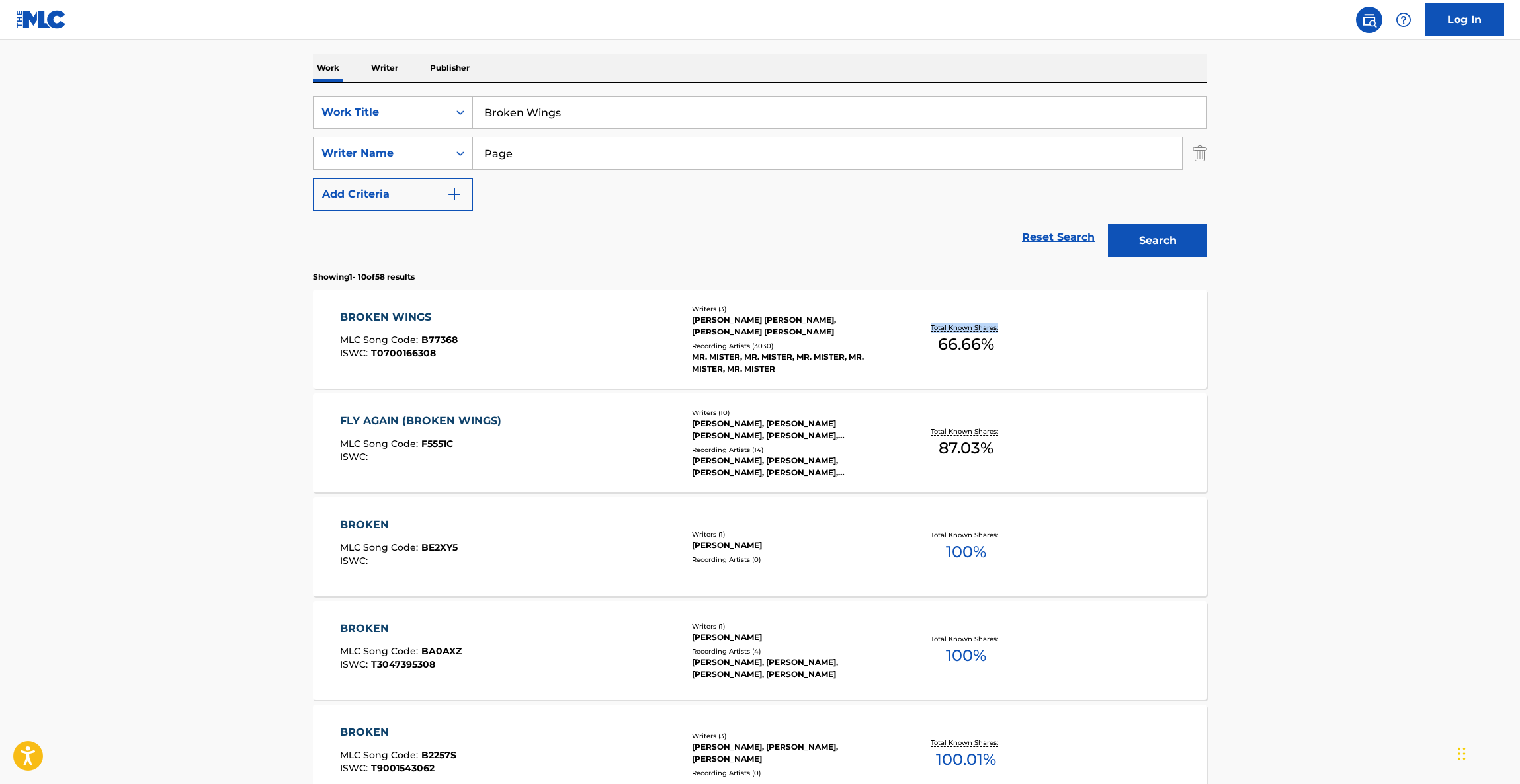
click at [1338, 384] on main "The MLC Public Work Search The accuracy and completeness of The MLC's data is d…" at bounding box center [760, 619] width 1520 height 1556
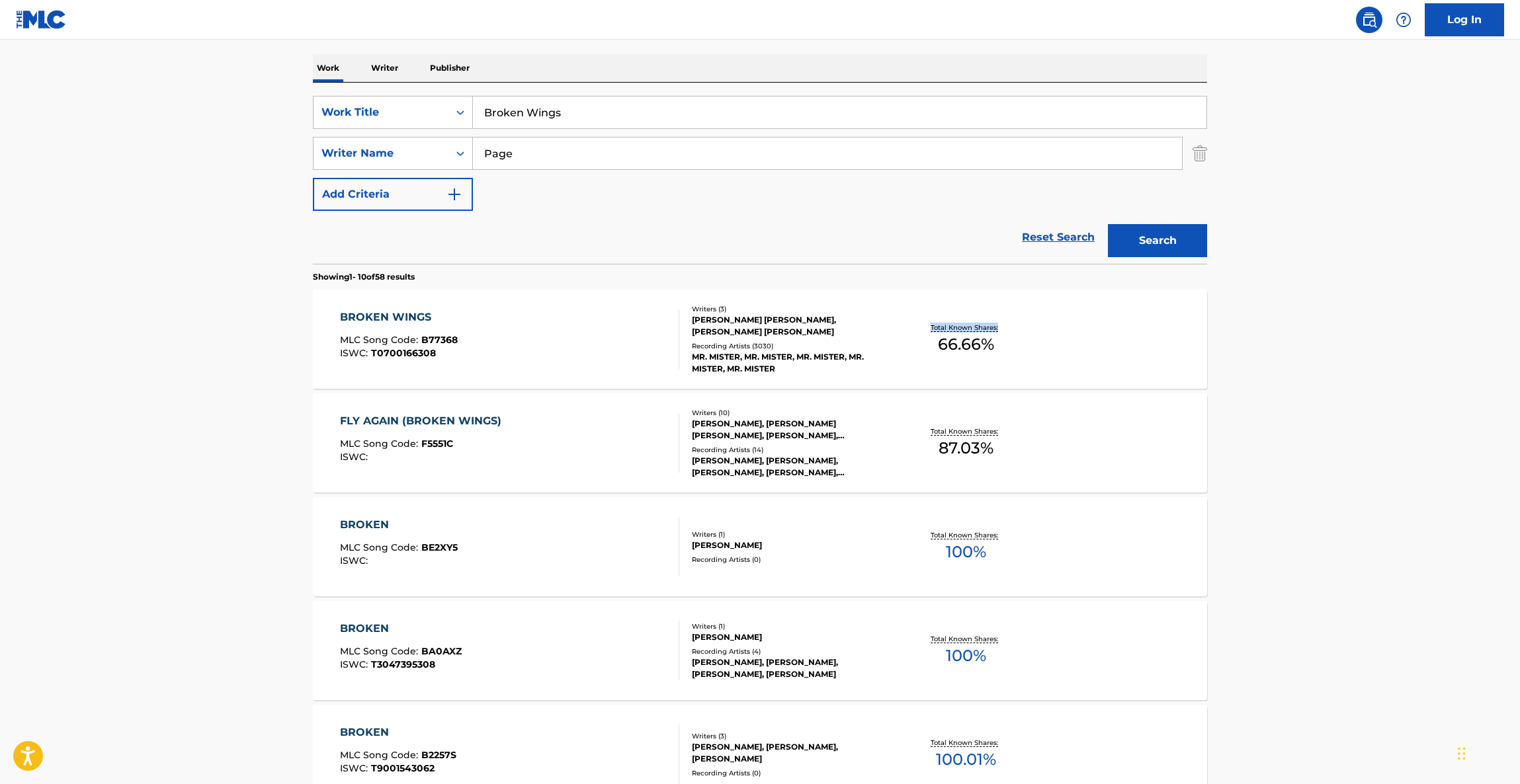
click at [1338, 384] on main "The MLC Public Work Search The accuracy and completeness of The MLC's data is d…" at bounding box center [760, 619] width 1520 height 1556
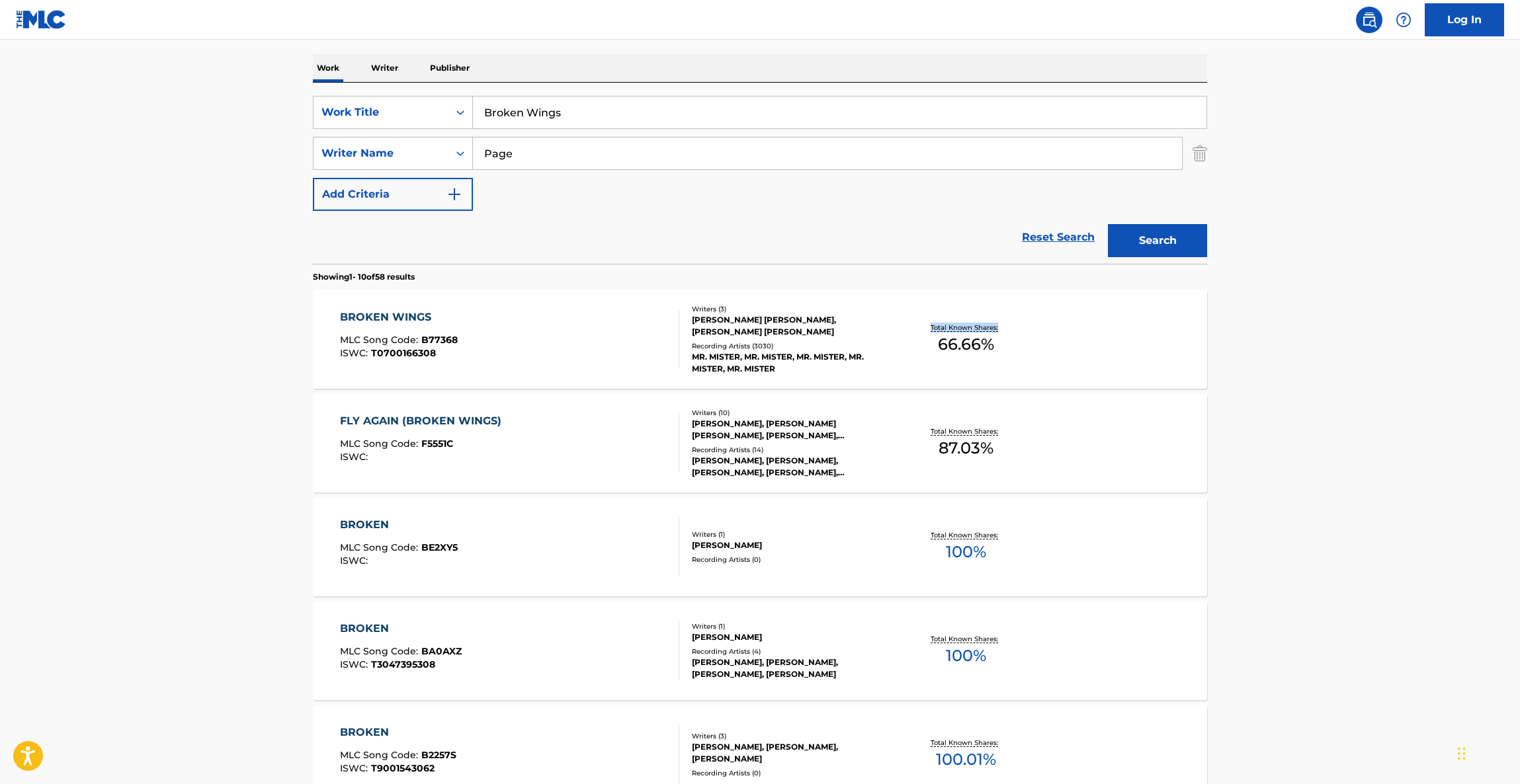
click at [1338, 384] on main "The MLC Public Work Search The accuracy and completeness of The MLC's data is d…" at bounding box center [760, 619] width 1520 height 1556
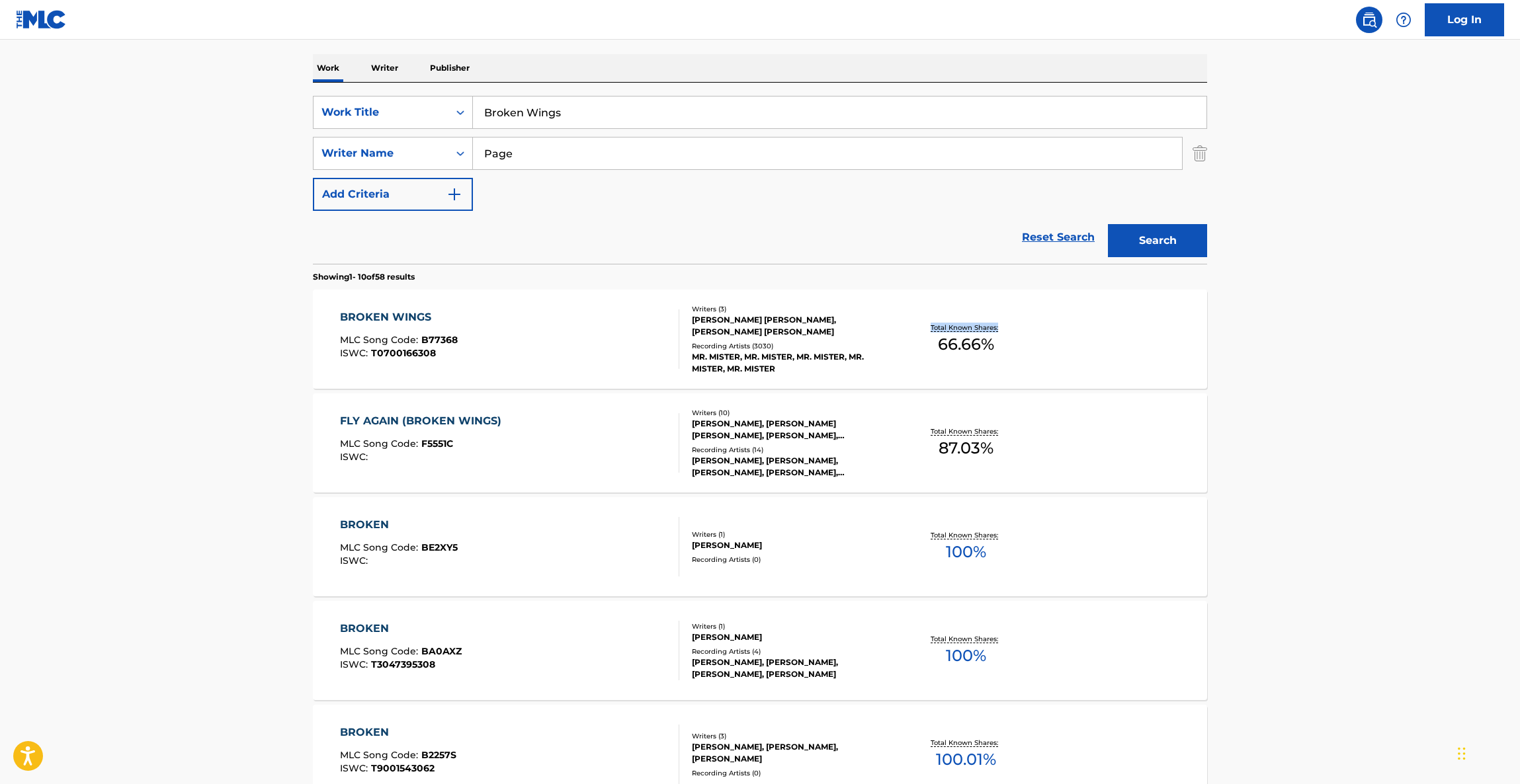
click at [1338, 384] on main "The MLC Public Work Search The accuracy and completeness of The MLC's data is d…" at bounding box center [760, 619] width 1520 height 1556
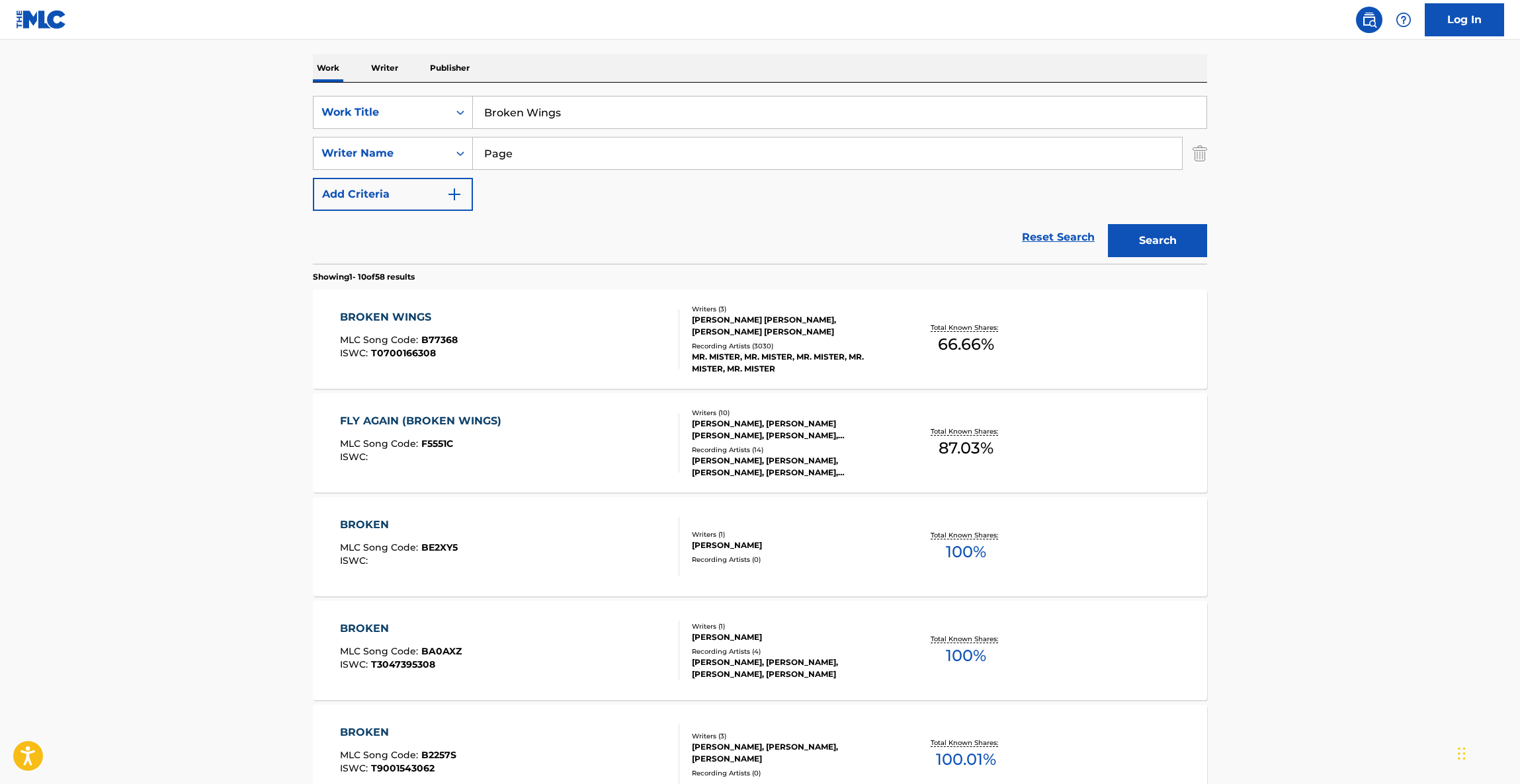
click at [1338, 384] on main "The MLC Public Work Search The accuracy and completeness of The MLC's data is d…" at bounding box center [760, 619] width 1520 height 1556
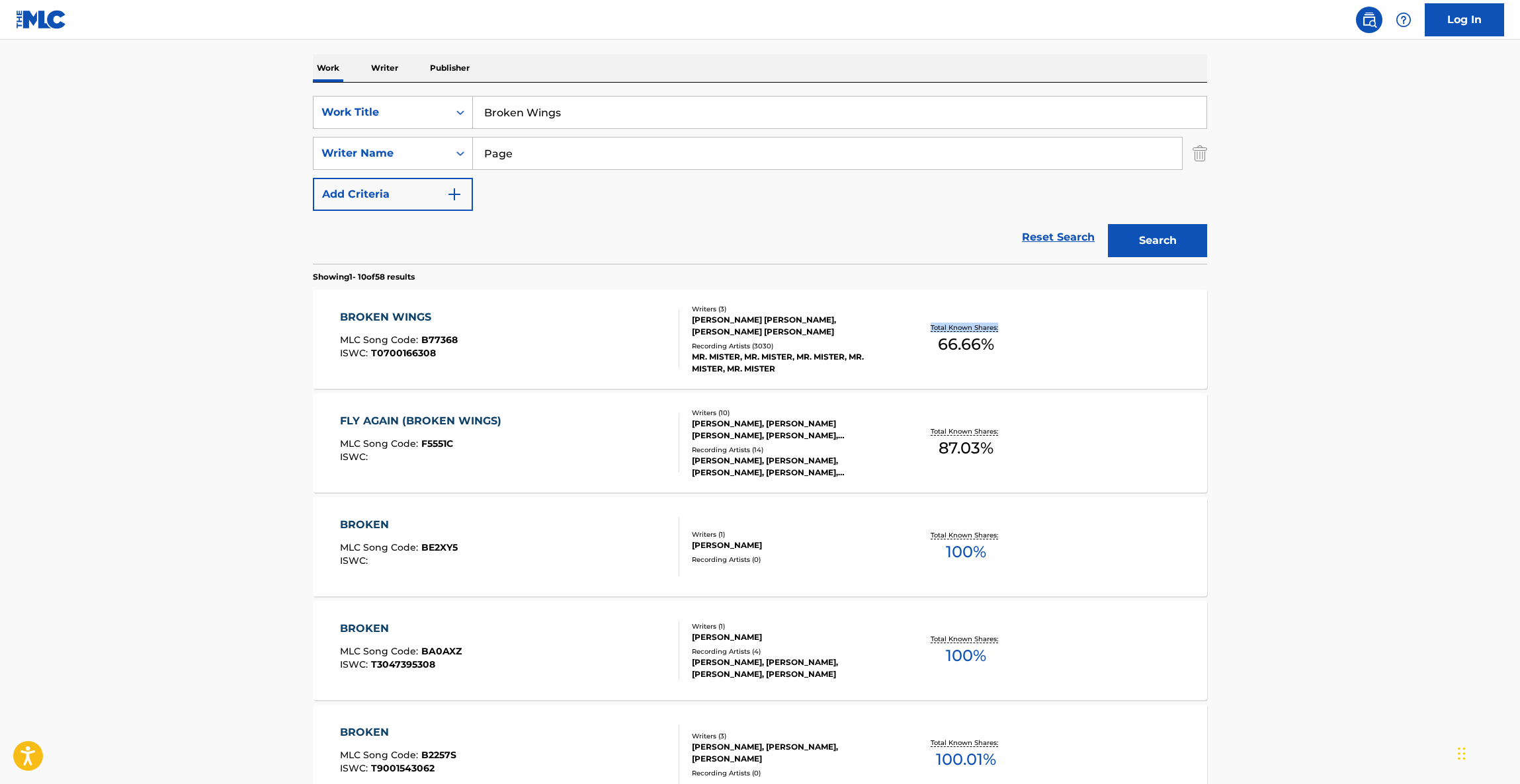
click at [1338, 384] on main "The MLC Public Work Search The accuracy and completeness of The MLC's data is d…" at bounding box center [760, 619] width 1520 height 1556
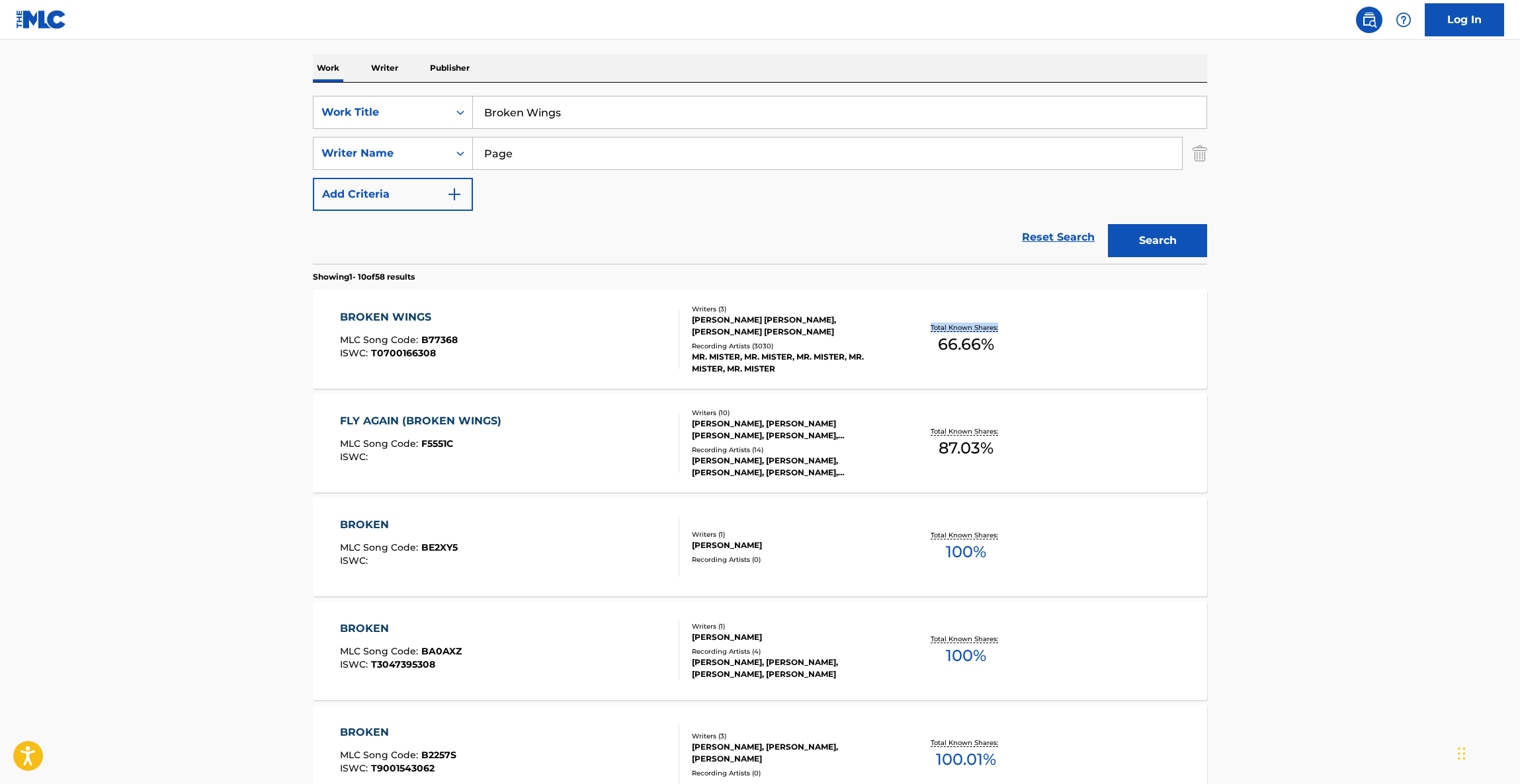
click at [1338, 384] on main "The MLC Public Work Search The accuracy and completeness of The MLC's data is d…" at bounding box center [760, 619] width 1520 height 1556
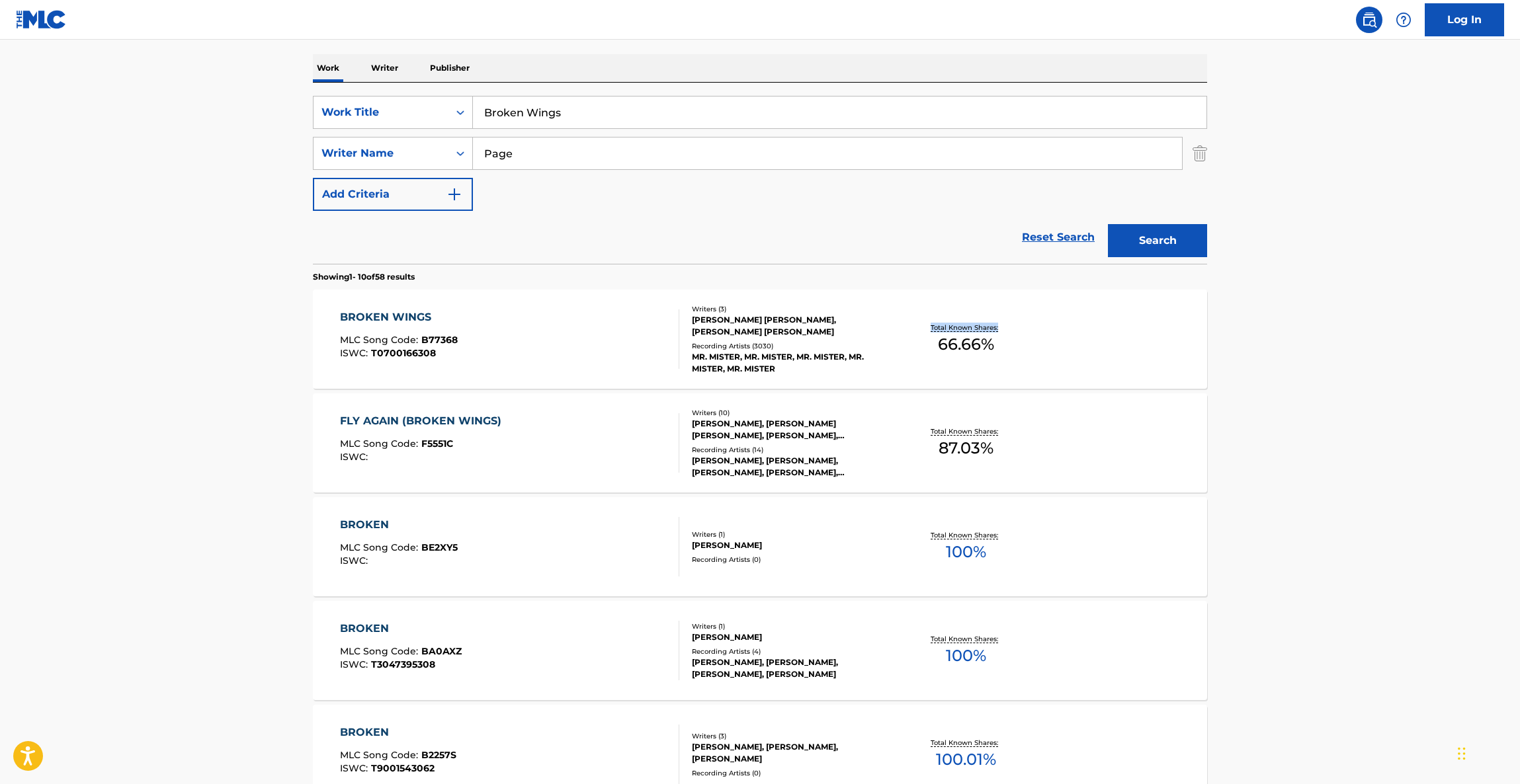
click at [1338, 384] on main "The MLC Public Work Search The accuracy and completeness of The MLC's data is d…" at bounding box center [760, 619] width 1520 height 1556
click at [1339, 384] on main "The MLC Public Work Search The accuracy and completeness of The MLC's data is d…" at bounding box center [760, 619] width 1520 height 1556
click at [1339, 383] on main "The MLC Public Work Search The accuracy and completeness of The MLC's data is d…" at bounding box center [760, 619] width 1520 height 1556
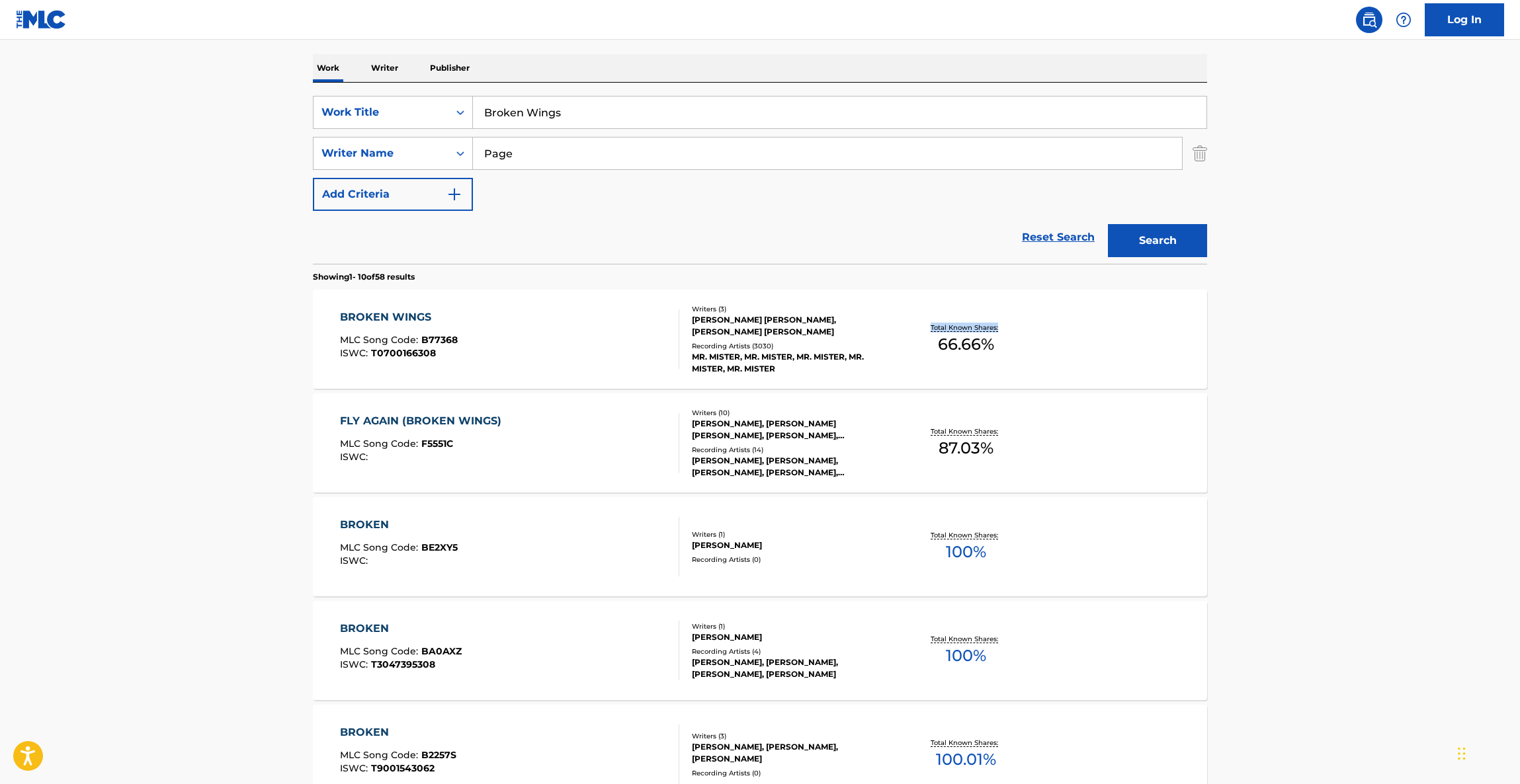
click at [1339, 383] on main "The MLC Public Work Search The accuracy and completeness of The MLC's data is d…" at bounding box center [760, 619] width 1520 height 1556
click at [1341, 380] on main "The MLC Public Work Search The accuracy and completeness of The MLC's data is d…" at bounding box center [760, 619] width 1520 height 1556
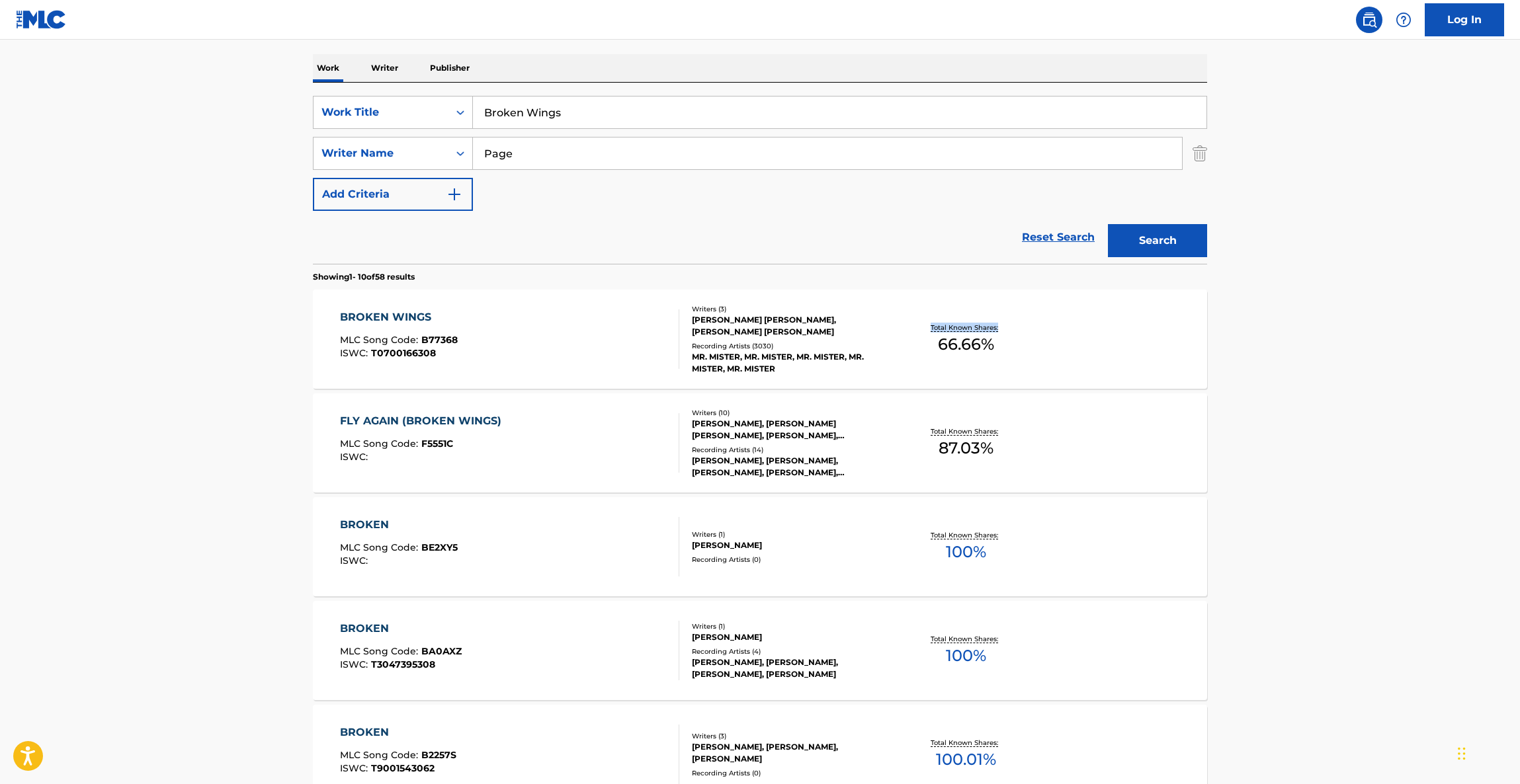
click at [1341, 380] on main "The MLC Public Work Search The accuracy and completeness of The MLC's data is d…" at bounding box center [760, 619] width 1520 height 1556
click at [1342, 380] on main "The MLC Public Work Search The accuracy and completeness of The MLC's data is d…" at bounding box center [760, 619] width 1520 height 1556
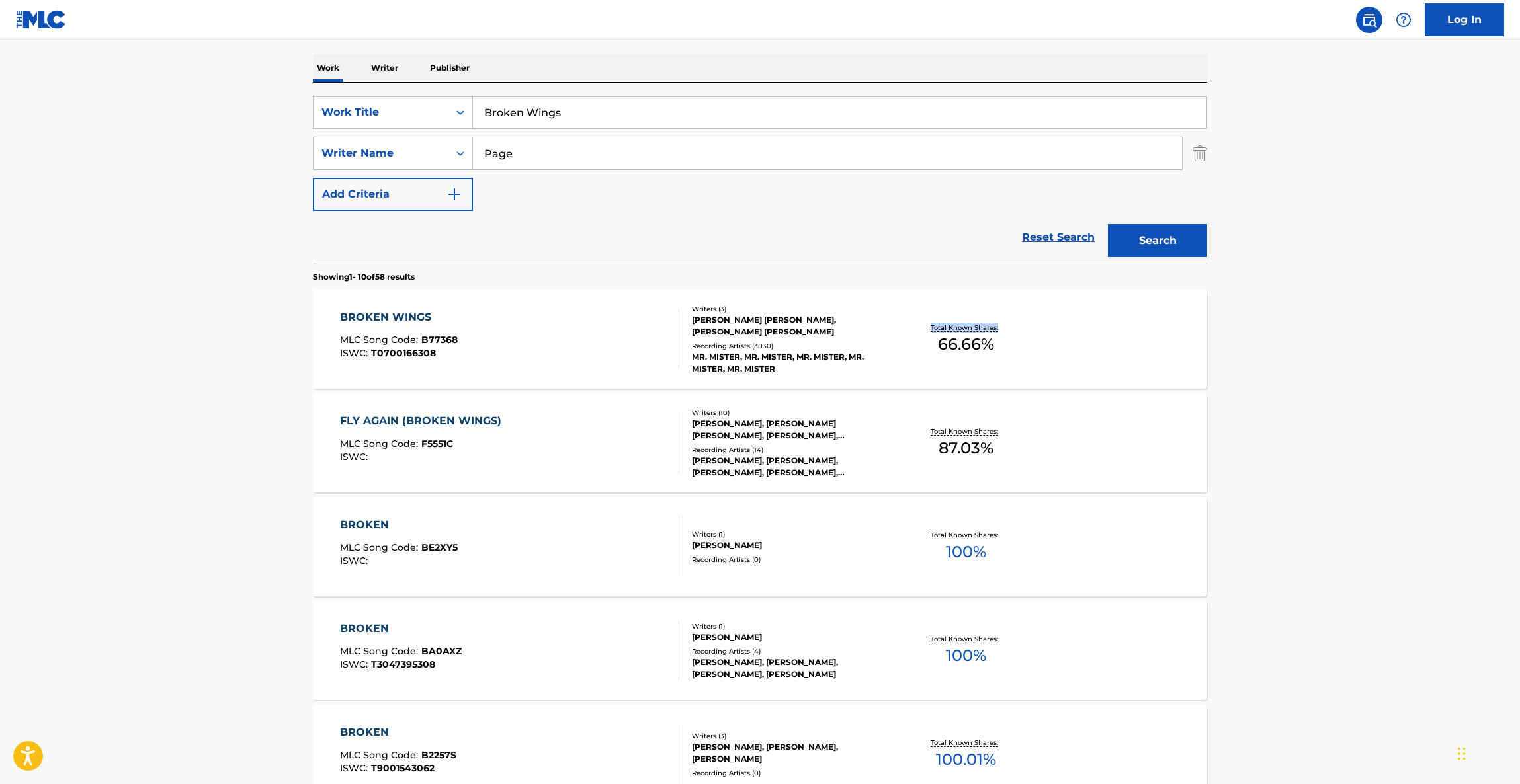
click at [1342, 380] on main "The MLC Public Work Search The accuracy and completeness of The MLC's data is d…" at bounding box center [760, 619] width 1520 height 1556
click at [1341, 380] on main "The MLC Public Work Search The accuracy and completeness of The MLC's data is d…" at bounding box center [760, 619] width 1520 height 1556
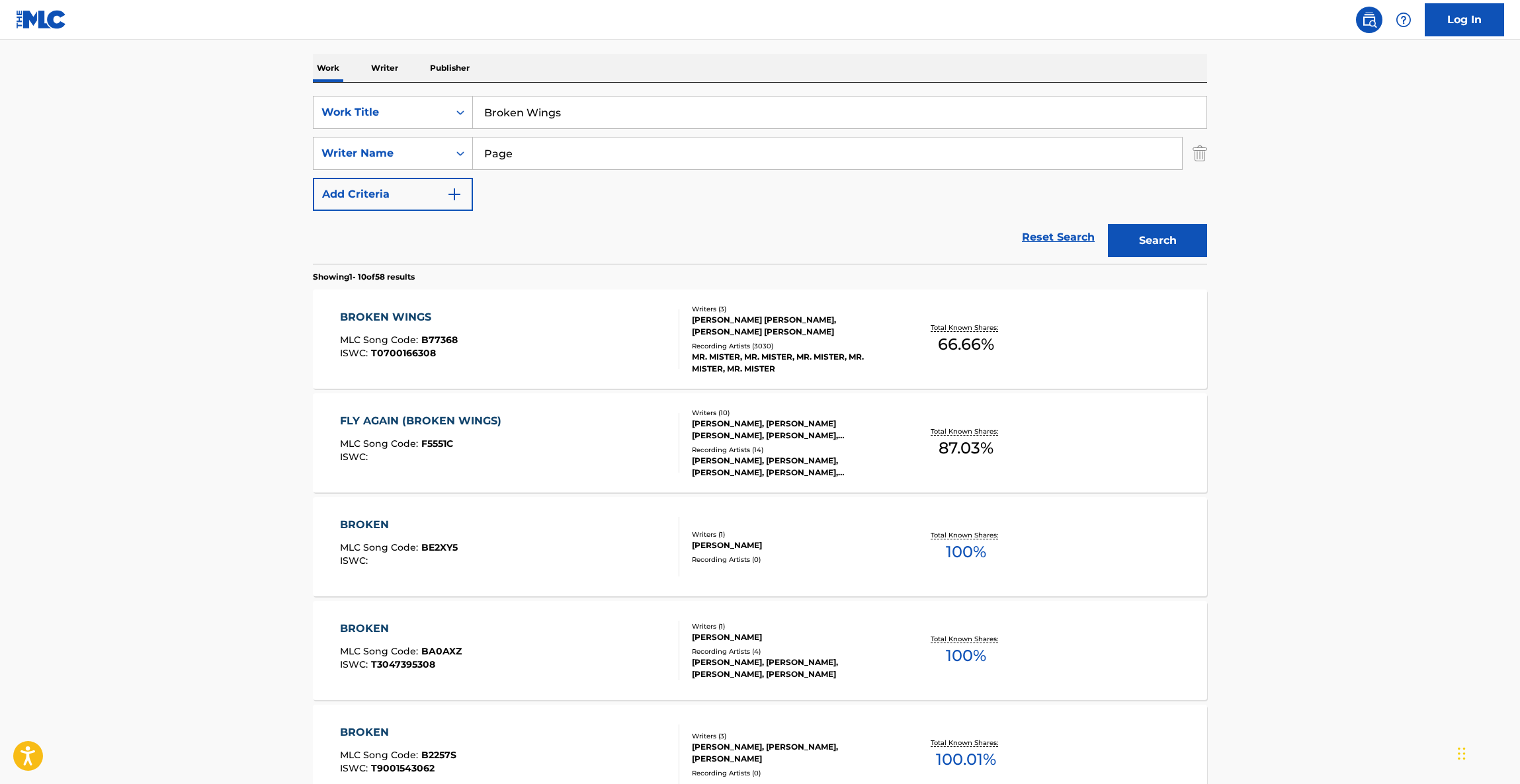
click at [1341, 380] on main "The MLC Public Work Search The accuracy and completeness of The MLC's data is d…" at bounding box center [760, 619] width 1520 height 1556
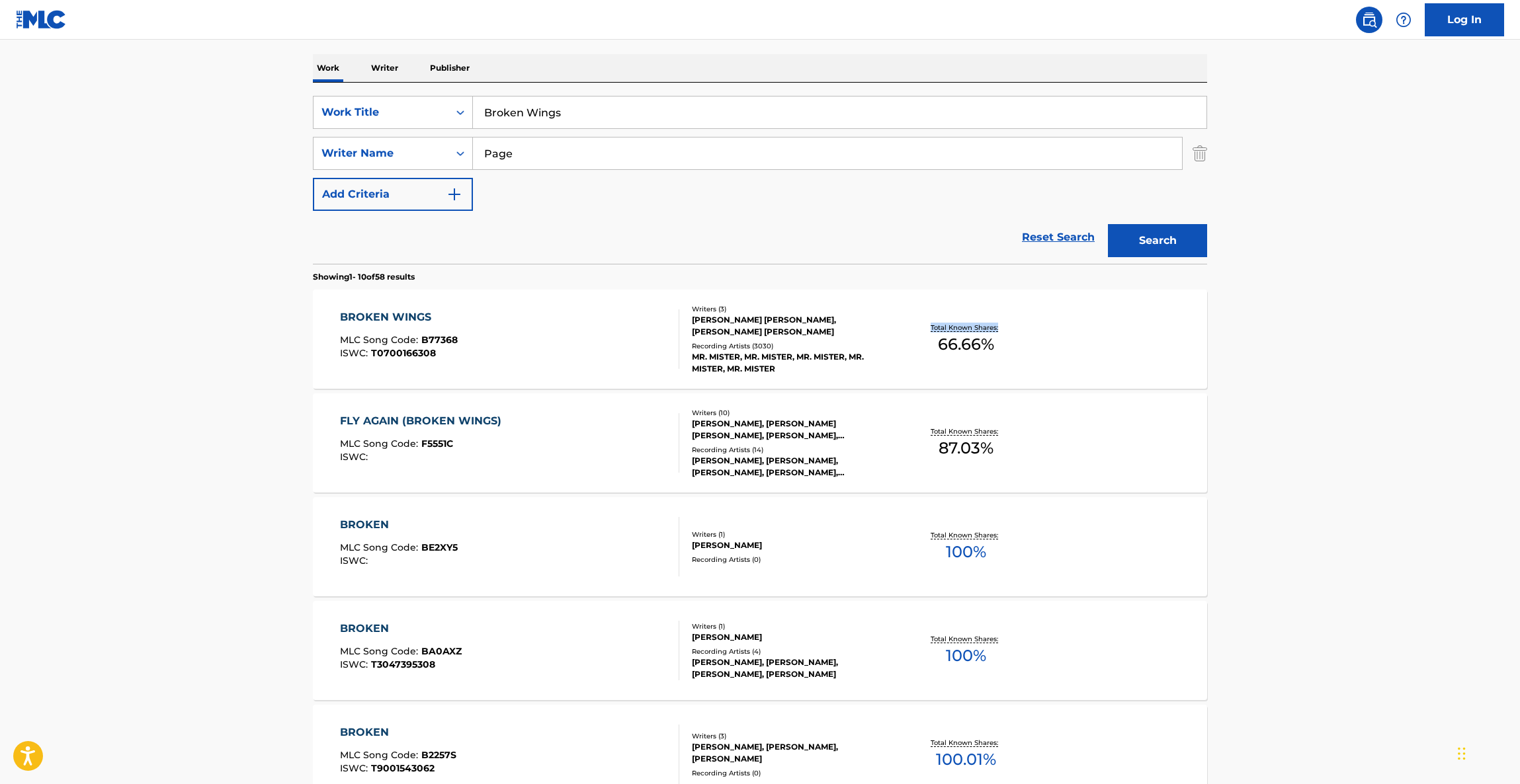
click at [1341, 380] on main "The MLC Public Work Search The accuracy and completeness of The MLC's data is d…" at bounding box center [760, 619] width 1520 height 1556
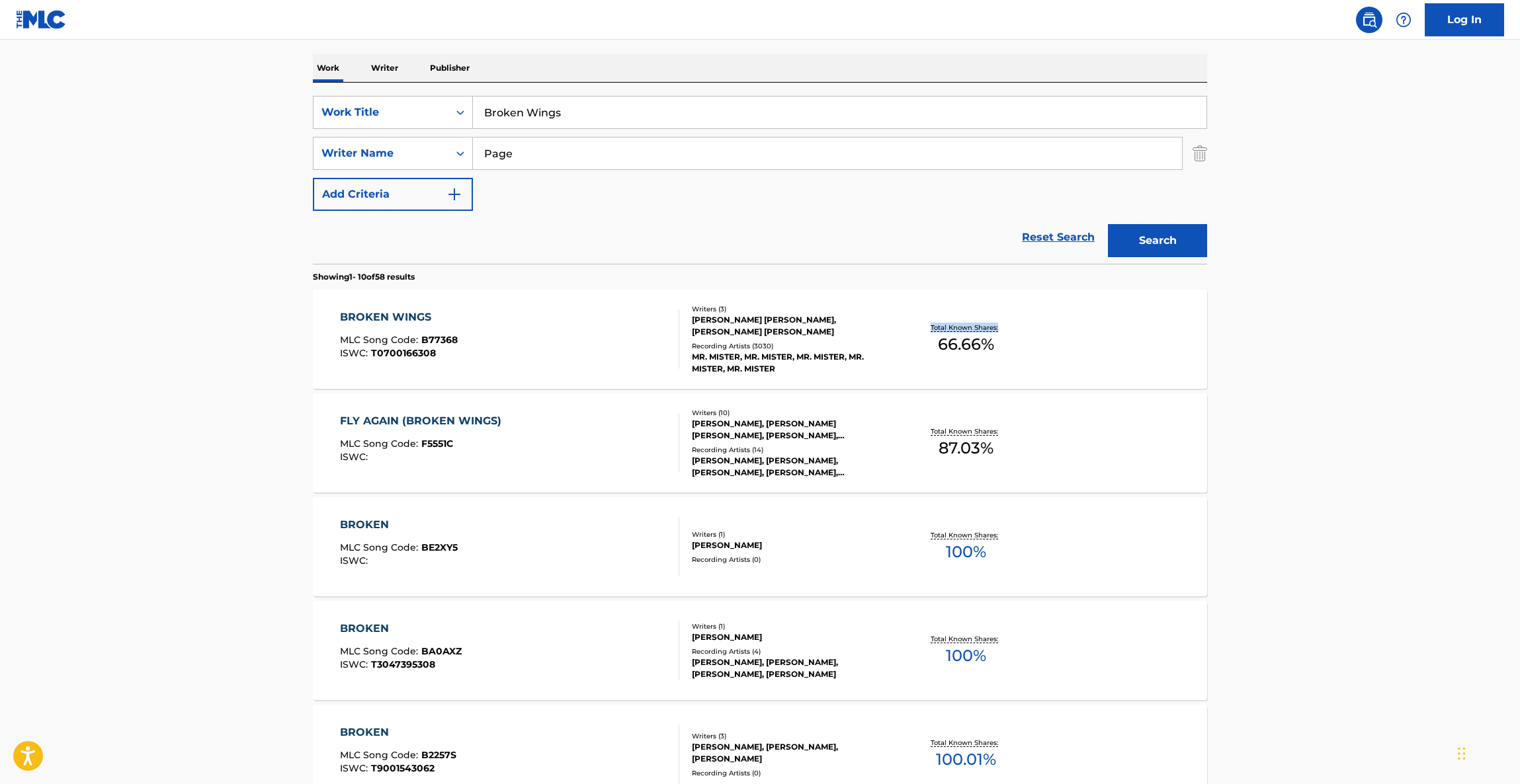
click at [1341, 380] on main "The MLC Public Work Search The accuracy and completeness of The MLC's data is d…" at bounding box center [760, 619] width 1520 height 1556
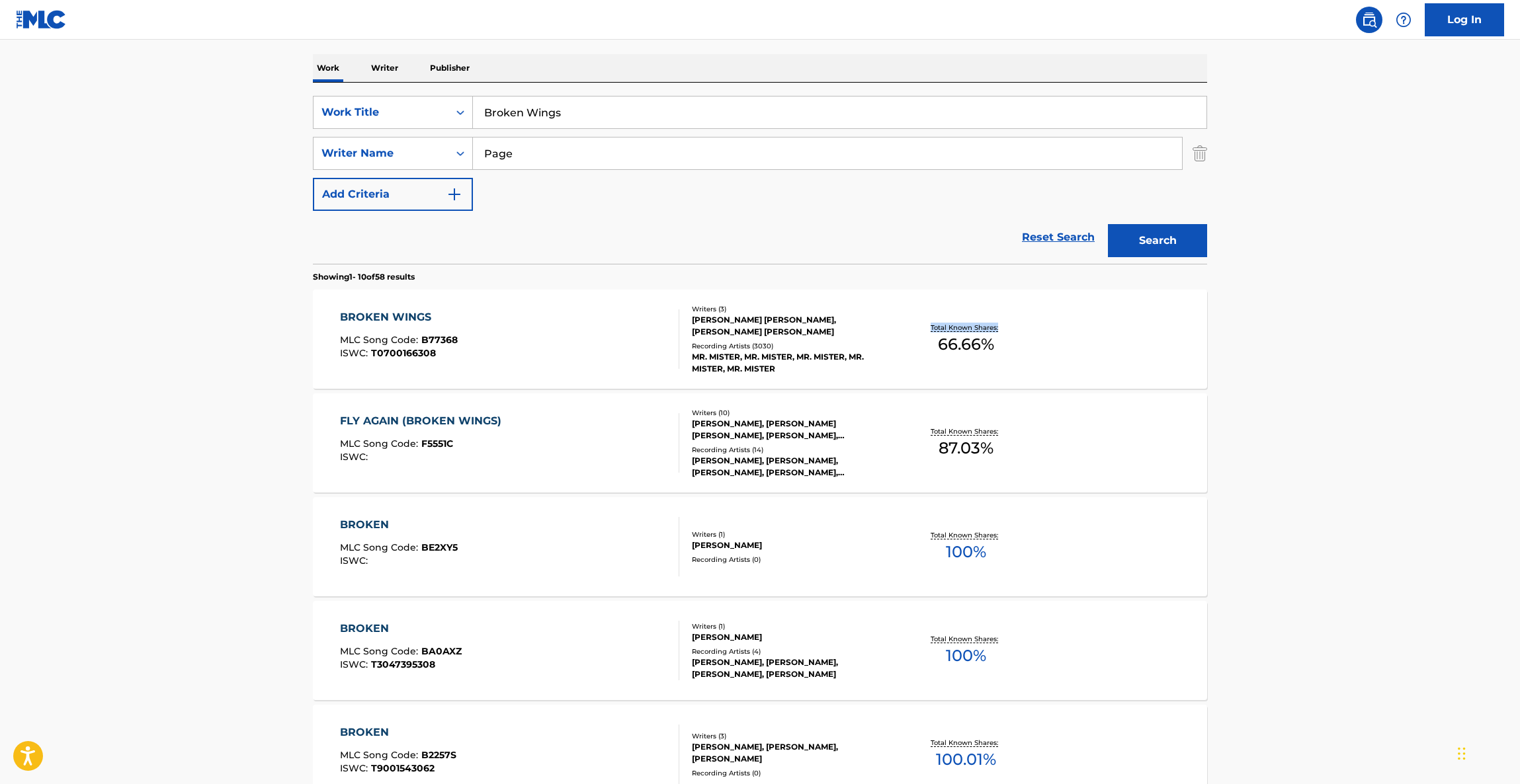
click at [1342, 381] on main "The MLC Public Work Search The accuracy and completeness of The MLC's data is d…" at bounding box center [760, 619] width 1520 height 1556
click at [1342, 382] on main "The MLC Public Work Search The accuracy and completeness of The MLC's data is d…" at bounding box center [760, 619] width 1520 height 1556
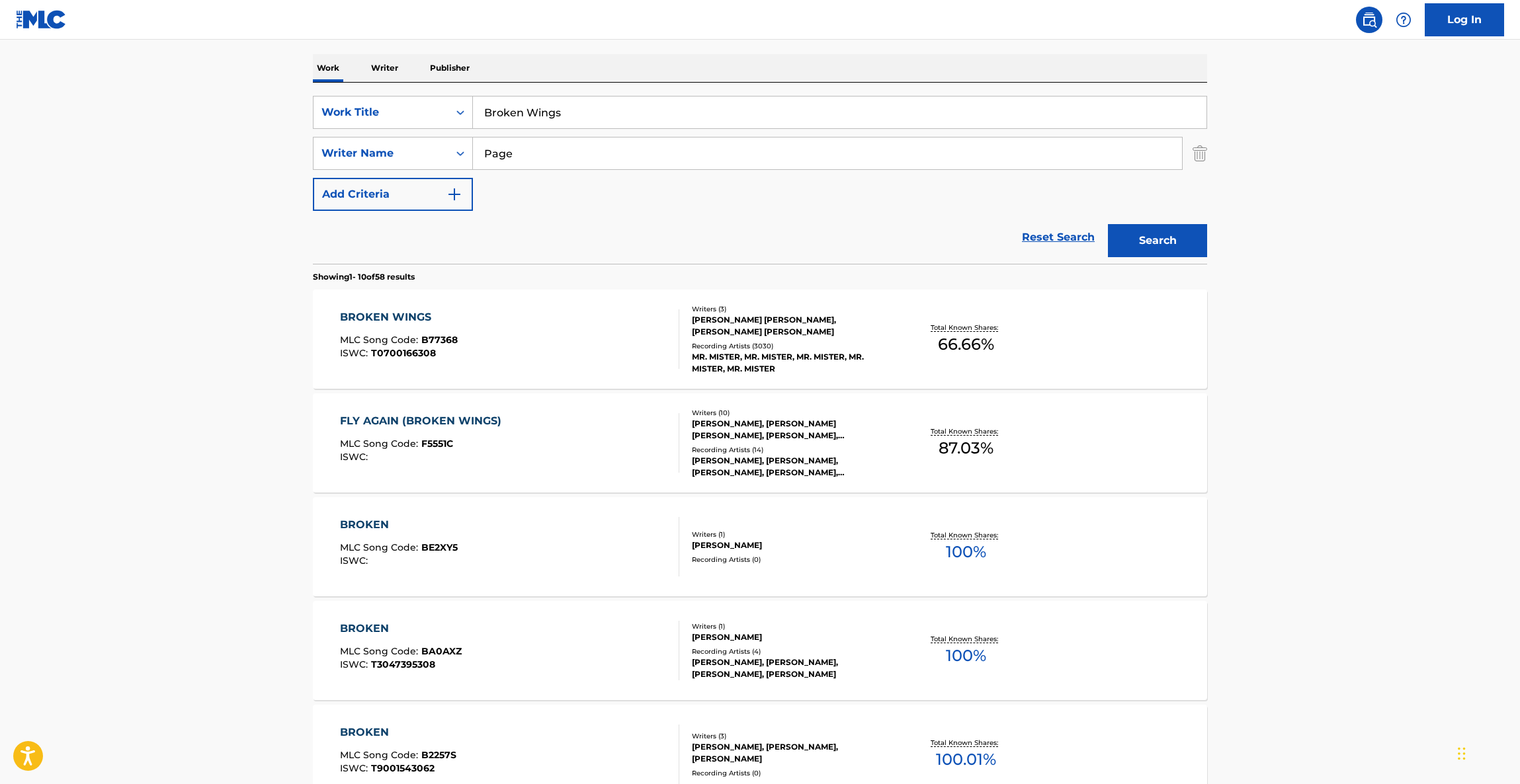
click at [1343, 382] on main "The MLC Public Work Search The accuracy and completeness of The MLC's data is d…" at bounding box center [760, 619] width 1520 height 1556
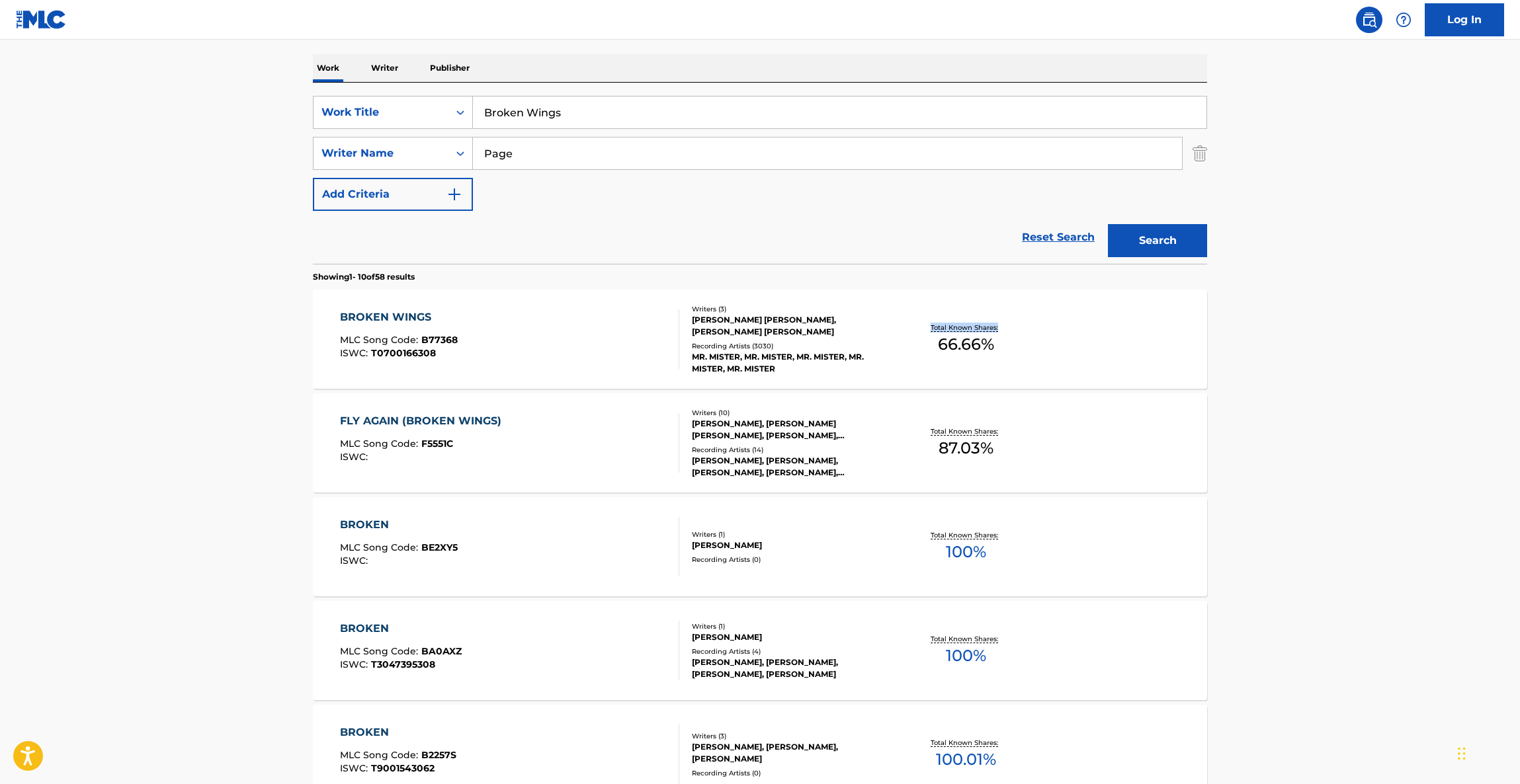
click at [1343, 382] on main "The MLC Public Work Search The accuracy and completeness of The MLC's data is d…" at bounding box center [760, 619] width 1520 height 1556
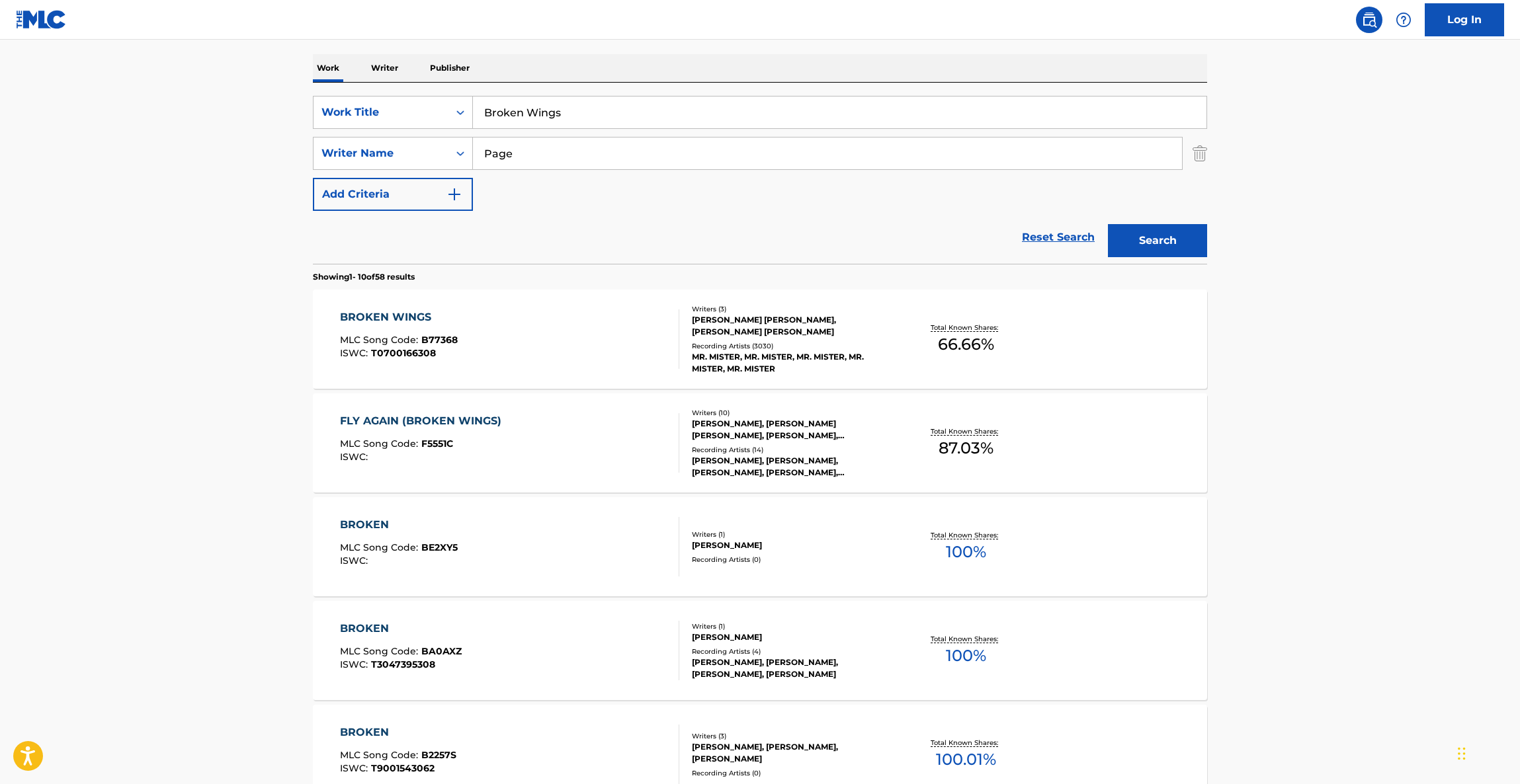
click at [1343, 382] on main "The MLC Public Work Search The accuracy and completeness of The MLC's data is d…" at bounding box center [760, 619] width 1520 height 1556
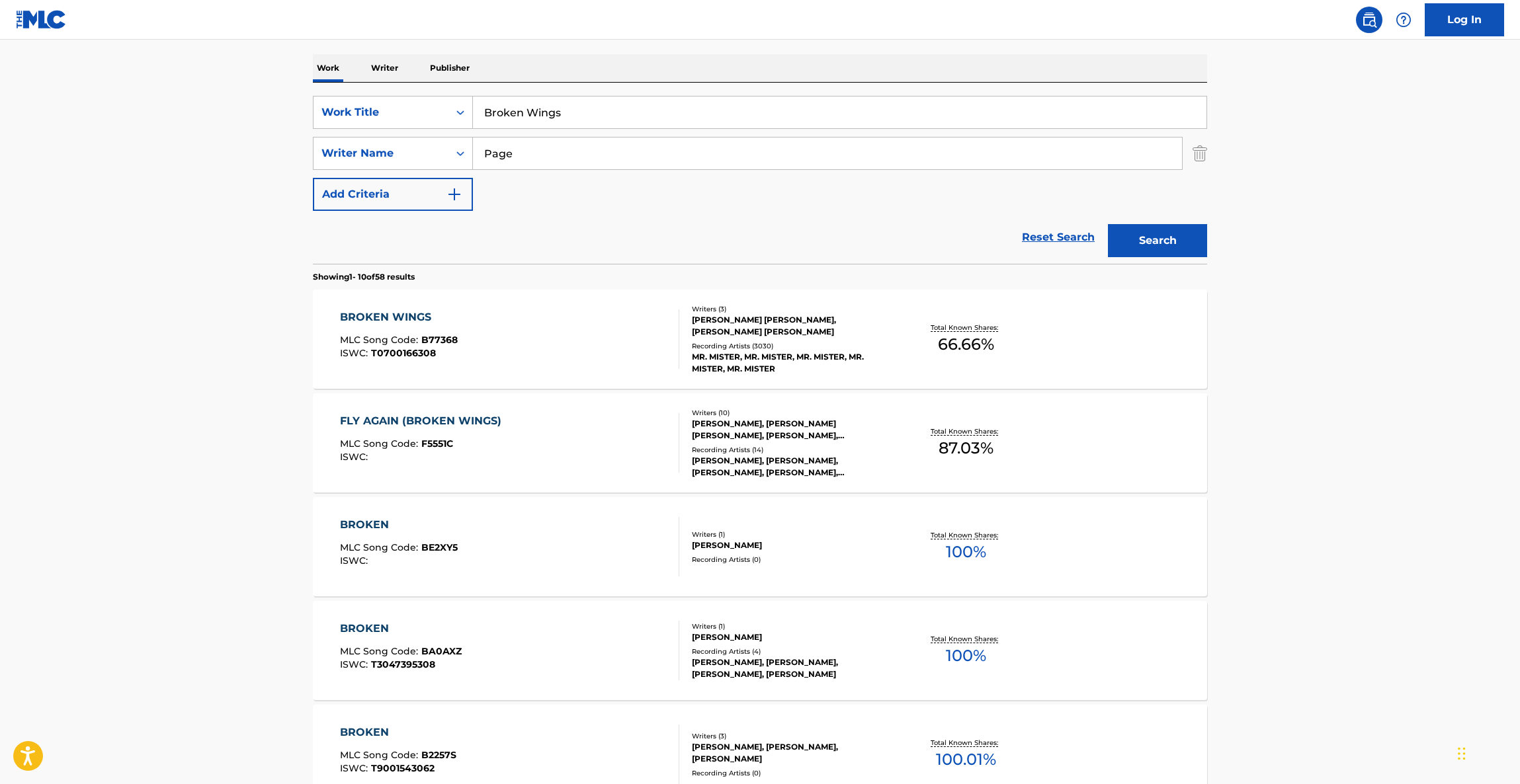
click at [1343, 382] on main "The MLC Public Work Search The accuracy and completeness of The MLC's data is d…" at bounding box center [760, 619] width 1520 height 1556
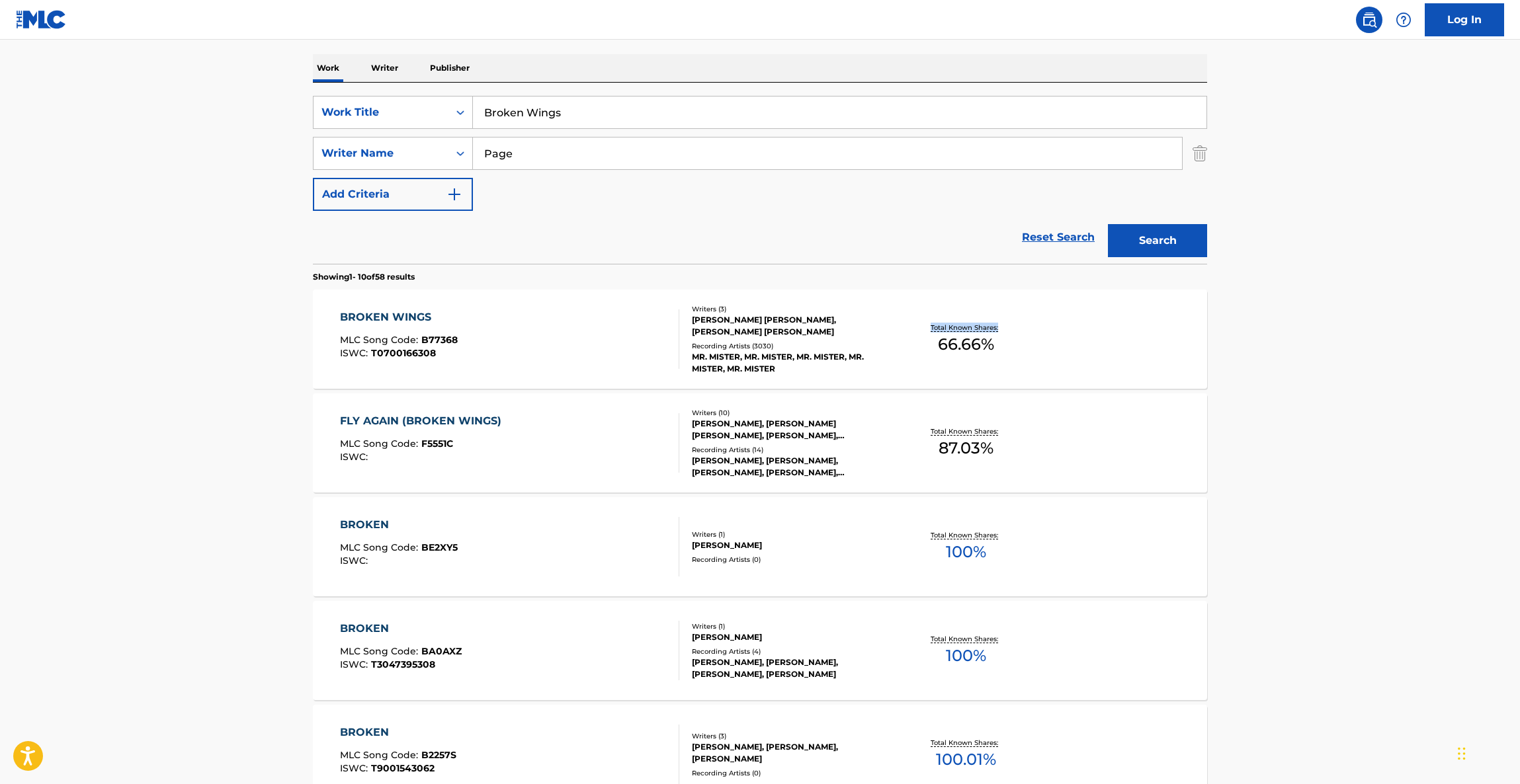
click at [1343, 382] on main "The MLC Public Work Search The accuracy and completeness of The MLC's data is d…" at bounding box center [760, 619] width 1520 height 1556
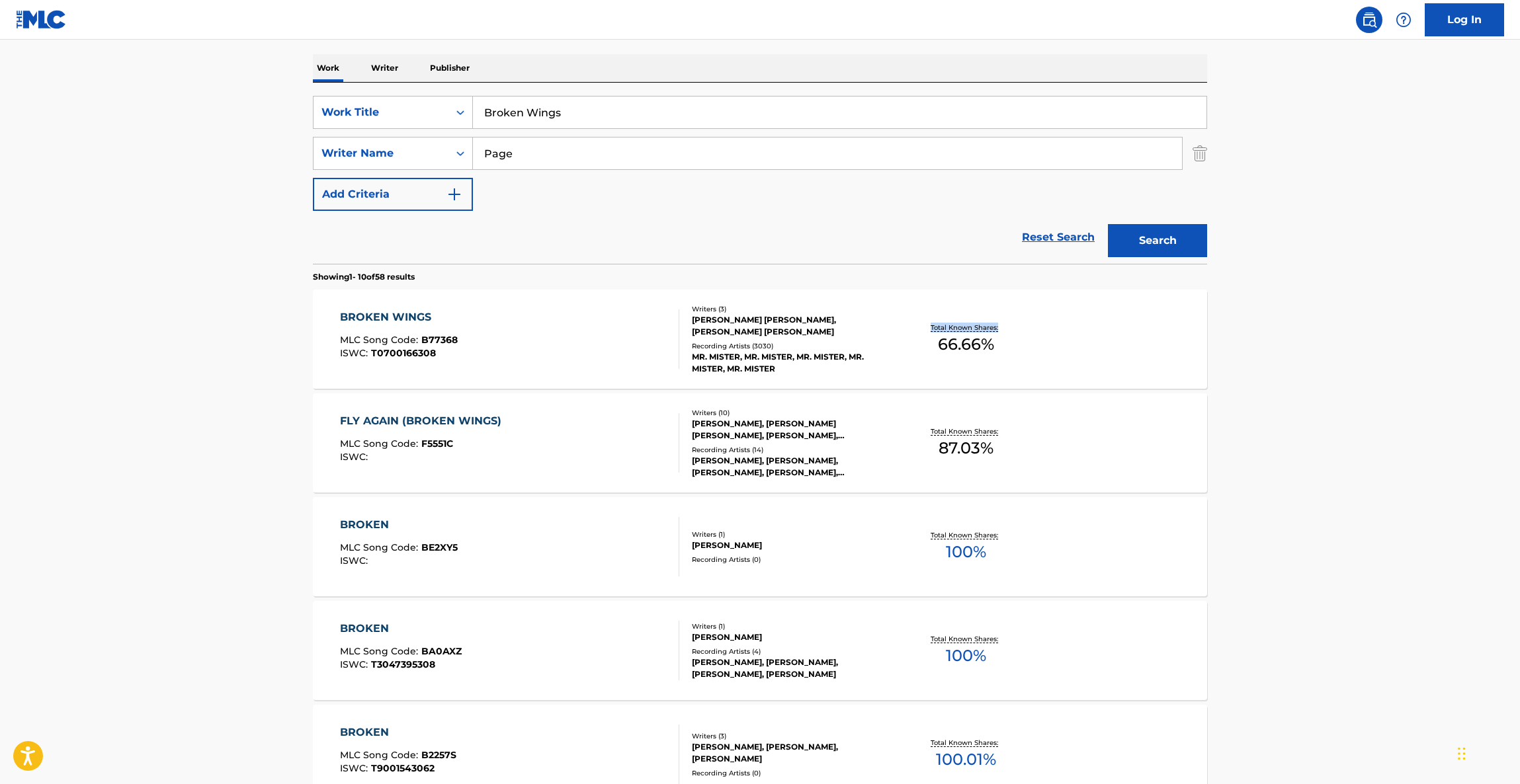
click at [1343, 382] on main "The MLC Public Work Search The accuracy and completeness of The MLC's data is d…" at bounding box center [760, 619] width 1520 height 1556
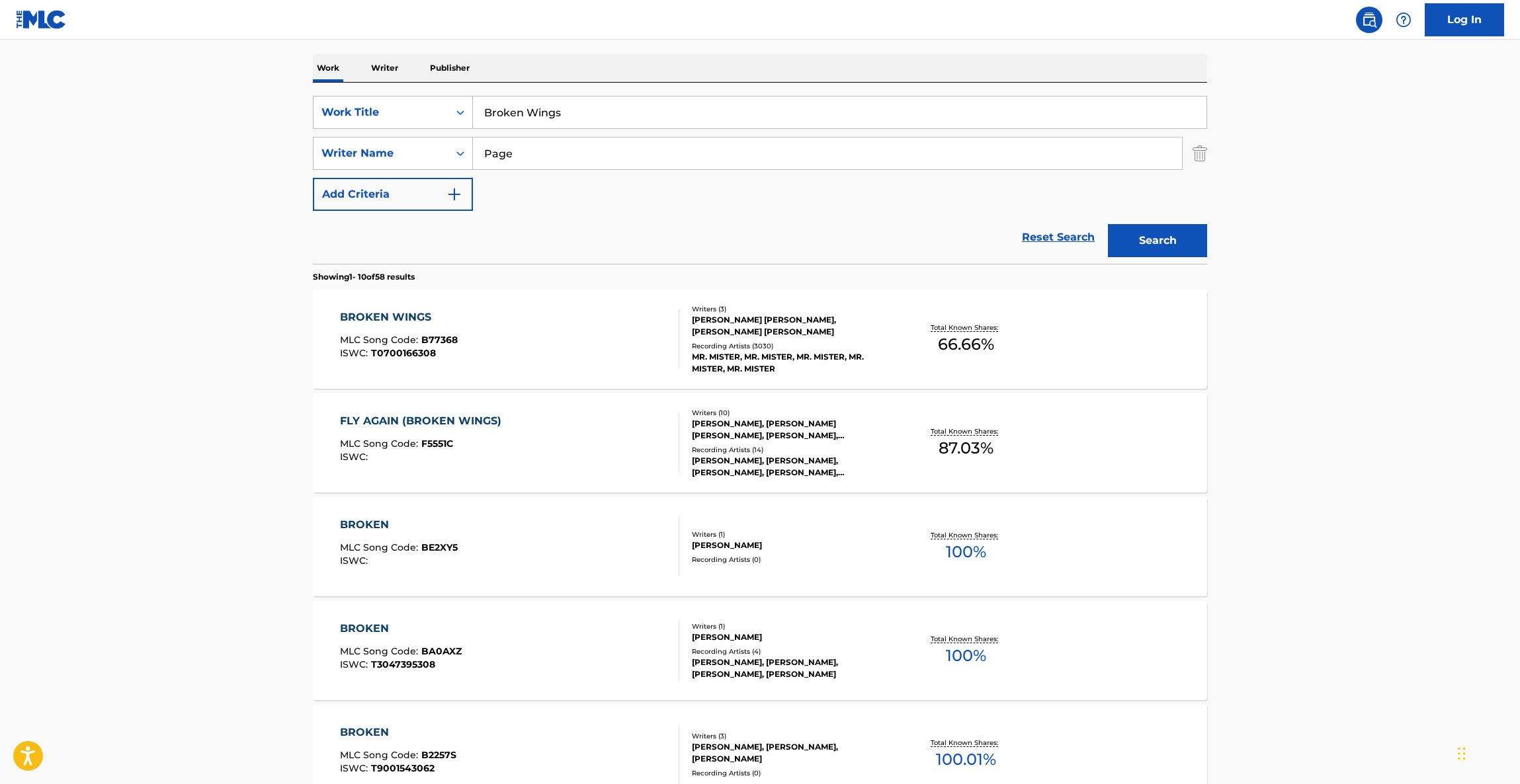
click at [1343, 382] on main "The MLC Public Work Search The accuracy and completeness of The MLC's data is d…" at bounding box center [760, 619] width 1520 height 1556
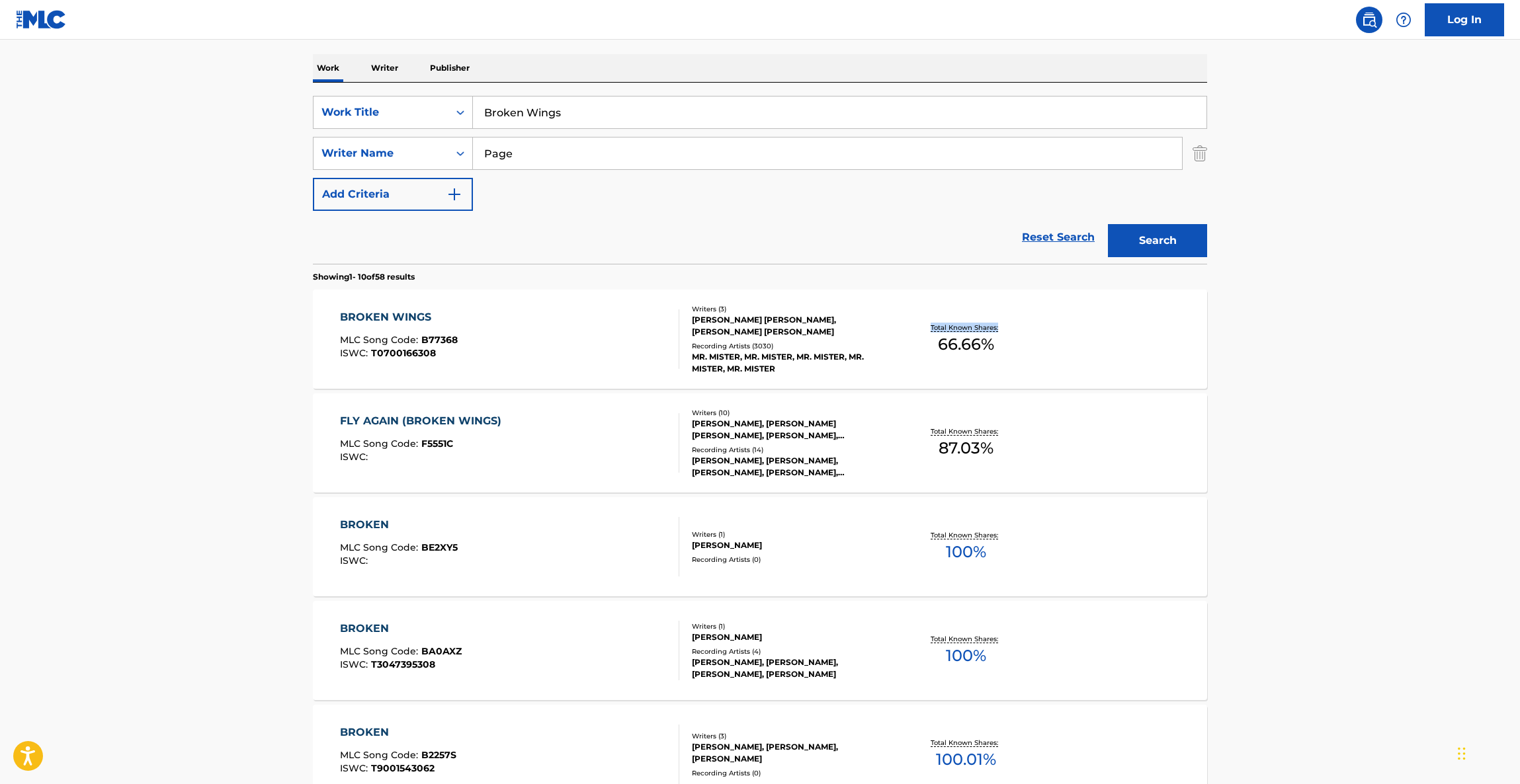
click at [1343, 382] on main "The MLC Public Work Search The accuracy and completeness of The MLC's data is d…" at bounding box center [760, 619] width 1520 height 1556
click at [1344, 382] on main "The MLC Public Work Search The accuracy and completeness of The MLC's data is d…" at bounding box center [760, 619] width 1520 height 1556
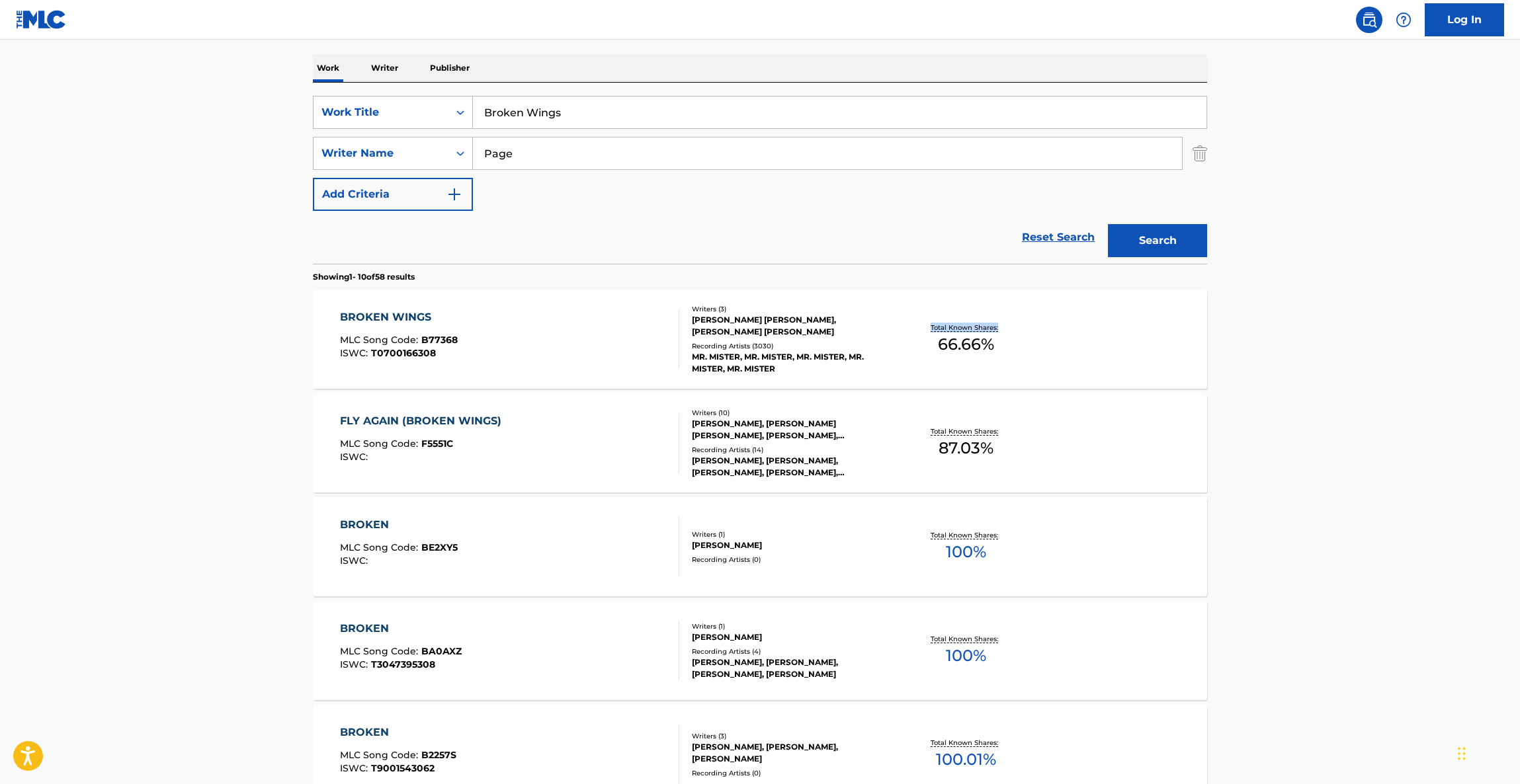
click at [1344, 382] on main "The MLC Public Work Search The accuracy and completeness of The MLC's data is d…" at bounding box center [760, 619] width 1520 height 1556
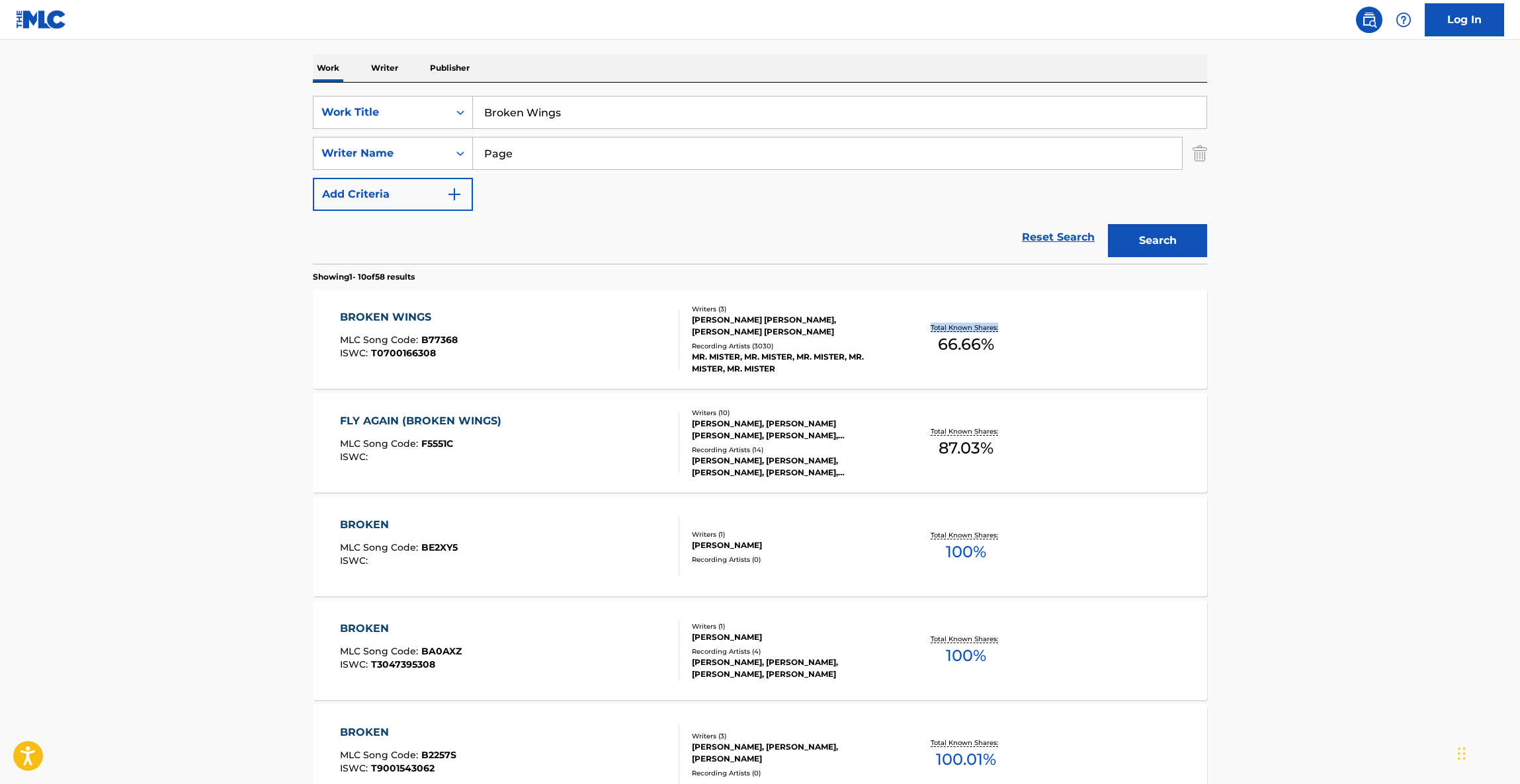
click at [1344, 382] on main "The MLC Public Work Search The accuracy and completeness of The MLC's data is d…" at bounding box center [760, 619] width 1520 height 1556
click at [1344, 382] on main "The MLC Public Work Search The accuracy and completeness of The MLC's data is d…" at bounding box center [760, 619] width 1520 height 1556
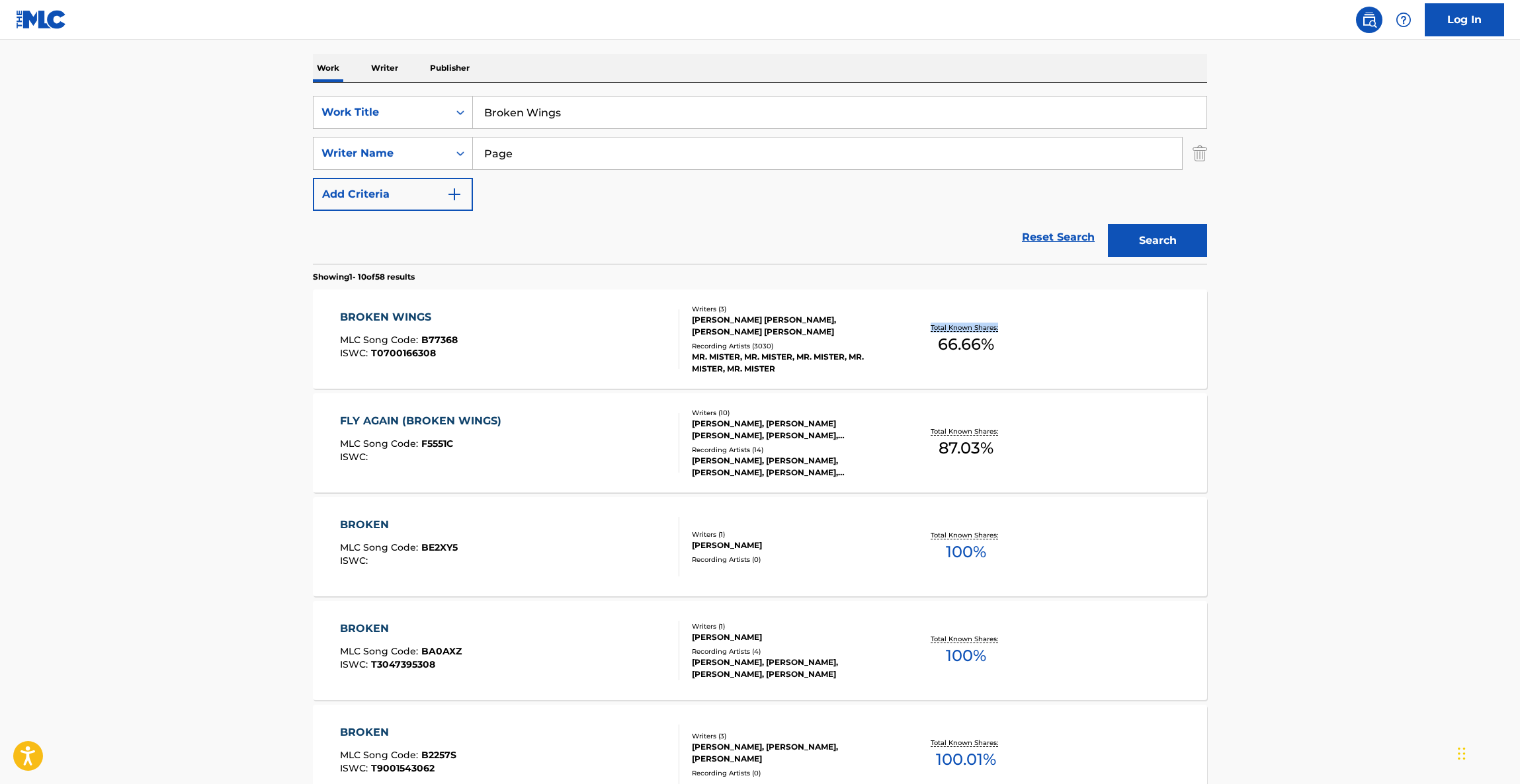
click at [1344, 382] on main "The MLC Public Work Search The accuracy and completeness of The MLC's data is d…" at bounding box center [760, 619] width 1520 height 1556
click at [1350, 381] on main "The MLC Public Work Search The accuracy and completeness of The MLC's data is d…" at bounding box center [760, 619] width 1520 height 1556
drag, startPoint x: 1348, startPoint y: 387, endPoint x: 1336, endPoint y: 411, distance: 26.8
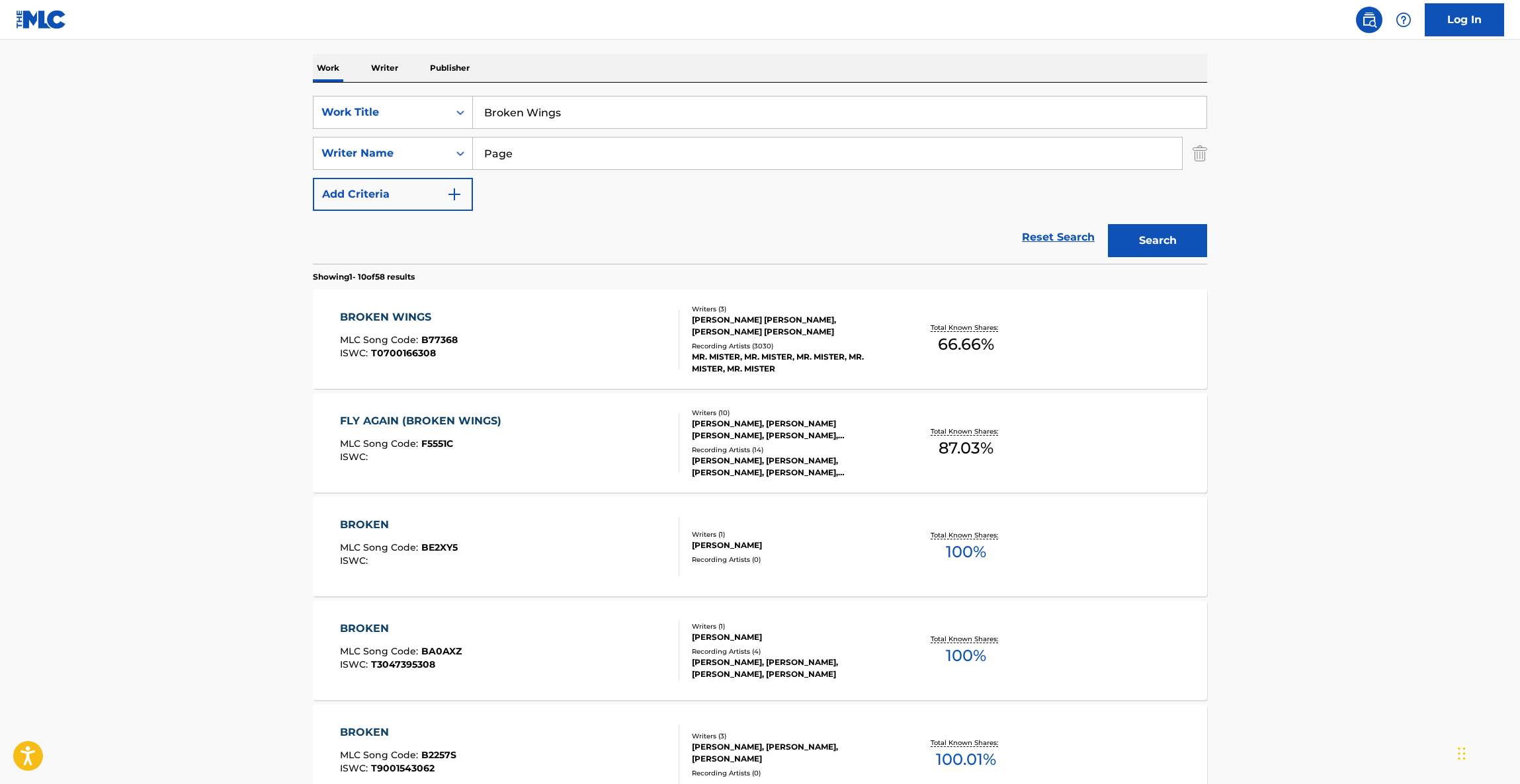
click at [1347, 407] on main "The MLC Public Work Search The accuracy and completeness of The MLC's data is d…" at bounding box center [760, 619] width 1520 height 1556
drag, startPoint x: 1336, startPoint y: 411, endPoint x: 1330, endPoint y: 392, distance: 19.9
click at [1331, 395] on main "The MLC Public Work Search The accuracy and completeness of The MLC's data is d…" at bounding box center [760, 619] width 1520 height 1556
click at [1333, 544] on main "The MLC Public Work Search The accuracy and completeness of The MLC's data is d…" at bounding box center [760, 619] width 1520 height 1556
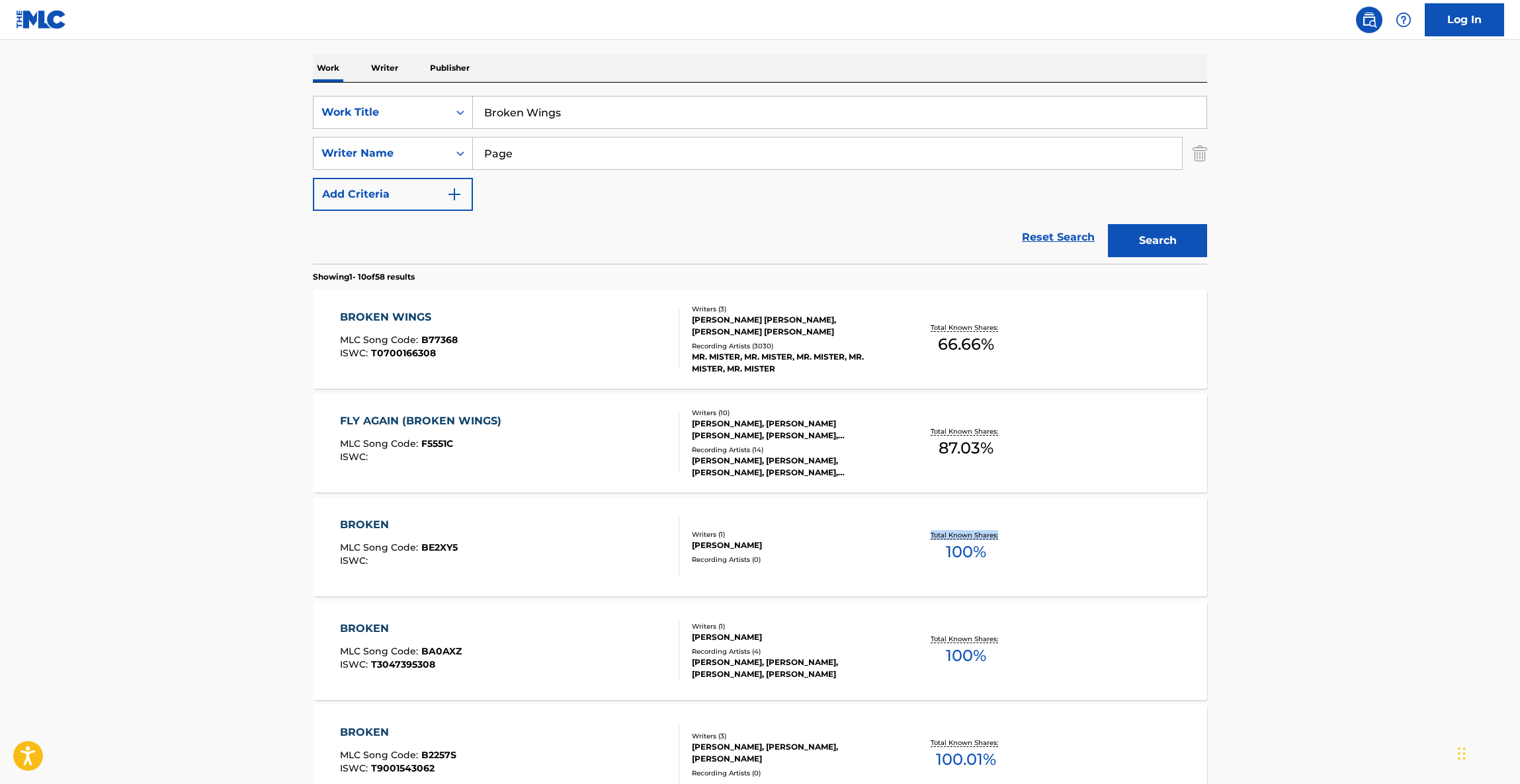
click at [1333, 544] on main "The MLC Public Work Search The accuracy and completeness of The MLC's data is d…" at bounding box center [760, 619] width 1520 height 1556
click at [1332, 545] on main "The MLC Public Work Search The accuracy and completeness of The MLC's data is d…" at bounding box center [760, 619] width 1520 height 1556
click at [1328, 546] on main "The MLC Public Work Search The accuracy and completeness of The MLC's data is d…" at bounding box center [760, 619] width 1520 height 1556
drag, startPoint x: 1328, startPoint y: 549, endPoint x: 636, endPoint y: 725, distance: 714.0
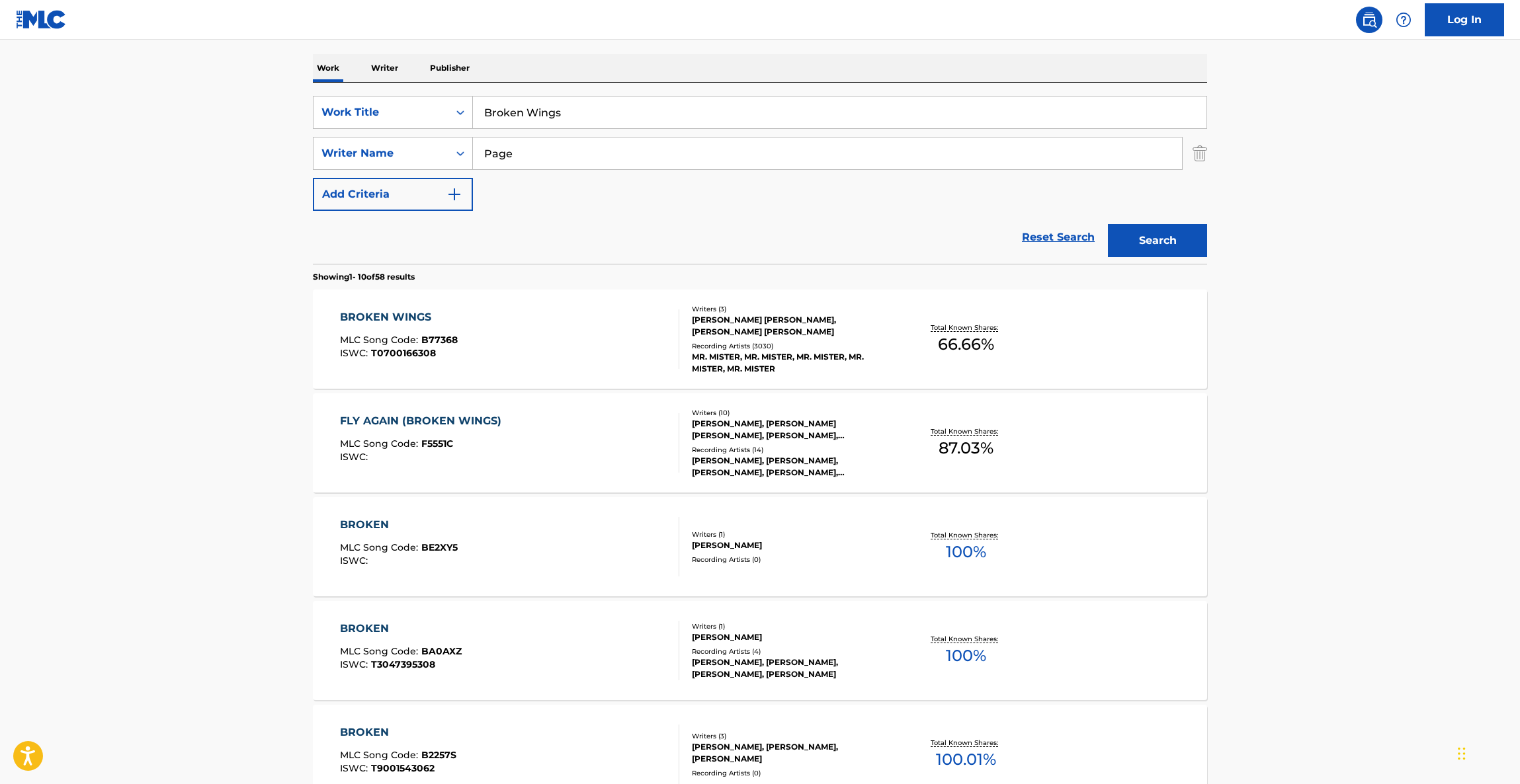
click at [1325, 551] on main "The MLC Public Work Search The accuracy and completeness of The MLC's data is d…" at bounding box center [760, 619] width 1520 height 1556
